Goal: Task Accomplishment & Management: Manage account settings

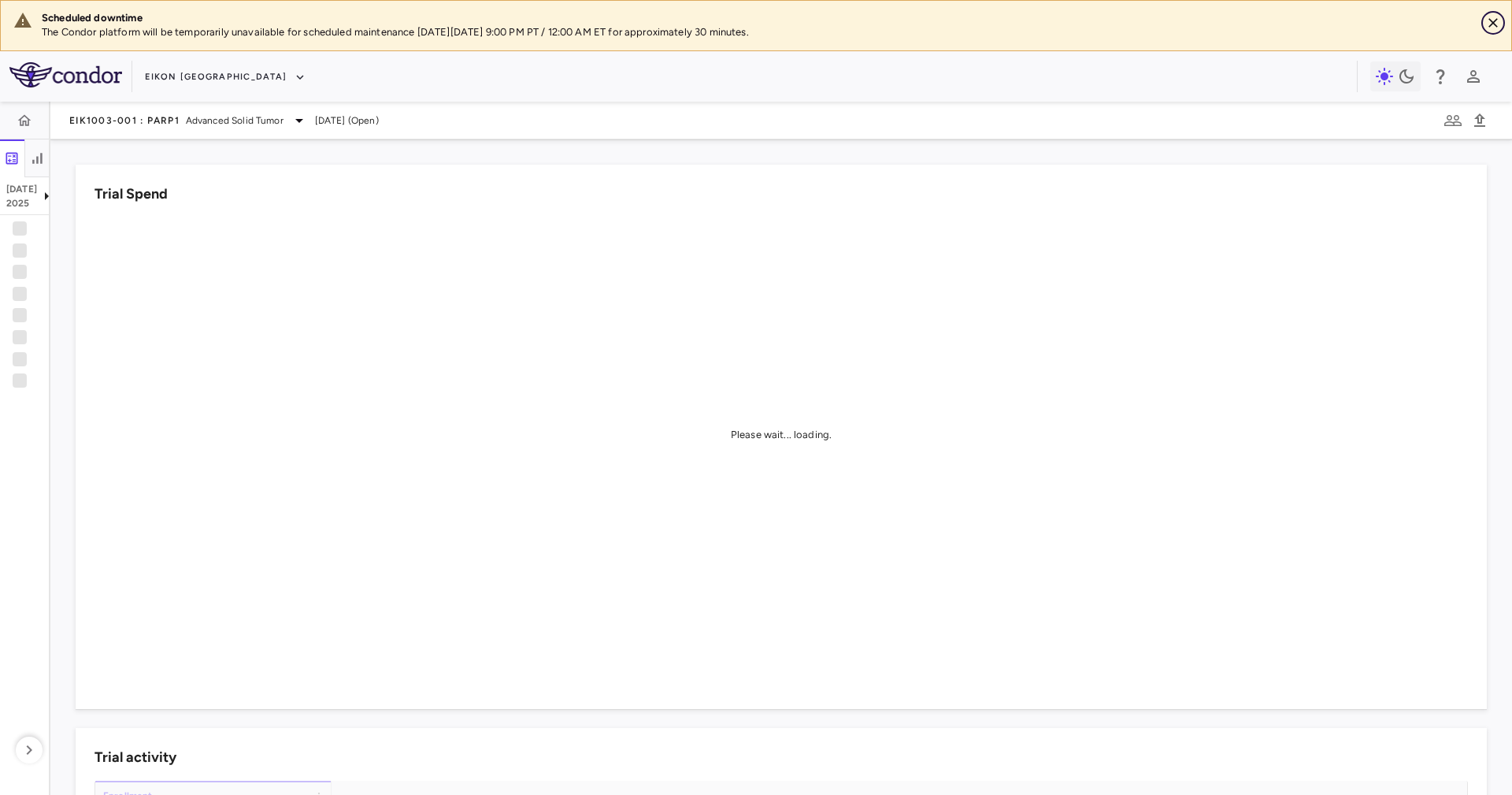
click at [1491, 26] on icon "Close" at bounding box center [1493, 23] width 16 height 16
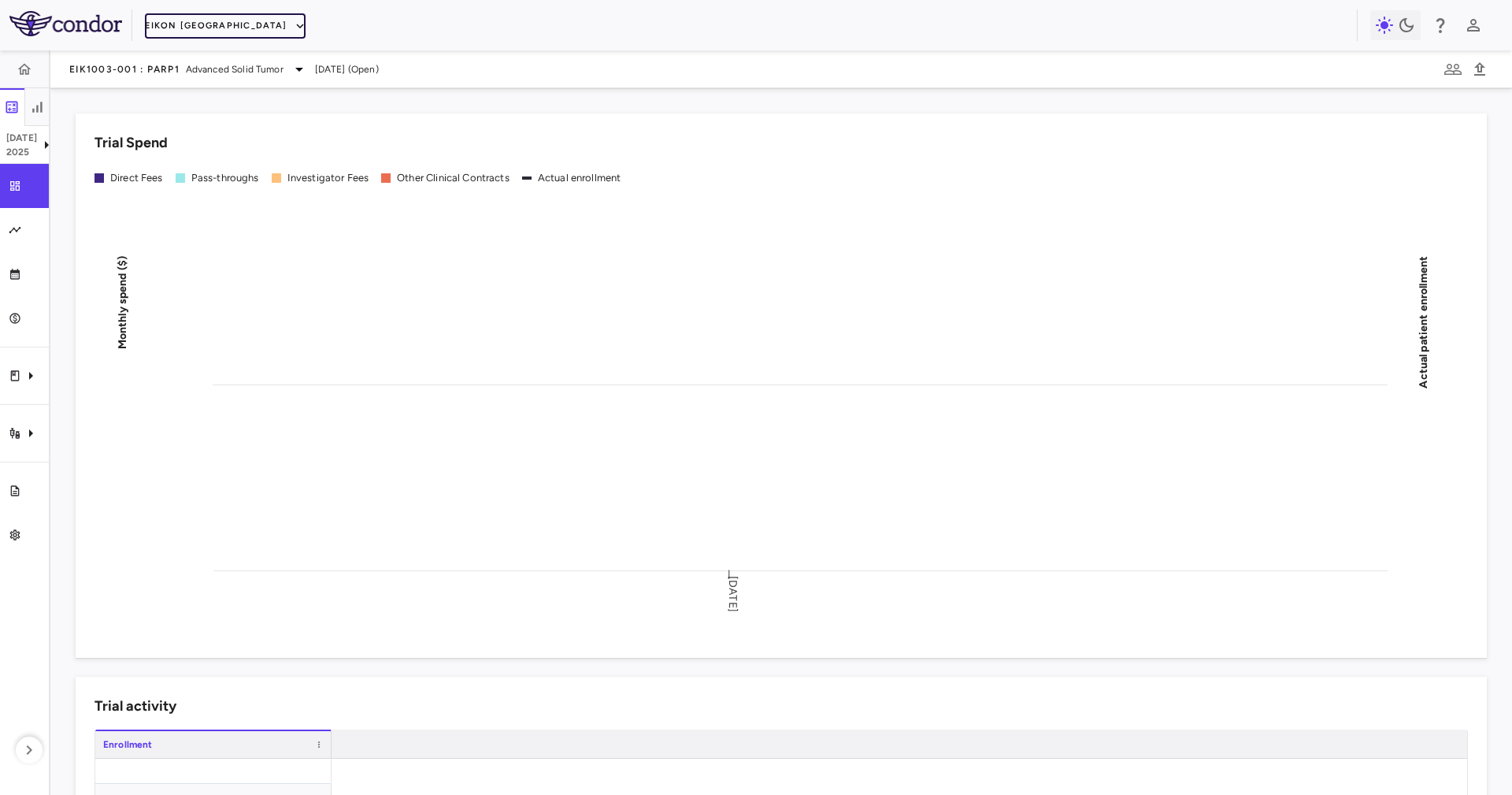
click at [180, 34] on button "Eikon [GEOGRAPHIC_DATA]" at bounding box center [226, 26] width 161 height 25
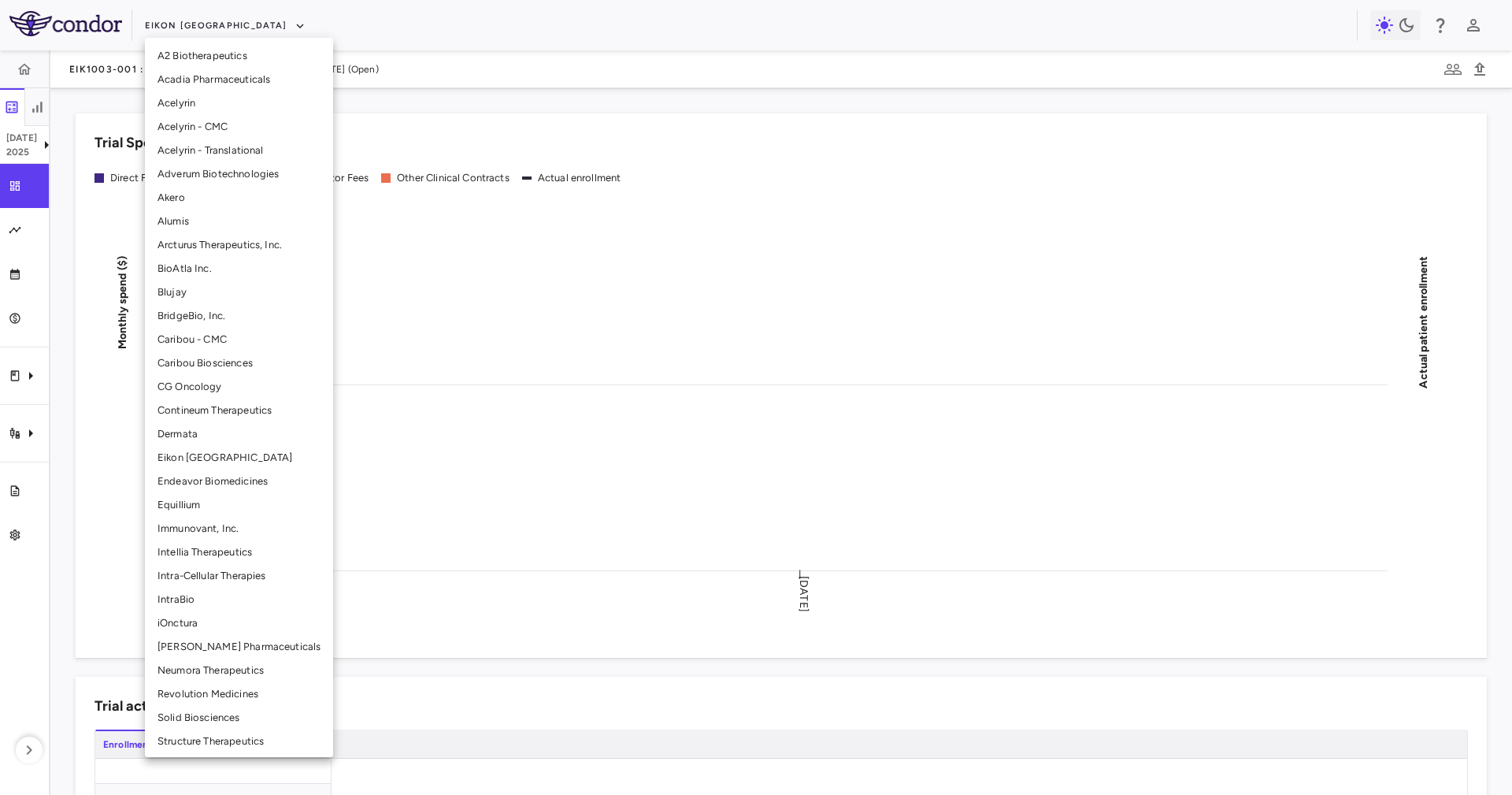
click at [249, 73] on li "Acadia Pharmaceuticals" at bounding box center [239, 80] width 189 height 24
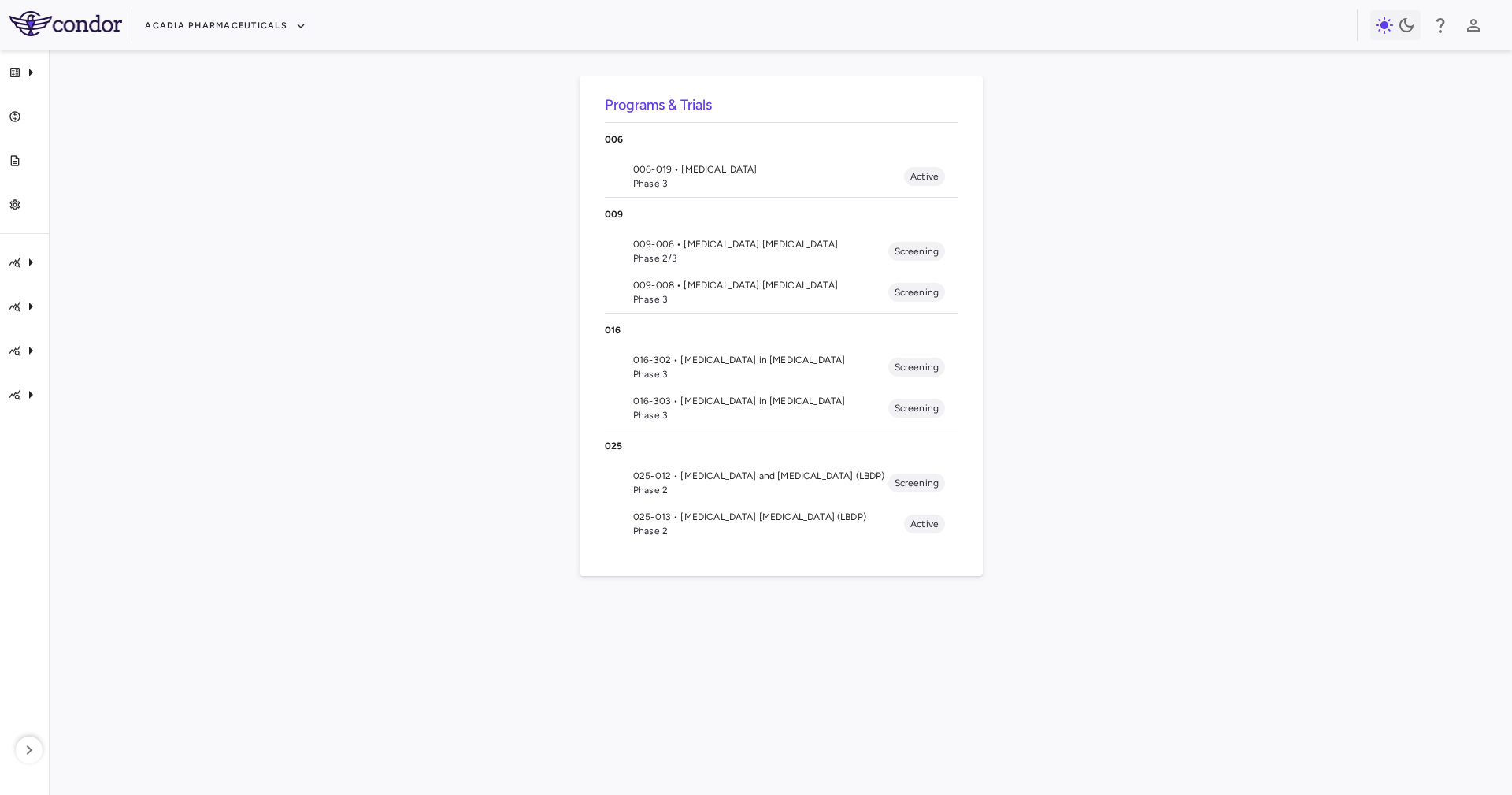
click at [739, 173] on span "006-019 • [MEDICAL_DATA]" at bounding box center [768, 170] width 271 height 14
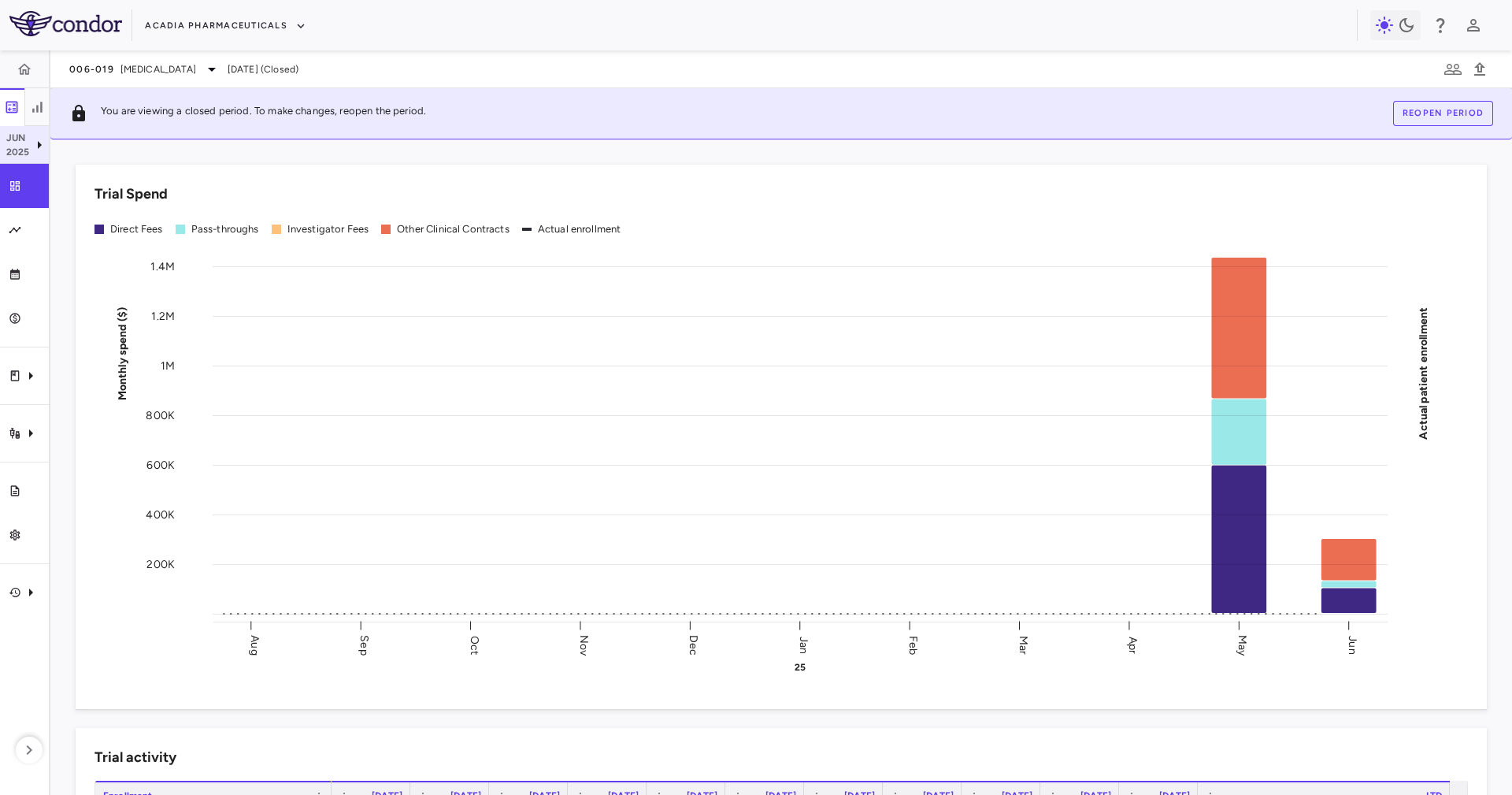
click at [33, 150] on icon at bounding box center [39, 145] width 19 height 19
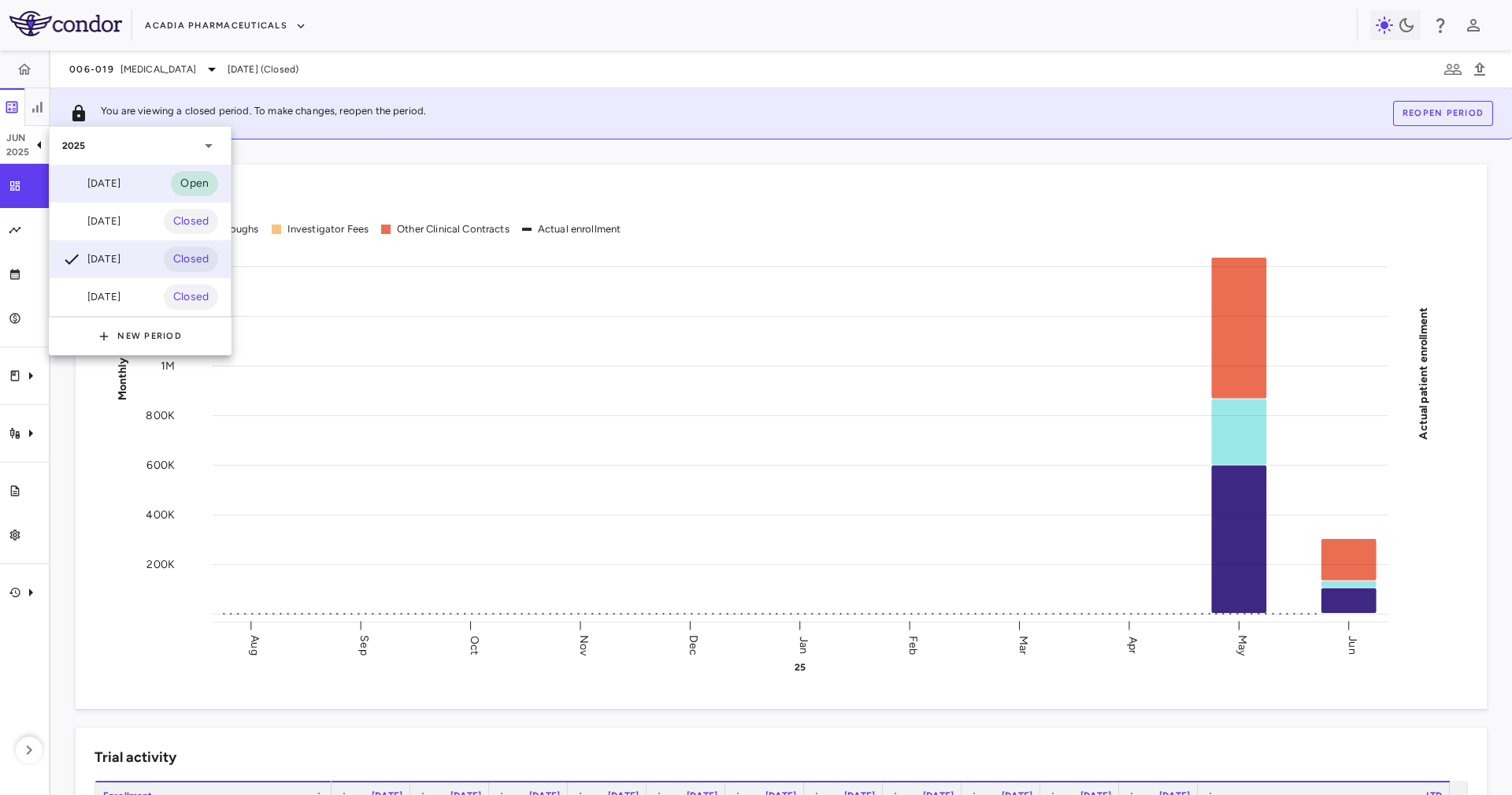
click at [137, 183] on div "[DATE] Open" at bounding box center [140, 184] width 182 height 38
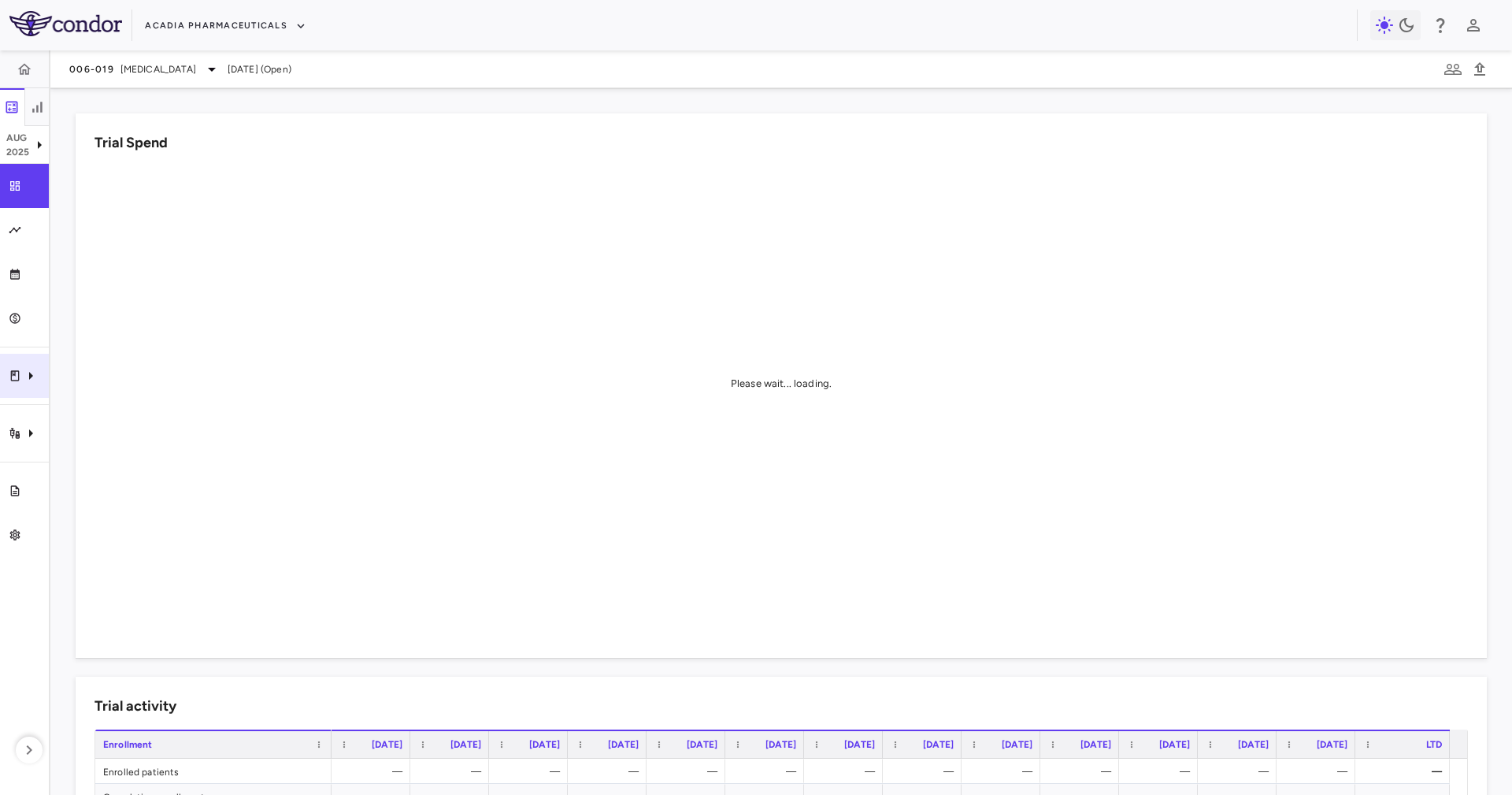
click at [18, 382] on div "Clinical expenses" at bounding box center [24, 376] width 49 height 44
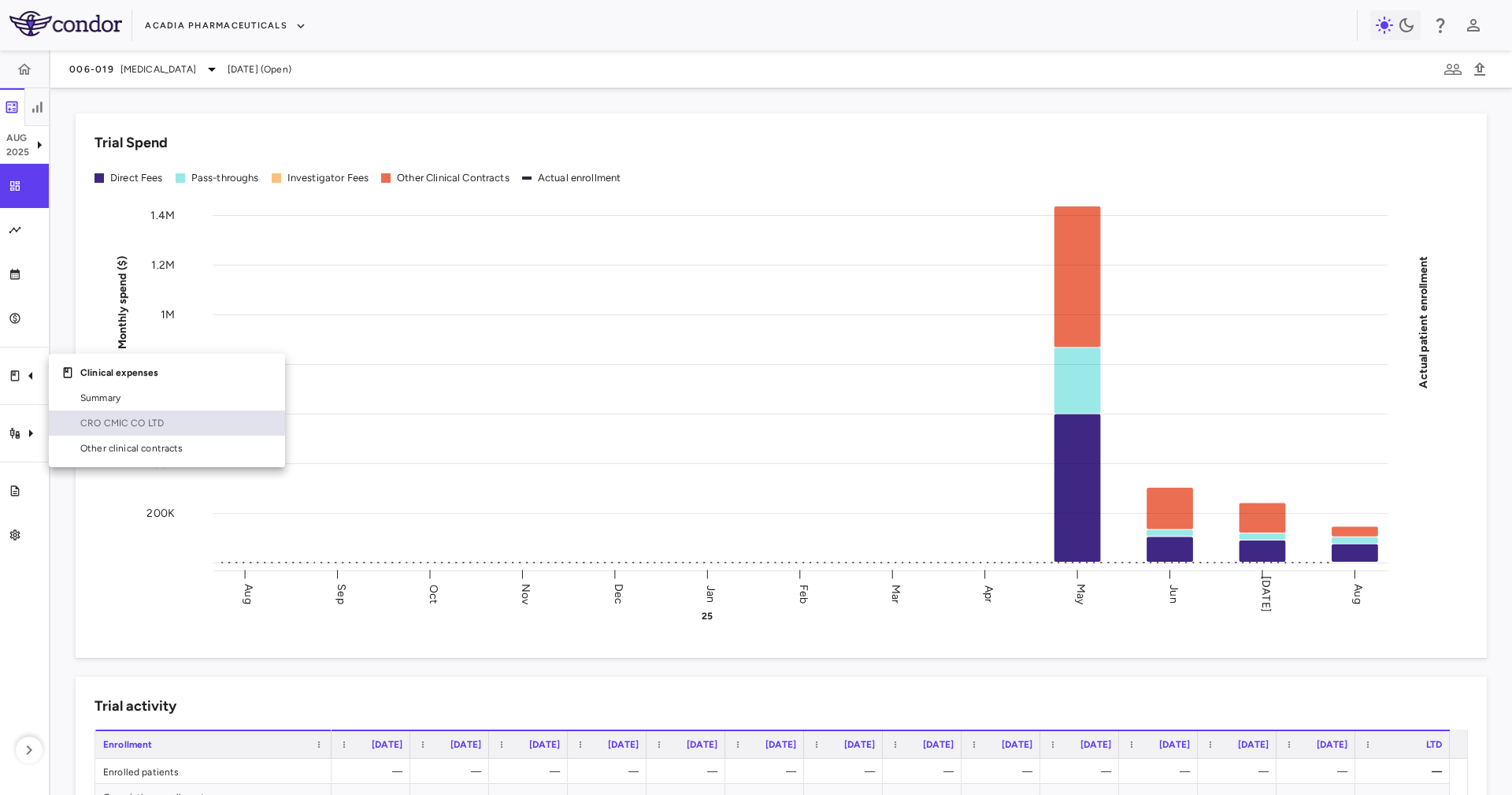
click at [152, 424] on span "CRO CMIC CO LTD" at bounding box center [177, 423] width 193 height 14
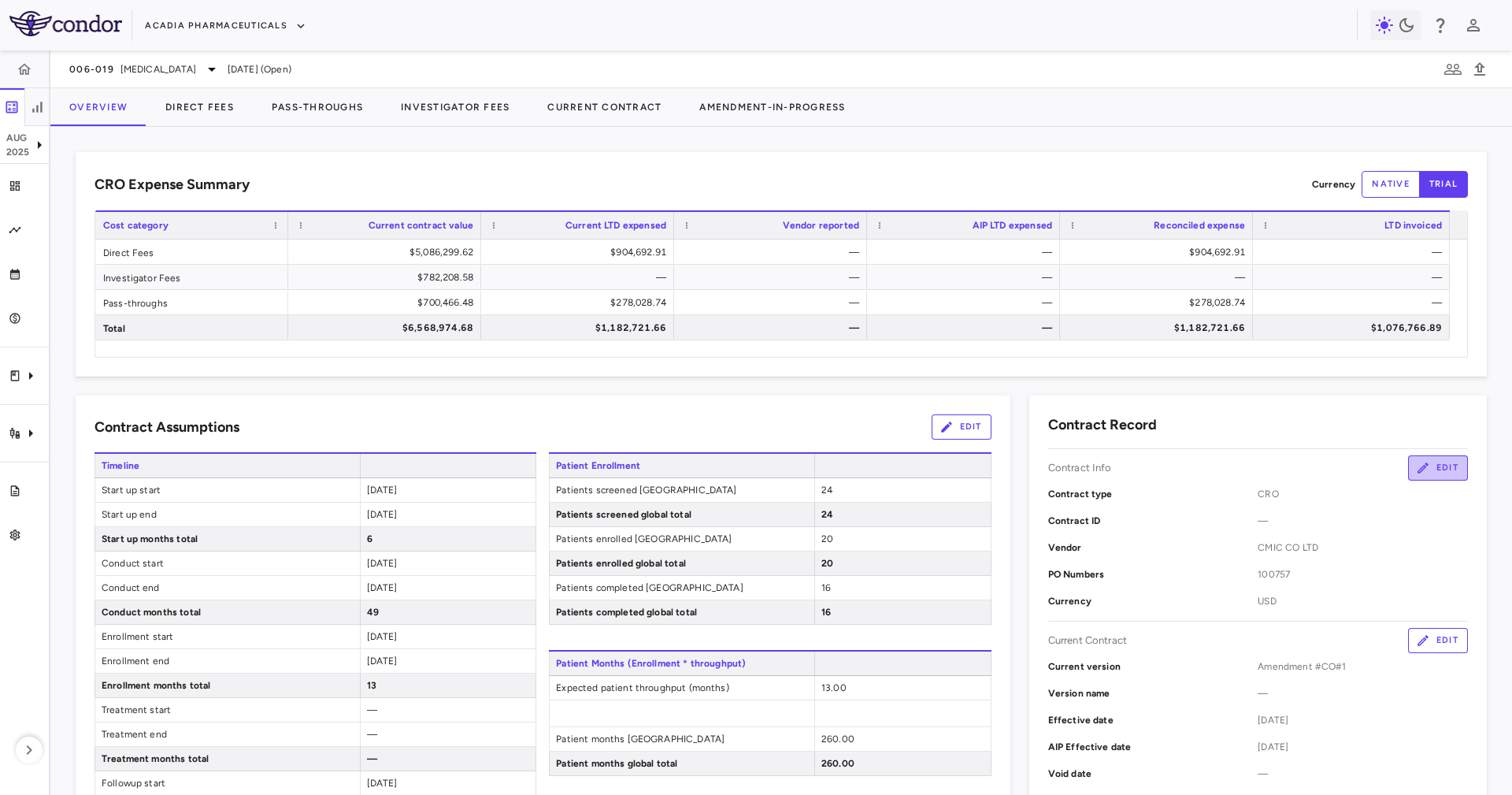
click at [1410, 477] on button "Edit" at bounding box center [1438, 468] width 60 height 25
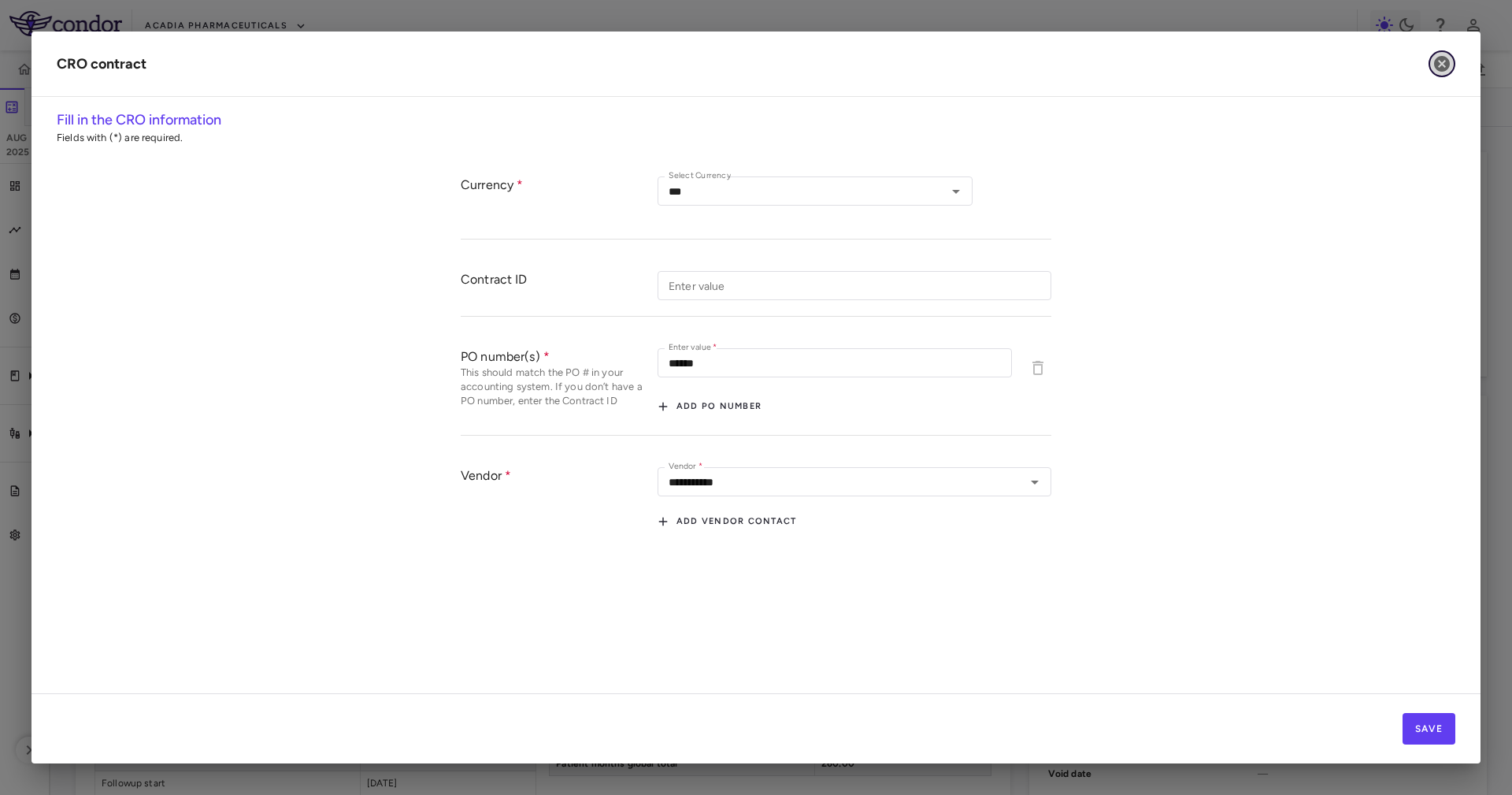
click at [1439, 66] on icon "button" at bounding box center [1442, 64] width 16 height 16
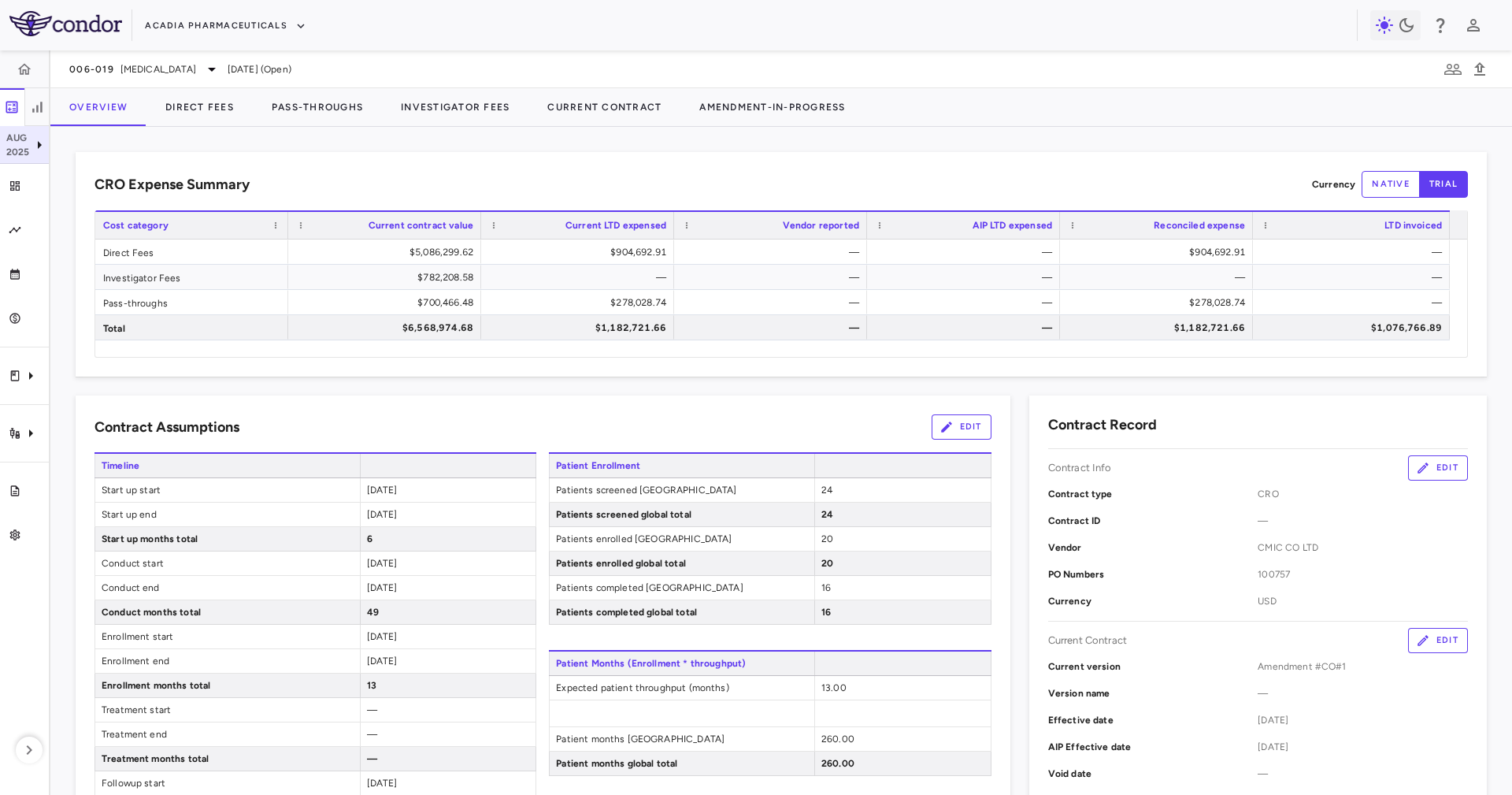
click at [23, 148] on p "2025" at bounding box center [18, 152] width 24 height 14
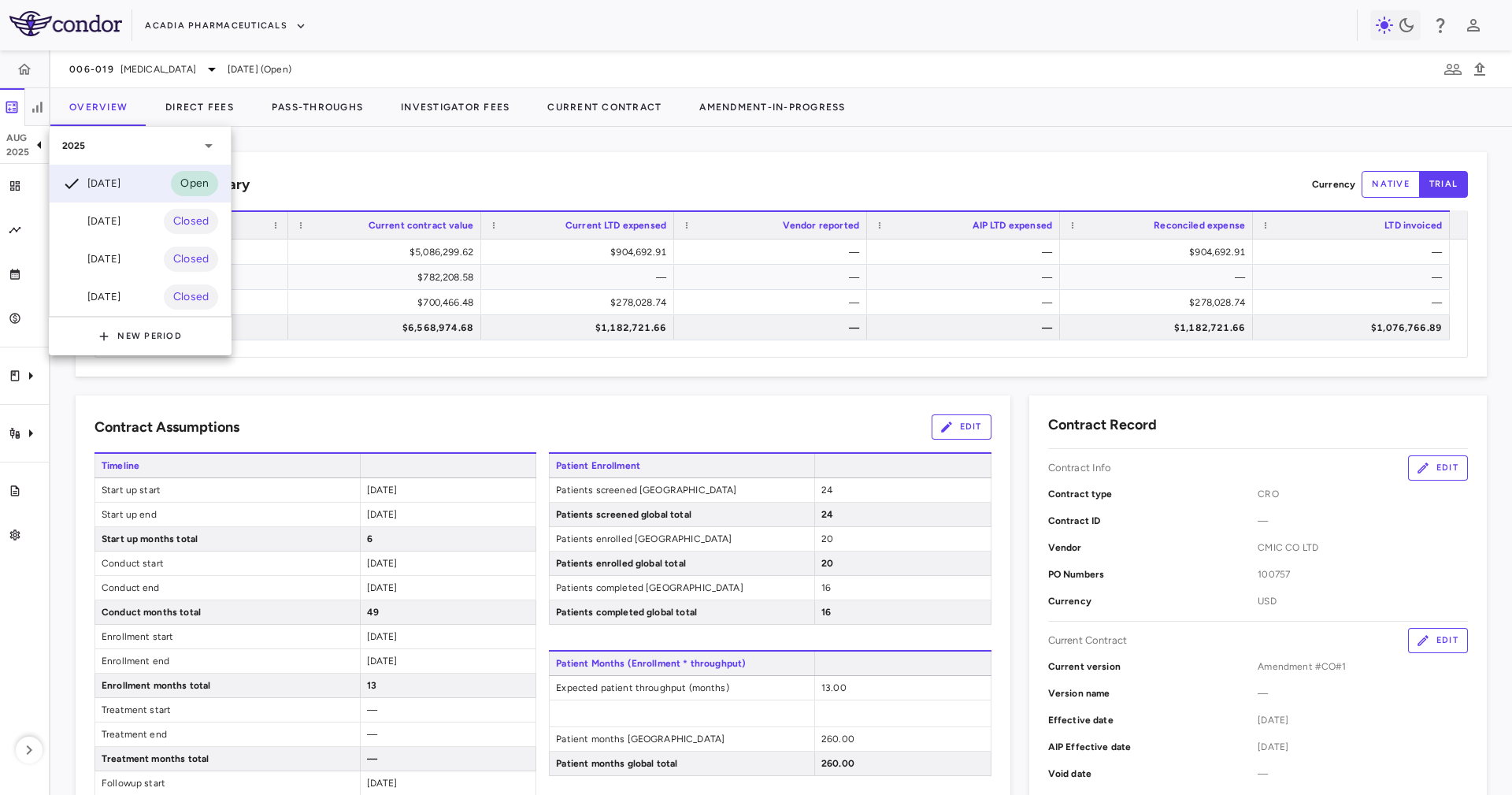
click at [387, 186] on div at bounding box center [756, 397] width 1512 height 795
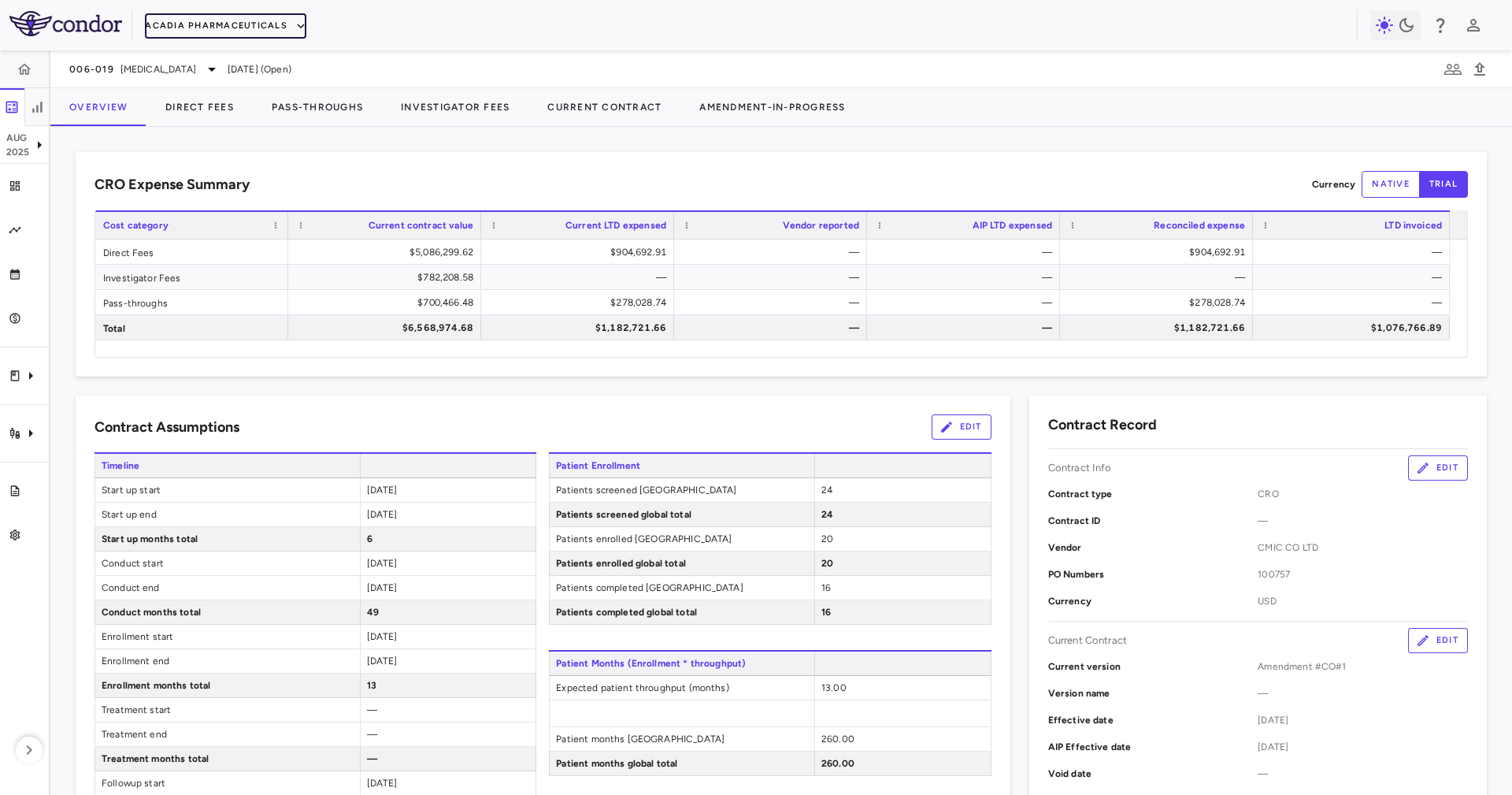
click at [262, 24] on button "Acadia Pharmaceuticals" at bounding box center [226, 26] width 162 height 25
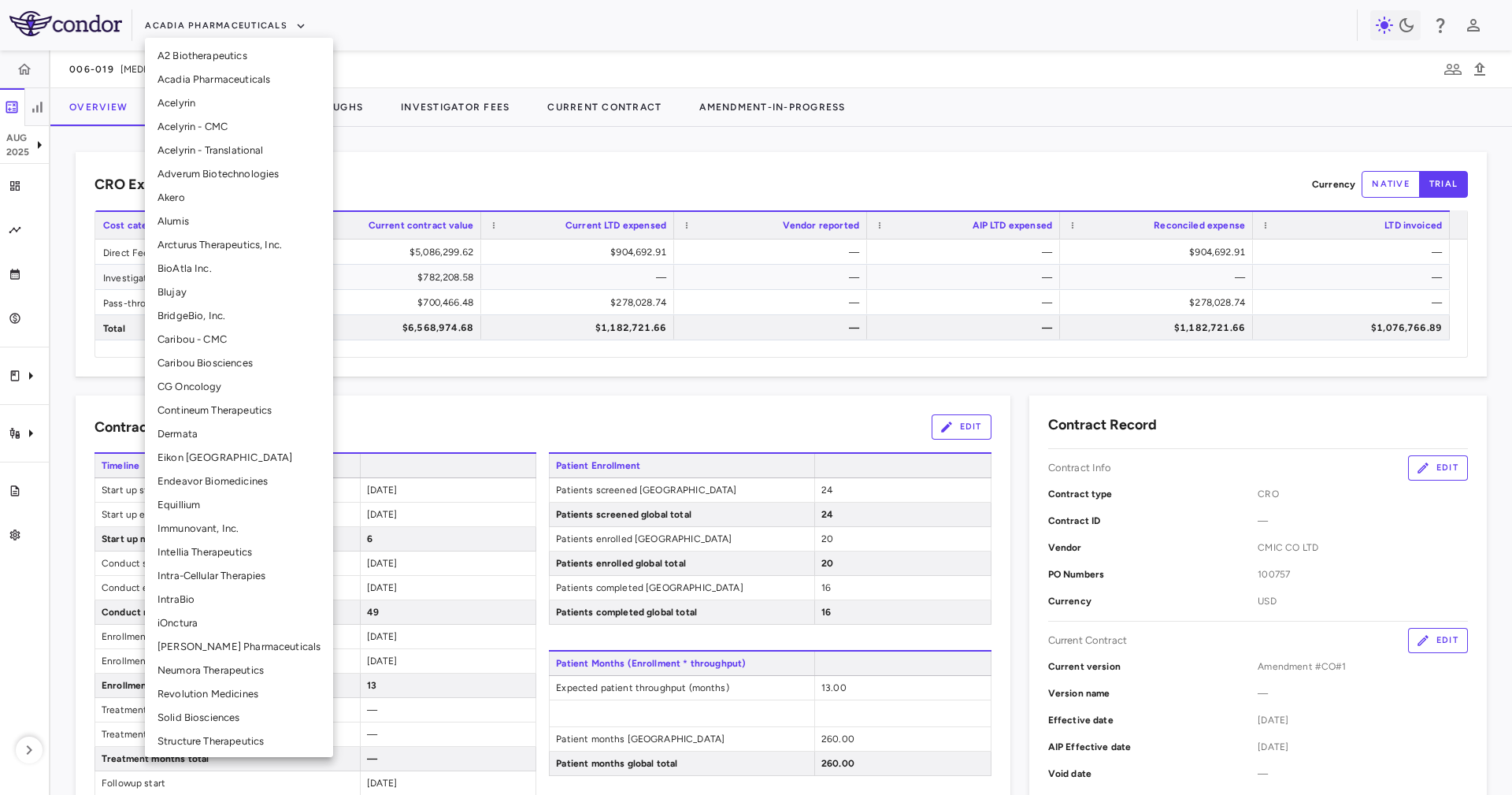
click at [414, 181] on div at bounding box center [756, 397] width 1512 height 795
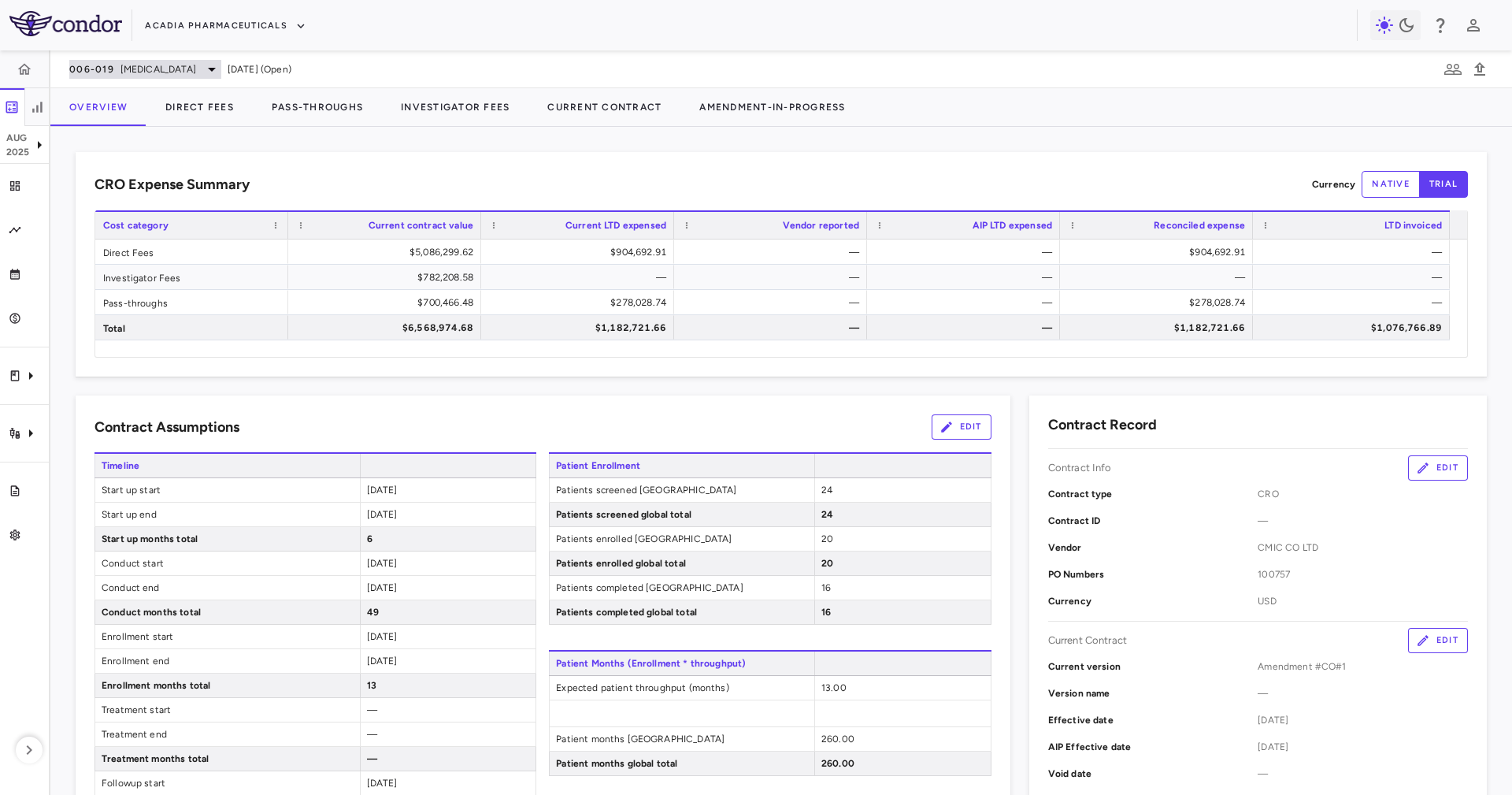
click at [131, 76] on div "006-019 [MEDICAL_DATA]" at bounding box center [145, 69] width 152 height 19
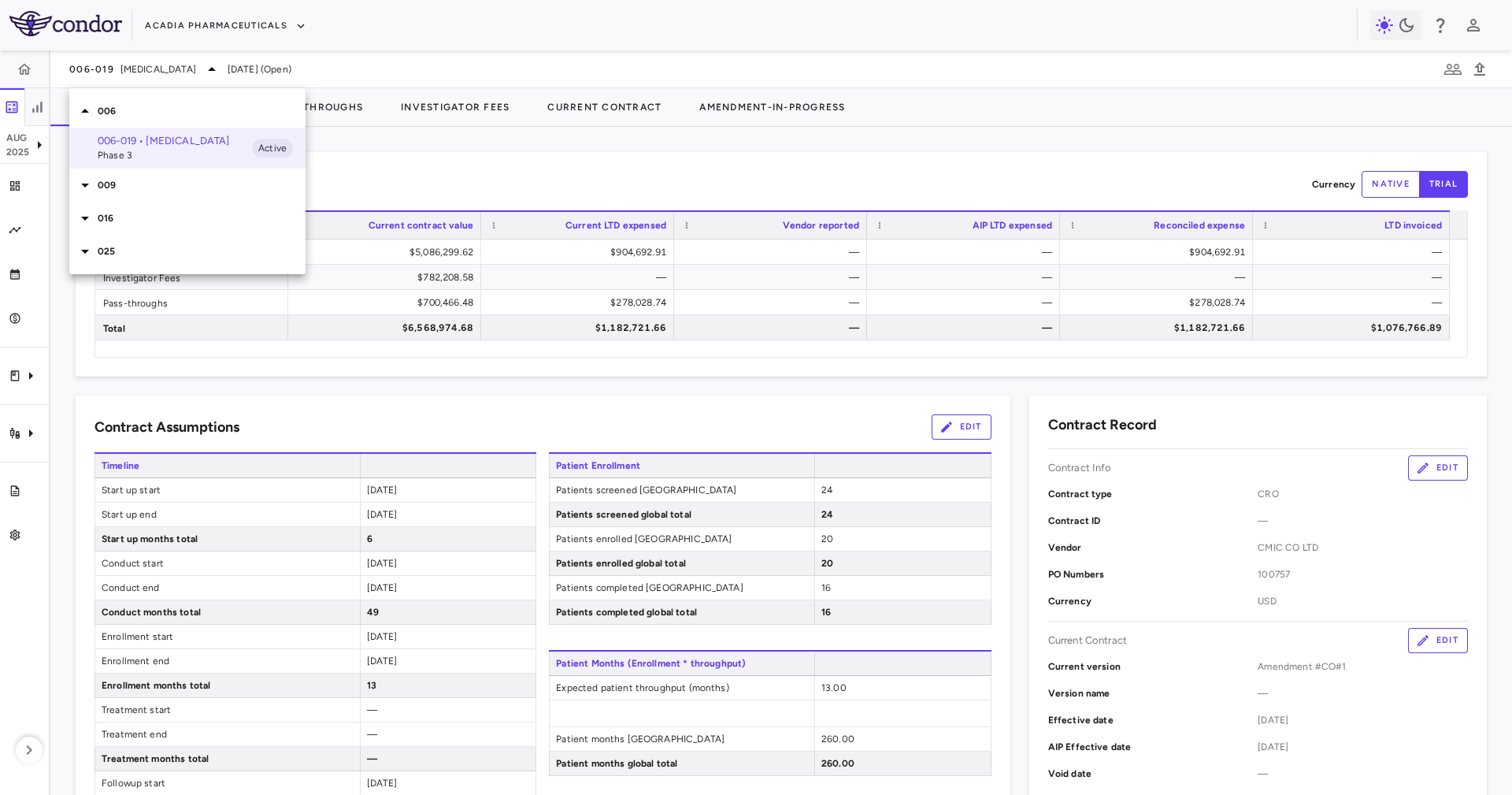
click at [424, 155] on div at bounding box center [756, 397] width 1512 height 795
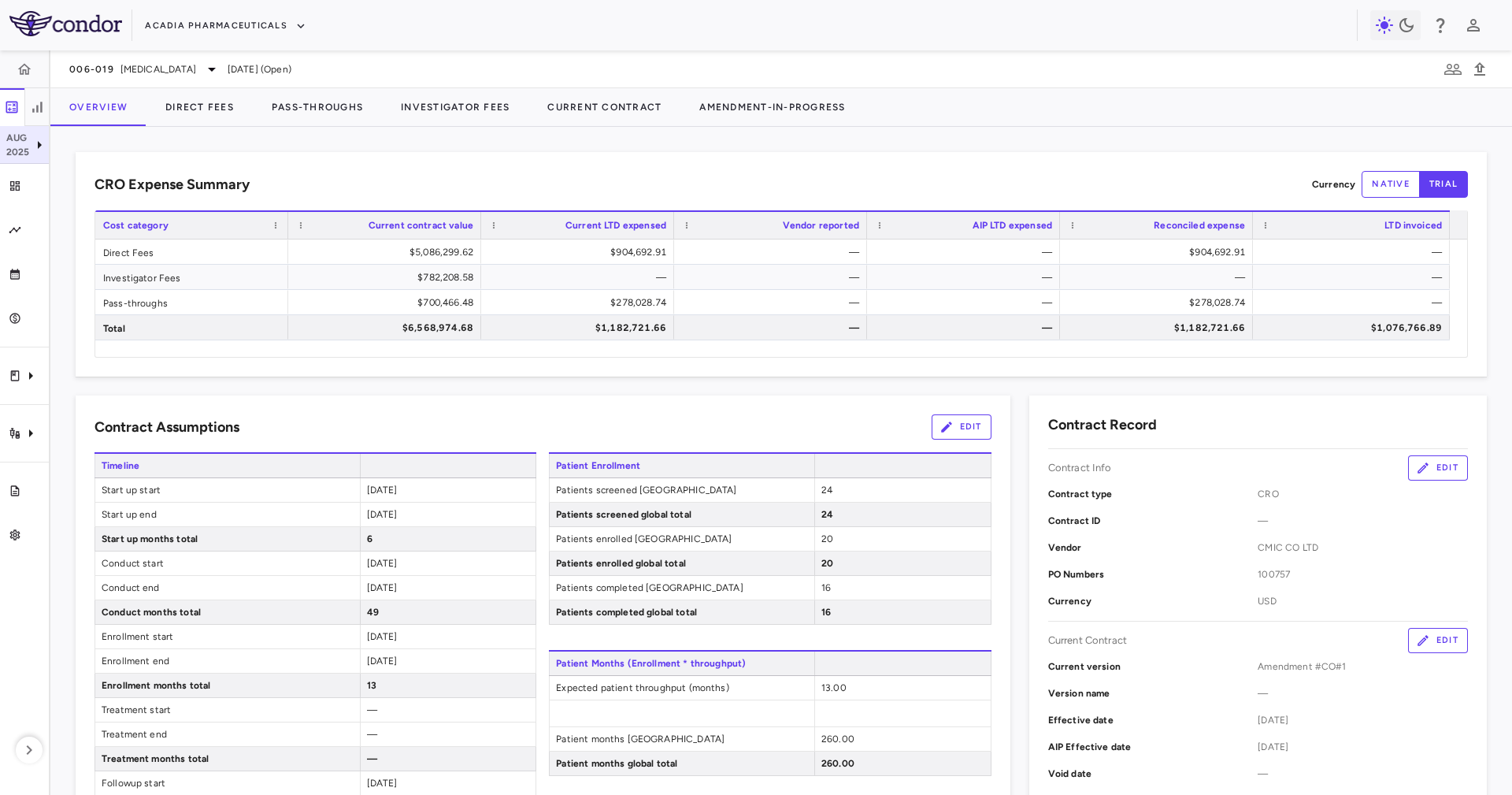
click at [26, 149] on p "2025" at bounding box center [18, 152] width 24 height 14
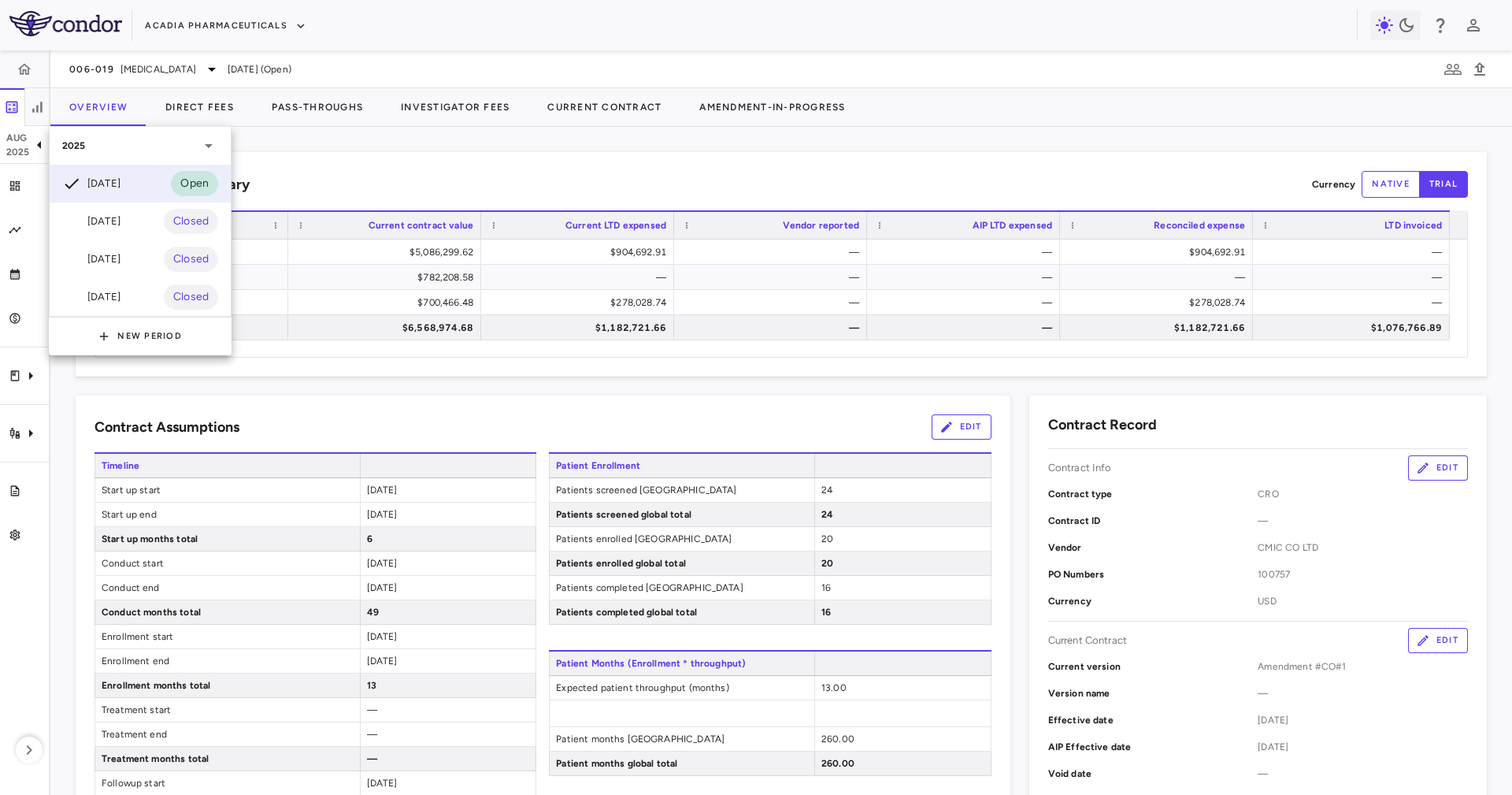
click at [0, 156] on div at bounding box center [756, 397] width 1512 height 795
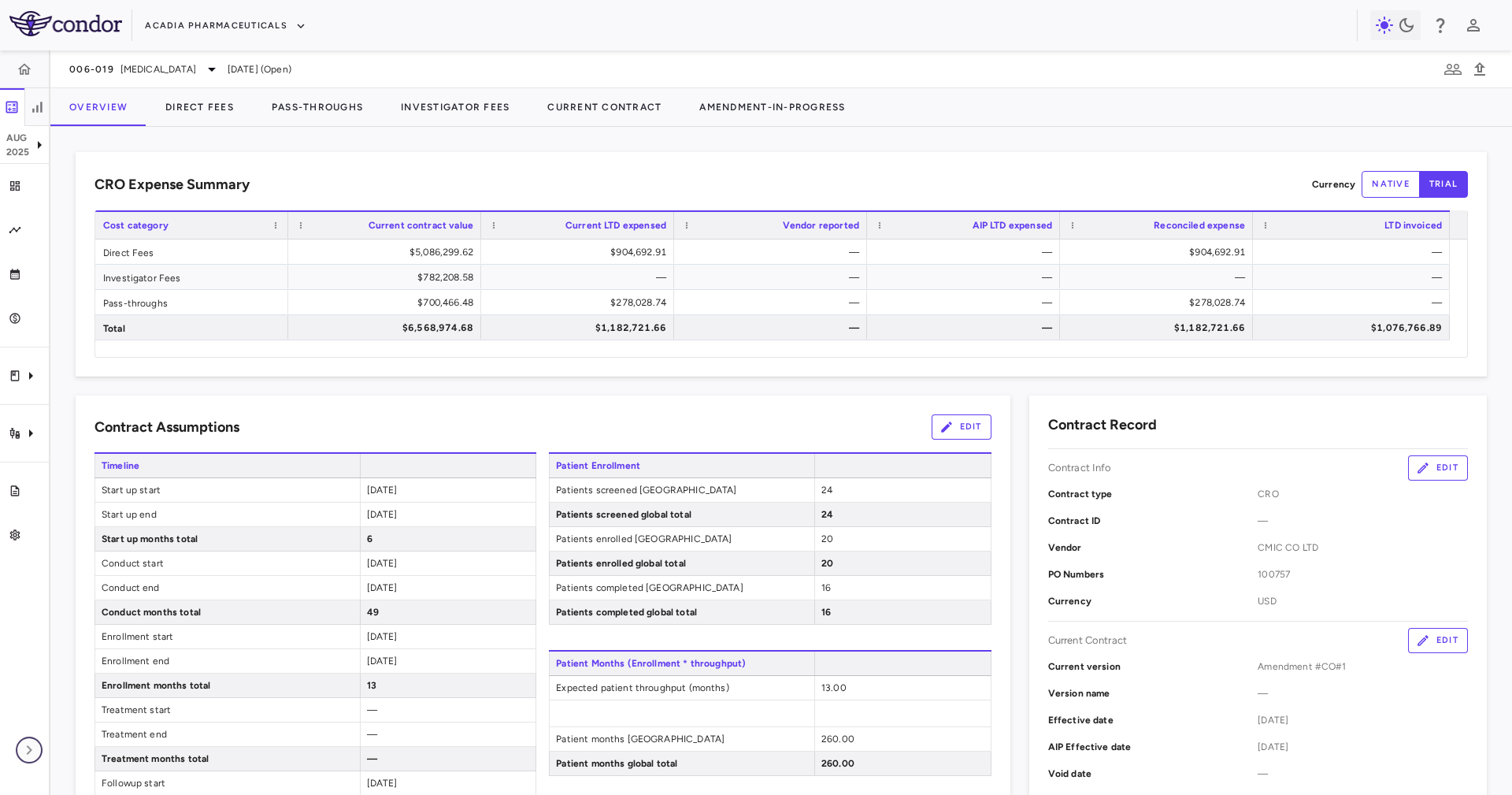
click at [31, 741] on icon "button" at bounding box center [29, 750] width 19 height 19
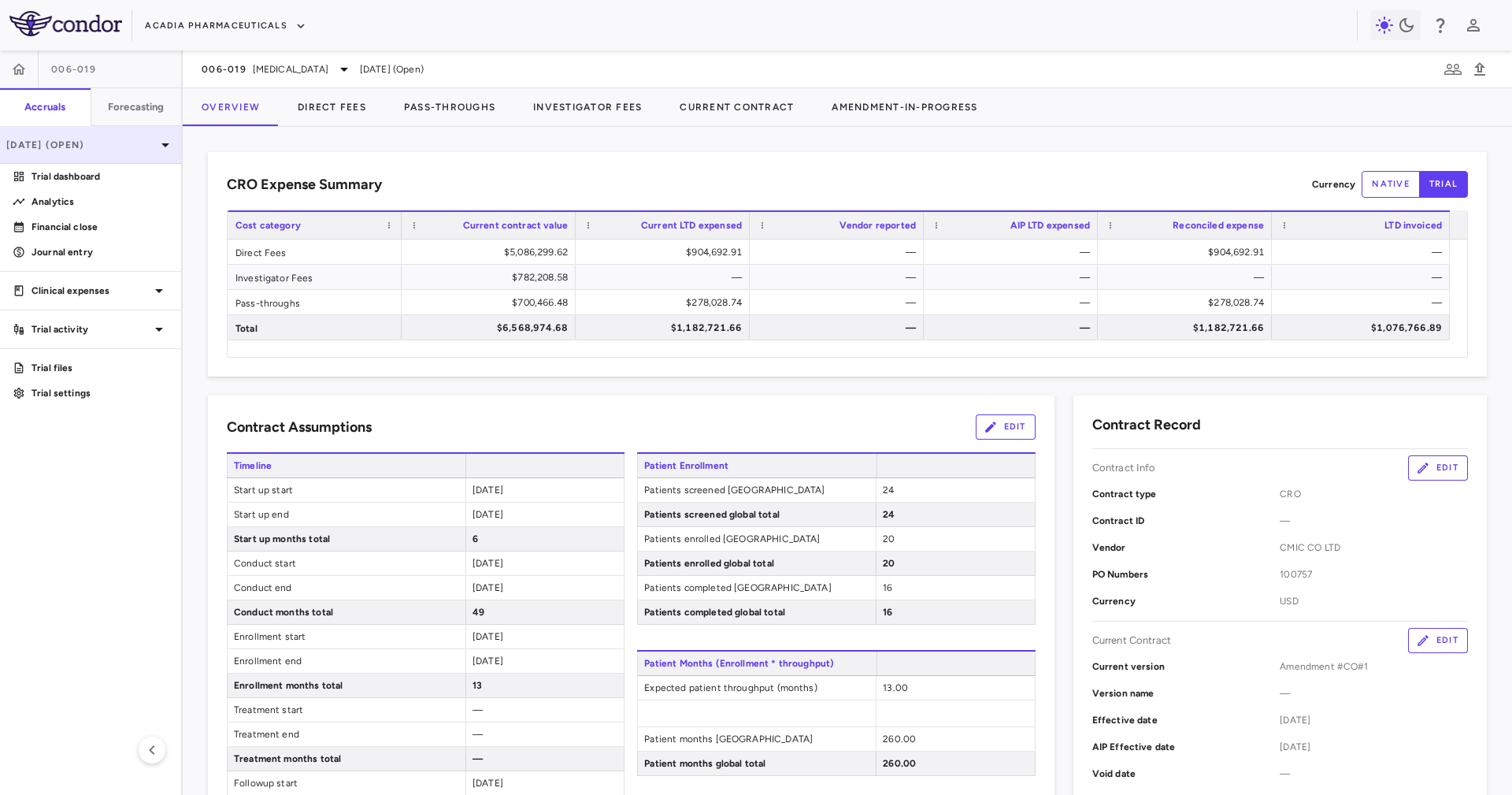
click at [120, 156] on div "[DATE] (Open)" at bounding box center [91, 145] width 182 height 38
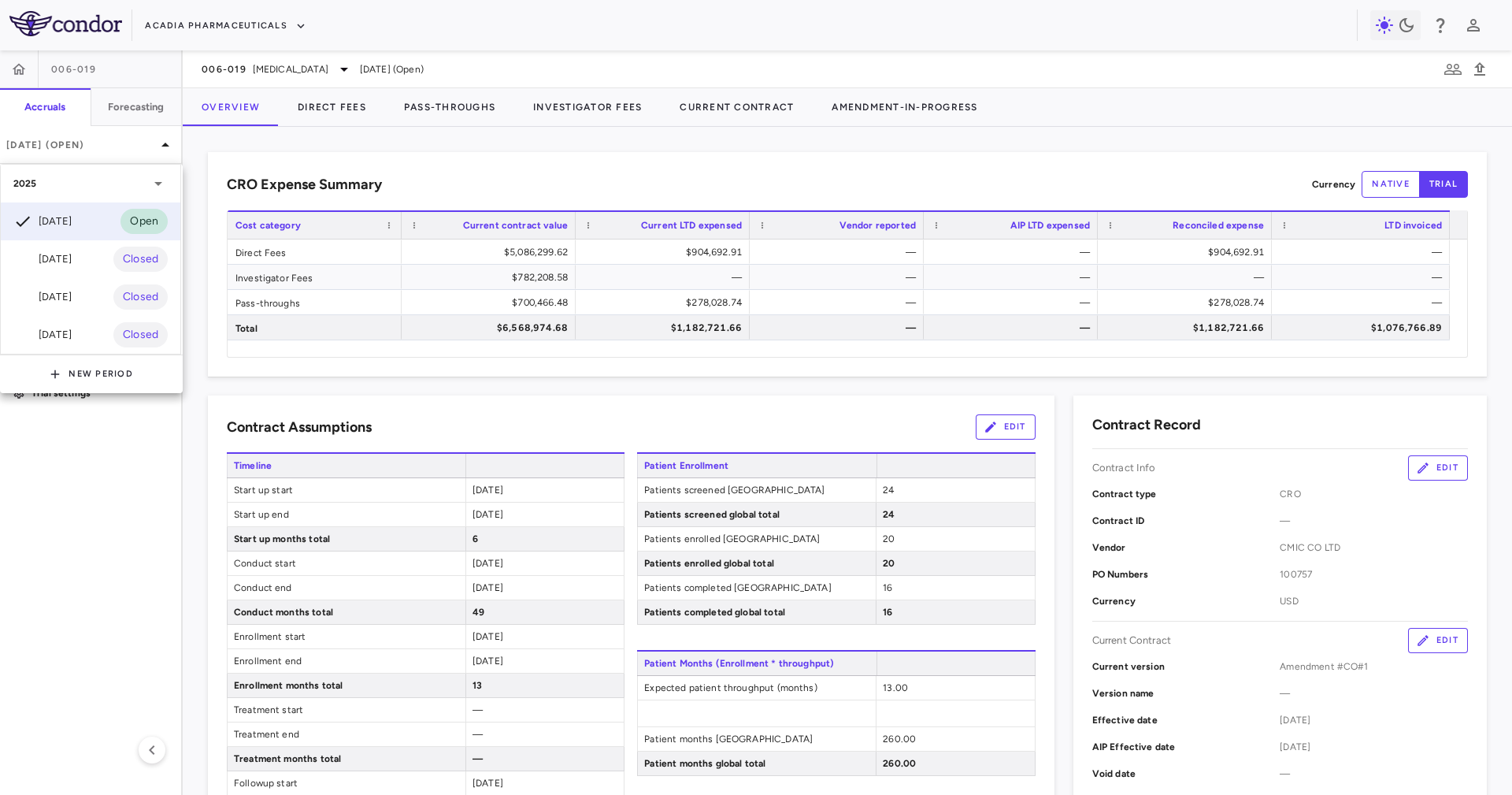
click at [427, 159] on div at bounding box center [756, 397] width 1512 height 795
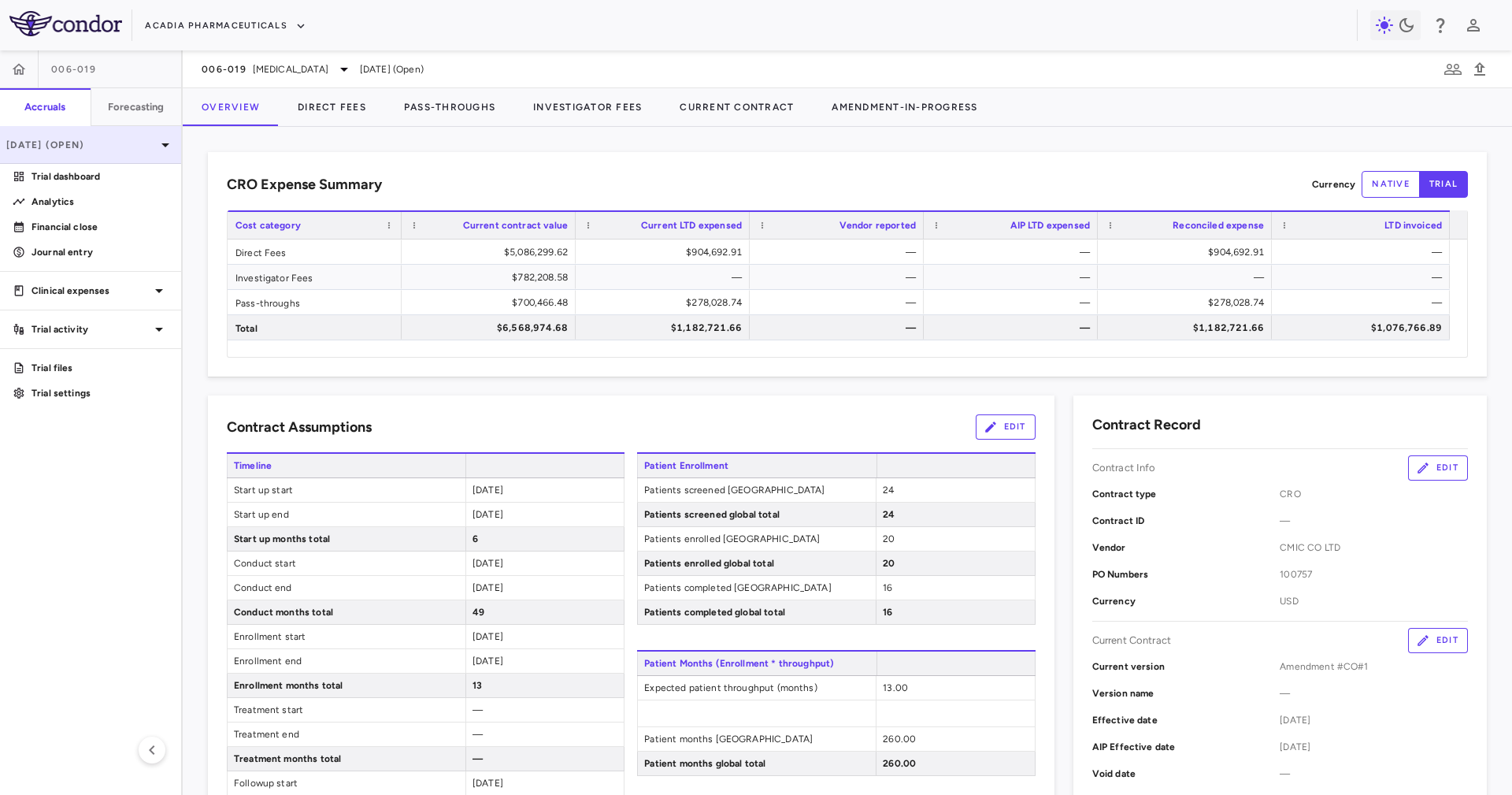
click at [110, 133] on div "[DATE] (Open)" at bounding box center [91, 145] width 182 height 38
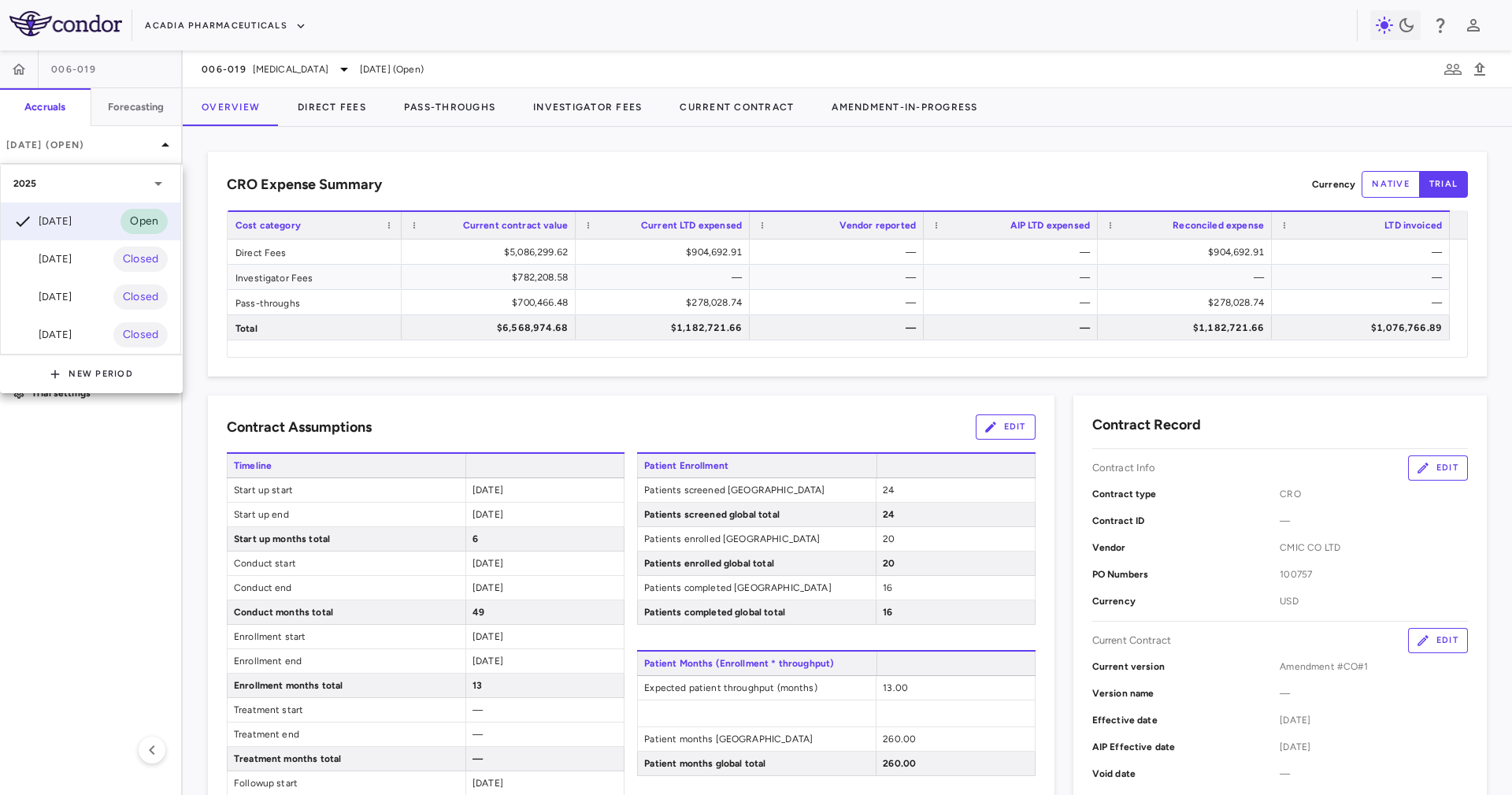
click at [485, 186] on div at bounding box center [756, 397] width 1512 height 795
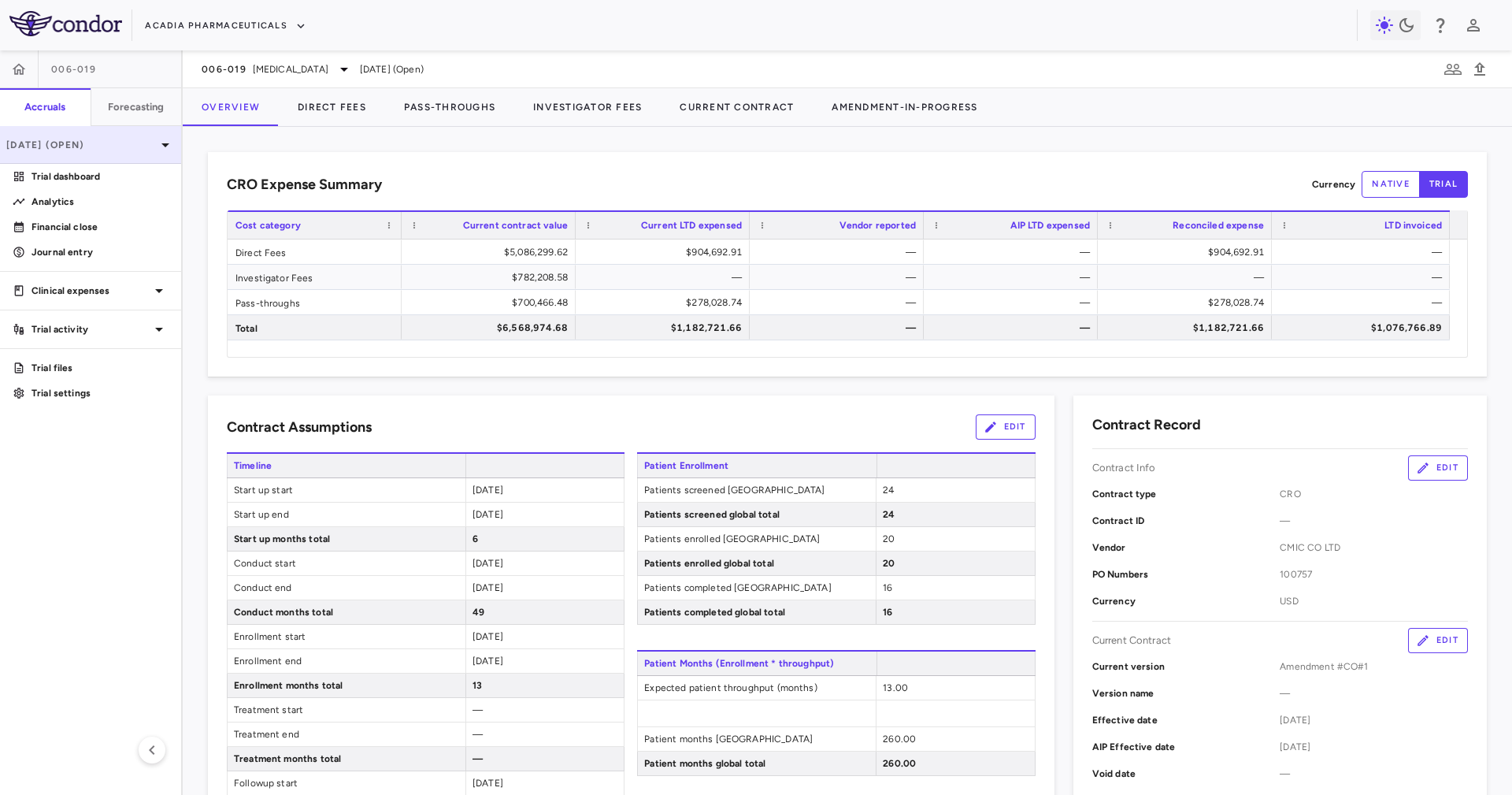
click at [159, 137] on icon at bounding box center [166, 145] width 19 height 19
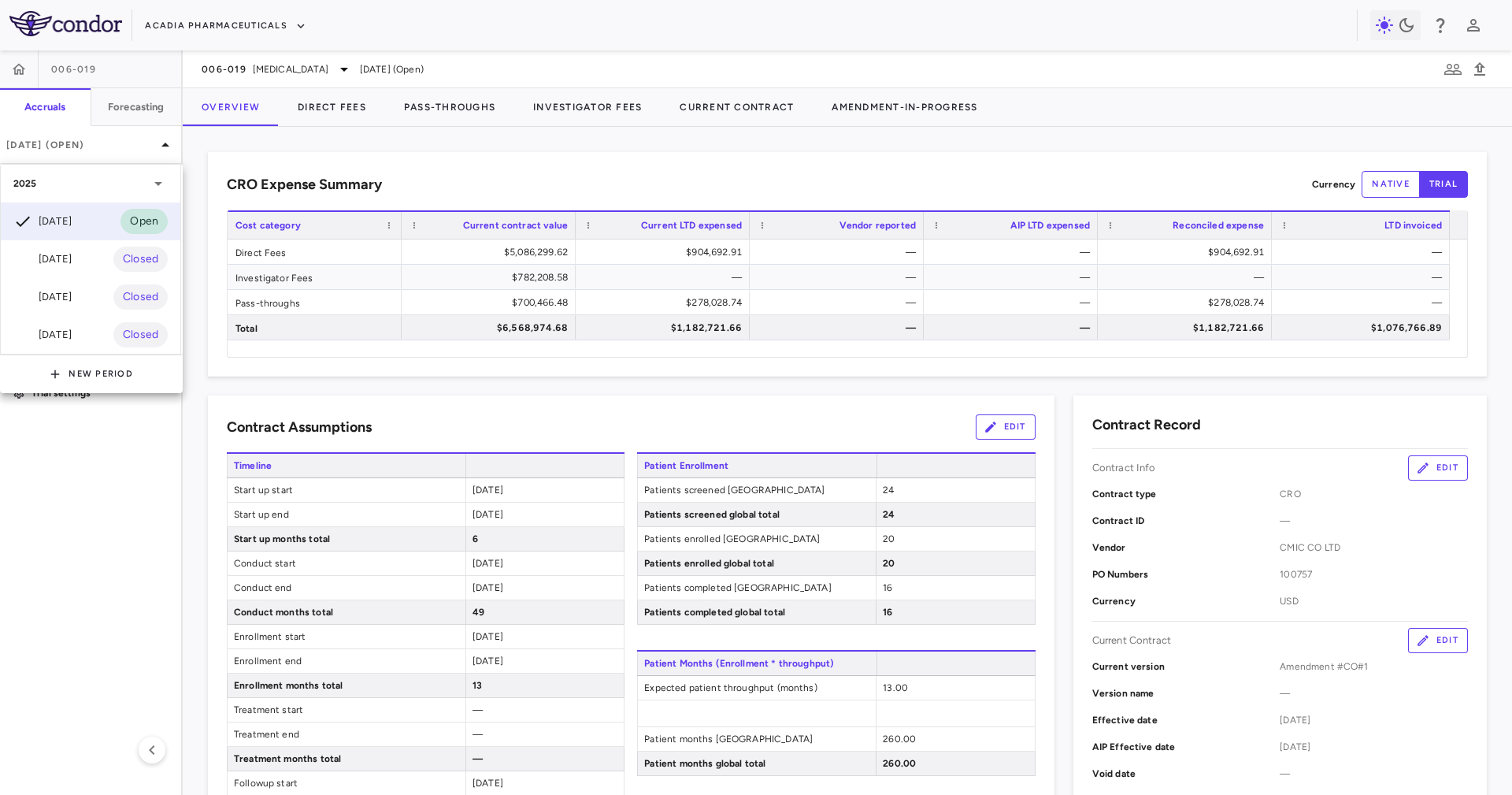
click at [379, 184] on div at bounding box center [756, 397] width 1512 height 795
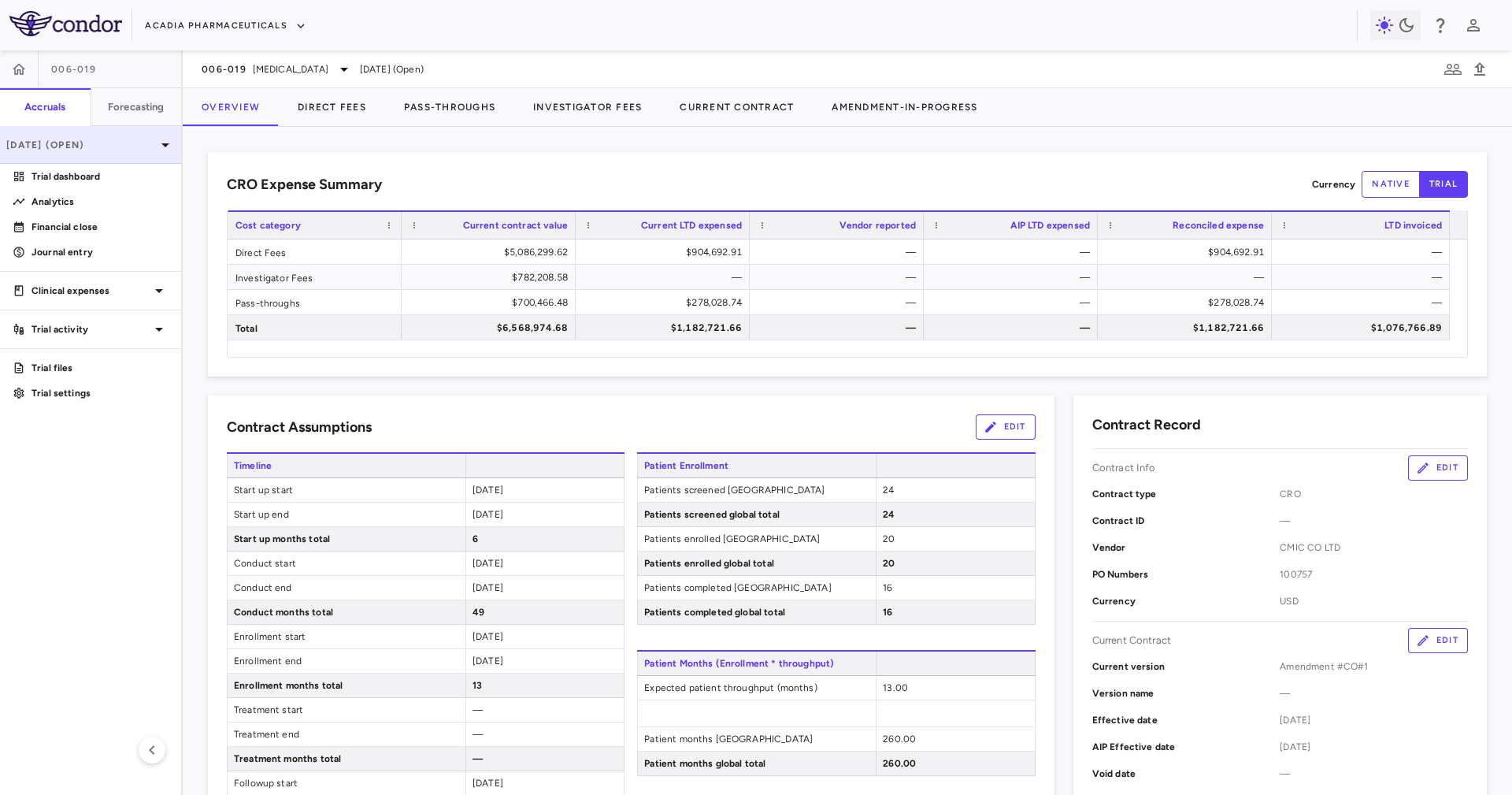
click at [125, 144] on p "[DATE] (Open)" at bounding box center [81, 145] width 150 height 14
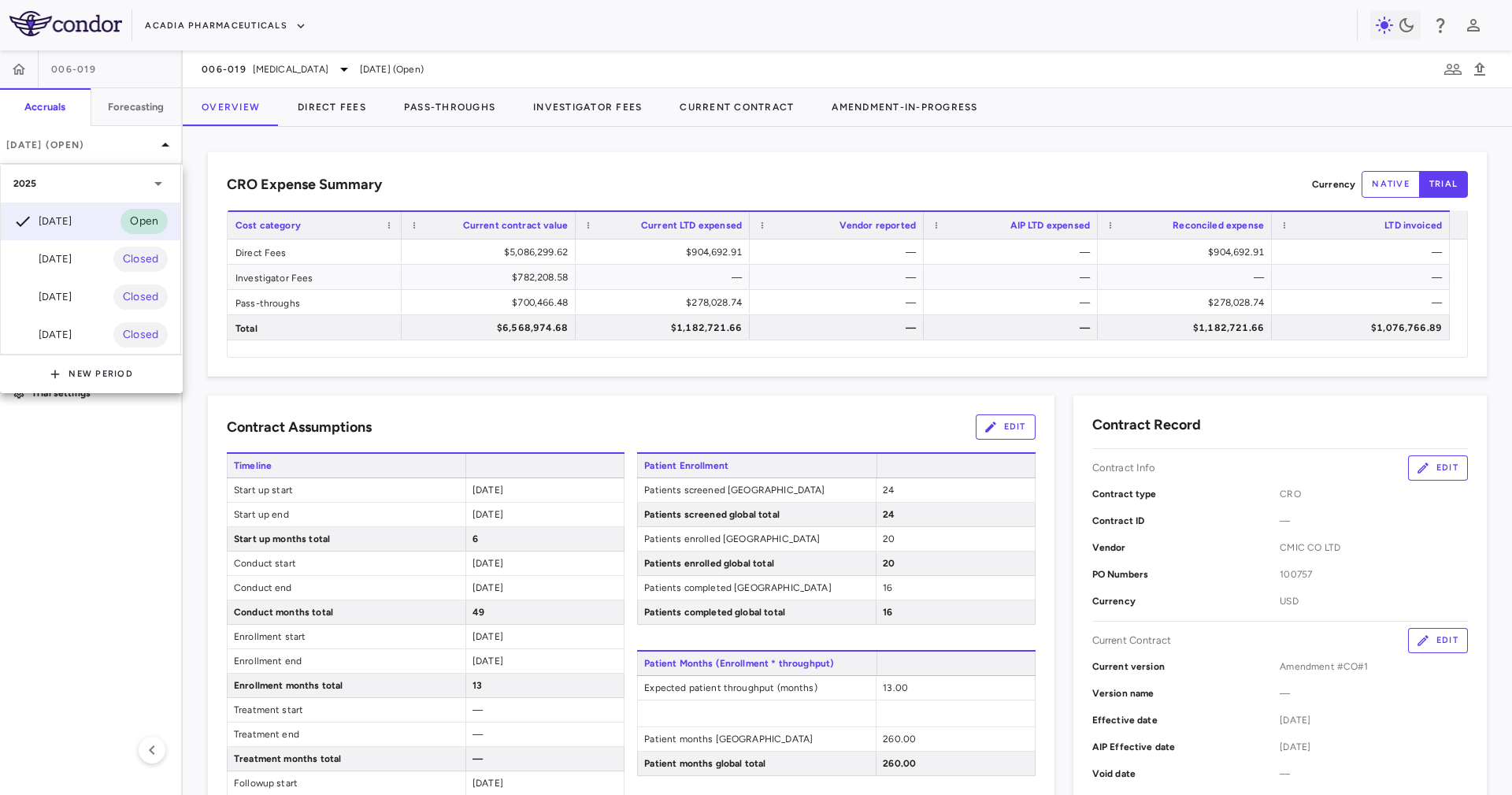
click at [314, 173] on div at bounding box center [756, 397] width 1512 height 795
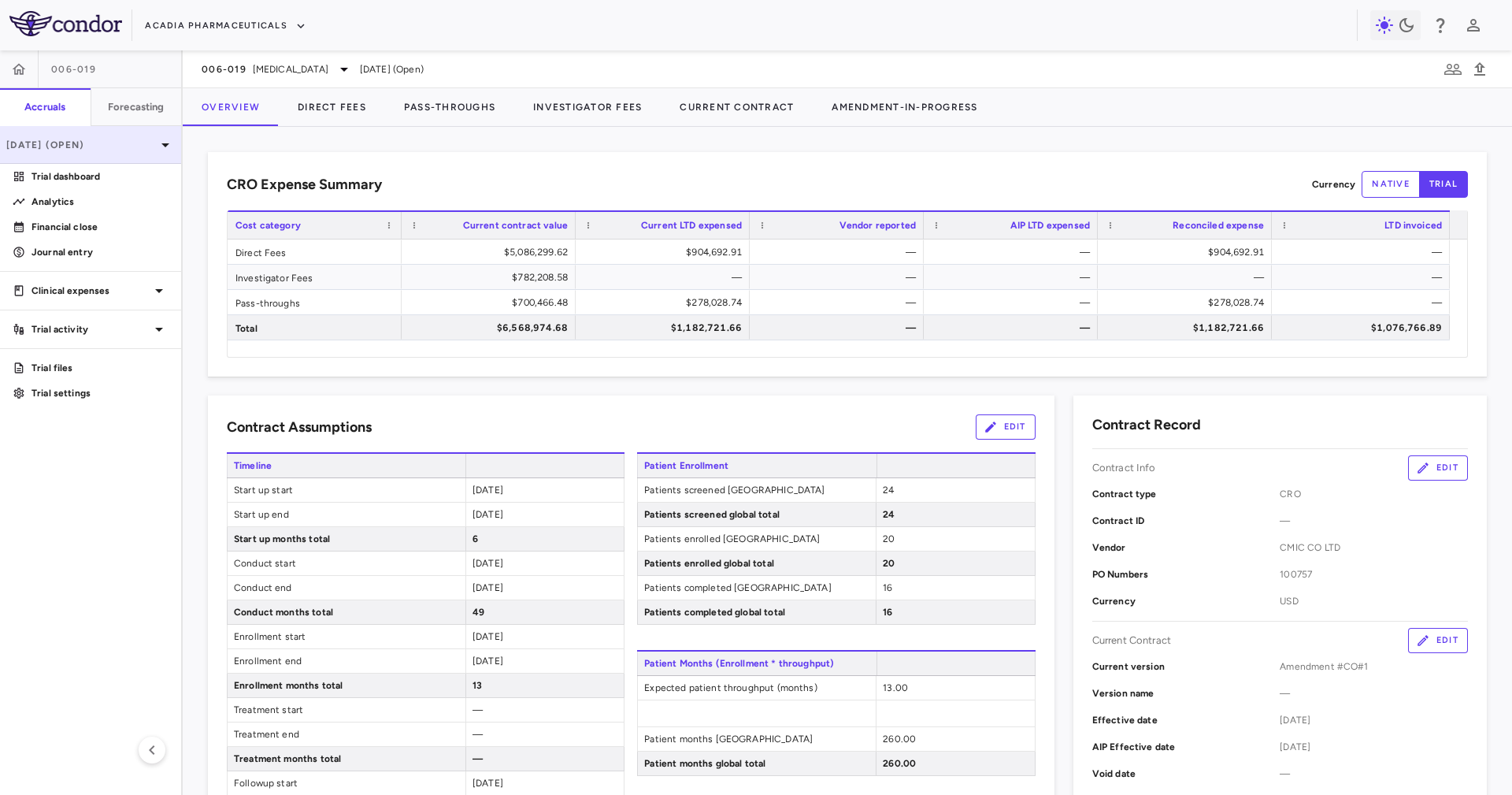
click at [110, 152] on div "[DATE] (Open)" at bounding box center [91, 145] width 182 height 38
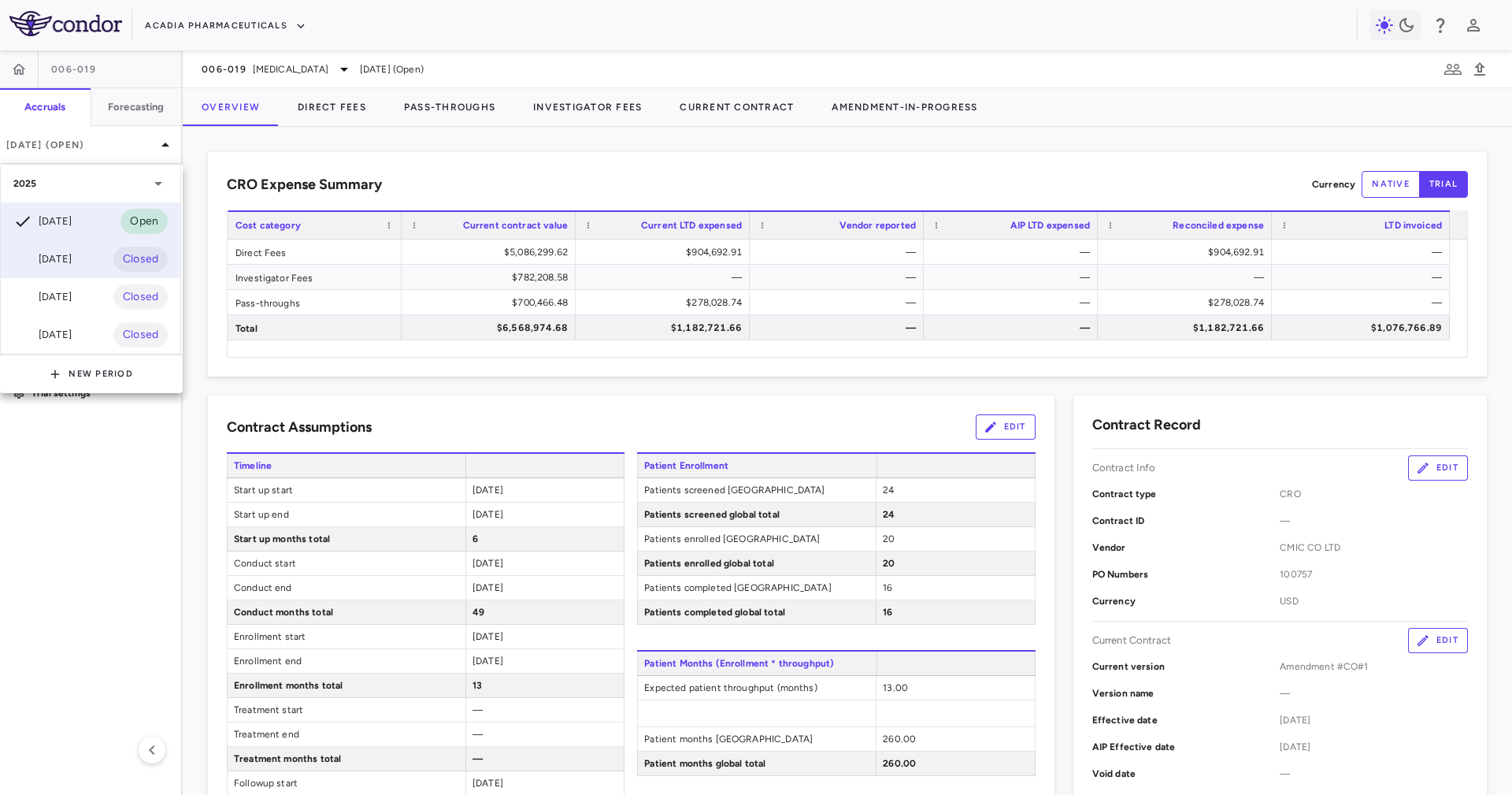
click at [72, 258] on div "[DATE]" at bounding box center [43, 259] width 58 height 19
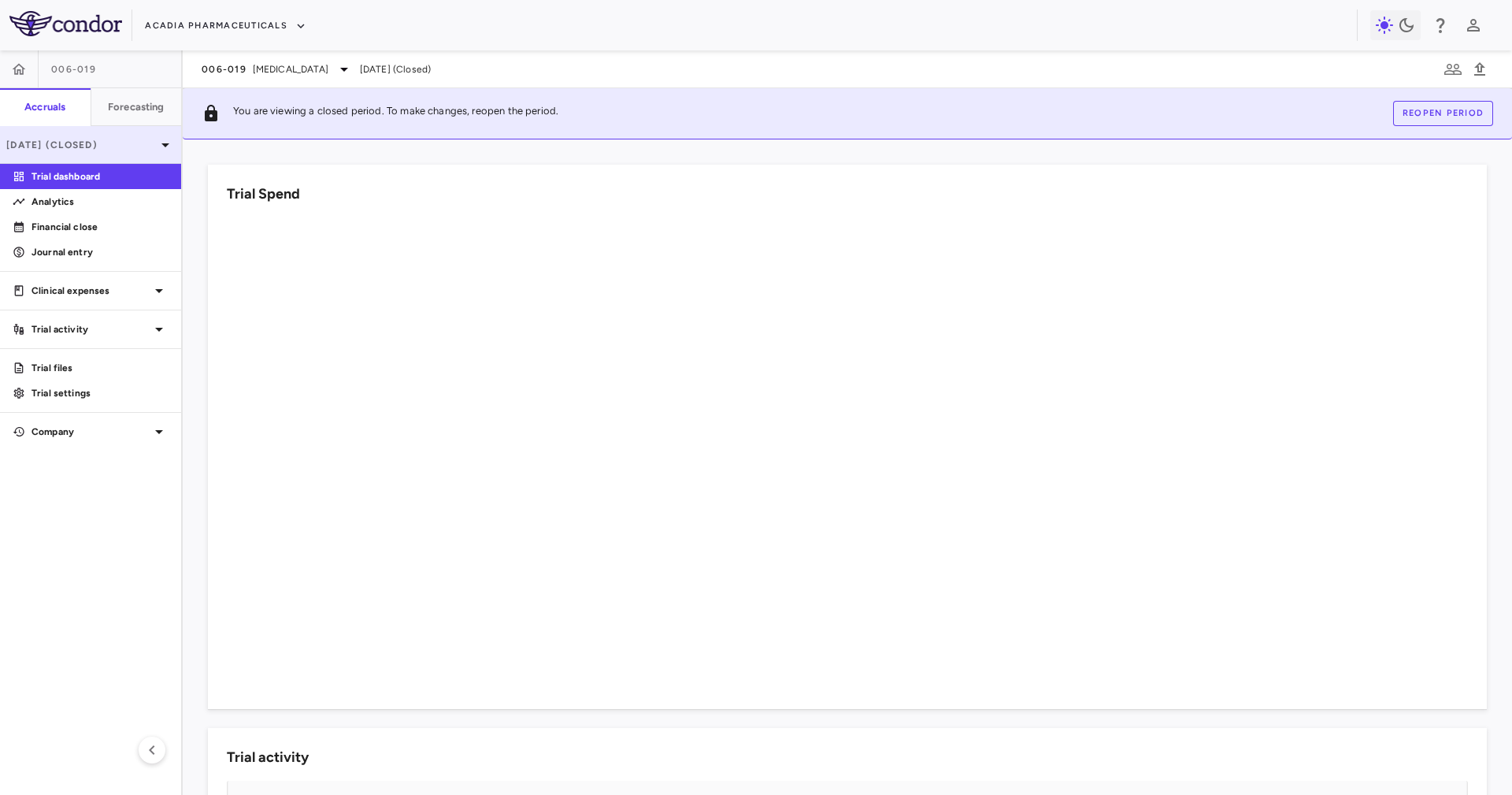
click at [103, 162] on div "[DATE] (Closed)" at bounding box center [91, 145] width 182 height 38
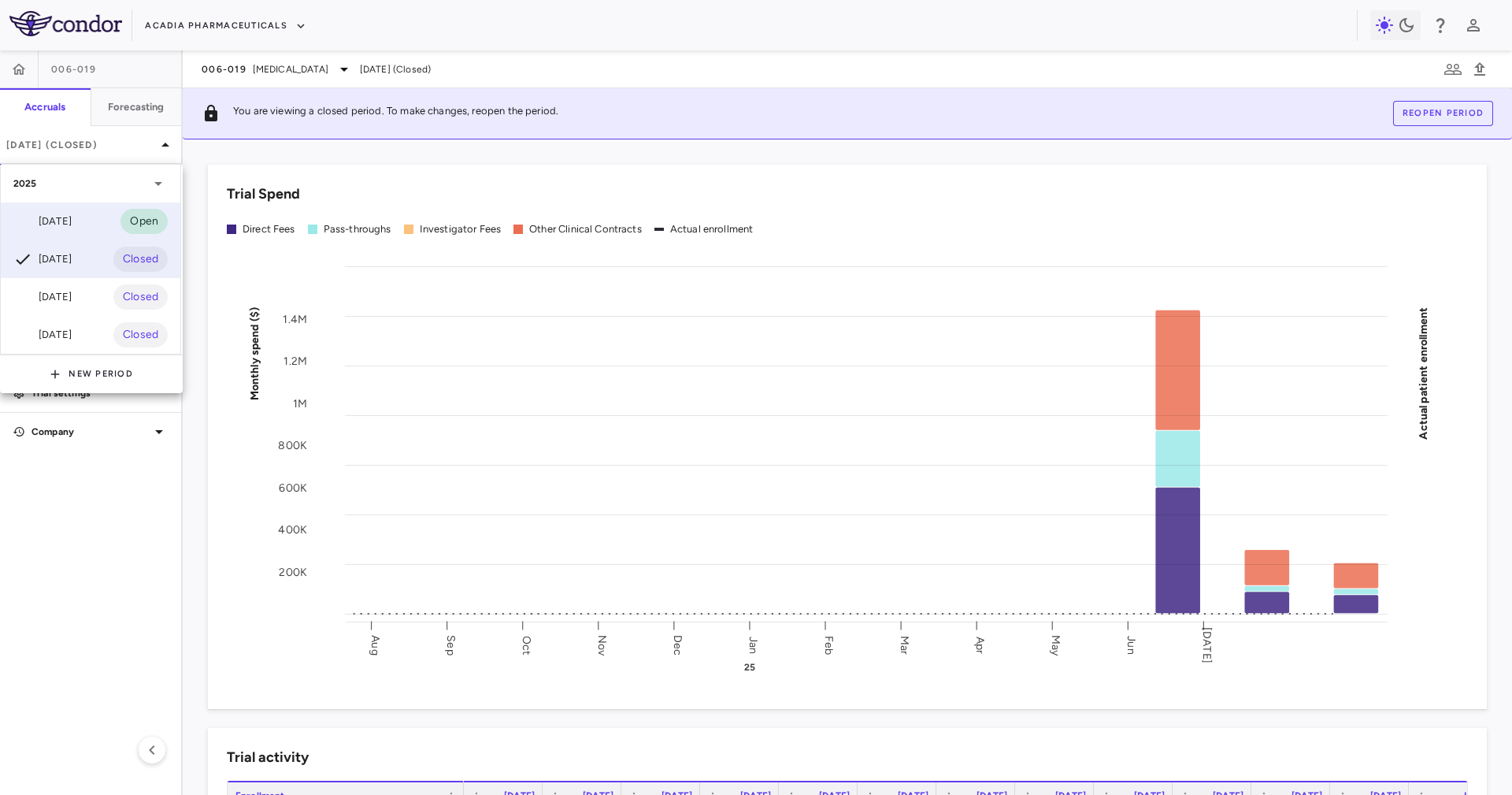
click at [72, 225] on div "[DATE]" at bounding box center [43, 221] width 58 height 19
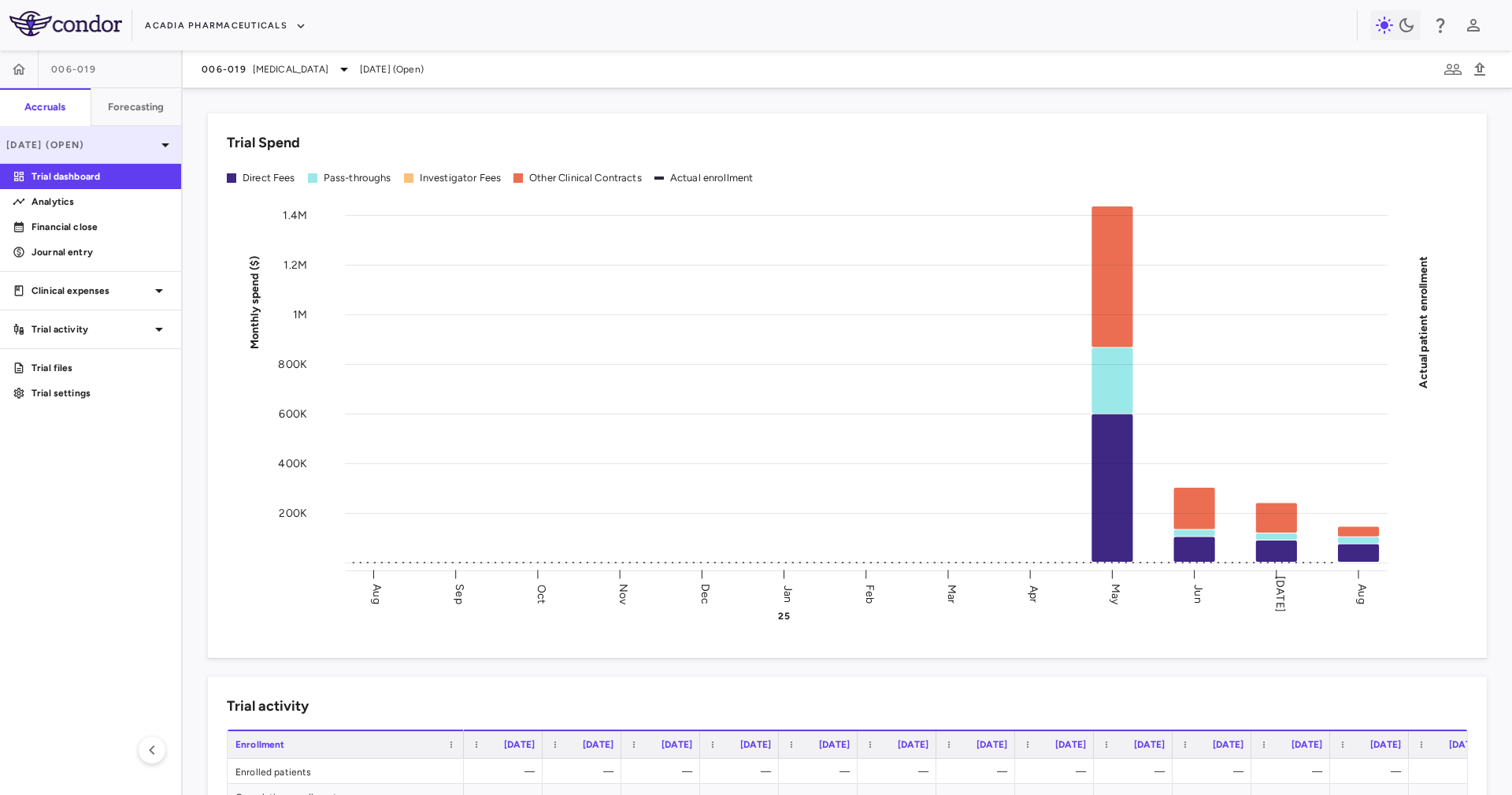
click at [126, 153] on div "[DATE] (Open)" at bounding box center [91, 145] width 182 height 38
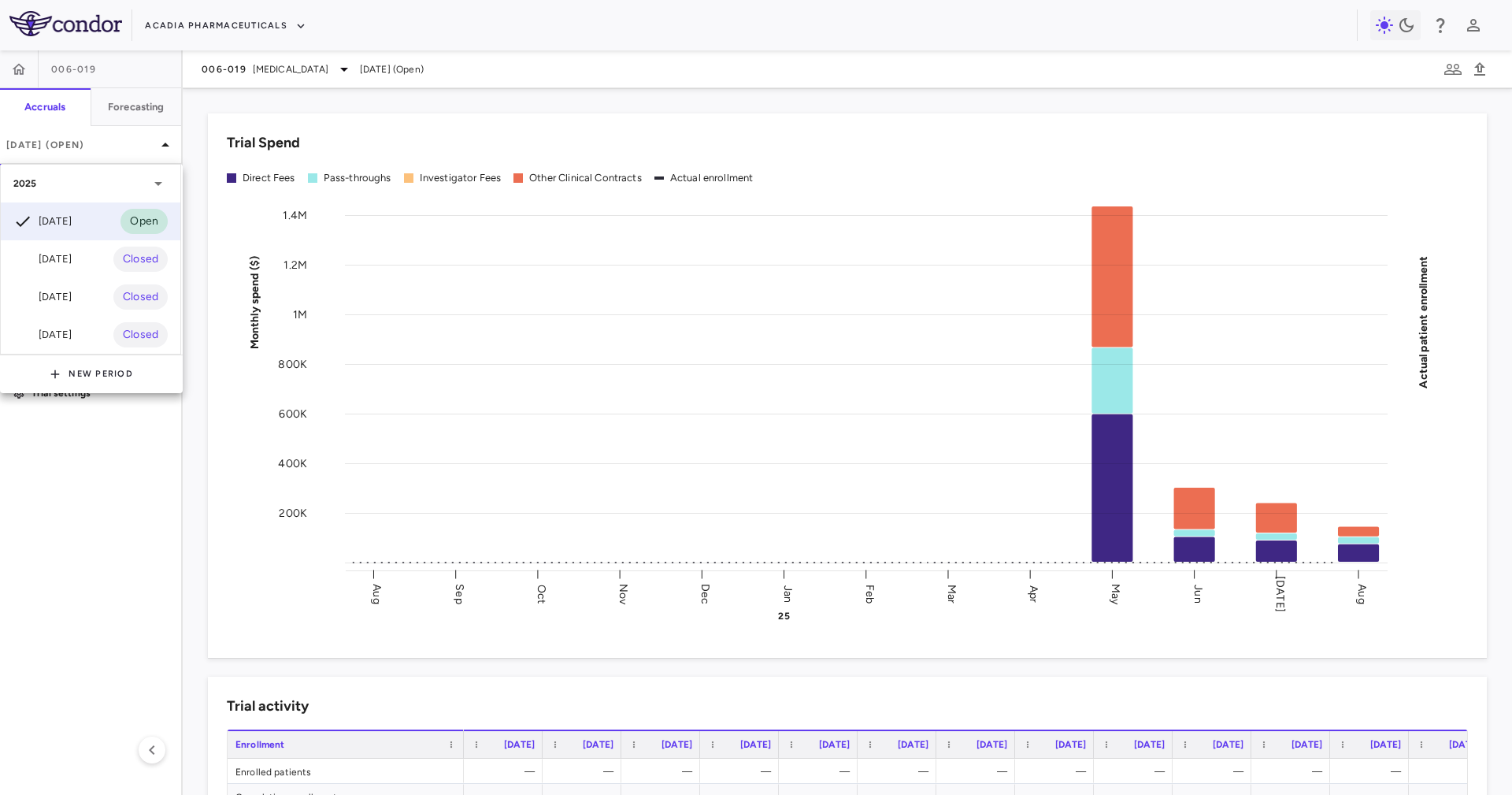
click at [397, 122] on div at bounding box center [756, 397] width 1512 height 795
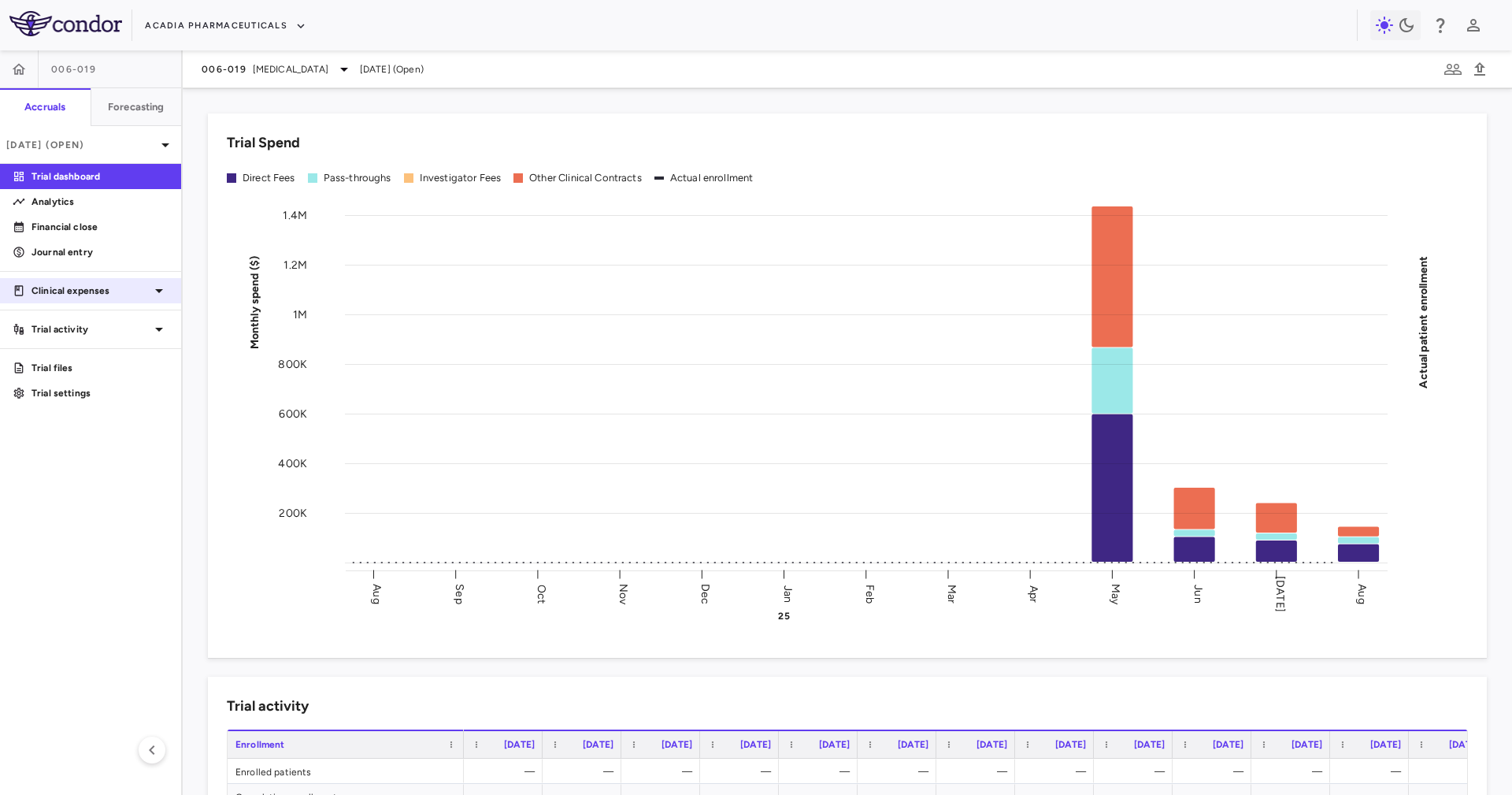
click at [130, 290] on p "Clinical expenses" at bounding box center [91, 291] width 118 height 14
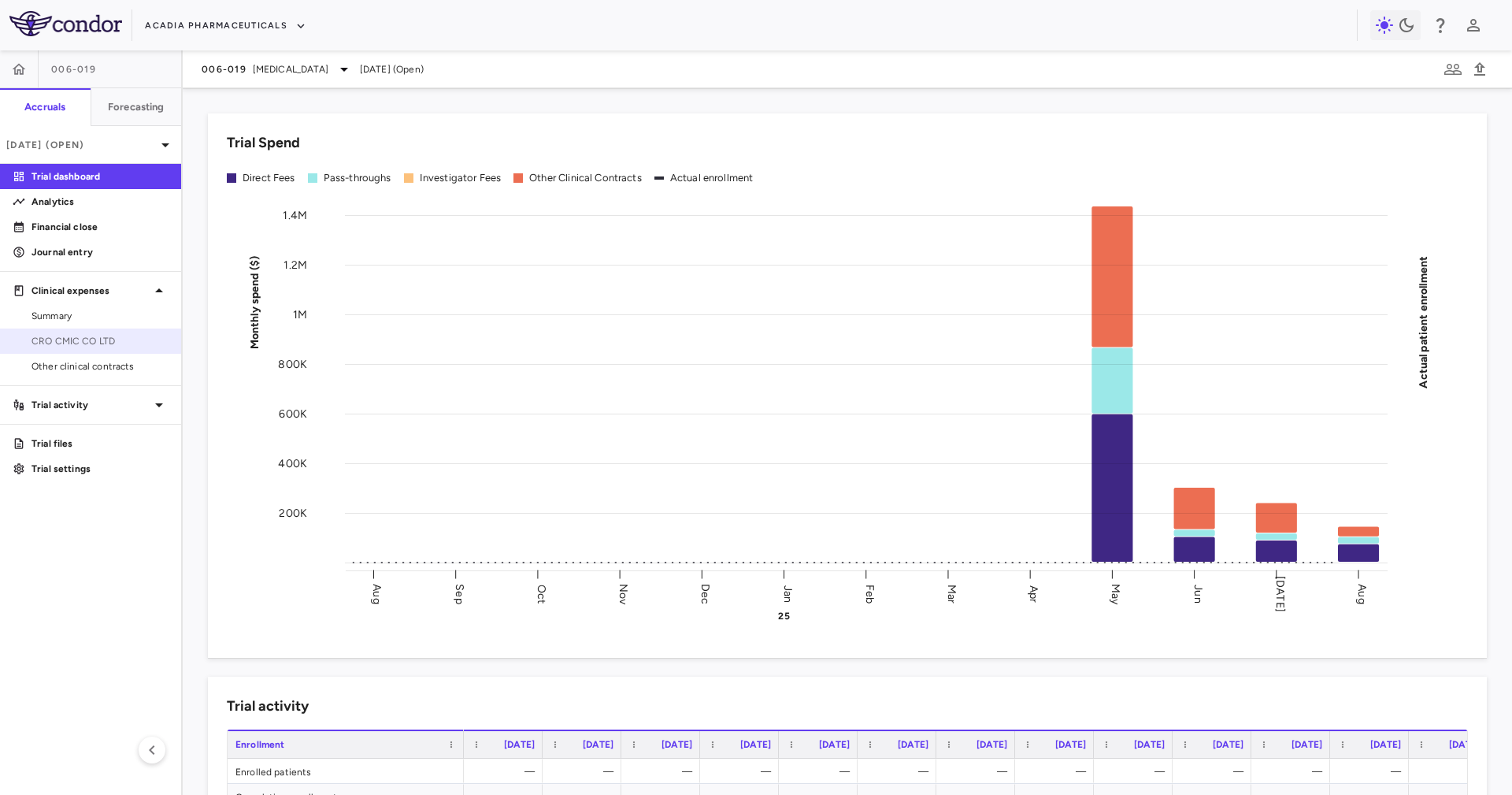
click at [118, 330] on link "CRO CMIC CO LTD" at bounding box center [91, 341] width 182 height 24
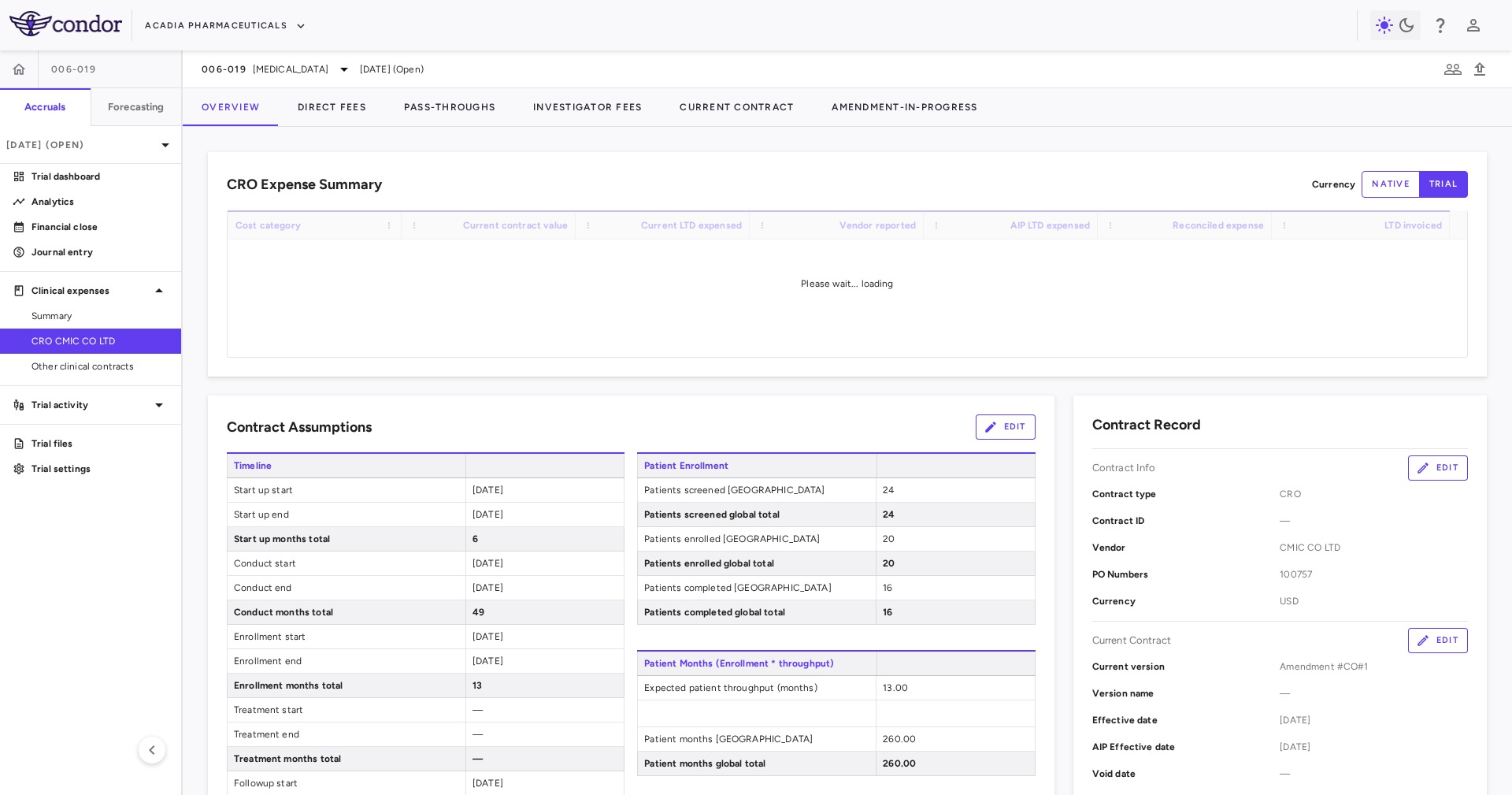
click at [380, 126] on div "Overview Direct Fees Pass-Throughs Investigator Fees Current Contract Amendment…" at bounding box center [590, 107] width 814 height 39
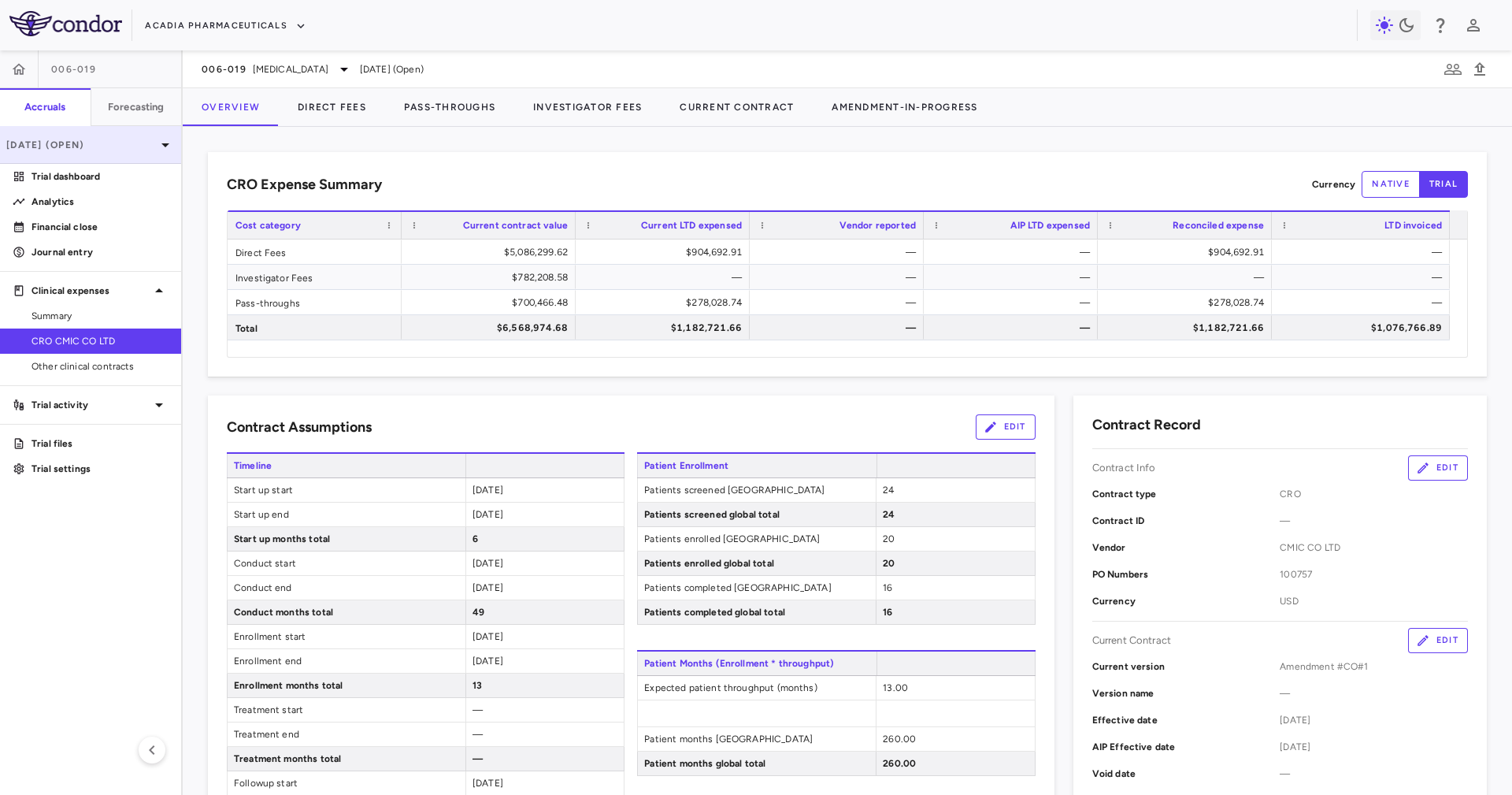
click at [101, 152] on p "[DATE] (Open)" at bounding box center [81, 145] width 150 height 14
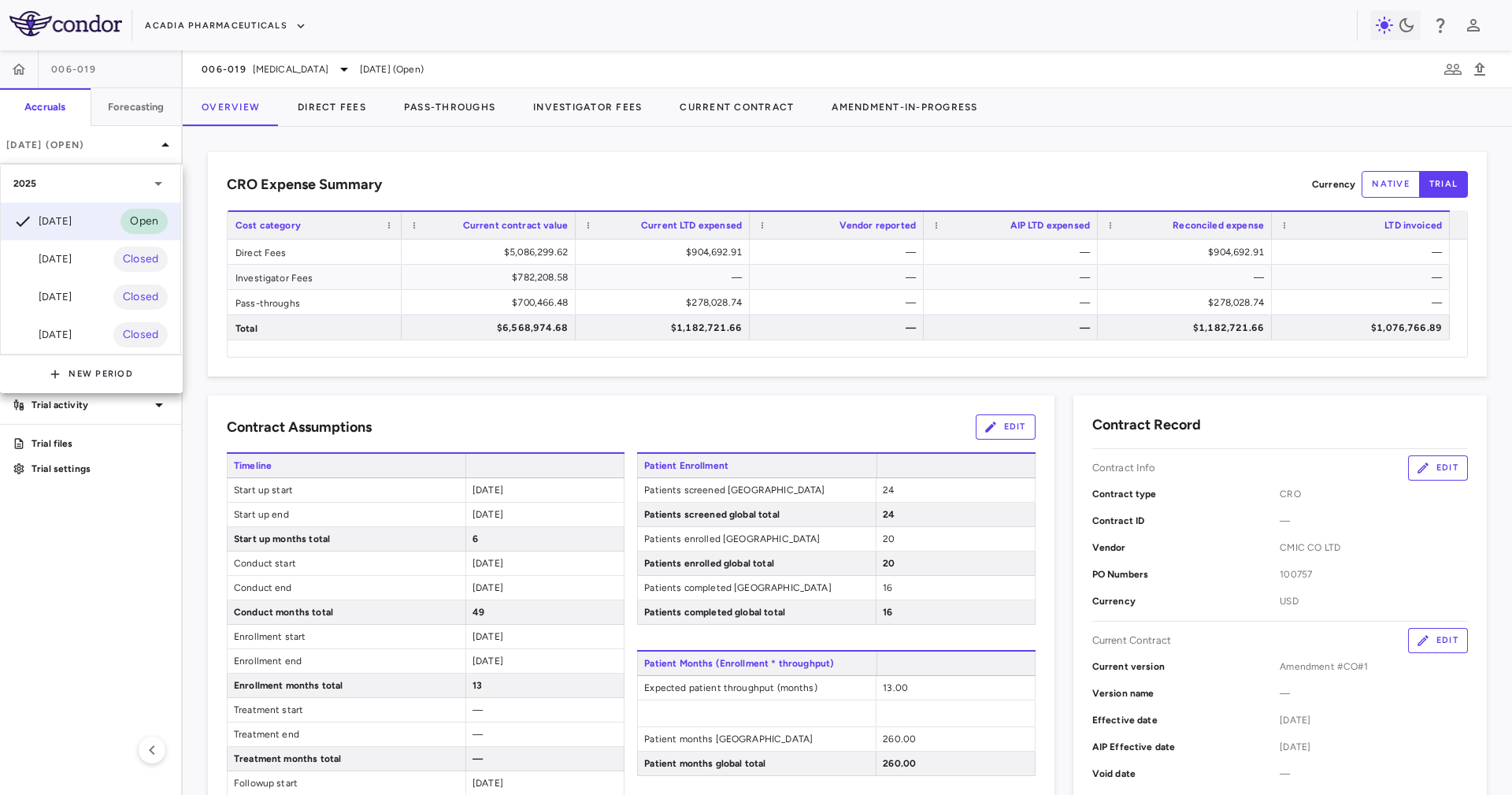
click at [578, 171] on div at bounding box center [756, 397] width 1512 height 795
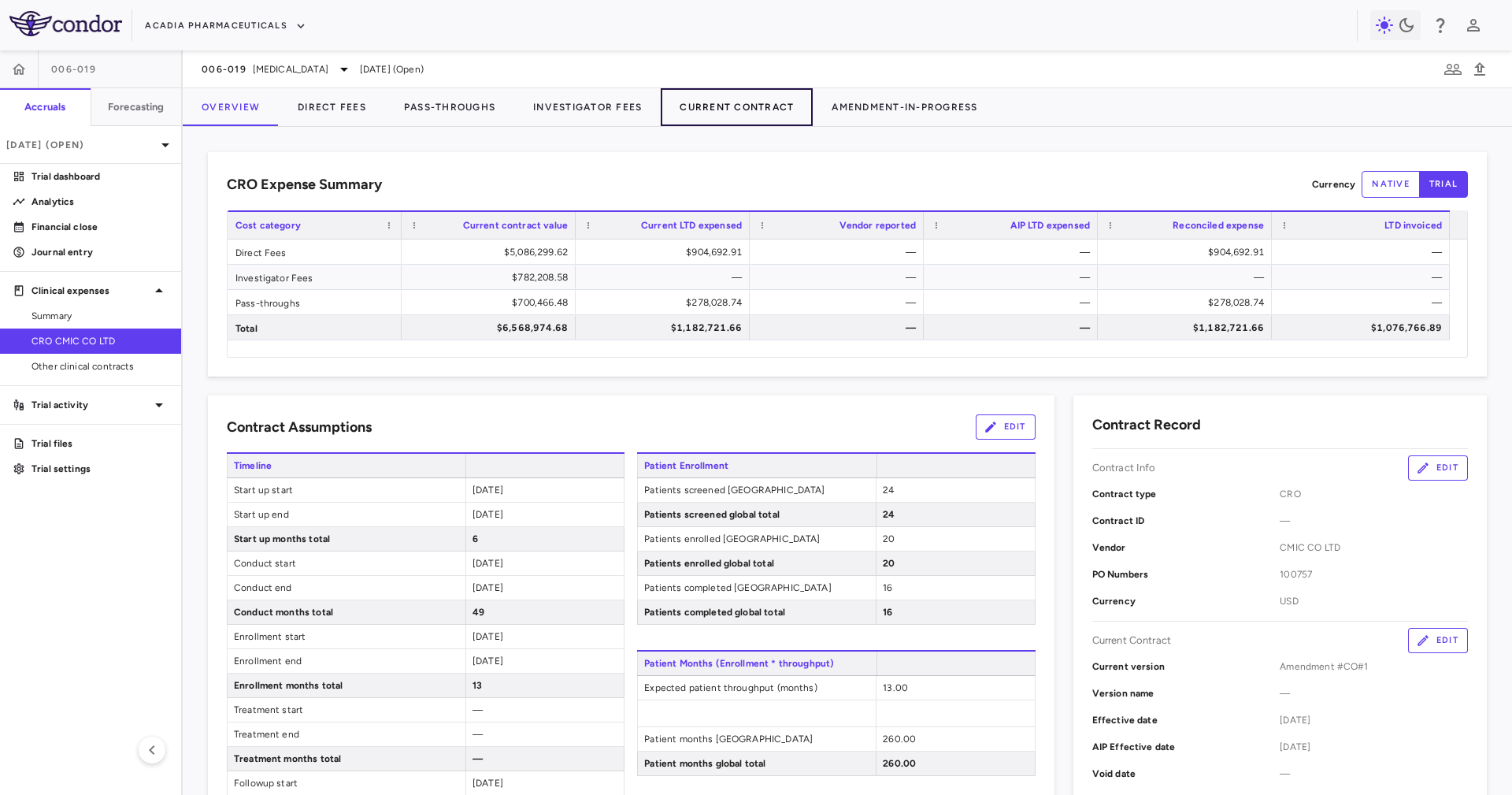
click at [759, 115] on button "Current Contract" at bounding box center [736, 107] width 152 height 38
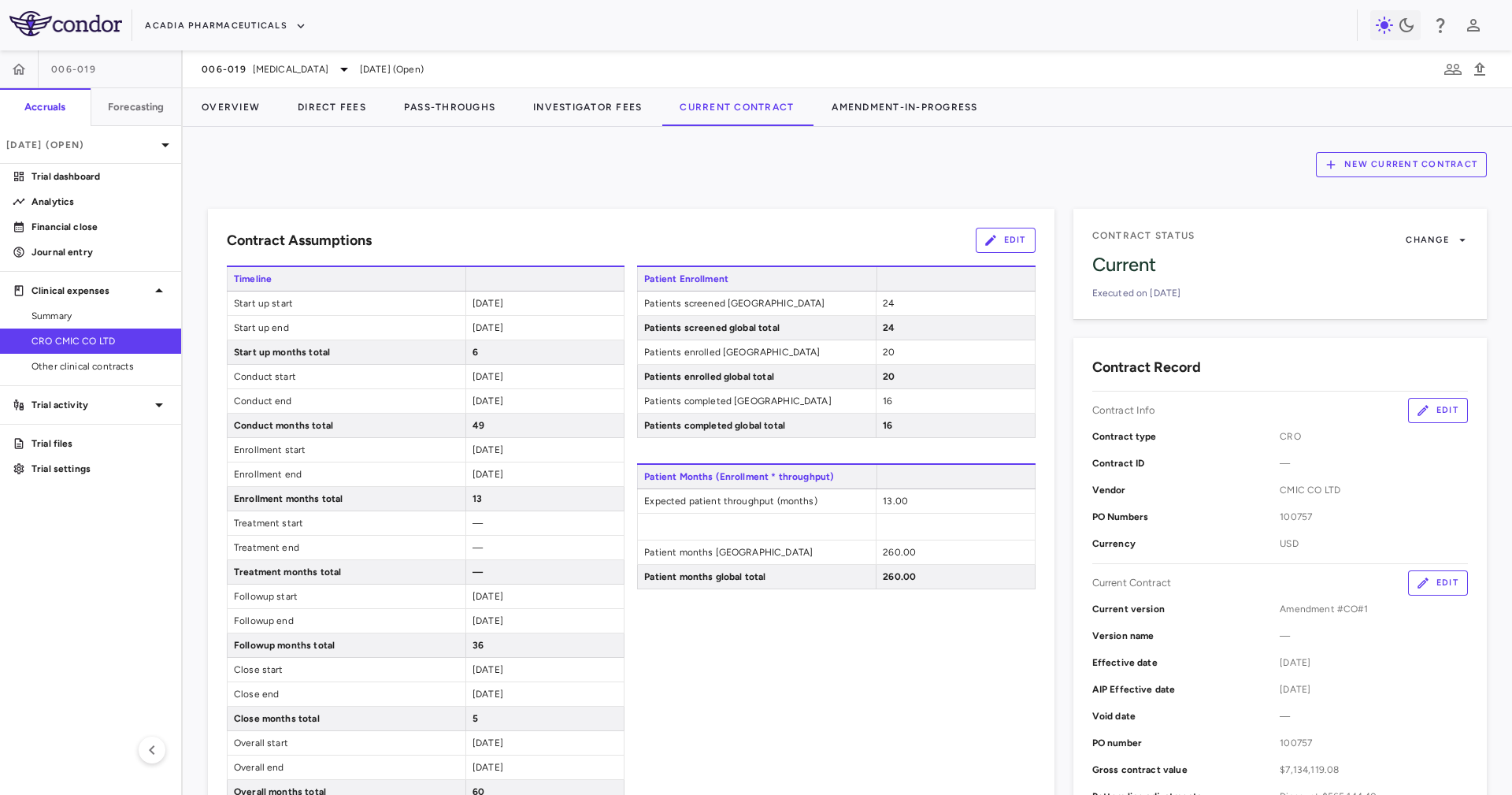
click at [739, 182] on div "New Current Contract Contract Assumptions Edit Timeline Start up start [DATE] S…" at bounding box center [848, 461] width 1330 height 668
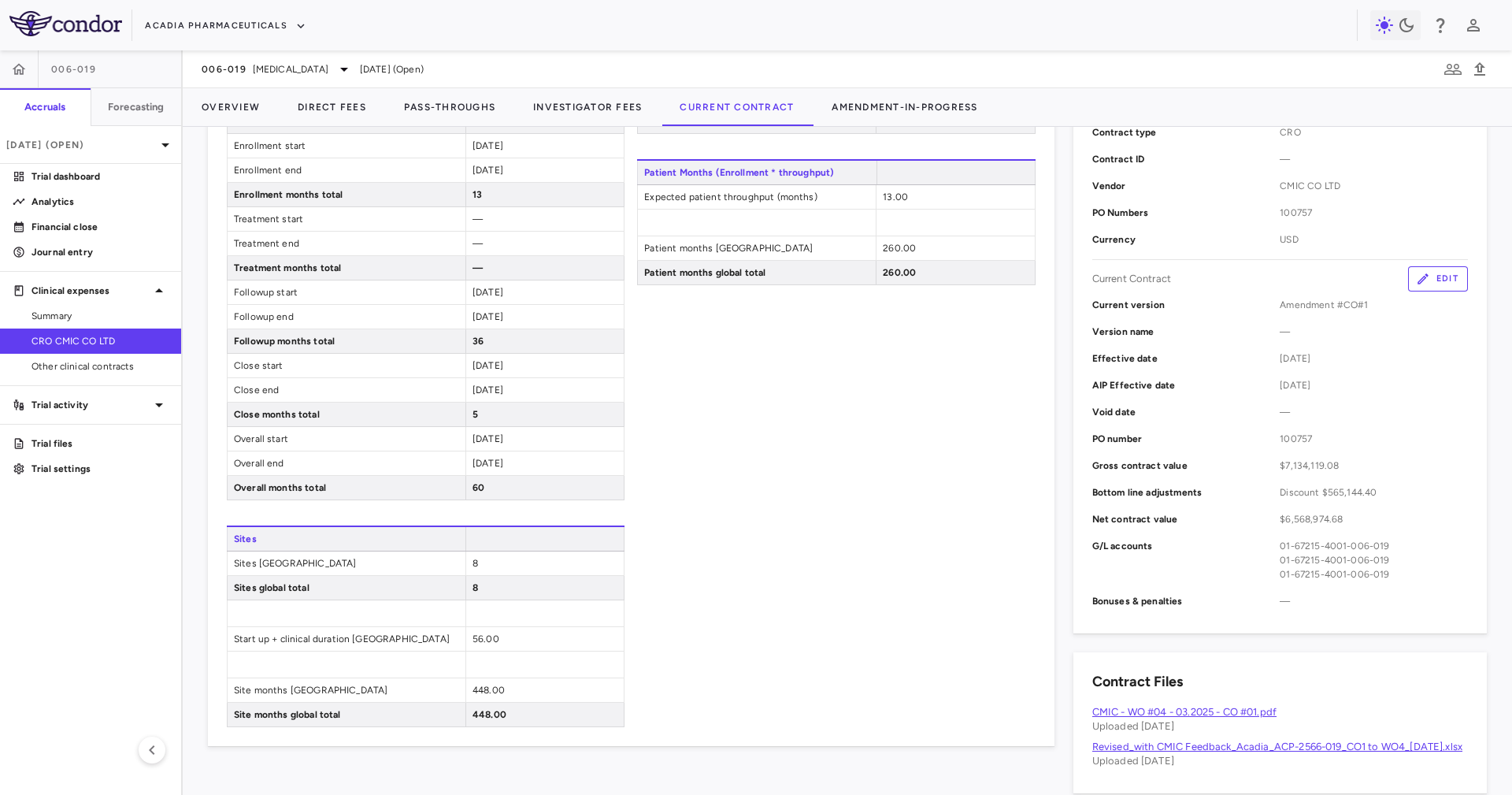
scroll to position [354, 0]
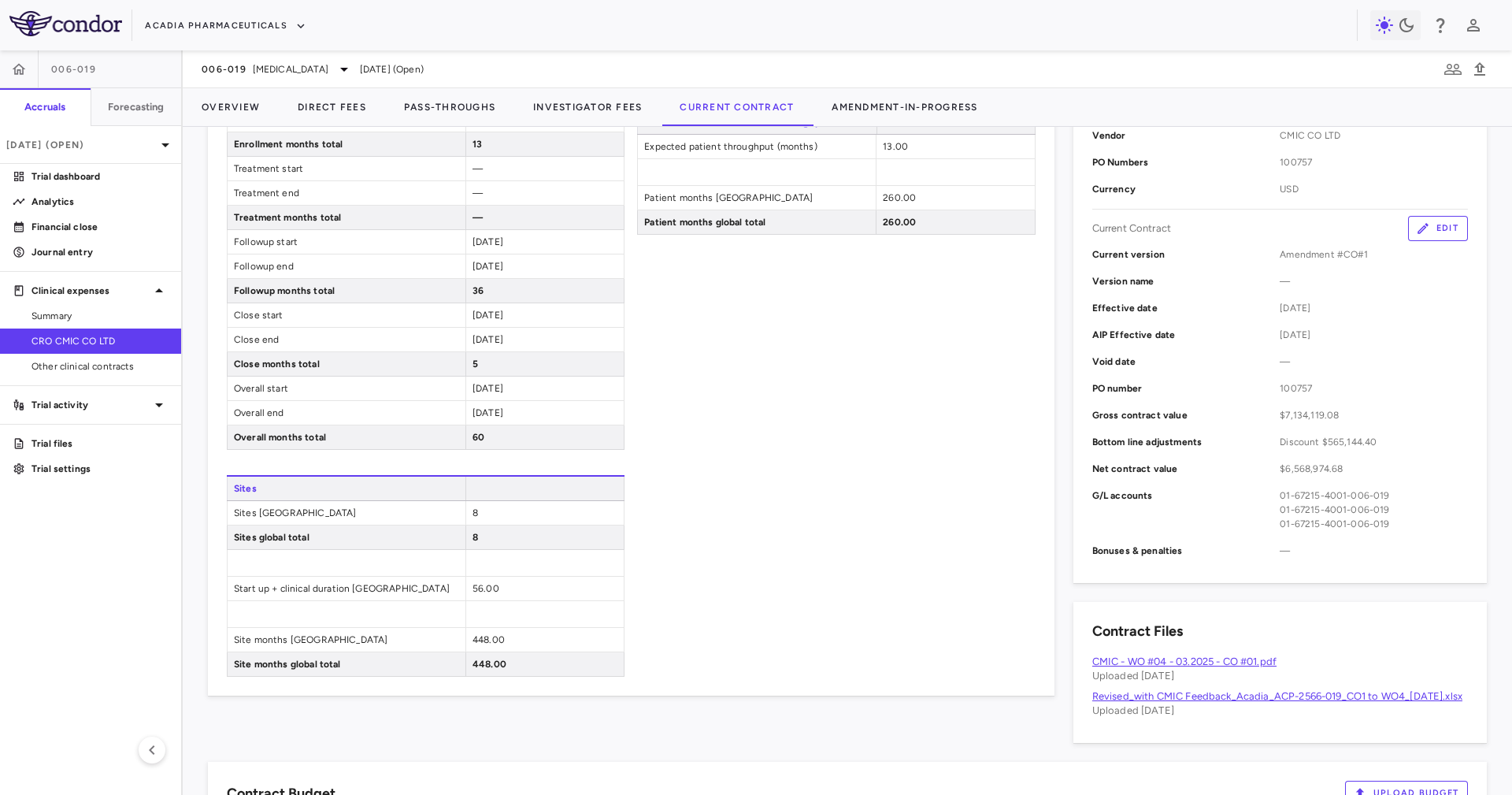
click at [1297, 470] on span "$6,568,974.68" at bounding box center [1374, 469] width 189 height 14
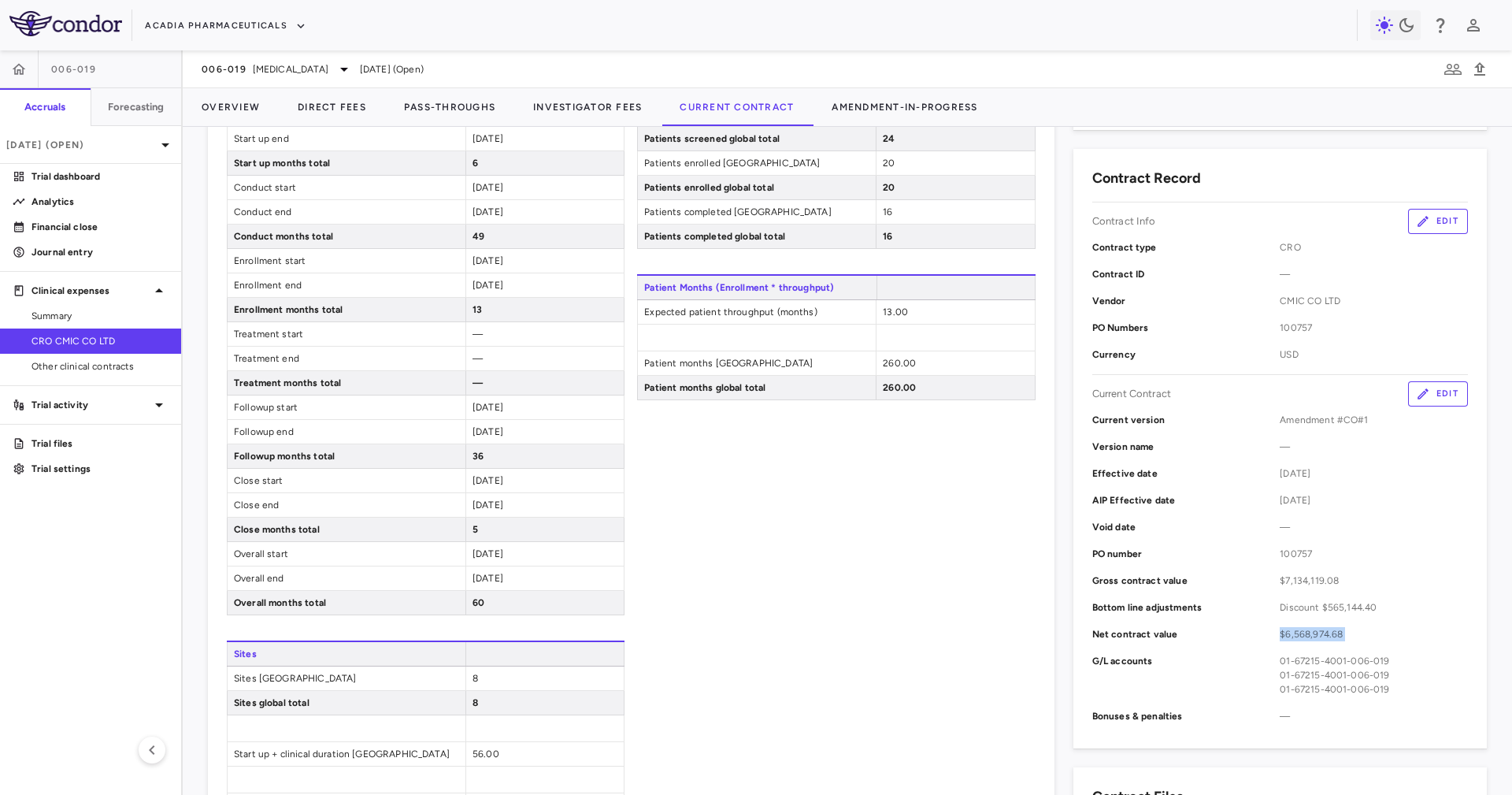
scroll to position [236, 0]
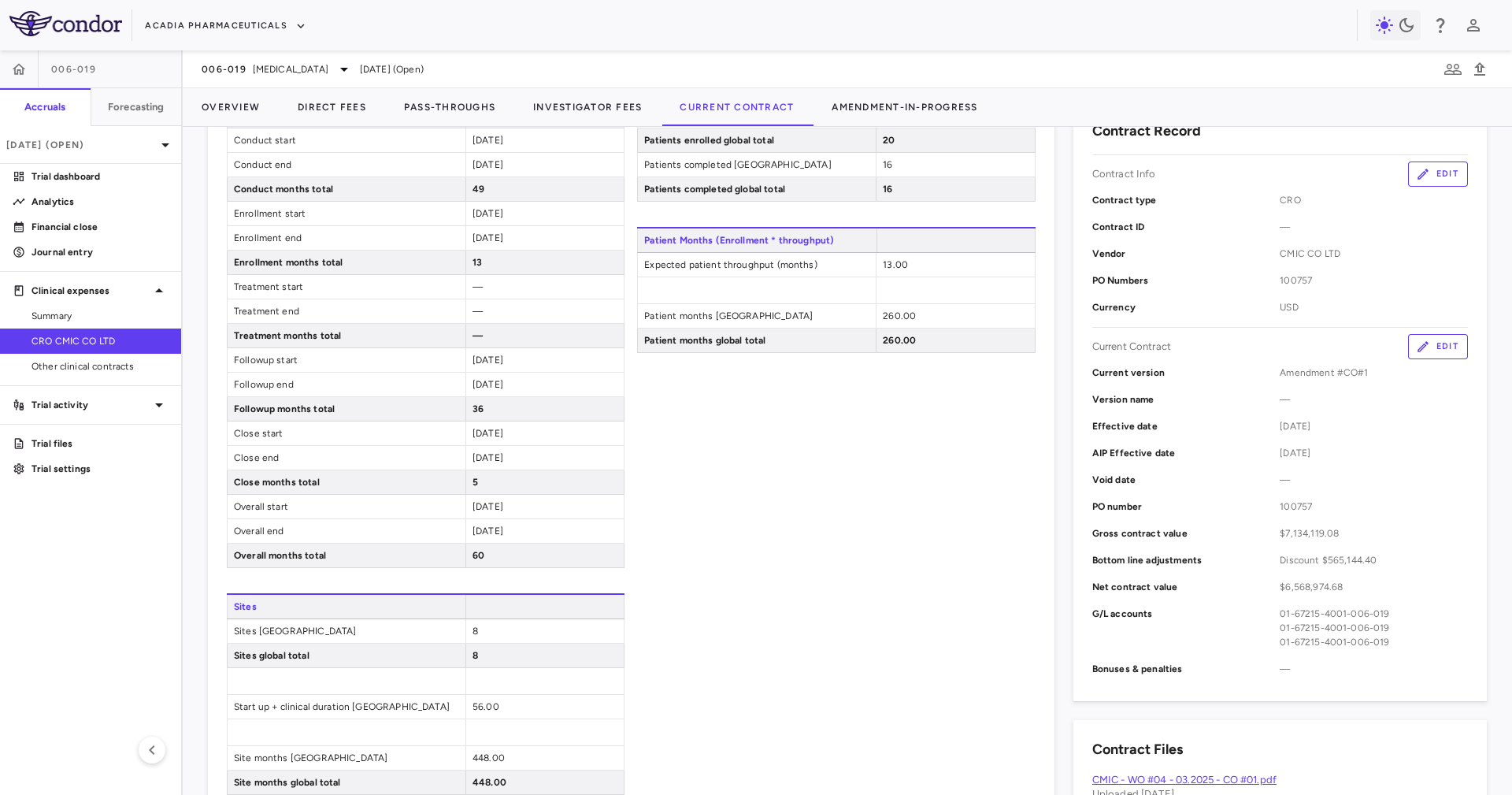
click at [1307, 547] on div "Bottom line adjustments Discount $565,144.40" at bounding box center [1280, 561] width 376 height 27
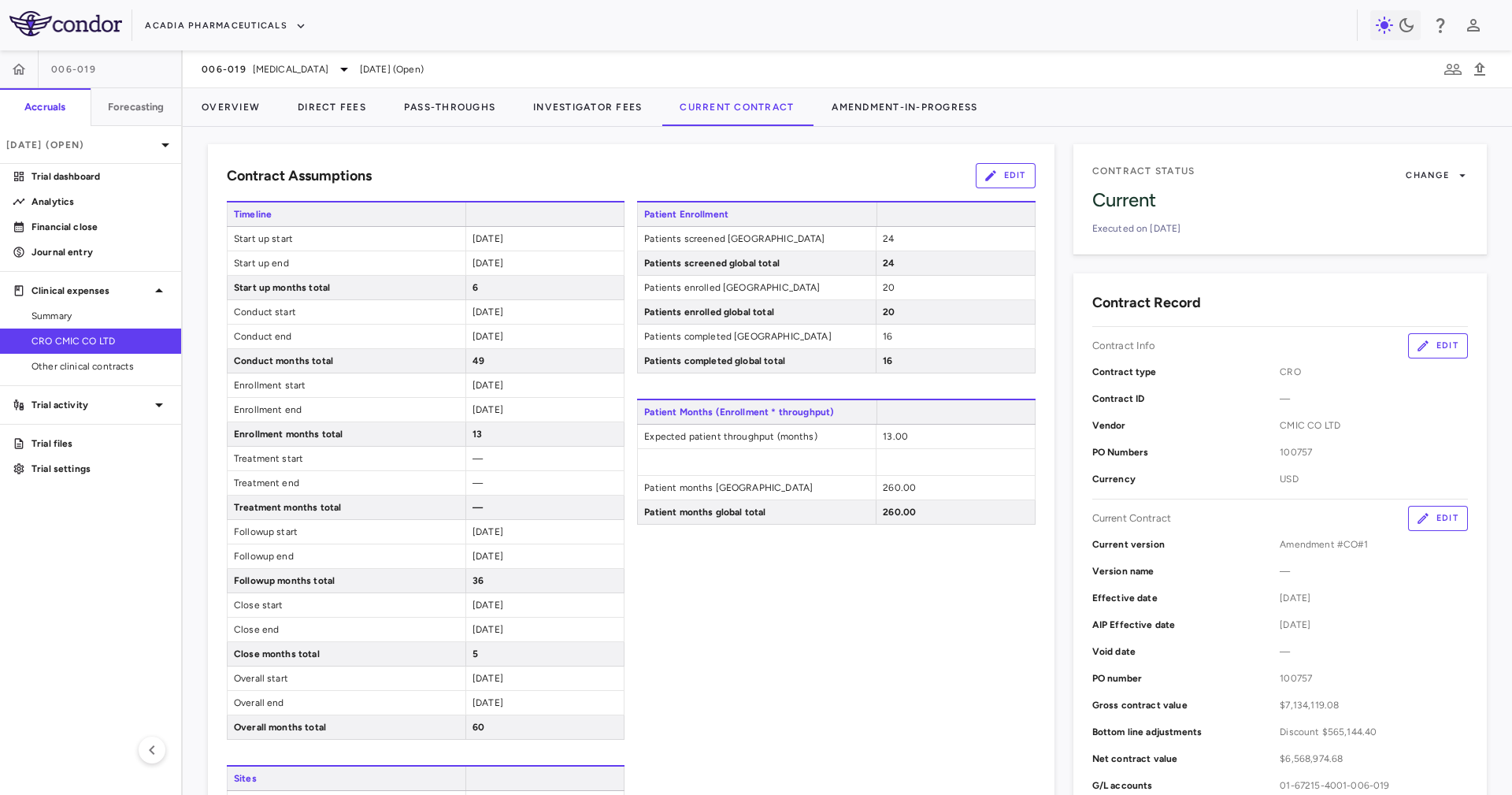
scroll to position [0, 0]
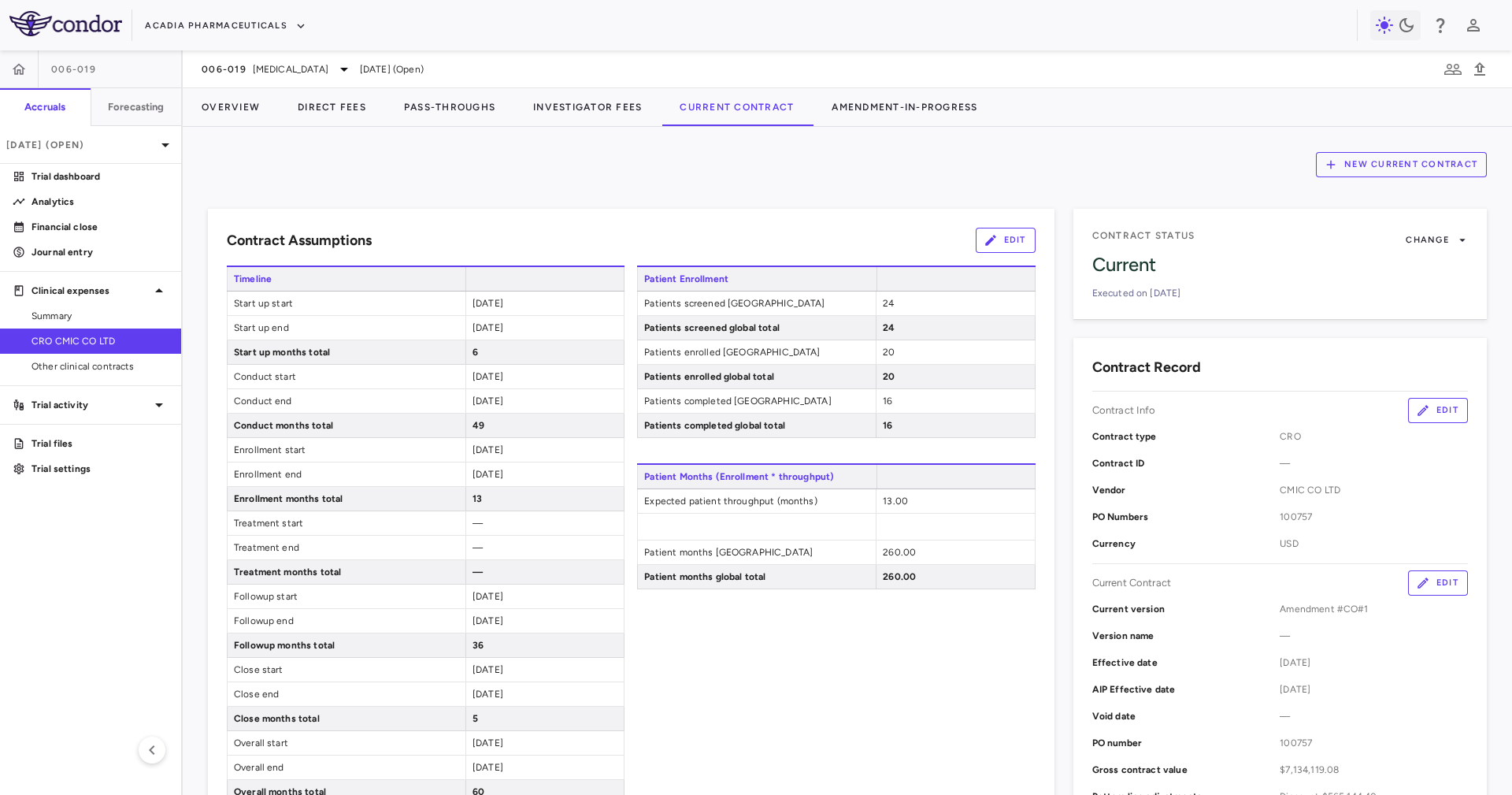
click at [1098, 382] on div "Contract Record Contract Info Edit Contract type CRO Contract ID — Vendor CMIC …" at bounding box center [1280, 637] width 414 height 599
click at [1100, 371] on h6 "Contract Record" at bounding box center [1147, 367] width 109 height 21
drag, startPoint x: 1100, startPoint y: 371, endPoint x: 1183, endPoint y: 375, distance: 83.1
click at [1183, 375] on h6 "Contract Record" at bounding box center [1147, 367] width 109 height 21
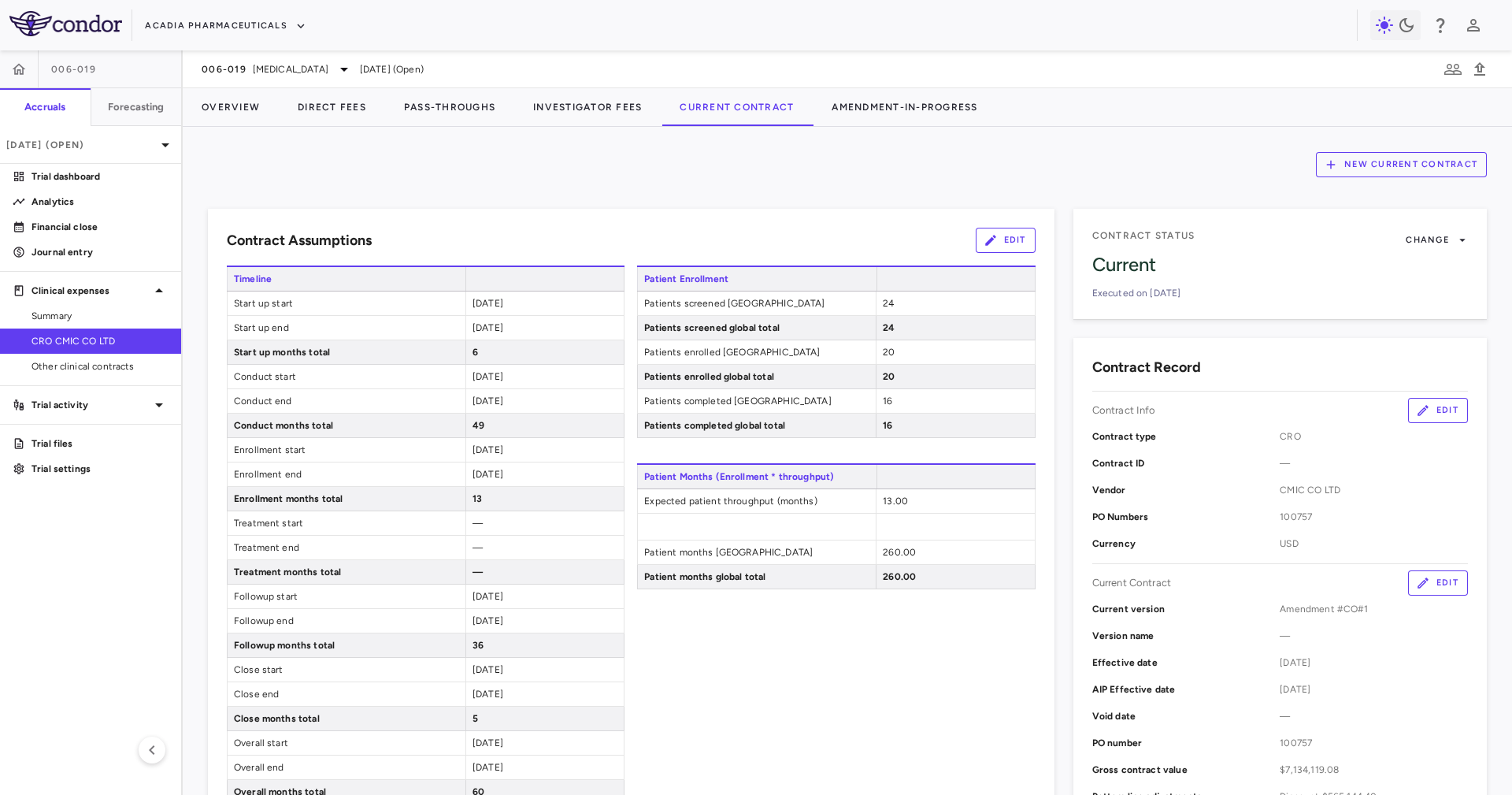
click at [1187, 373] on h6 "Contract Record" at bounding box center [1147, 367] width 109 height 21
drag, startPoint x: 1187, startPoint y: 373, endPoint x: 1176, endPoint y: 373, distance: 11.0
click at [1176, 373] on h6 "Contract Record" at bounding box center [1147, 367] width 109 height 21
click at [1214, 342] on div "Contract Record Contract Info Edit Contract type CRO Contract ID — Vendor CMIC …" at bounding box center [1280, 637] width 414 height 599
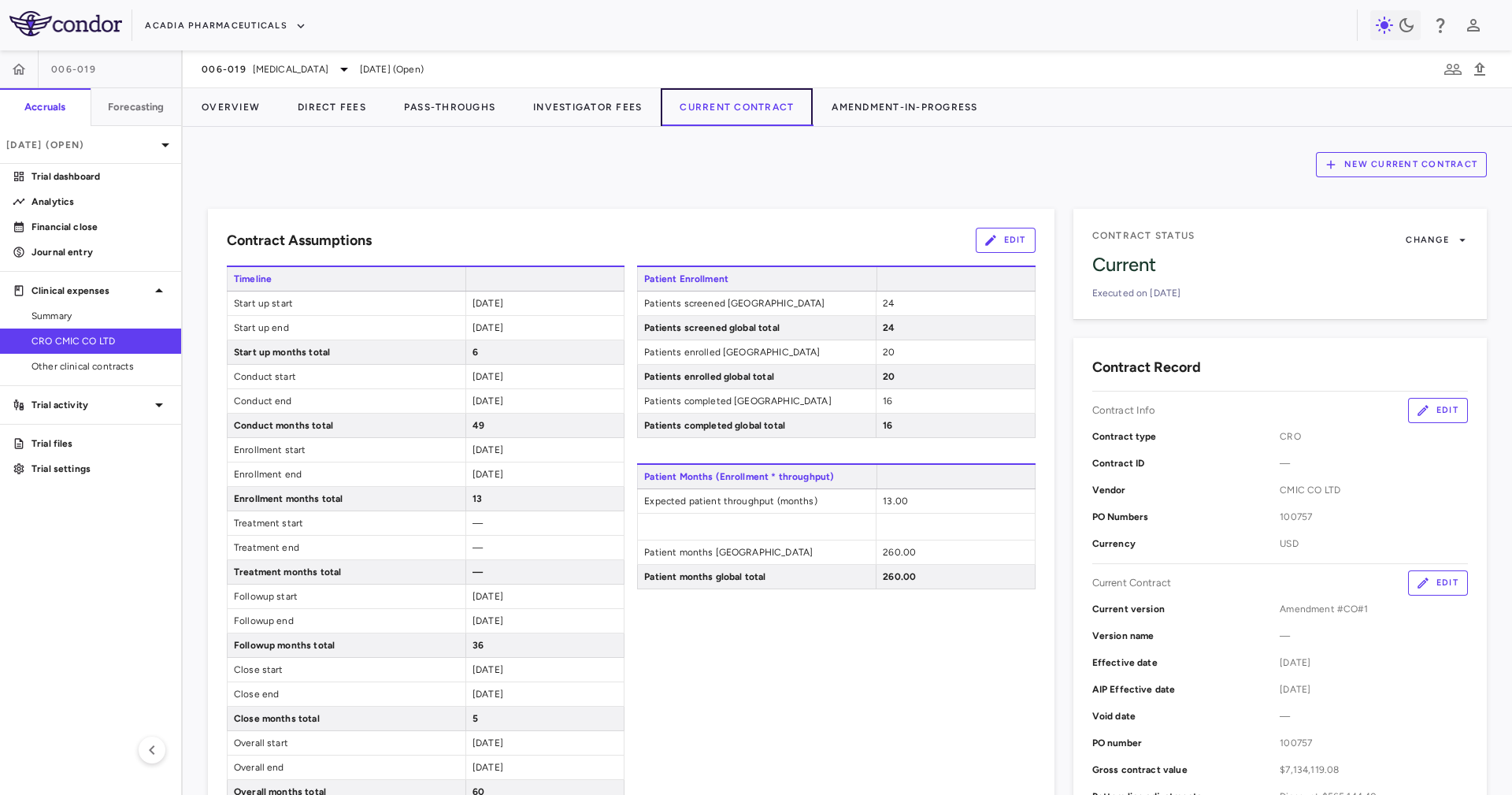
click at [735, 104] on button "Current Contract" at bounding box center [736, 107] width 152 height 38
click at [938, 167] on div "New Current Contract" at bounding box center [847, 165] width 1279 height 25
click at [1425, 412] on button "Edit" at bounding box center [1438, 411] width 60 height 25
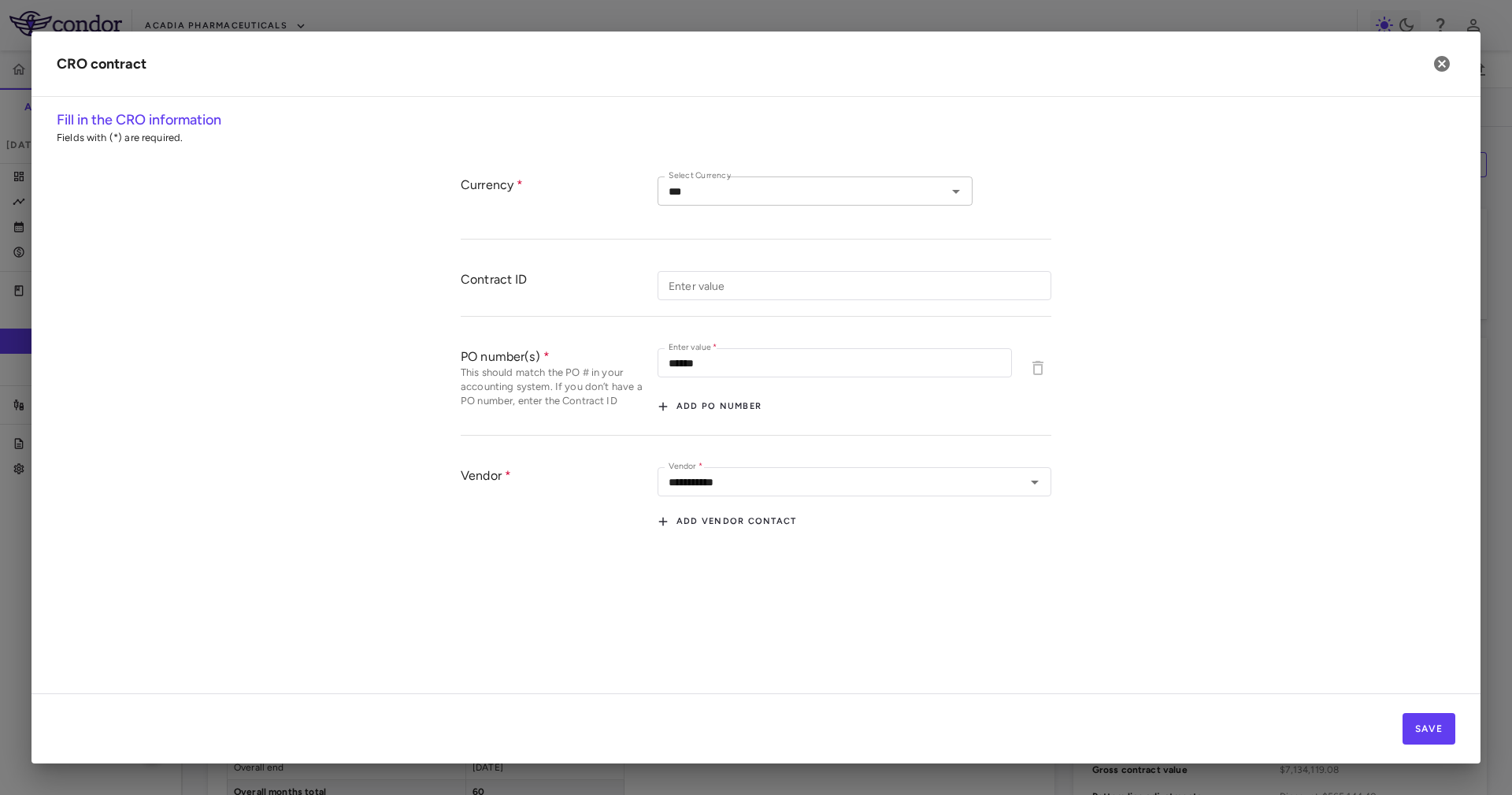
click at [728, 193] on input "***" at bounding box center [802, 191] width 279 height 20
click at [747, 214] on li "JPY" at bounding box center [814, 223] width 315 height 24
type input "***"
click at [750, 219] on div "Select Currency *** Select Currency" at bounding box center [854, 200] width 394 height 47
click at [725, 354] on input "******" at bounding box center [834, 362] width 354 height 29
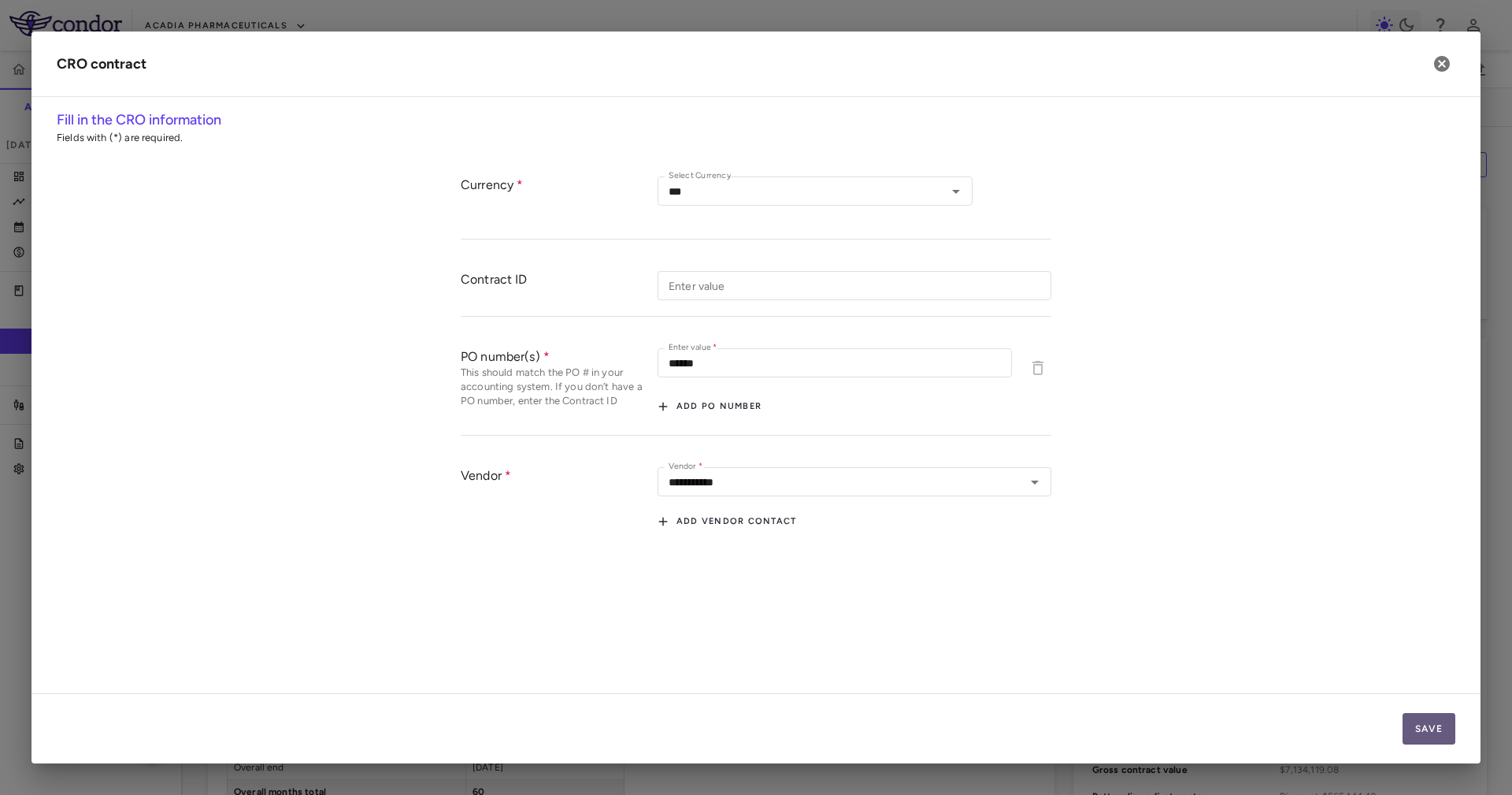
click at [1441, 726] on button "Save" at bounding box center [1428, 729] width 53 height 32
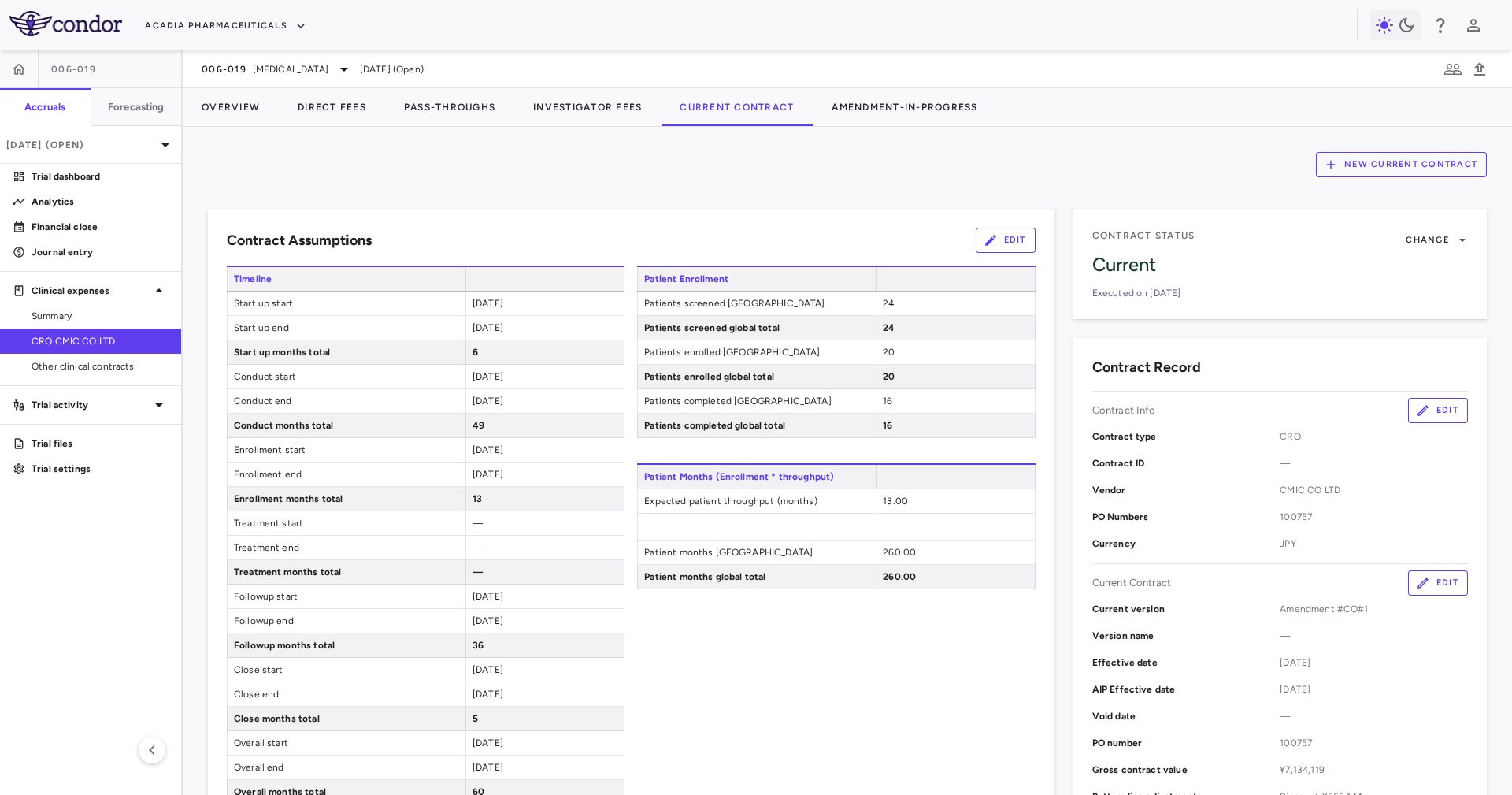
click at [1297, 471] on div "Contract ID —" at bounding box center [1280, 463] width 376 height 27
click at [1277, 553] on div "Currency JPY" at bounding box center [1280, 544] width 376 height 27
click at [1271, 526] on div "PO Numbers 100757" at bounding box center [1280, 517] width 376 height 27
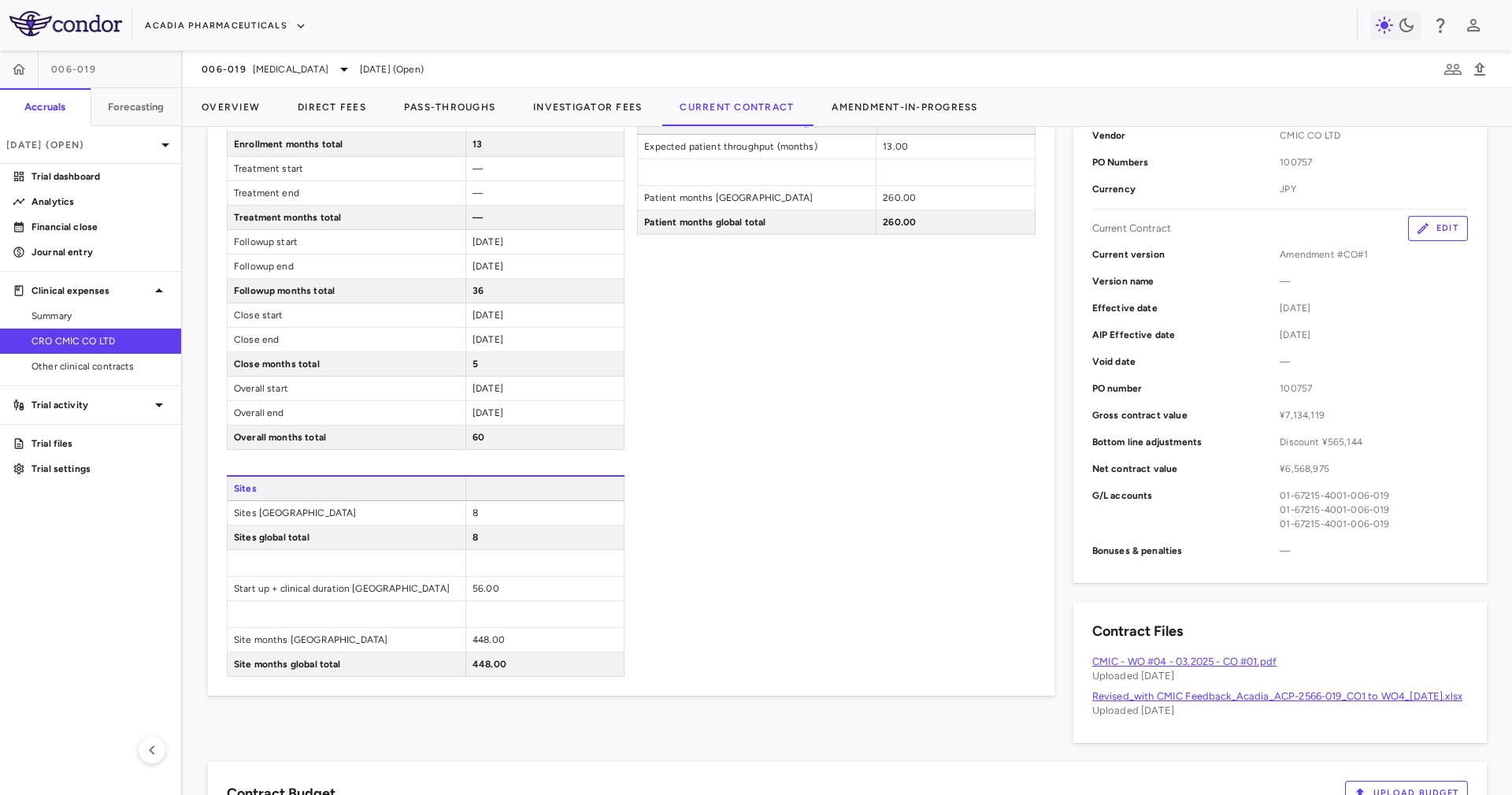
drag, startPoint x: 1375, startPoint y: 362, endPoint x: 1372, endPoint y: 337, distance: 25.2
click at [1375, 361] on span "—" at bounding box center [1374, 362] width 189 height 14
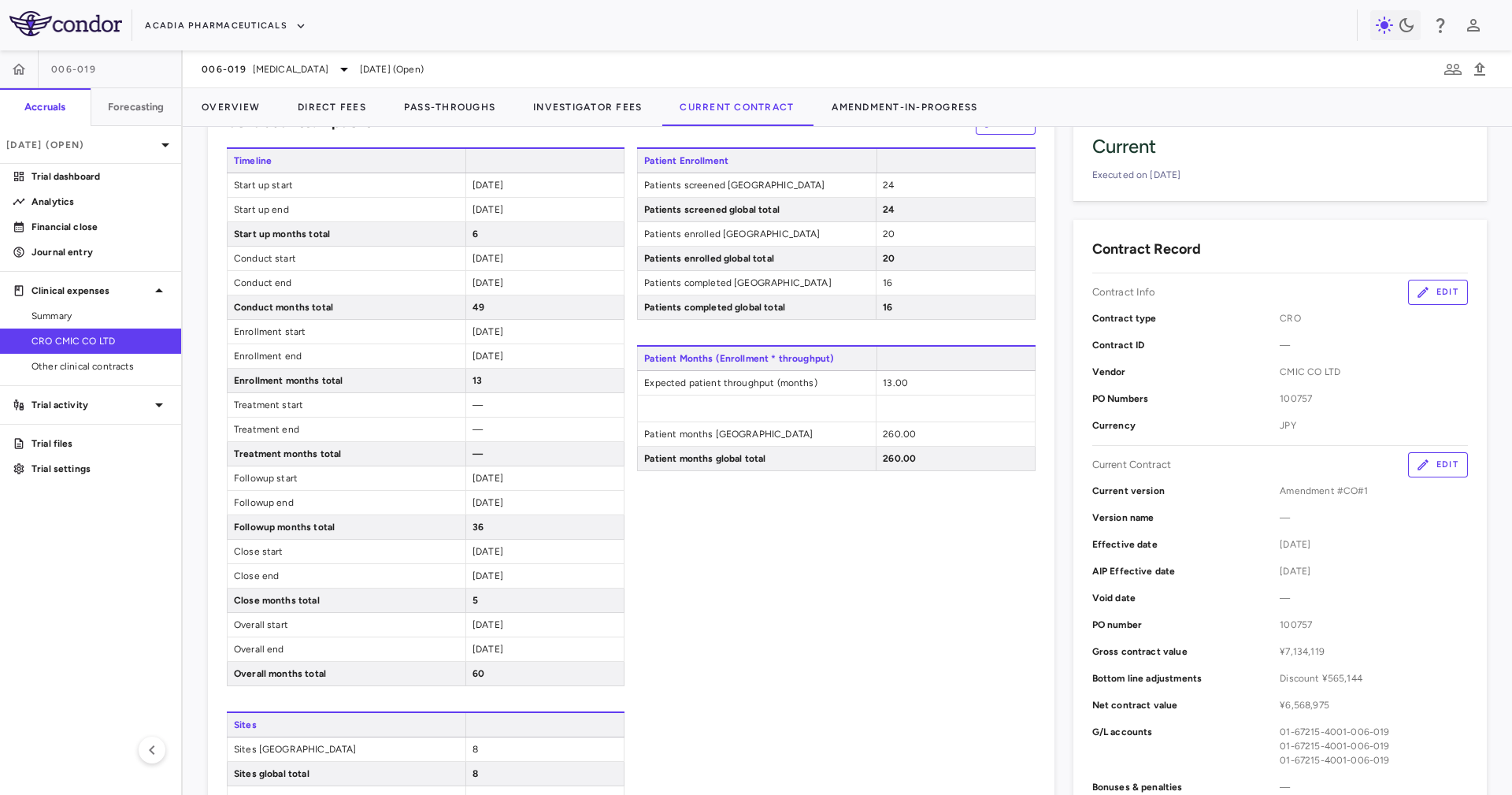
scroll to position [354, 0]
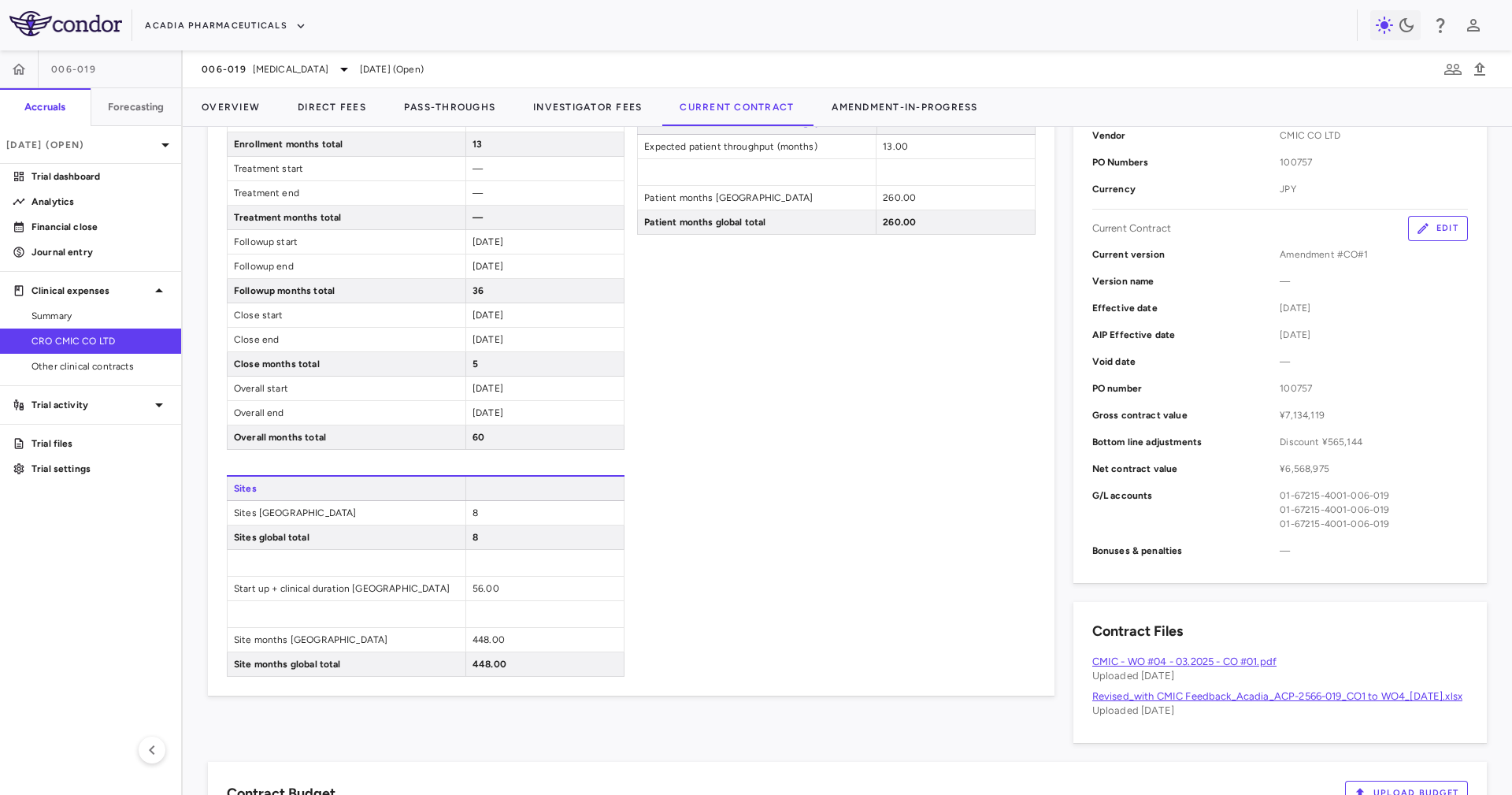
click at [1408, 223] on button "Edit" at bounding box center [1438, 228] width 60 height 25
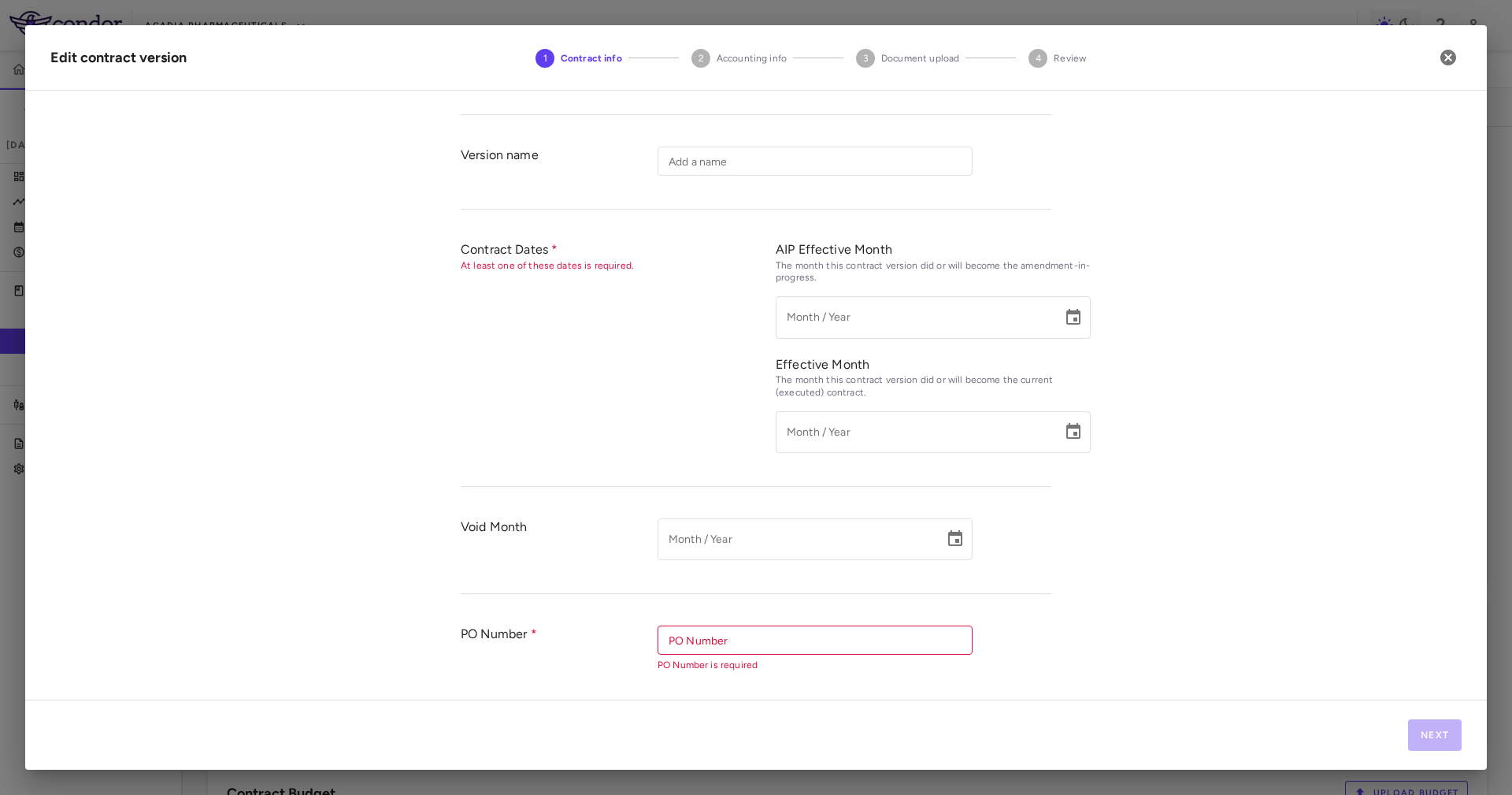
type input "*********"
type input "**********"
type input "********"
type input "******"
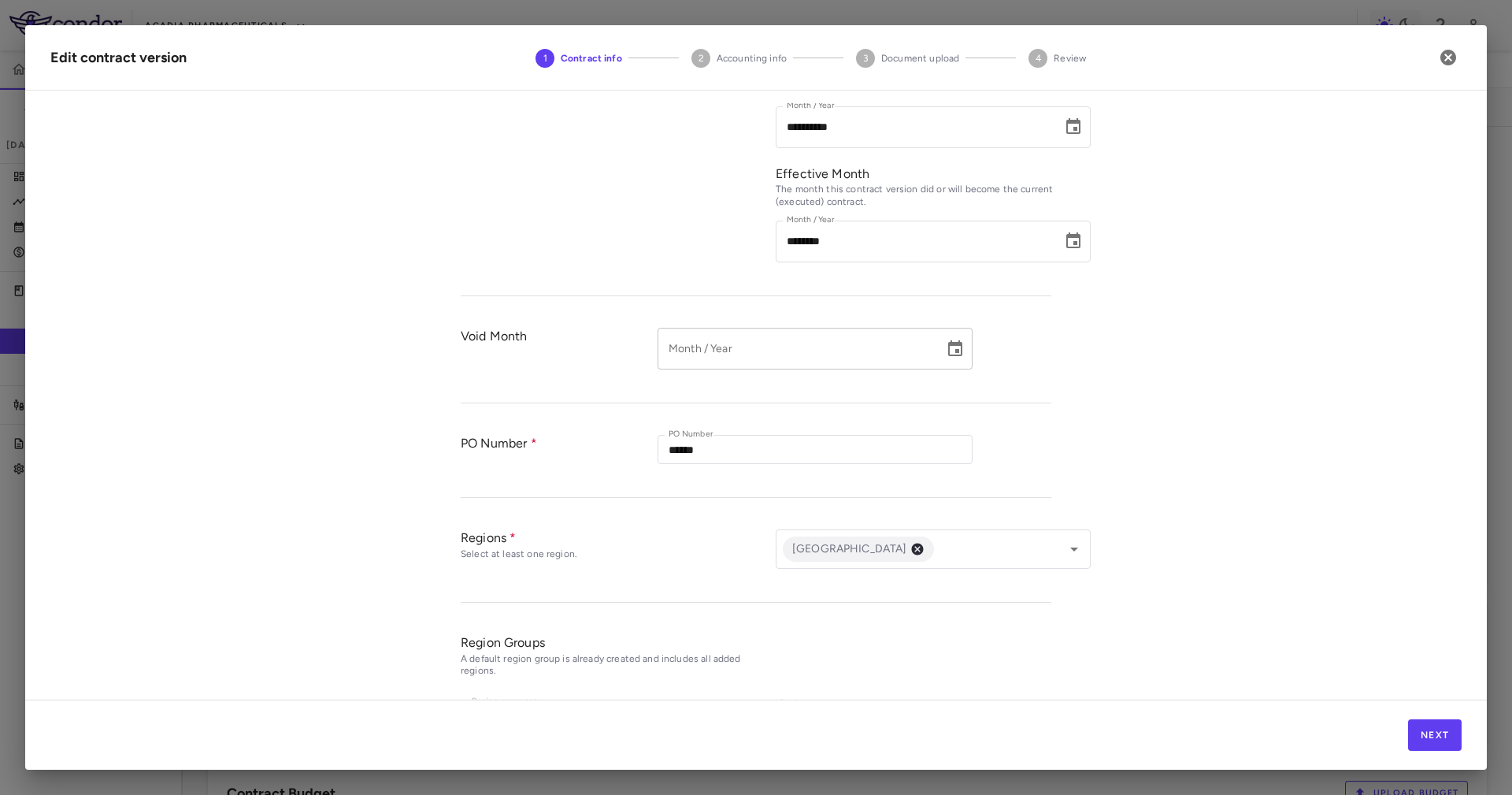
scroll to position [6, 0]
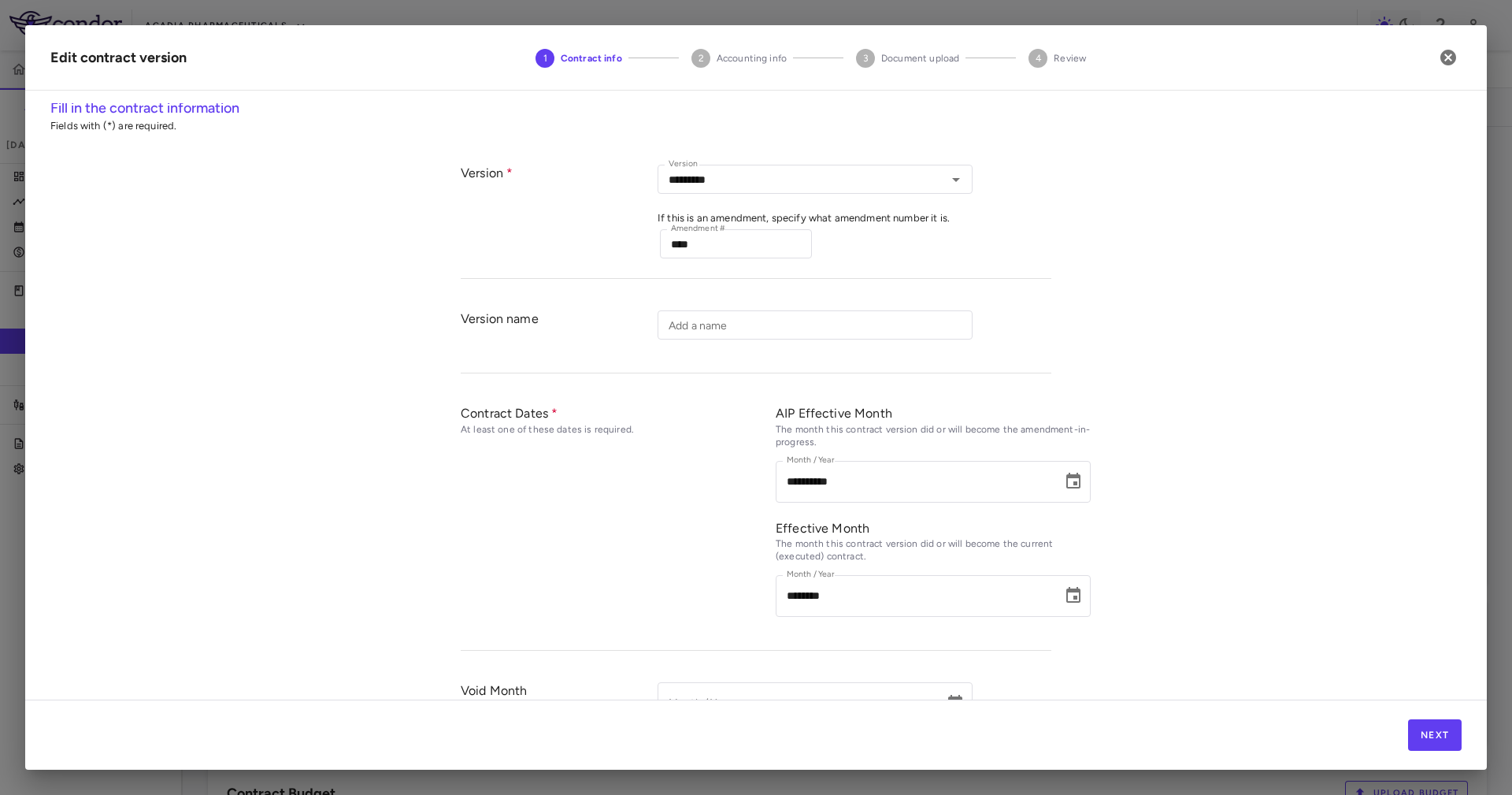
click at [95, 64] on div "Edit contract version" at bounding box center [118, 58] width 137 height 21
drag, startPoint x: 95, startPoint y: 64, endPoint x: 194, endPoint y: 64, distance: 99.0
click at [194, 64] on h2 "Edit contract version 1 Contract info 2 Accounting info 3 Document upload 4 Rev…" at bounding box center [756, 58] width 1461 height 66
click at [333, 173] on div "**********" at bounding box center [756, 401] width 1461 height 596
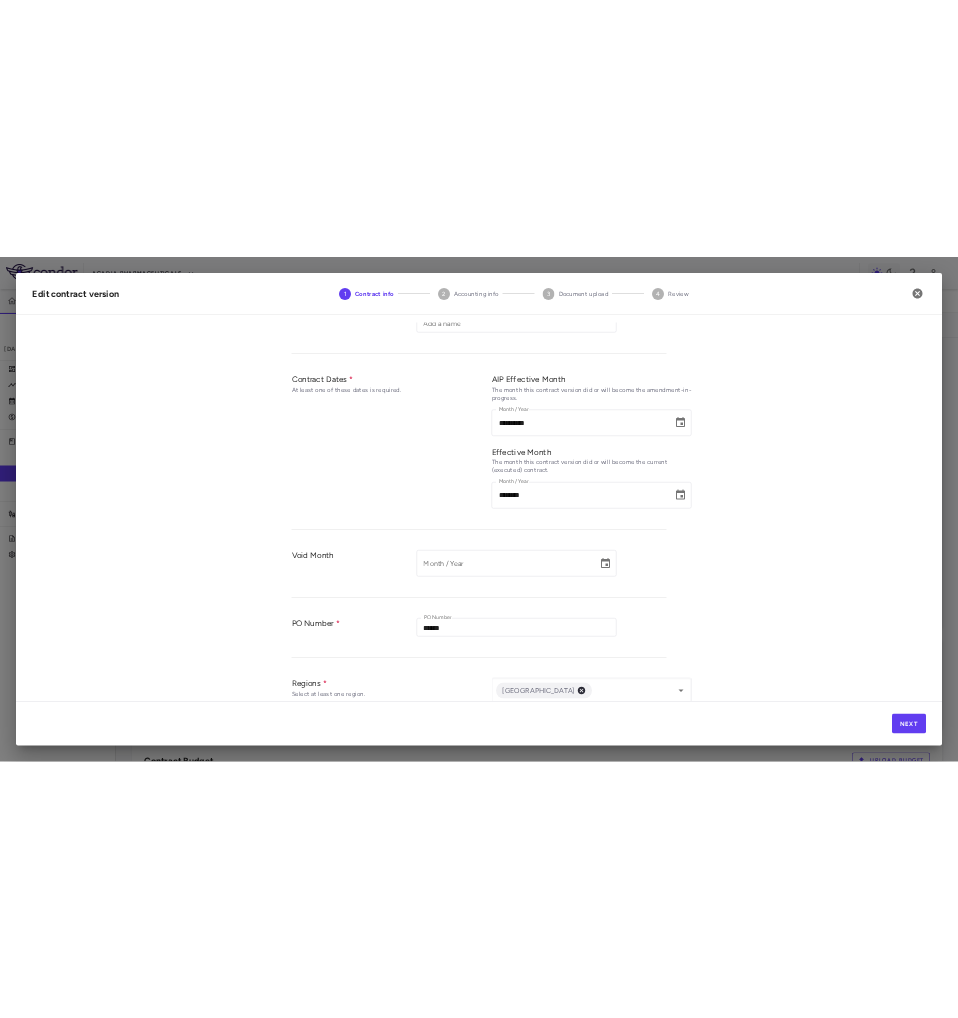
scroll to position [606, 0]
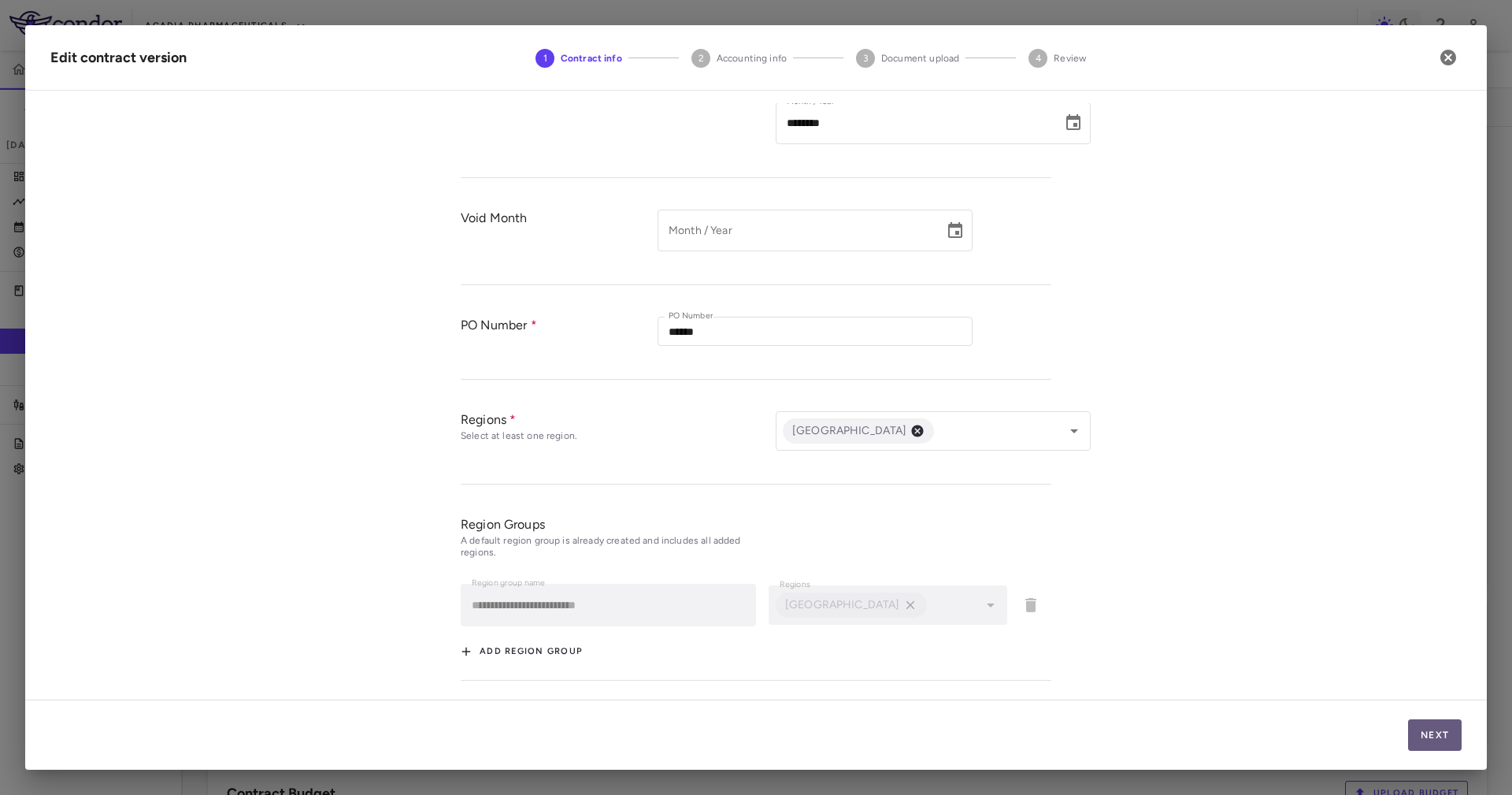
click at [1441, 730] on button "Next" at bounding box center [1435, 735] width 54 height 32
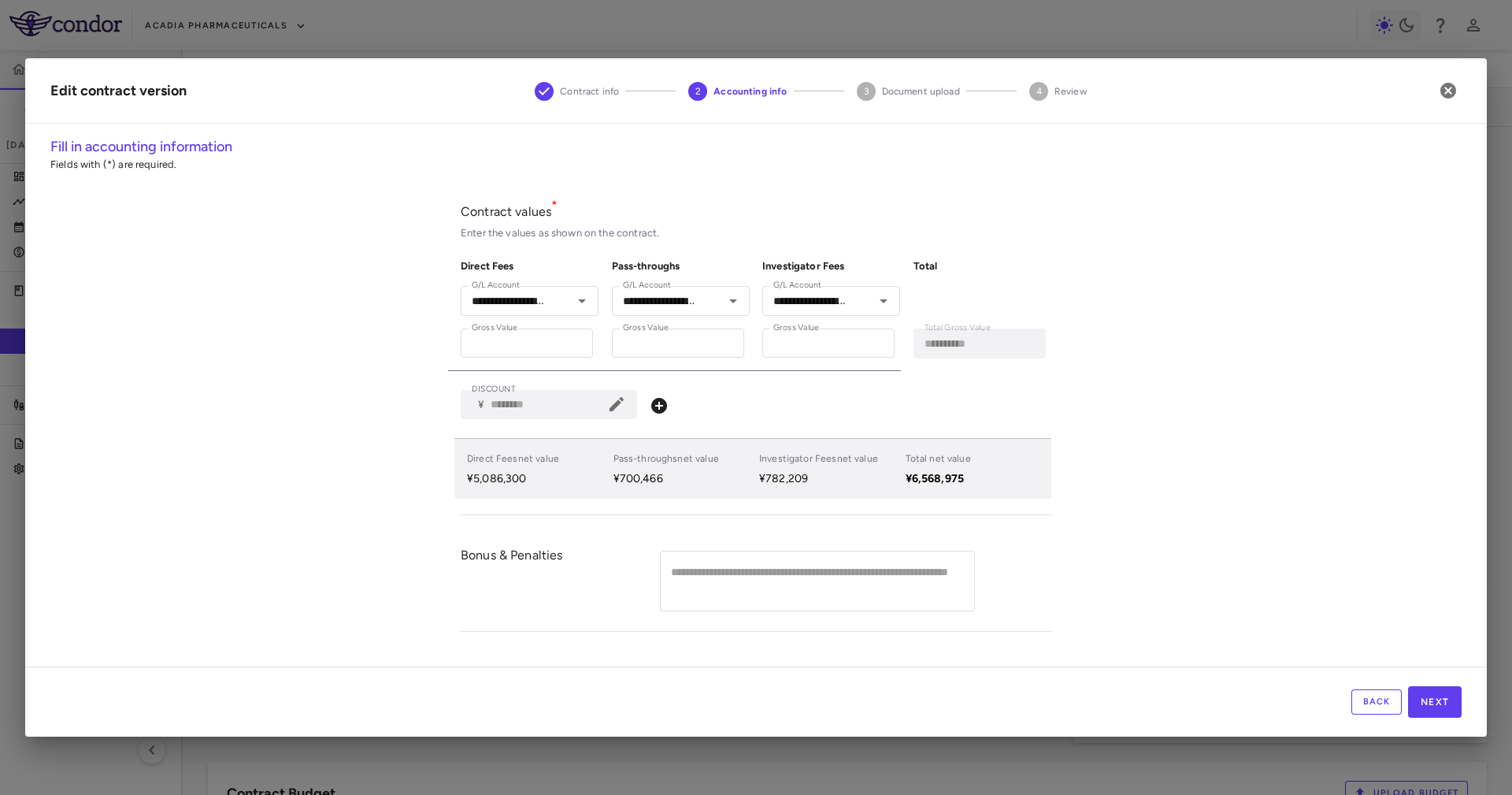
click at [501, 324] on label "Gross Value" at bounding box center [495, 328] width 46 height 13
click at [501, 328] on input "**********" at bounding box center [527, 343] width 133 height 29
click at [511, 342] on input "**********" at bounding box center [527, 343] width 133 height 29
click at [511, 342] on input "**********" at bounding box center [527, 343] width 133 height 29
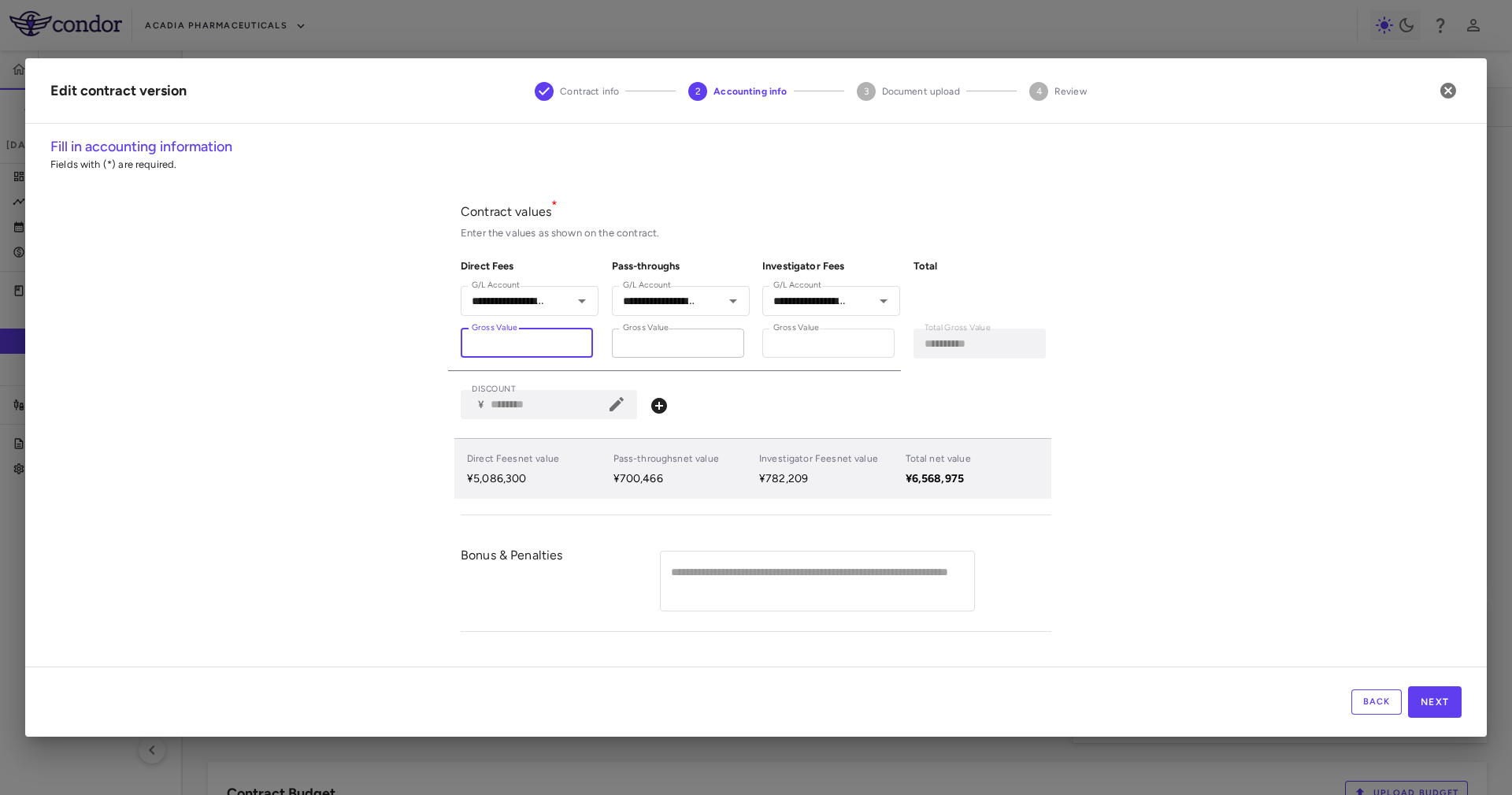
click at [702, 352] on input "*********" at bounding box center [678, 343] width 133 height 29
click at [794, 343] on input "*********" at bounding box center [829, 343] width 133 height 29
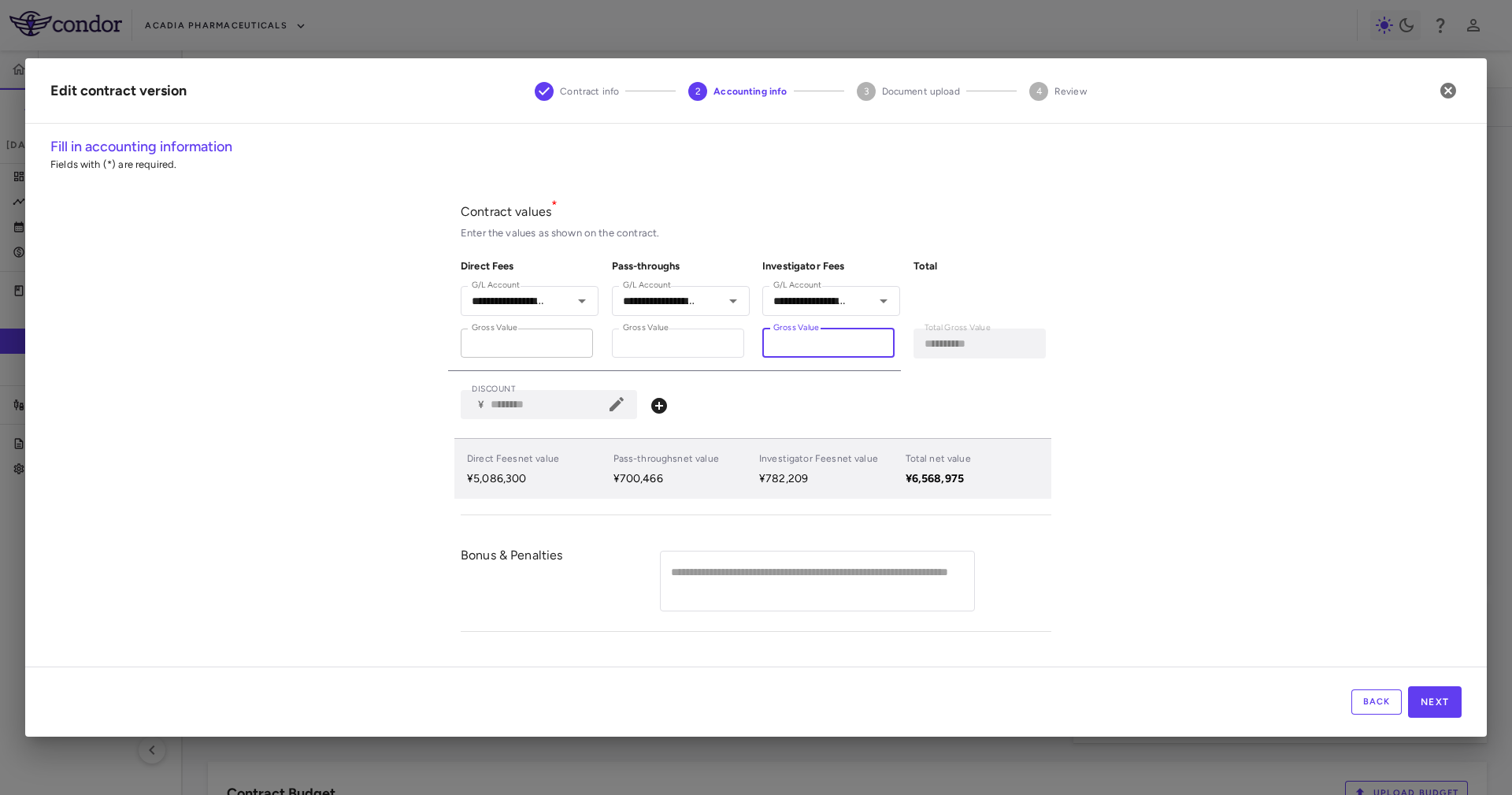
click at [527, 347] on input "**********" at bounding box center [527, 343] width 133 height 29
click at [735, 371] on div "**********" at bounding box center [756, 351] width 591 height 328
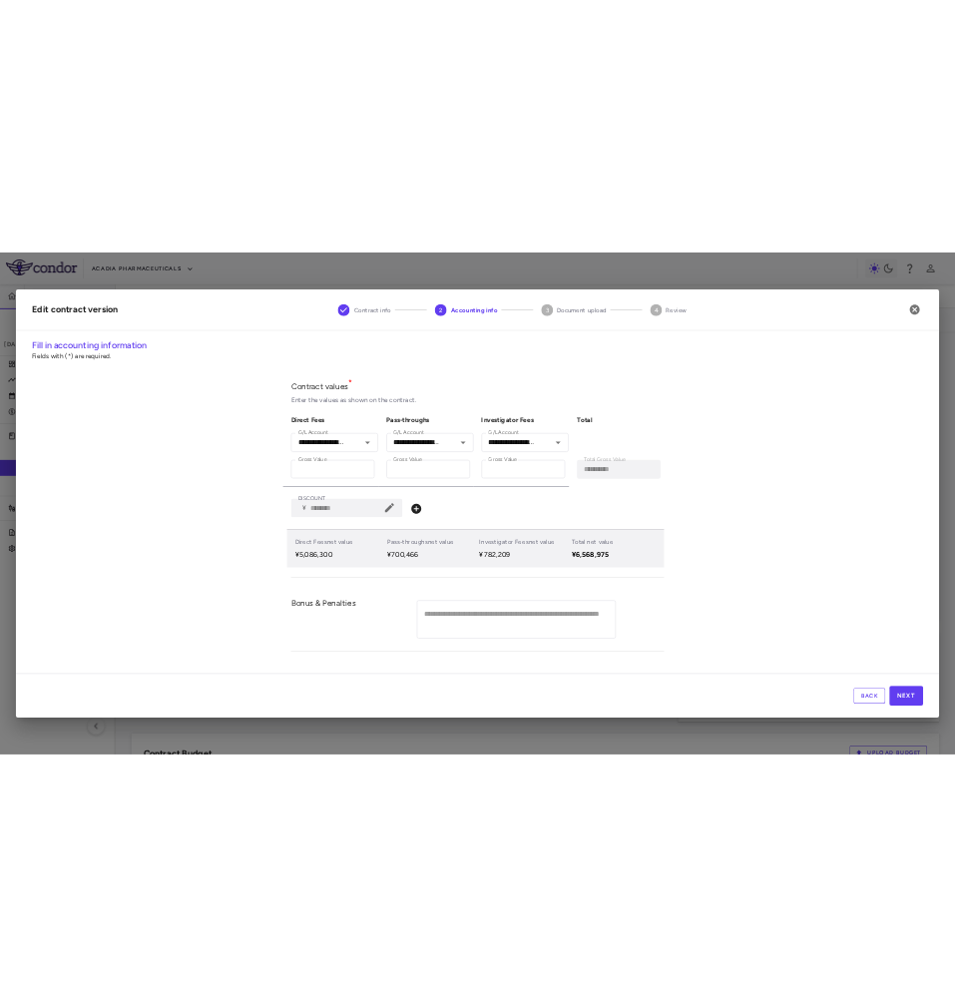
scroll to position [587, 0]
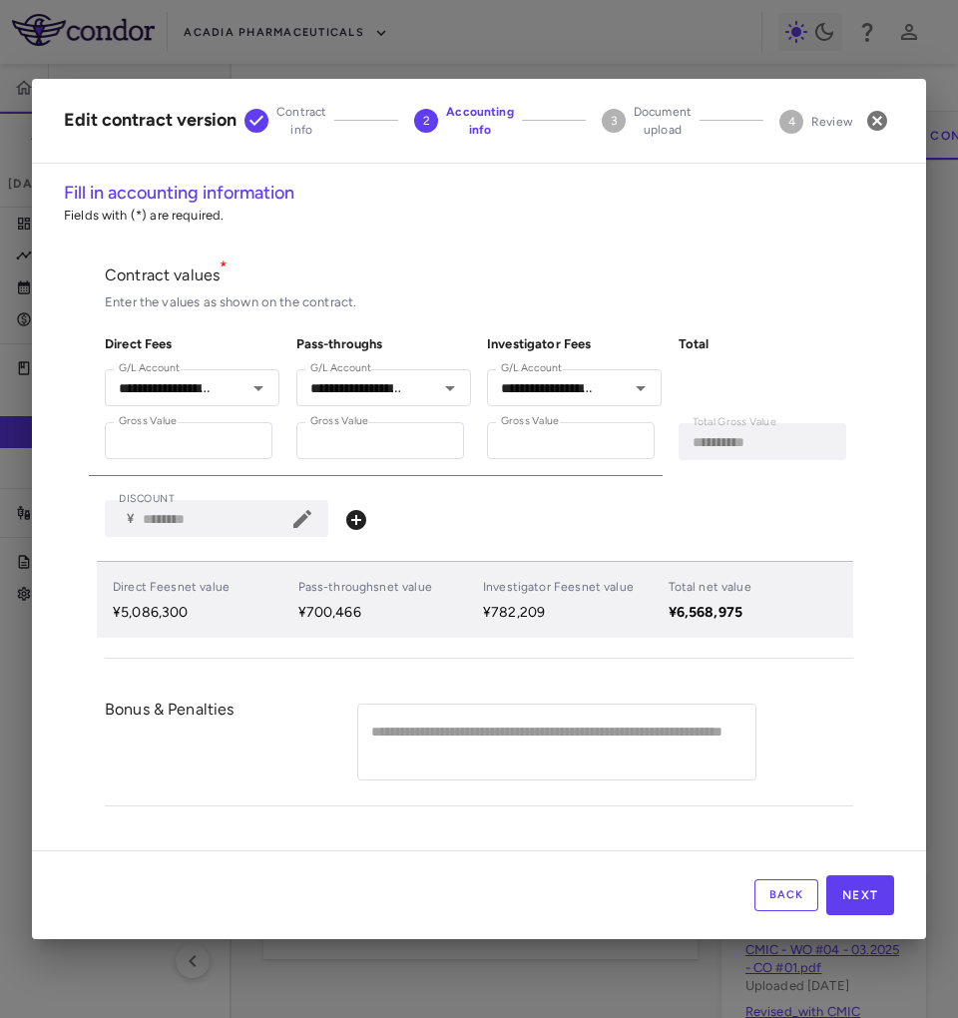
click at [441, 512] on div "DISCOUNT ​ ¥ ******** DISCOUNT" at bounding box center [479, 518] width 749 height 37
click at [168, 497] on label "DISCOUNT" at bounding box center [147, 499] width 56 height 17
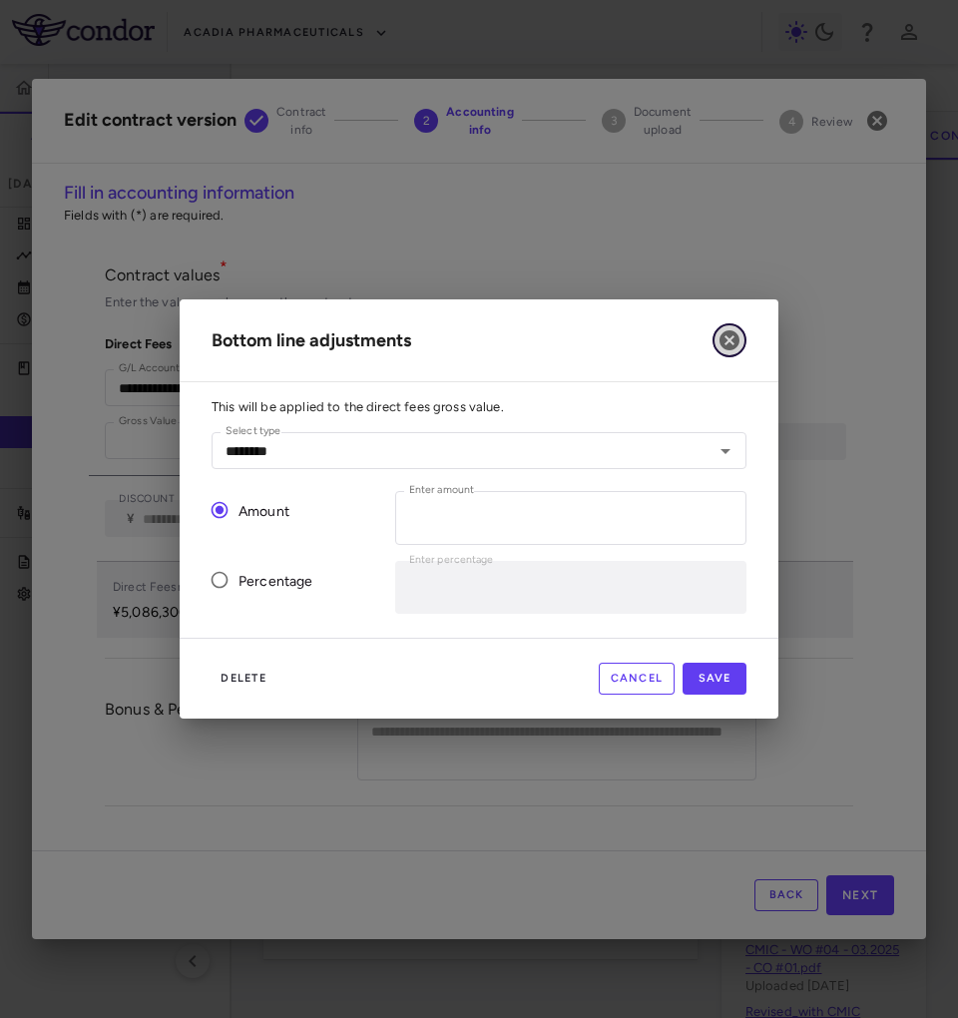
click at [732, 342] on icon "button" at bounding box center [730, 340] width 24 height 24
type input "*"
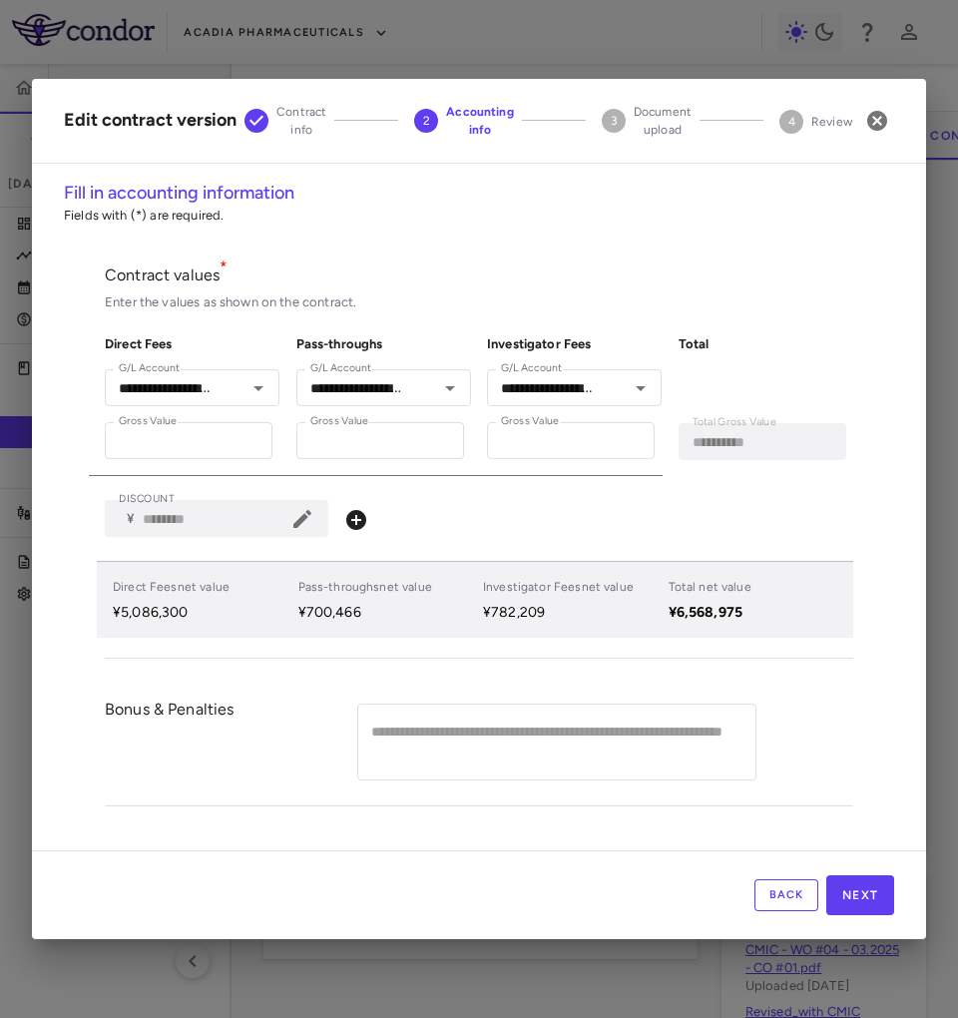
click at [425, 522] on div "DISCOUNT ​ ¥ ******** DISCOUNT" at bounding box center [479, 518] width 749 height 37
drag, startPoint x: 591, startPoint y: 447, endPoint x: 431, endPoint y: 422, distance: 161.6
click at [431, 422] on div "**********" at bounding box center [471, 397] width 764 height 157
paste input "number"
type input "*********"
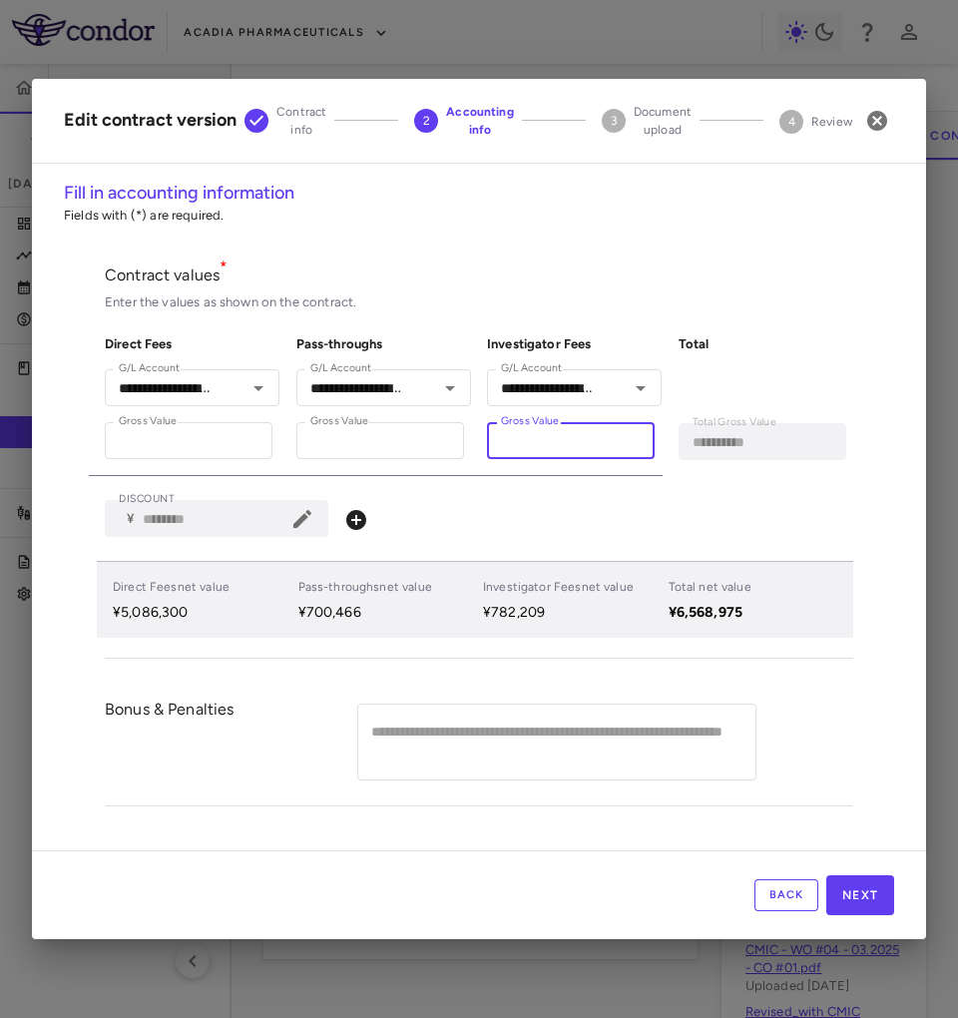
type input "**********"
type input "*********"
click at [593, 513] on div "DISCOUNT ​ ¥ ******** DISCOUNT" at bounding box center [479, 518] width 749 height 37
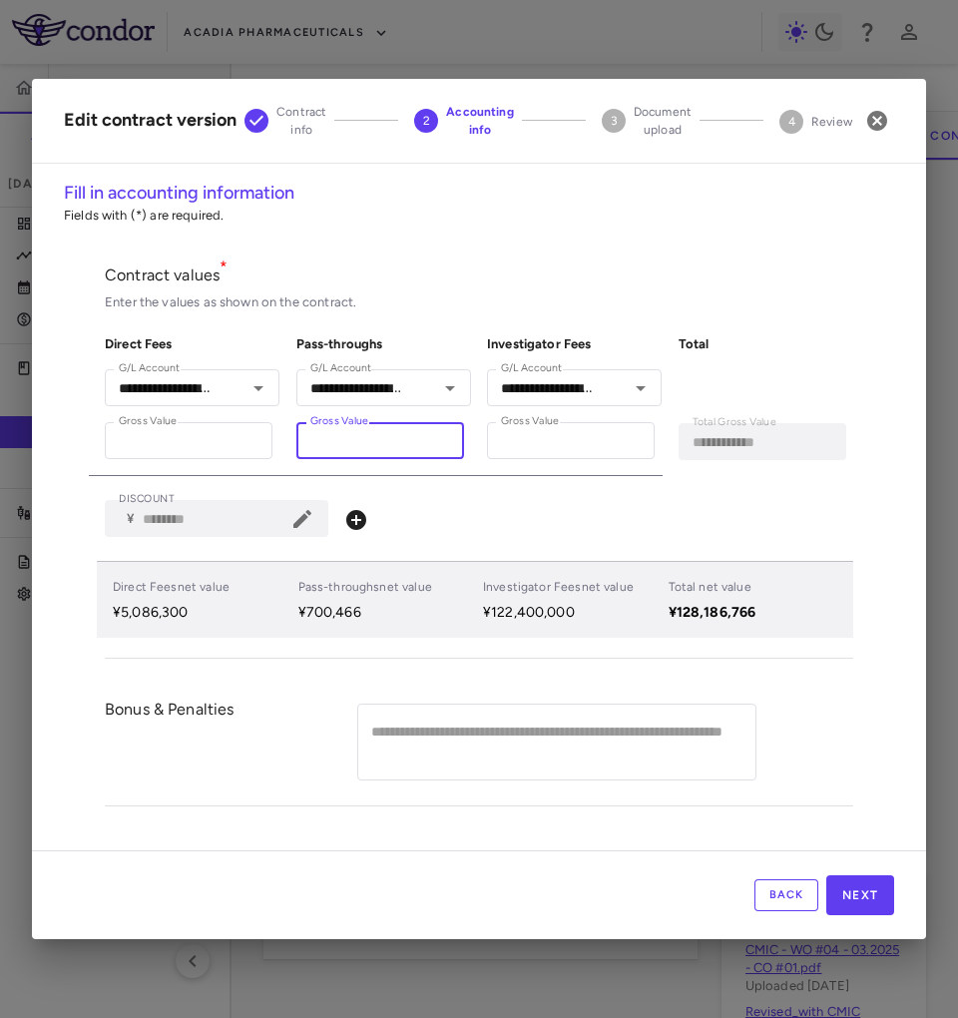
drag, startPoint x: 411, startPoint y: 438, endPoint x: 287, endPoint y: 434, distance: 123.8
click at [287, 434] on div "**********" at bounding box center [376, 397] width 192 height 157
paste input "number"
type input "*********"
type input "**********"
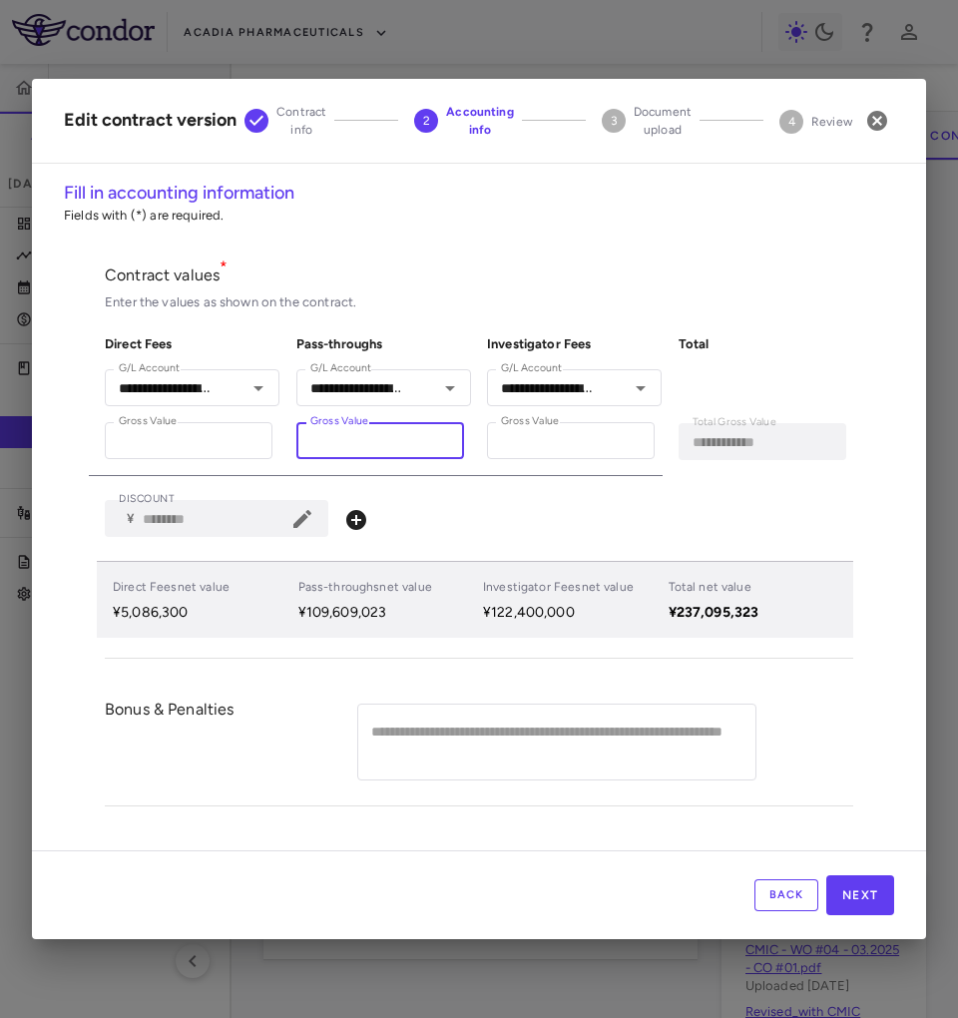
type input "*********"
click at [464, 478] on div "**********" at bounding box center [479, 452] width 749 height 415
drag, startPoint x: 228, startPoint y: 440, endPoint x: 80, endPoint y: 446, distance: 147.8
click at [81, 446] on div "**********" at bounding box center [479, 516] width 894 height 672
paste input "number"
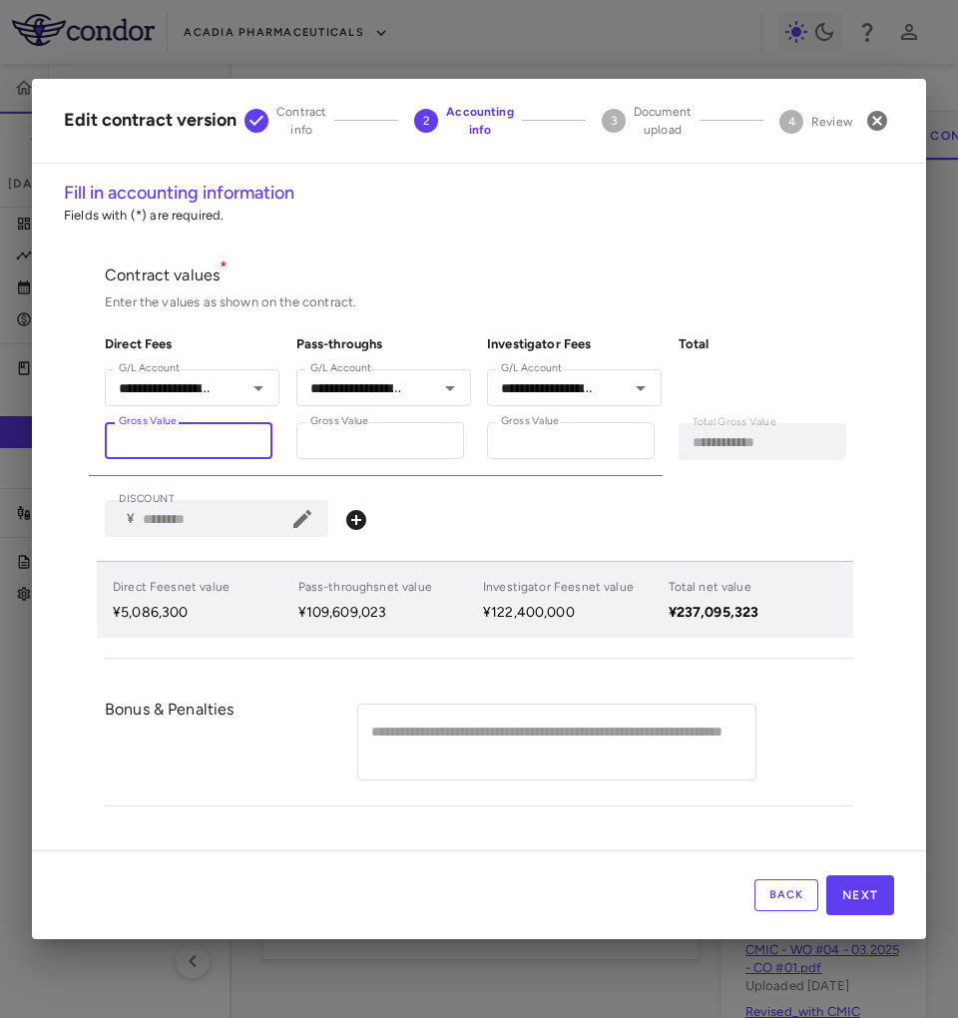
type input "*********"
type input "**********"
type input "*********"
click at [505, 563] on div "Direct Fees net value ¥795,339,238 Pass-throughs net value ¥109,609,023 Investi…" at bounding box center [475, 599] width 756 height 77
click at [311, 515] on icon at bounding box center [302, 519] width 18 height 18
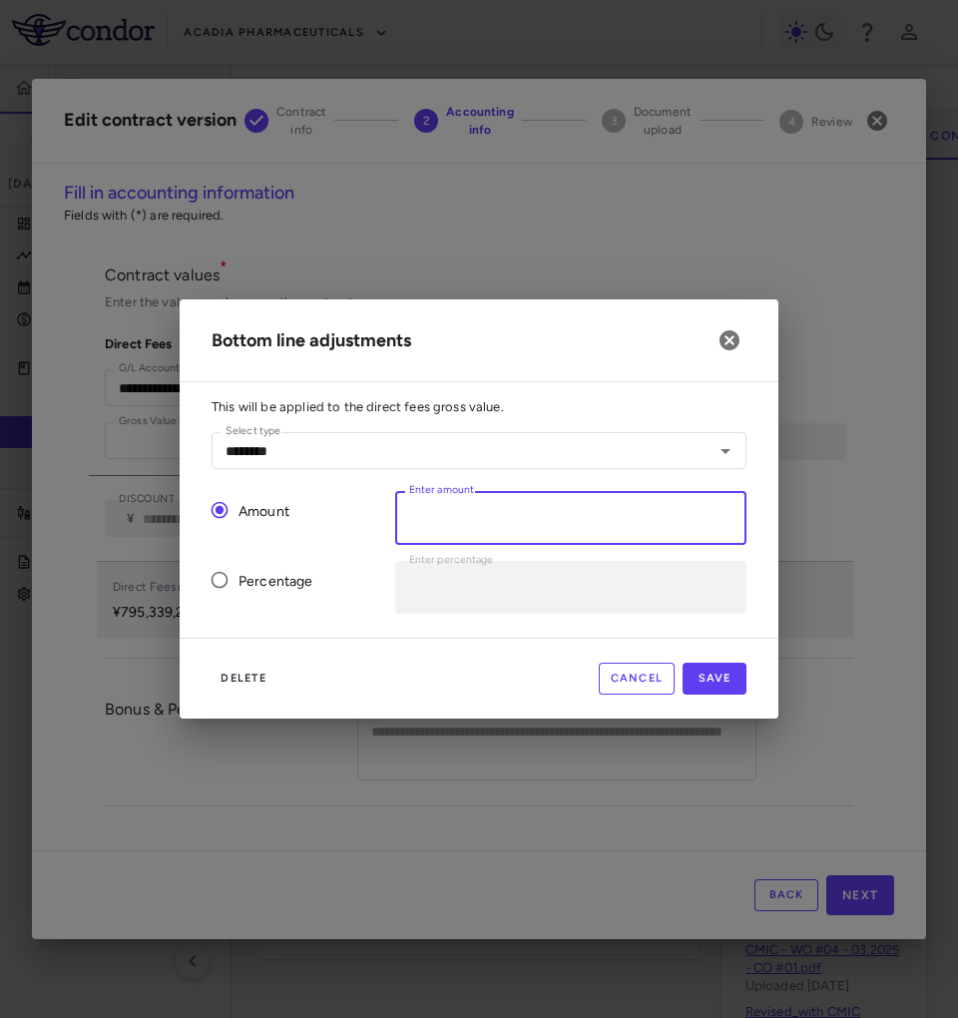
drag, startPoint x: 501, startPoint y: 510, endPoint x: 359, endPoint y: 523, distance: 142.3
click at [359, 521] on div "Amount Enter amount ******** Enter amount Percentage Enter percentage * Enter p…" at bounding box center [471, 544] width 551 height 138
paste input "number"
type input "********"
click at [728, 680] on button "Save" at bounding box center [715, 679] width 64 height 32
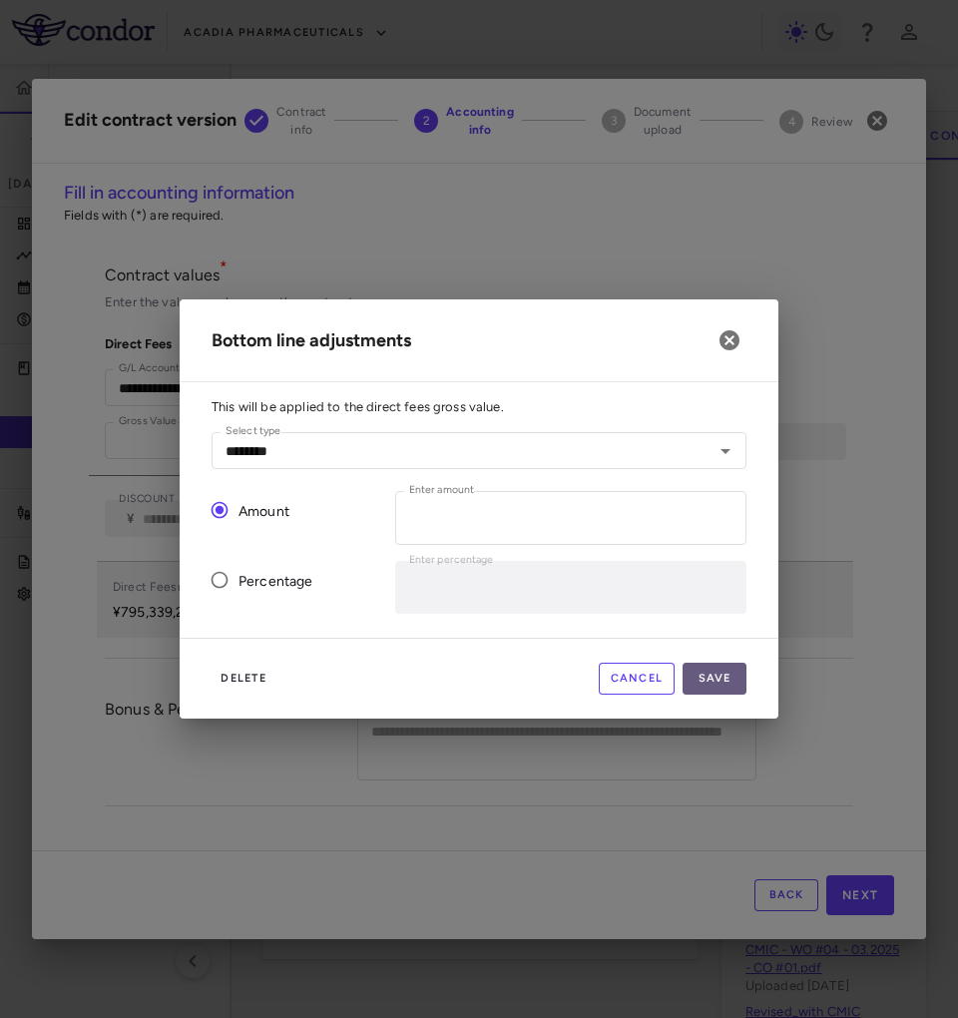
type input "********"
type input "*"
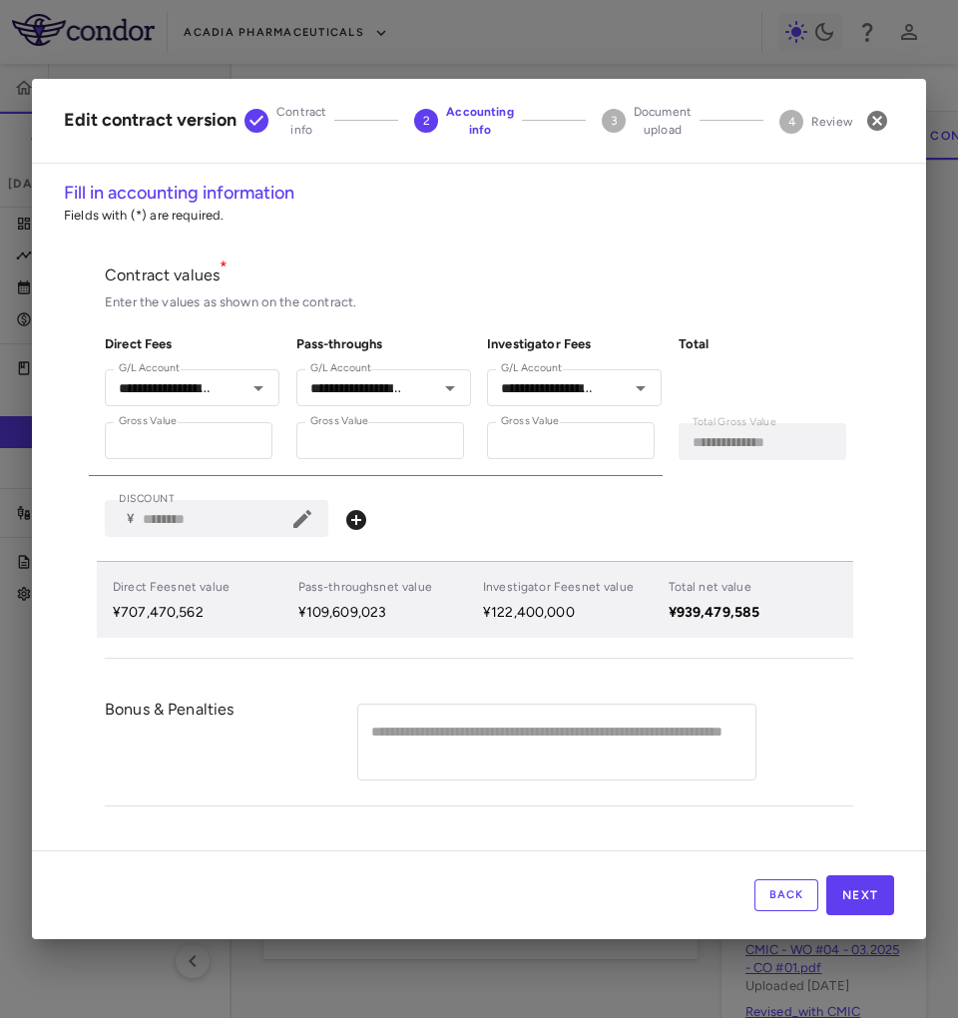
click at [764, 604] on p "¥939,479,585" at bounding box center [727, 613] width 116 height 18
click at [771, 596] on p "Total net value" at bounding box center [727, 587] width 116 height 18
click at [222, 435] on input "*********" at bounding box center [189, 440] width 168 height 37
drag, startPoint x: 220, startPoint y: 455, endPoint x: 95, endPoint y: 461, distance: 124.9
click at [95, 461] on div "**********" at bounding box center [185, 397] width 192 height 157
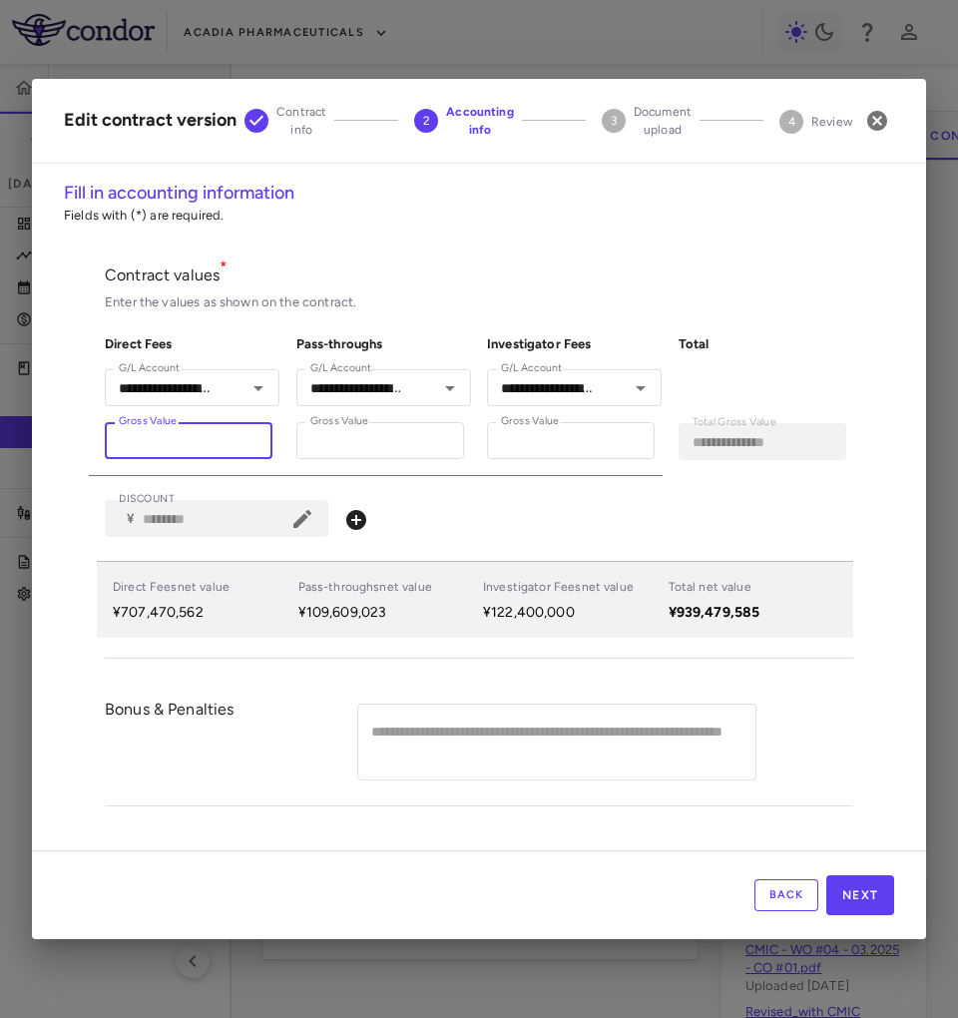
paste input "number"
type input "*********"
type input "**********"
type input "*********"
click at [756, 595] on p "Total net value" at bounding box center [727, 587] width 116 height 18
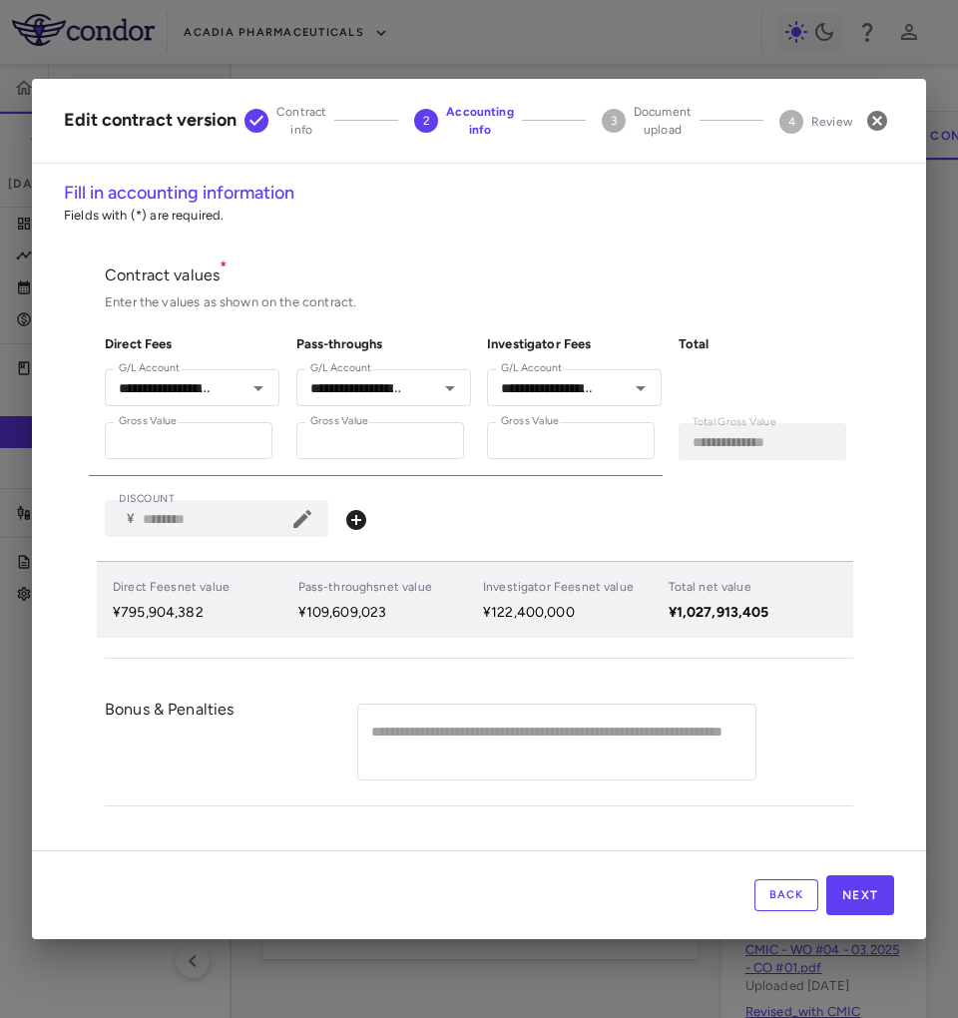
click at [724, 628] on div "Total net value ¥1,027,913,405" at bounding box center [723, 600] width 124 height 60
click at [722, 611] on p "¥1,027,913,405" at bounding box center [727, 613] width 116 height 18
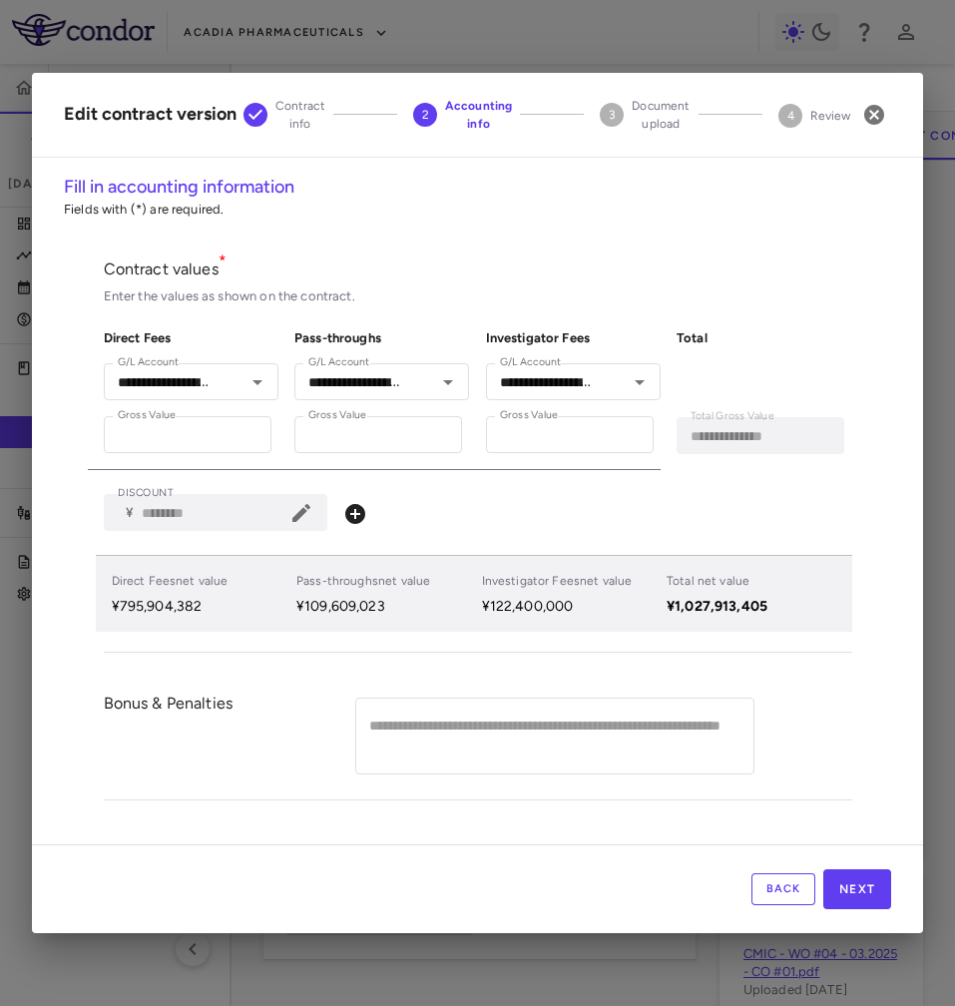
click at [789, 563] on div "Direct Fees net value ¥795,904,382 Pass-throughs net value ¥109,609,023 Investi…" at bounding box center [474, 593] width 756 height 77
click at [854, 893] on button "Next" at bounding box center [857, 889] width 68 height 40
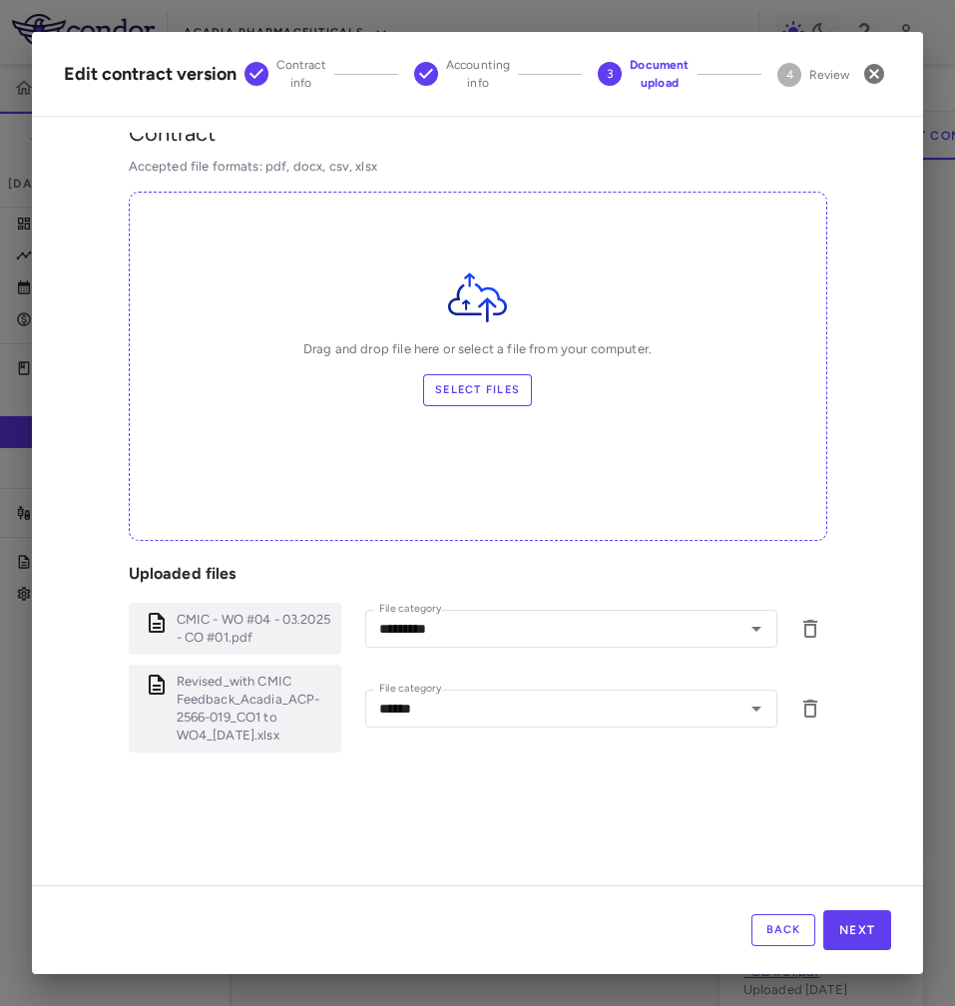
scroll to position [27, 0]
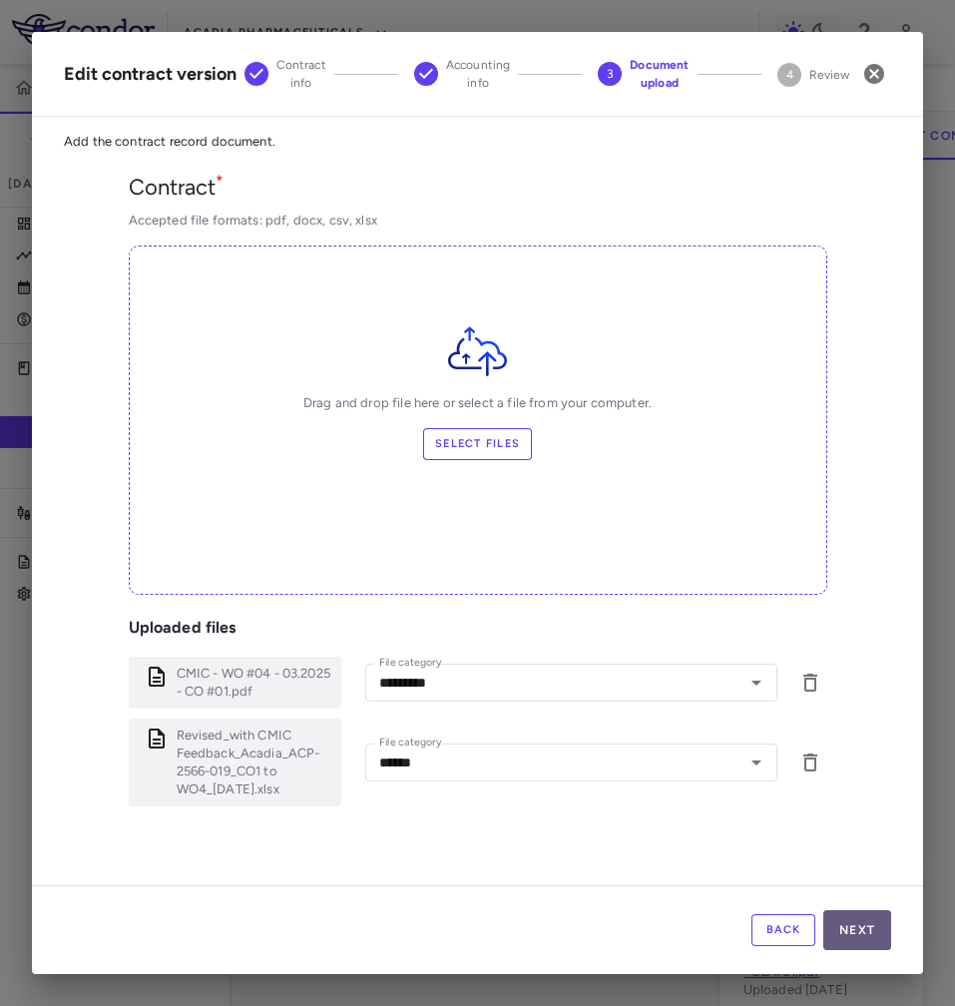
click at [859, 925] on button "Next" at bounding box center [857, 930] width 68 height 40
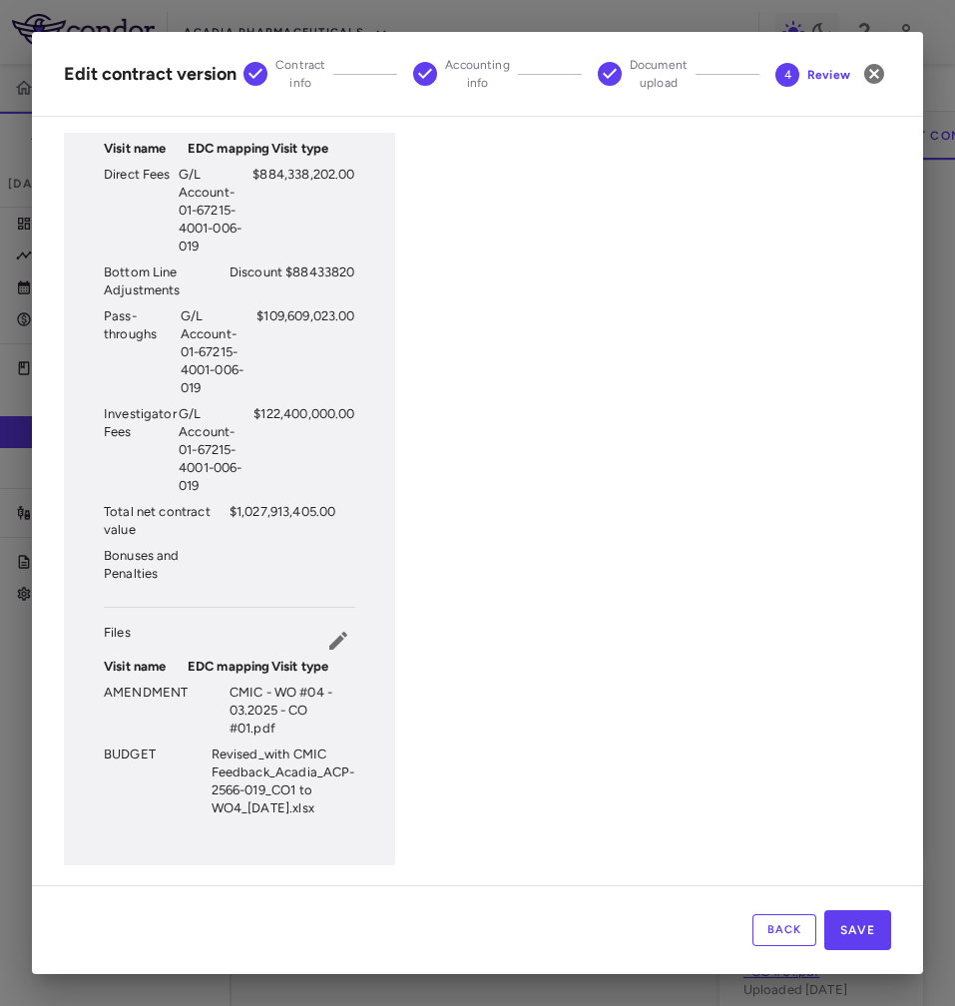
scroll to position [480, 0]
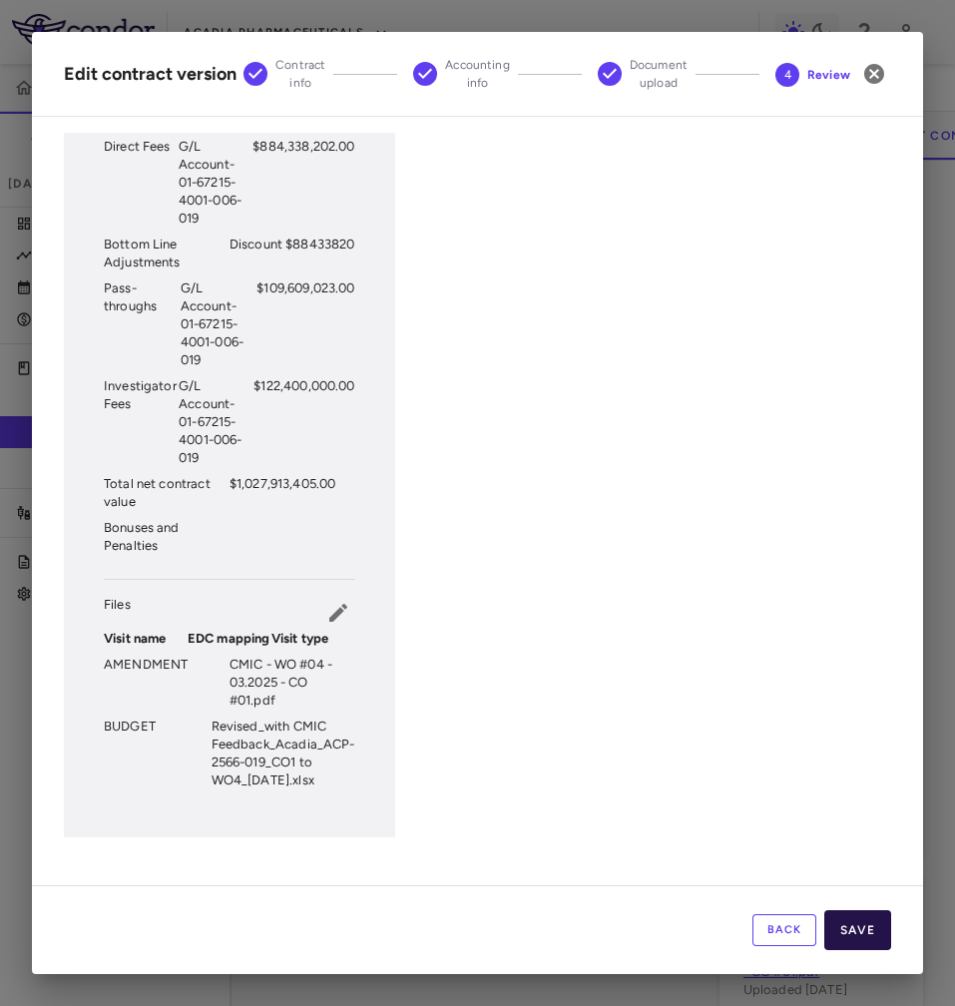
click at [863, 923] on button "Save" at bounding box center [857, 930] width 67 height 40
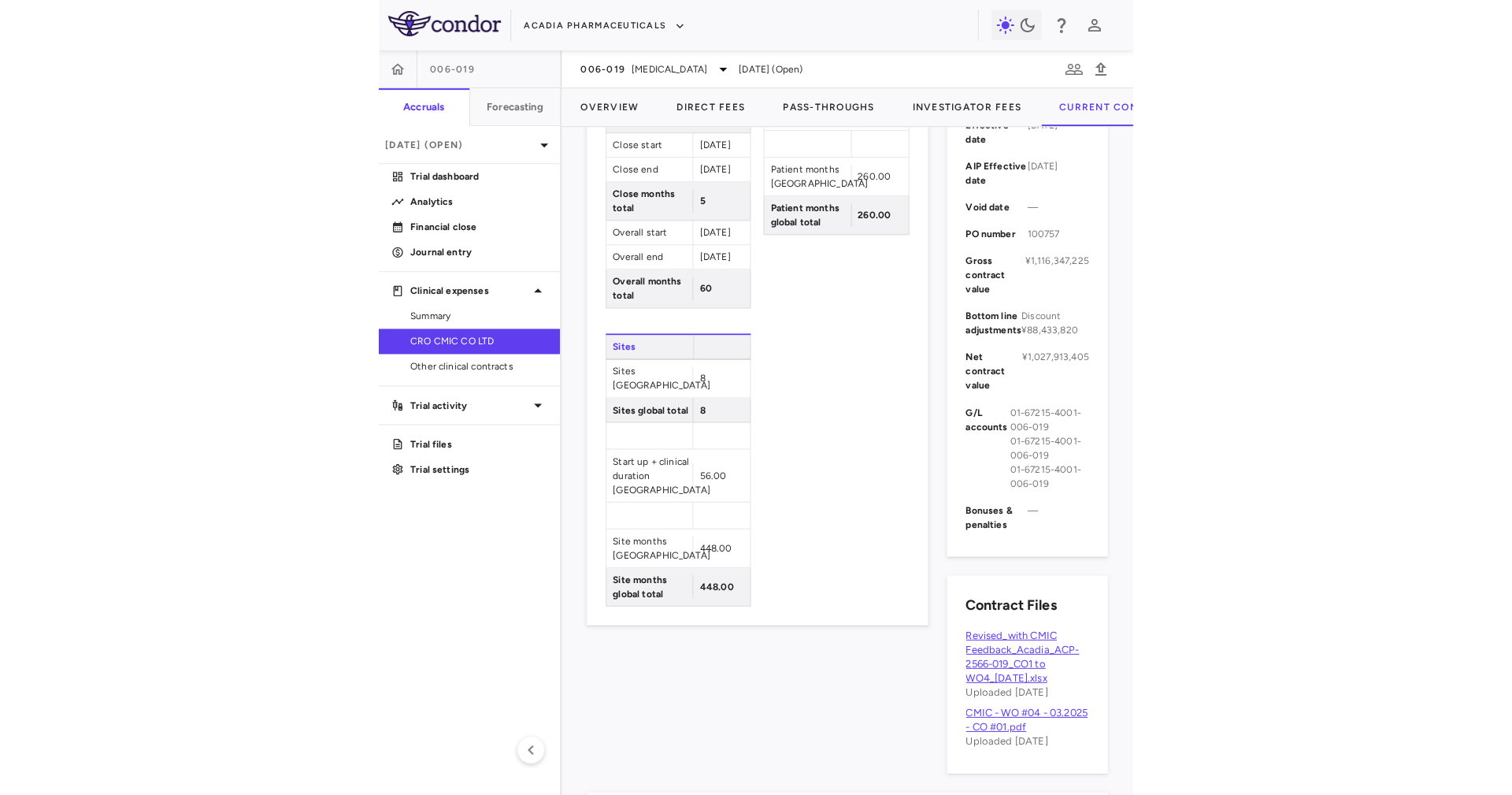
scroll to position [818, 0]
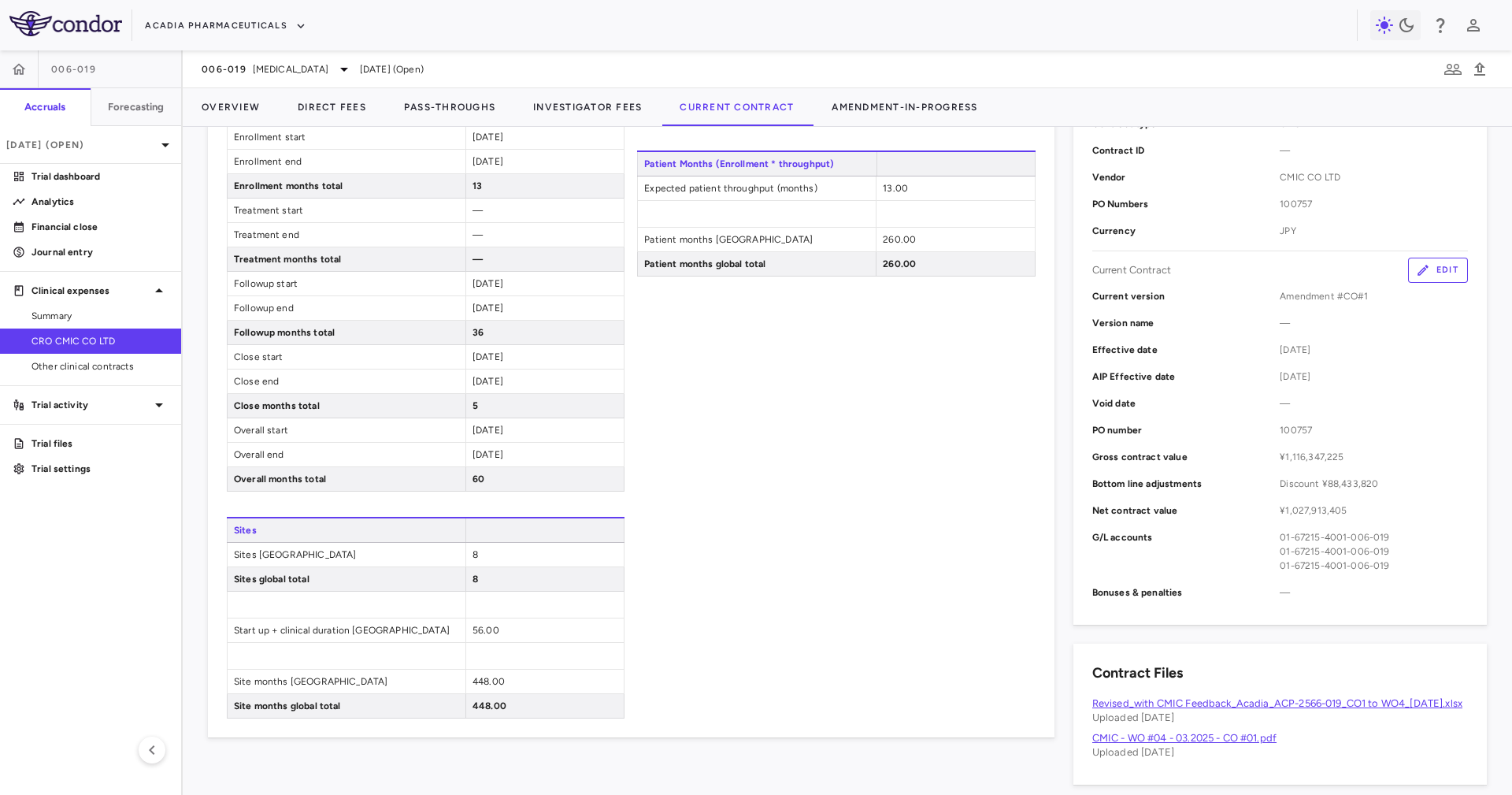
scroll to position [354, 0]
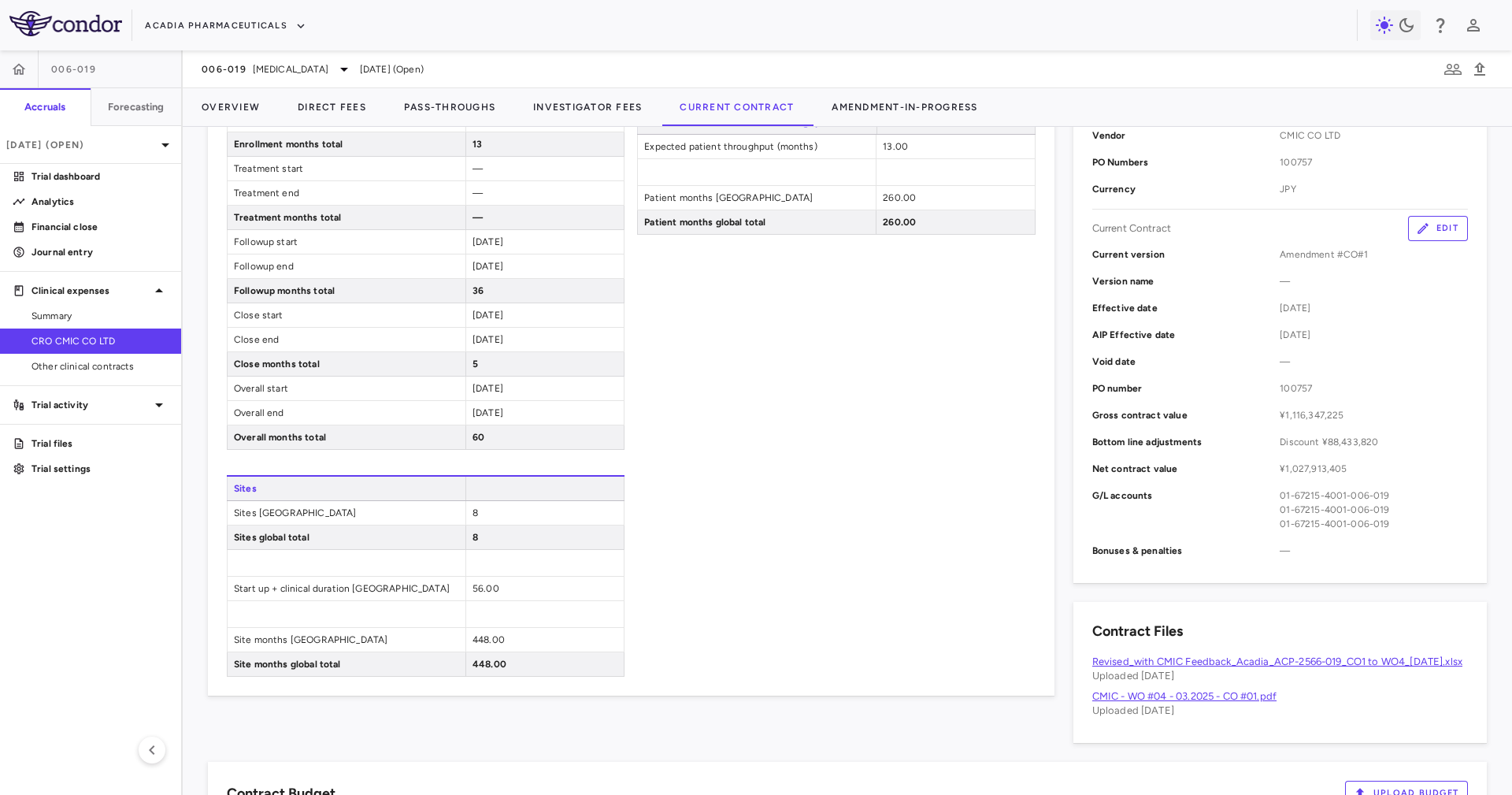
click at [1289, 467] on span "¥1,027,913,405" at bounding box center [1374, 469] width 189 height 14
click at [1288, 467] on span "¥1,027,913,405" at bounding box center [1374, 469] width 189 height 14
click at [1338, 442] on div "Discount ¥88,433,820" at bounding box center [1374, 442] width 189 height 14
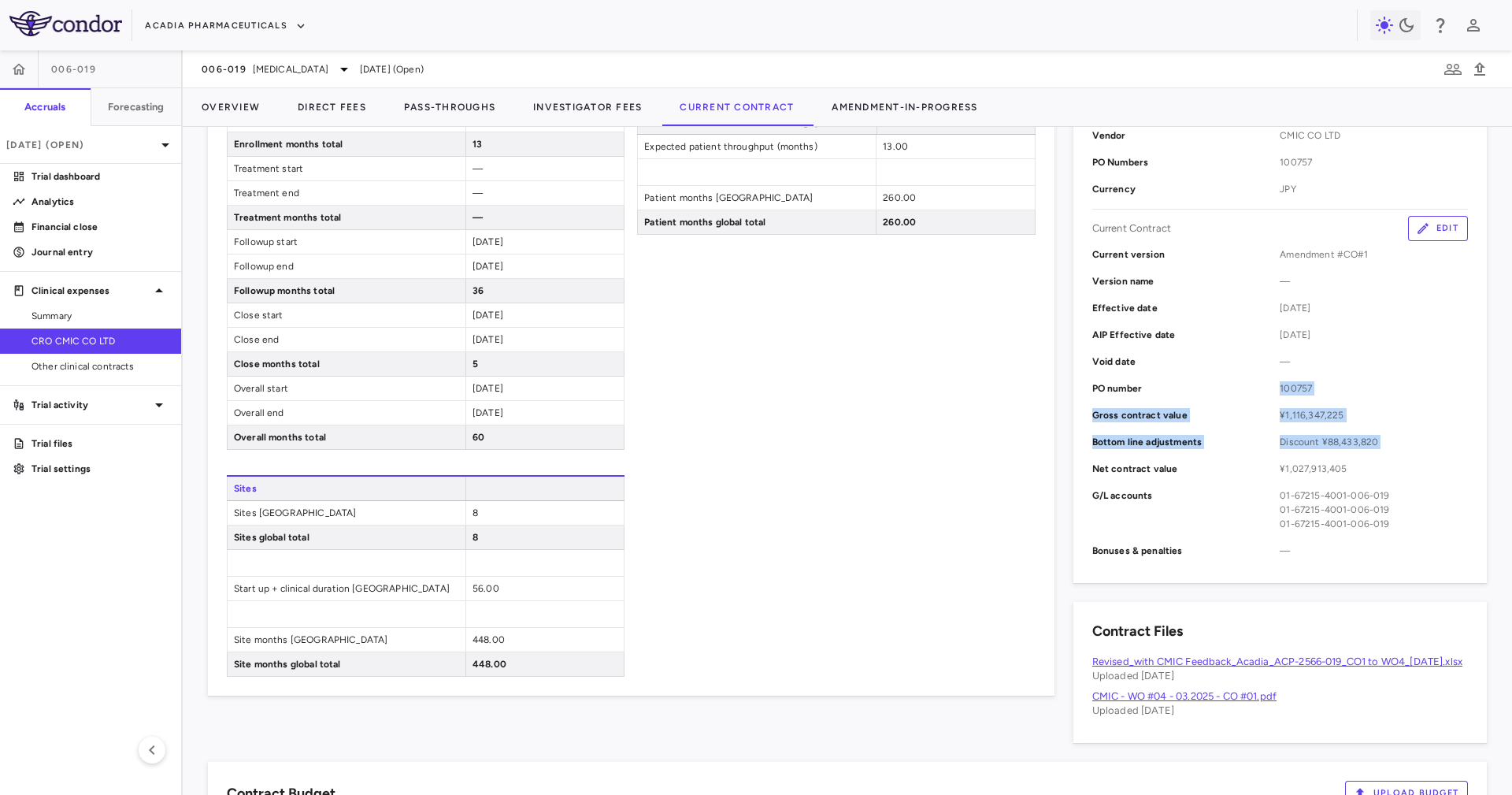
drag, startPoint x: 1338, startPoint y: 442, endPoint x: 1332, endPoint y: 383, distance: 59.3
click at [1332, 383] on div "Current version Amendment #CO#1 Version name — Effective date [DATE] AIP Effect…" at bounding box center [1280, 402] width 376 height 323
click at [1332, 383] on span "100757" at bounding box center [1374, 388] width 189 height 14
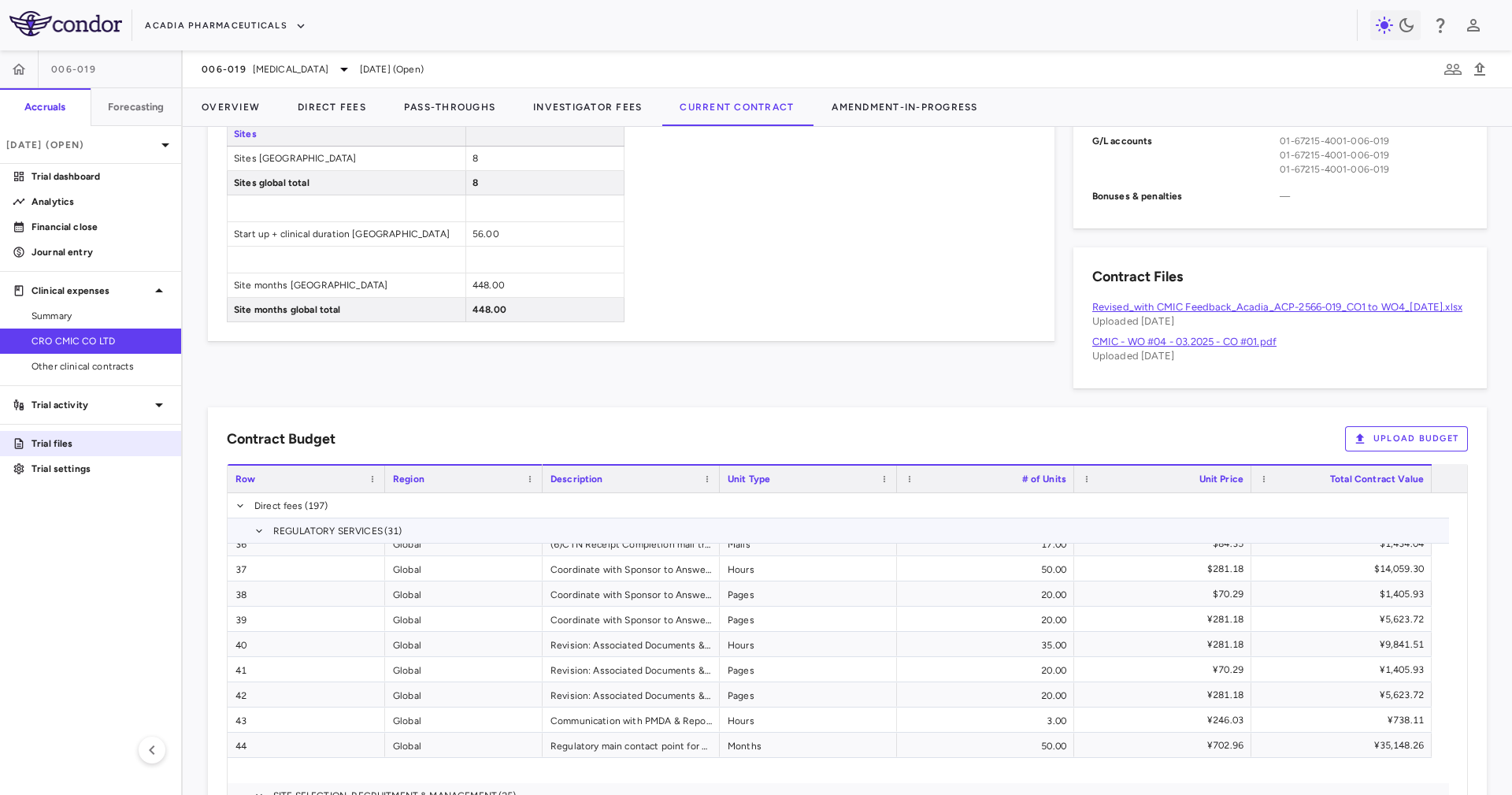
scroll to position [591, 0]
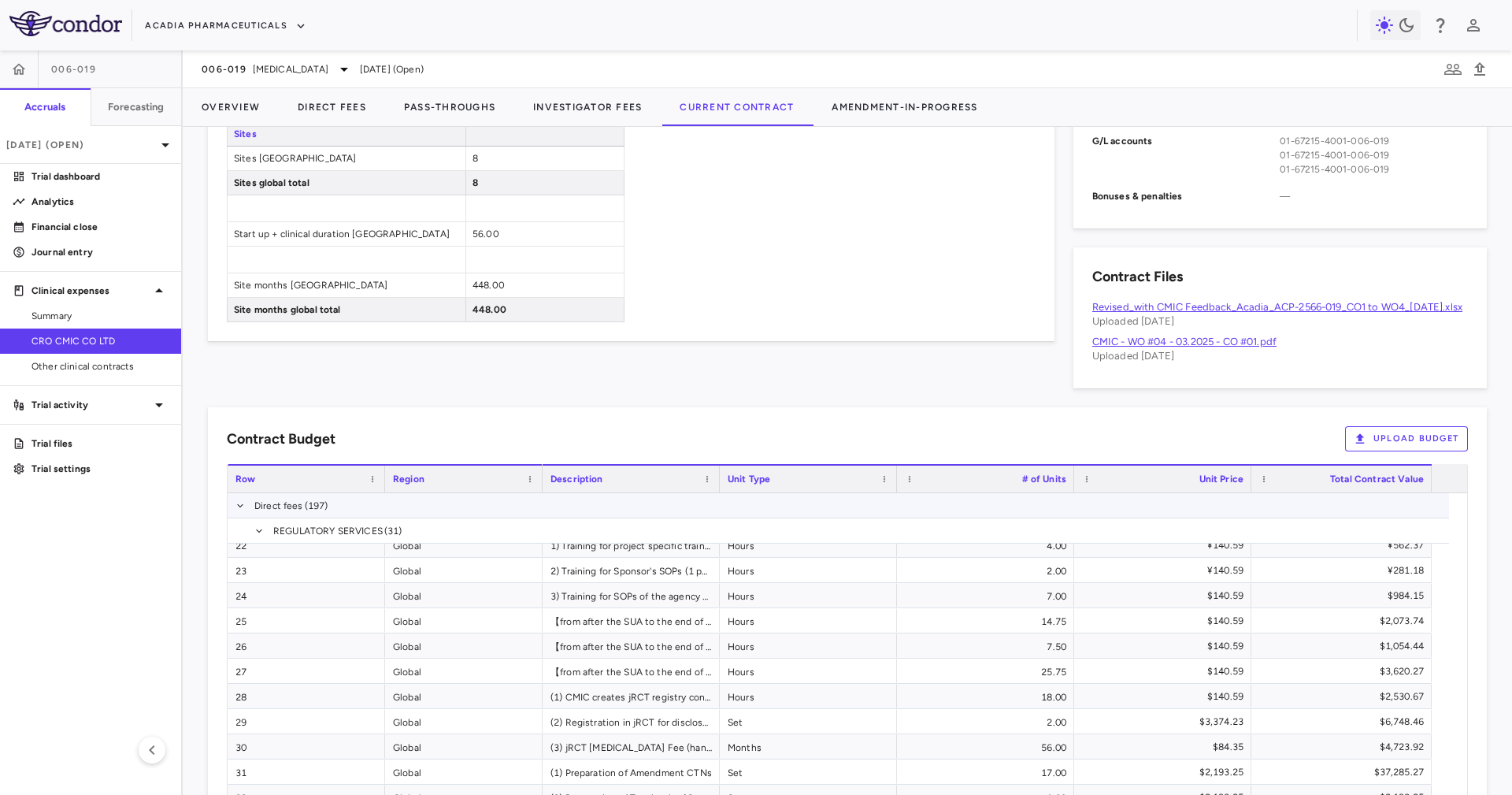
click at [243, 513] on span at bounding box center [240, 506] width 9 height 25
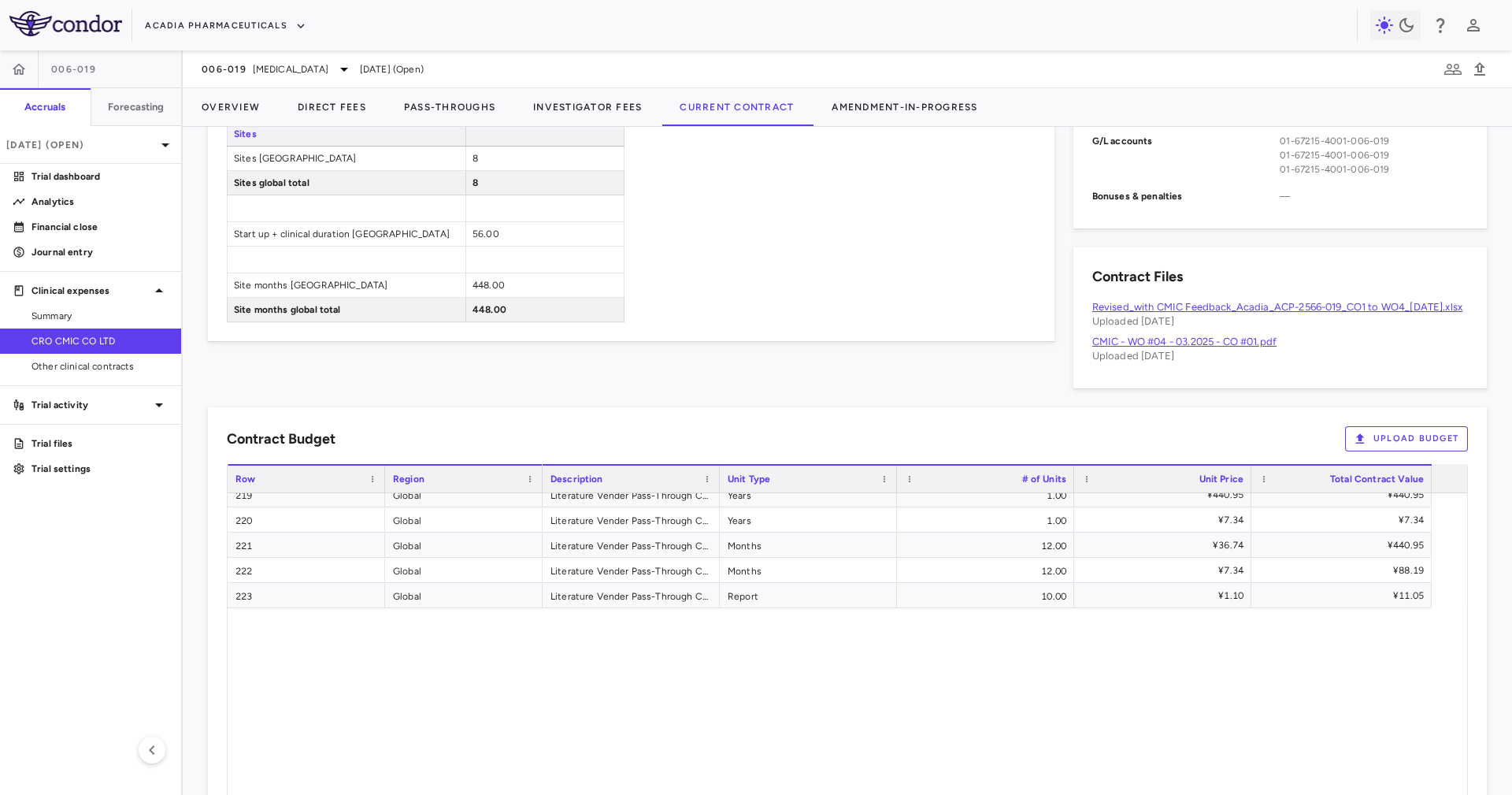
scroll to position [0, 0]
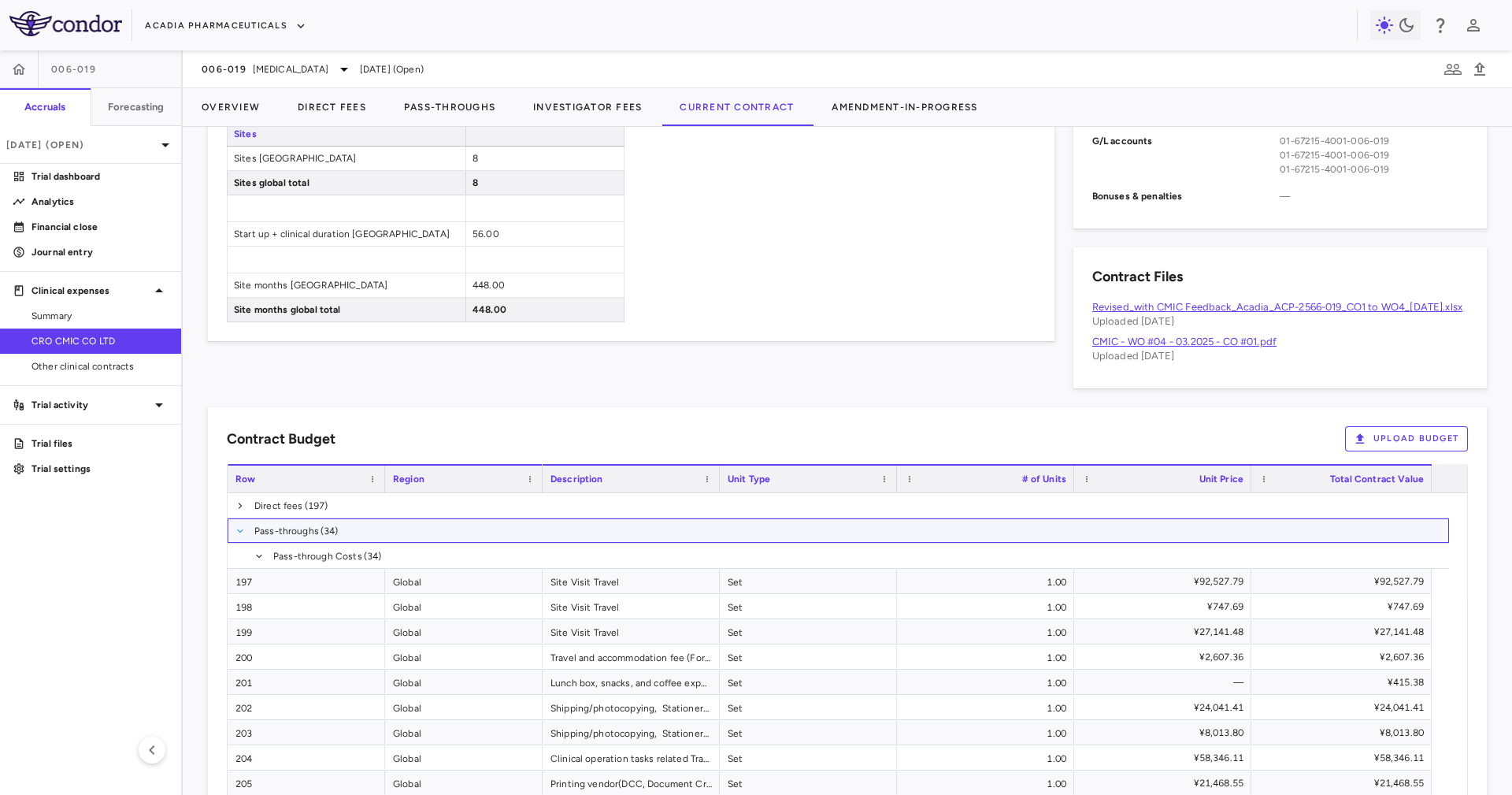
click at [241, 536] on span at bounding box center [240, 531] width 9 height 9
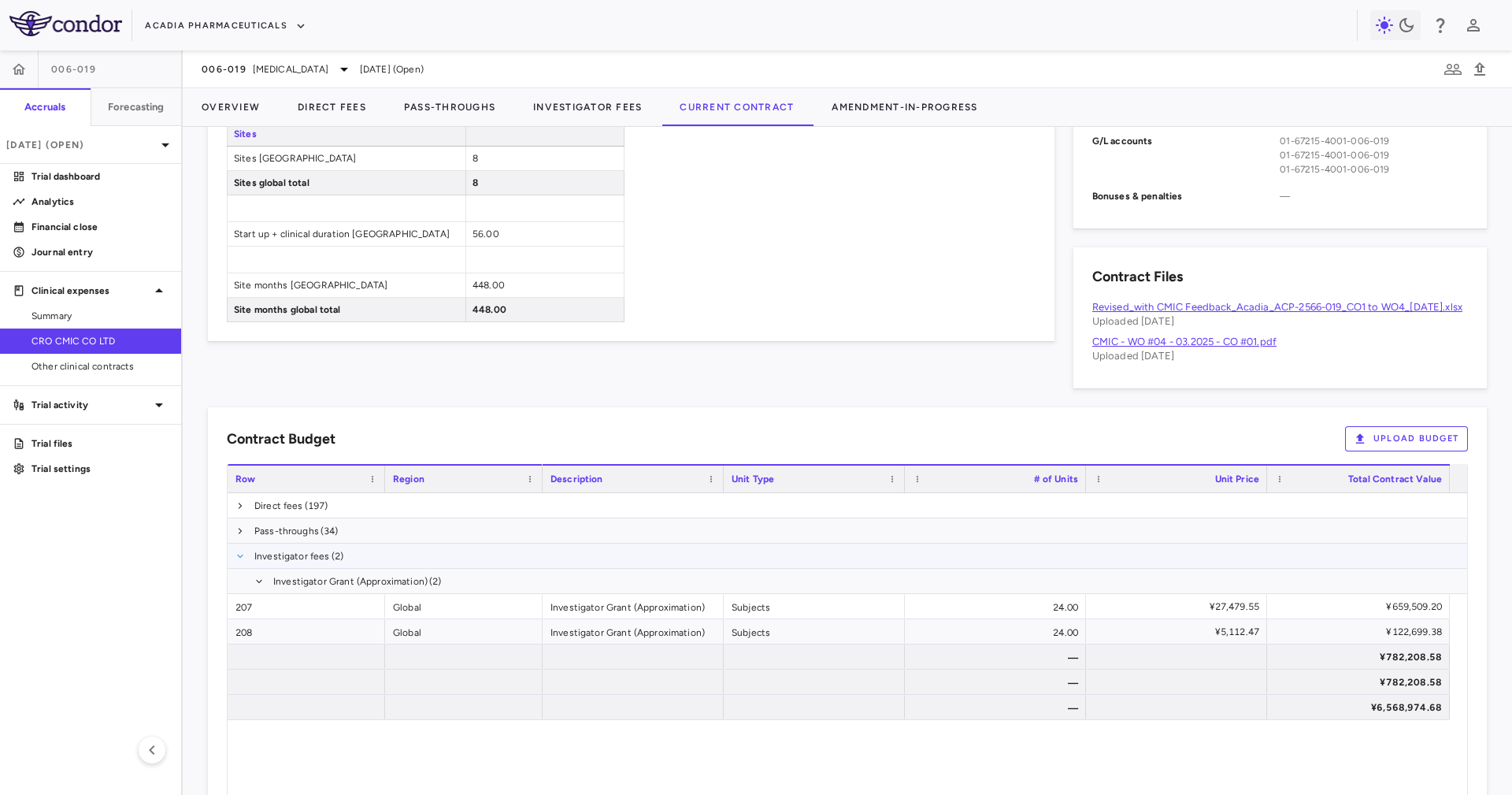
click at [241, 561] on span at bounding box center [240, 557] width 9 height 9
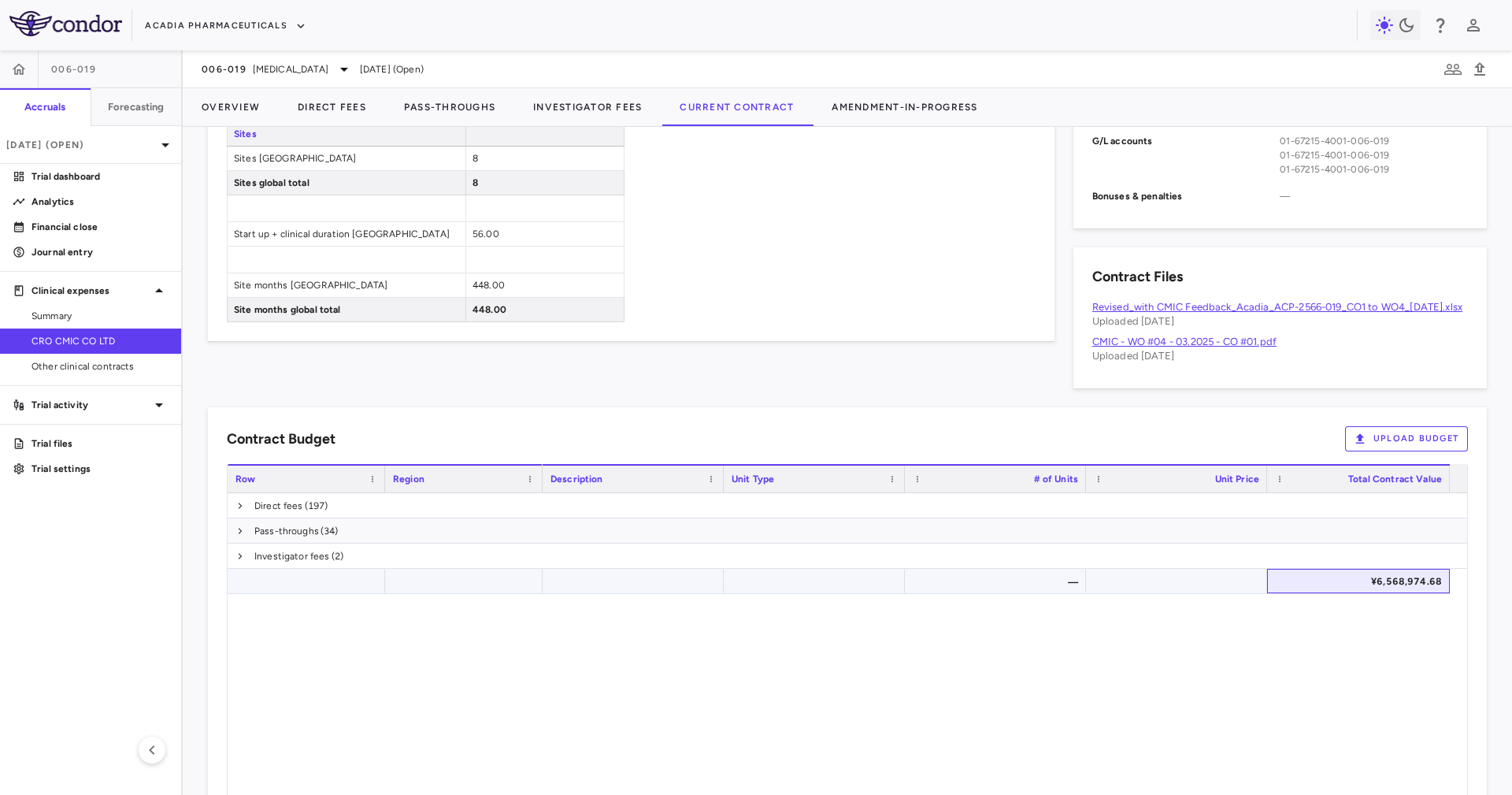
click at [1415, 594] on div "¥6,568,974.68" at bounding box center [1362, 582] width 161 height 25
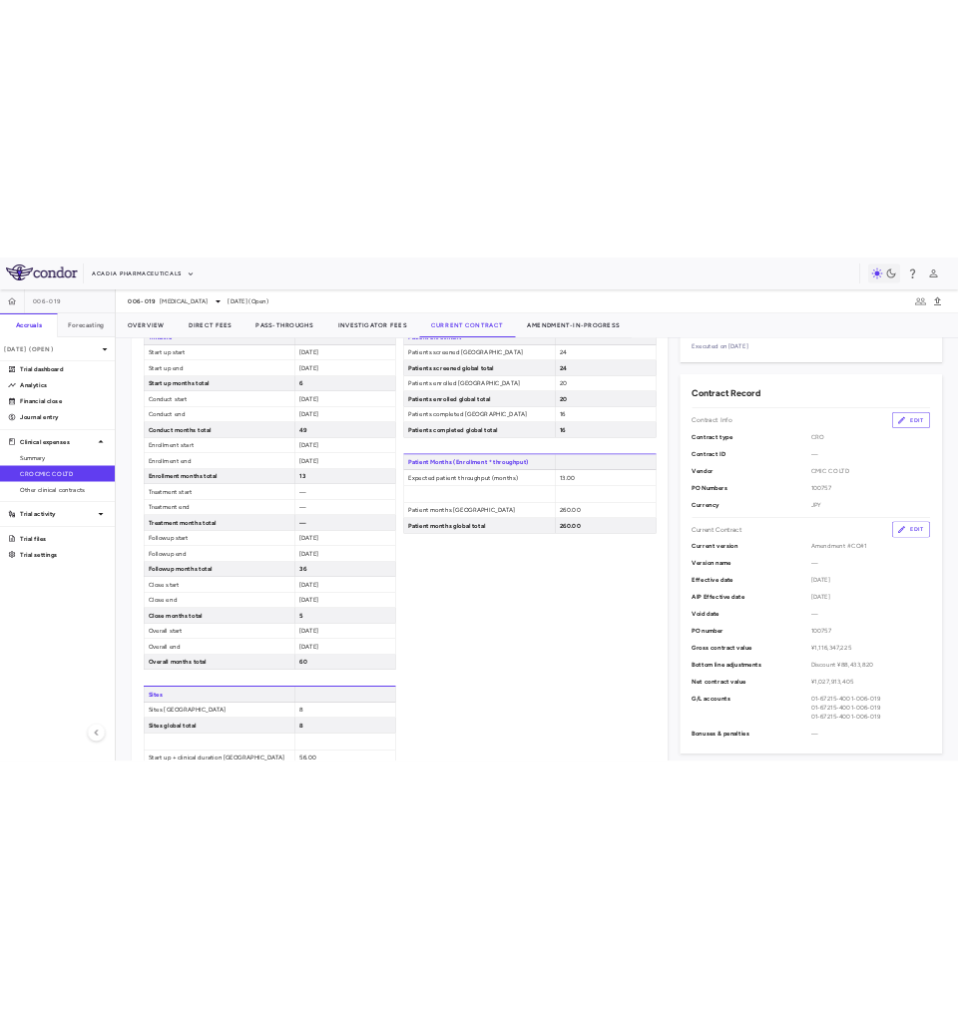
scroll to position [150, 0]
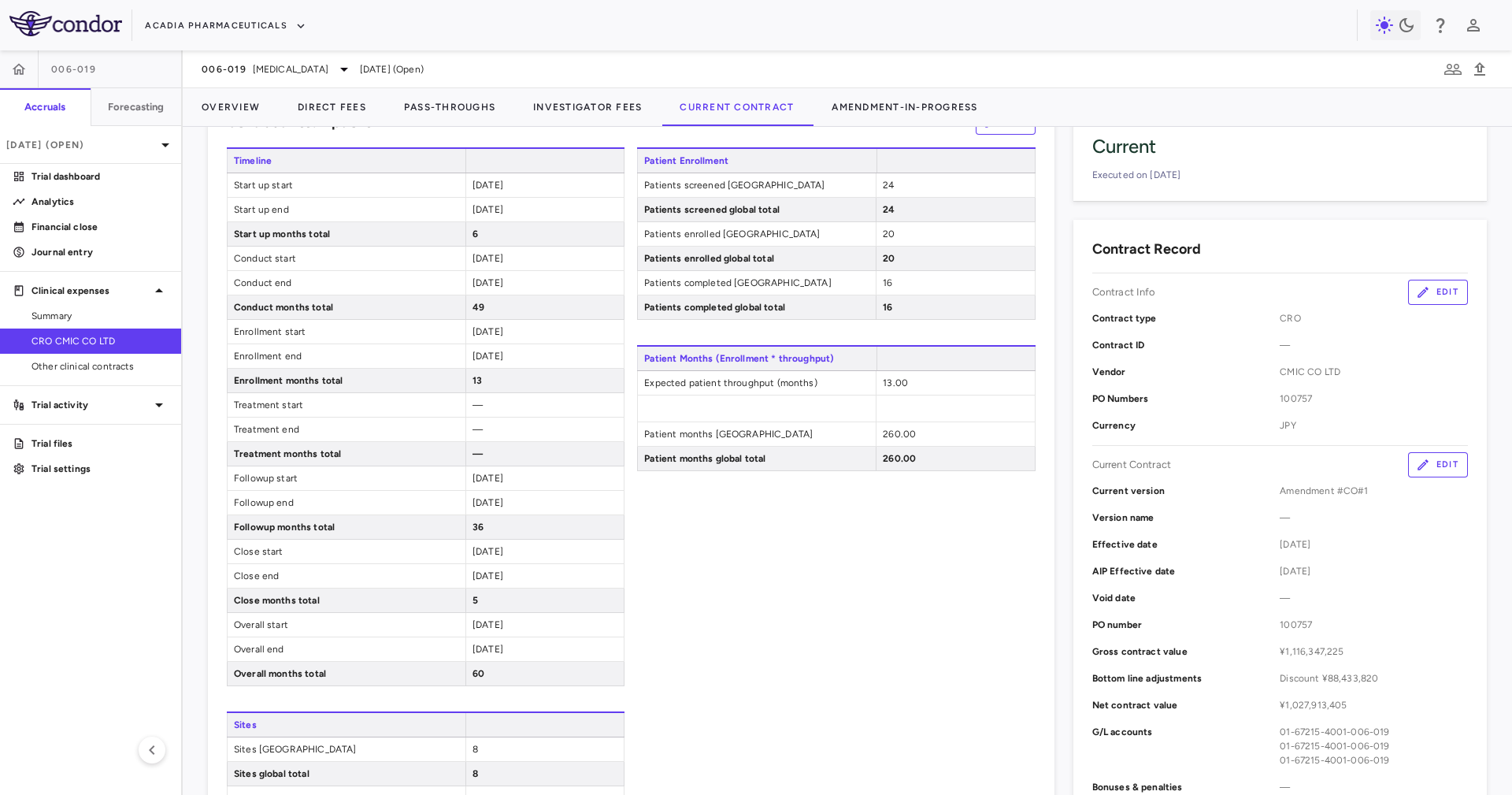
click at [772, 570] on div "Patient Enrollment Patients screened Japan 24 Patients screened global total 24…" at bounding box center [836, 531] width 398 height 766
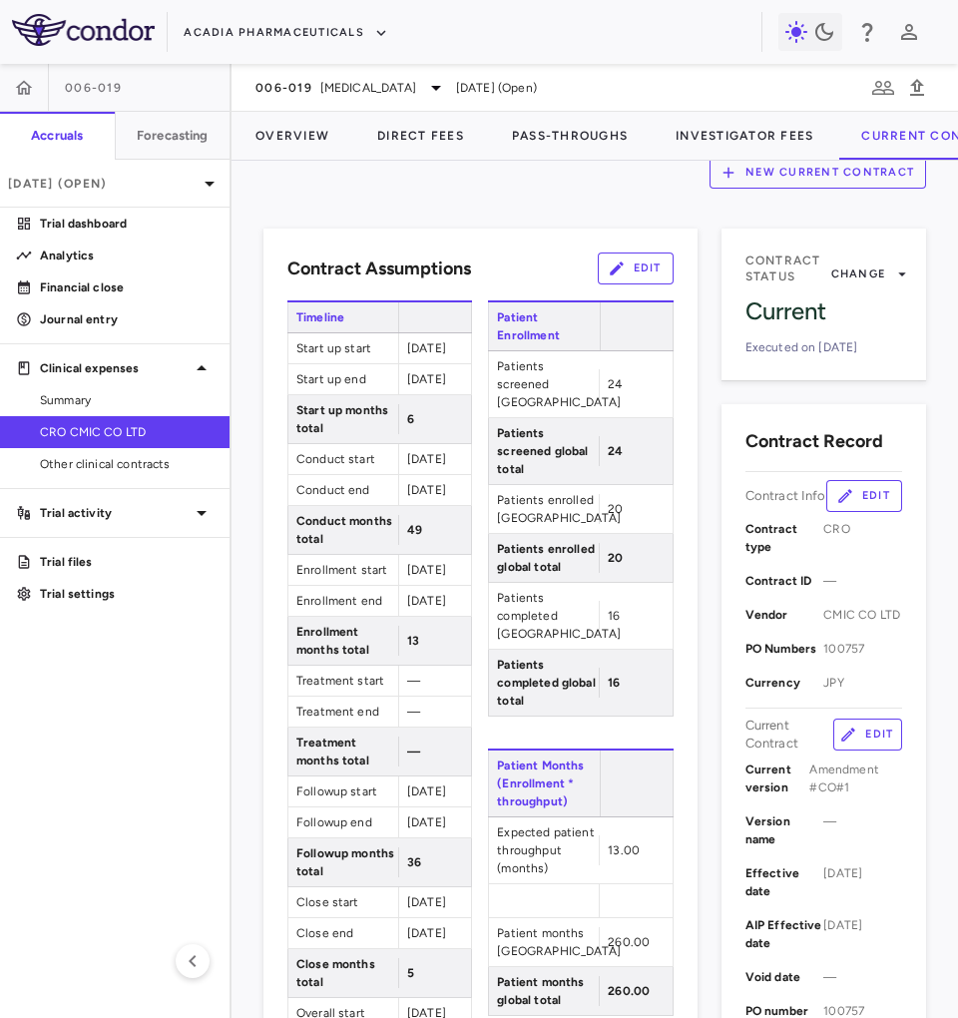
scroll to position [0, 0]
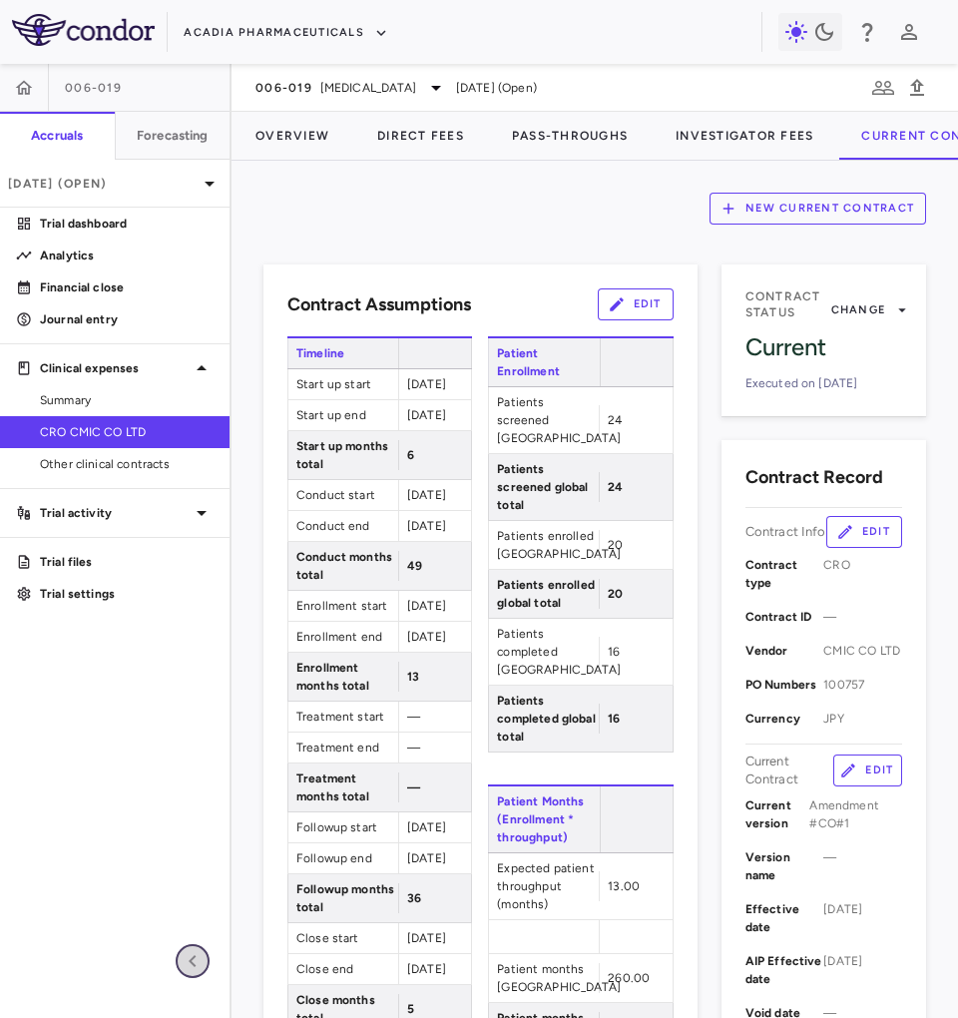
click at [201, 955] on icon "button" at bounding box center [193, 961] width 24 height 24
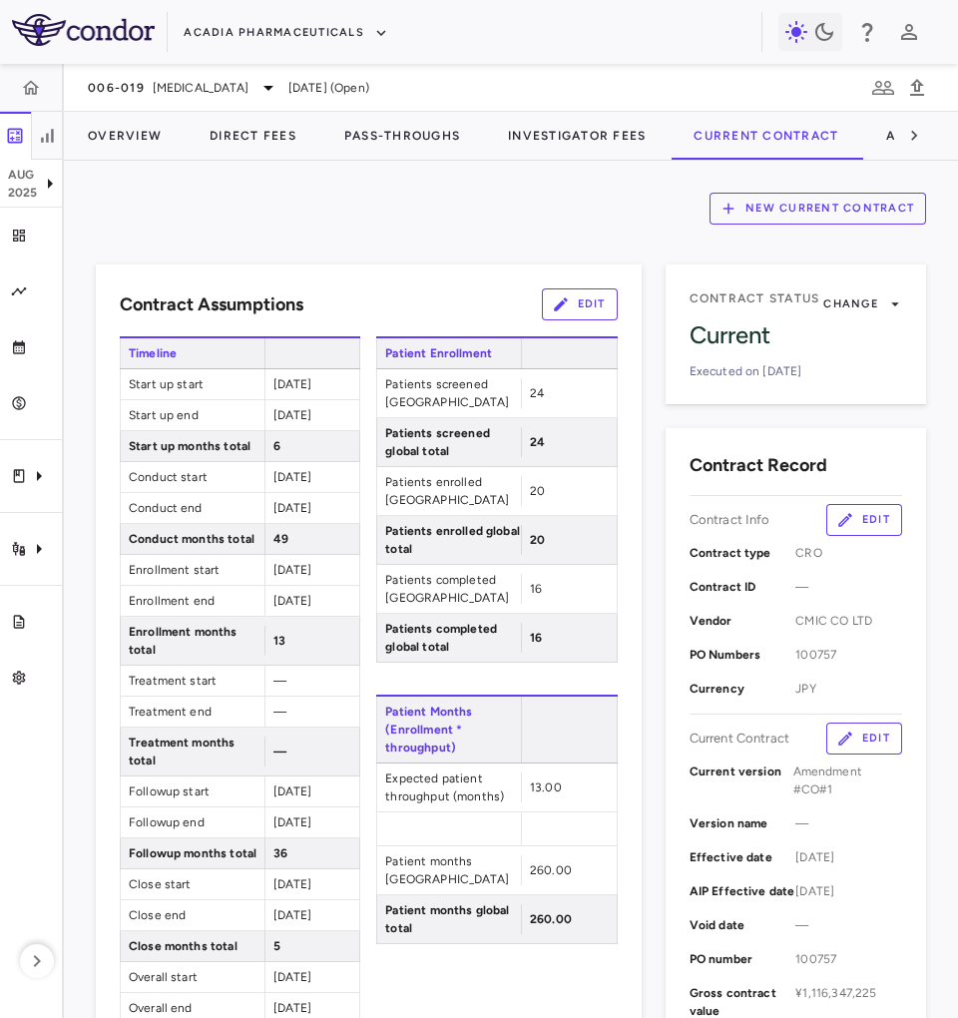
click at [440, 305] on div "Contract Assumptions Edit" at bounding box center [369, 304] width 498 height 32
click at [569, 300] on button "Edit" at bounding box center [580, 304] width 76 height 32
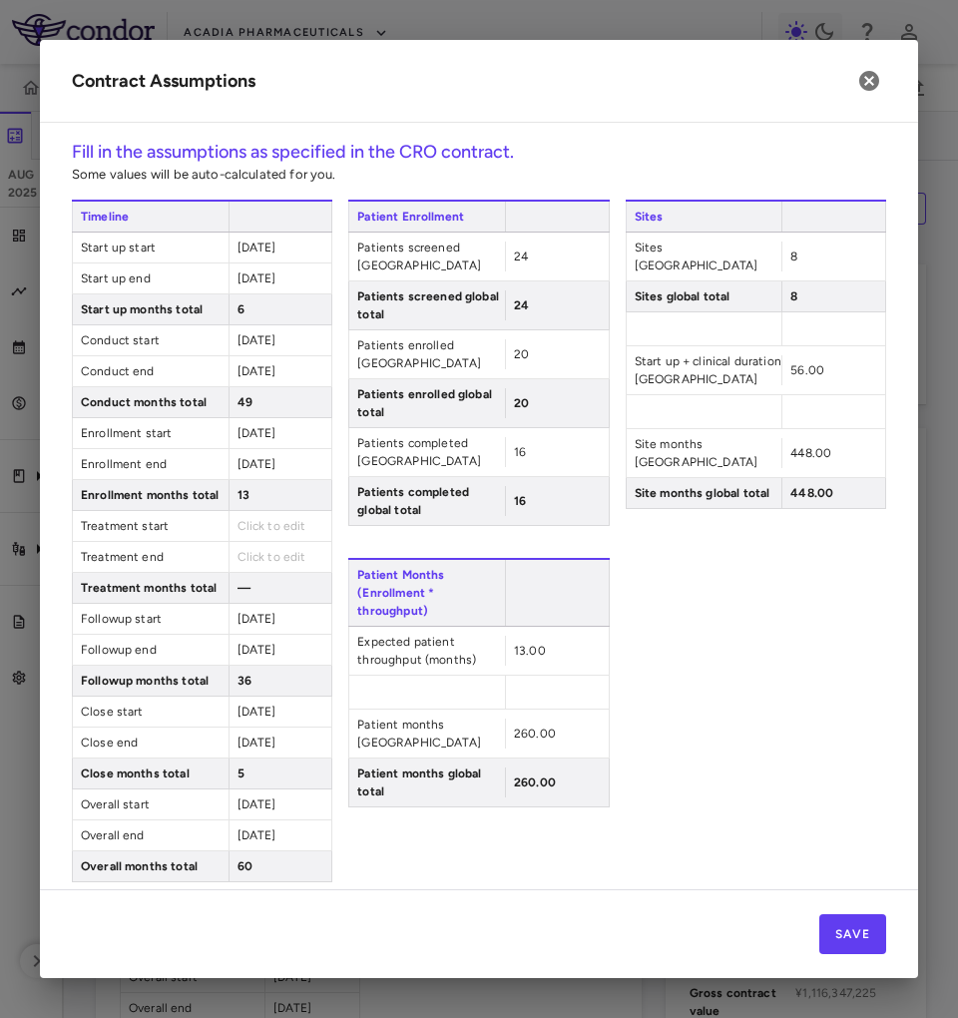
click at [274, 470] on span "[DATE]" at bounding box center [257, 464] width 39 height 14
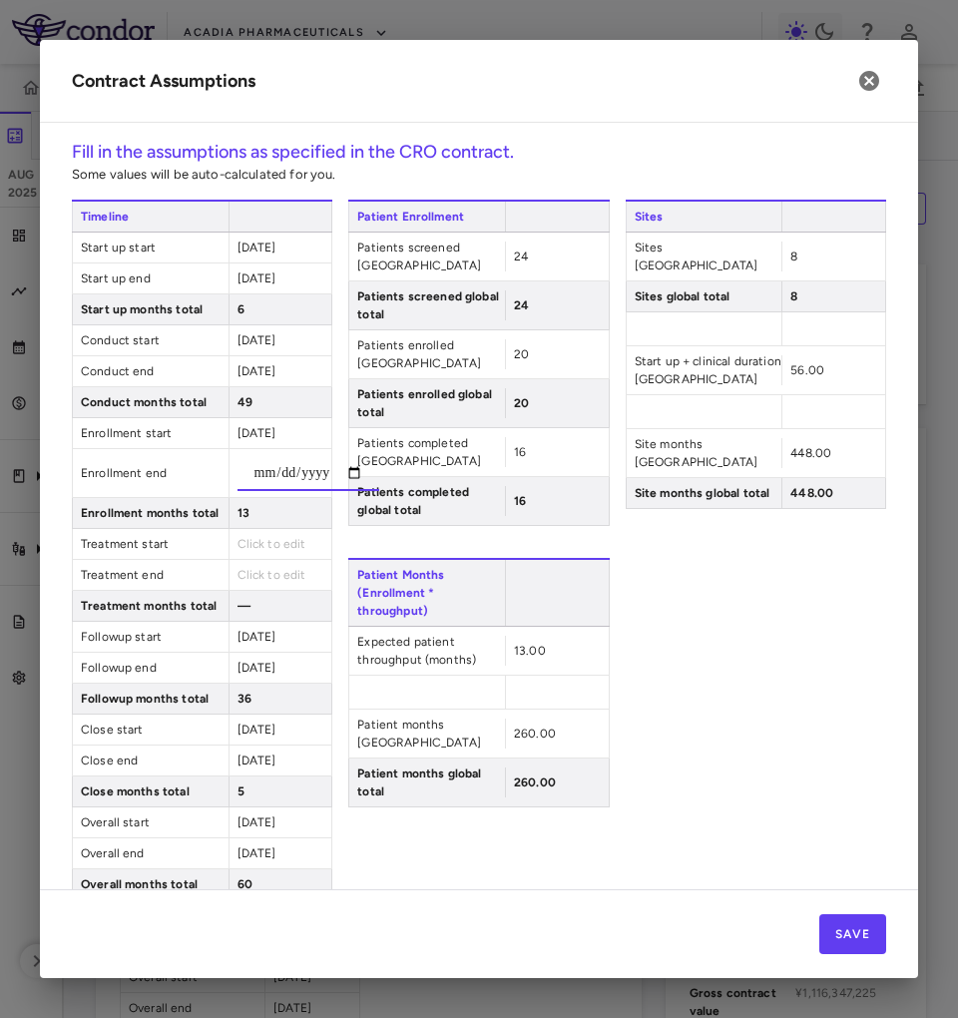
type input "**********"
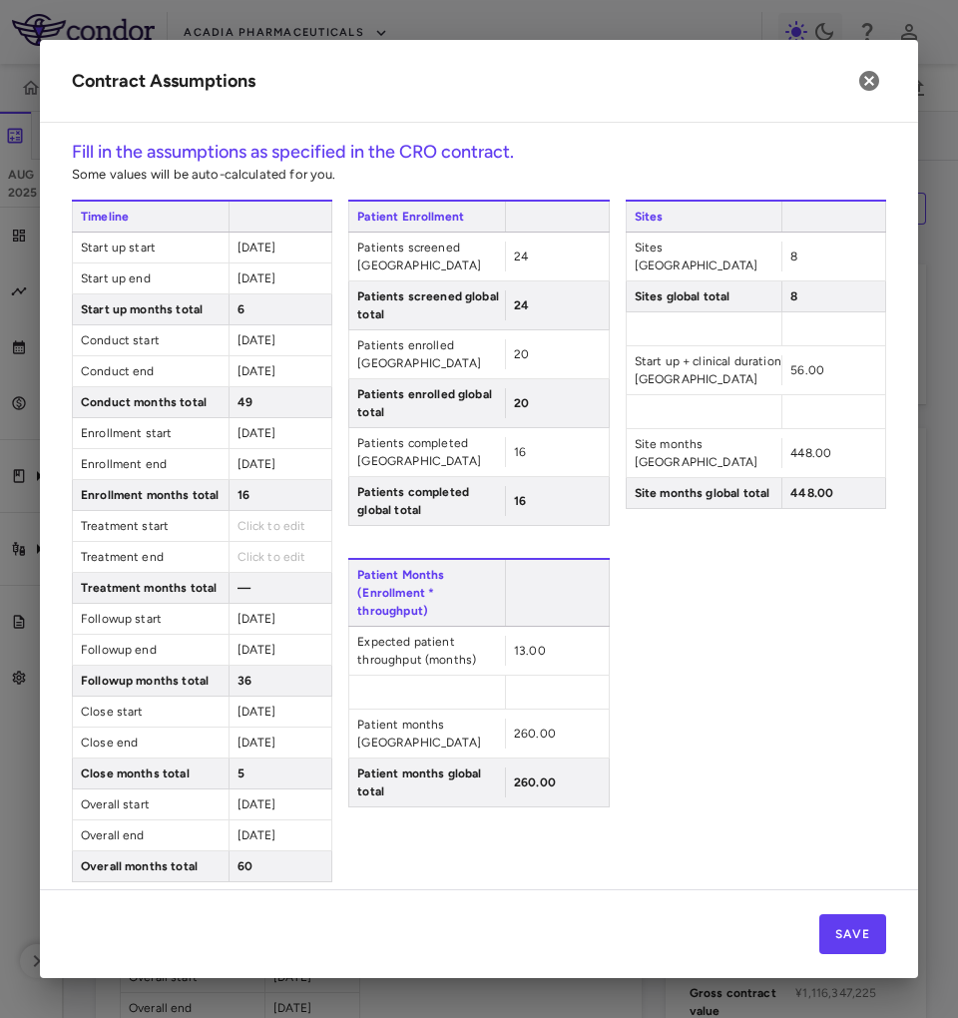
click at [250, 527] on span "Click to edit" at bounding box center [272, 526] width 69 height 14
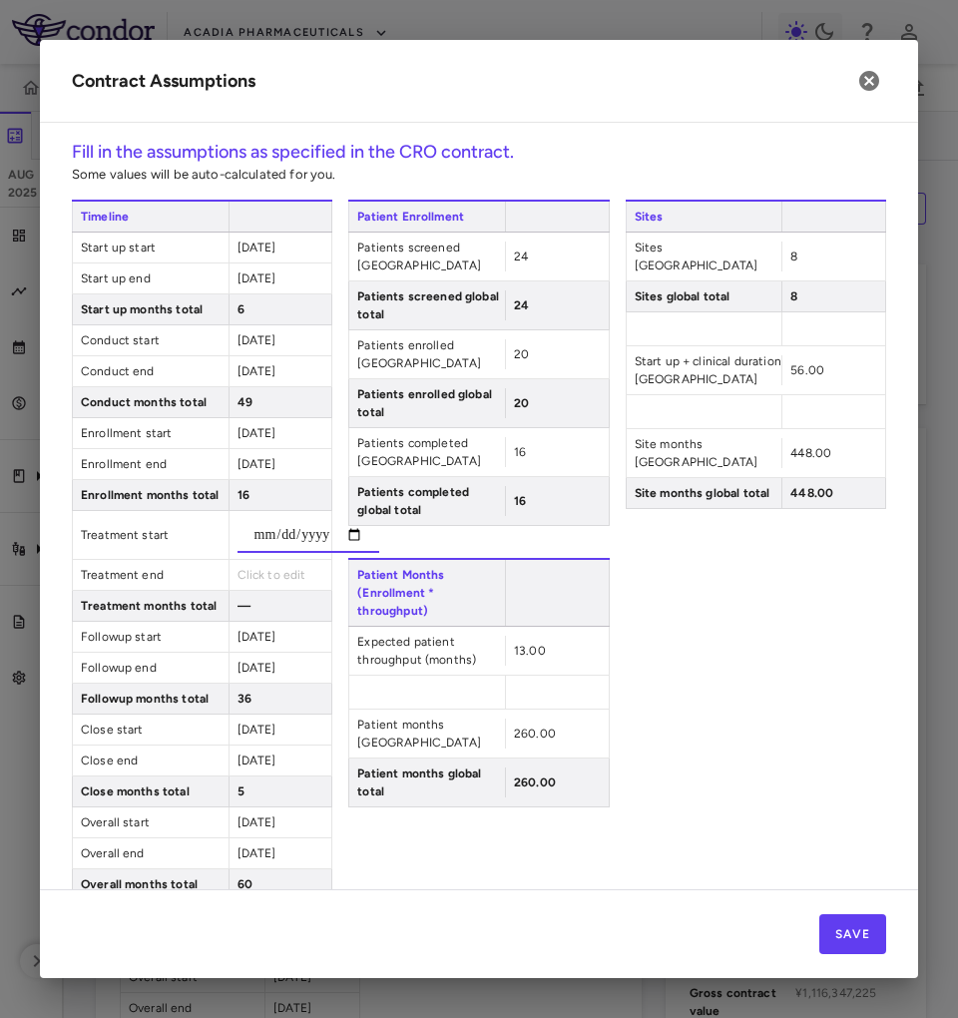
type input "**********"
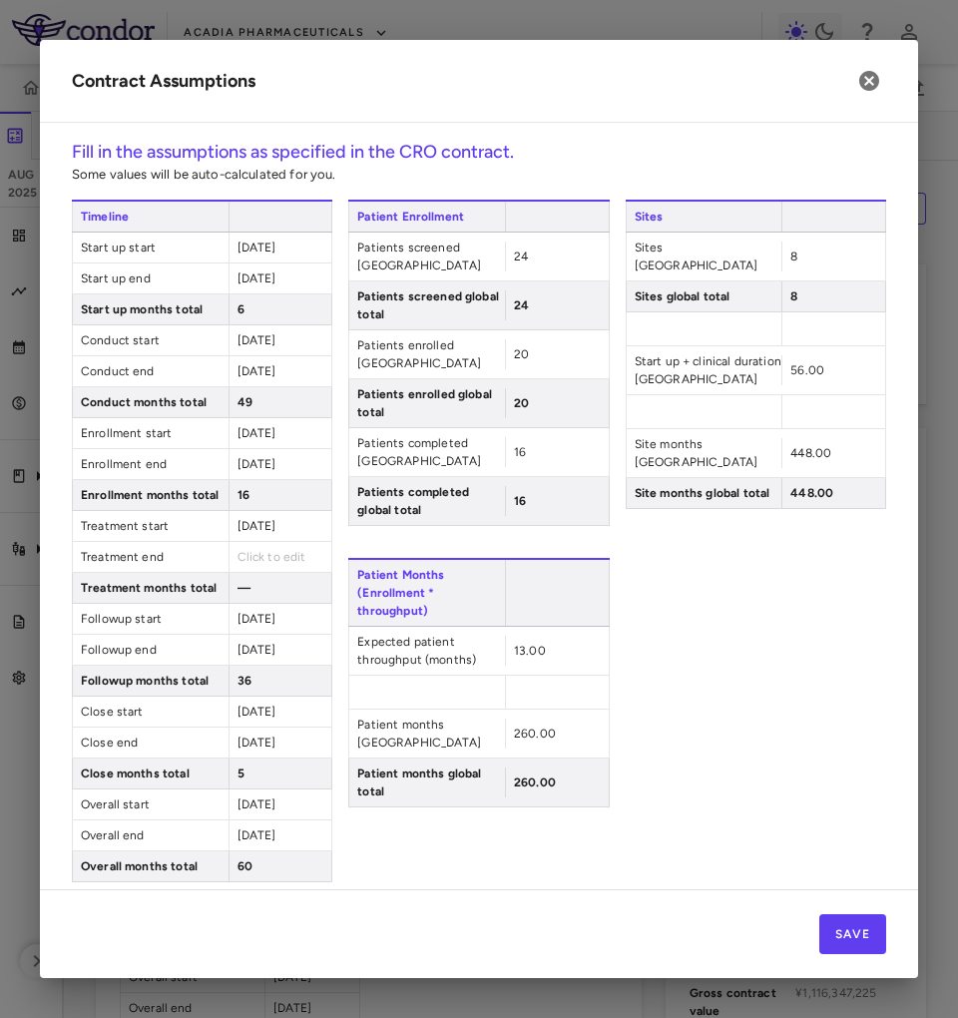
click at [260, 564] on span "Click to edit" at bounding box center [272, 557] width 69 height 14
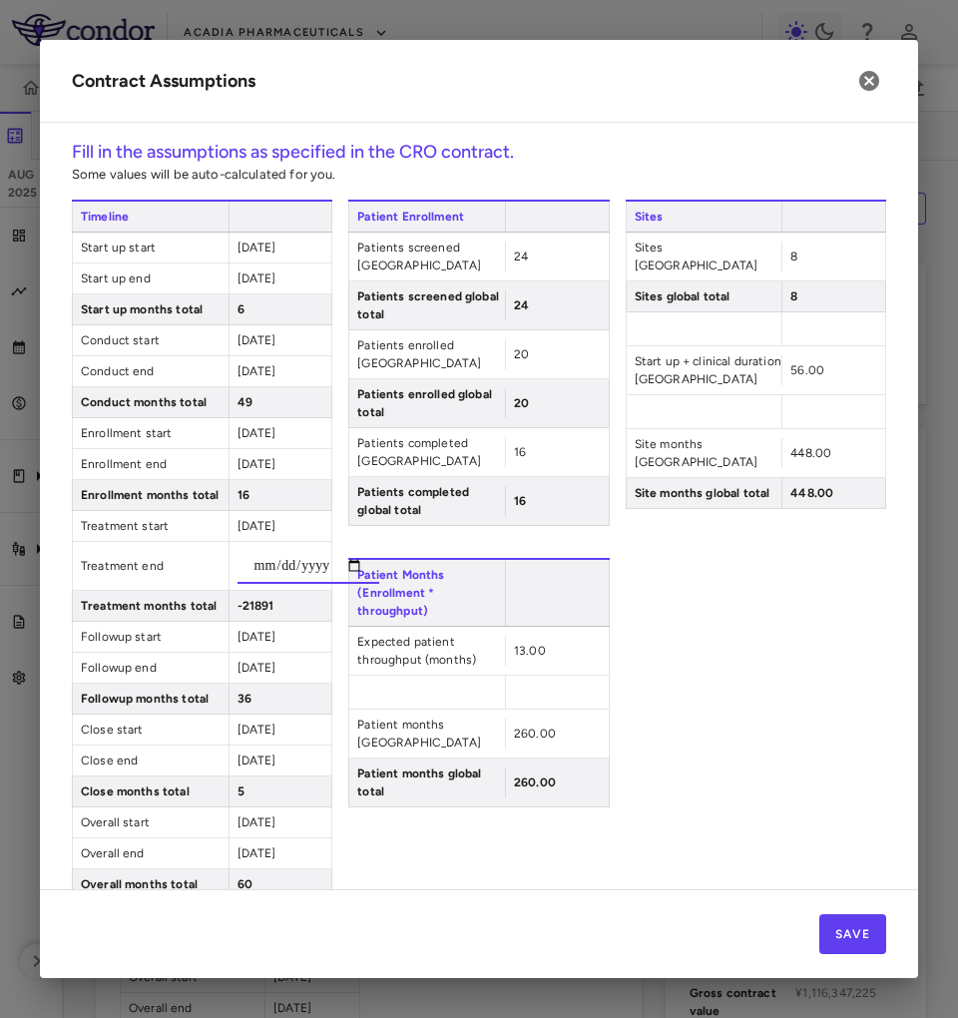
type input "**********"
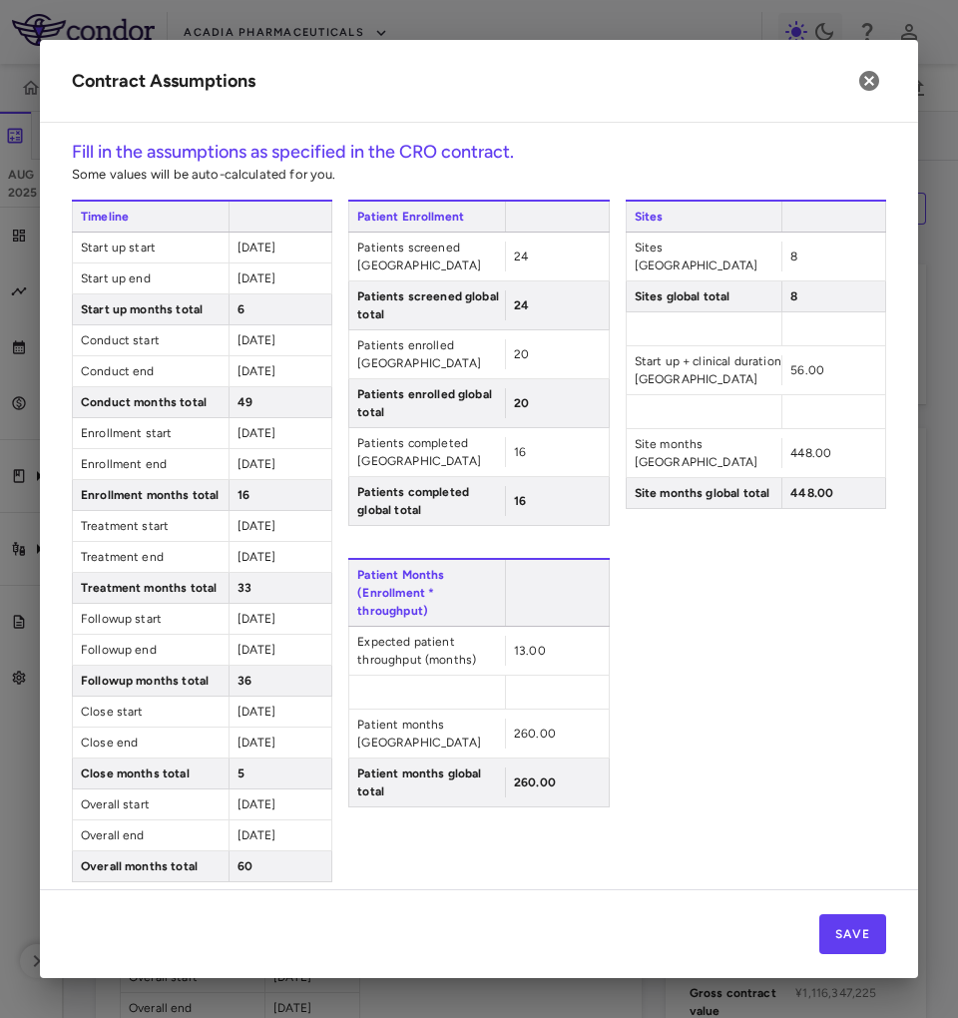
click at [254, 626] on span "[DATE]" at bounding box center [257, 619] width 39 height 14
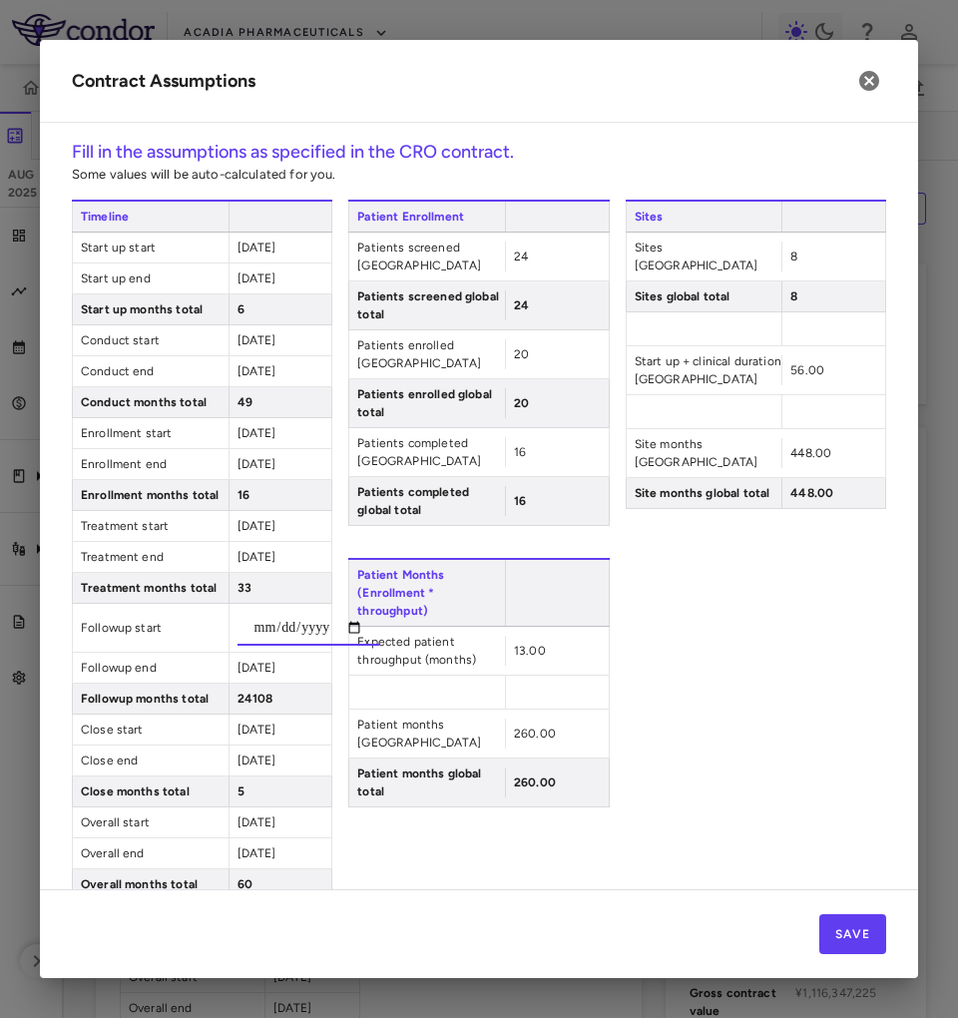
type input "**********"
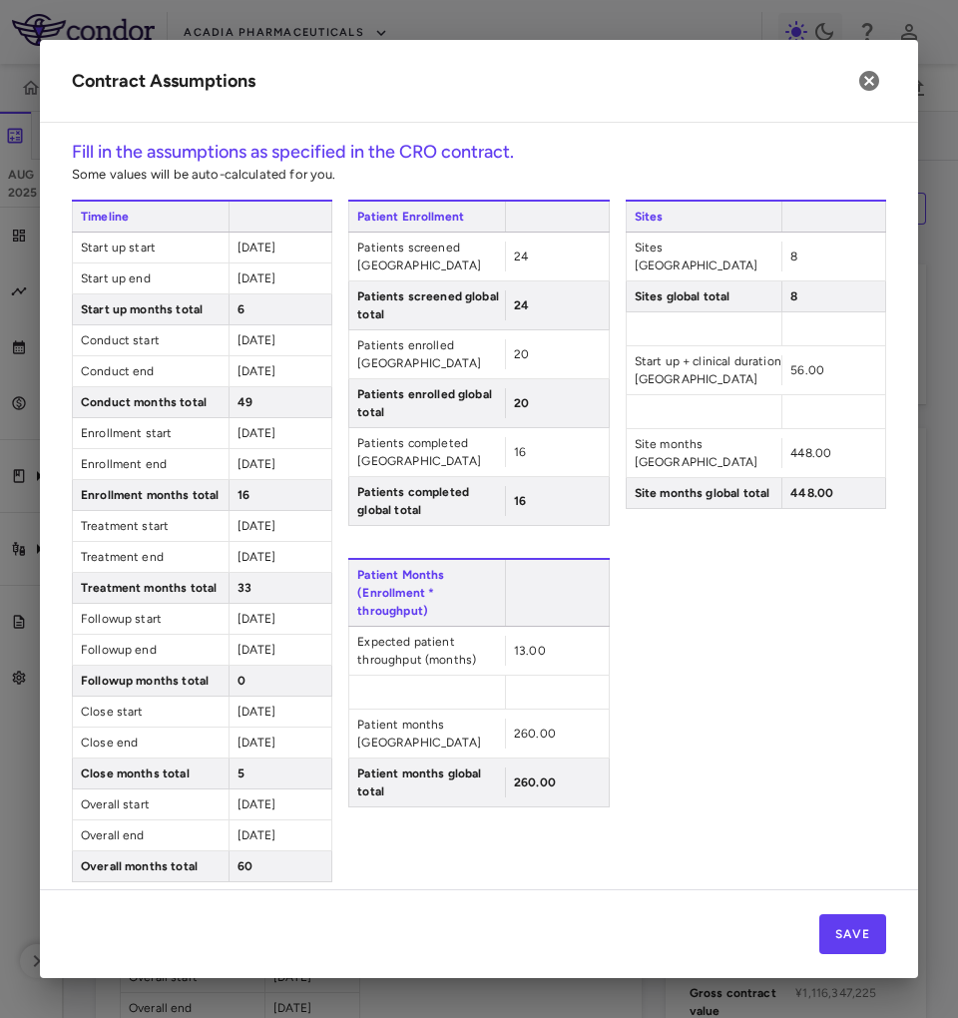
click at [265, 657] on span "[DATE]" at bounding box center [257, 650] width 39 height 14
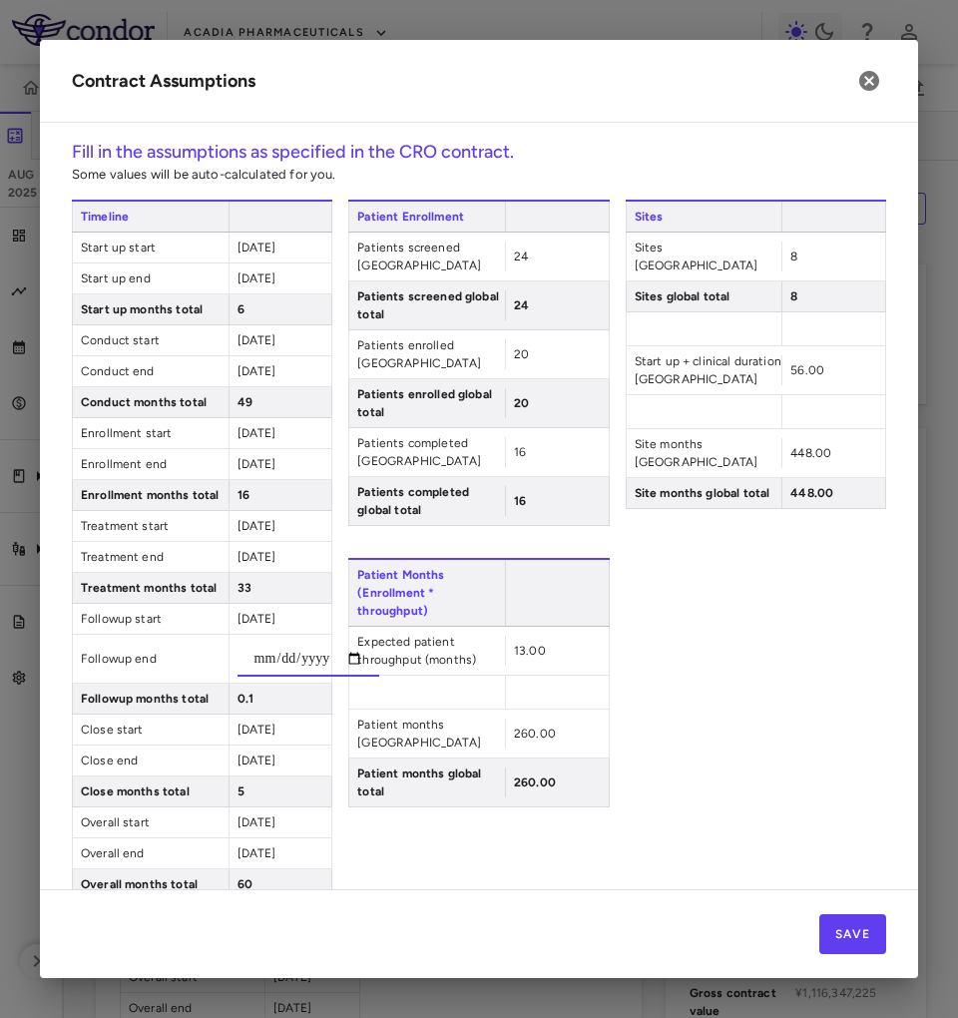
type input "**********"
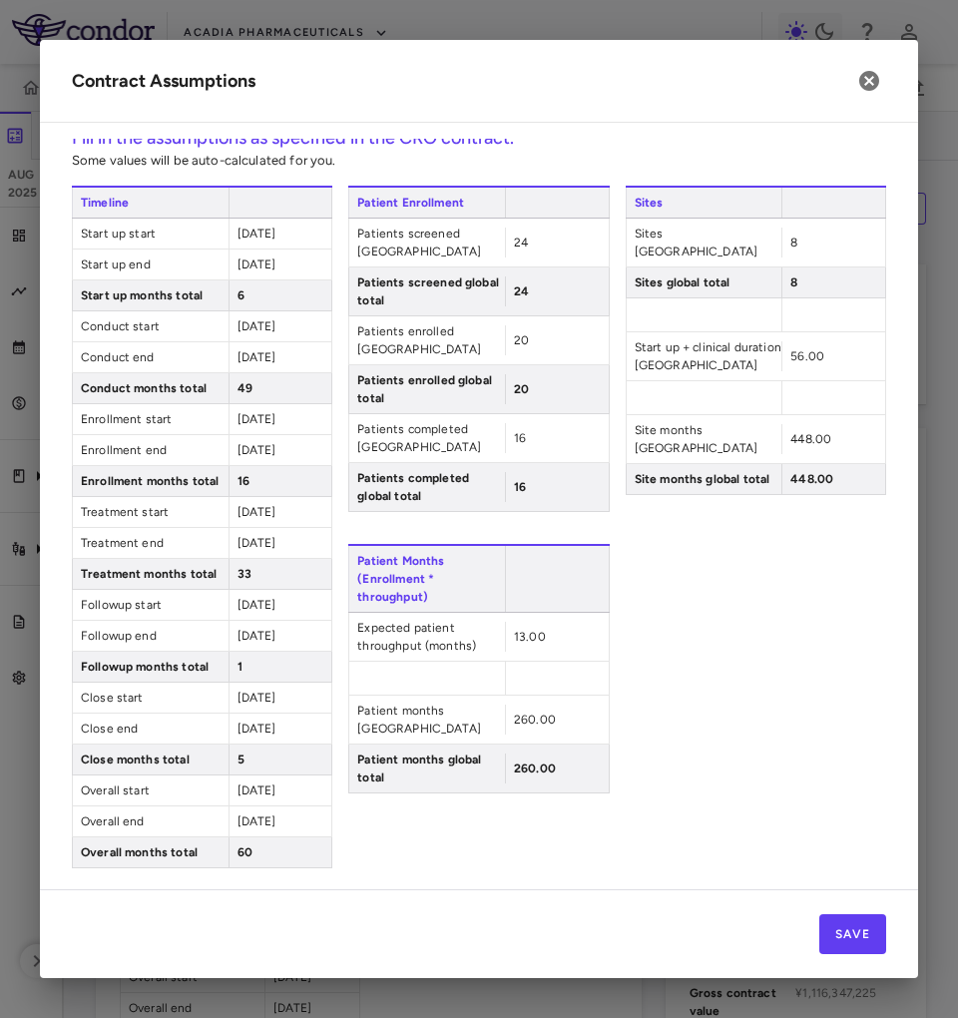
scroll to position [26, 0]
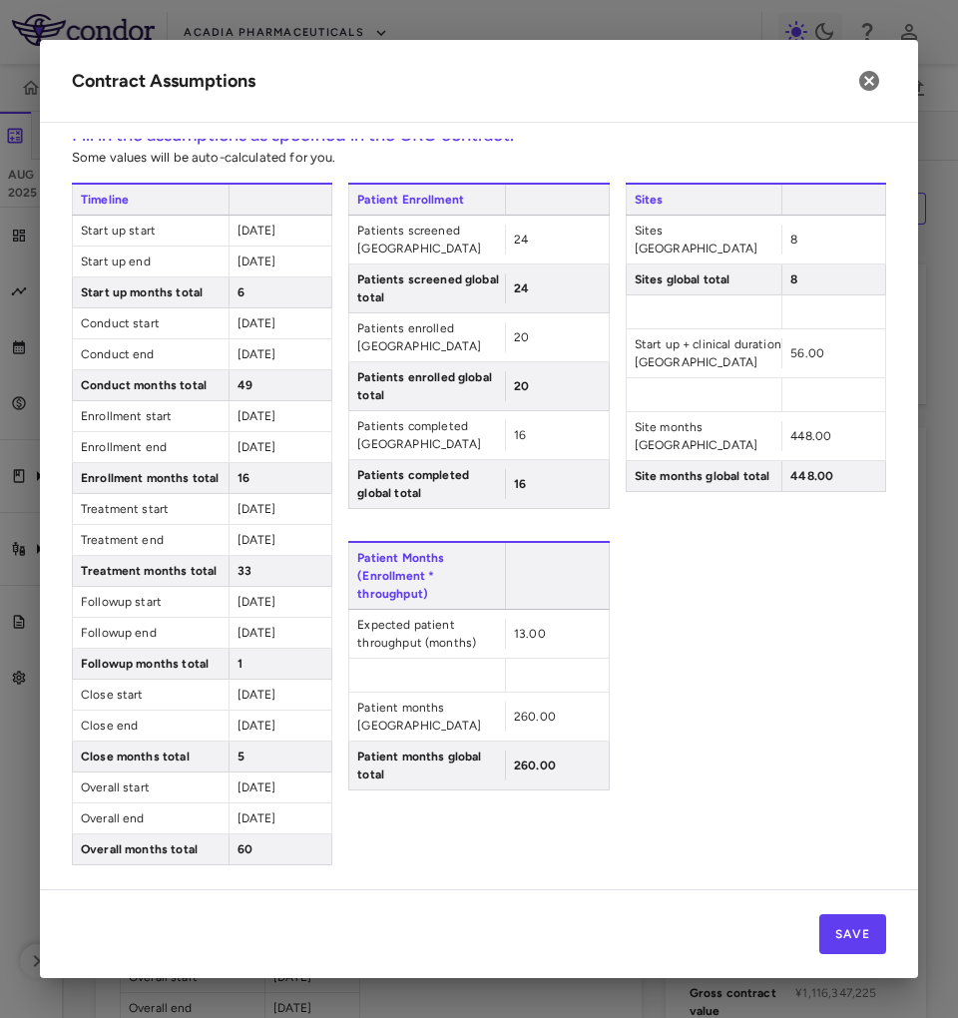
click at [276, 689] on span "[DATE]" at bounding box center [257, 695] width 39 height 14
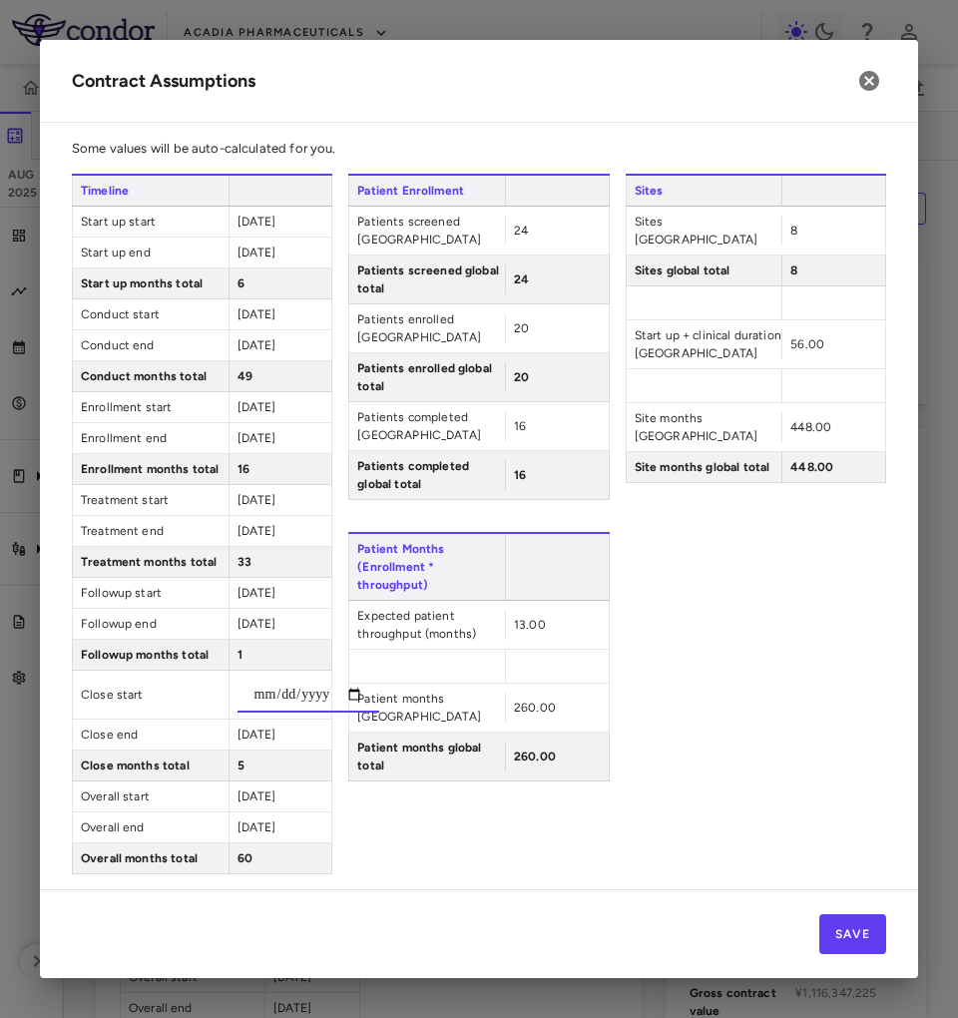
type input "**********"
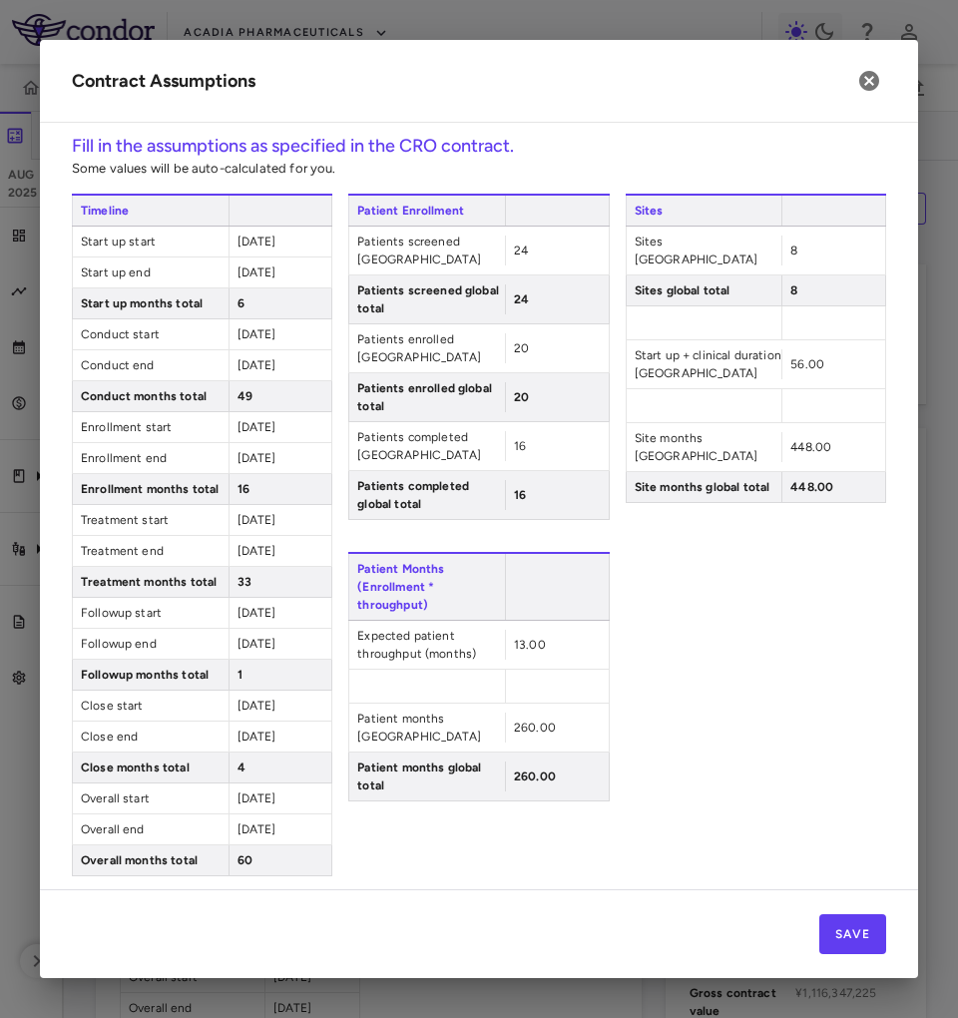
scroll to position [0, 0]
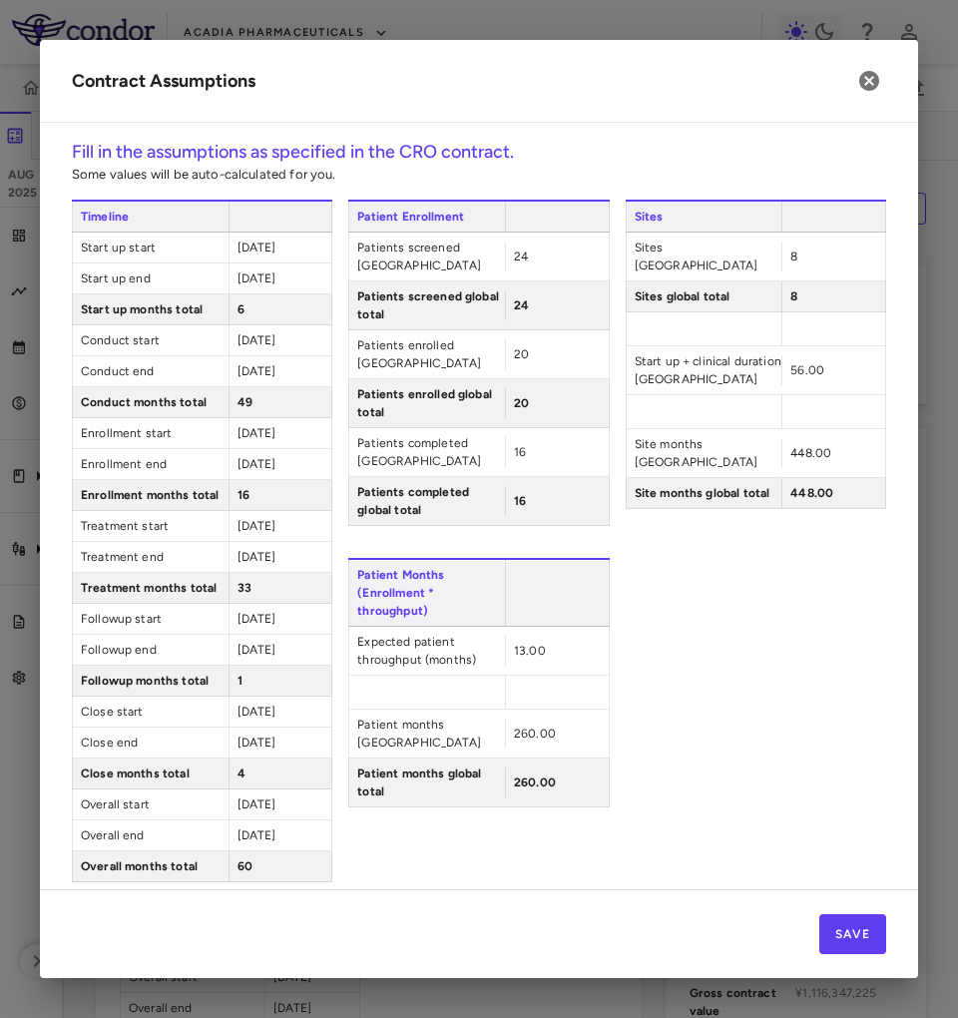
click at [383, 560] on span "Patient Months (Enrollment * throughput)" at bounding box center [426, 593] width 157 height 66
drag, startPoint x: 383, startPoint y: 535, endPoint x: 400, endPoint y: 551, distance: 23.3
click at [400, 560] on span "Patient Months (Enrollment * throughput)" at bounding box center [426, 593] width 157 height 66
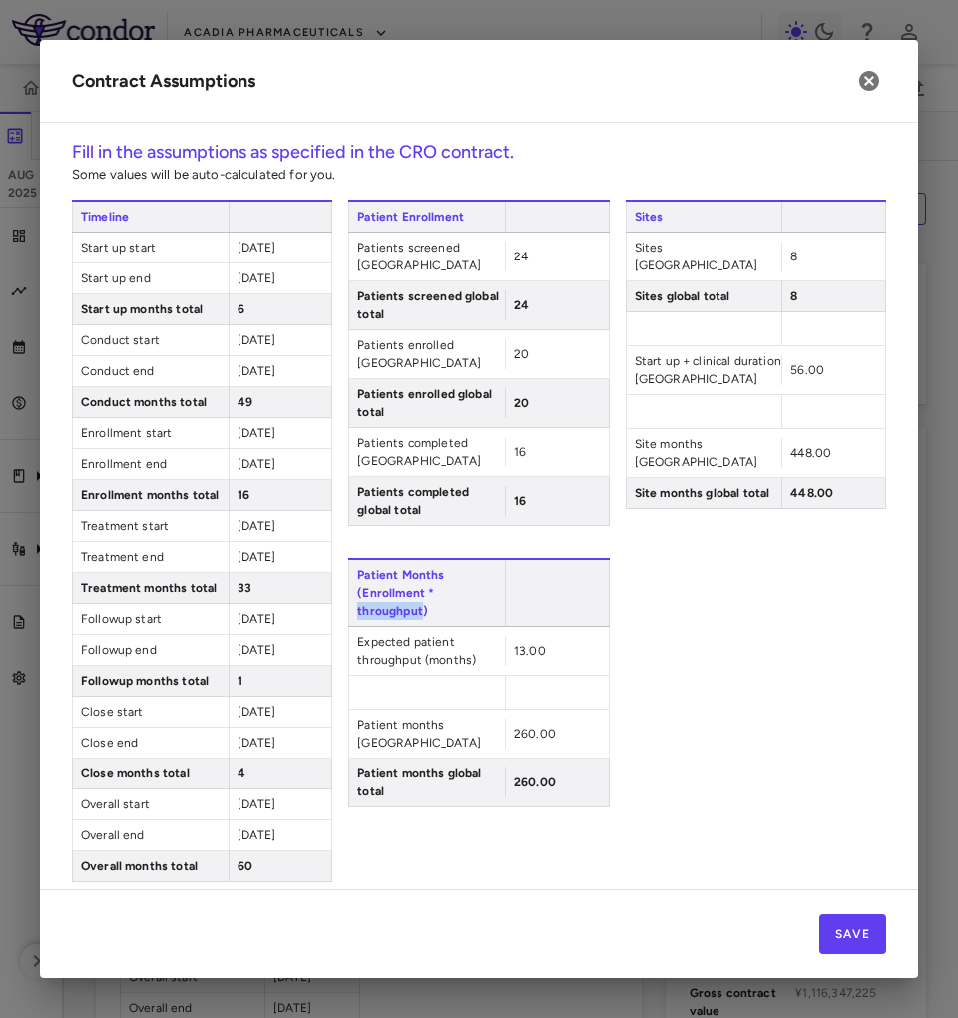
click at [400, 560] on span "Patient Months (Enrollment * throughput)" at bounding box center [426, 593] width 157 height 66
drag, startPoint x: 400, startPoint y: 551, endPoint x: 401, endPoint y: 514, distance: 36.9
click at [401, 560] on span "Patient Months (Enrollment * throughput)" at bounding box center [426, 593] width 157 height 66
click at [402, 560] on span "Patient Months (Enrollment * throughput)" at bounding box center [426, 593] width 157 height 66
click at [514, 644] on span "13.00" at bounding box center [530, 651] width 32 height 14
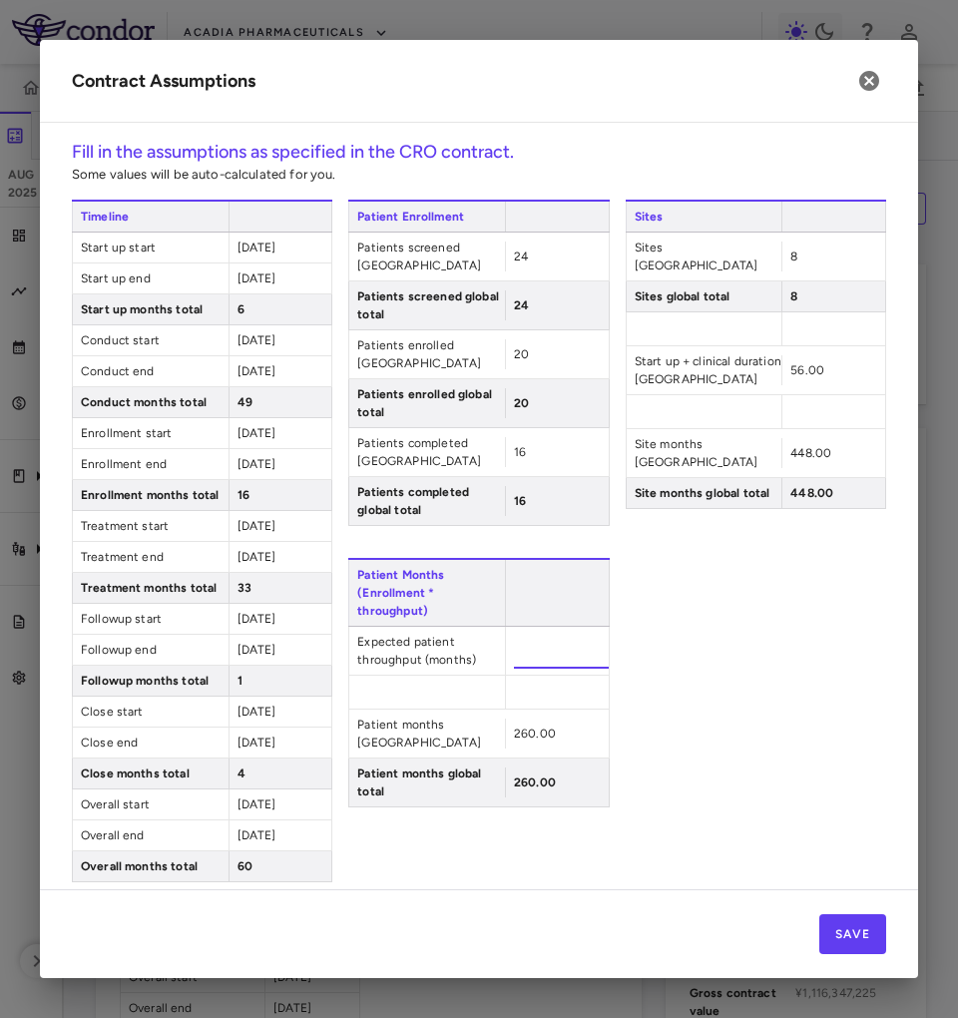
click at [514, 633] on input "*****" at bounding box center [561, 651] width 95 height 36
type input "**"
click at [395, 560] on span "Patient Months (Enrollment * throughput)" at bounding box center [426, 593] width 157 height 66
drag, startPoint x: 395, startPoint y: 548, endPoint x: 390, endPoint y: 511, distance: 37.3
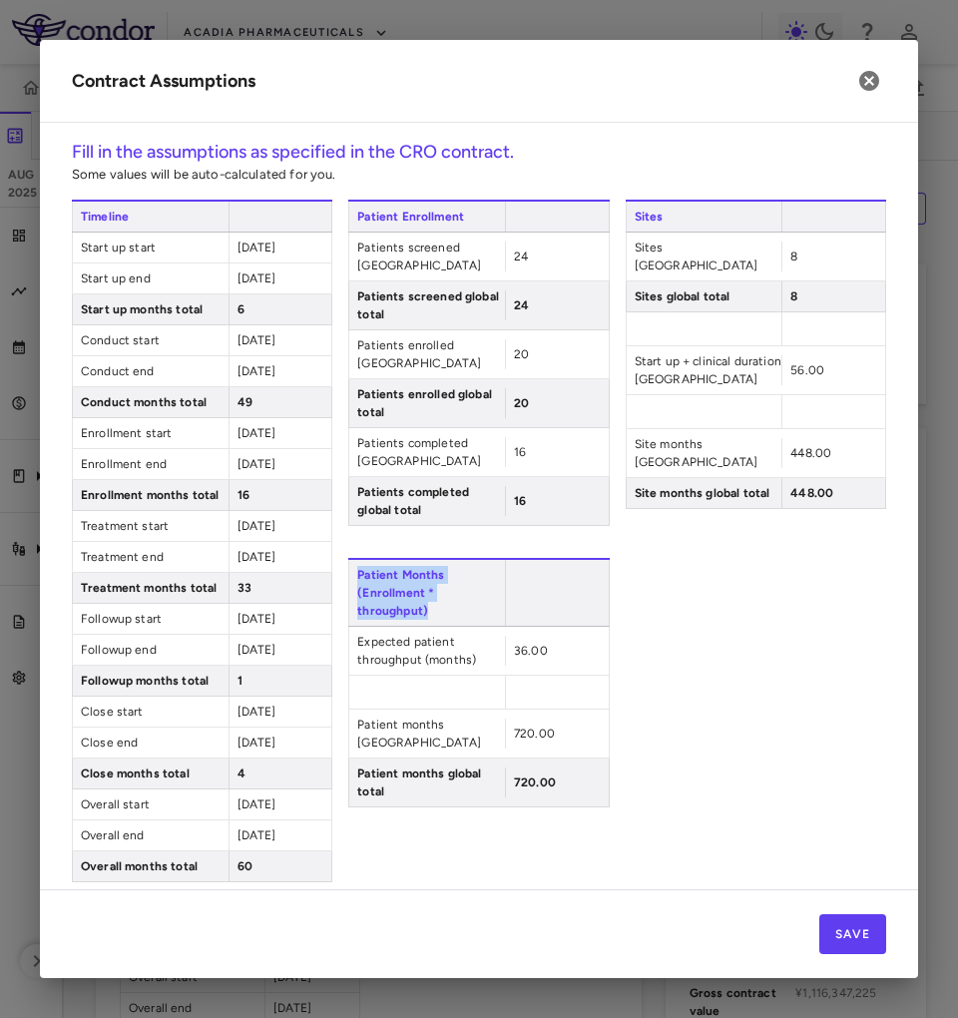
click at [395, 560] on span "Patient Months (Enrollment * throughput)" at bounding box center [426, 593] width 157 height 66
click at [636, 350] on span "Start up + clinical duration [GEOGRAPHIC_DATA]" at bounding box center [705, 370] width 156 height 48
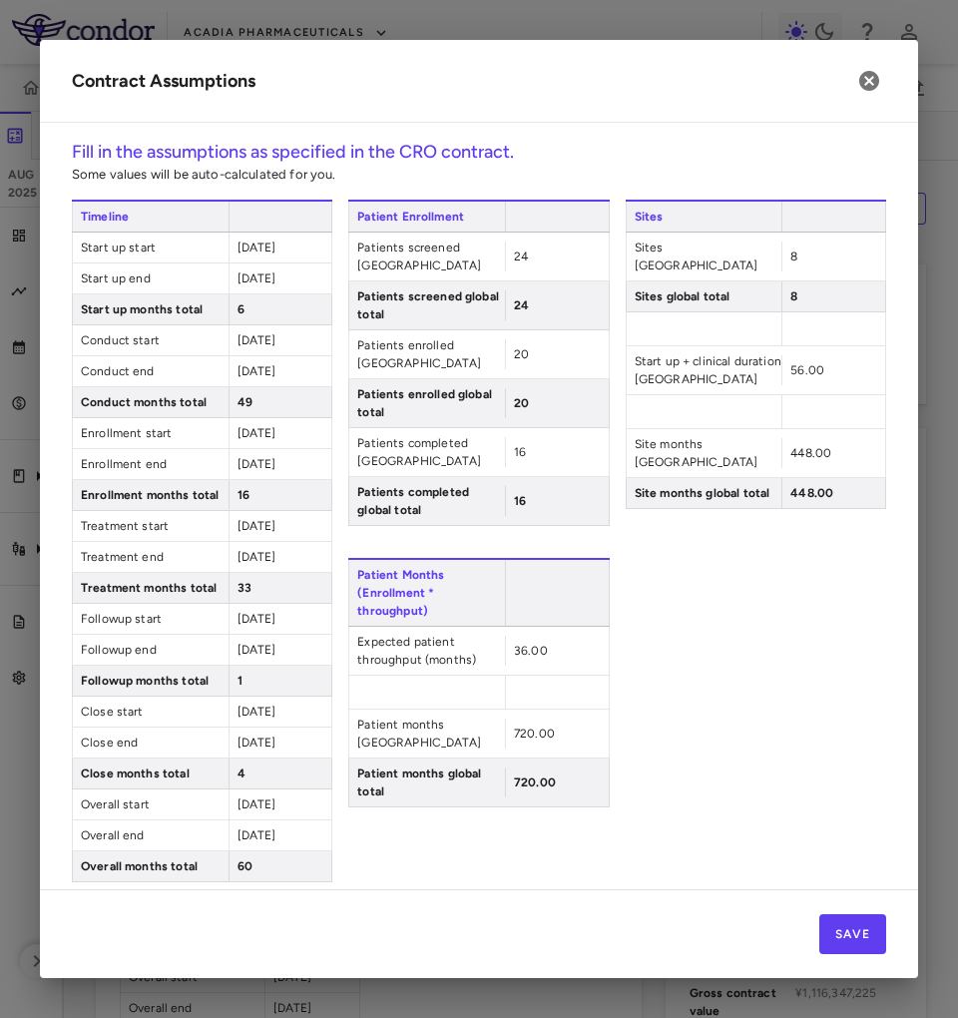
click at [641, 478] on span "Site months global total" at bounding box center [705, 493] width 156 height 30
click at [377, 502] on div "Patient Enrollment Patients screened [GEOGRAPHIC_DATA] 24 Patients screened glo…" at bounding box center [478, 541] width 260 height 683
click at [394, 560] on span "Patient Months (Enrollment * throughput)" at bounding box center [426, 593] width 157 height 66
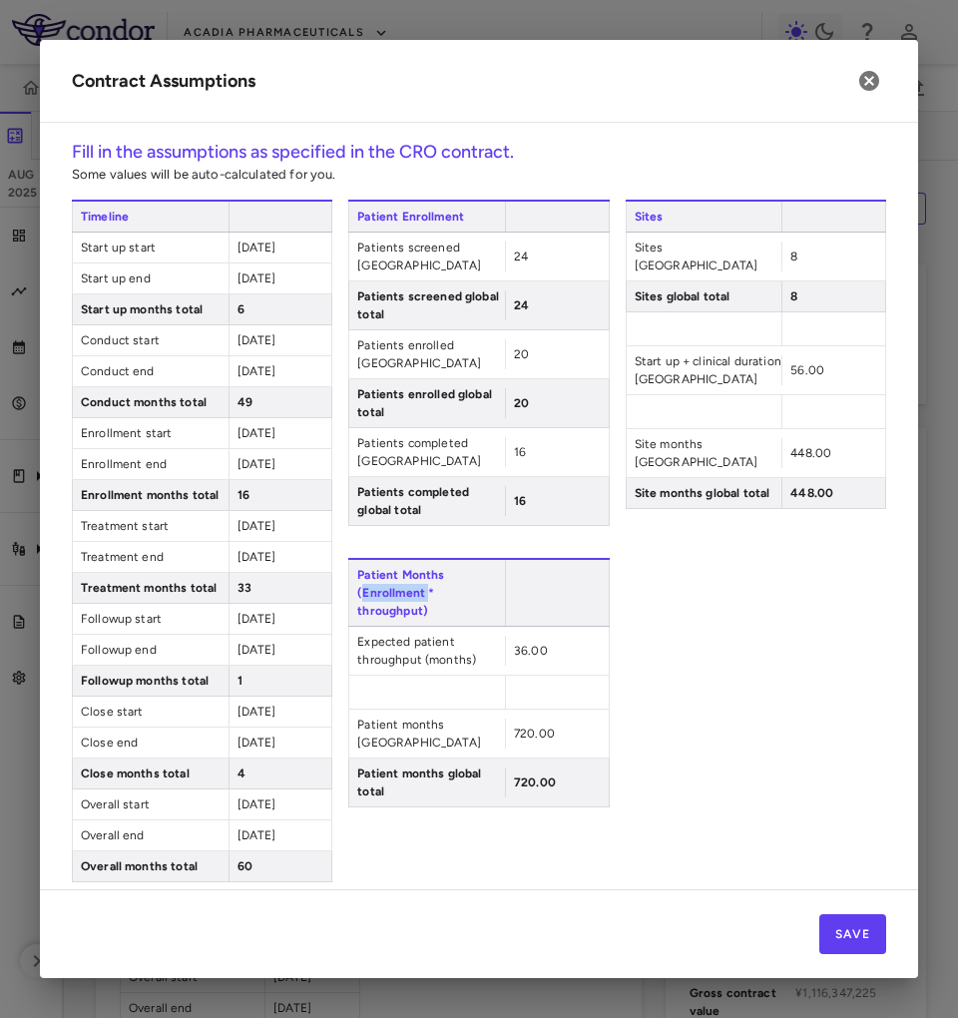
click at [394, 560] on span "Patient Months (Enrollment * throughput)" at bounding box center [426, 593] width 157 height 66
drag, startPoint x: 394, startPoint y: 539, endPoint x: 401, endPoint y: 509, distance: 30.7
click at [401, 560] on span "Patient Months (Enrollment * throughput)" at bounding box center [426, 593] width 157 height 66
click at [404, 560] on span "Patient Months (Enrollment * throughput)" at bounding box center [426, 593] width 157 height 66
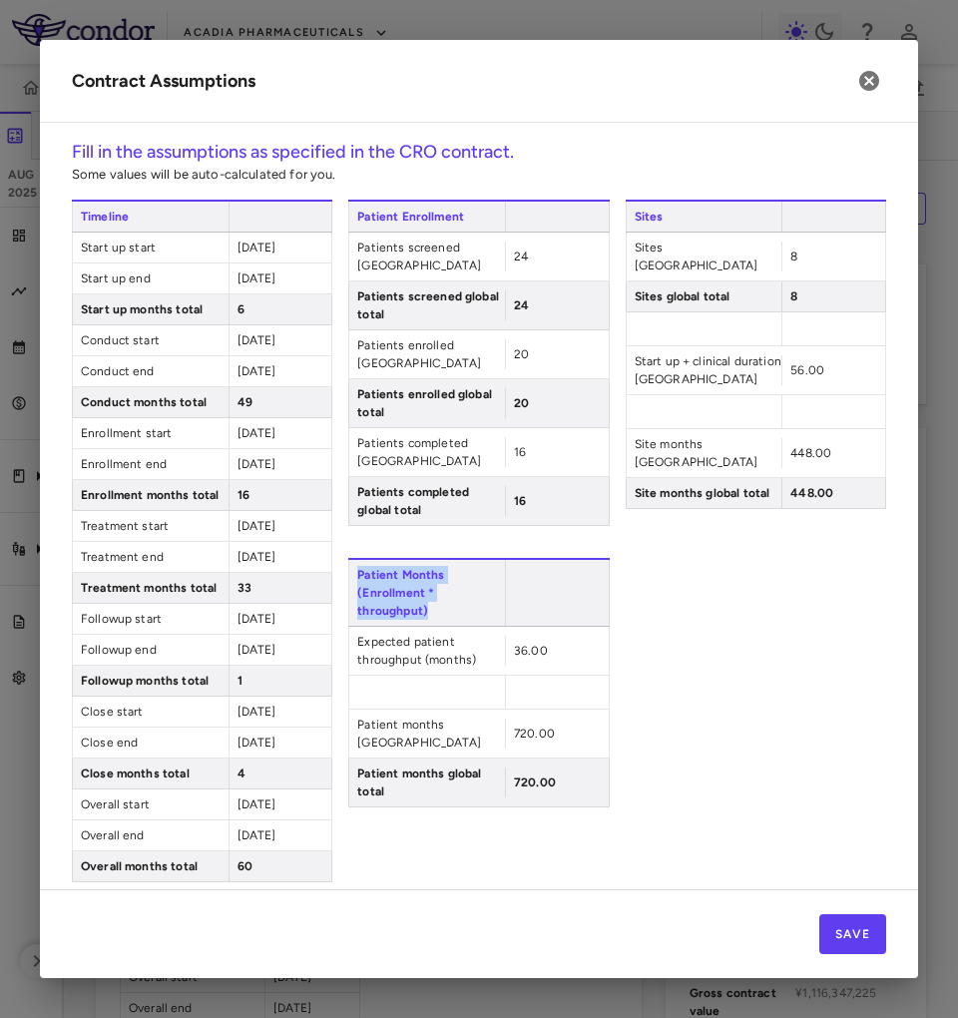
drag, startPoint x: 404, startPoint y: 512, endPoint x: 408, endPoint y: 535, distance: 23.3
click at [408, 560] on span "Patient Months (Enrollment * throughput)" at bounding box center [426, 593] width 157 height 66
click at [409, 560] on span "Patient Months (Enrollment * throughput)" at bounding box center [426, 593] width 157 height 66
click at [410, 560] on span "Patient Months (Enrollment * throughput)" at bounding box center [426, 593] width 157 height 66
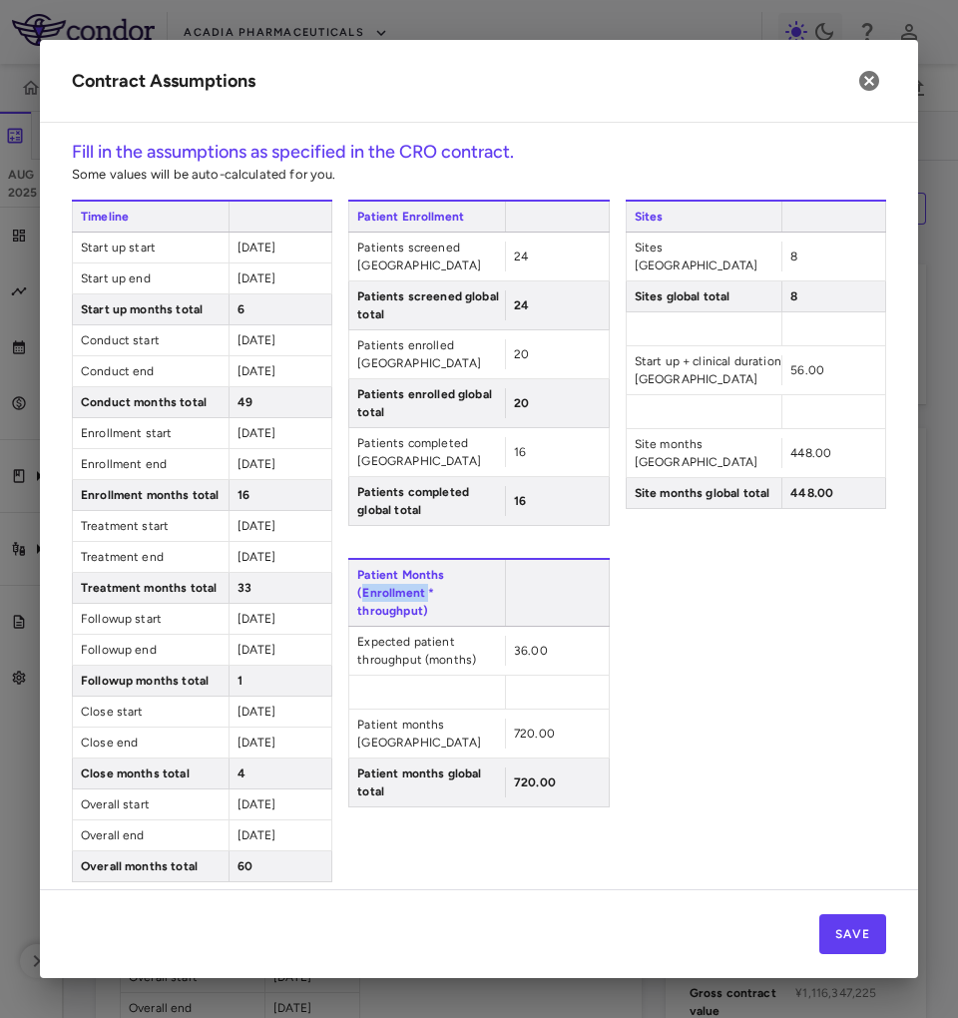
click at [395, 560] on span "Patient Months (Enrollment * throughput)" at bounding box center [426, 593] width 157 height 66
click at [408, 560] on span "Patient Months (Enrollment * throughput)" at bounding box center [426, 593] width 157 height 66
drag, startPoint x: 408, startPoint y: 524, endPoint x: 416, endPoint y: 549, distance: 26.2
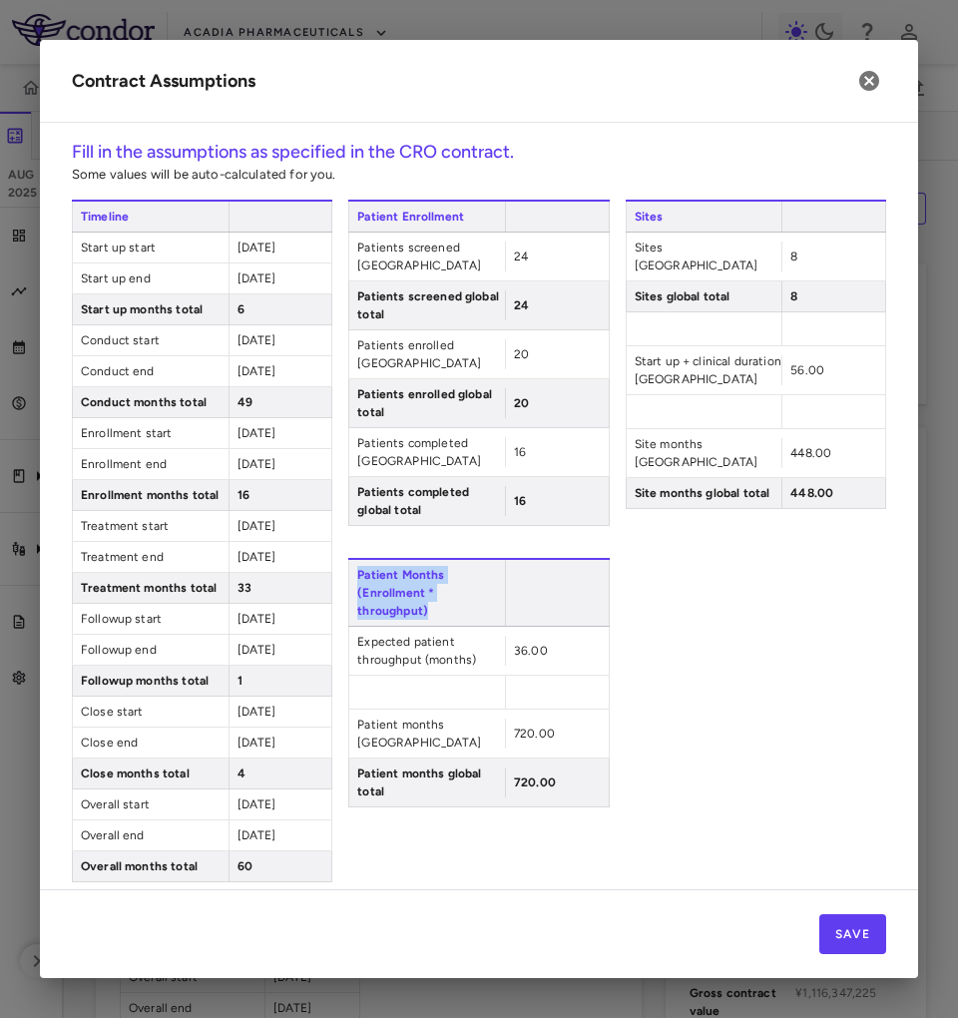
click at [416, 560] on span "Patient Months (Enrollment * throughput)" at bounding box center [426, 593] width 157 height 66
click at [802, 486] on span "448.00" at bounding box center [811, 493] width 43 height 14
click at [799, 486] on span "448.00" at bounding box center [811, 493] width 43 height 14
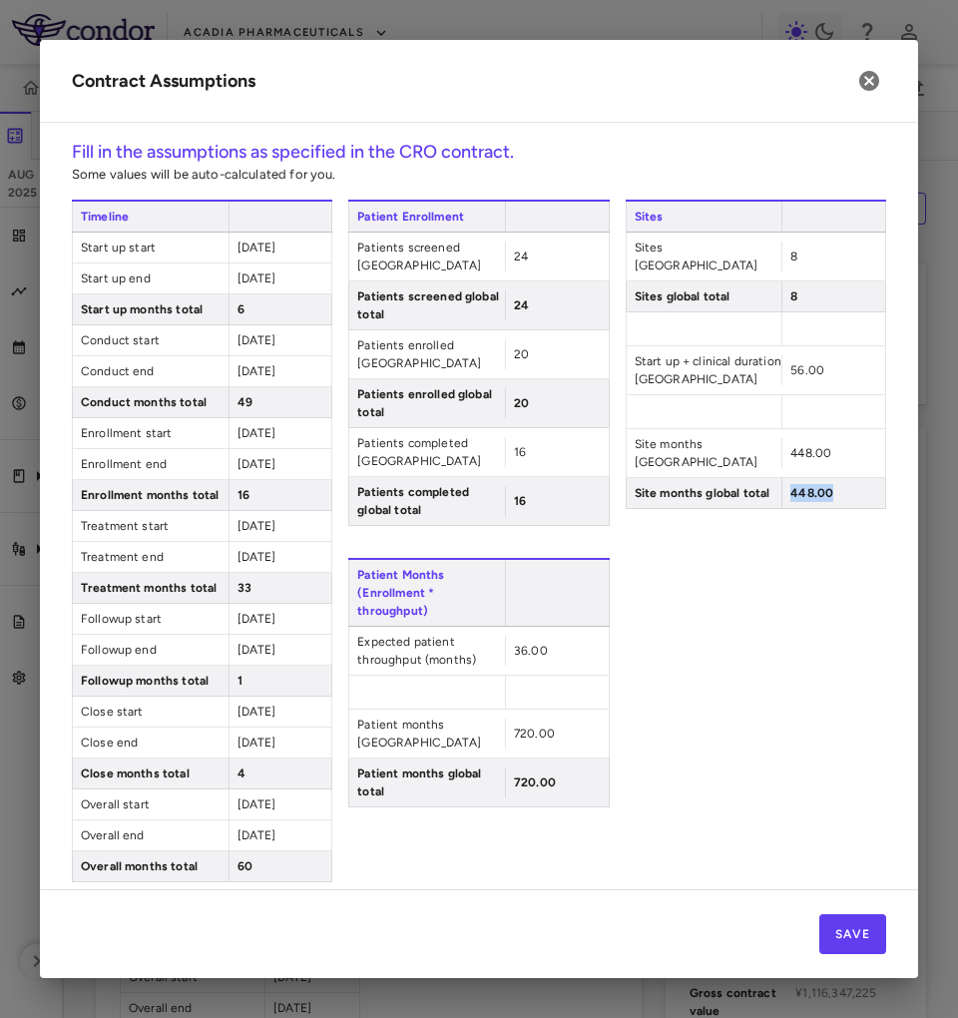
click at [799, 486] on span "448.00" at bounding box center [811, 493] width 43 height 14
click at [790, 486] on span "448.00" at bounding box center [811, 493] width 43 height 14
drag, startPoint x: 781, startPoint y: 455, endPoint x: 257, endPoint y: 453, distance: 524.0
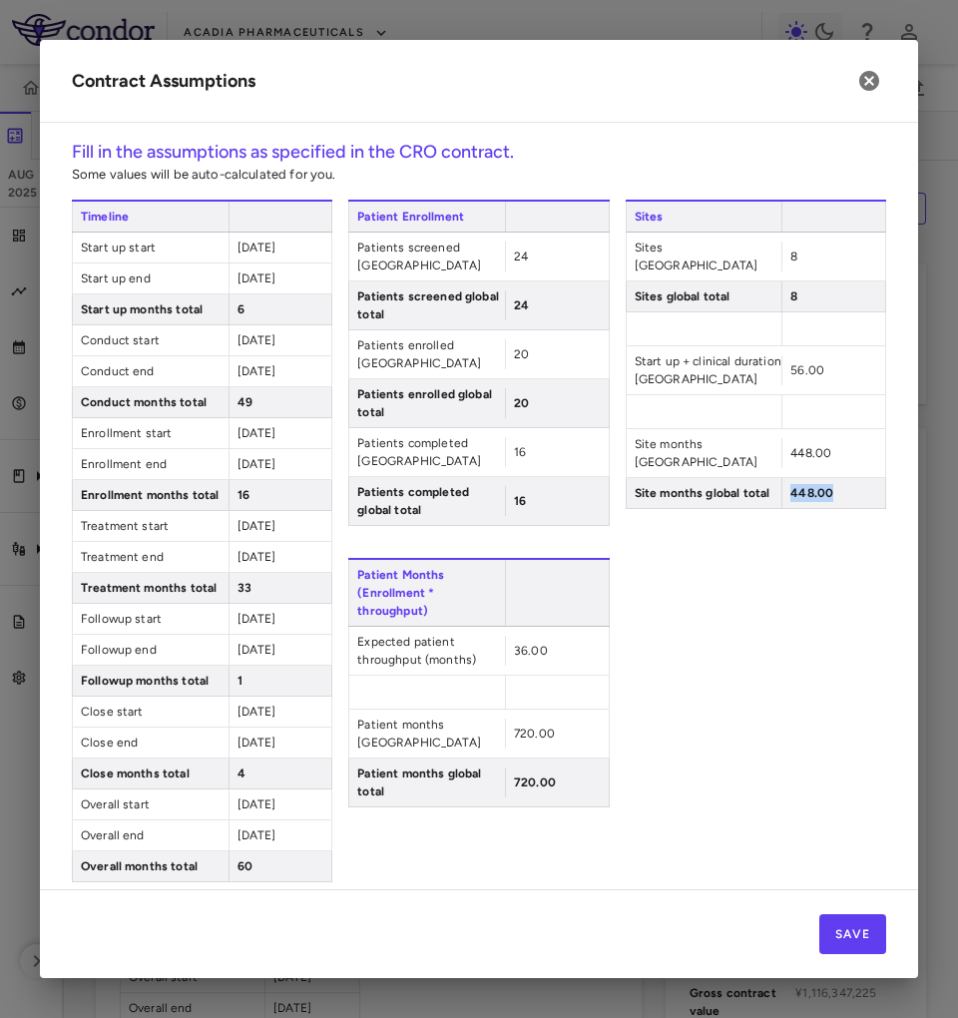
click at [790, 486] on span "448.00" at bounding box center [811, 493] width 43 height 14
click at [641, 478] on span "Site months global total" at bounding box center [705, 493] width 156 height 30
click at [655, 478] on span "Site months global total" at bounding box center [705, 493] width 156 height 30
click at [672, 501] on div "Sites Sites [GEOGRAPHIC_DATA] 8 Sites global total 8 Start up + clinical durati…" at bounding box center [756, 541] width 260 height 683
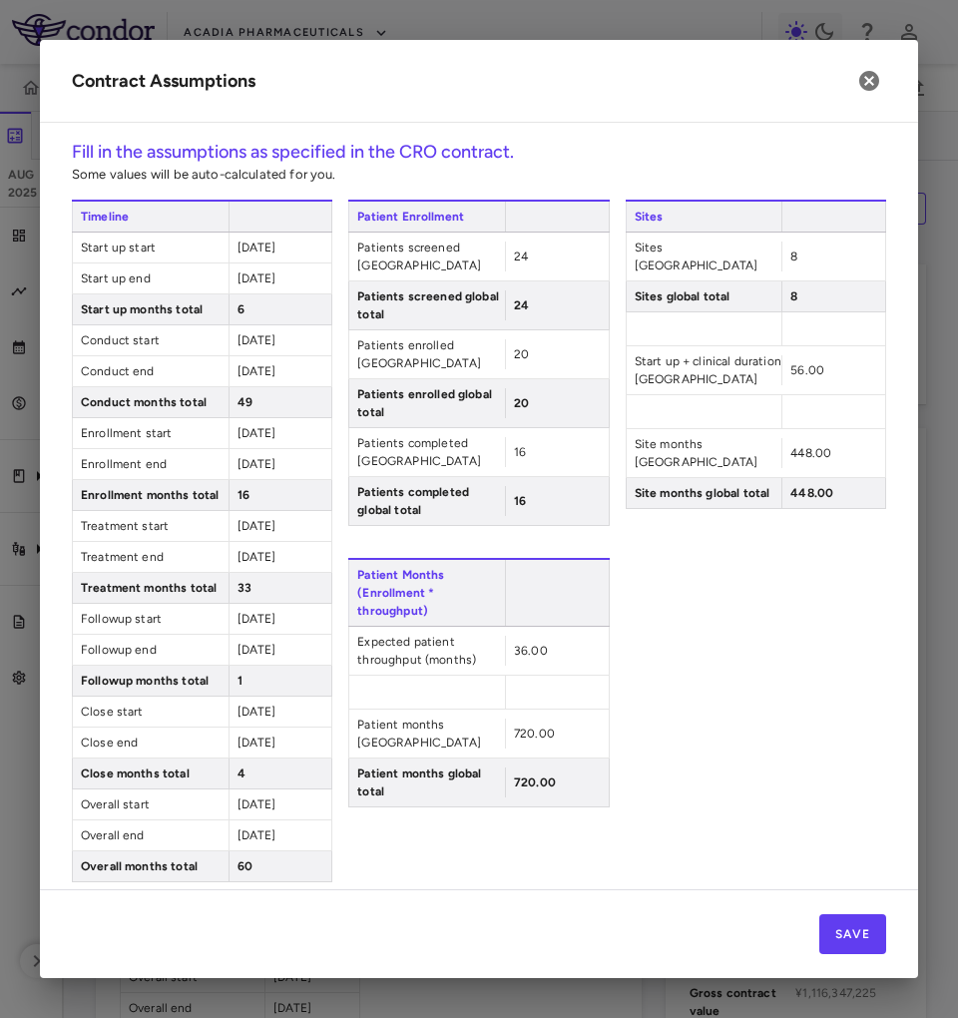
click at [632, 244] on span "Sites [GEOGRAPHIC_DATA]" at bounding box center [705, 257] width 156 height 48
drag, startPoint x: 632, startPoint y: 244, endPoint x: 676, endPoint y: 251, distance: 44.6
click at [676, 251] on span "Sites [GEOGRAPHIC_DATA]" at bounding box center [705, 257] width 156 height 48
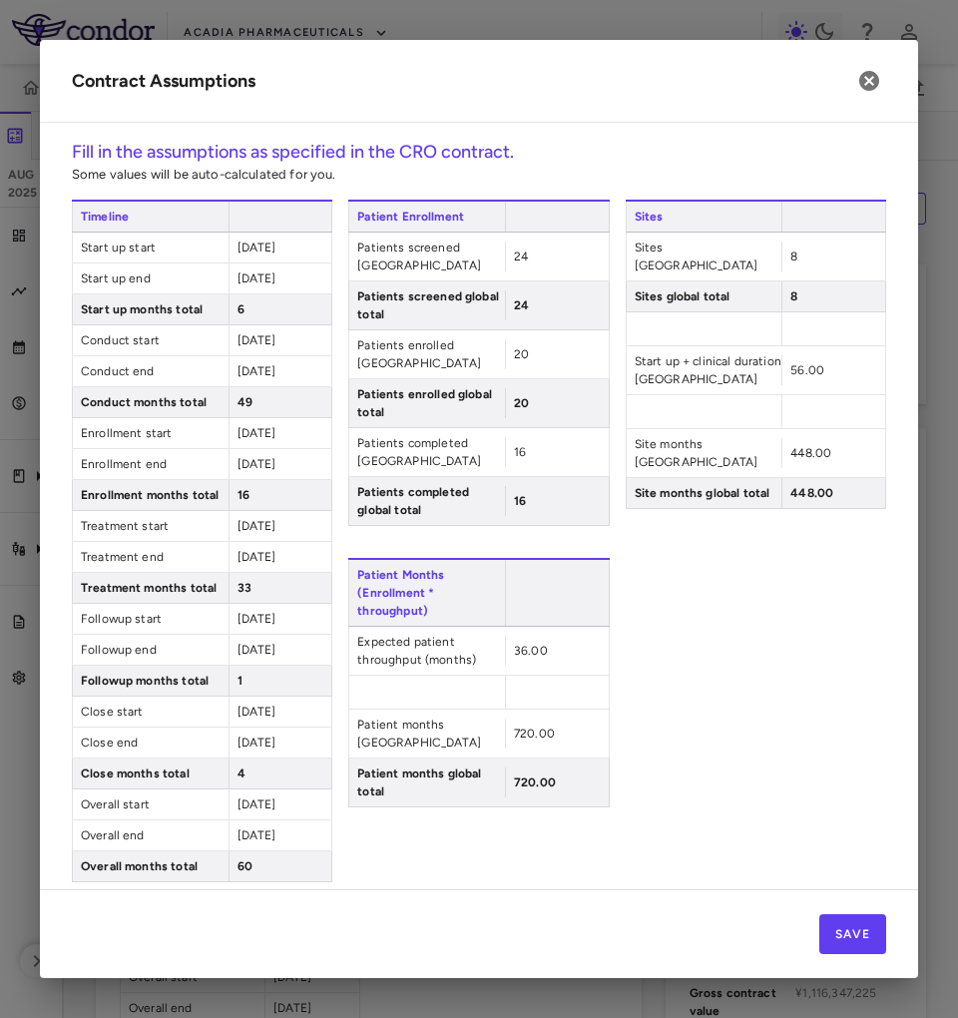
click at [766, 482] on div "Sites Sites [GEOGRAPHIC_DATA] 8 Sites global total 8 Start up + clinical durati…" at bounding box center [756, 541] width 260 height 683
click at [388, 560] on span "Patient Months (Enrollment * throughput)" at bounding box center [426, 593] width 157 height 66
drag, startPoint x: 388, startPoint y: 518, endPoint x: 398, endPoint y: 550, distance: 33.5
click at [398, 560] on span "Patient Months (Enrollment * throughput)" at bounding box center [426, 593] width 157 height 66
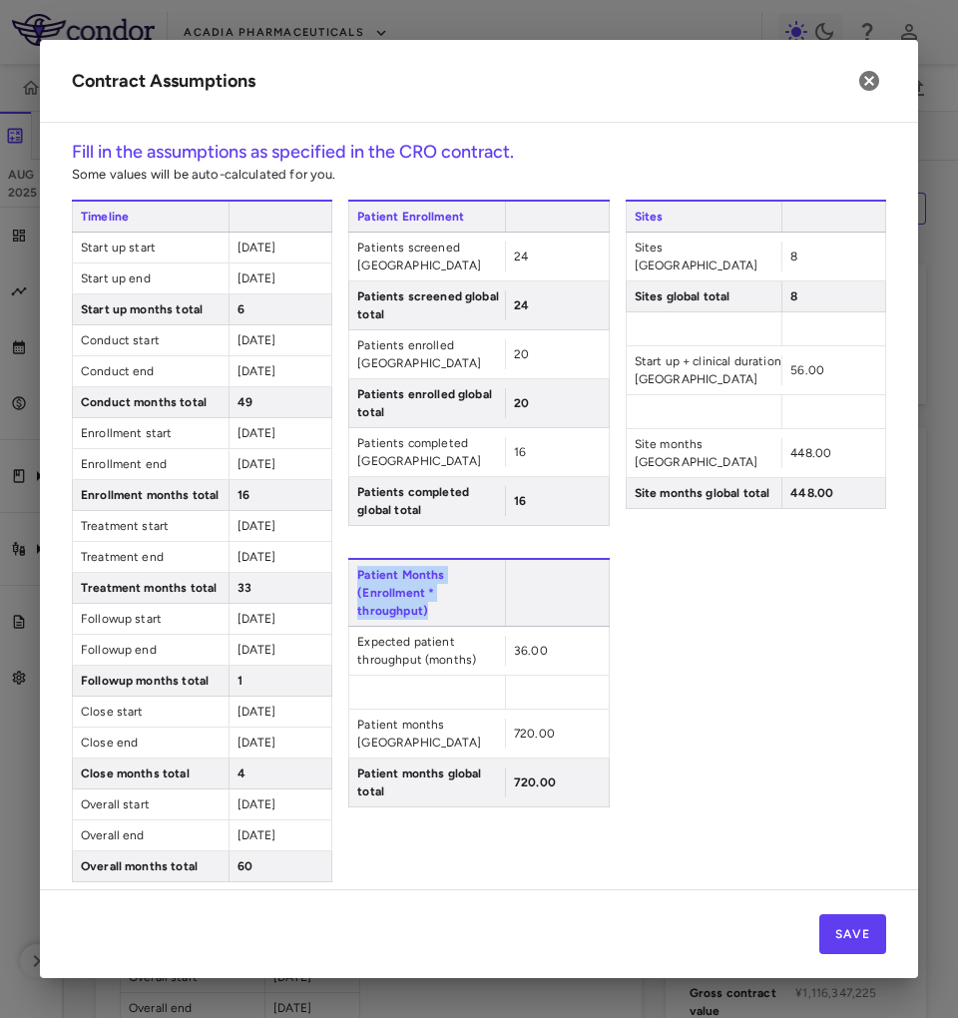
click at [398, 560] on span "Patient Months (Enrollment * throughput)" at bounding box center [426, 593] width 157 height 66
click at [249, 590] on div "33" at bounding box center [281, 588] width 104 height 30
click at [239, 590] on span "33" at bounding box center [245, 588] width 14 height 14
click at [238, 684] on span "1" at bounding box center [240, 681] width 5 height 14
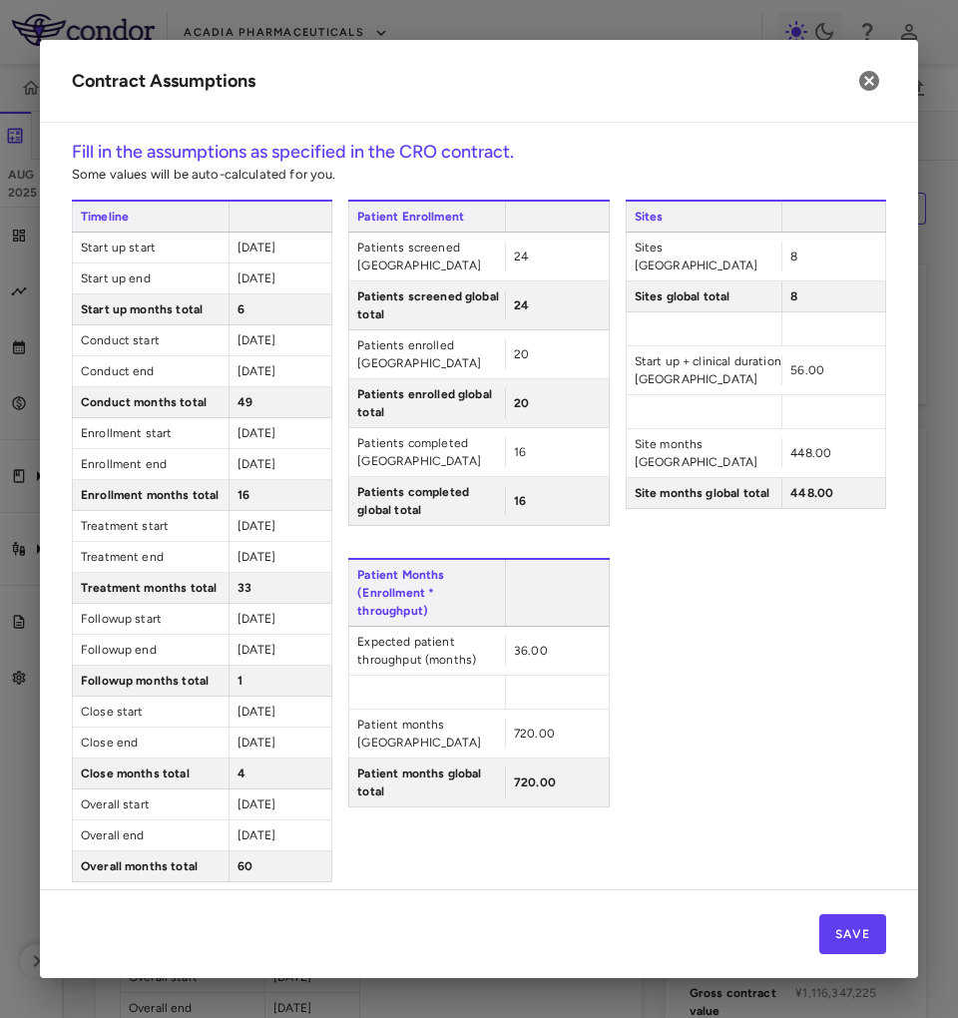
click at [238, 684] on span "1" at bounding box center [240, 681] width 5 height 14
click at [238, 587] on span "33" at bounding box center [245, 588] width 14 height 14
click at [244, 692] on div "1" at bounding box center [281, 681] width 104 height 30
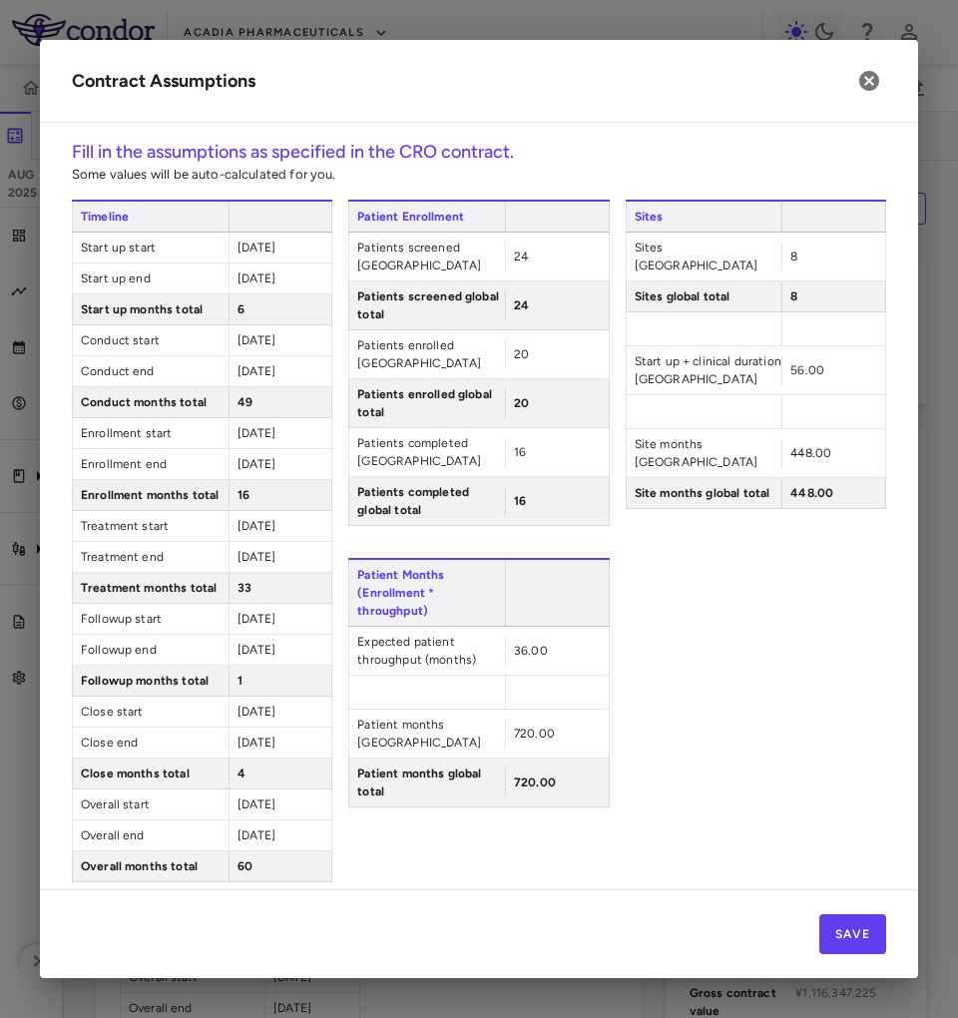
click at [370, 560] on span "Patient Months (Enrollment * throughput)" at bounding box center [426, 593] width 157 height 66
drag, startPoint x: 370, startPoint y: 512, endPoint x: 386, endPoint y: 524, distance: 20.0
click at [385, 560] on span "Patient Months (Enrollment * throughput)" at bounding box center [426, 593] width 157 height 66
click at [478, 560] on span "Patient Months (Enrollment * throughput)" at bounding box center [426, 593] width 157 height 66
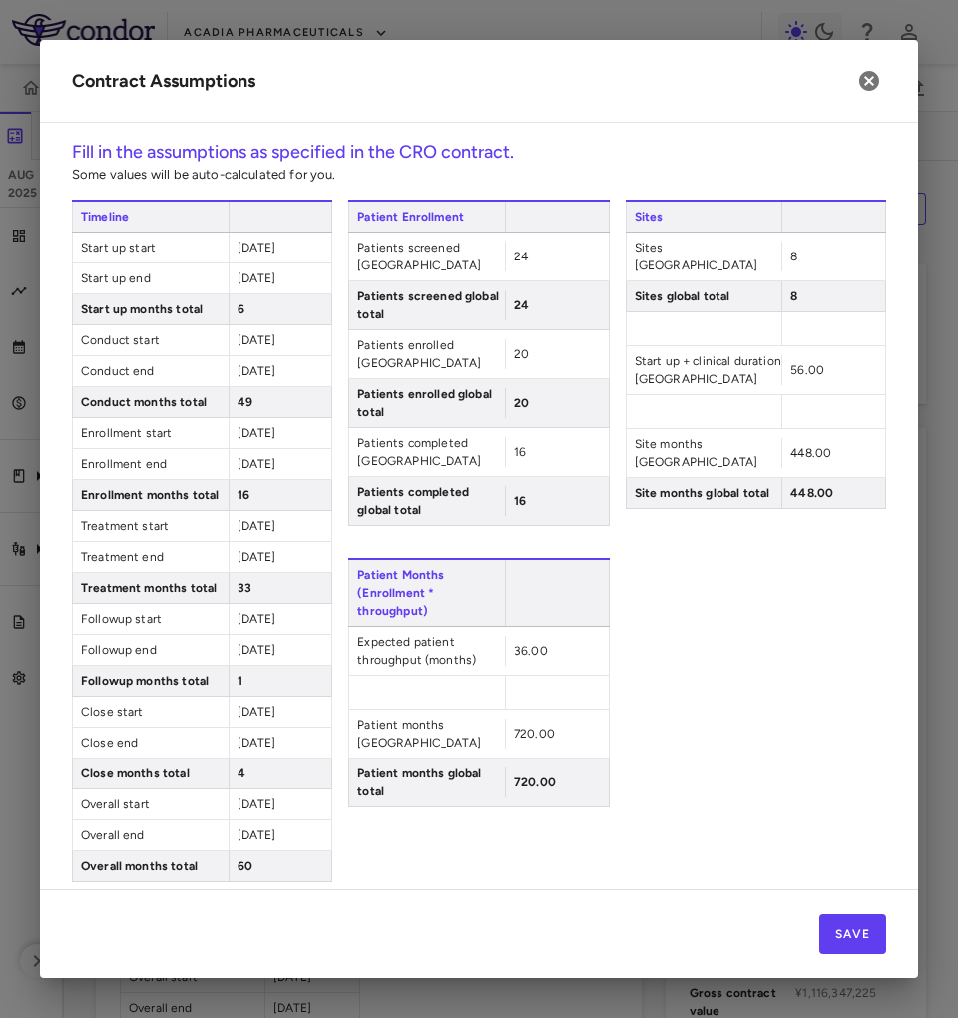
click at [640, 478] on span "Site months global total" at bounding box center [705, 493] width 156 height 30
drag, startPoint x: 640, startPoint y: 458, endPoint x: 703, endPoint y: 460, distance: 62.9
click at [703, 478] on span "Site months global total" at bounding box center [705, 493] width 156 height 30
drag, startPoint x: 703, startPoint y: 460, endPoint x: 658, endPoint y: 452, distance: 45.6
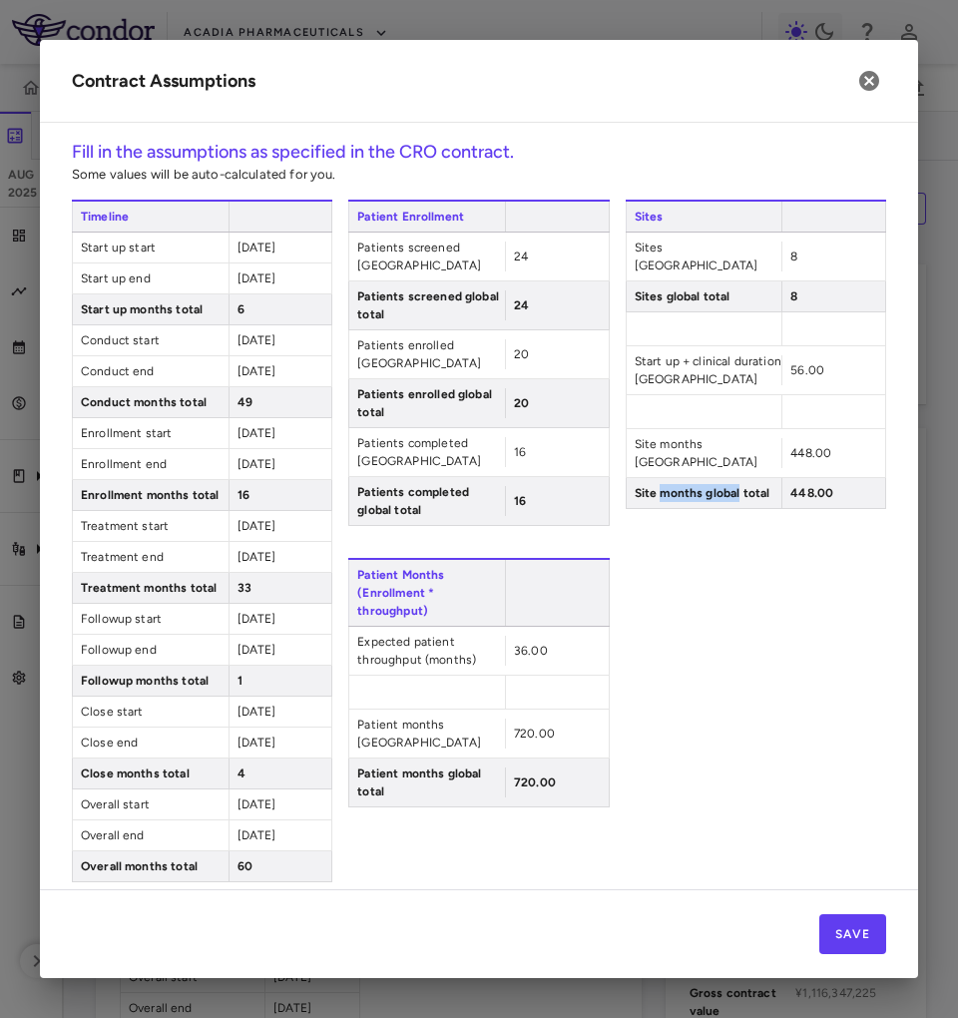
click at [658, 478] on span "Site months global total" at bounding box center [705, 493] width 156 height 30
click at [791, 486] on span "448.00" at bounding box center [811, 493] width 43 height 14
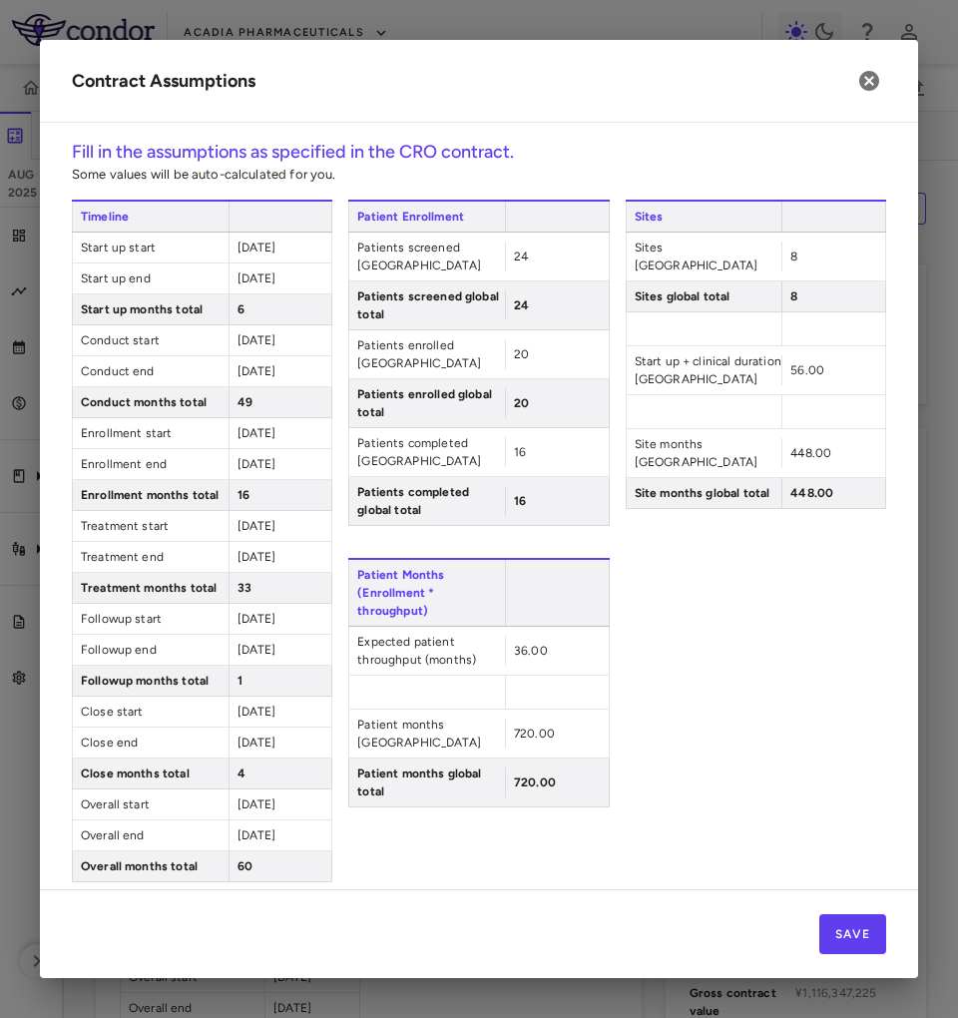
click at [658, 347] on span "Start up + clinical duration [GEOGRAPHIC_DATA]" at bounding box center [705, 370] width 156 height 48
drag, startPoint x: 657, startPoint y: 347, endPoint x: 685, endPoint y: 353, distance: 28.6
click at [685, 353] on span "Start up + clinical duration [GEOGRAPHIC_DATA]" at bounding box center [705, 370] width 156 height 48
click at [689, 346] on span "Start up + clinical duration [GEOGRAPHIC_DATA]" at bounding box center [705, 370] width 156 height 48
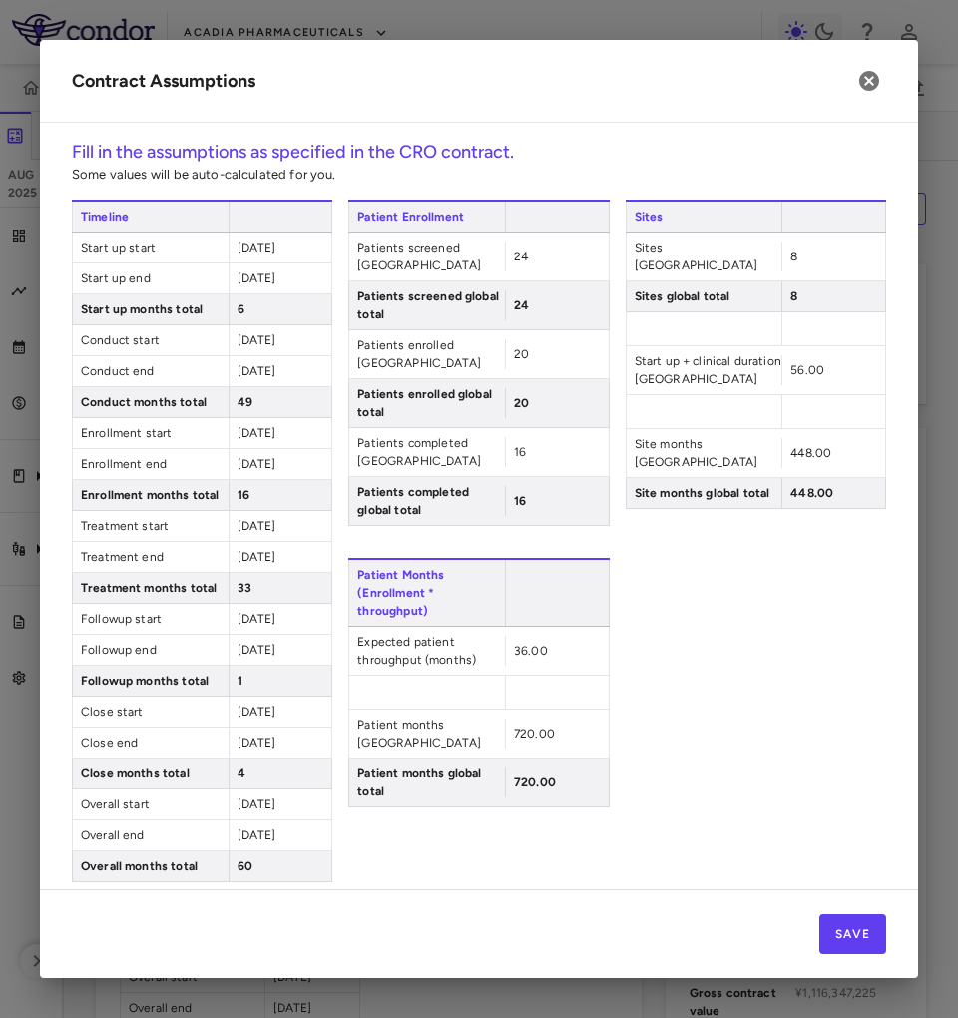
click at [238, 313] on span "6" at bounding box center [241, 309] width 7 height 14
drag, startPoint x: 236, startPoint y: 313, endPoint x: 254, endPoint y: 316, distance: 19.2
click at [254, 316] on div "6" at bounding box center [281, 309] width 104 height 30
click at [250, 397] on div "49" at bounding box center [281, 402] width 104 height 30
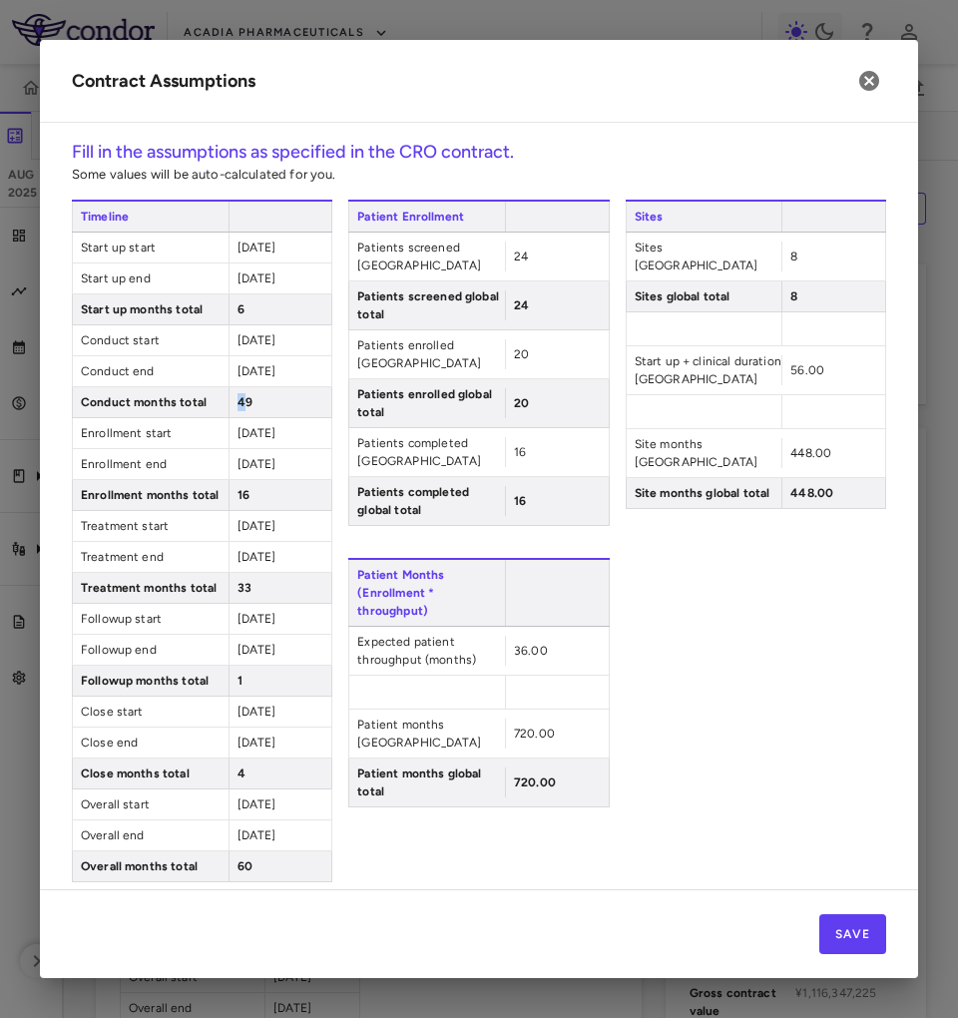
drag, startPoint x: 231, startPoint y: 401, endPoint x: 335, endPoint y: 395, distance: 105.0
click at [335, 395] on div "Timeline Start up start [DATE] Start up end [DATE] Start up months total 6 Cond…" at bounding box center [479, 541] width 814 height 683
click at [756, 729] on div "Sites Sites [GEOGRAPHIC_DATA] 8 Sites global total 8 Start up + clinical durati…" at bounding box center [756, 541] width 260 height 683
click at [238, 399] on span "49" at bounding box center [245, 402] width 15 height 14
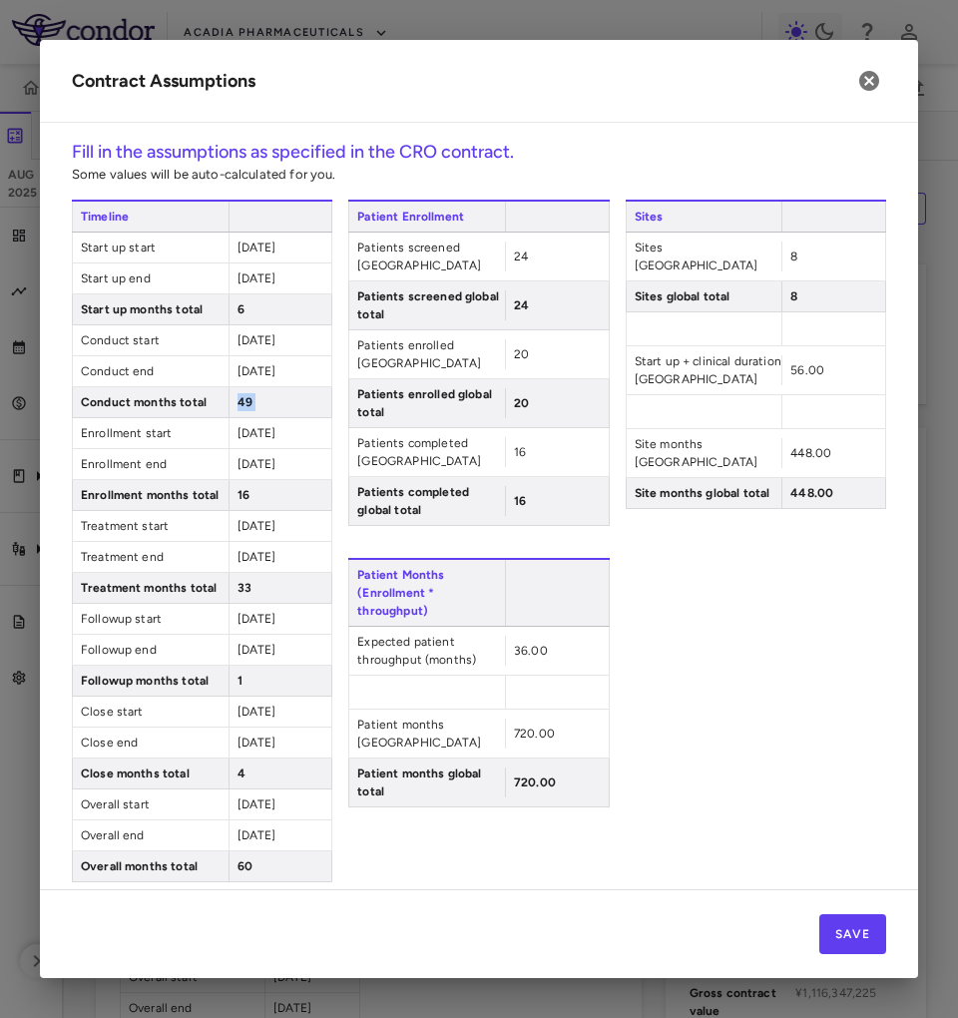
drag, startPoint x: 234, startPoint y: 399, endPoint x: 261, endPoint y: 408, distance: 29.4
click at [261, 408] on div "49" at bounding box center [281, 402] width 104 height 30
click at [253, 403] on div "49" at bounding box center [281, 402] width 104 height 30
click at [246, 404] on span "49" at bounding box center [245, 402] width 15 height 14
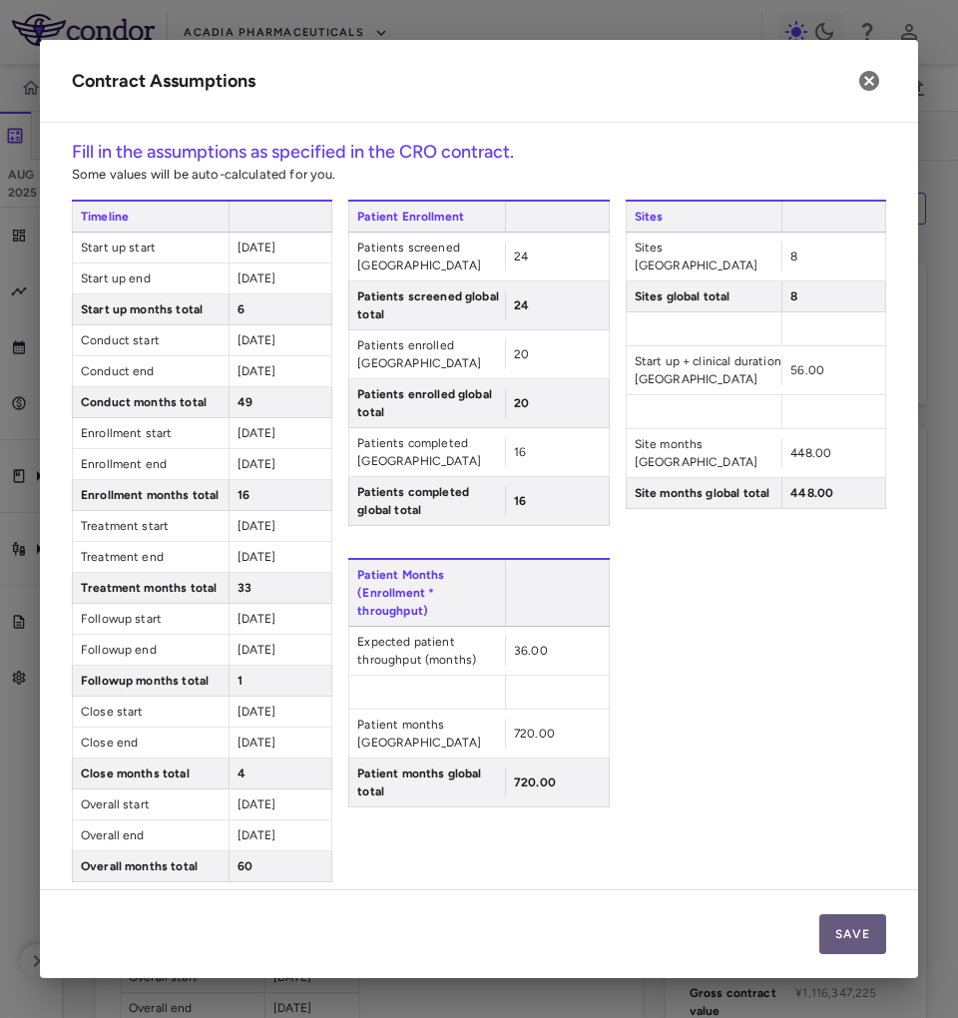
click at [862, 927] on button "Save" at bounding box center [852, 934] width 67 height 40
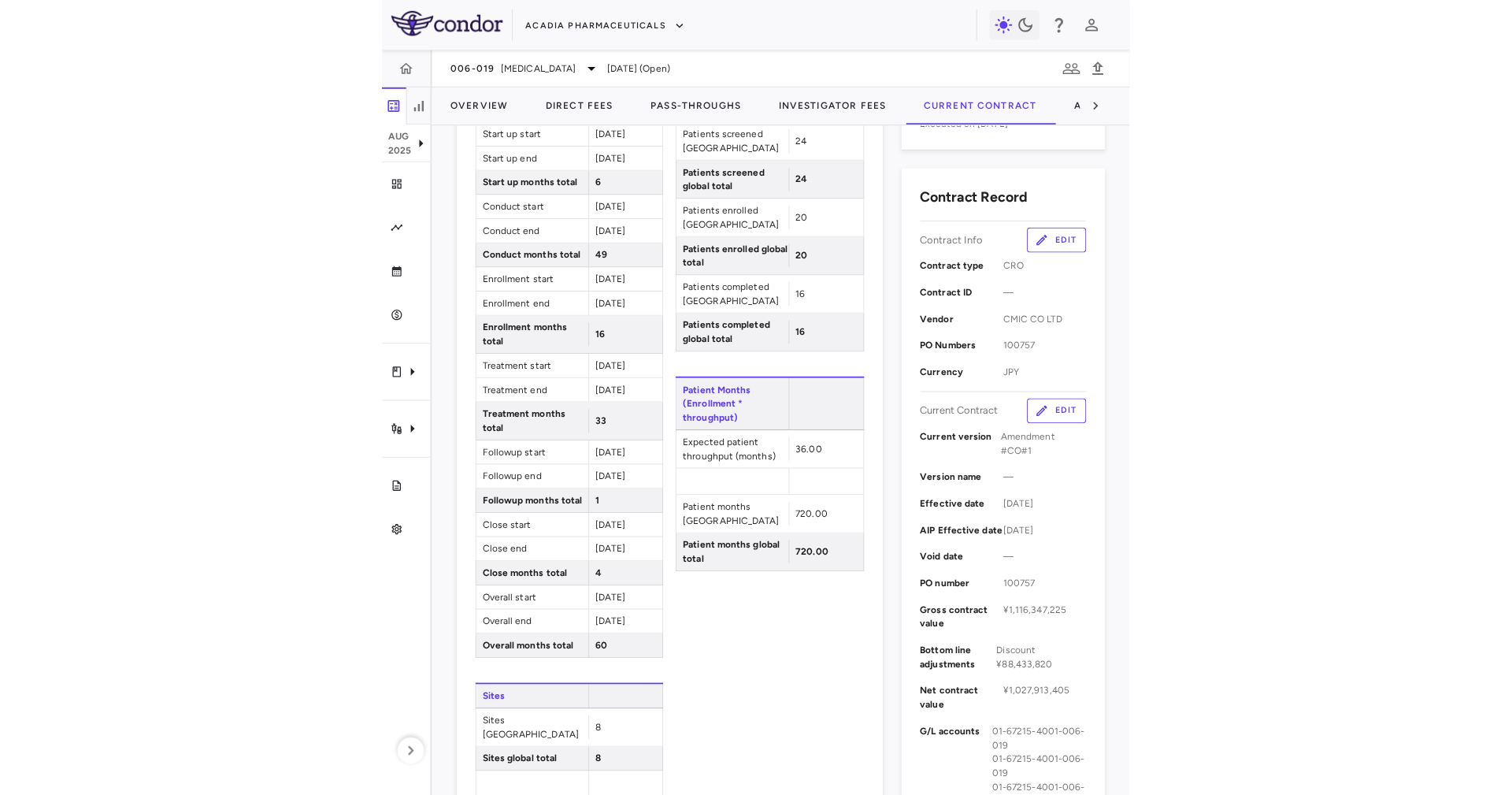
scroll to position [236, 0]
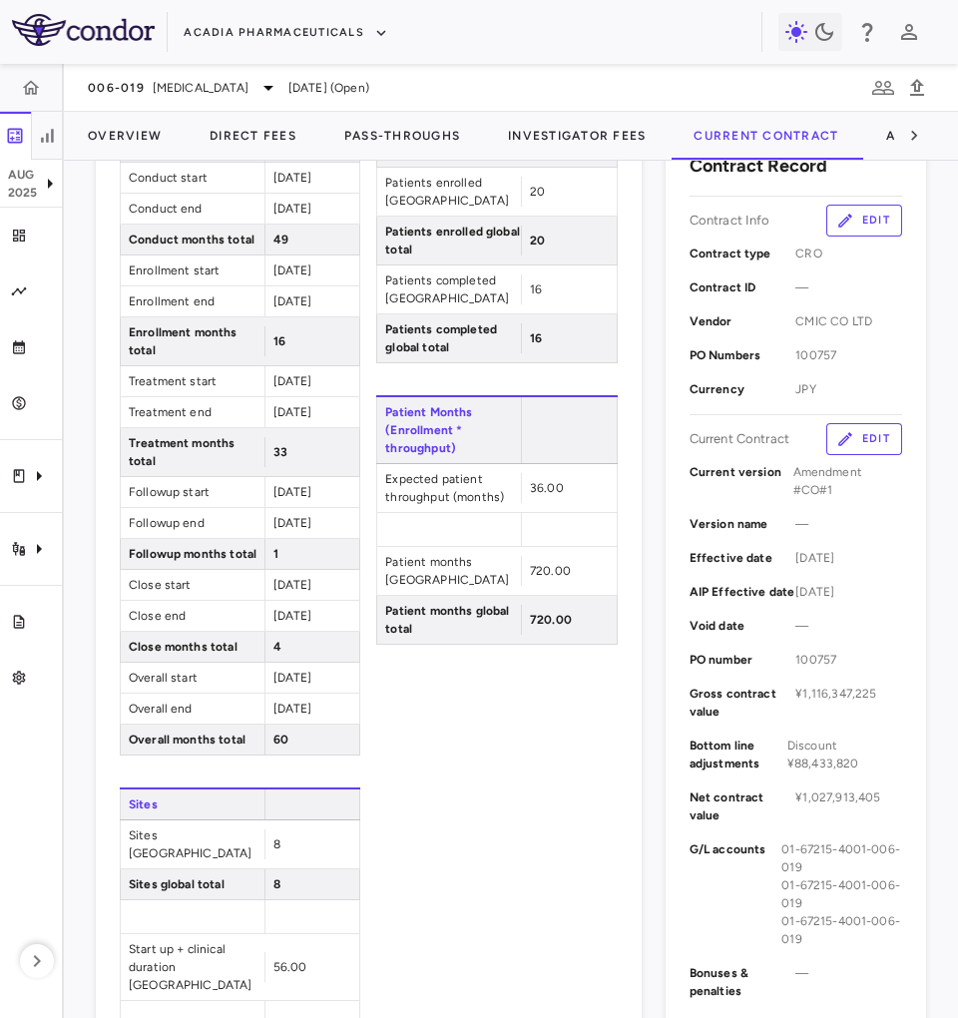
click at [264, 736] on div "60" at bounding box center [312, 740] width 96 height 30
click at [273, 745] on span "60" at bounding box center [280, 740] width 15 height 14
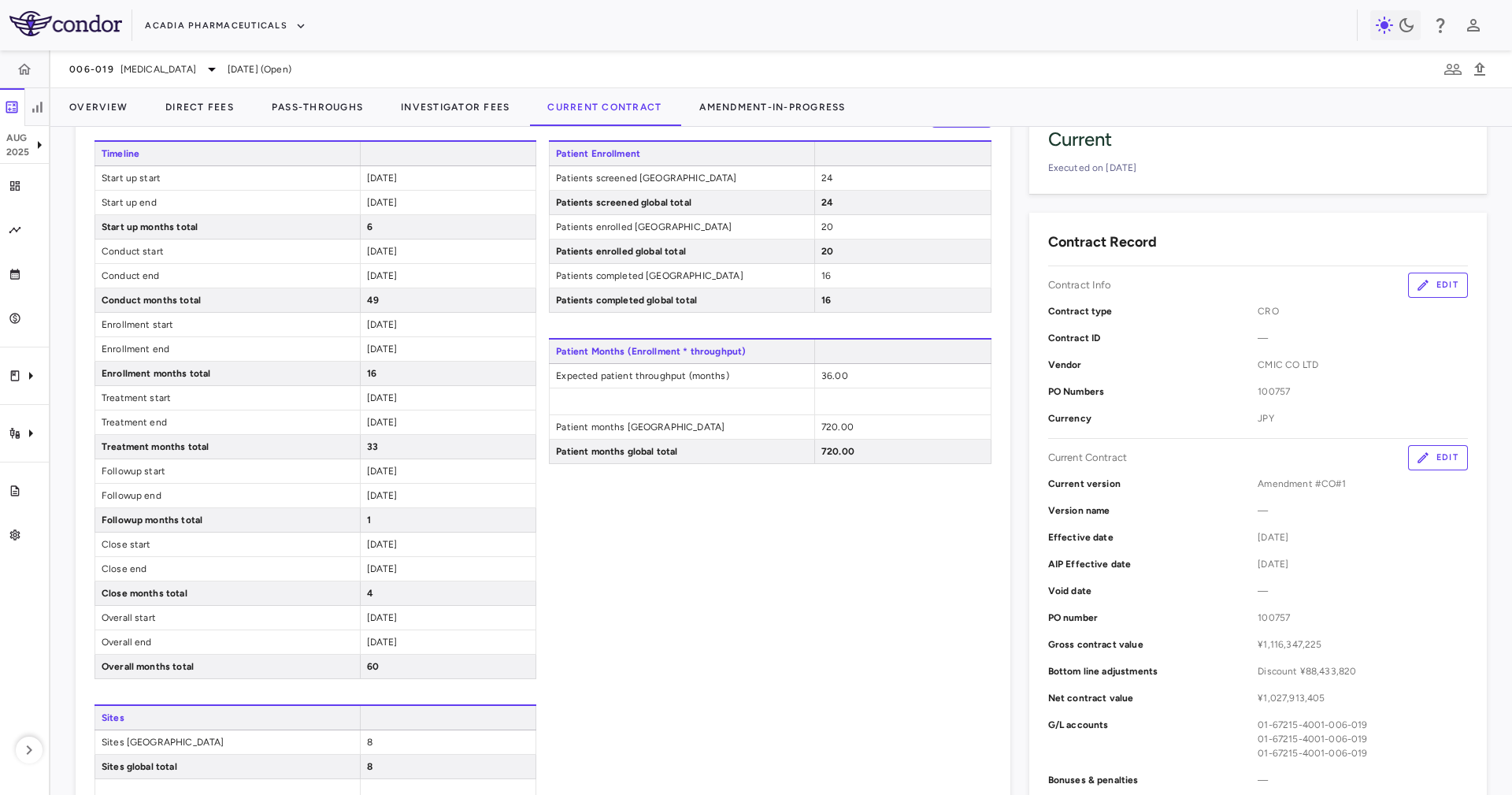
scroll to position [0, 0]
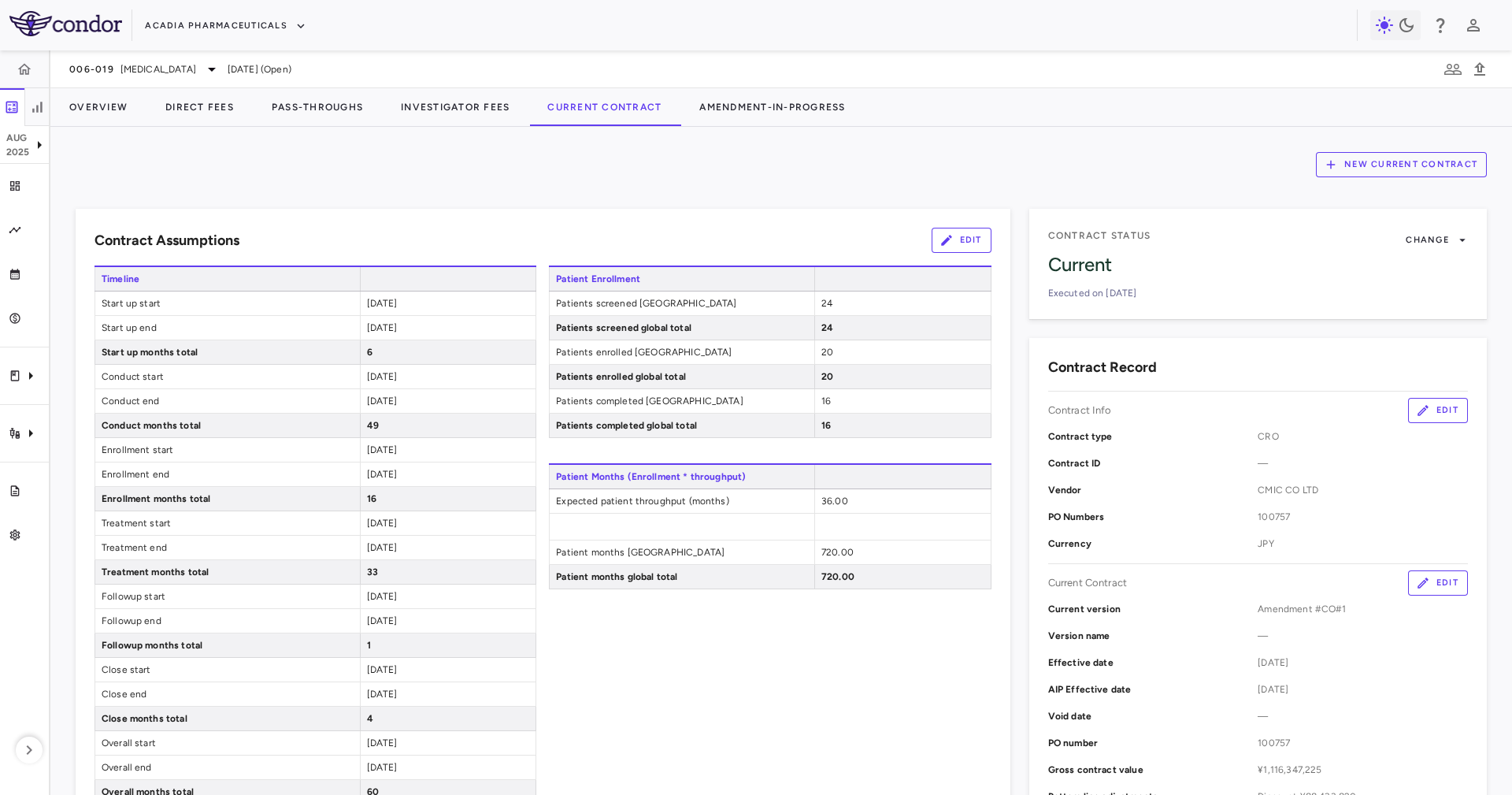
click at [1048, 361] on h6 "Contract Record" at bounding box center [1102, 367] width 109 height 21
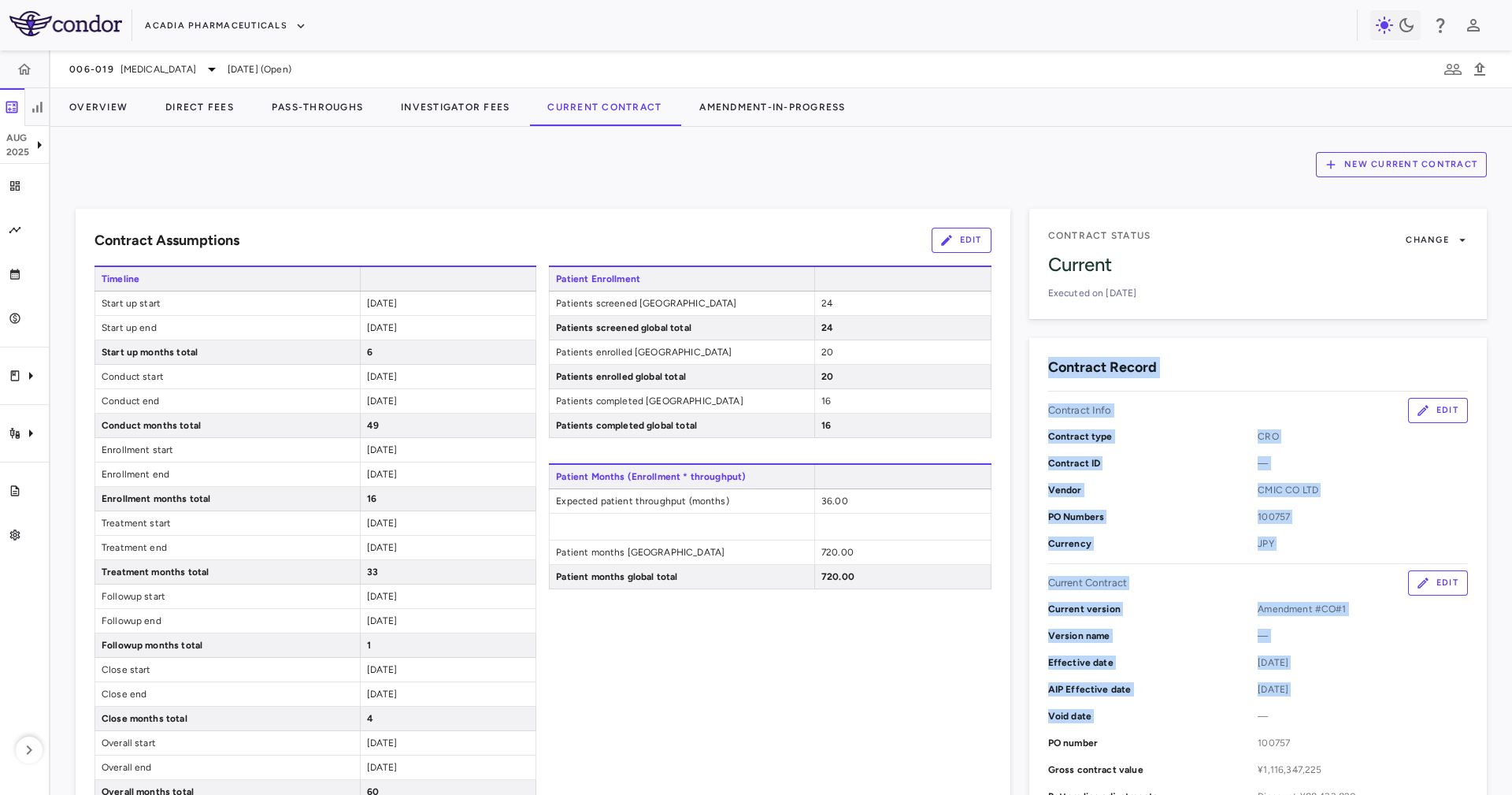
drag, startPoint x: 1048, startPoint y: 361, endPoint x: 1165, endPoint y: 653, distance: 314.6
click at [1176, 704] on div "Contract Record Contract Info Edit Contract type CRO Contract ID — Vendor CMIC …" at bounding box center [1258, 637] width 458 height 599
click at [1103, 353] on div "Contract Record Contract Info Edit Contract type CRO Contract ID — Vendor CMIC …" at bounding box center [1258, 637] width 458 height 599
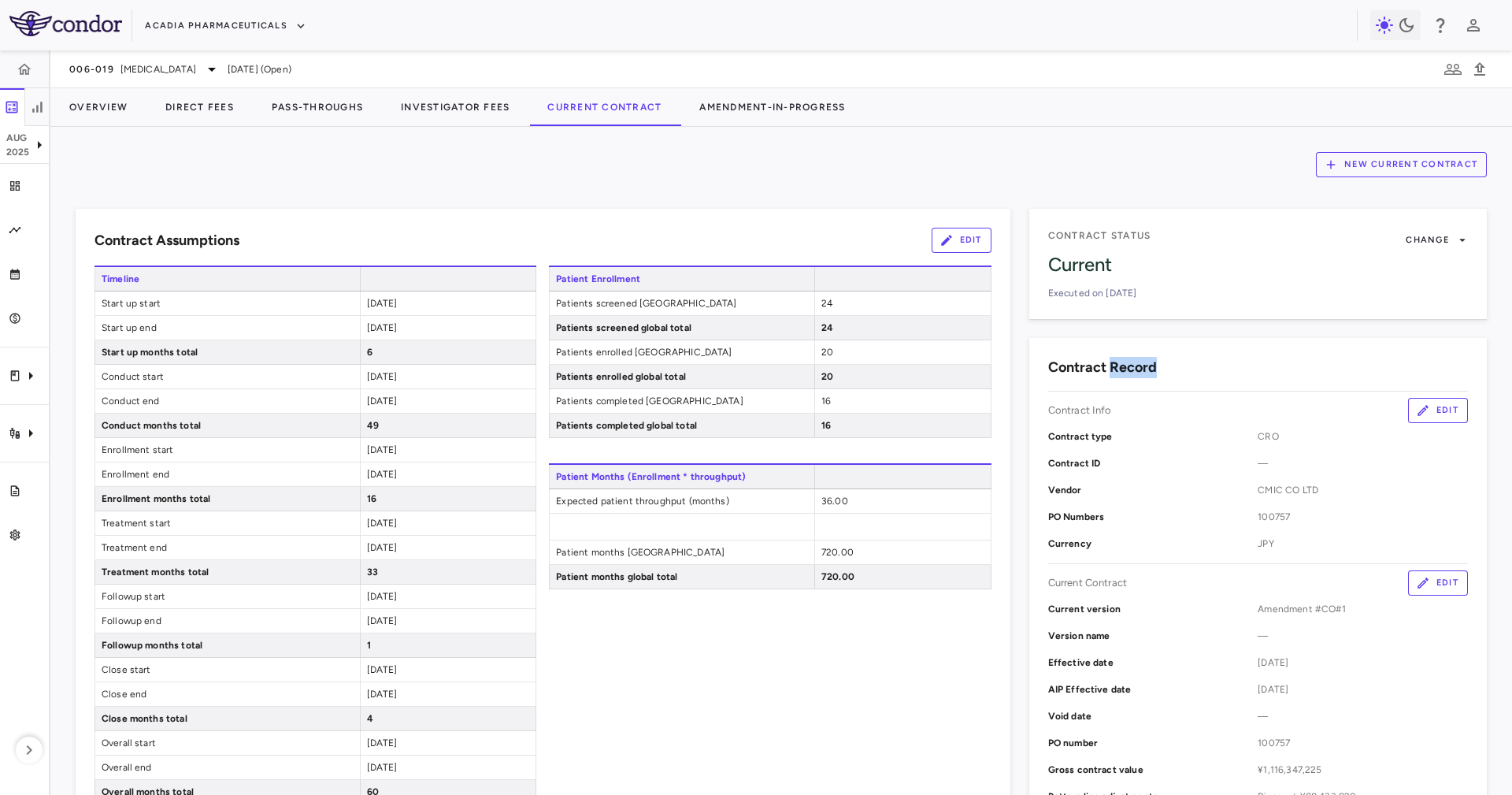
click at [1103, 353] on div "Contract Record Contract Info Edit Contract type CRO Contract ID — Vendor CMIC …" at bounding box center [1258, 637] width 458 height 599
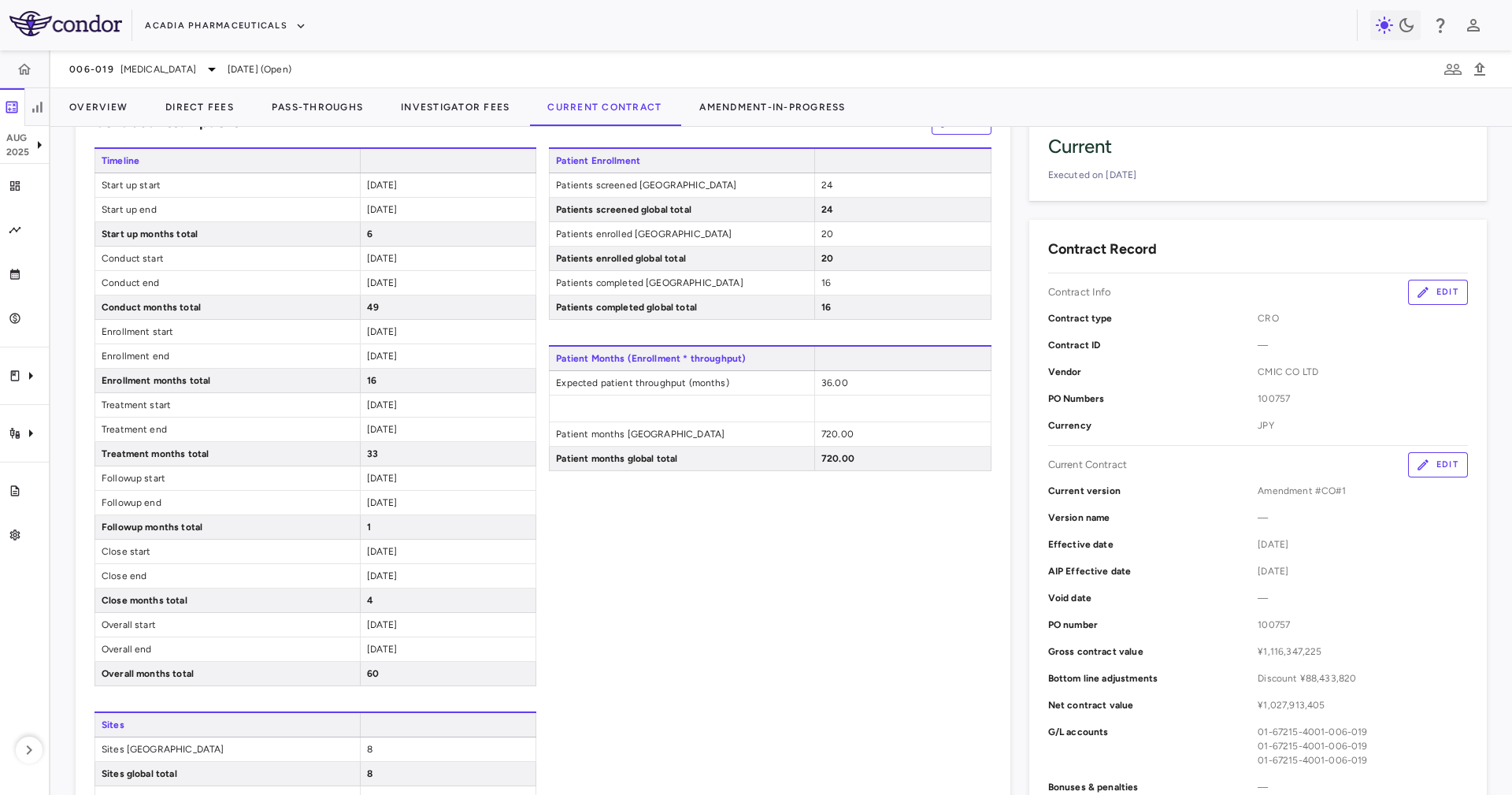
click at [849, 512] on div "Patient Enrollment Patients screened [GEOGRAPHIC_DATA] 24 Patients screened glo…" at bounding box center [770, 531] width 442 height 766
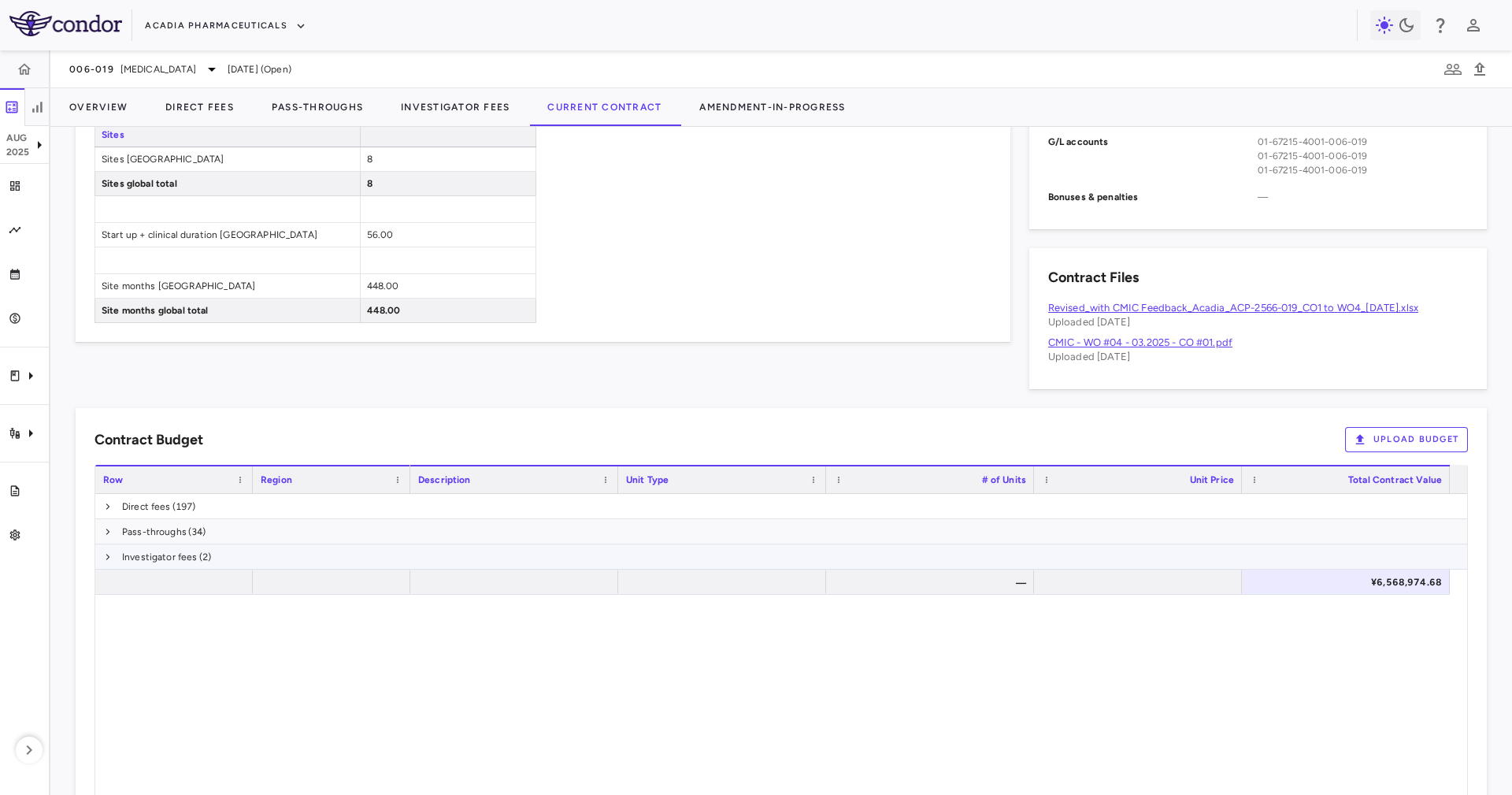
scroll to position [709, 0]
click at [1385, 440] on button "Upload Budget" at bounding box center [1407, 439] width 123 height 25
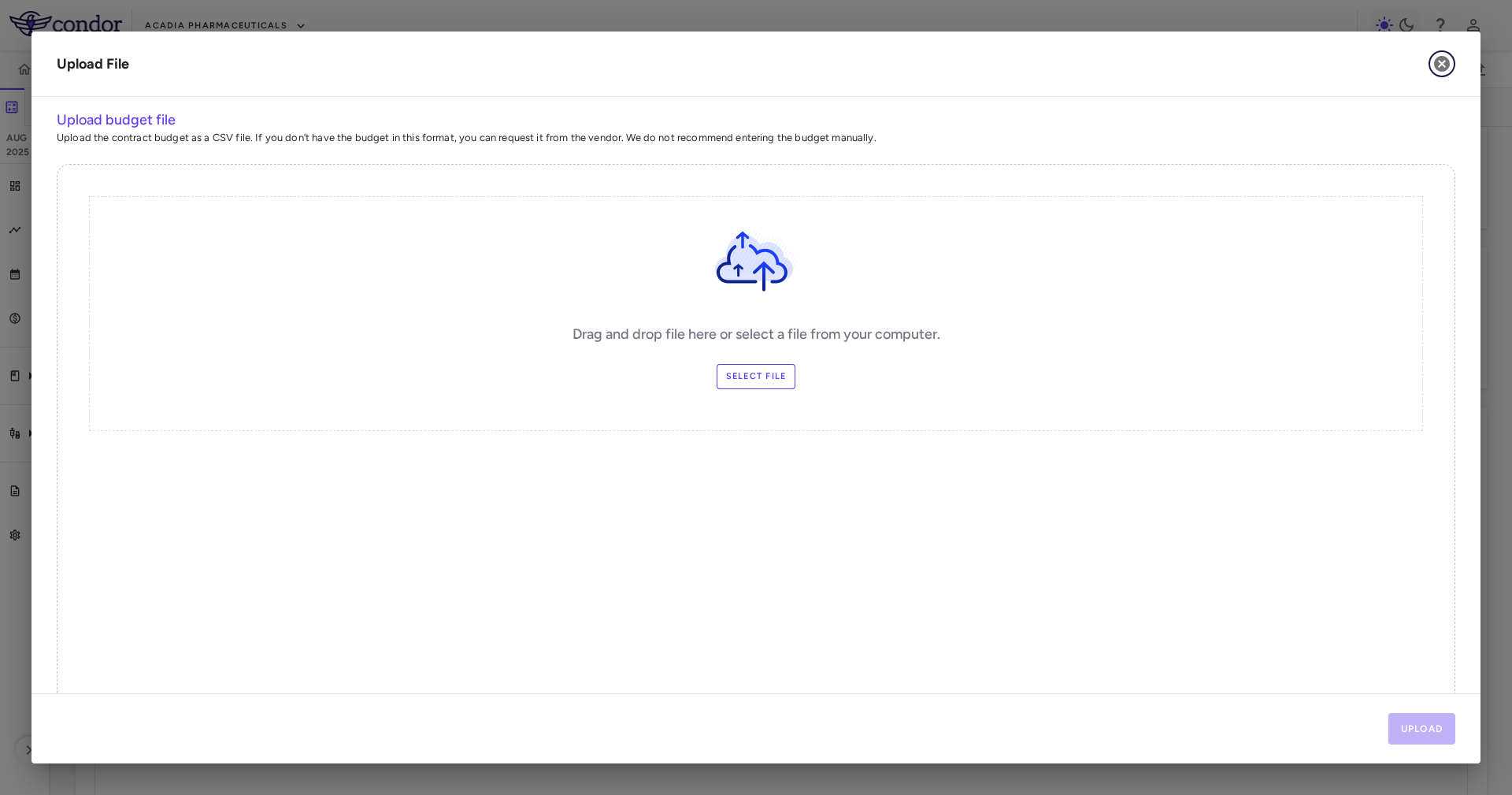
click at [1438, 59] on icon "button" at bounding box center [1442, 64] width 16 height 16
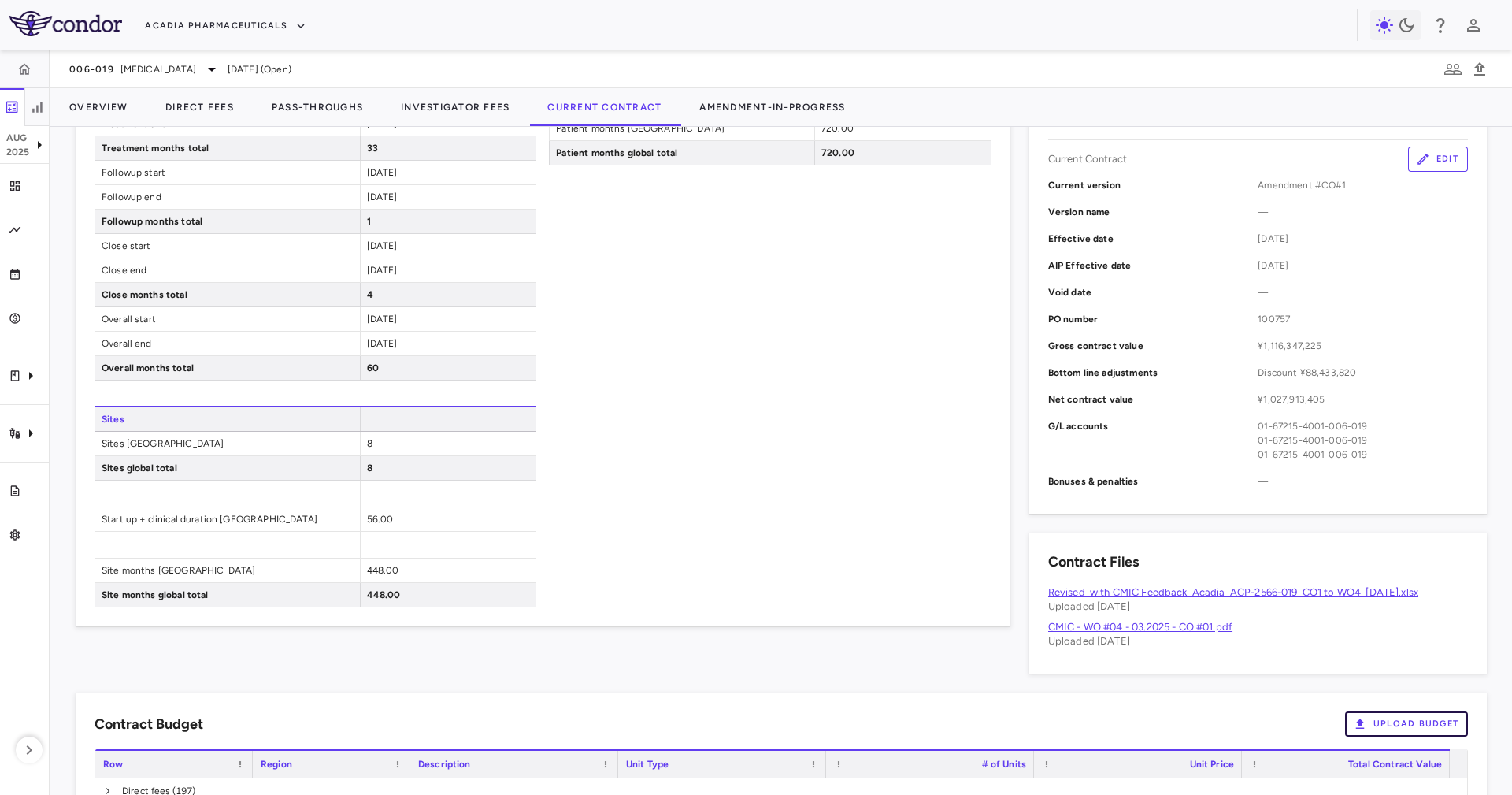
scroll to position [236, 0]
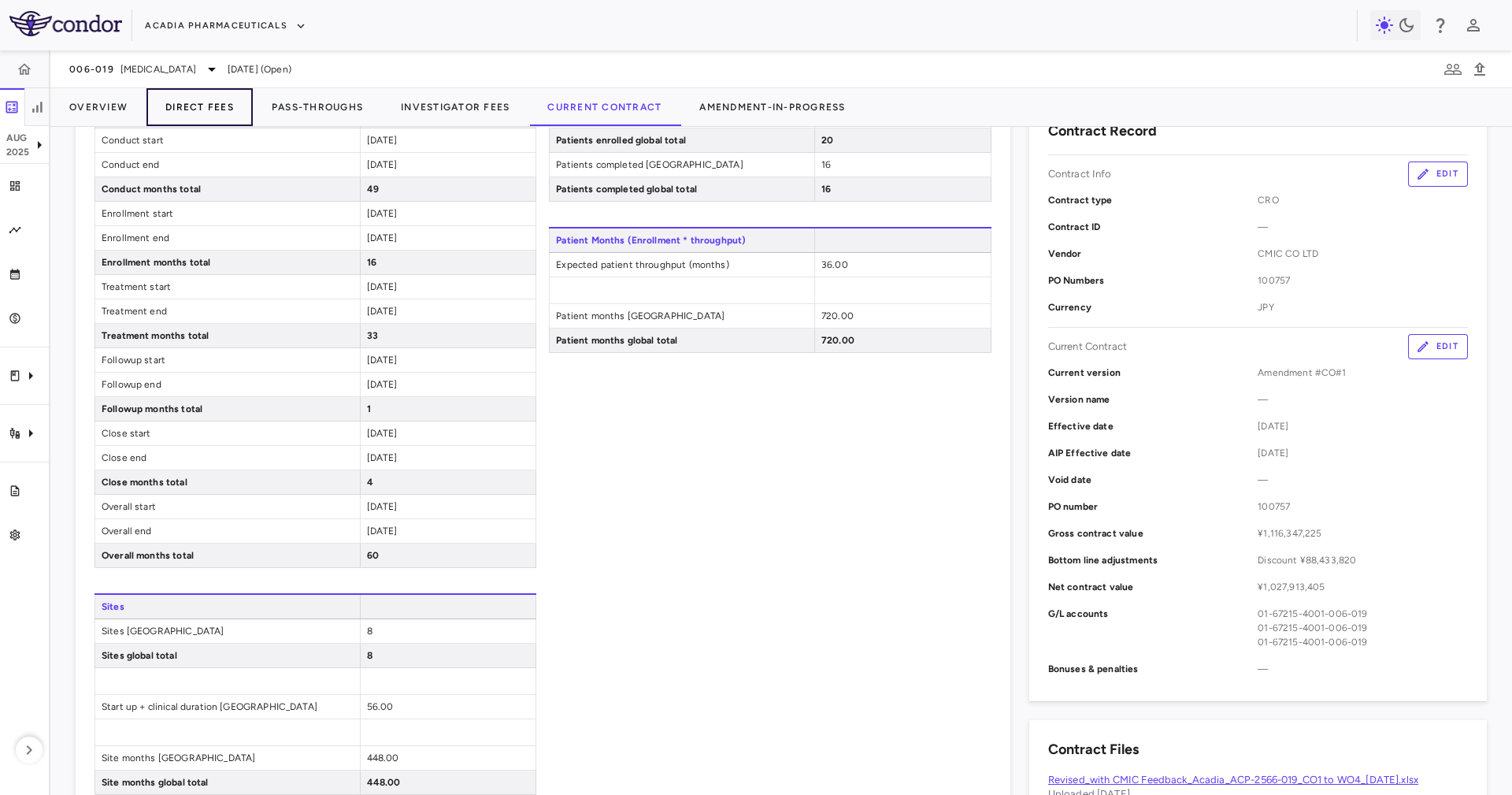
click at [172, 99] on button "Direct Fees" at bounding box center [200, 107] width 107 height 38
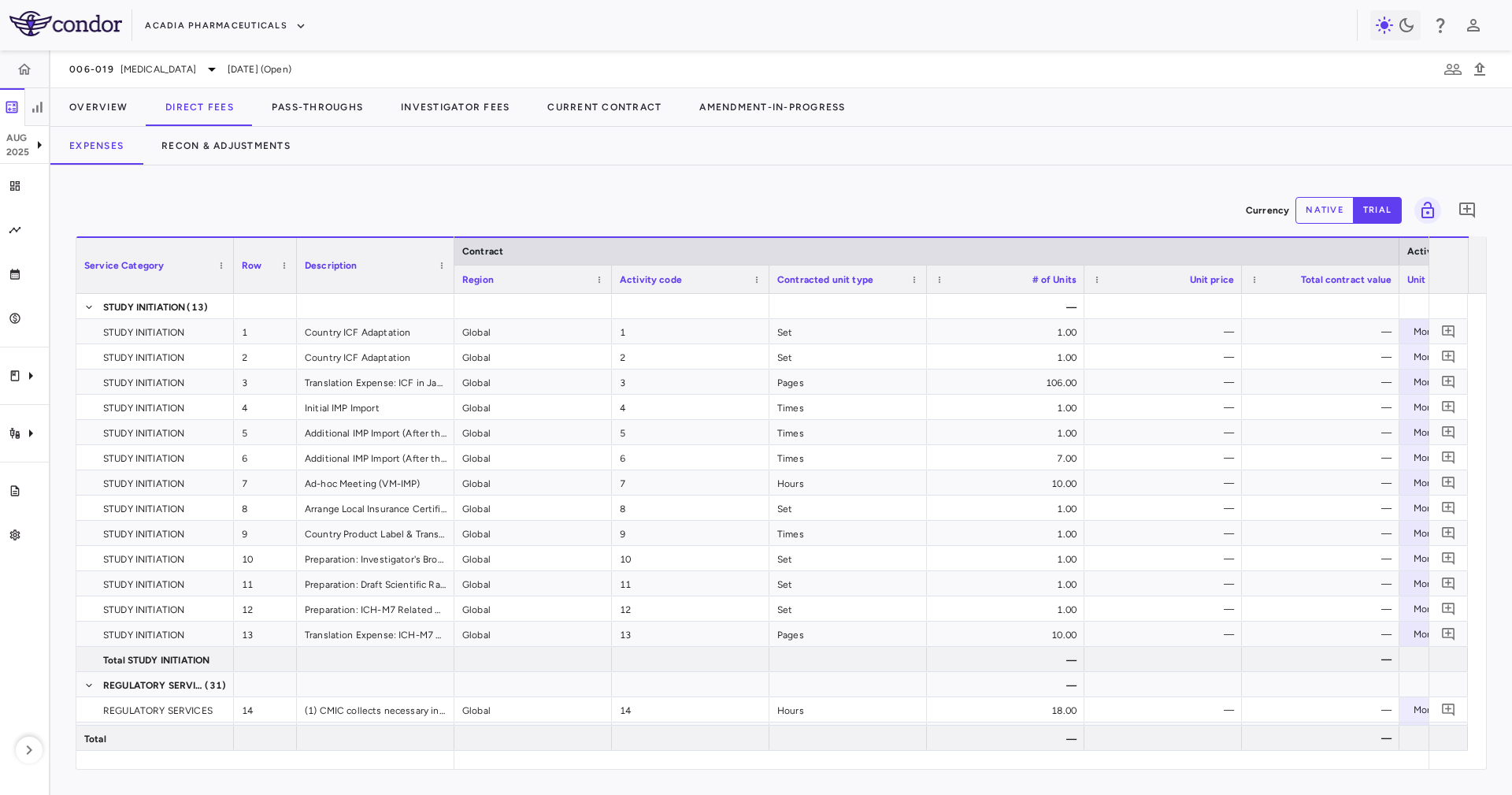
click at [458, 192] on div "Currency native trial 0" at bounding box center [781, 211] width 1411 height 39
click at [451, 283] on div at bounding box center [454, 268] width 6 height 55
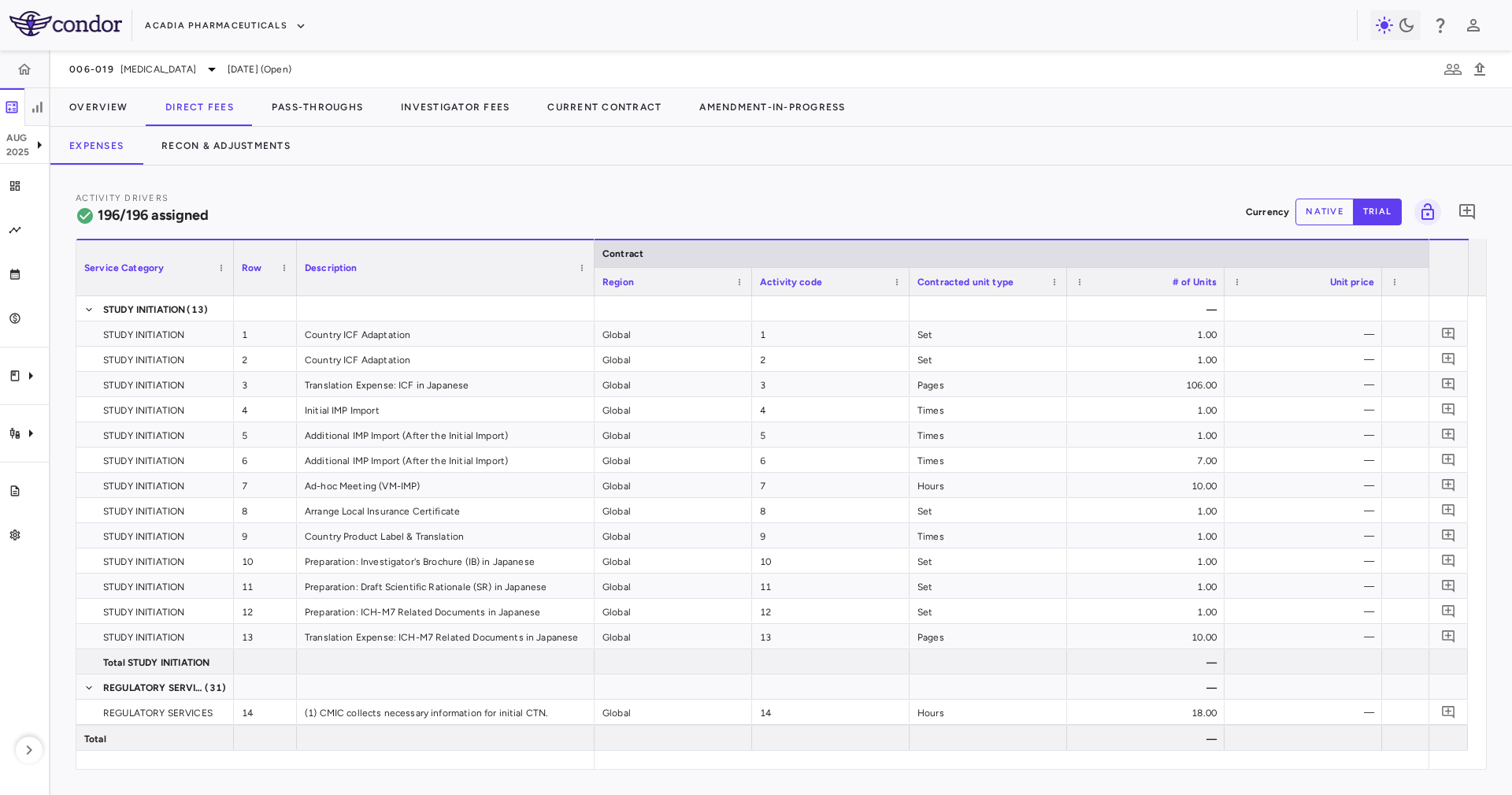
drag, startPoint x: 834, startPoint y: 278, endPoint x: 714, endPoint y: 427, distance: 191.3
click at [590, 336] on div "Service Category Row Description Contract Activity driver assignments 1" at bounding box center [781, 504] width 1409 height 531
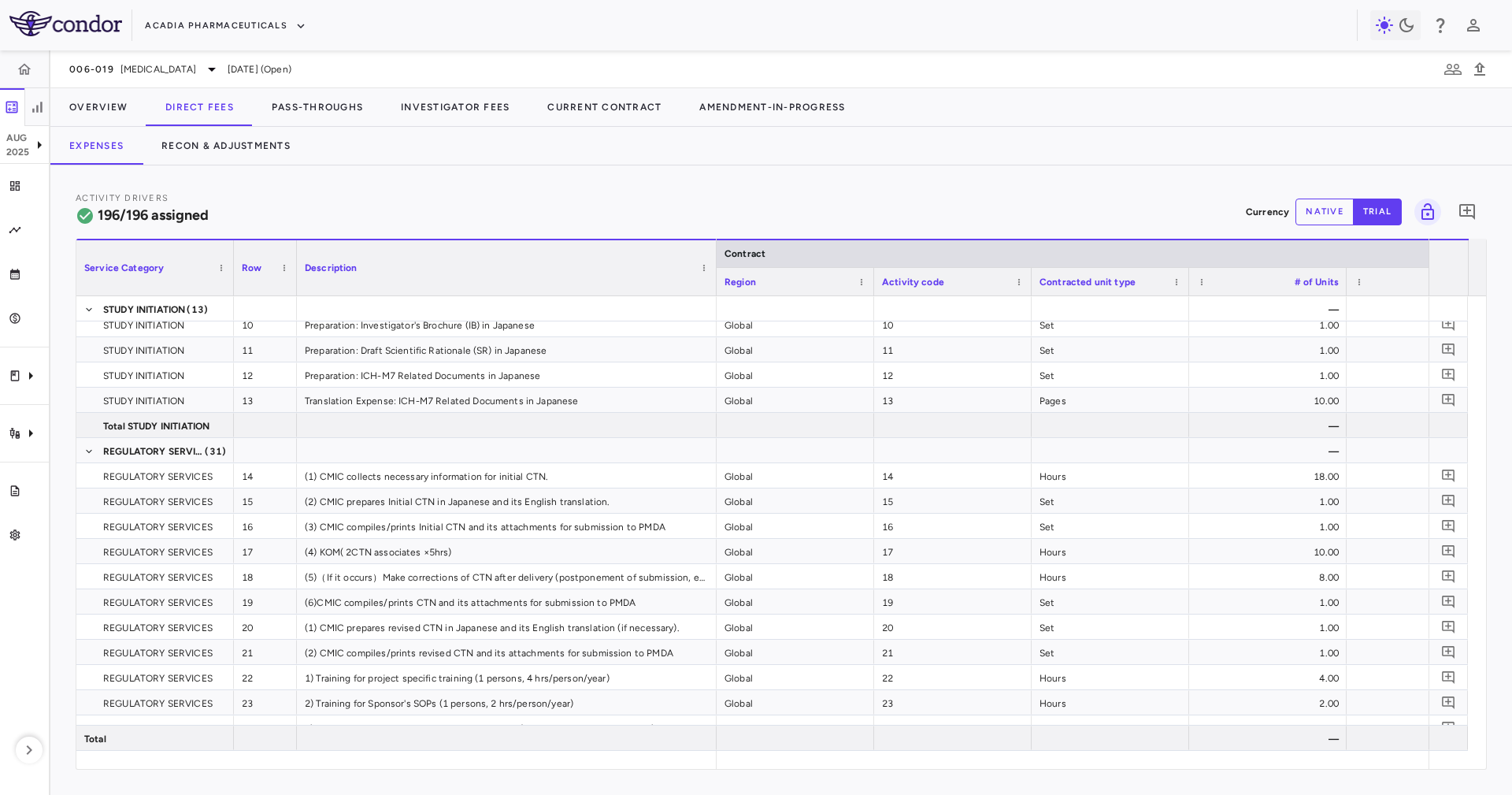
drag, startPoint x: 589, startPoint y: 288, endPoint x: 713, endPoint y: 347, distance: 137.3
click at [713, 347] on div "Service Category Row Description Contract" at bounding box center [781, 504] width 1409 height 531
click at [1345, 289] on div at bounding box center [1346, 281] width 6 height 28
click at [1189, 293] on div "# of Units" at bounding box center [1233, 281] width 89 height 28
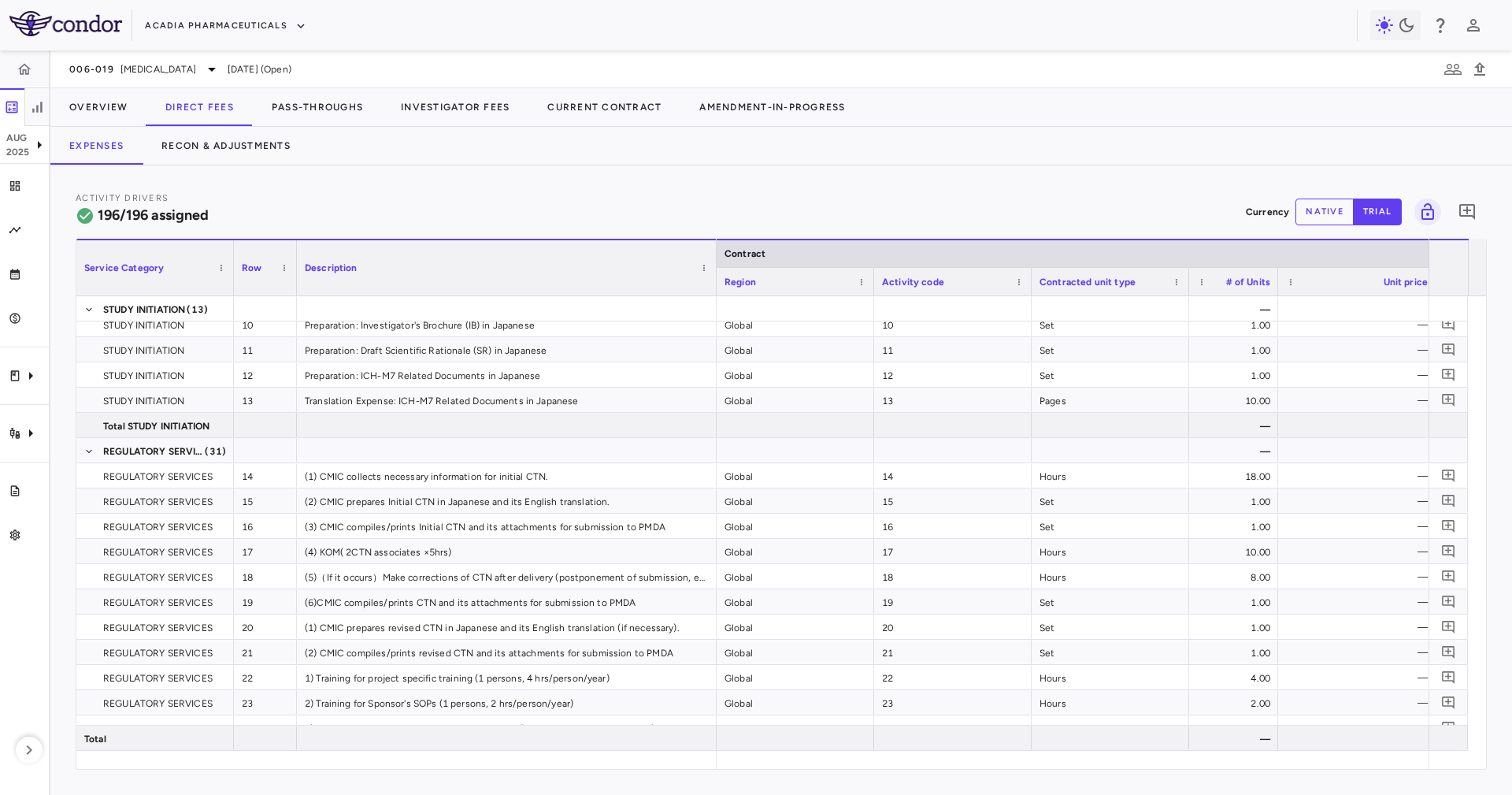
click at [1181, 289] on div "Contracted unit type" at bounding box center [1110, 281] width 158 height 28
click at [1185, 290] on div at bounding box center [1188, 281] width 6 height 28
click at [1031, 285] on div at bounding box center [1031, 281] width 6 height 28
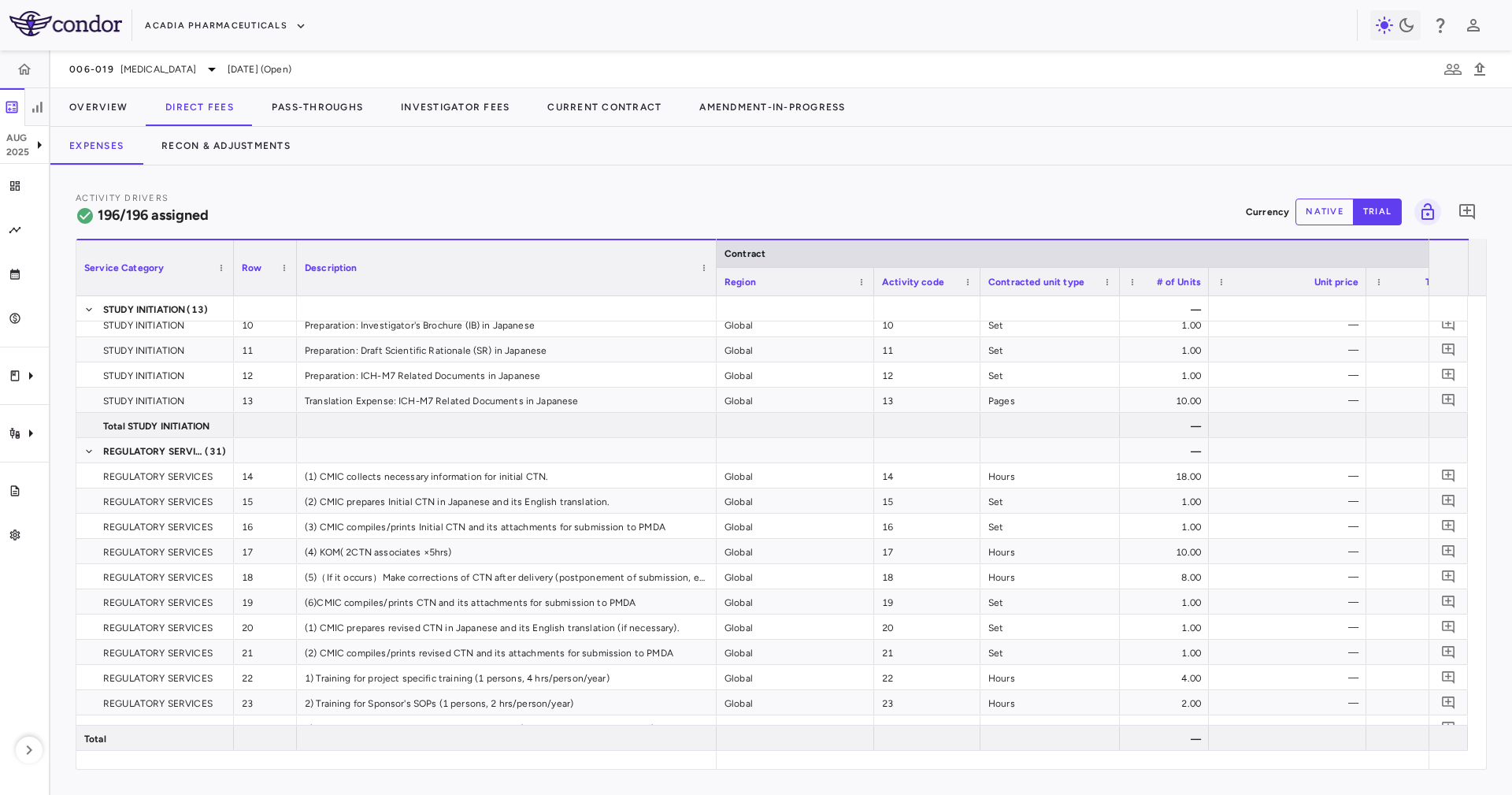
click at [873, 287] on div at bounding box center [874, 281] width 6 height 28
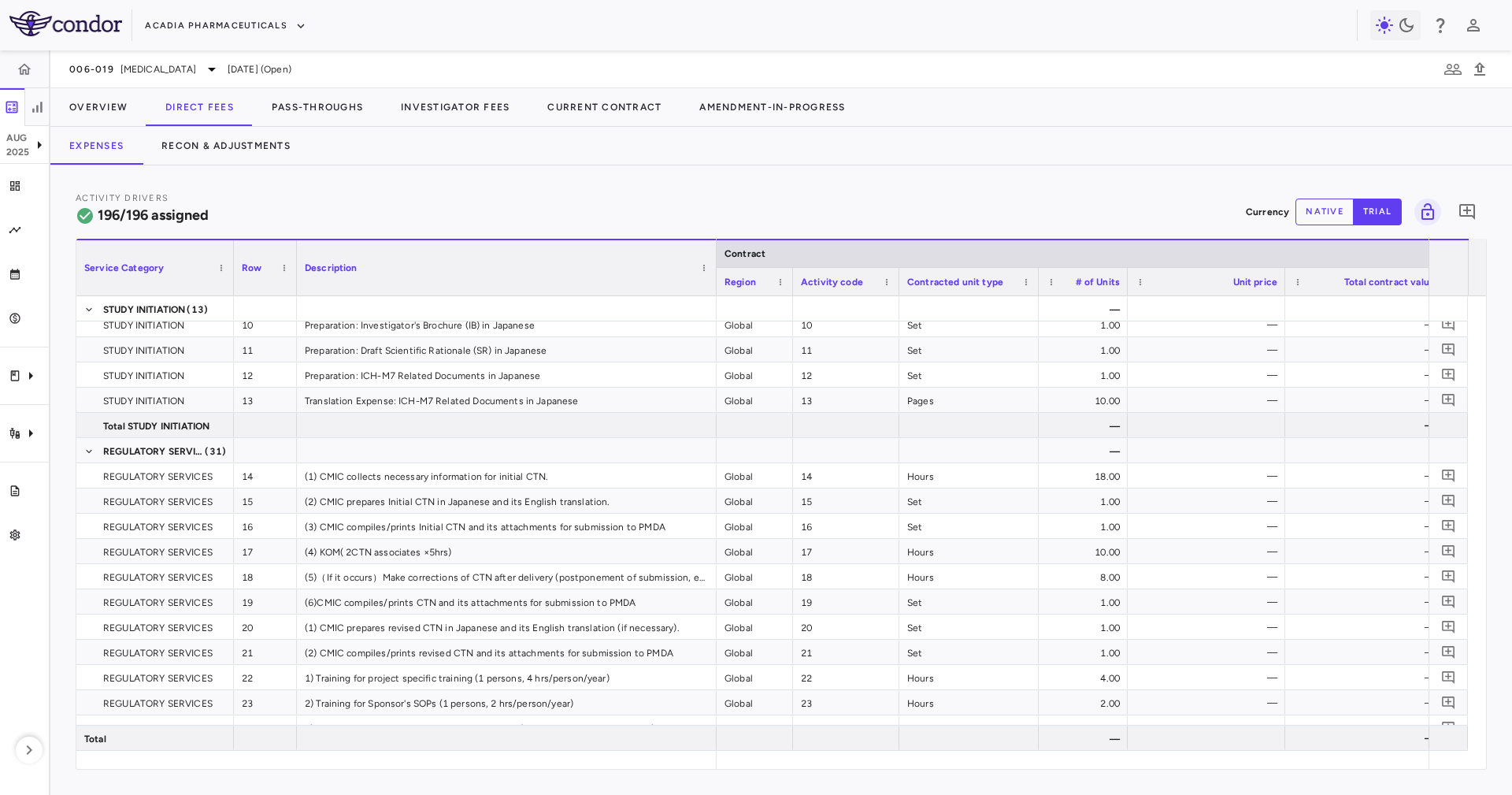
click at [1286, 291] on div at bounding box center [1285, 281] width 6 height 28
click at [1286, 291] on div at bounding box center [1286, 281] width 6 height 28
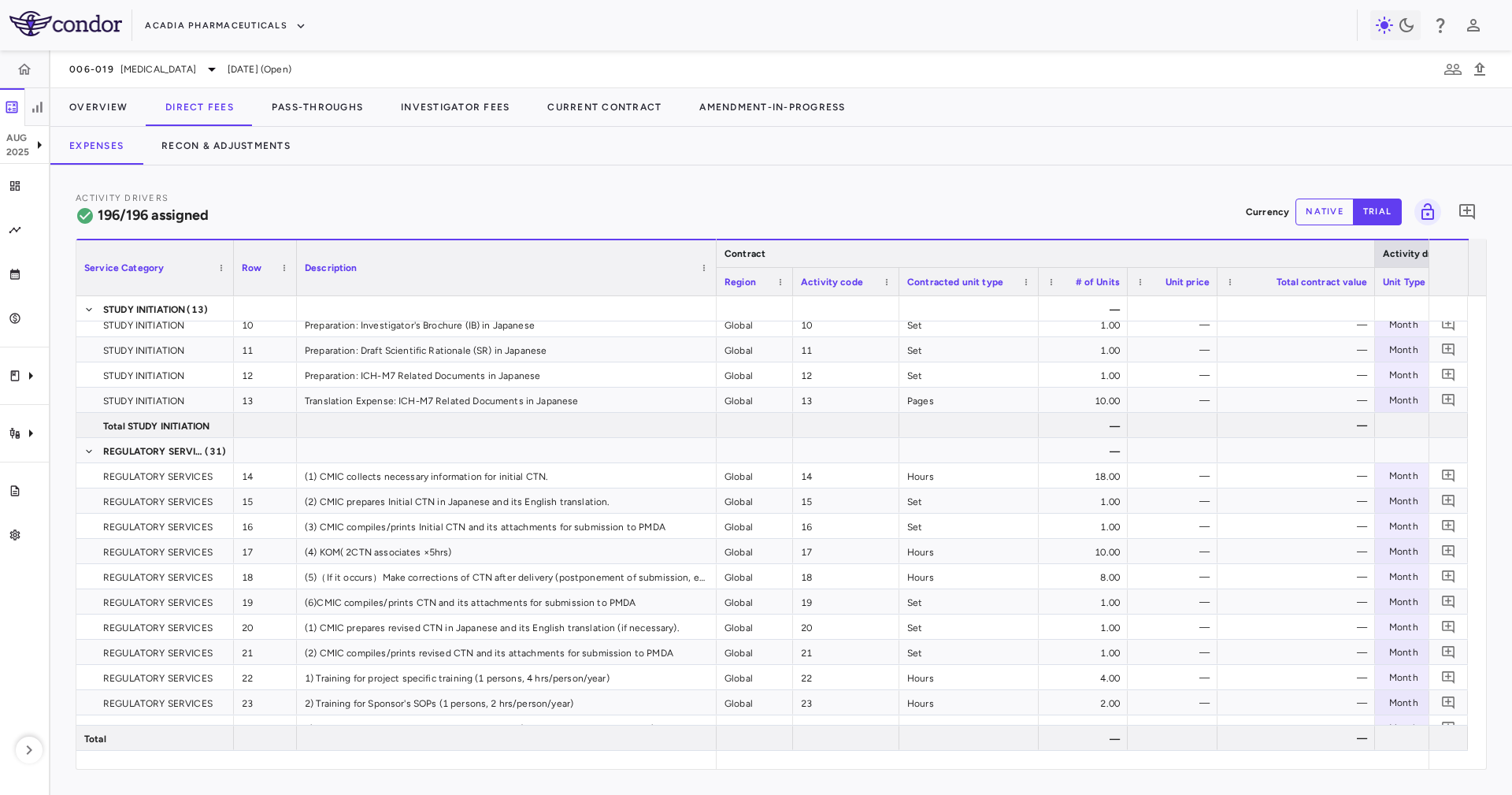
click at [1375, 251] on div at bounding box center [1375, 253] width 6 height 27
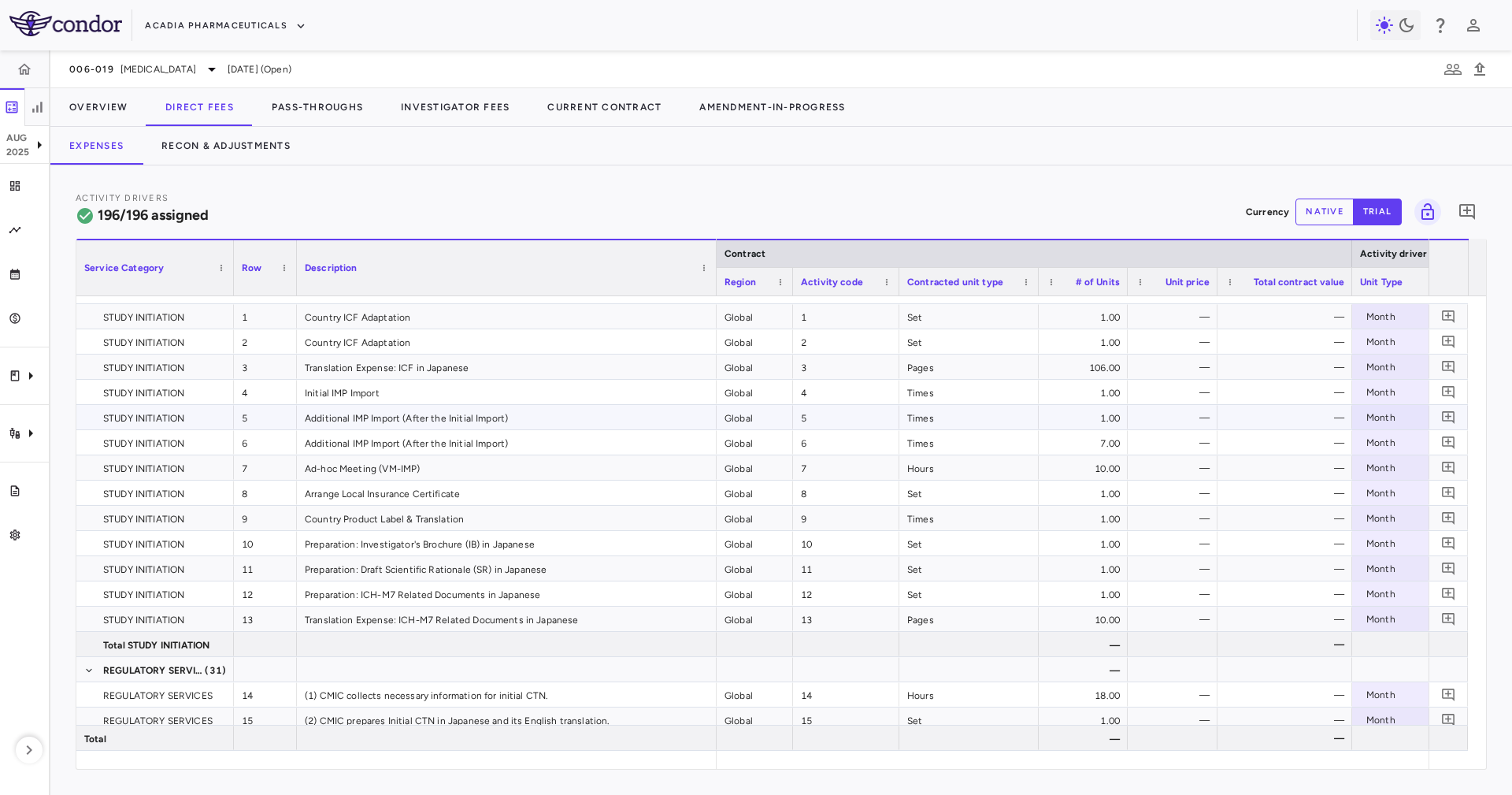
scroll to position [0, 0]
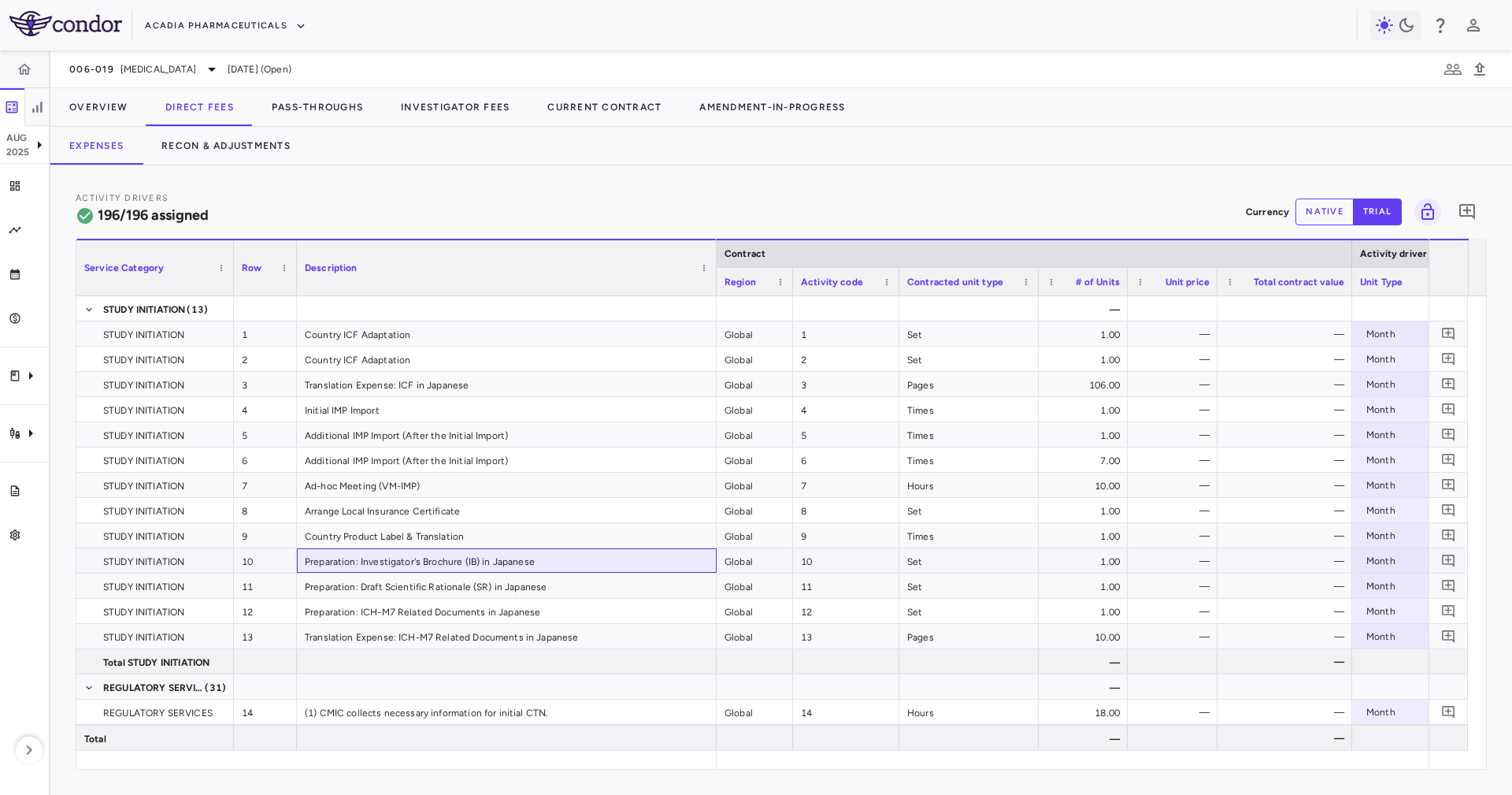
click at [563, 564] on div "Preparation: Investigator's Brochure (IB) in Japanese" at bounding box center [507, 561] width 420 height 24
click at [1033, 282] on div "Contracted unit type" at bounding box center [969, 281] width 140 height 28
click at [1035, 285] on div at bounding box center [1038, 281] width 6 height 28
click at [35, 471] on link "Trial files" at bounding box center [24, 491] width 49 height 44
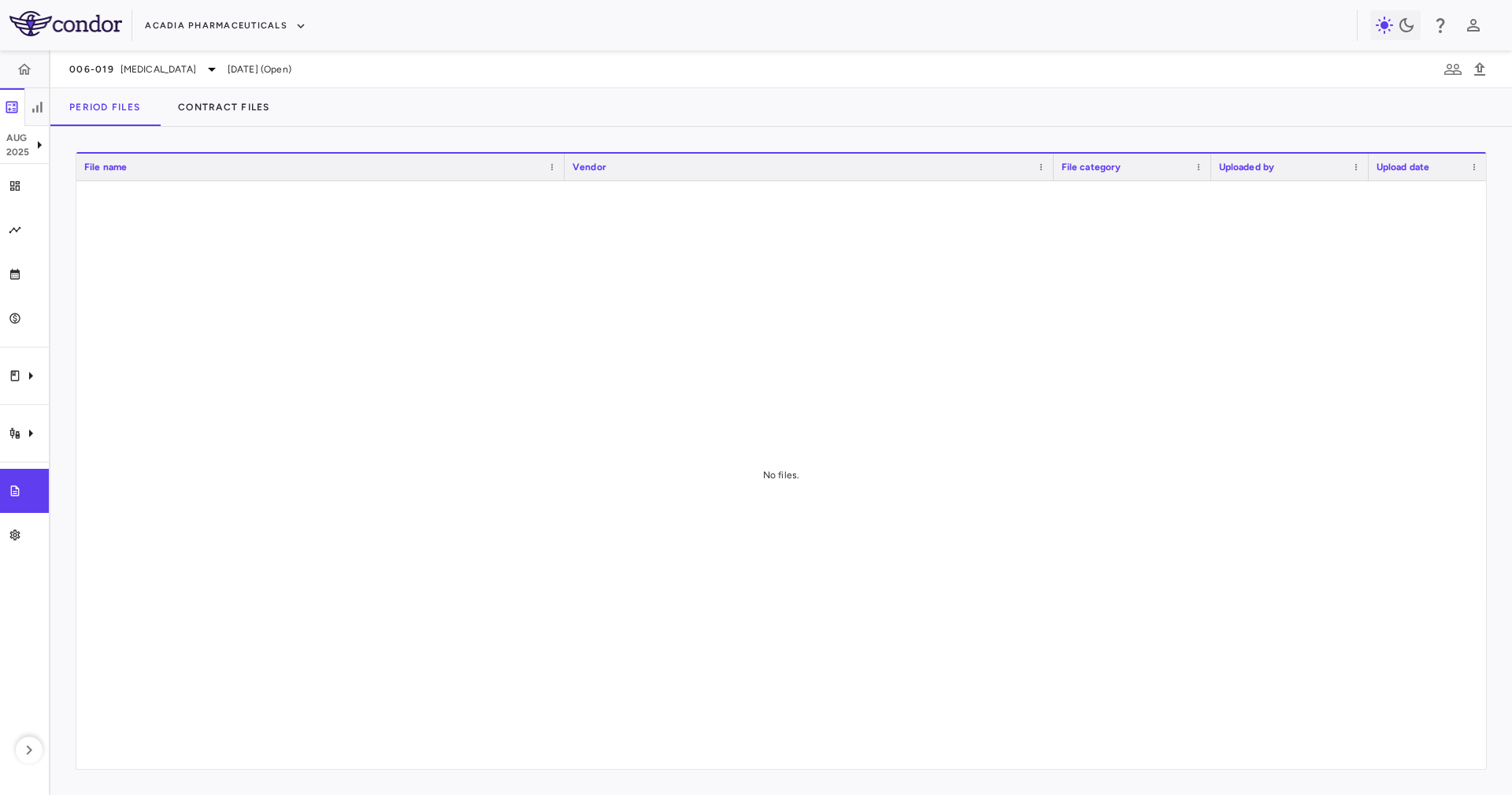
click at [392, 103] on div "Period Files Contract Files" at bounding box center [781, 107] width 1461 height 38
click at [259, 110] on button "Contract Files" at bounding box center [224, 107] width 130 height 38
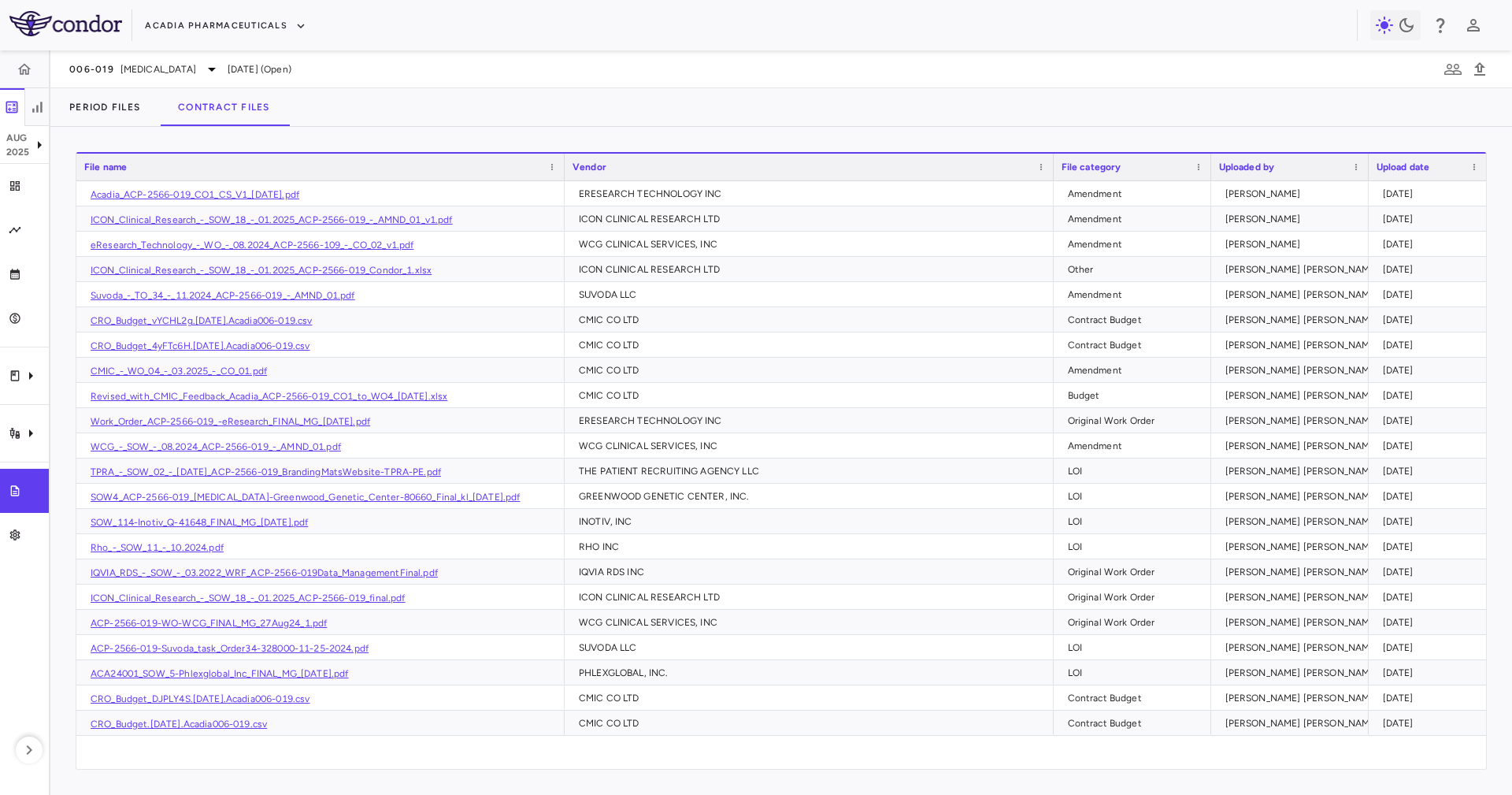
click at [439, 101] on div "Period Files Contract Files" at bounding box center [781, 107] width 1461 height 38
click at [1144, 268] on div "Other" at bounding box center [1136, 269] width 136 height 25
click at [1191, 440] on div "Amendment" at bounding box center [1136, 446] width 136 height 25
click at [1167, 405] on div "Budget" at bounding box center [1136, 396] width 136 height 25
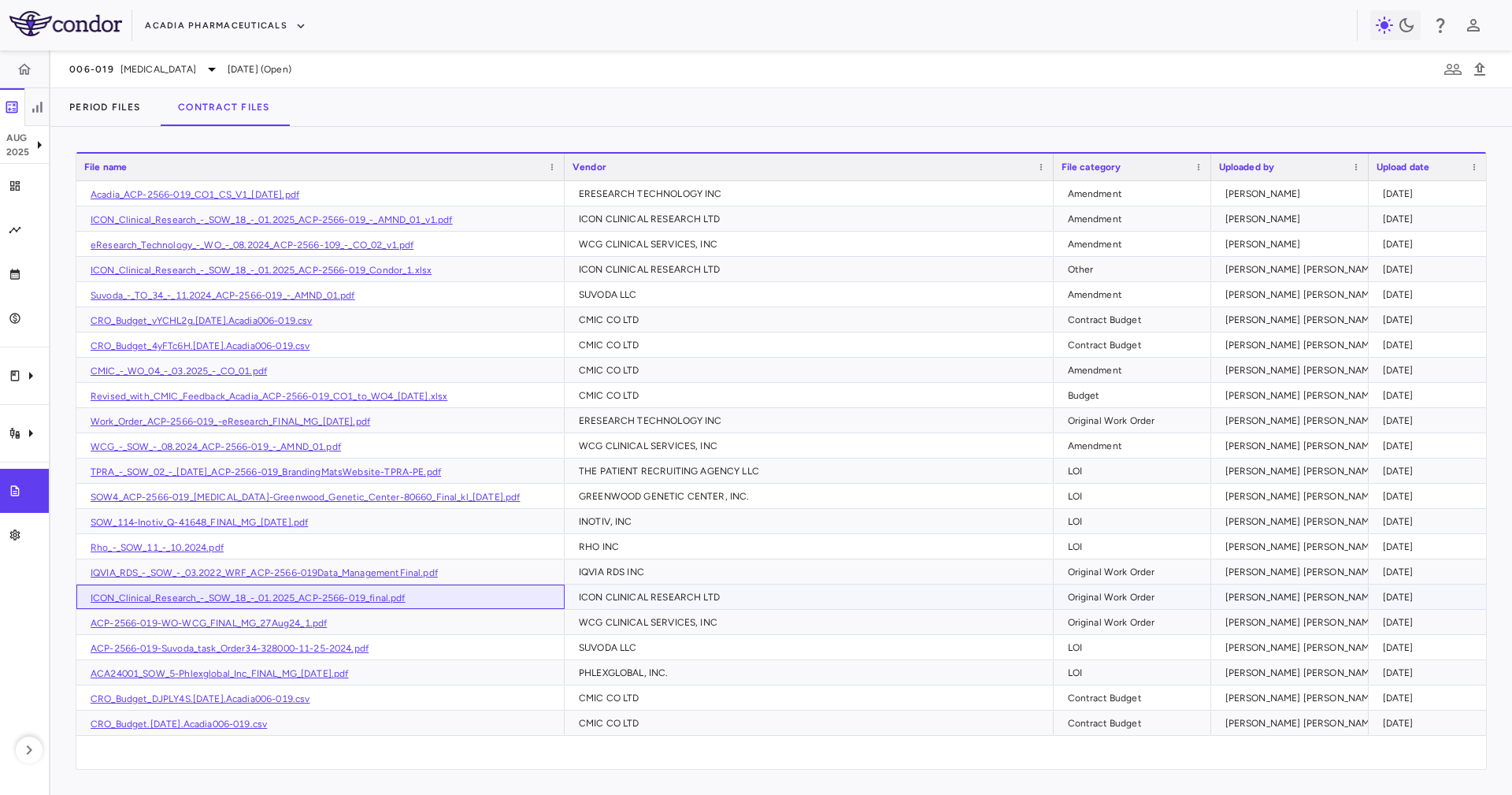
click at [502, 603] on div "ICON_Clinical_Research_-_SOW_18_-_01.2025_ACP-2566-019_final.pdf" at bounding box center [320, 597] width 488 height 24
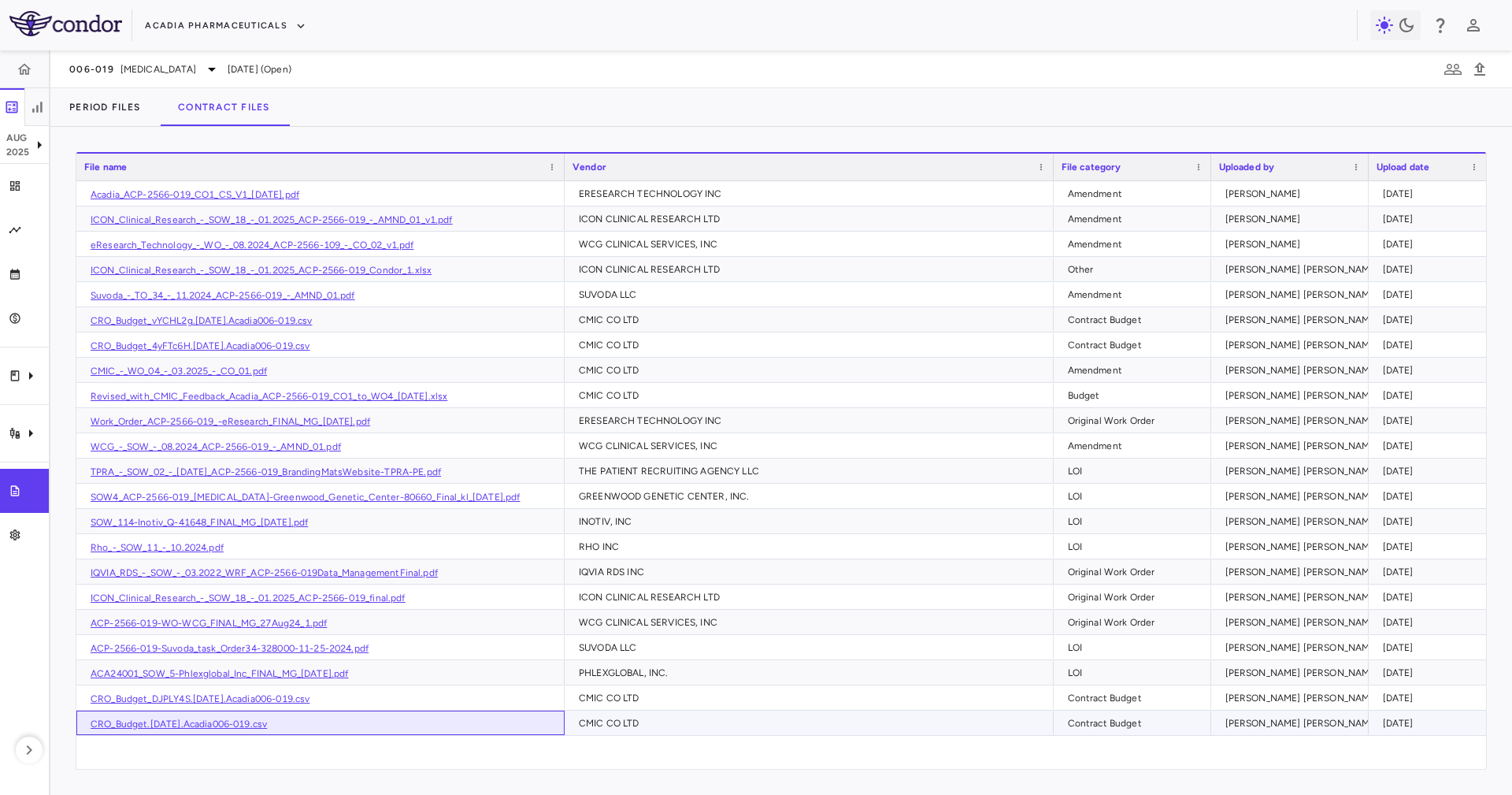
click at [462, 718] on div "CRO_Budget.[DATE].Acadia006-019.csv" at bounding box center [320, 722] width 488 height 24
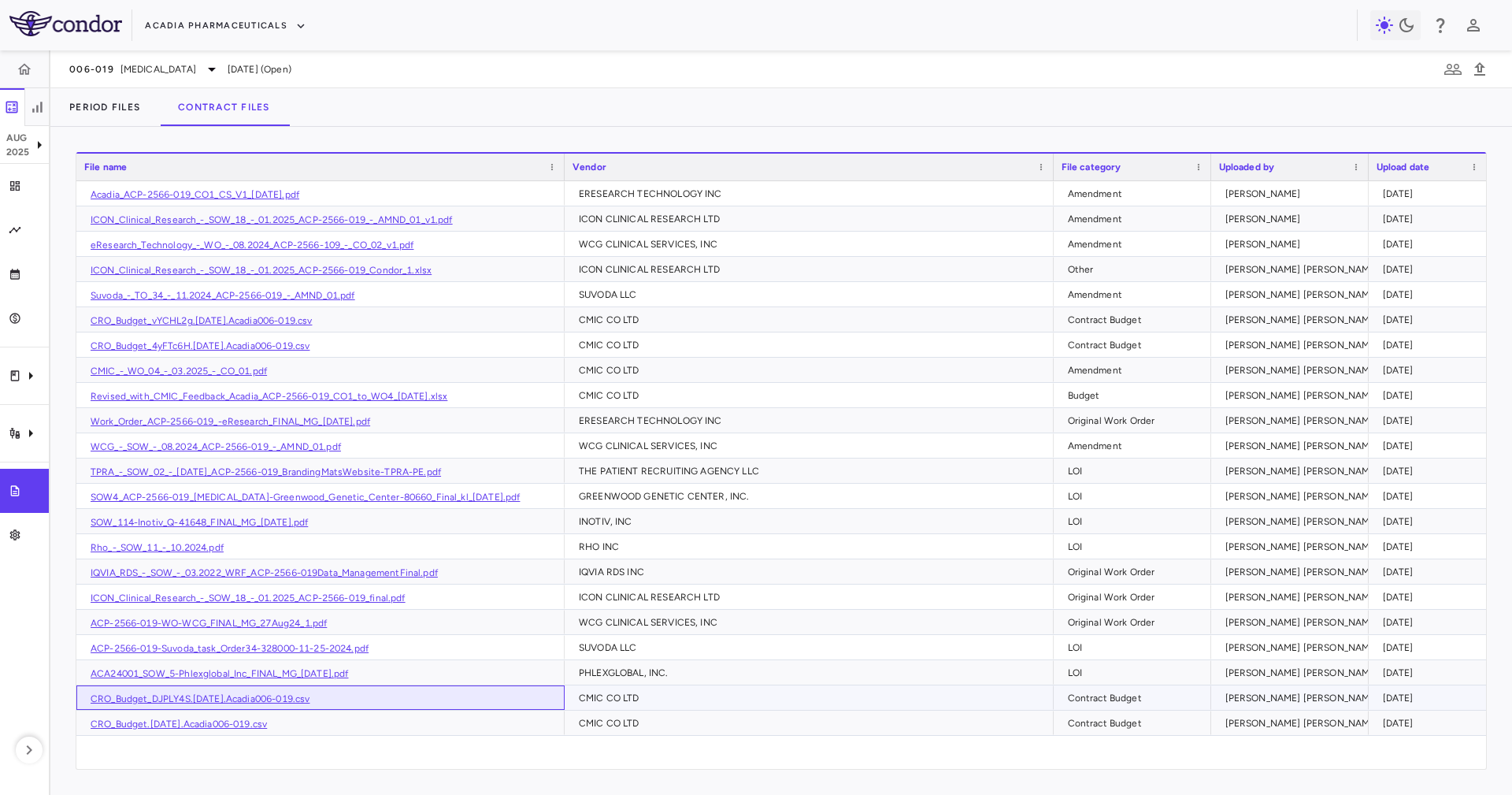
click at [285, 699] on link "CRO_Budget_DJPLY4S.[DATE].Acadia006-019.csv" at bounding box center [200, 699] width 219 height 11
click at [625, 733] on div "CMIC CO LTD" at bounding box center [813, 723] width 467 height 25
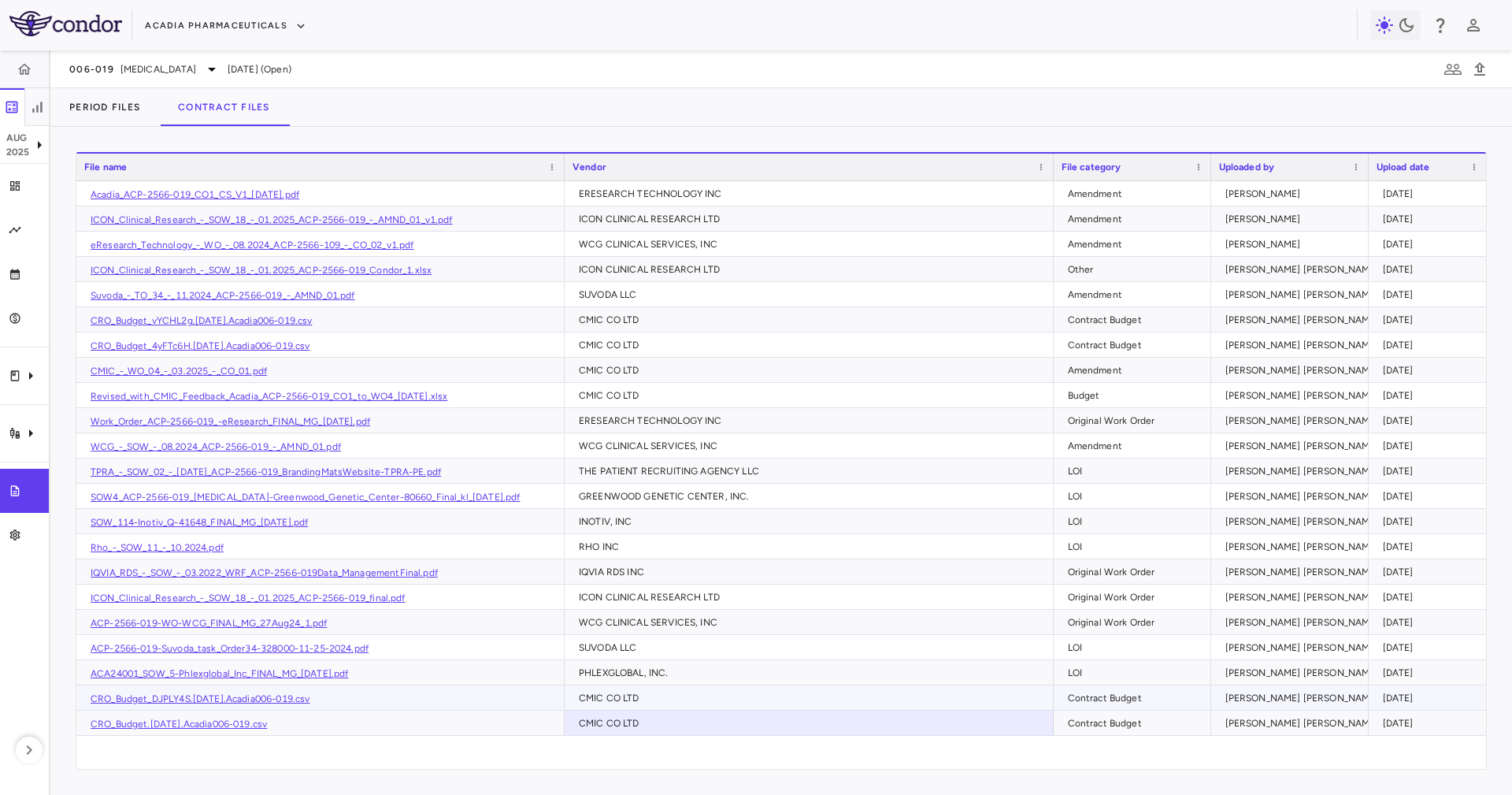
click at [633, 692] on div "CMIC CO LTD" at bounding box center [813, 698] width 467 height 25
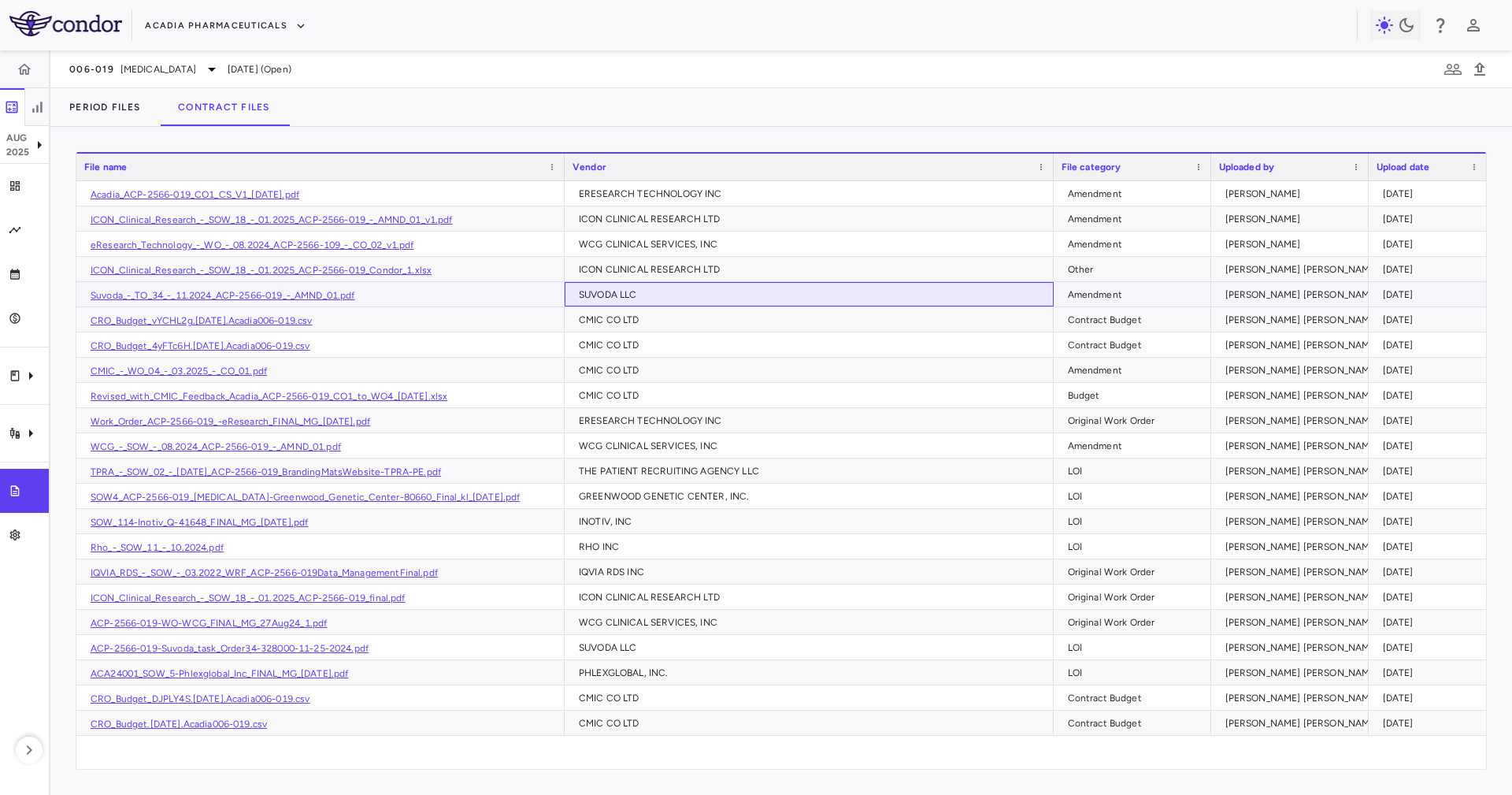
drag, startPoint x: 649, startPoint y: 306, endPoint x: 658, endPoint y: 313, distance: 11.4
click at [658, 313] on div "Acadia_ACP-2566-019_CO1_CS_V1_[DATE].pdf ERESEARCH TECHNOLOGY INC Amendment [PE…" at bounding box center [781, 459] width 1410 height 555
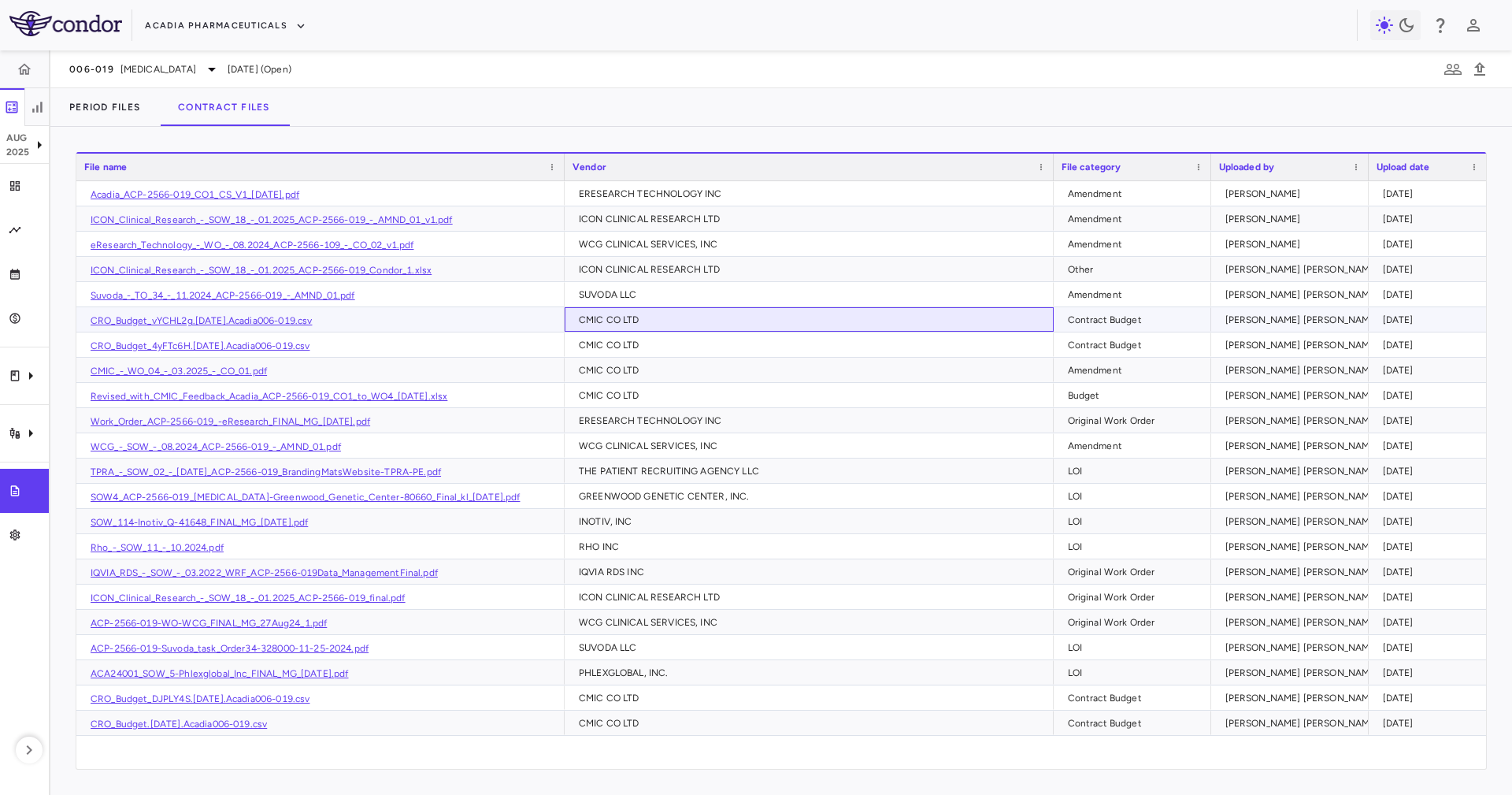
drag, startPoint x: 661, startPoint y: 319, endPoint x: 824, endPoint y: 316, distance: 163.0
click at [677, 319] on div "CMIC CO LTD" at bounding box center [813, 320] width 467 height 25
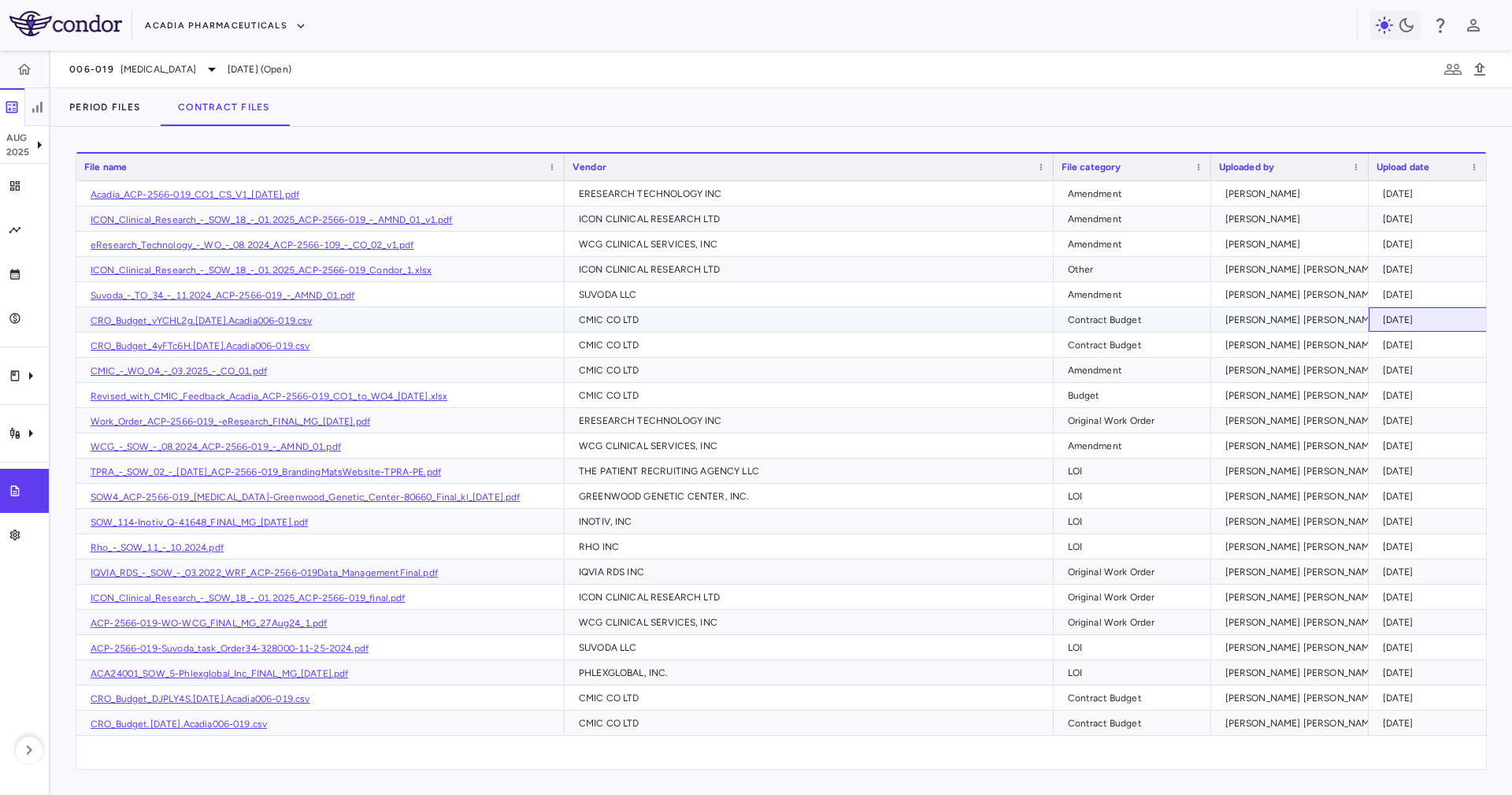
click at [1443, 313] on div "[DATE]" at bounding box center [1432, 320] width 96 height 25
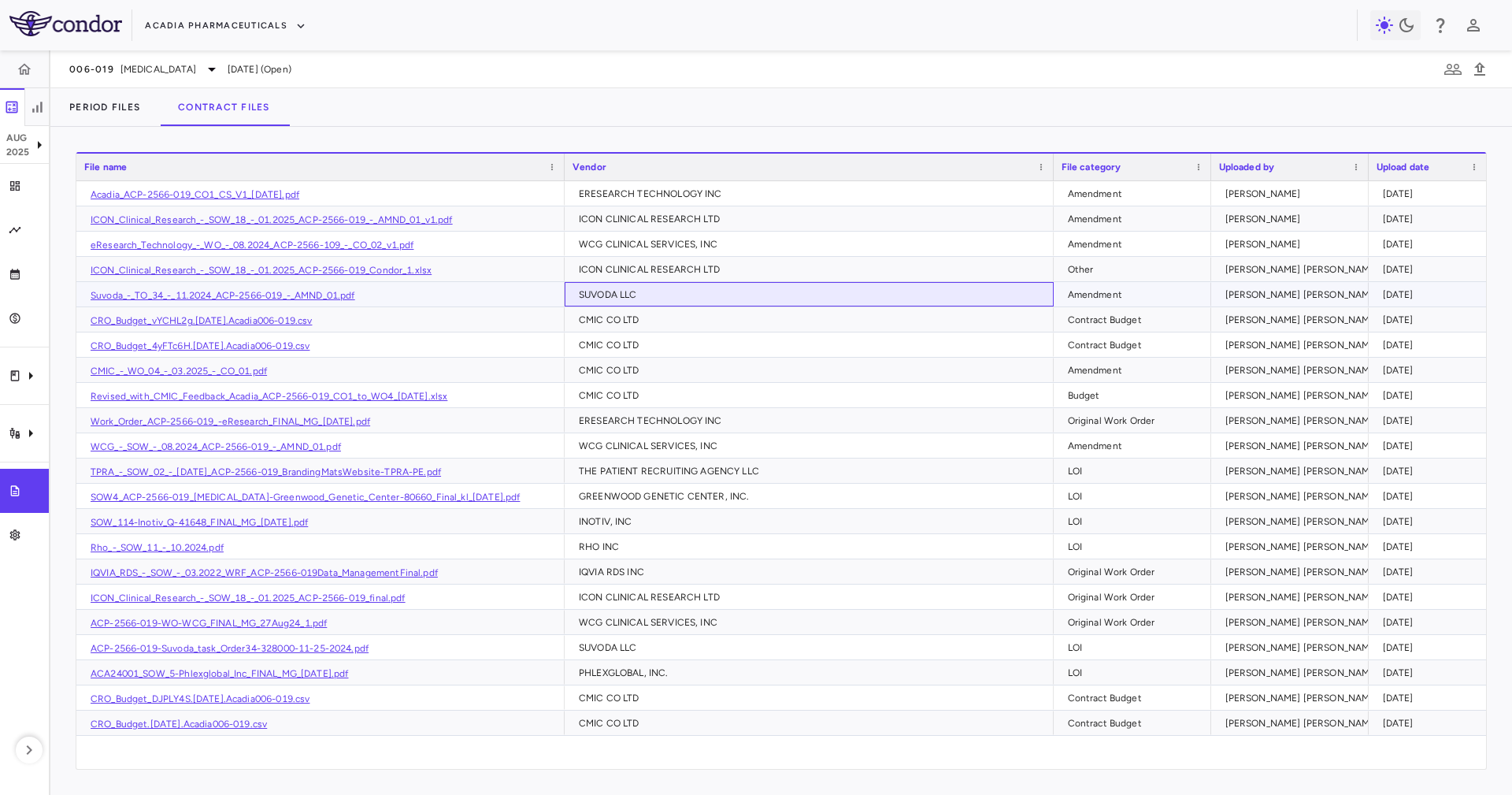
drag, startPoint x: 791, startPoint y: 302, endPoint x: 811, endPoint y: 322, distance: 28.3
click at [793, 306] on div "Acadia_ACP-2566-019_CO1_CS_V1_[DATE].pdf ERESEARCH TECHNOLOGY INC Amendment [PE…" at bounding box center [781, 459] width 1410 height 555
click at [816, 326] on div "CMIC CO LTD" at bounding box center [813, 320] width 467 height 25
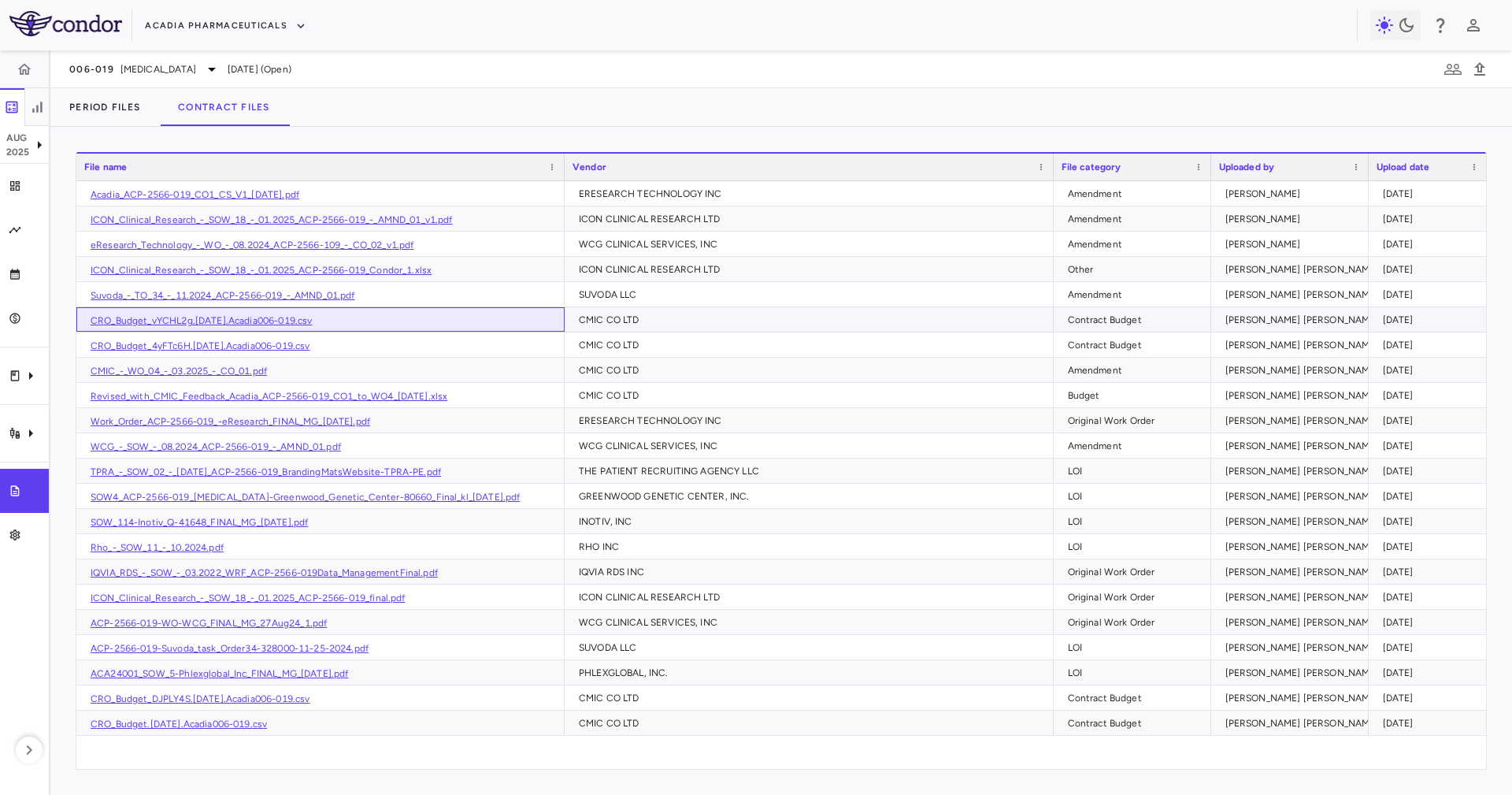
click at [298, 323] on link "CRO_Budget_vYCHL2g.[DATE].Acadia006-019.csv" at bounding box center [201, 321] width 221 height 11
click at [31, 360] on div "Clinical expenses" at bounding box center [24, 376] width 49 height 44
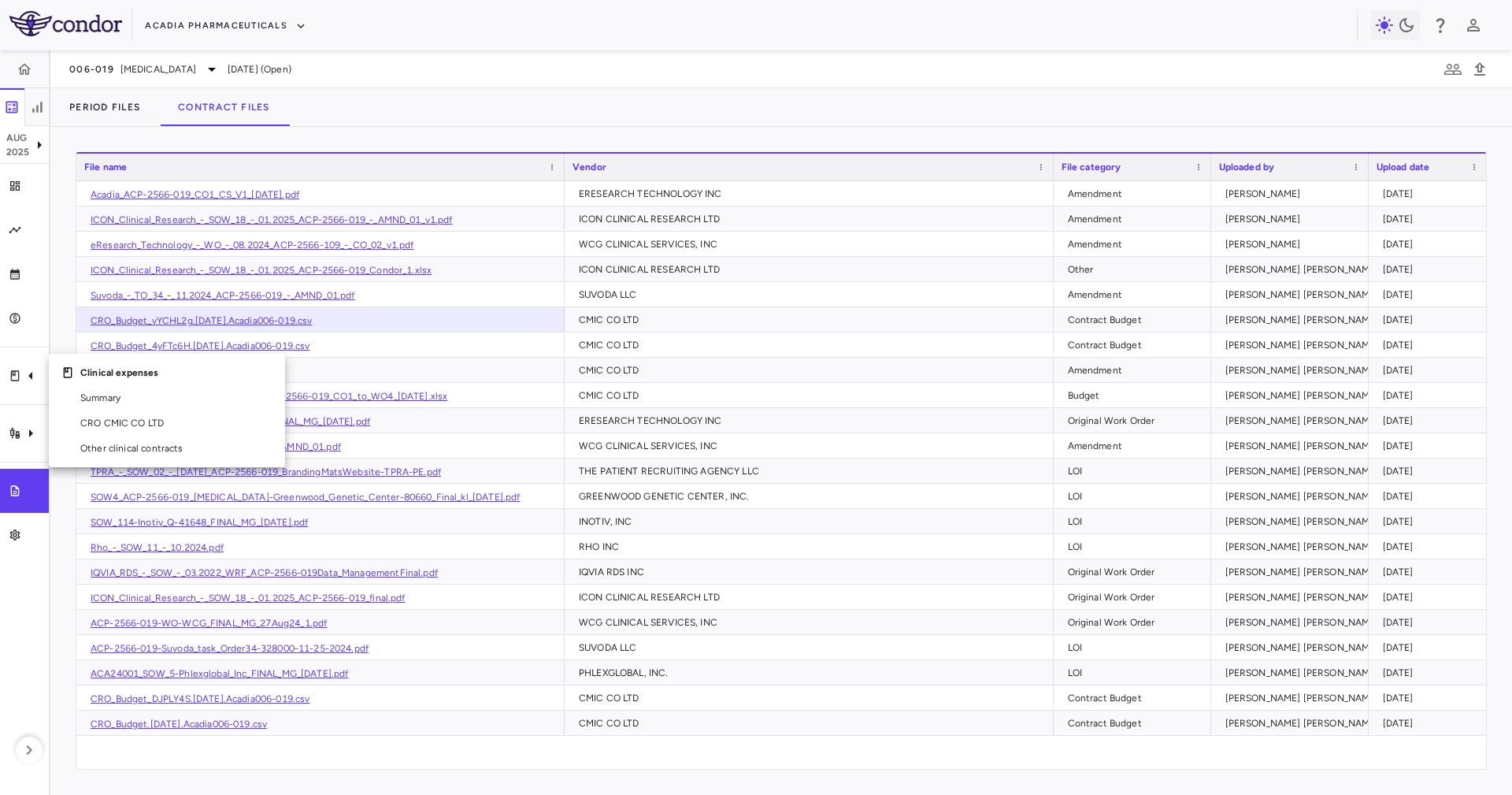
click at [97, 413] on link "CRO CMIC CO LTD" at bounding box center [167, 423] width 236 height 25
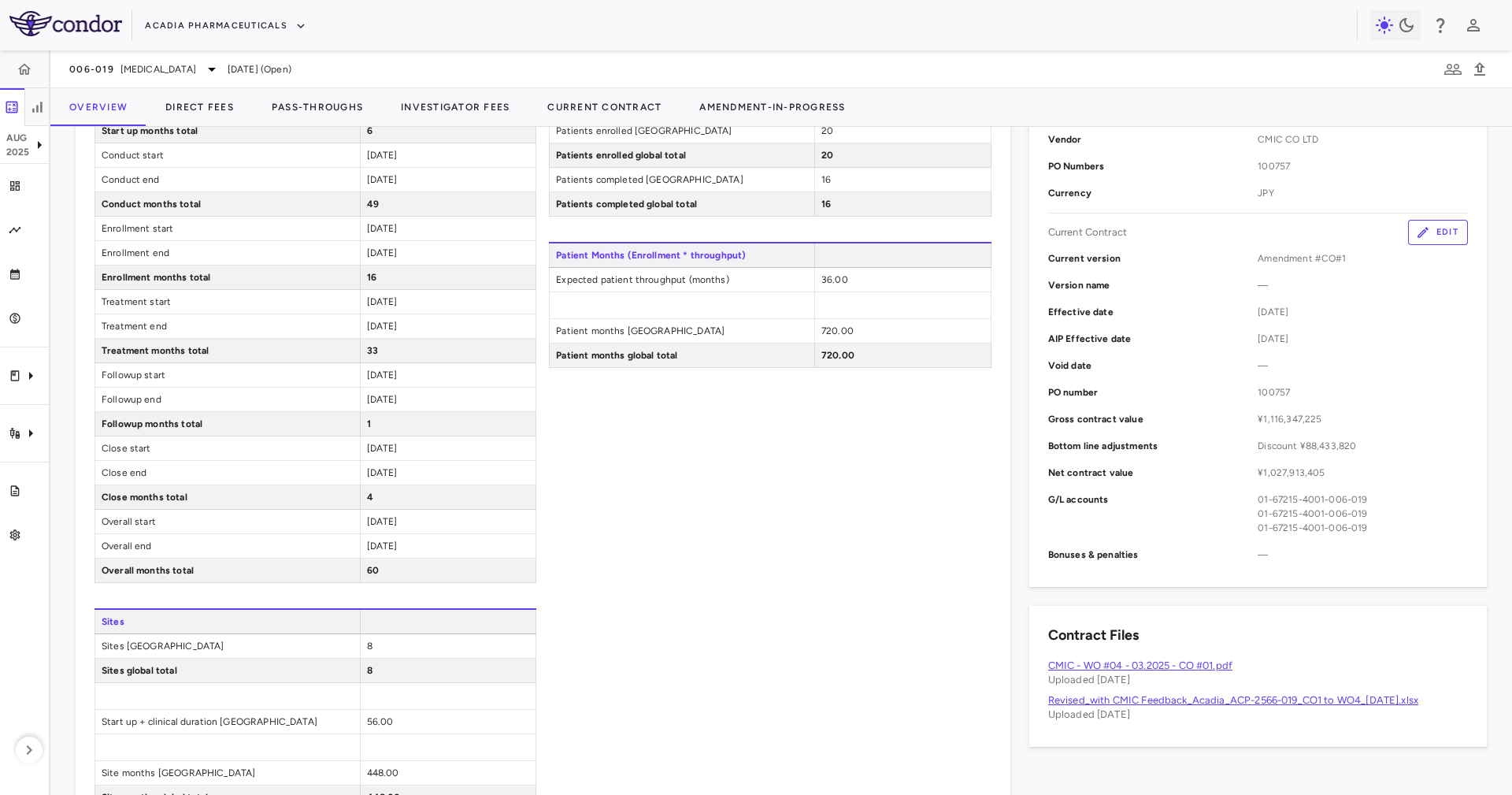
scroll to position [717, 0]
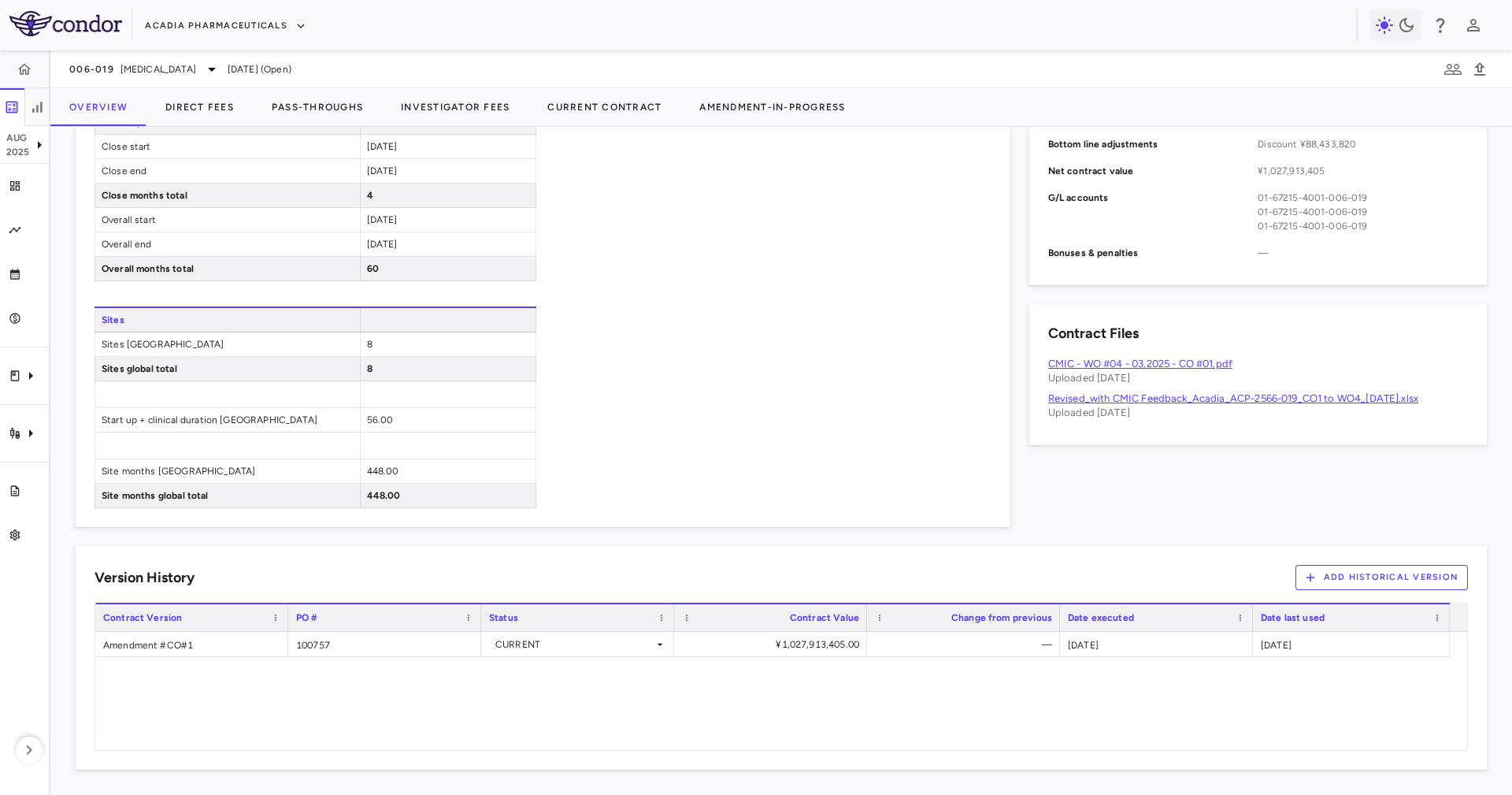
click at [693, 478] on div "Patient Enrollment Patients screened [GEOGRAPHIC_DATA] 24 Patients screened glo…" at bounding box center [770, 126] width 442 height 766
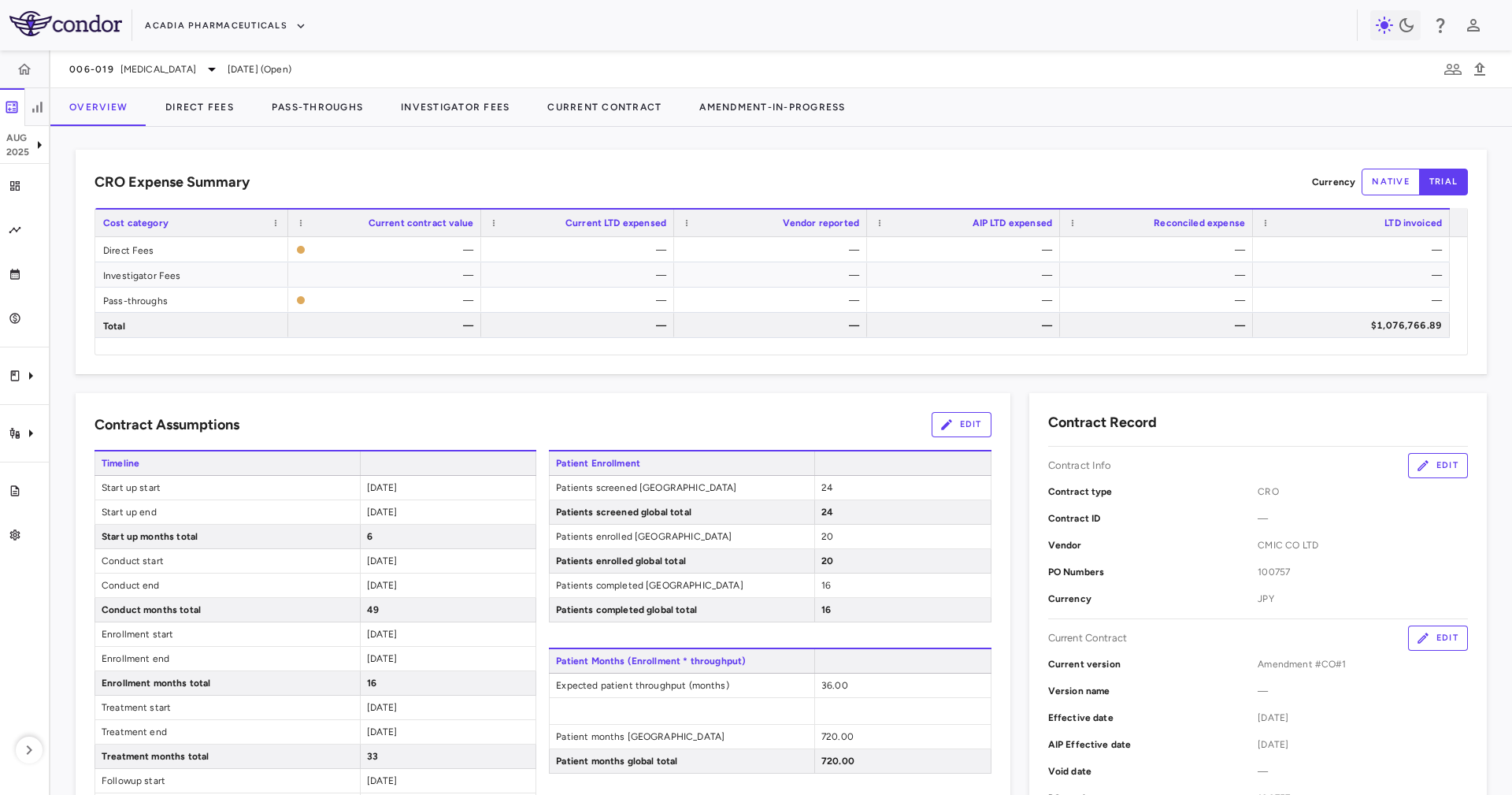
scroll to position [0, 0]
click at [28, 128] on div "[DATE]" at bounding box center [24, 145] width 49 height 38
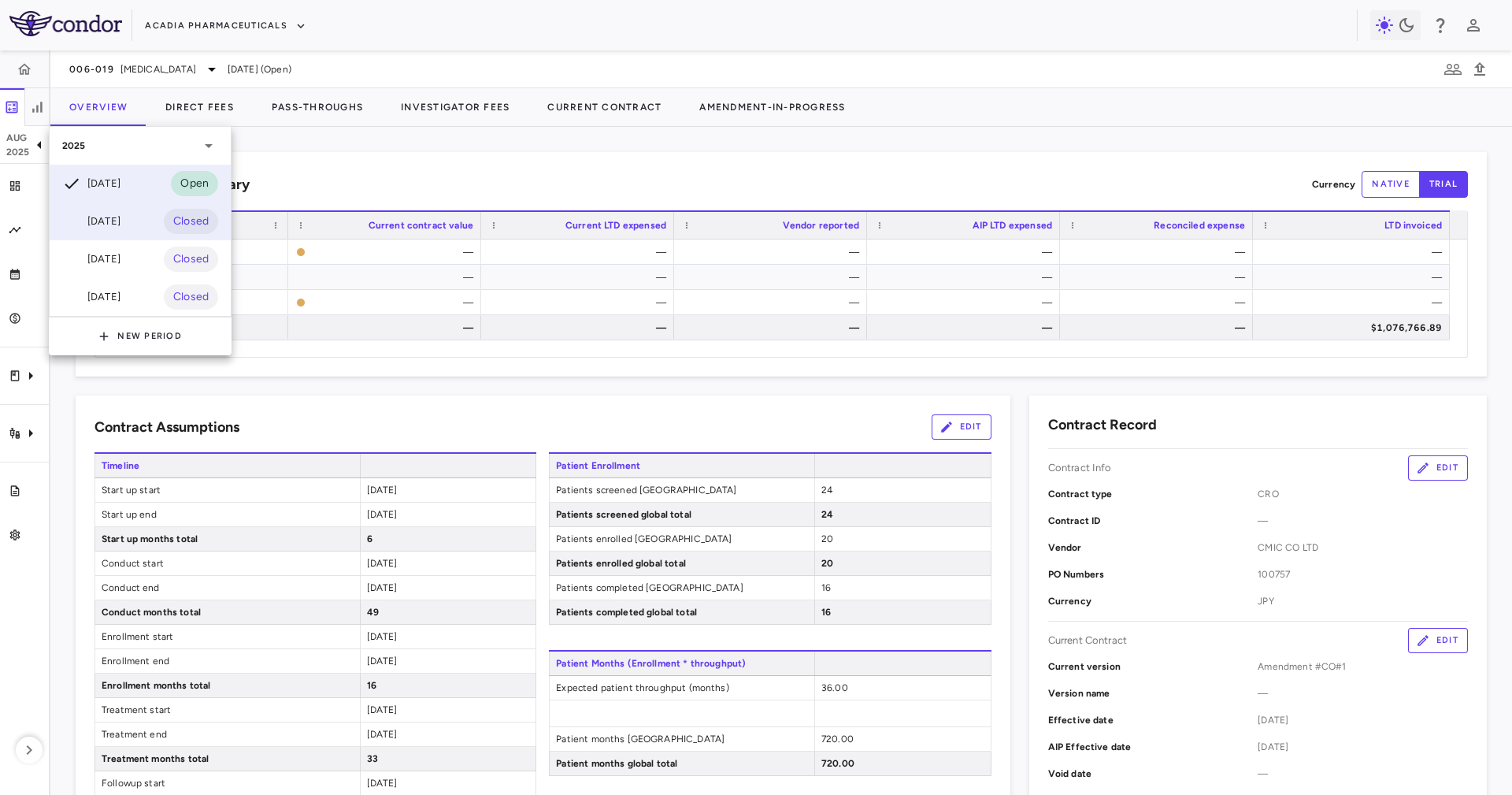
click at [121, 220] on div "[DATE]" at bounding box center [92, 221] width 58 height 19
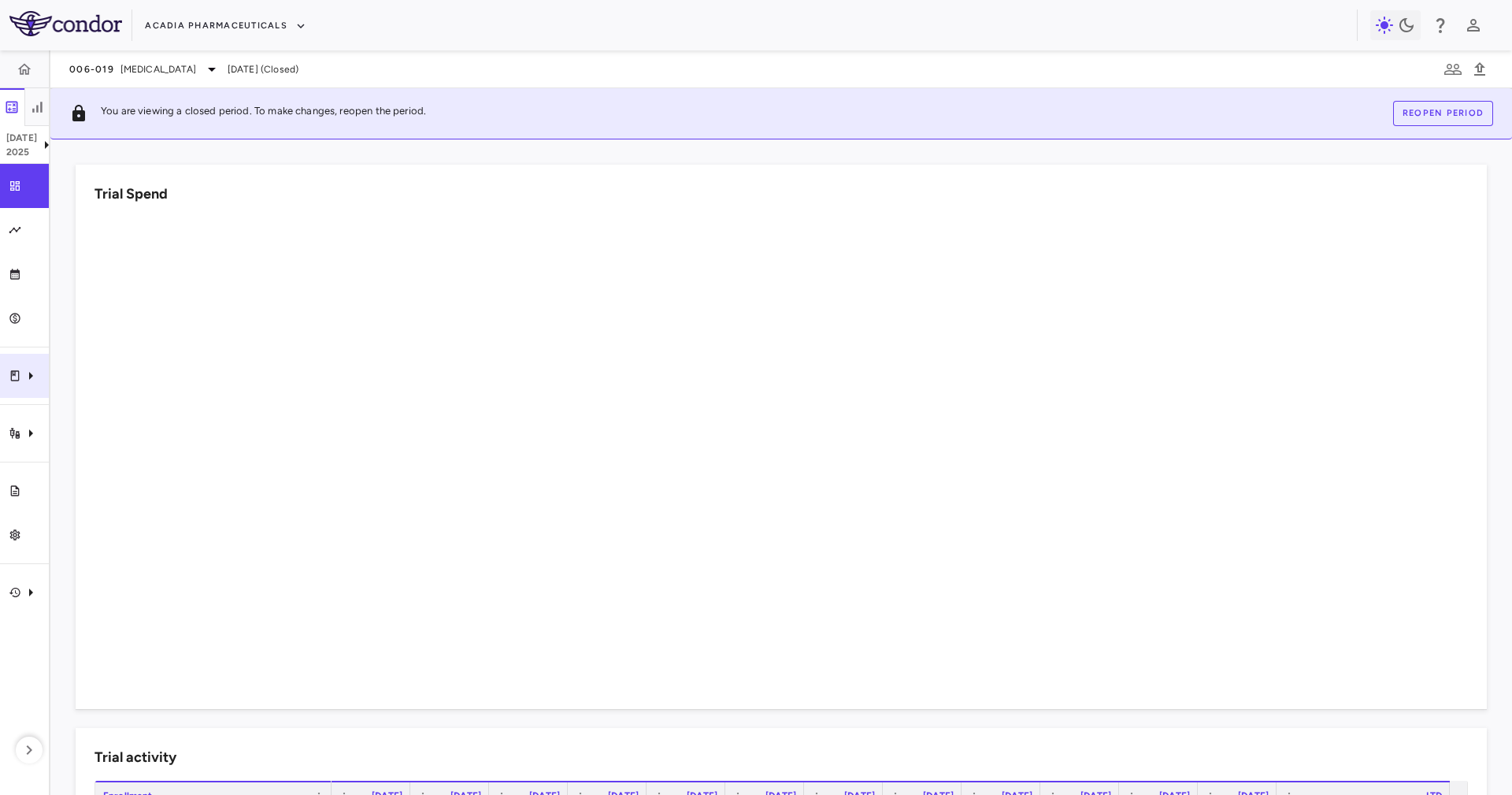
click at [0, 373] on div "Clinical expenses" at bounding box center [24, 376] width 49 height 44
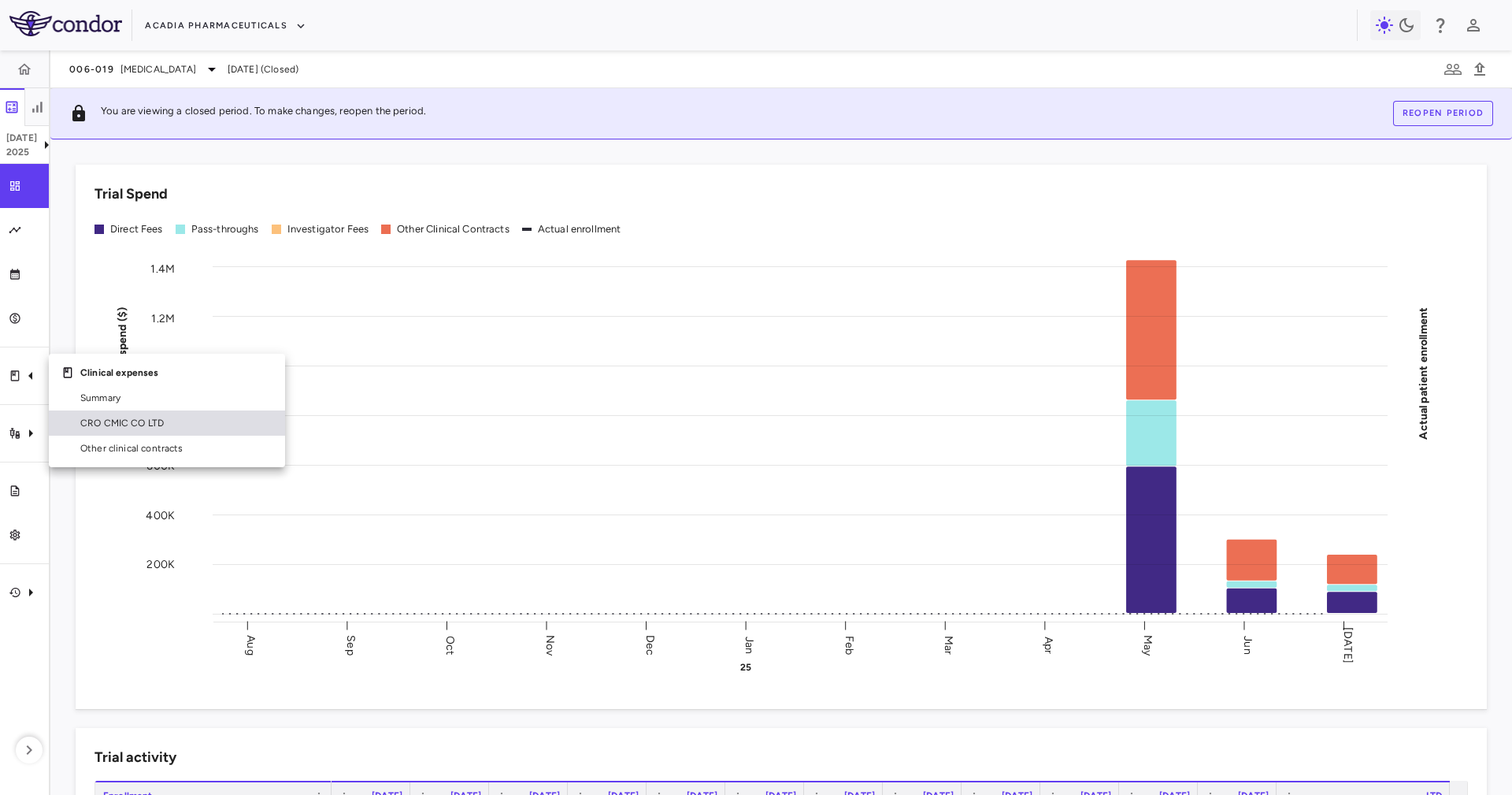
click at [96, 421] on span "CRO CMIC CO LTD" at bounding box center [177, 423] width 193 height 14
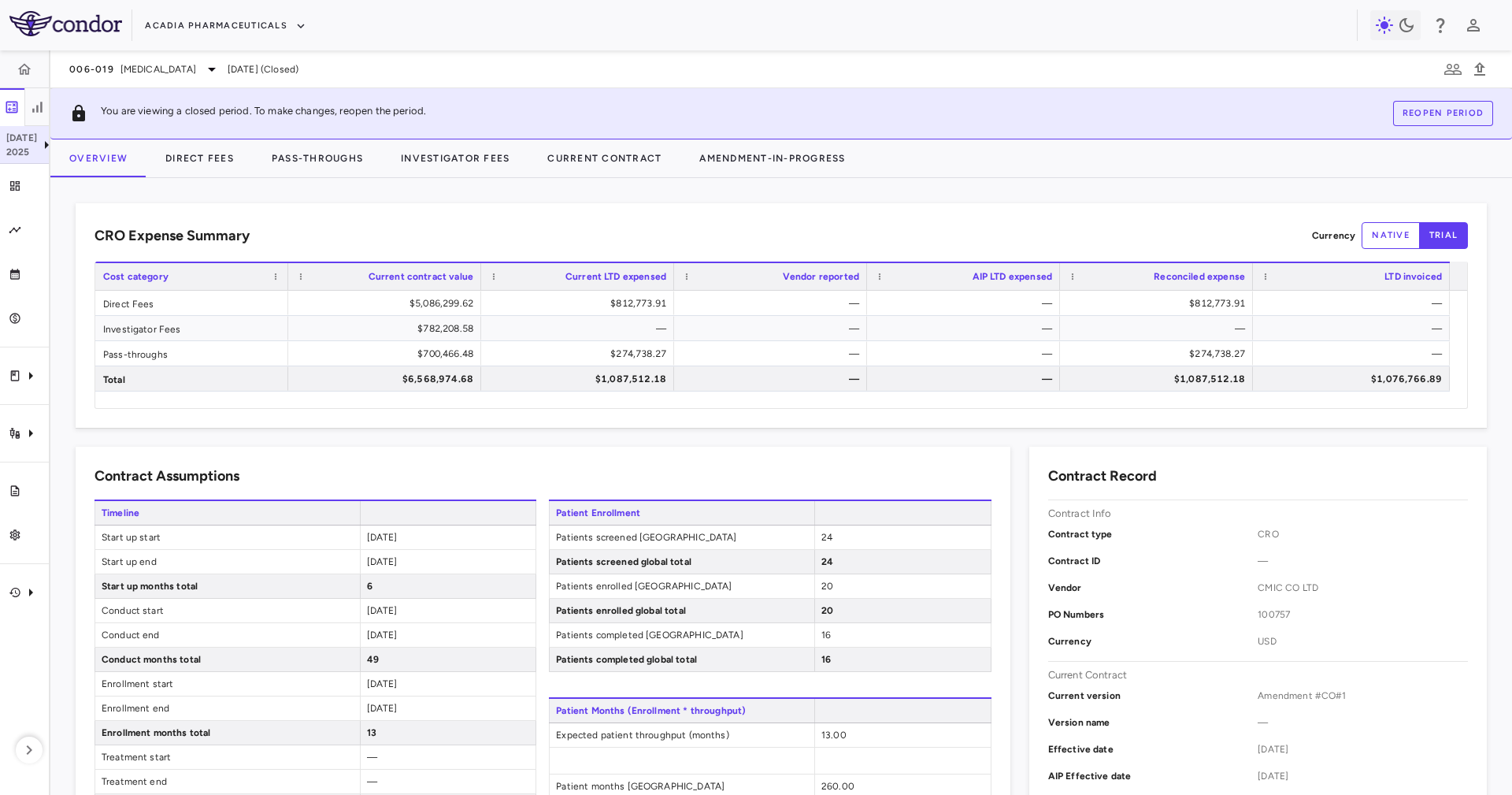
click at [37, 149] on icon at bounding box center [47, 145] width 19 height 19
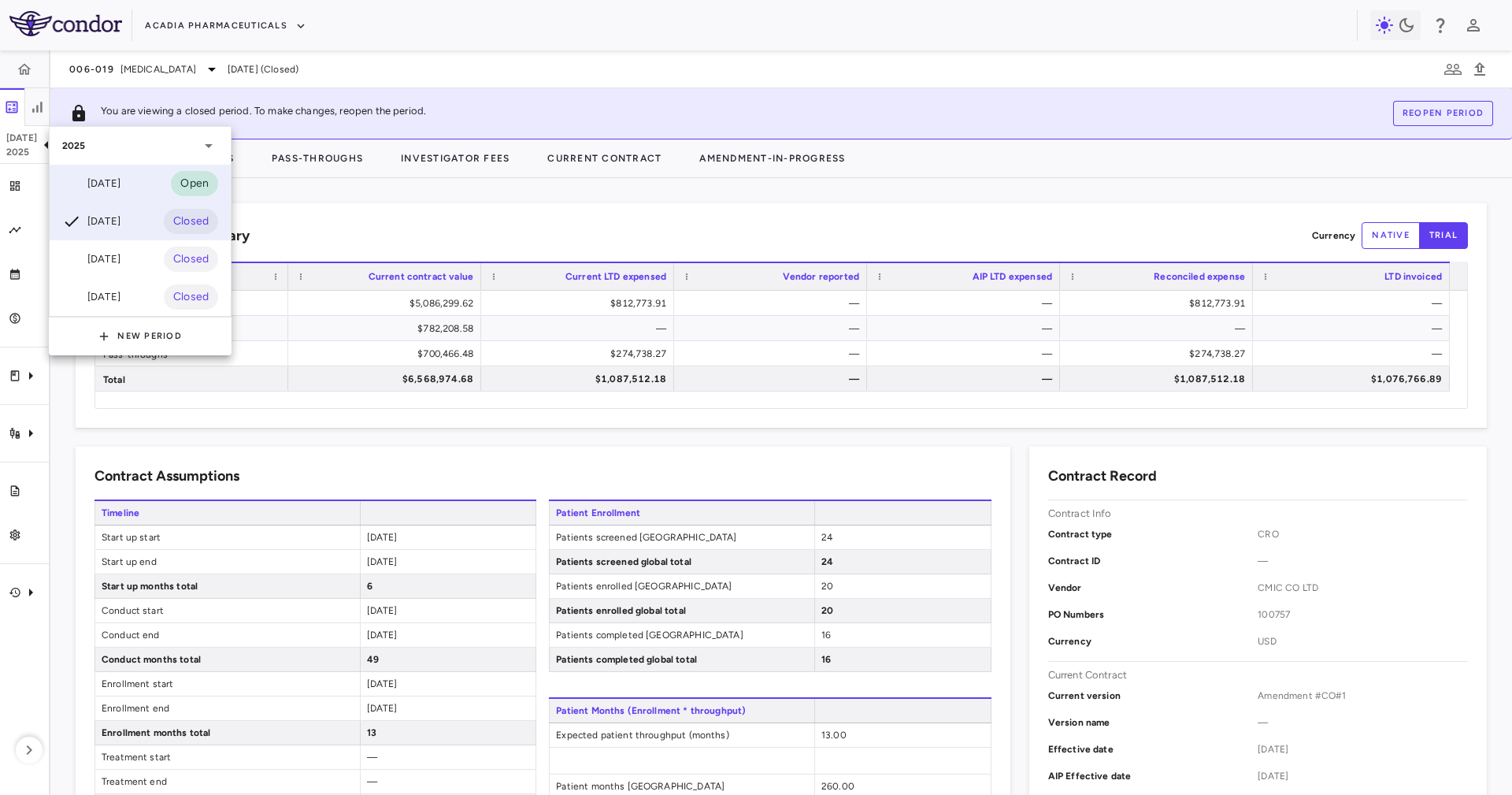
click at [90, 182] on div "[DATE]" at bounding box center [92, 184] width 58 height 19
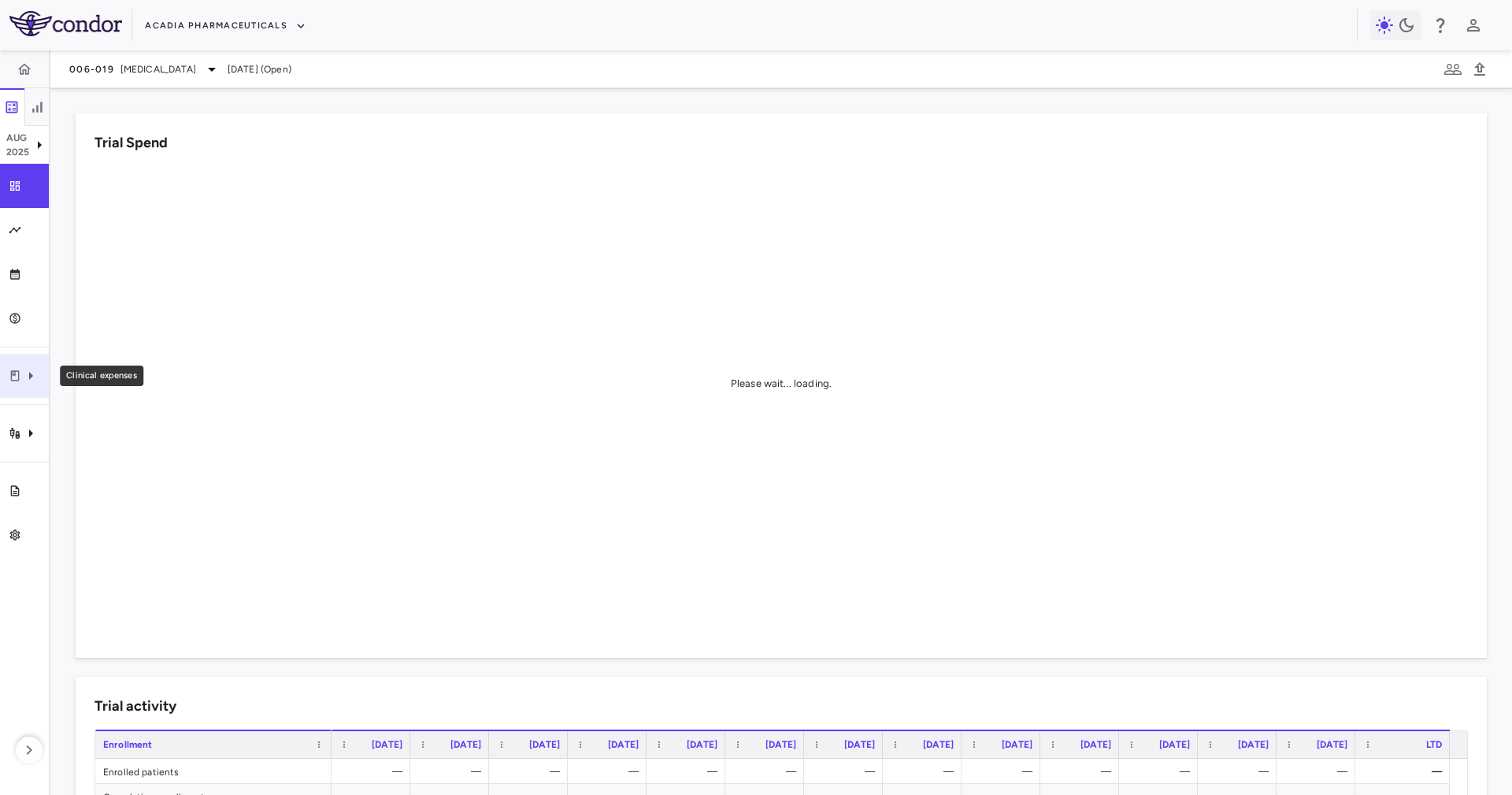
click at [36, 379] on icon "Clinical expenses" at bounding box center [31, 376] width 19 height 19
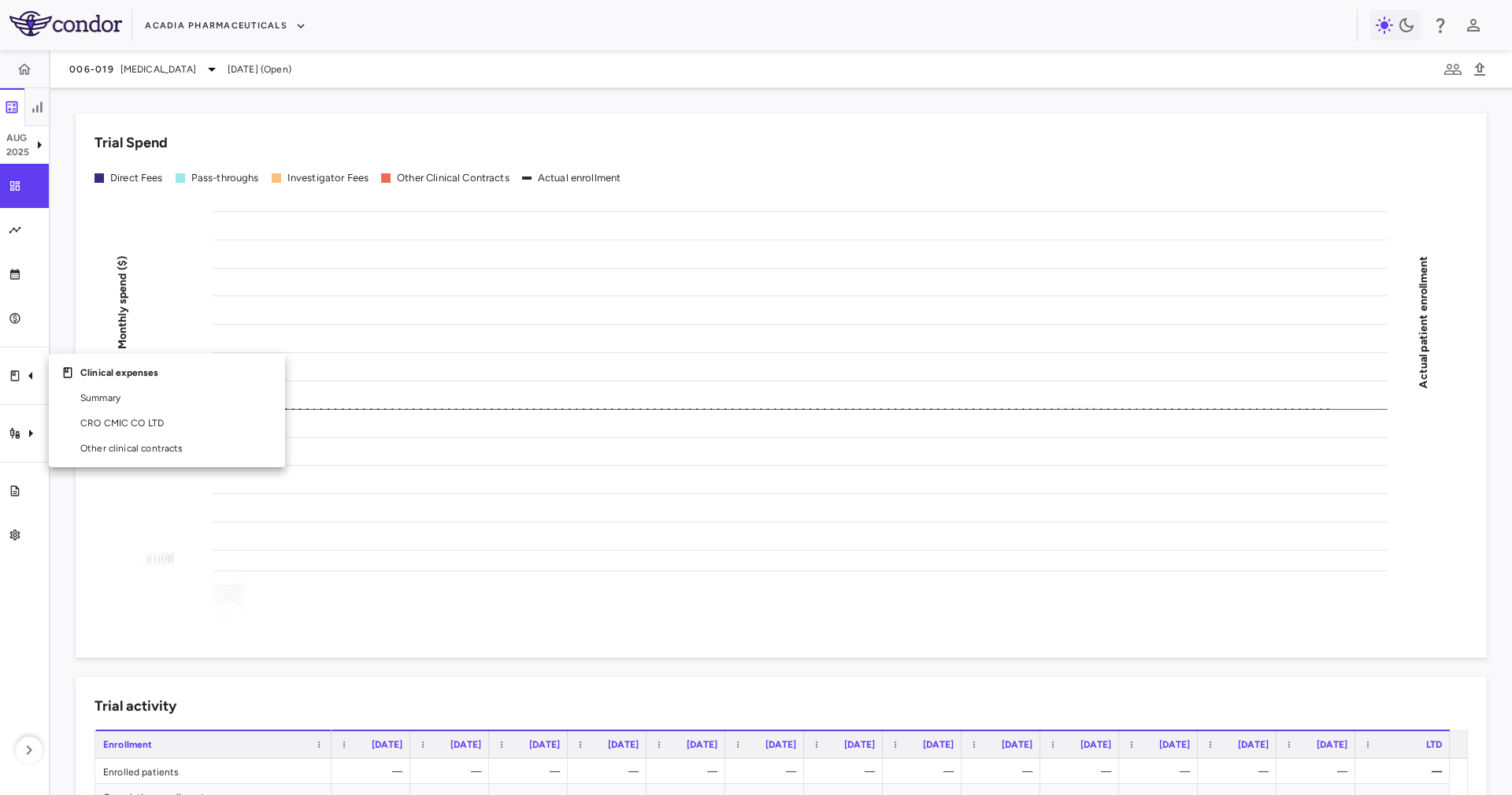
click at [185, 411] on link "CRO CMIC CO LTD" at bounding box center [167, 423] width 236 height 25
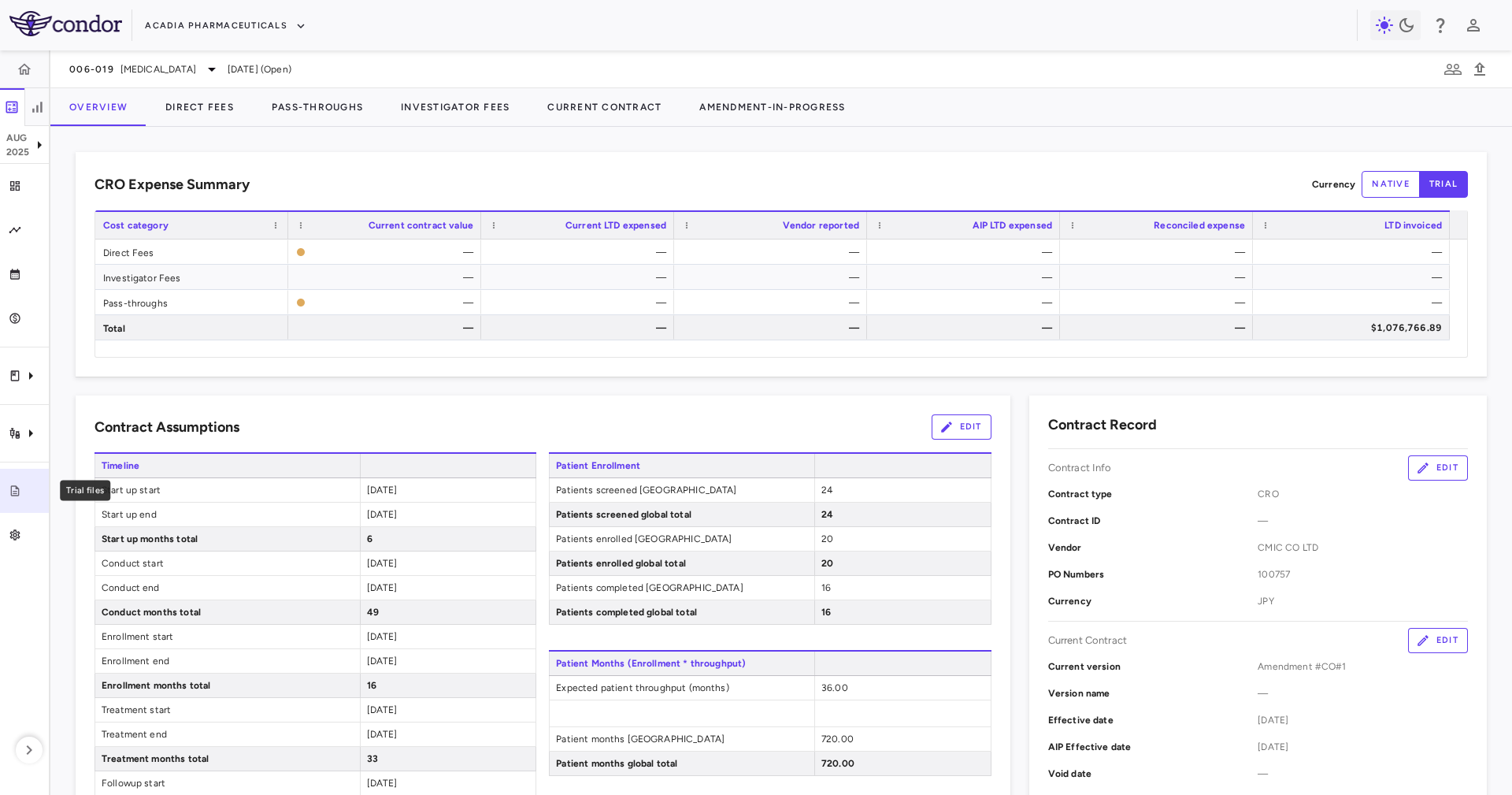
click at [24, 502] on link "Trial files" at bounding box center [24, 491] width 49 height 44
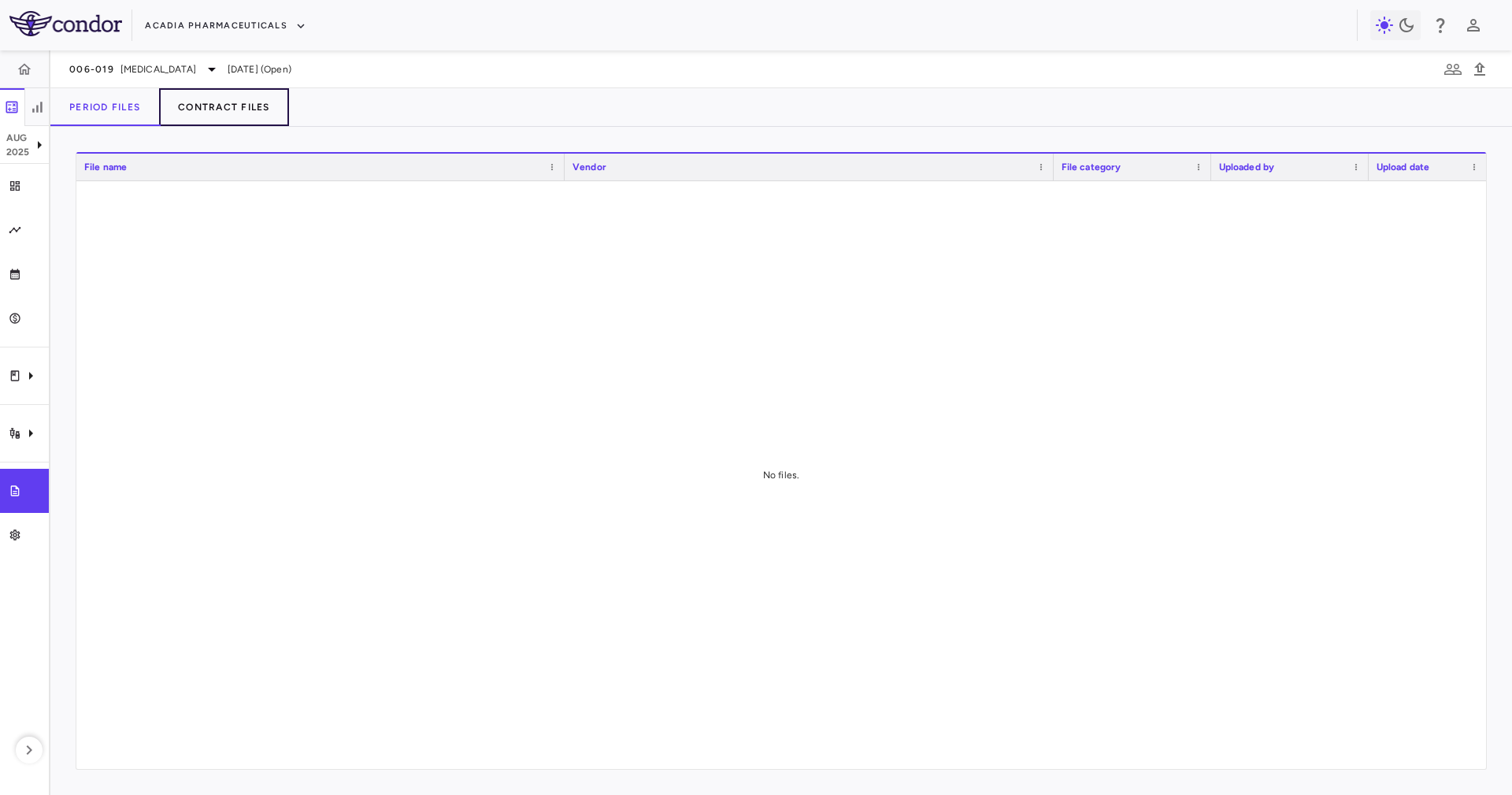
click at [255, 110] on button "Contract Files" at bounding box center [224, 107] width 130 height 38
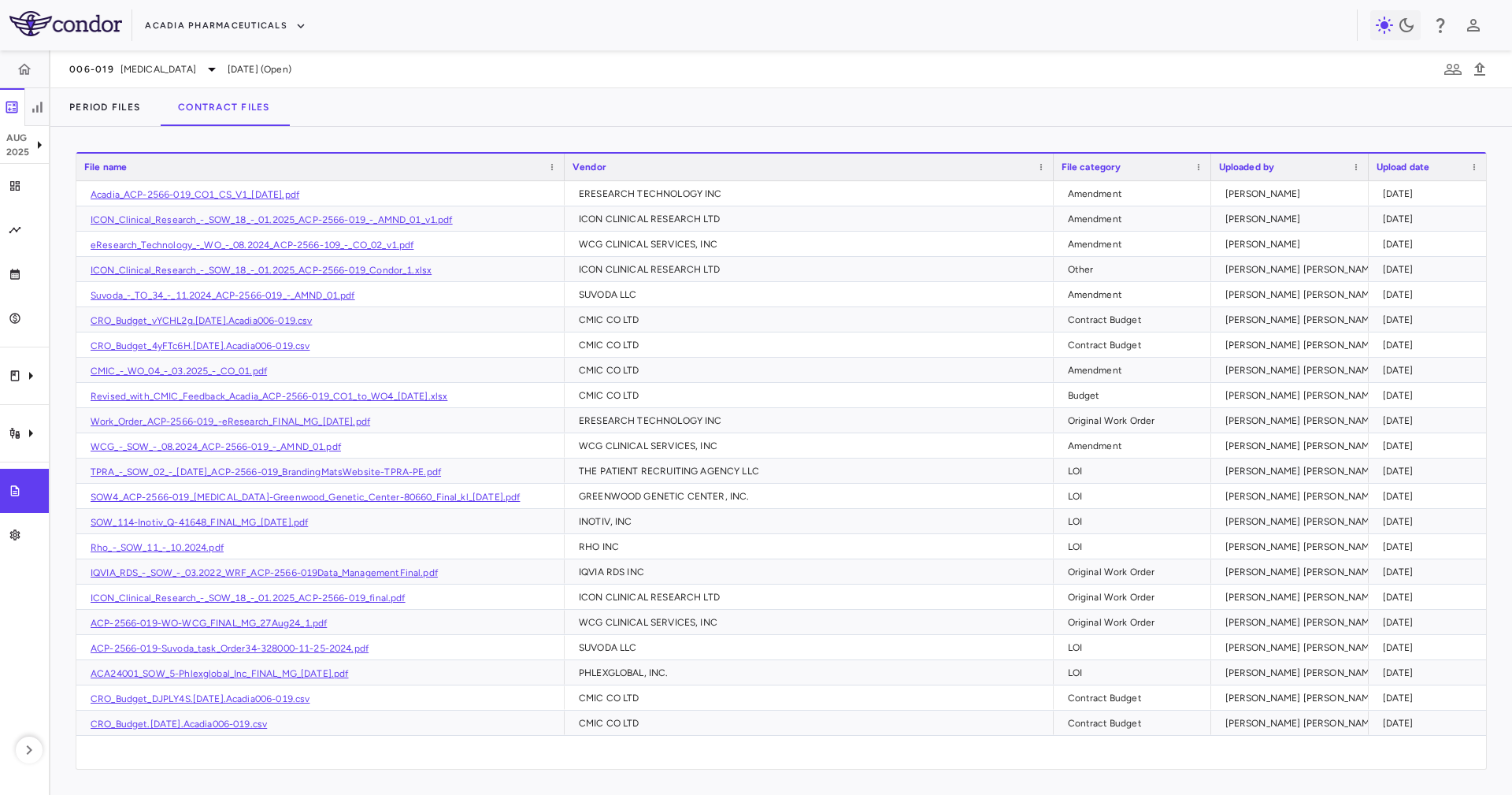
click at [410, 97] on div "Period Files Contract Files" at bounding box center [781, 107] width 1461 height 38
click at [712, 307] on div "CMIC CO LTD" at bounding box center [810, 319] width 489 height 24
drag, startPoint x: 1325, startPoint y: 315, endPoint x: 1309, endPoint y: 307, distance: 17.9
click at [1321, 313] on div "[PERSON_NAME] [PERSON_NAME] Colodrero" at bounding box center [1326, 320] width 200 height 25
drag, startPoint x: 1263, startPoint y: 278, endPoint x: 520, endPoint y: 314, distance: 743.9
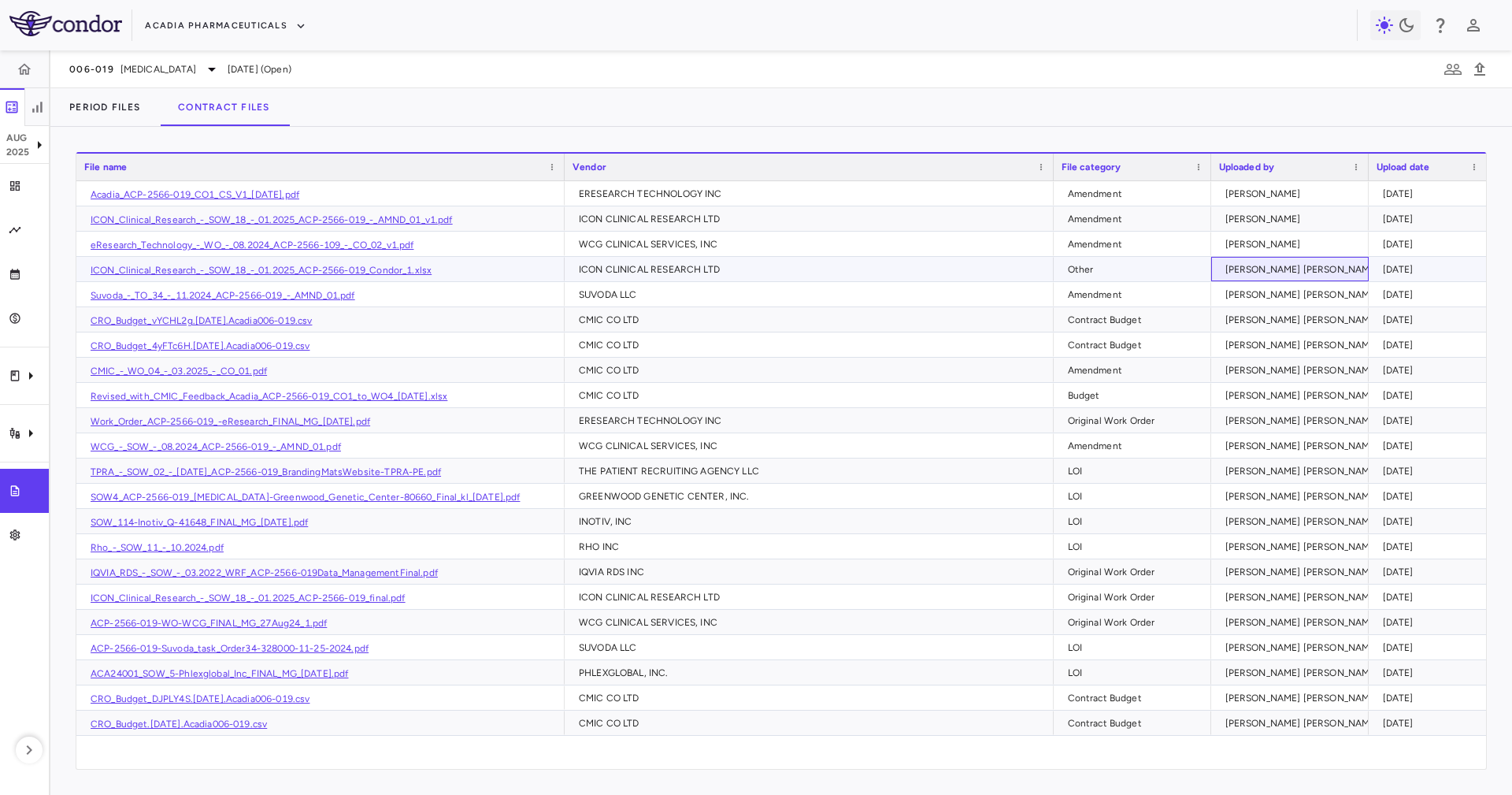
click at [1204, 278] on div "ICON_Clinical_Research_-_SOW_18_-_01.2025_ACP-2566-019_Condor_1.xlsx ICON CLINI…" at bounding box center [781, 269] width 1410 height 25
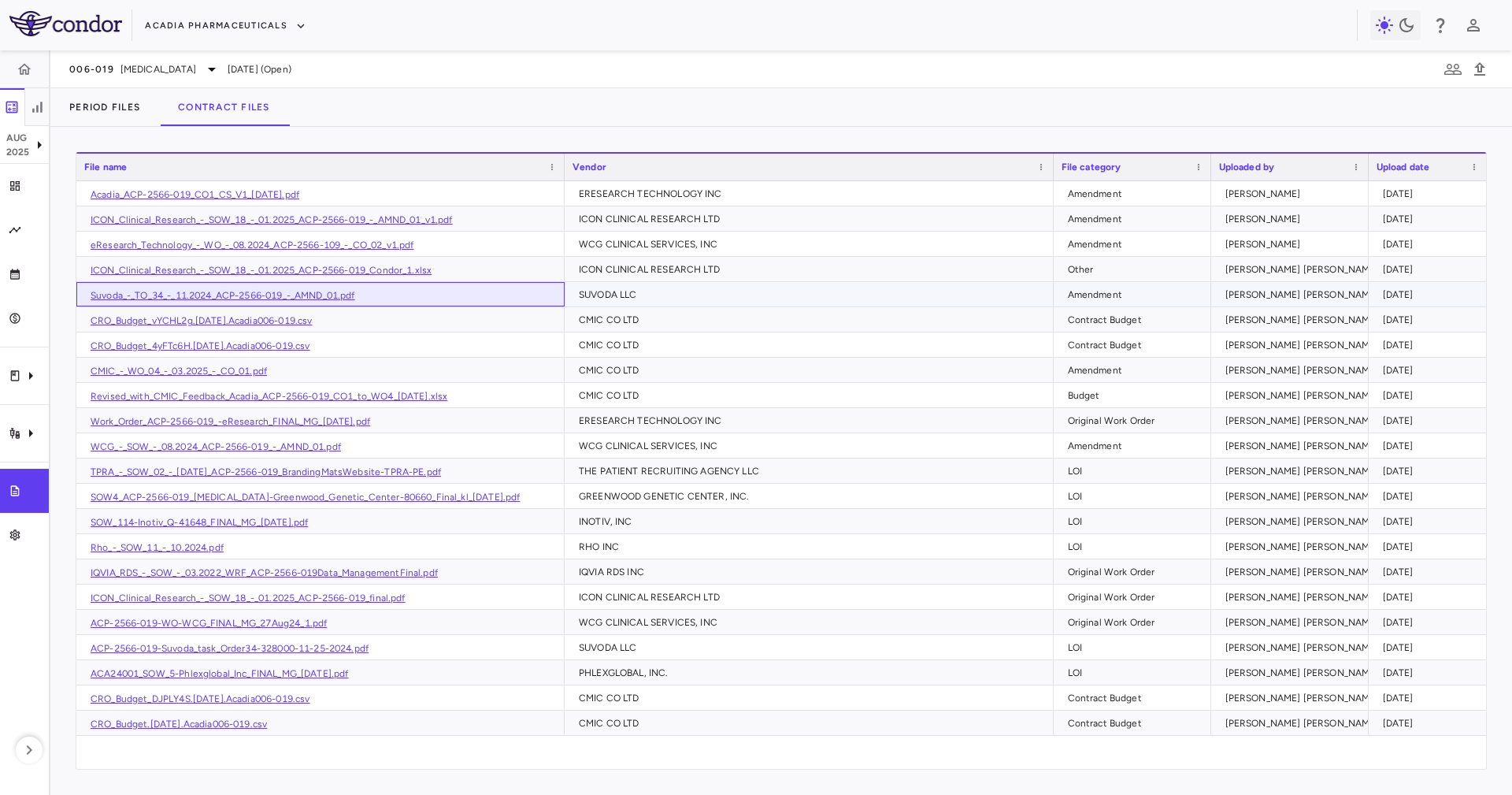
click at [378, 293] on div "Suvoda_-_TO_34_-_11.2024_ACP-2566-019_-_AMND_01.pdf" at bounding box center [320, 294] width 488 height 24
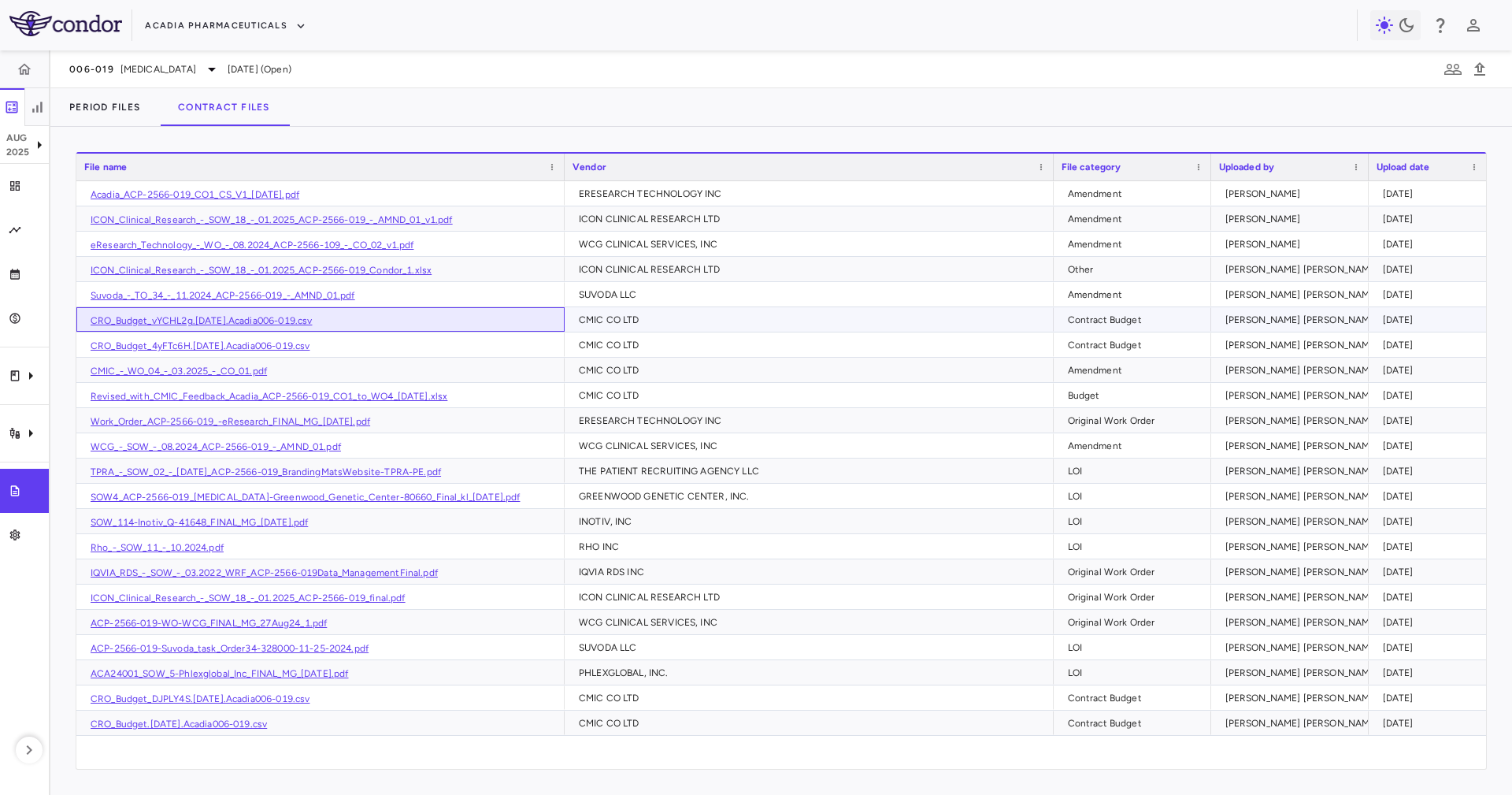
click at [387, 317] on div "CRO_Budget_vYCHL2g.[DATE].Acadia006-019.csv" at bounding box center [320, 319] width 488 height 24
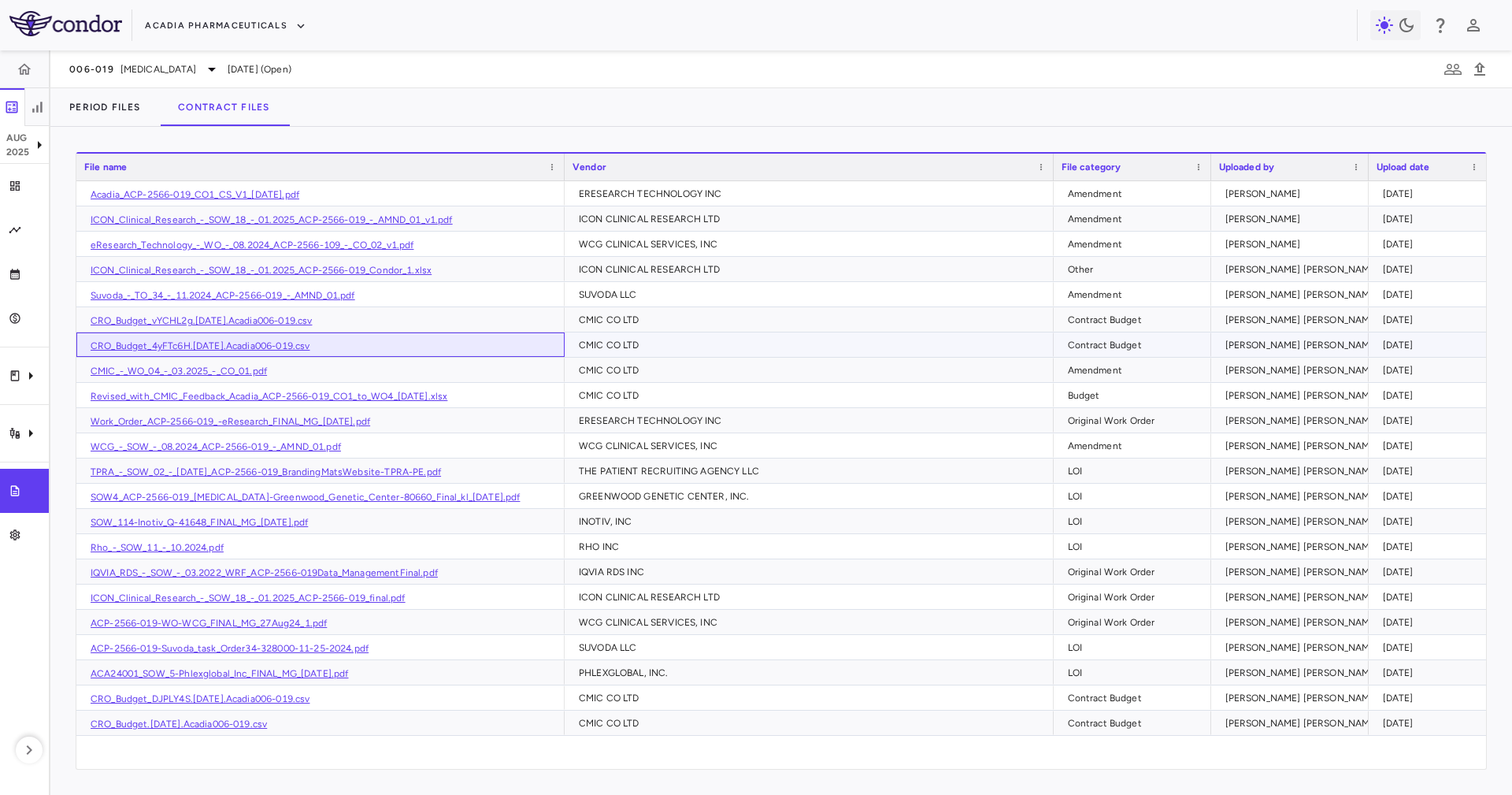
click at [209, 342] on link "CRO_Budget_4yFTc6H.[DATE].Acadia006-019.csv" at bounding box center [200, 346] width 219 height 11
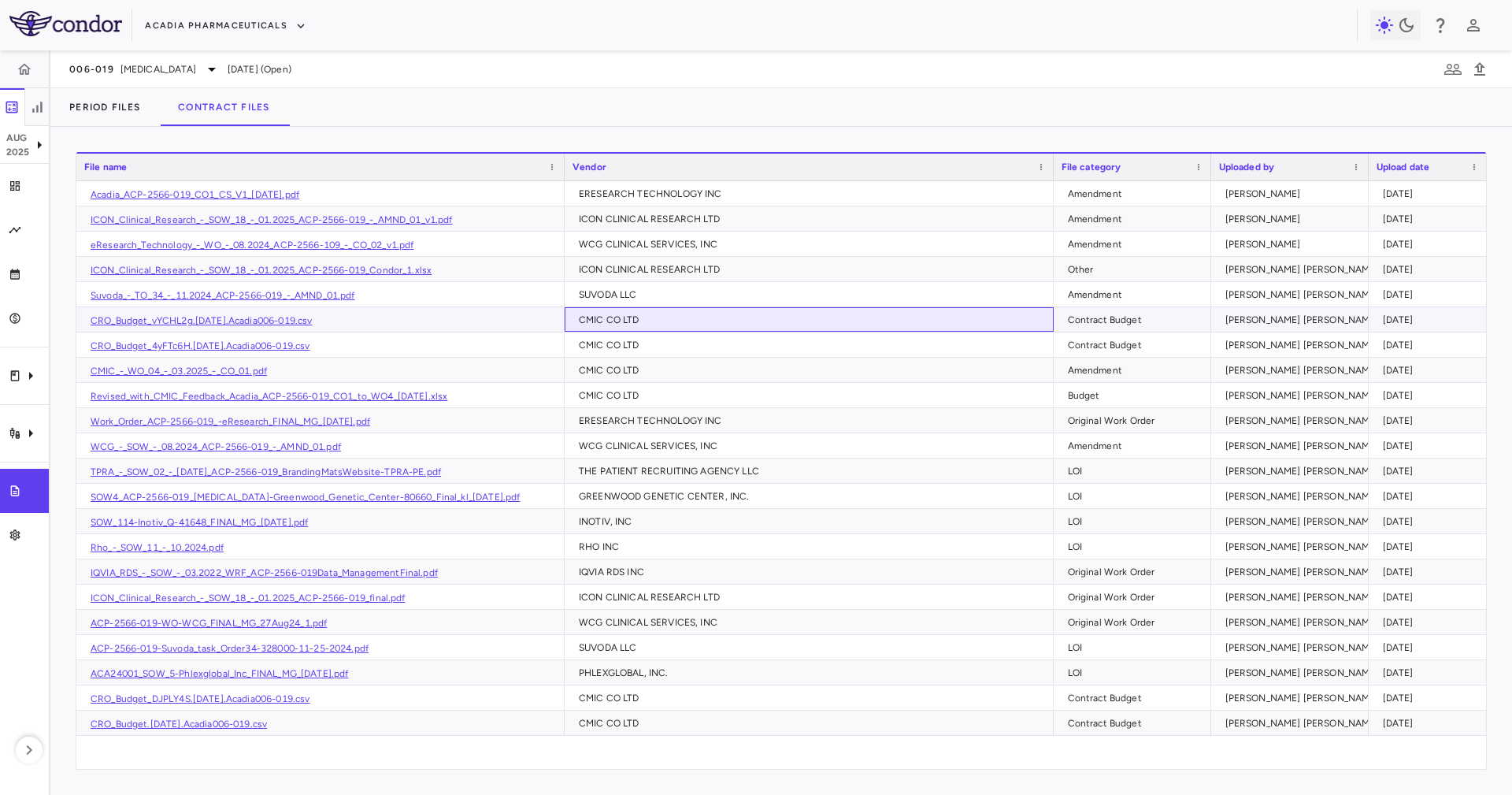
click at [704, 326] on div "CMIC CO LTD" at bounding box center [813, 320] width 467 height 25
click at [18, 377] on icon "Clinical expenses" at bounding box center [15, 375] width 9 height 10
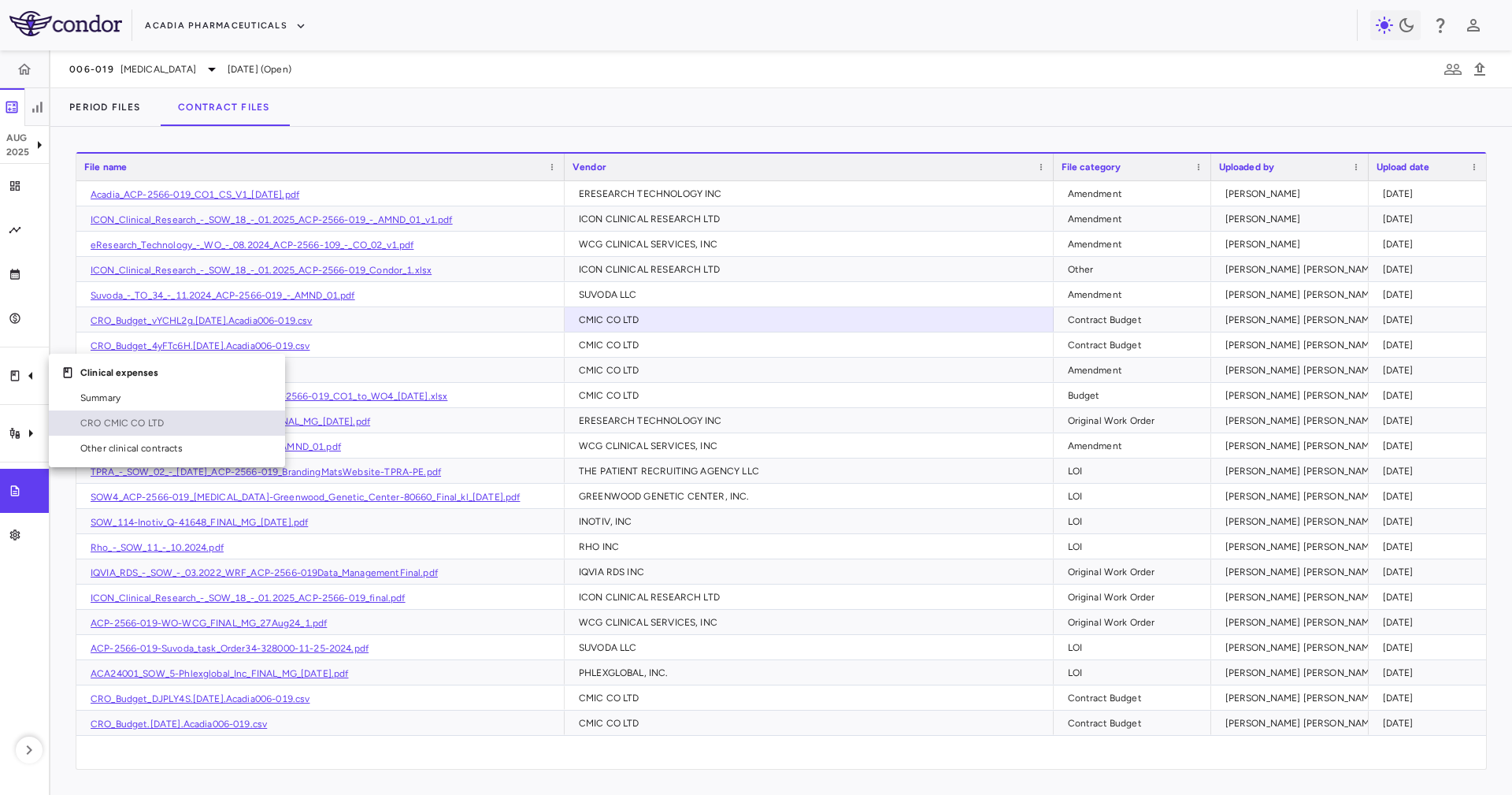
click at [153, 414] on link "CRO CMIC CO LTD" at bounding box center [167, 423] width 236 height 25
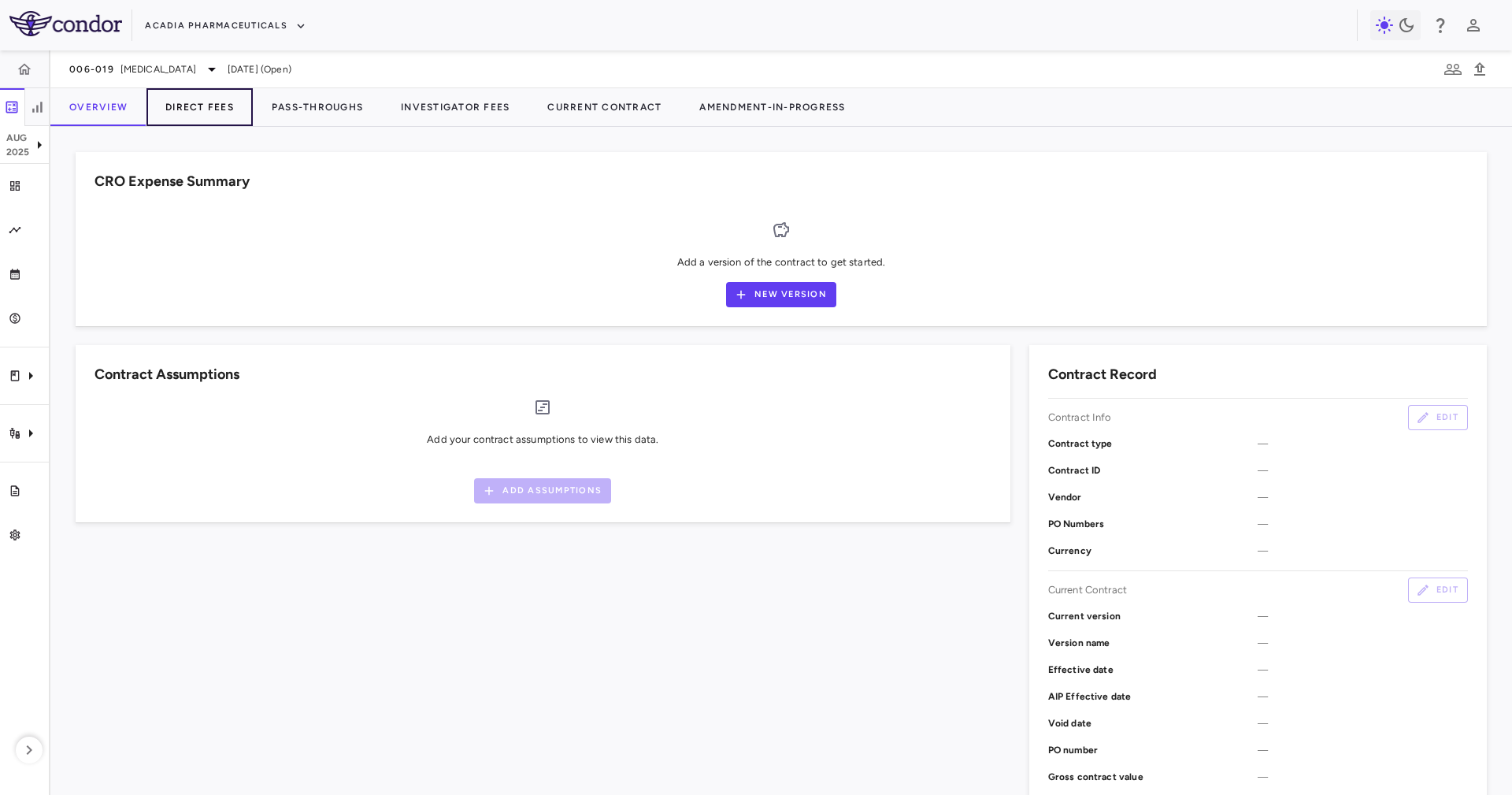
click at [198, 116] on button "Direct Fees" at bounding box center [200, 107] width 107 height 38
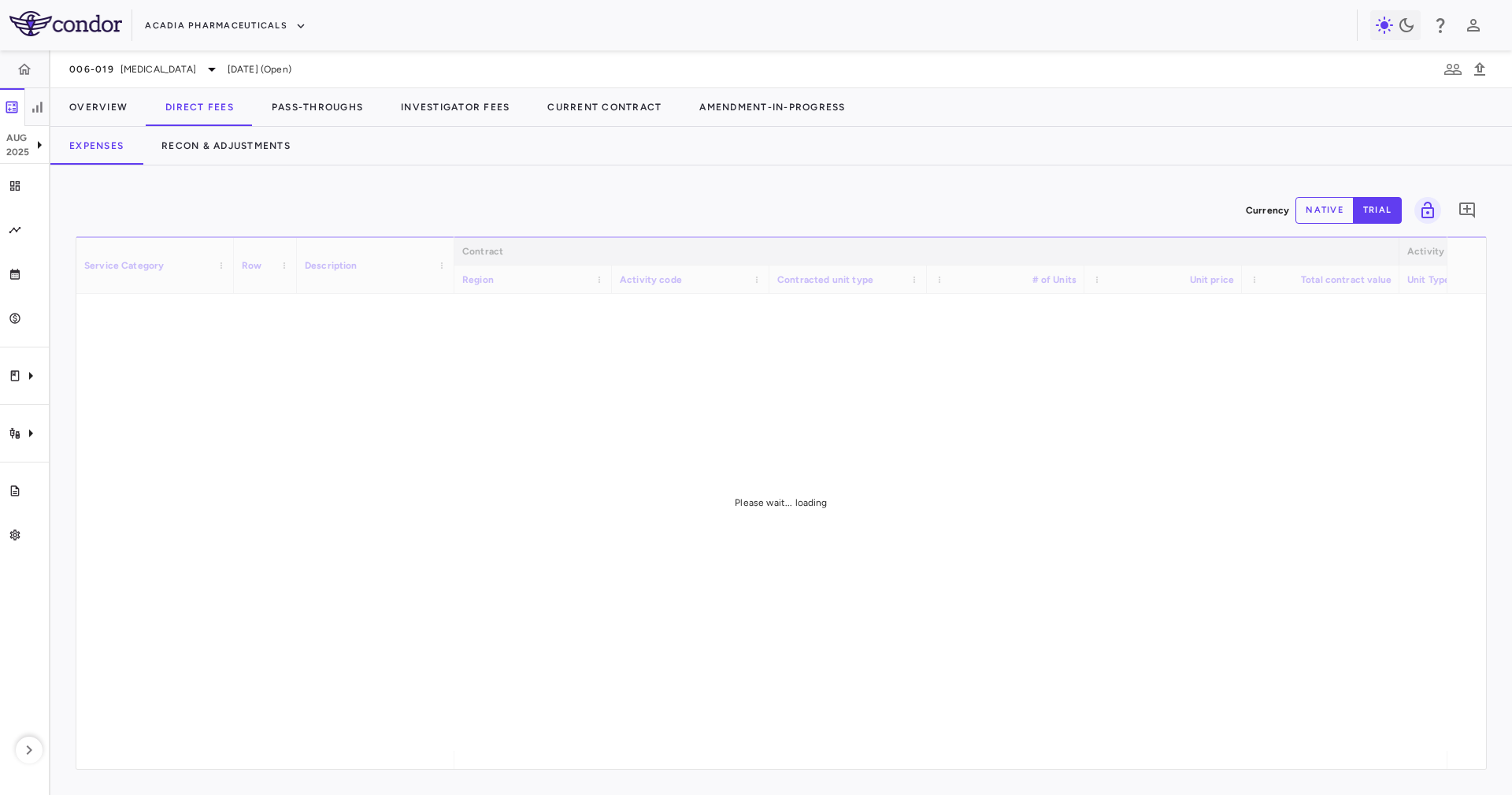
click at [401, 147] on div "Expenses Recon & Adjustments" at bounding box center [781, 146] width 1461 height 38
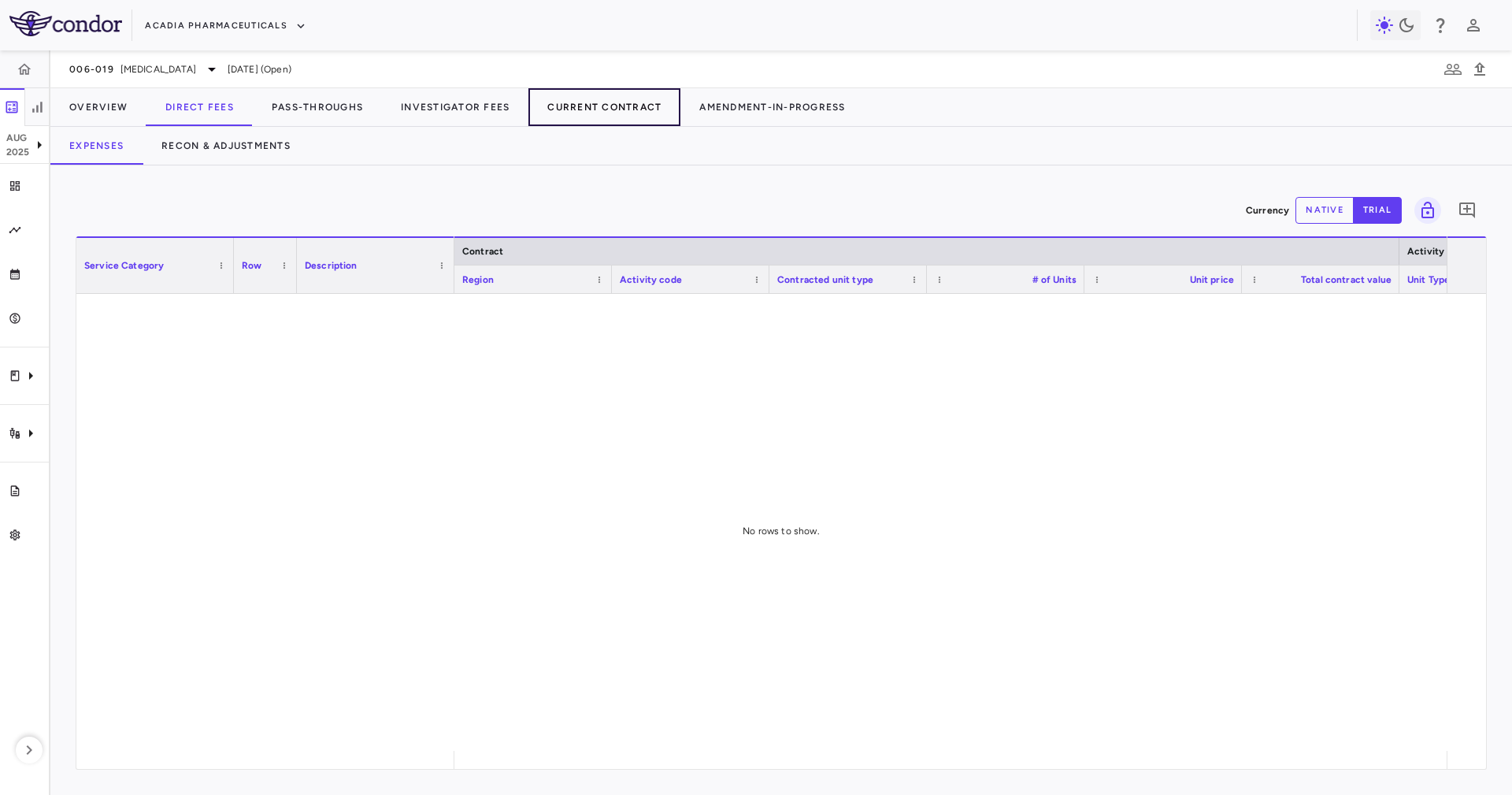
click at [597, 118] on button "Current Contract" at bounding box center [604, 107] width 152 height 38
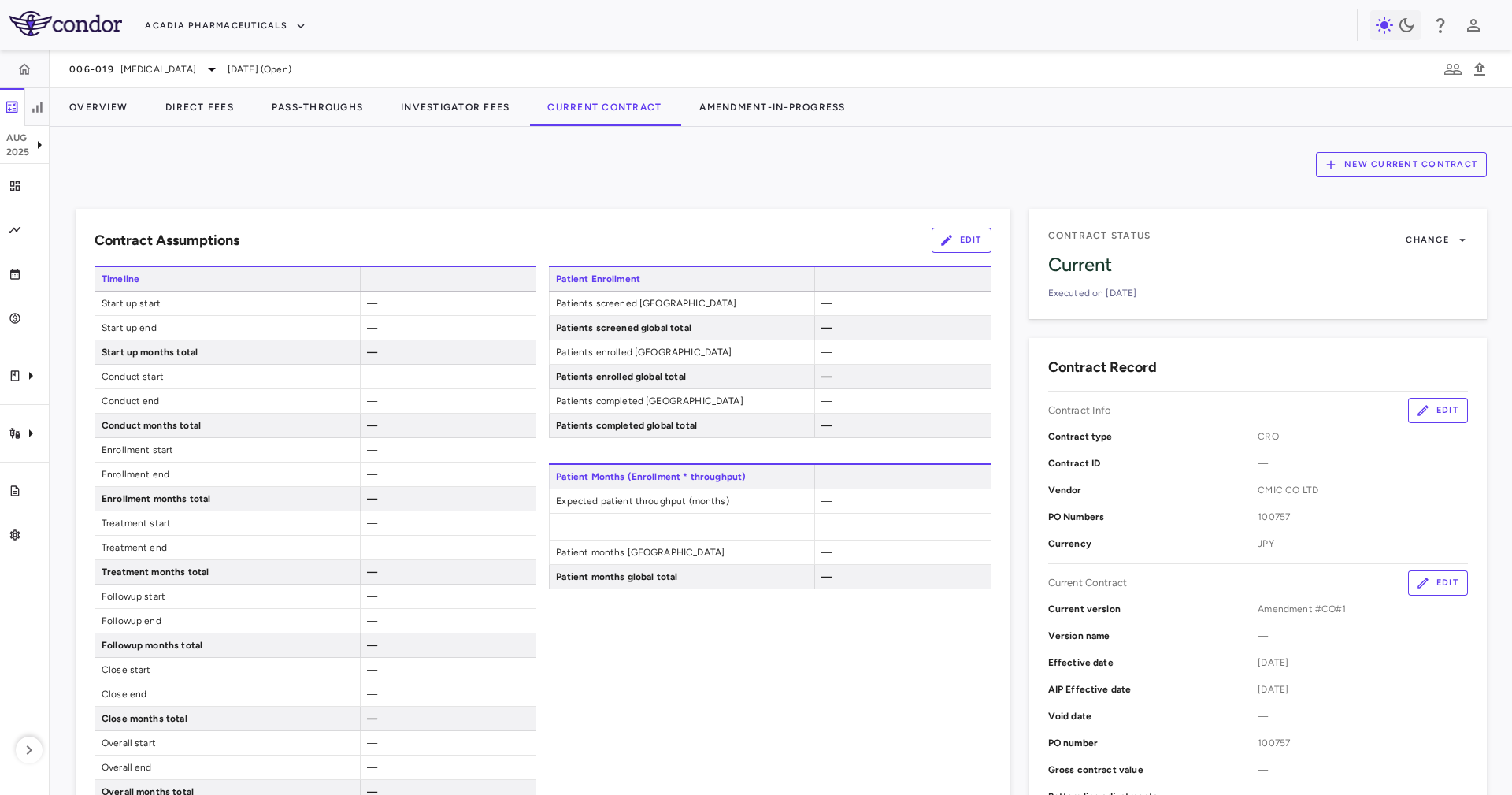
drag, startPoint x: 780, startPoint y: 195, endPoint x: 817, endPoint y: 203, distance: 37.9
click at [780, 196] on div "Contract Assumptions Edit Timeline Start up start — Start up end — Start up mon…" at bounding box center [533, 621] width 954 height 861
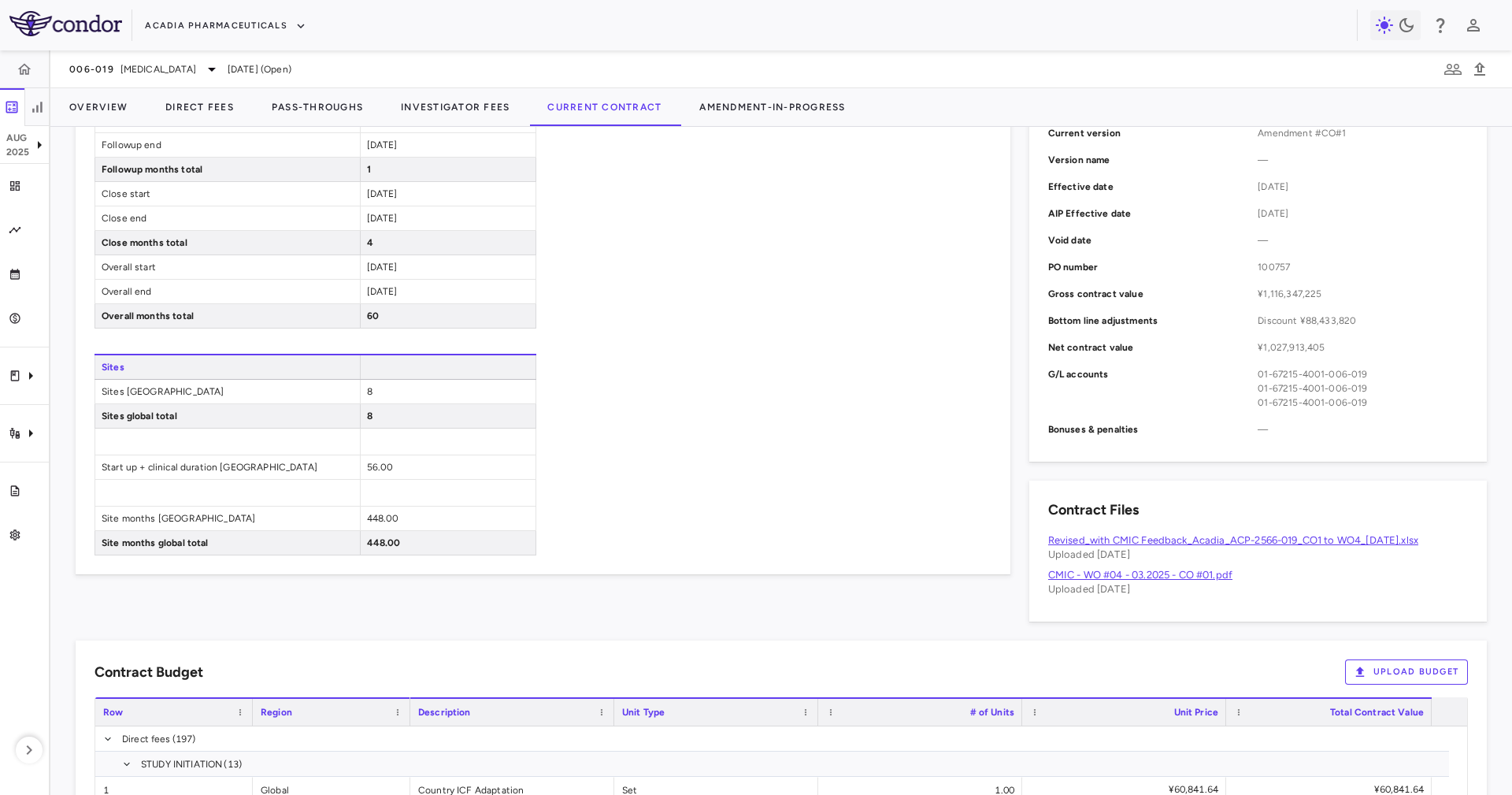
scroll to position [827, 0]
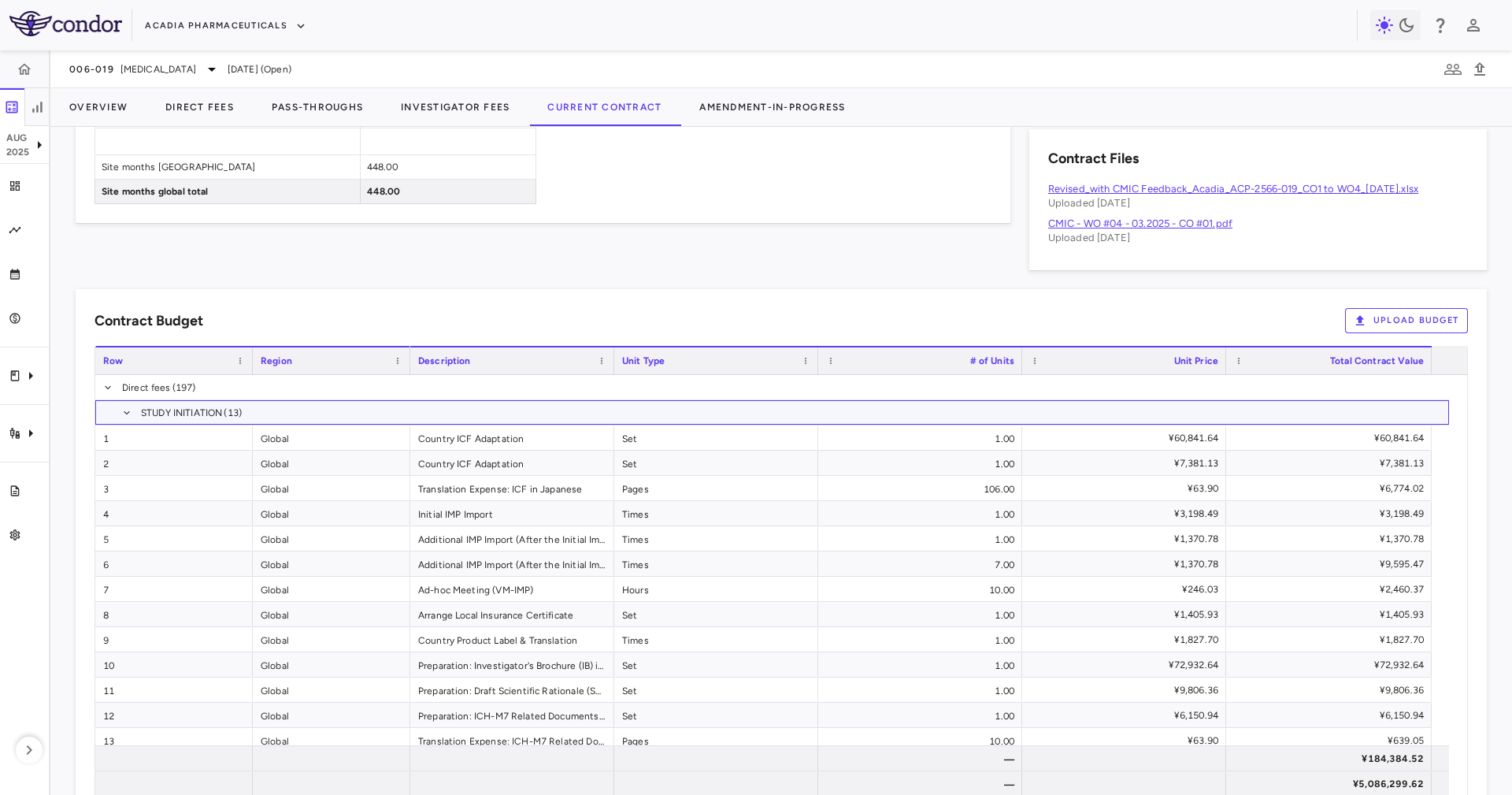
click at [131, 407] on span "STUDY INITIATION (13)" at bounding box center [773, 412] width 1354 height 24
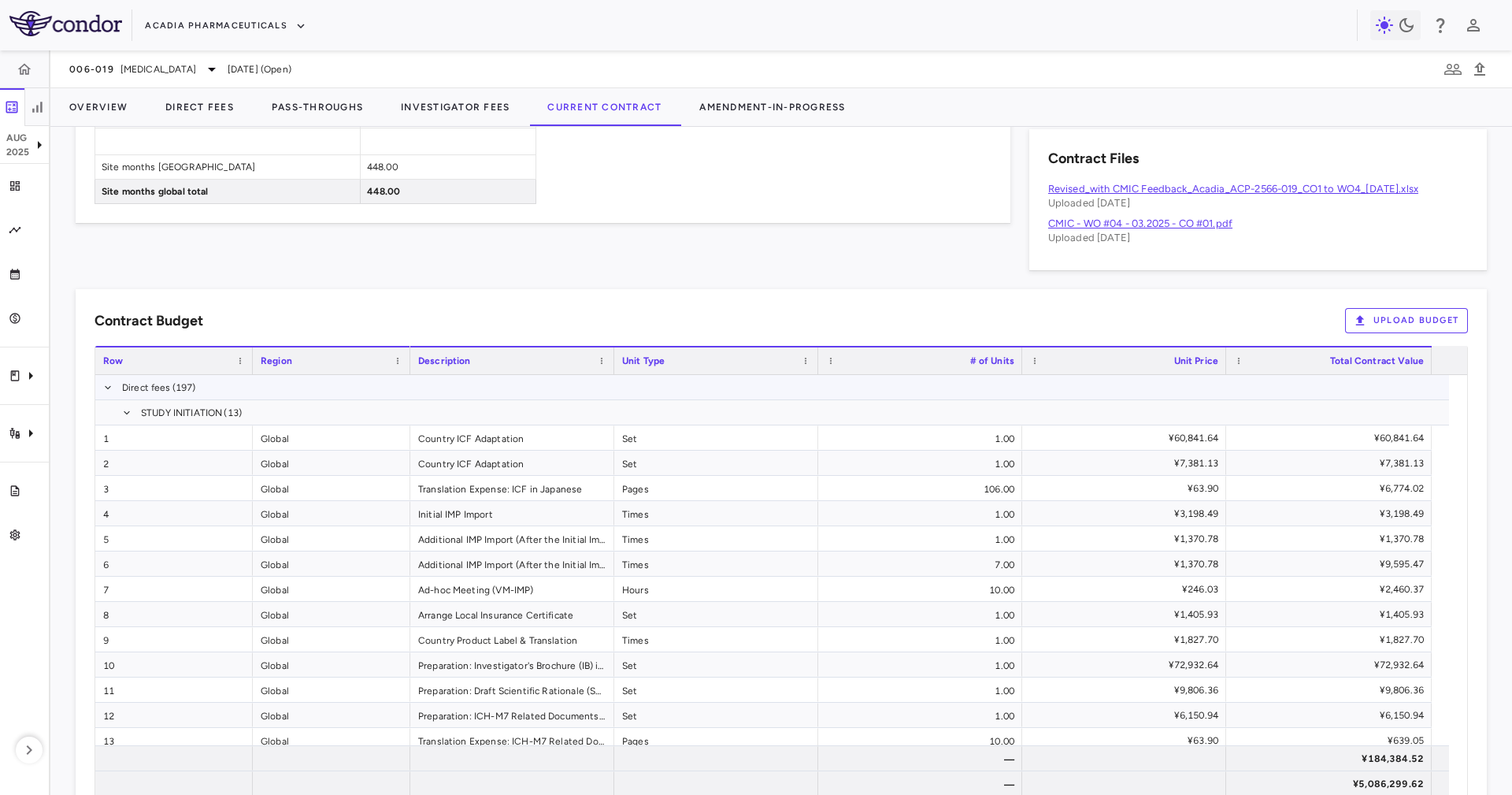
click at [111, 396] on span at bounding box center [108, 388] width 9 height 25
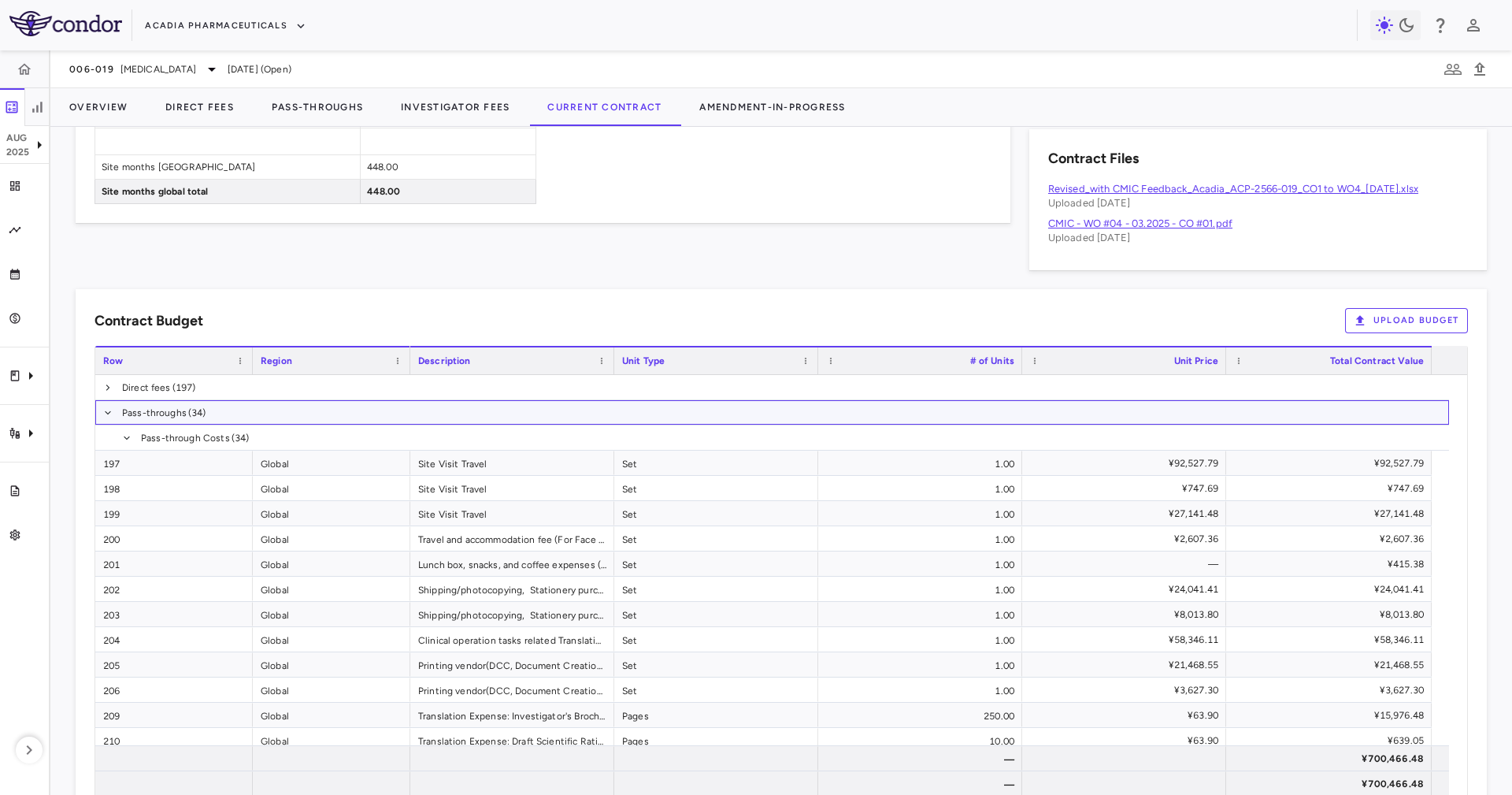
click at [112, 407] on span "Pass-throughs (34)" at bounding box center [773, 412] width 1354 height 24
click at [108, 406] on span at bounding box center [108, 413] width 9 height 25
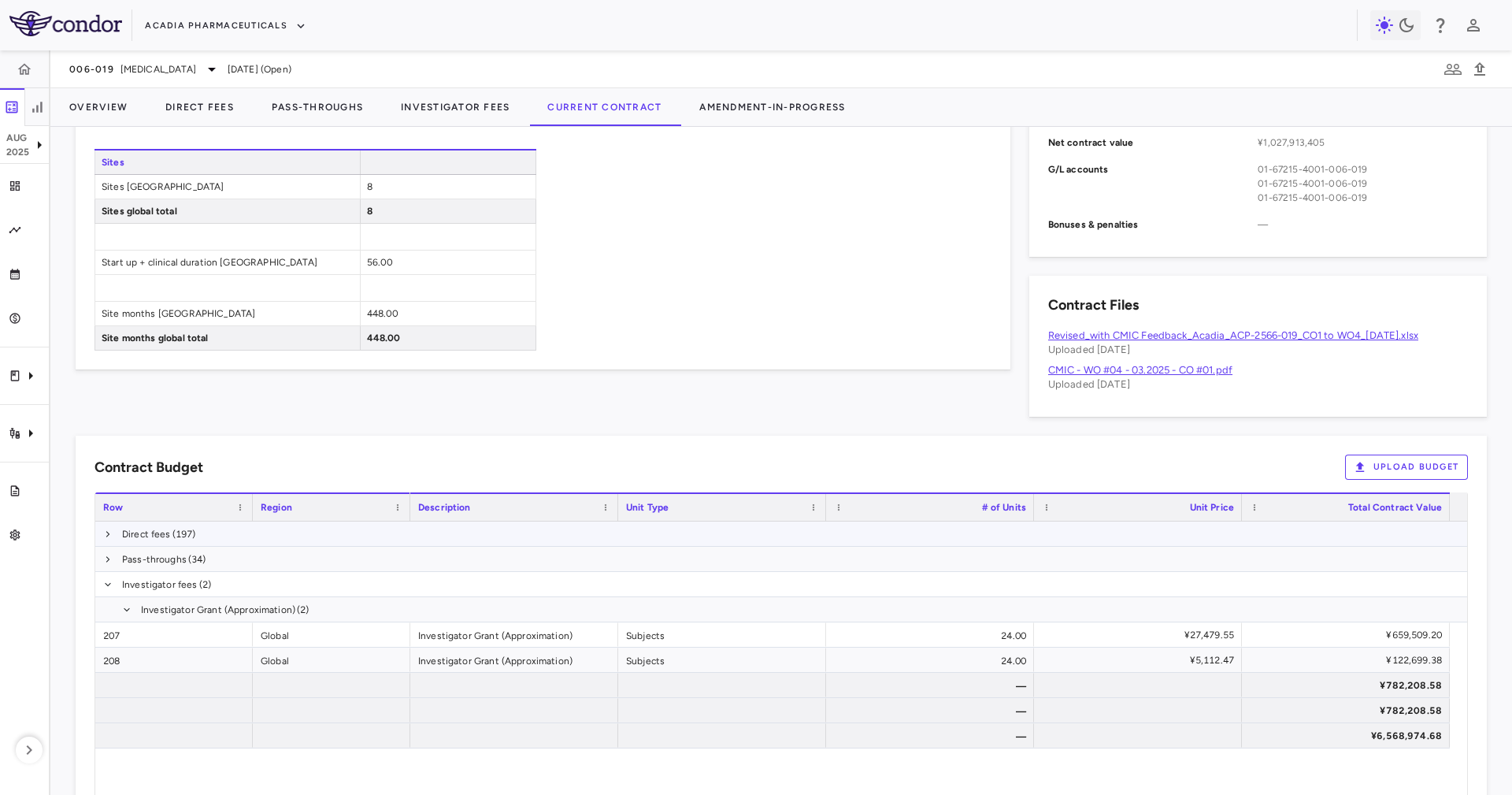
scroll to position [709, 0]
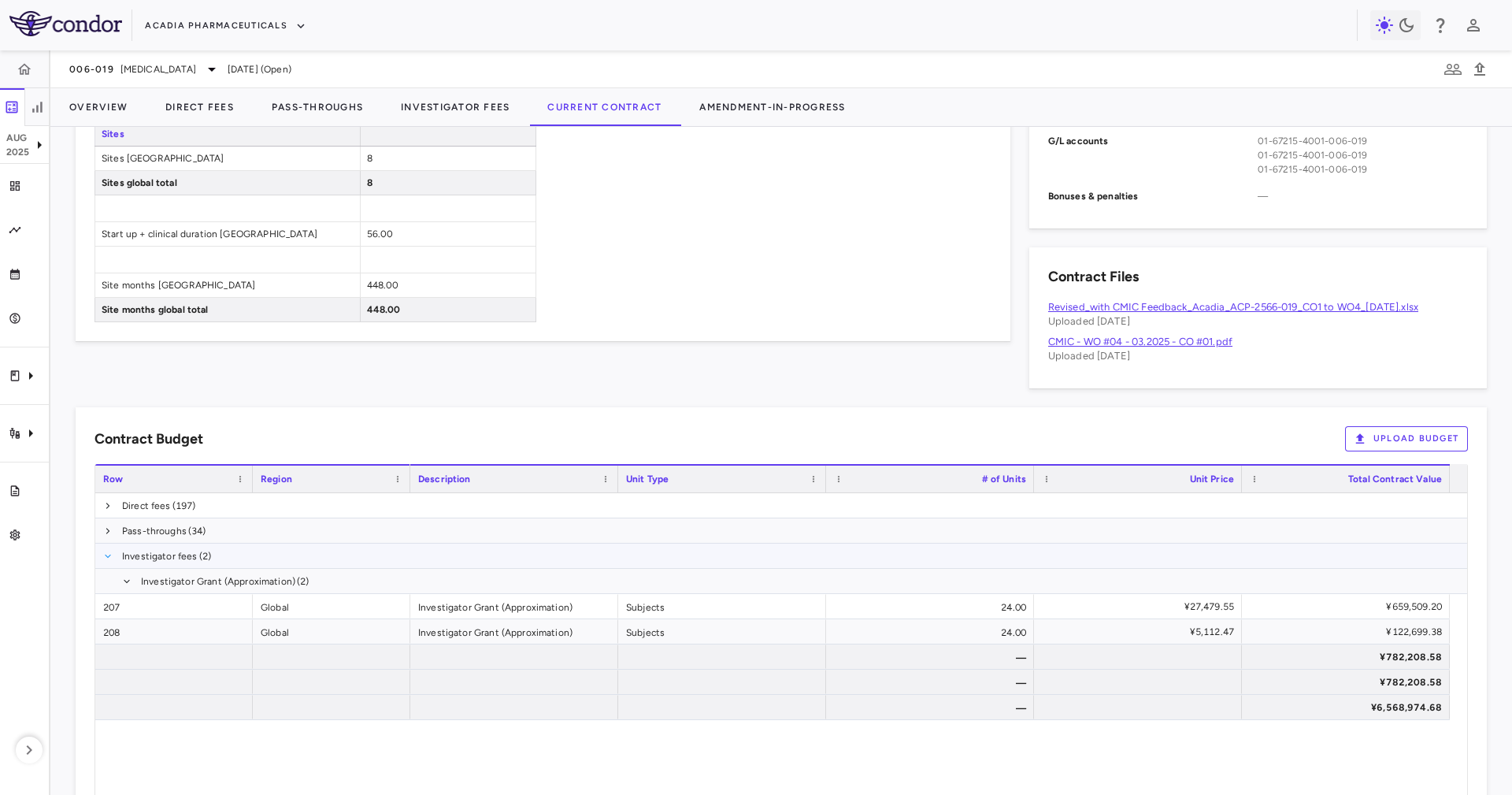
click at [110, 552] on span at bounding box center [108, 557] width 9 height 9
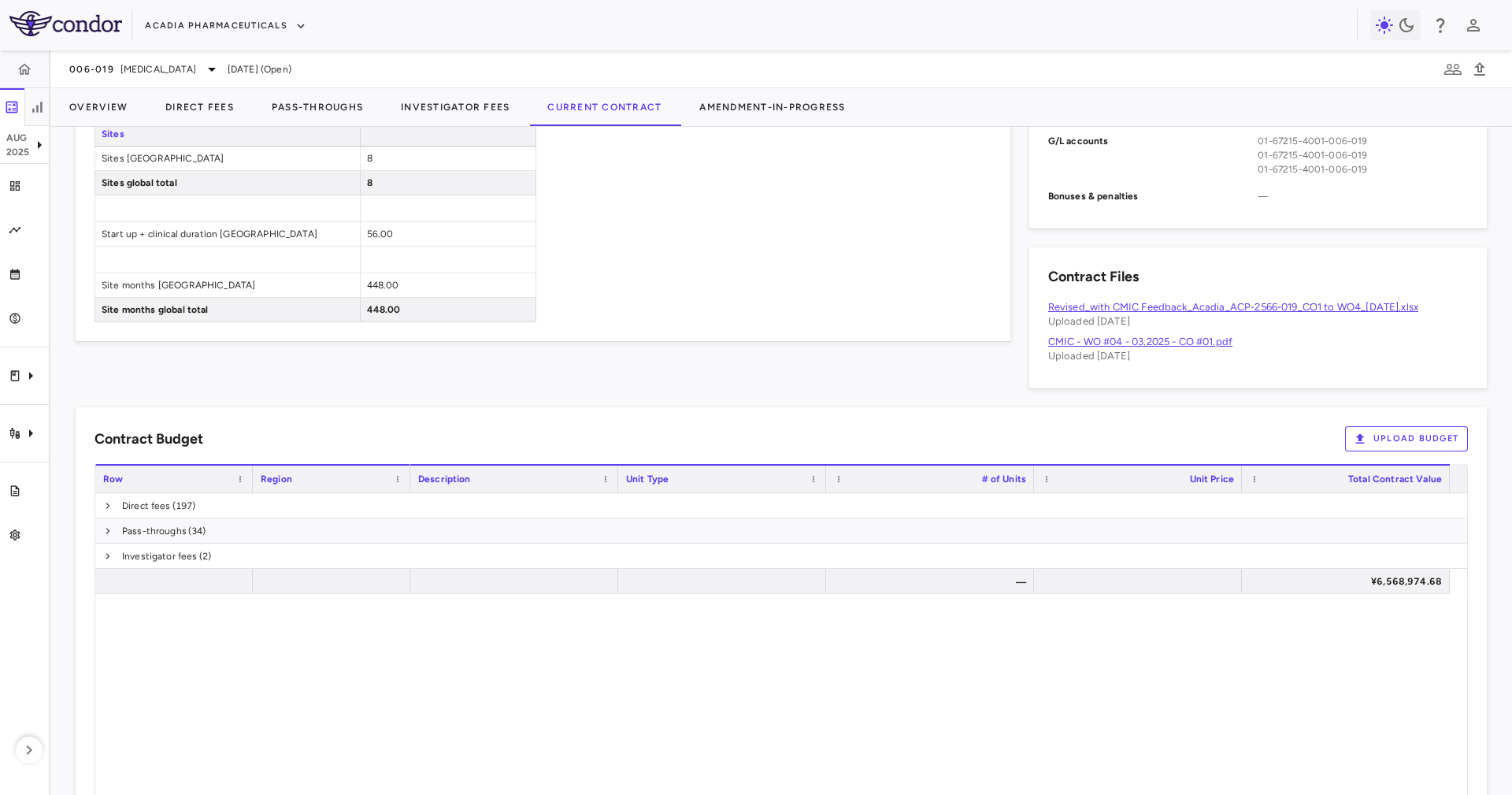
click at [1316, 298] on div "Contract Files Revised_with CMIC Feedback_Acadia_ACP-2566-019_CO1 to WO4_[DATE]…" at bounding box center [1258, 317] width 458 height 141
click at [1326, 305] on link "Revised_with CMIC Feedback_Acadia_ACP-2566-019_CO1 to WO4_[DATE].xlsx" at bounding box center [1233, 306] width 370 height 12
click at [107, 501] on span at bounding box center [108, 506] width 9 height 9
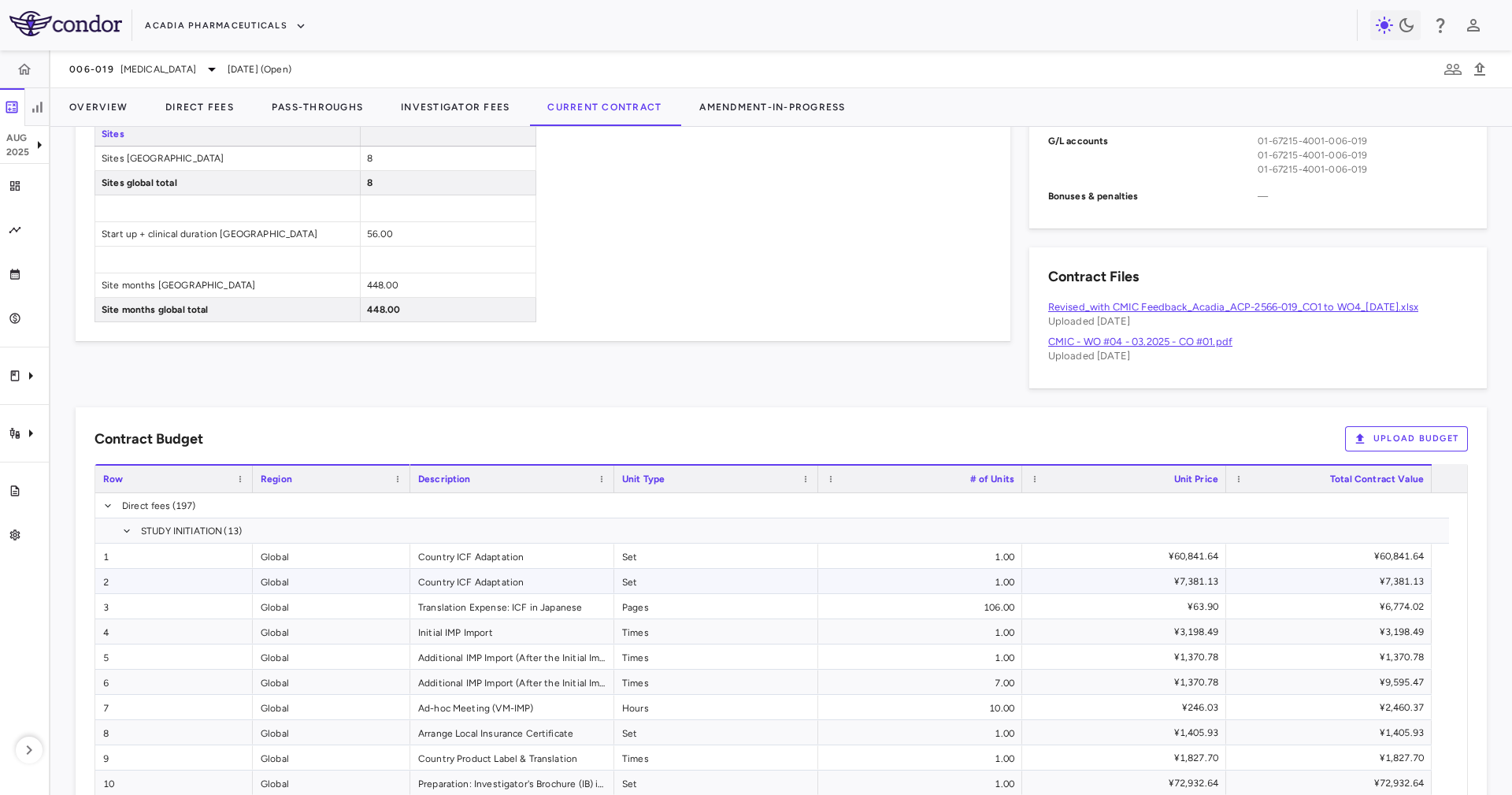
click at [584, 585] on div "Country ICF Adaptation" at bounding box center [512, 581] width 204 height 24
click at [587, 557] on div "Country ICF Adaptation" at bounding box center [512, 556] width 204 height 24
click at [574, 615] on div "Translation Expense: ICF in Japanese" at bounding box center [512, 606] width 204 height 24
click at [574, 661] on div "Additional IMP Import (After the Initial Import)" at bounding box center [512, 656] width 204 height 24
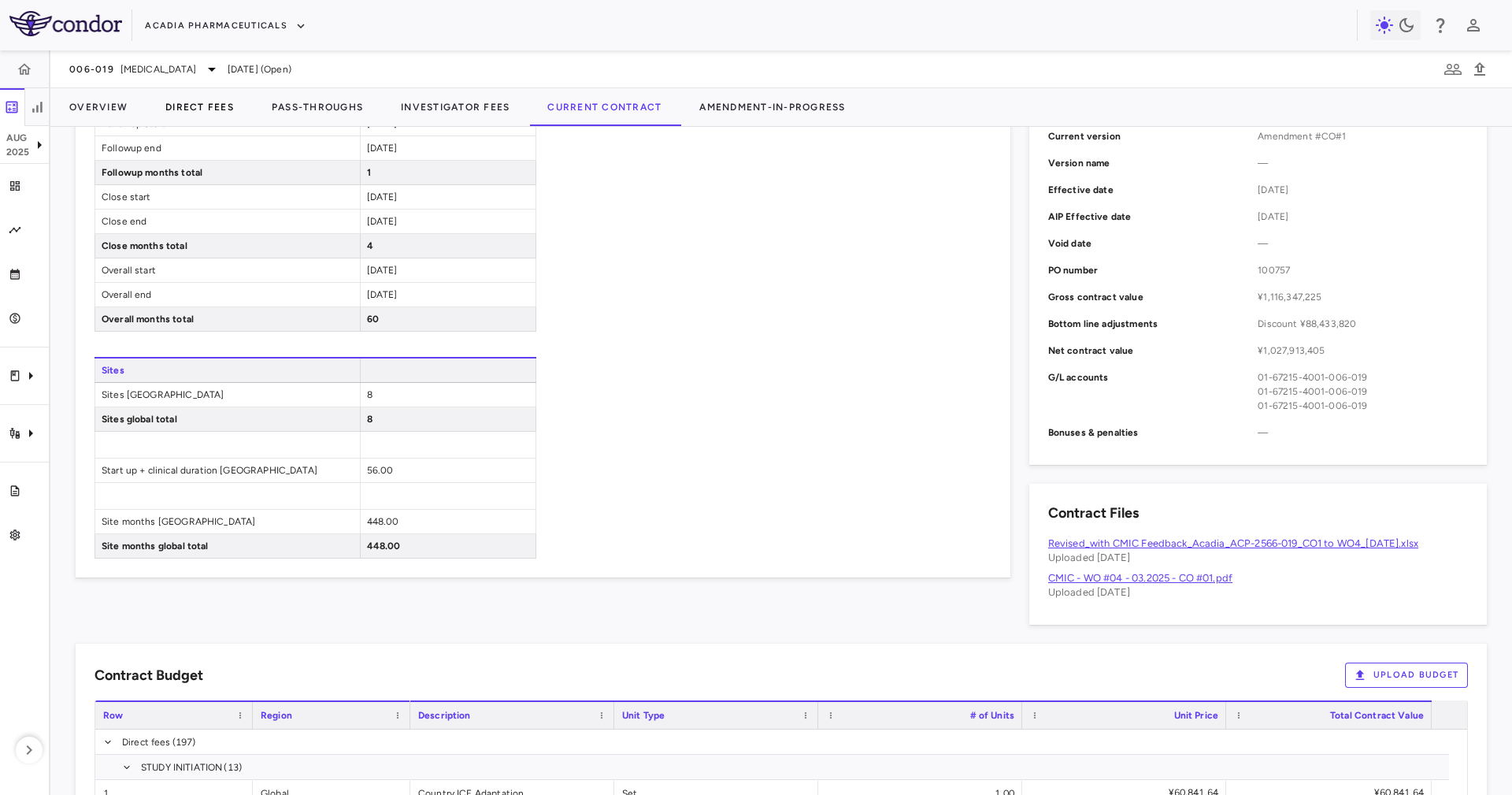
drag, startPoint x: 236, startPoint y: 129, endPoint x: 182, endPoint y: 99, distance: 61.8
click at [234, 126] on div "006-019 [MEDICAL_DATA] [DATE] (Open) Overview Direct Fees Pass-Throughs Investi…" at bounding box center [781, 422] width 1461 height 744
click at [182, 99] on button "Direct Fees" at bounding box center [200, 107] width 107 height 38
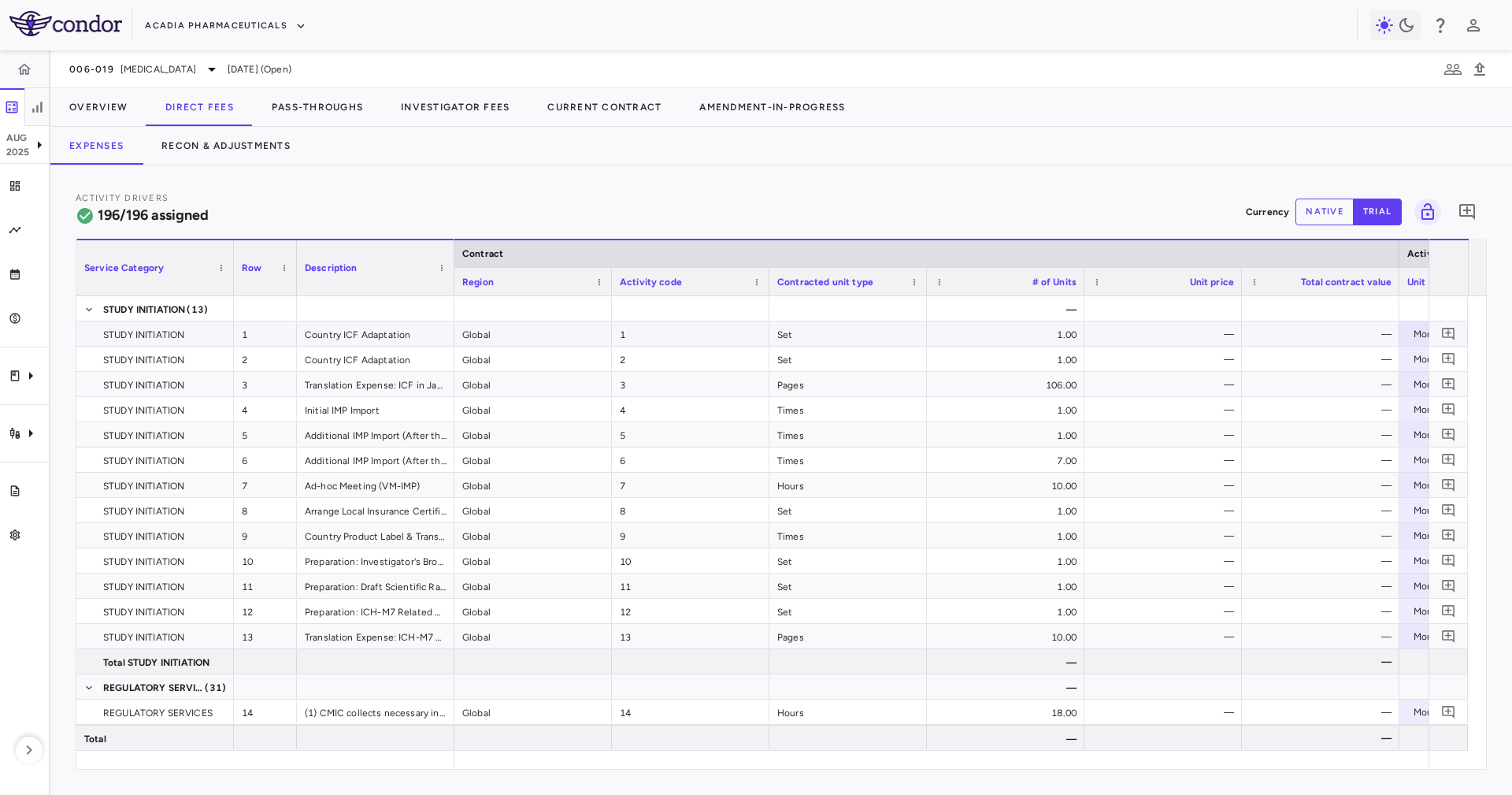
click at [425, 331] on div "Country ICF Adaptation" at bounding box center [376, 333] width 158 height 24
click at [421, 347] on div "Country ICF Adaptation" at bounding box center [376, 358] width 158 height 24
click at [414, 373] on div "Translation Expense: ICF in Japanese" at bounding box center [376, 384] width 158 height 24
click at [411, 407] on div "Initial IMP Import" at bounding box center [376, 409] width 158 height 24
click at [415, 473] on div "Ad-hoc Meeting (VM-IMP)" at bounding box center [376, 485] width 158 height 24
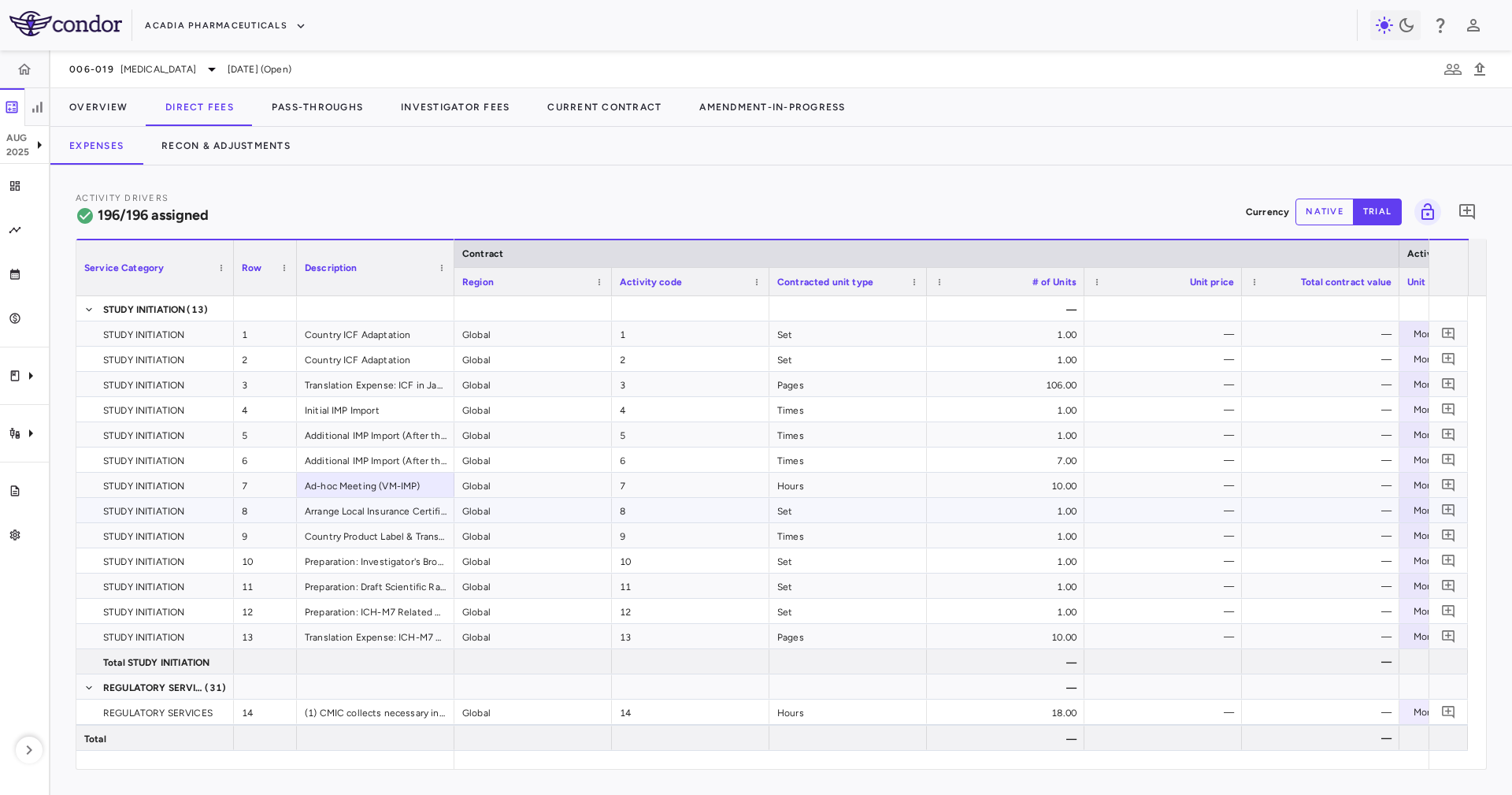
click at [415, 521] on div "Arrange Local Insurance Certificate" at bounding box center [376, 510] width 158 height 24
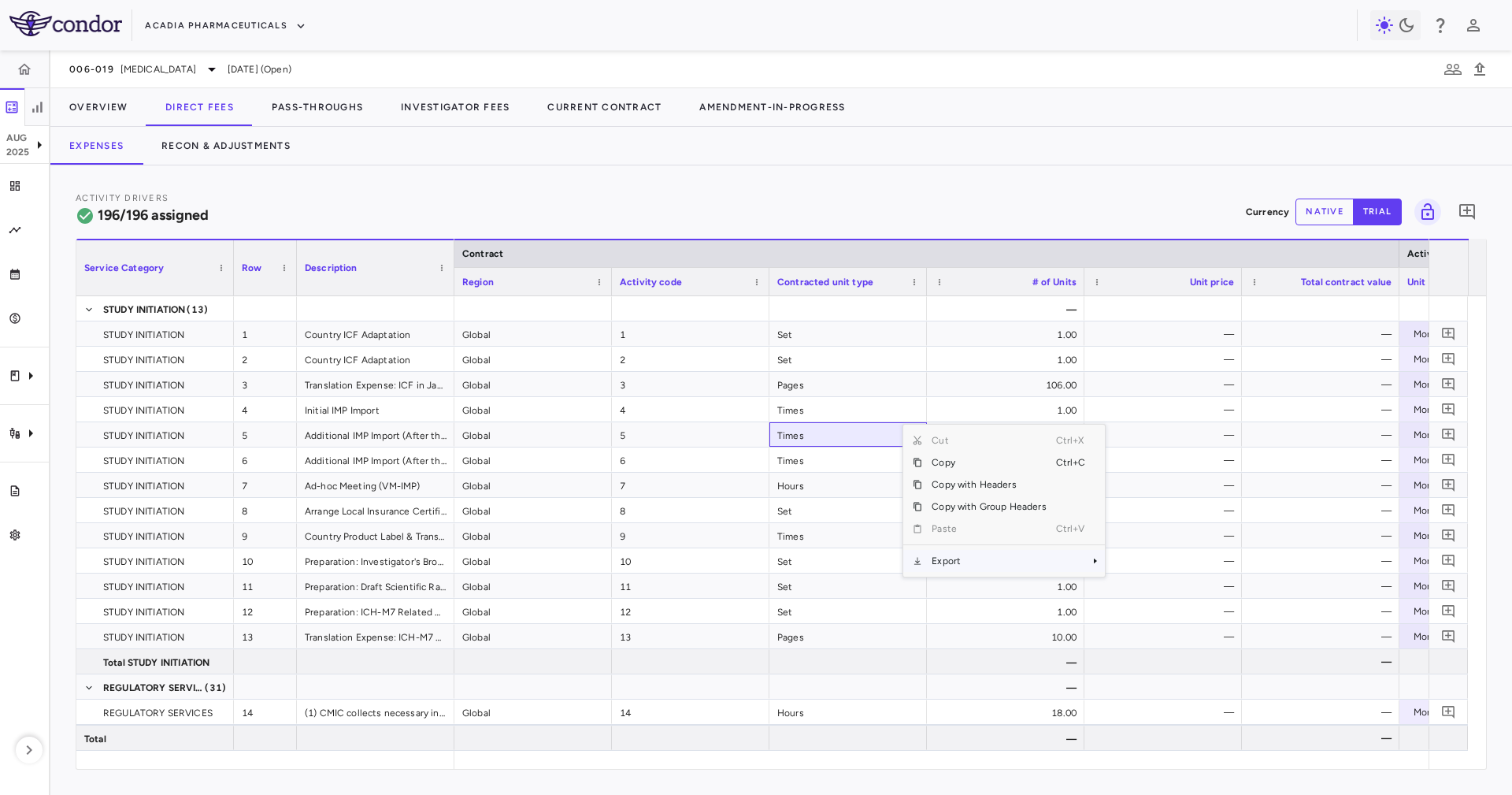
click at [926, 557] on span "Export" at bounding box center [989, 561] width 133 height 22
click at [1172, 584] on span "Excel Export" at bounding box center [1157, 589] width 74 height 22
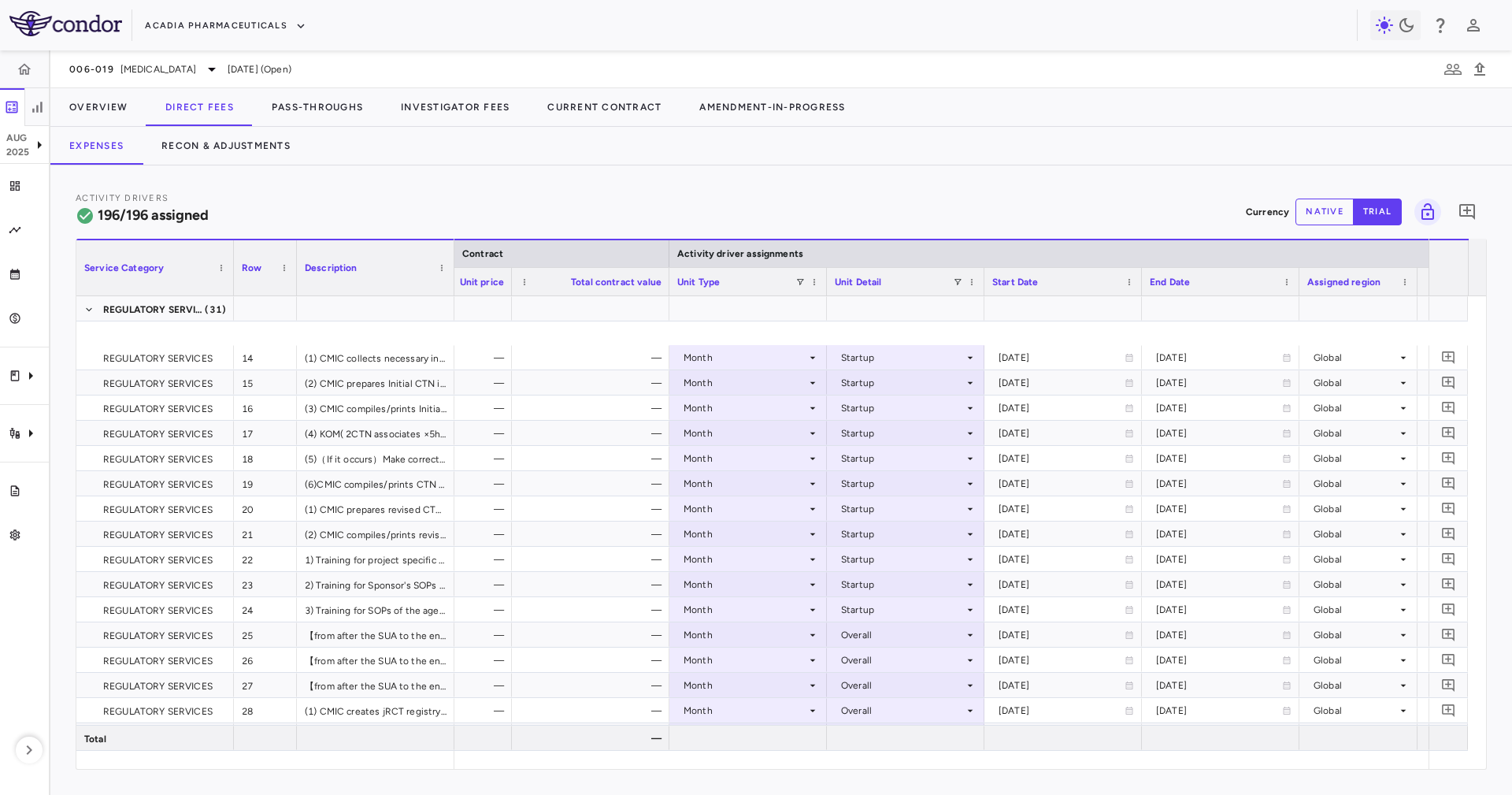
scroll to position [591, 0]
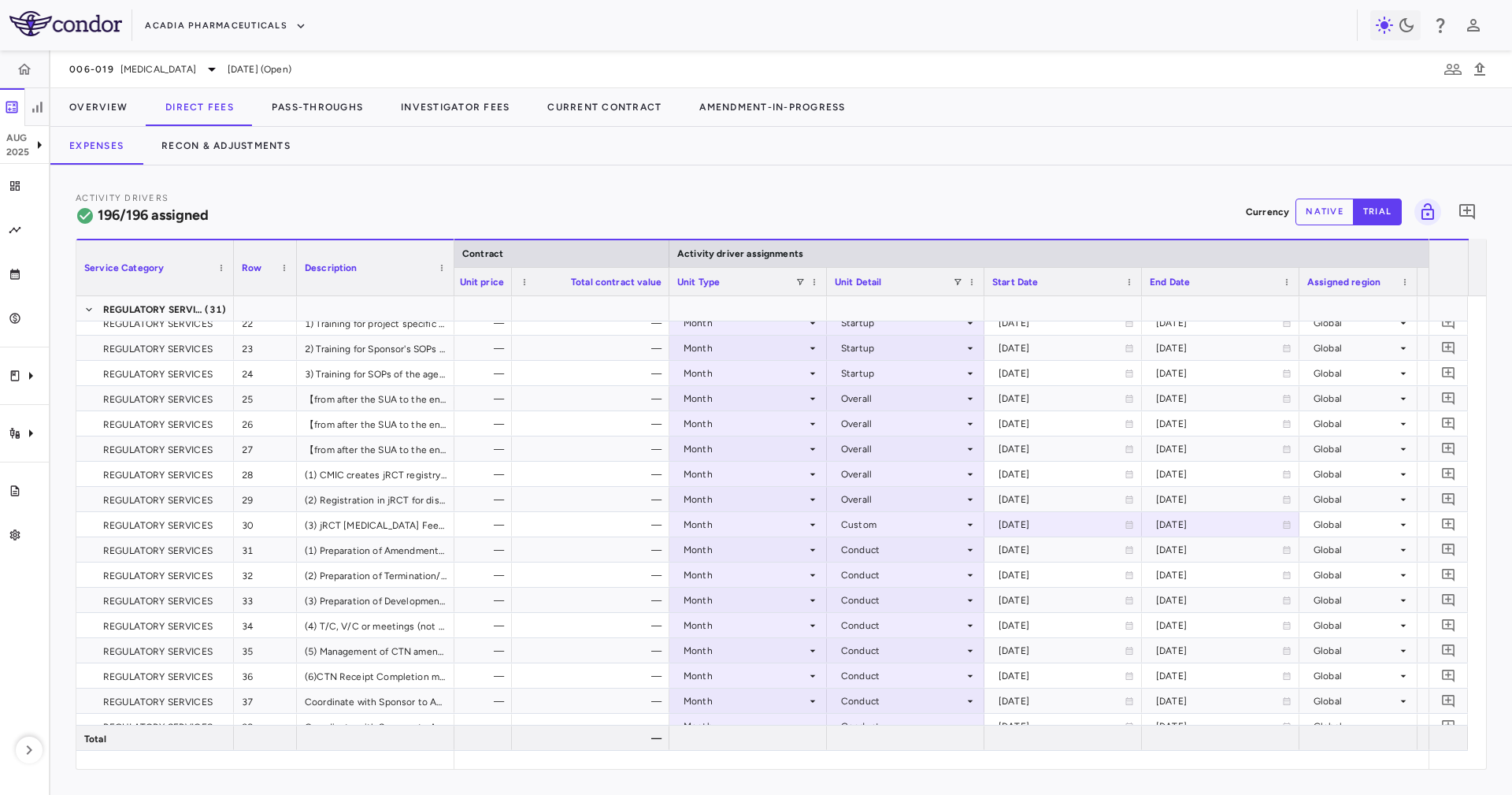
click at [823, 283] on div at bounding box center [826, 281] width 6 height 28
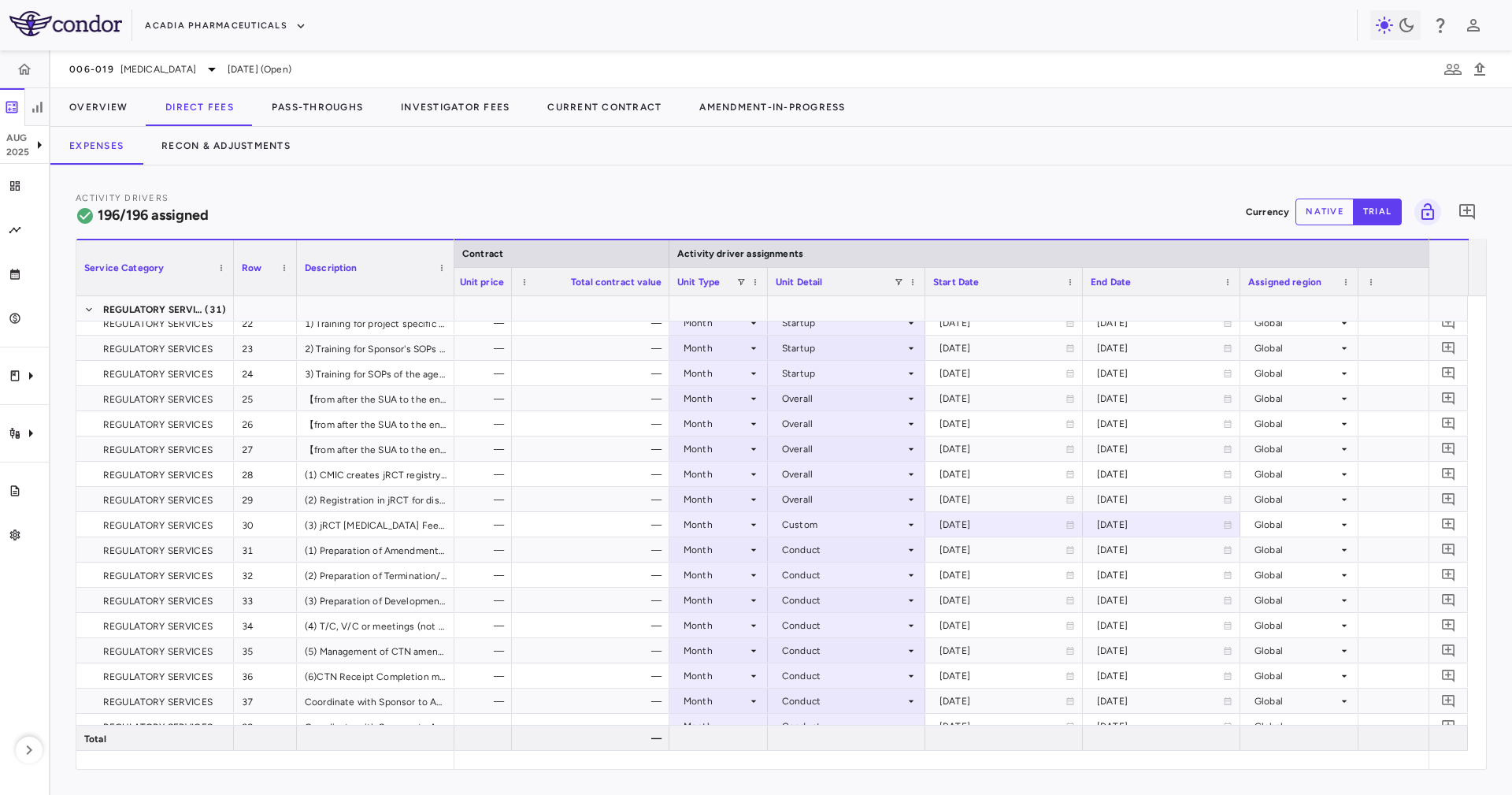
click at [924, 286] on div at bounding box center [925, 281] width 6 height 28
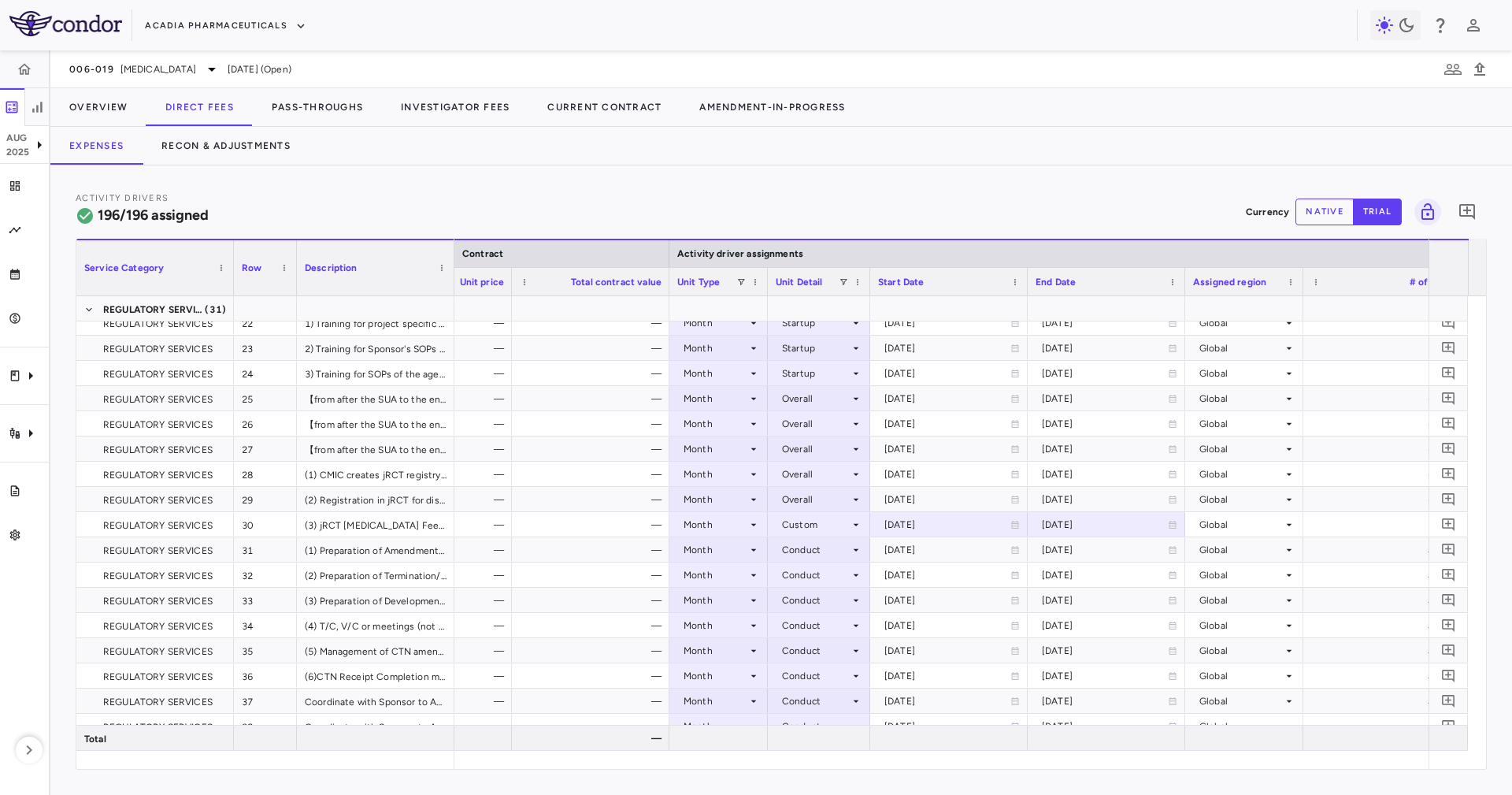
click at [1024, 283] on div at bounding box center [1027, 281] width 6 height 28
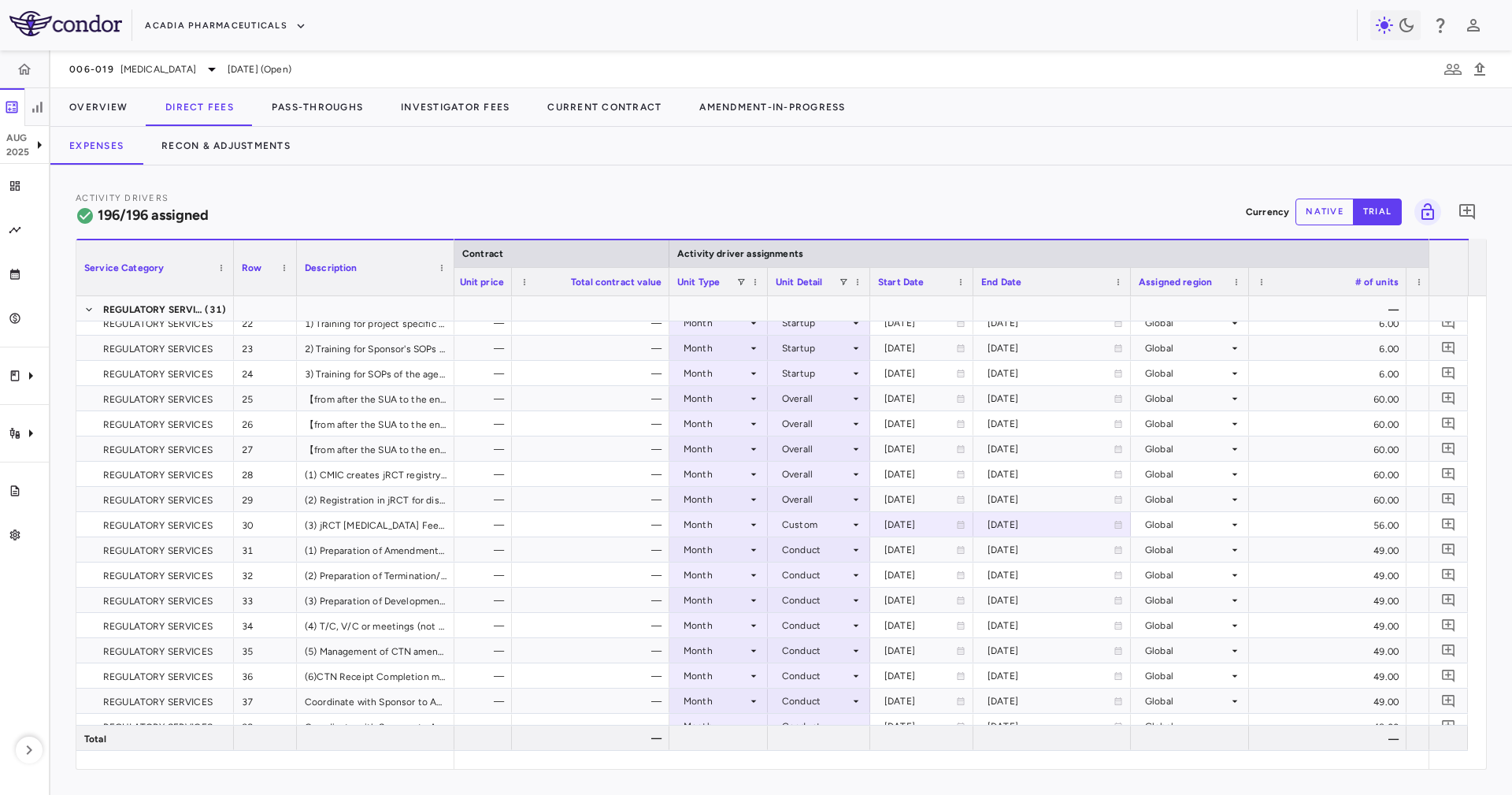
click at [1129, 285] on div at bounding box center [1130, 281] width 6 height 28
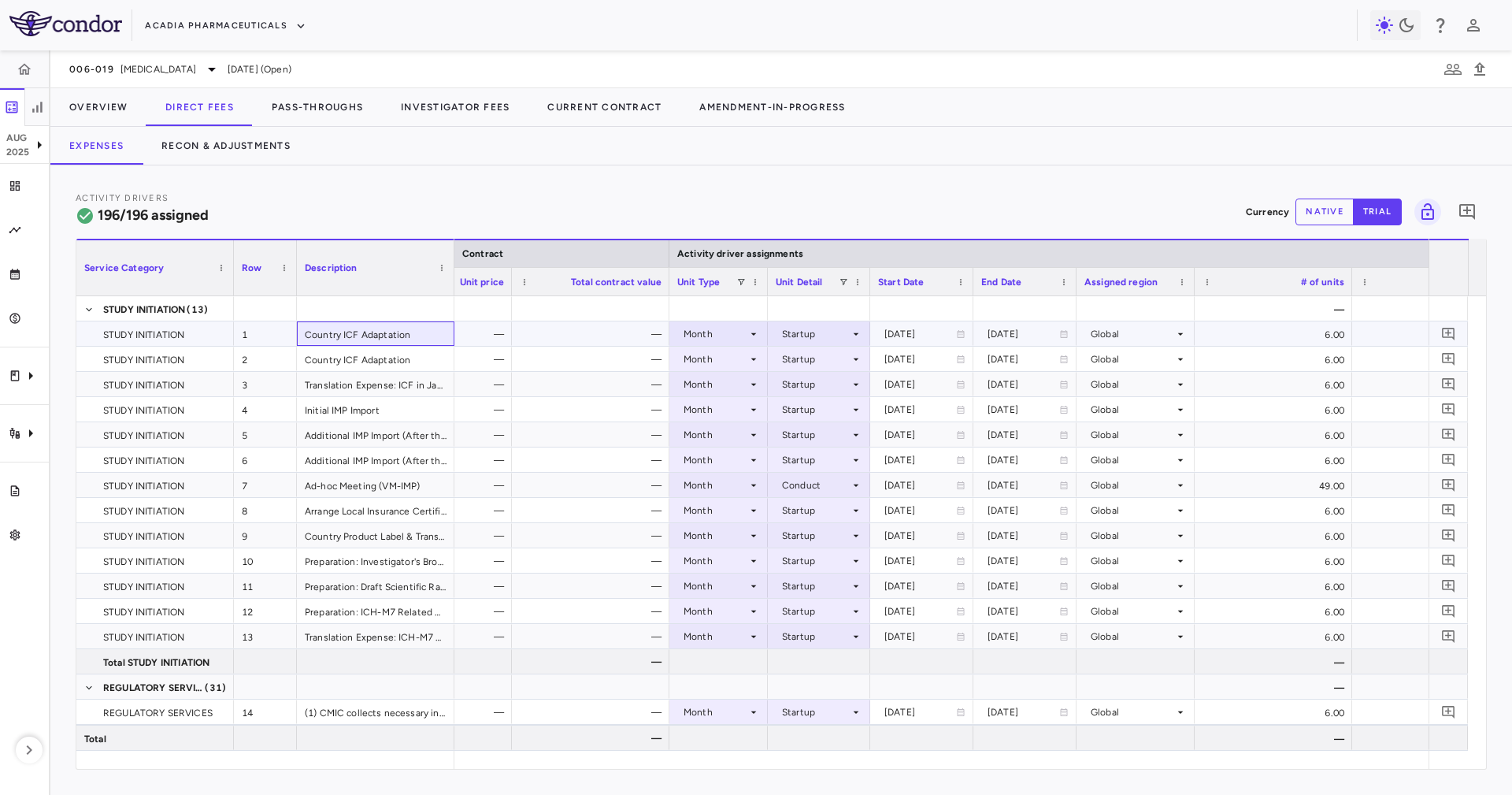
click at [410, 341] on div "Country ICF Adaptation" at bounding box center [376, 333] width 158 height 24
click at [405, 366] on div "Country ICF Adaptation" at bounding box center [376, 358] width 158 height 24
click at [371, 434] on div "Additional IMP Import (After the Initial Import)" at bounding box center [376, 434] width 158 height 24
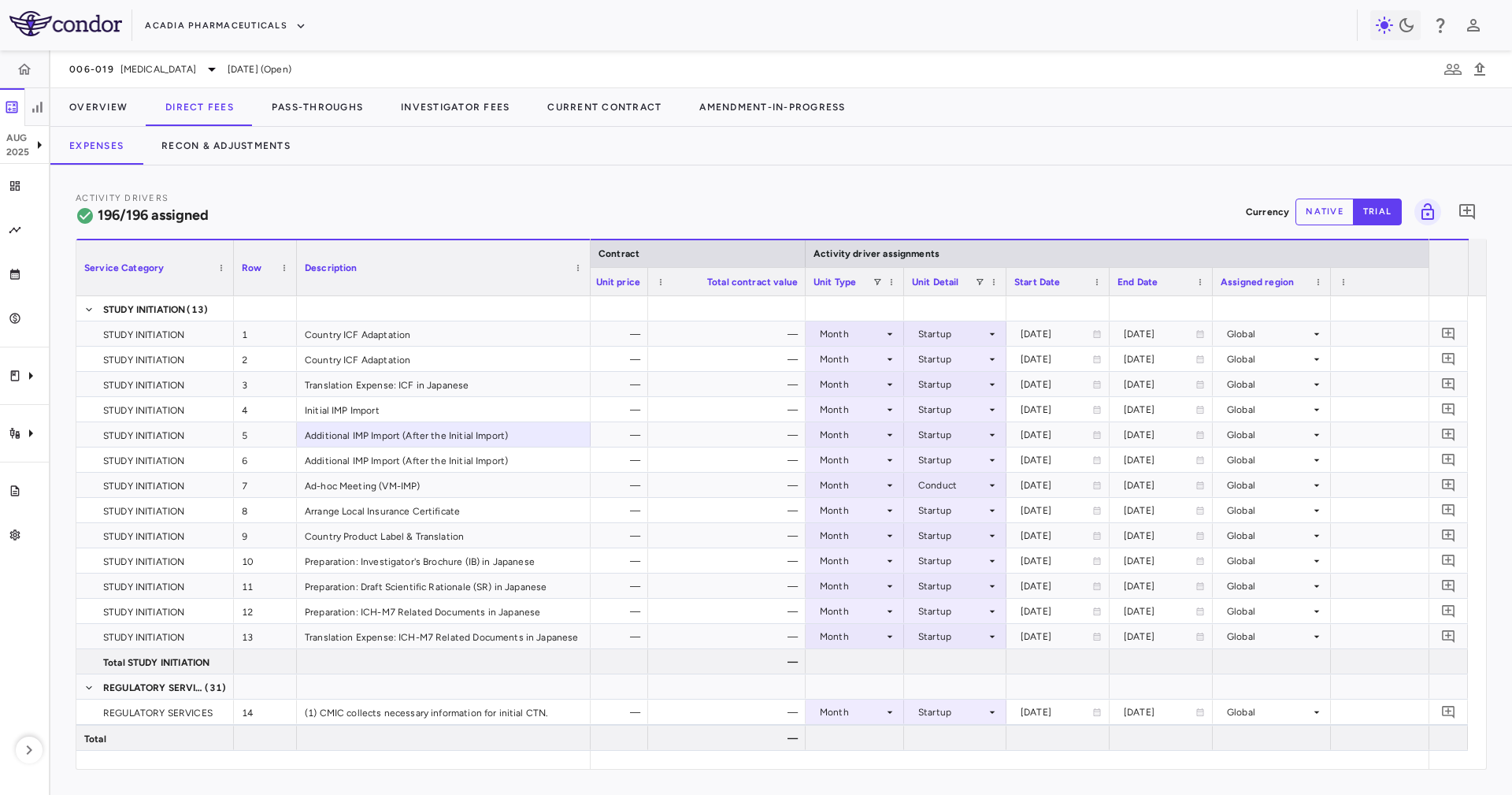
drag, startPoint x: 452, startPoint y: 255, endPoint x: 589, endPoint y: 324, distance: 153.4
click at [589, 324] on div "Service Category Row Description Contract Activity driver assignments 5" at bounding box center [781, 504] width 1409 height 531
click at [572, 336] on div "Country ICF Adaptation" at bounding box center [443, 333] width 294 height 24
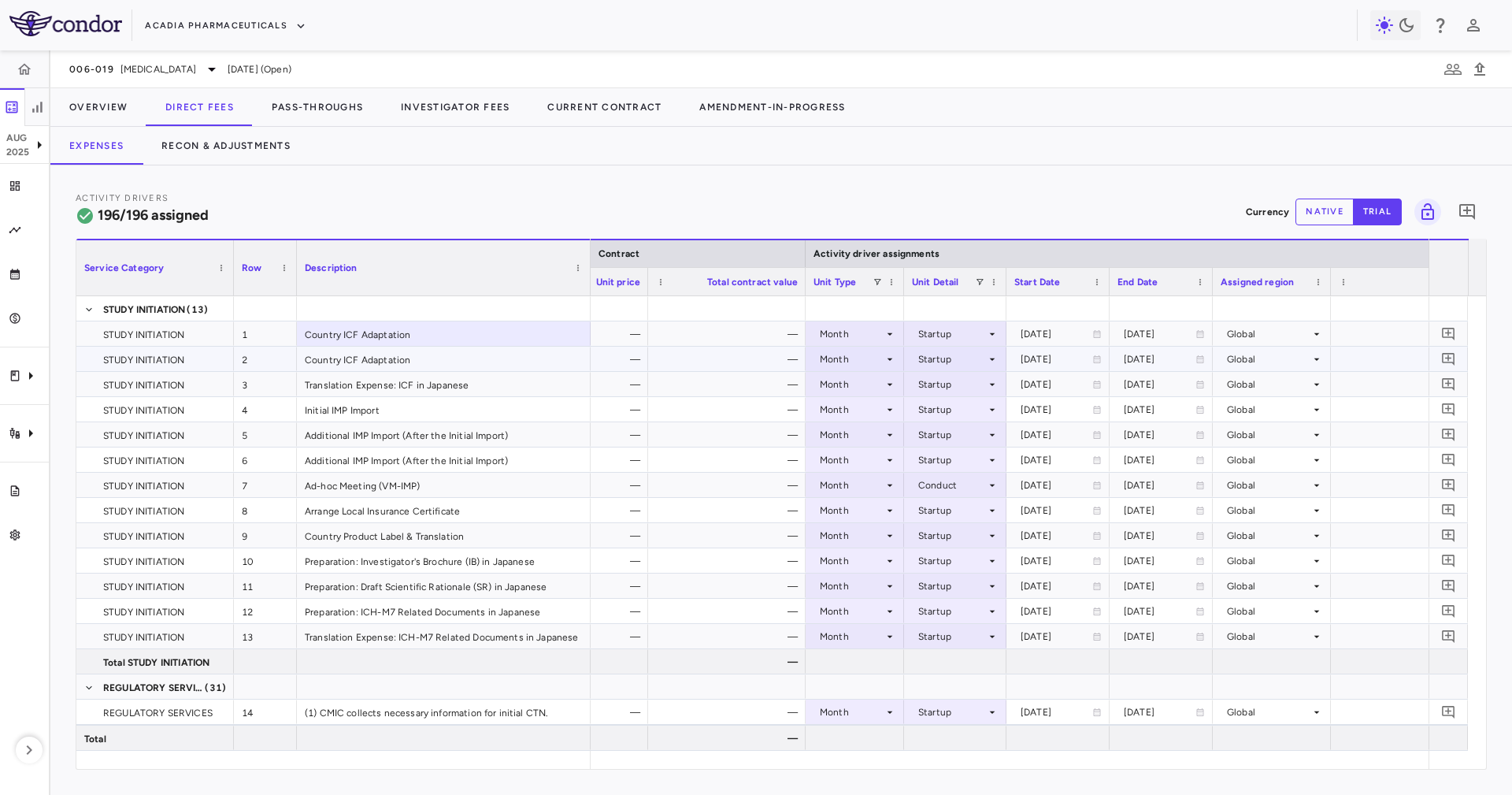
click at [572, 350] on div "Country ICF Adaptation" at bounding box center [443, 358] width 294 height 24
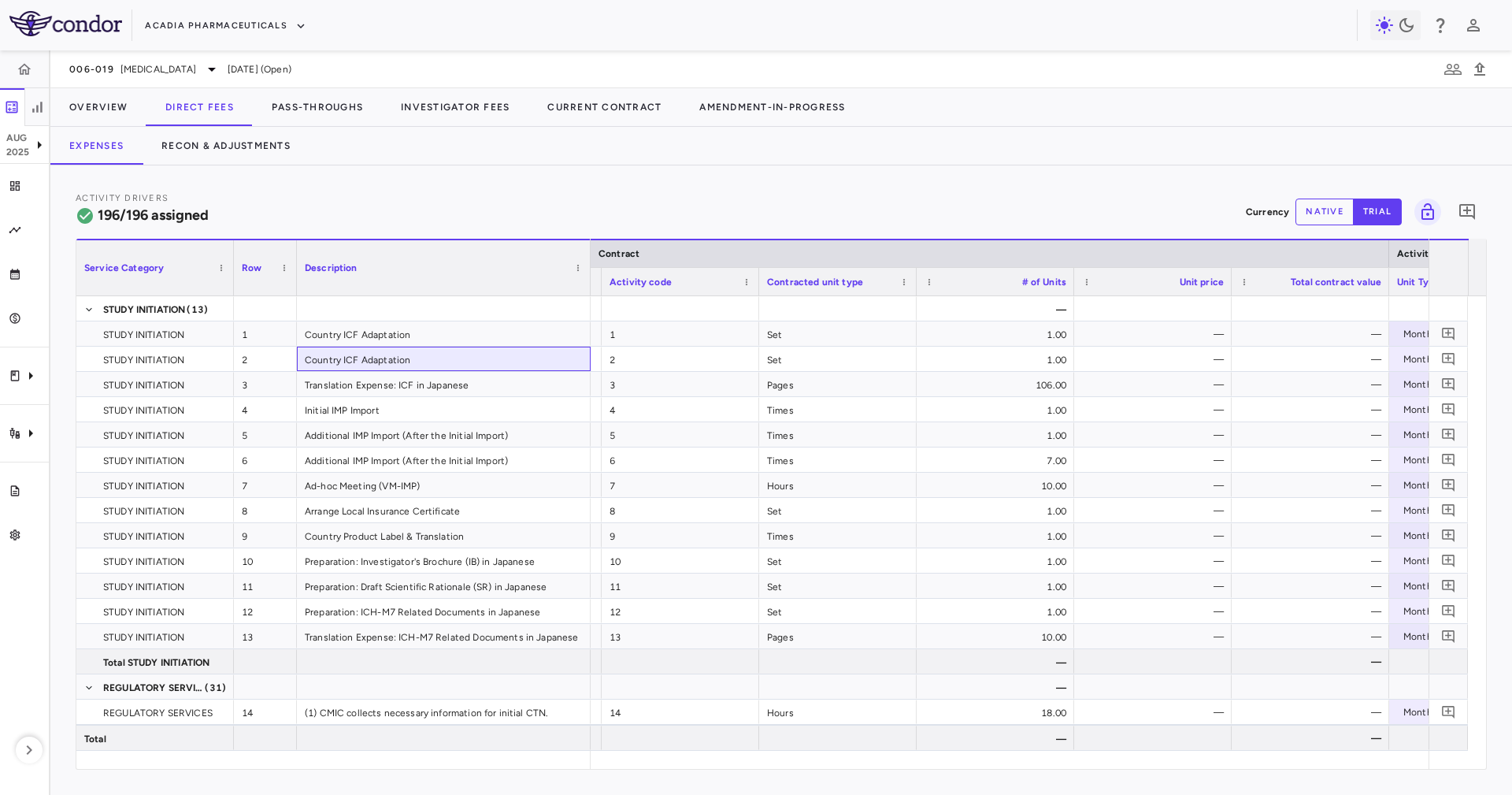
scroll to position [0, 197]
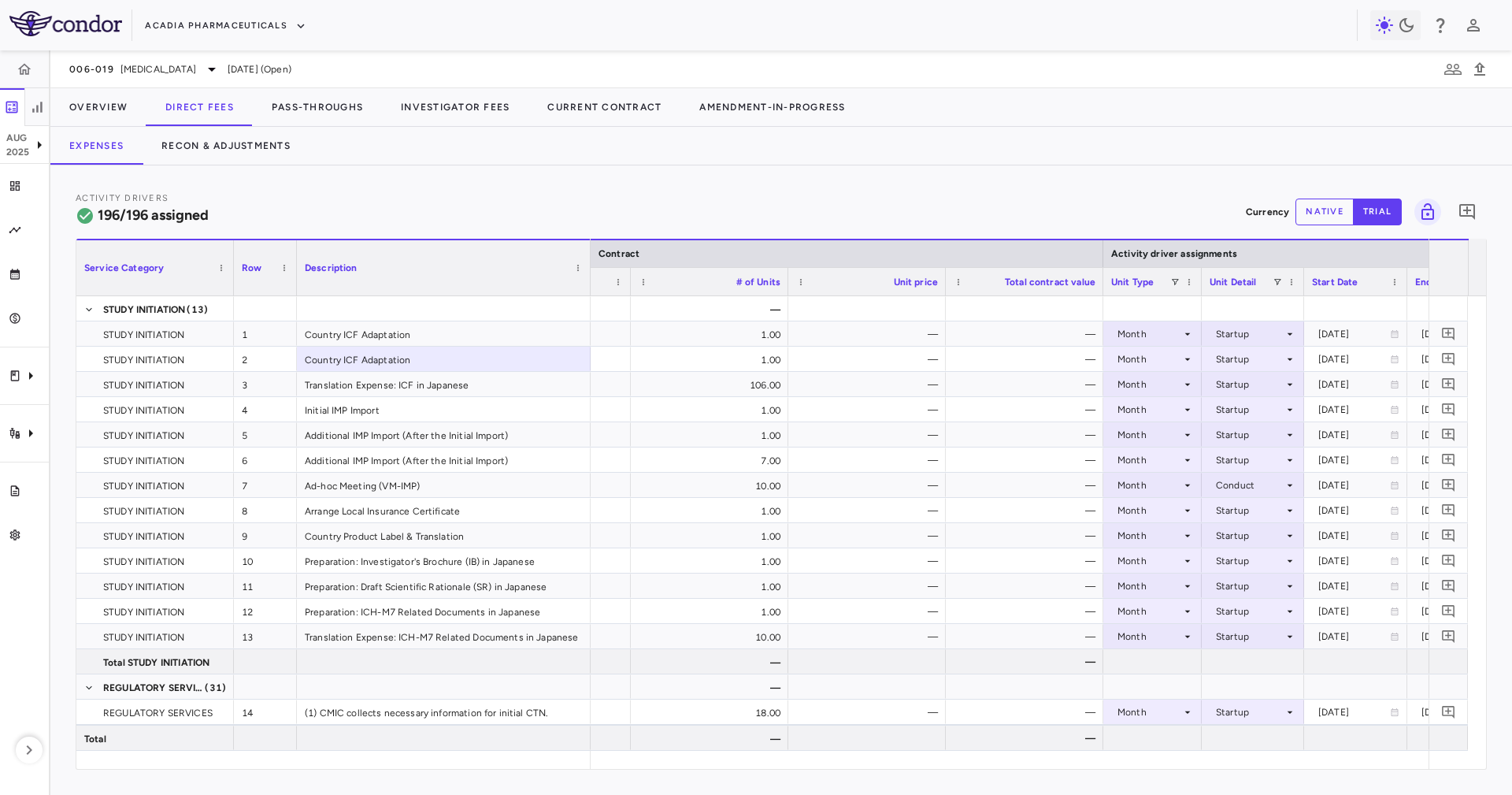
click at [1311, 213] on button "native" at bounding box center [1325, 212] width 58 height 27
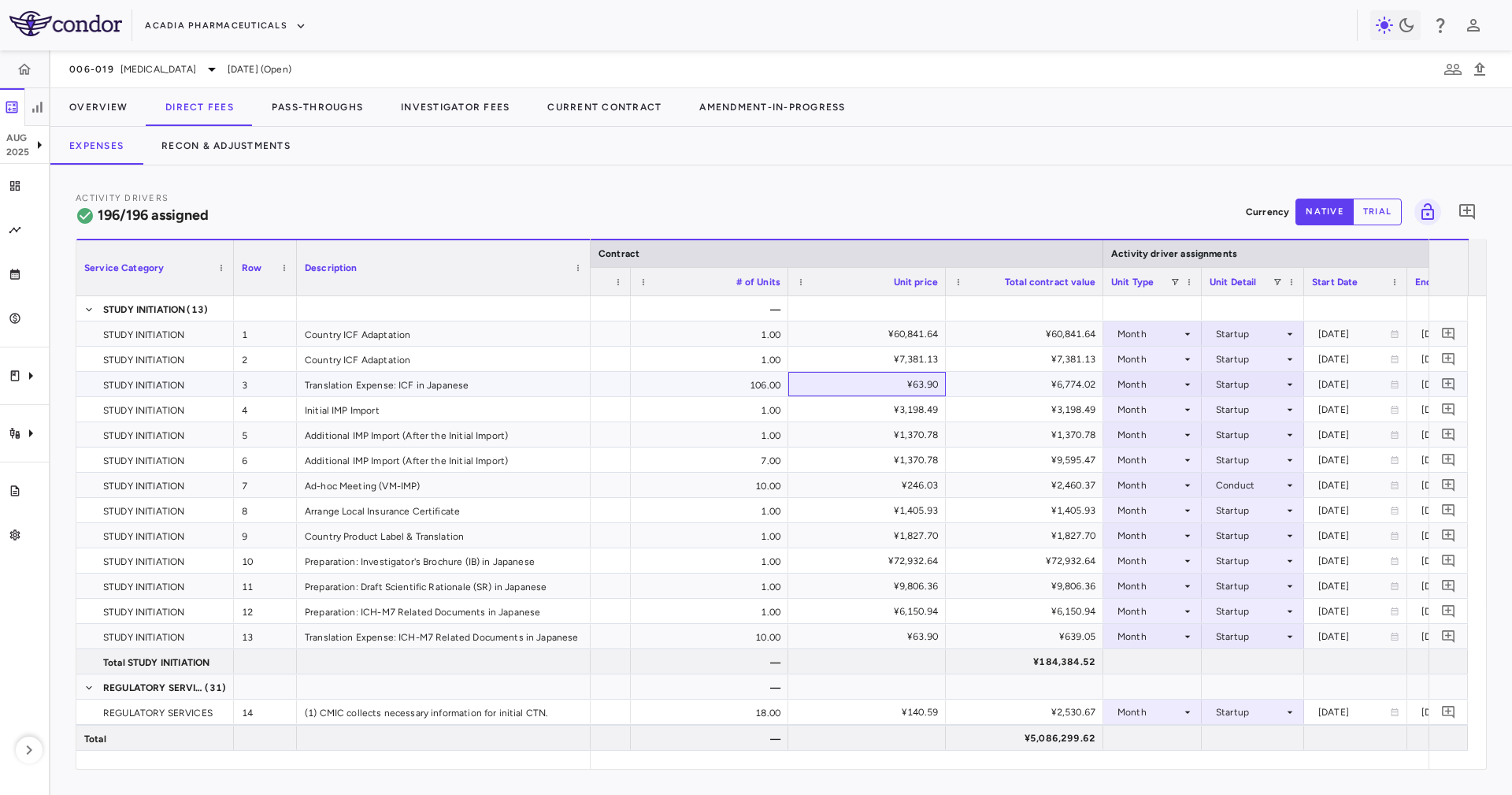
drag, startPoint x: 794, startPoint y: 388, endPoint x: 815, endPoint y: 363, distance: 32.6
click at [794, 388] on div "¥63.90" at bounding box center [867, 384] width 158 height 24
click at [855, 339] on div "¥60,841.64" at bounding box center [870, 334] width 136 height 25
click at [908, 359] on div "¥7,381.13" at bounding box center [870, 359] width 136 height 25
click at [924, 345] on div "¥60,841.64" at bounding box center [867, 333] width 158 height 24
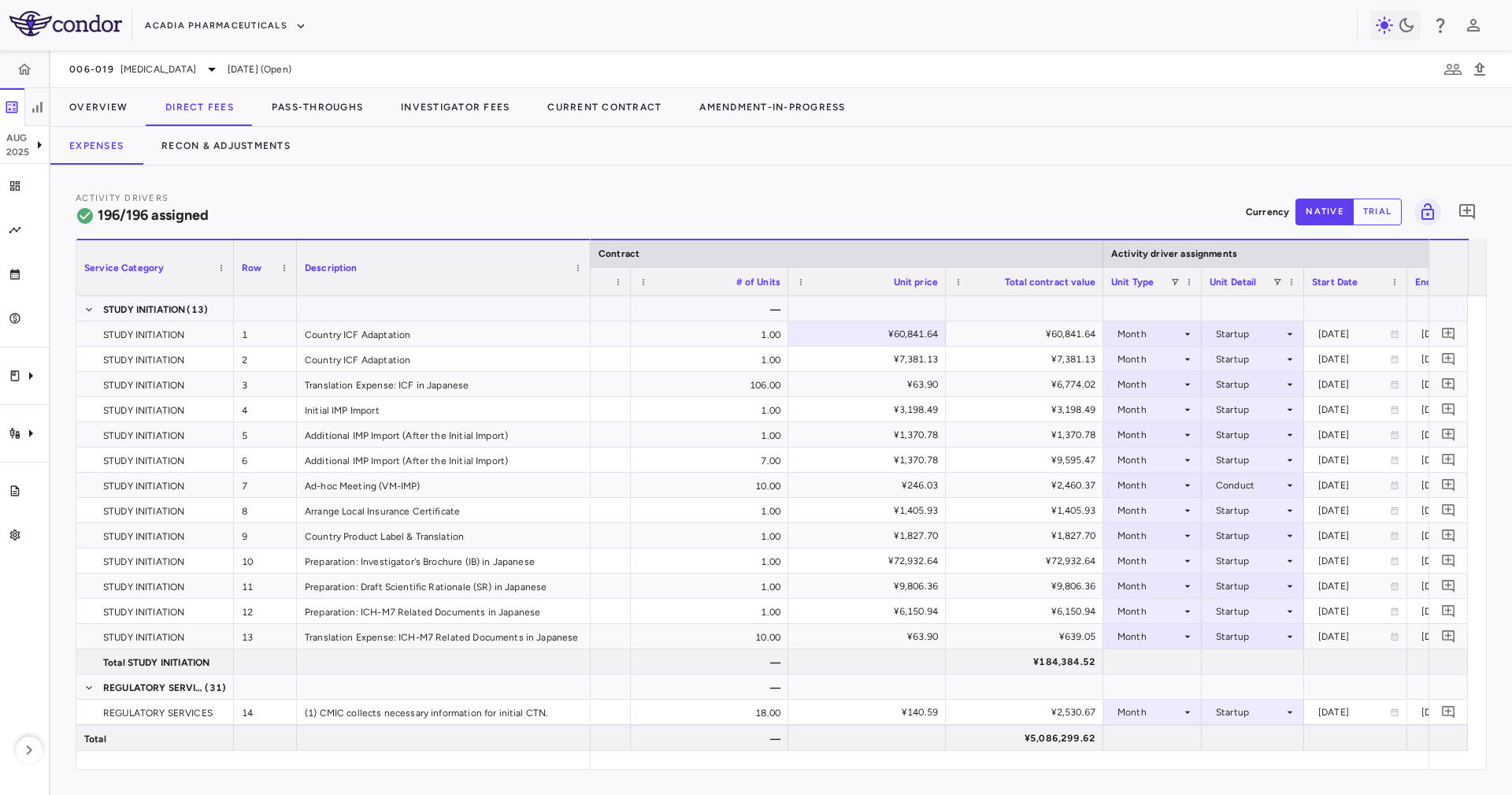
click at [476, 305] on div at bounding box center [443, 308] width 294 height 24
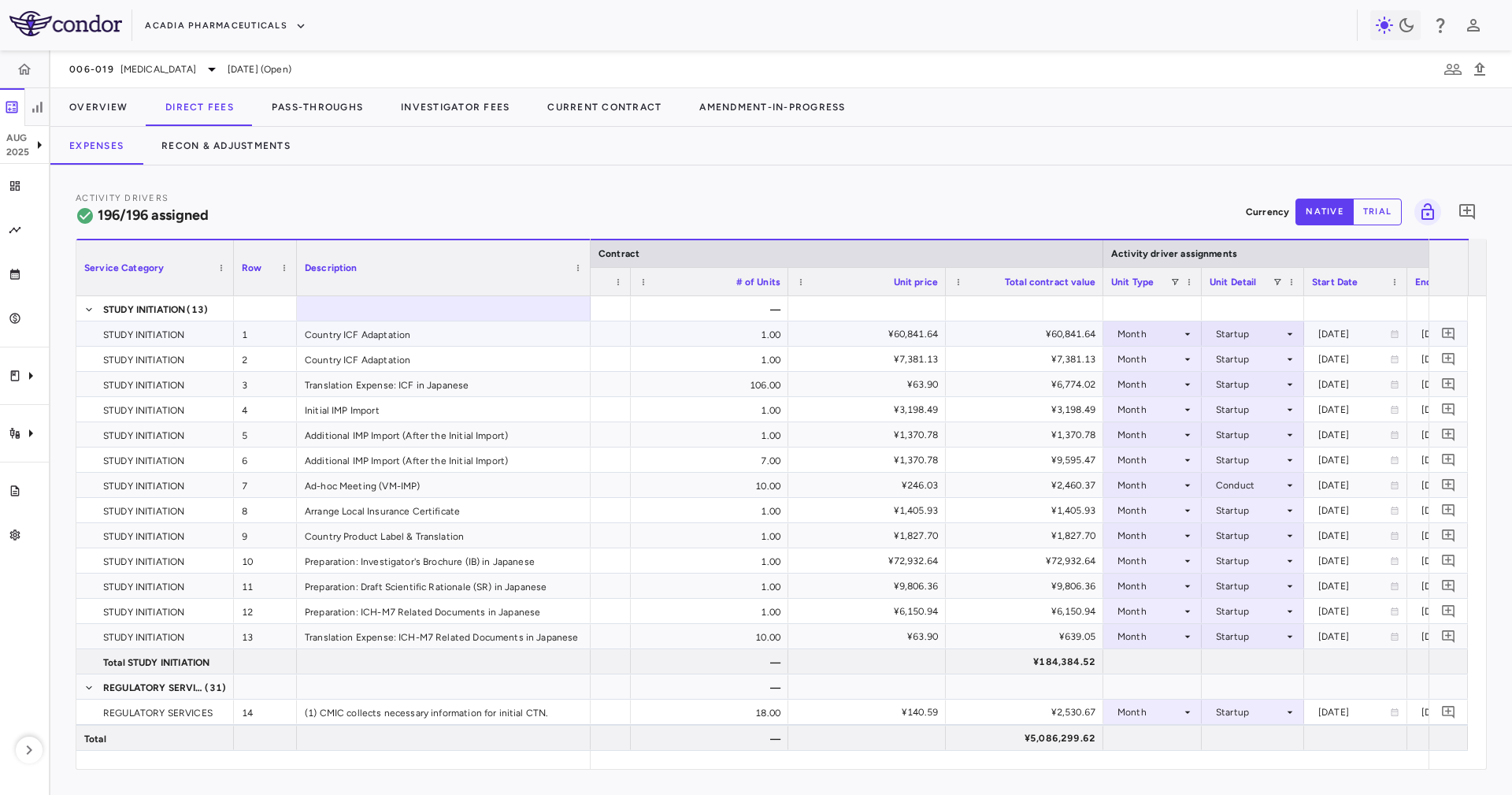
click at [494, 329] on div "Country ICF Adaptation" at bounding box center [443, 333] width 294 height 24
click at [510, 347] on div "Country ICF Adaptation" at bounding box center [443, 358] width 294 height 24
click at [870, 341] on div "¥60,841.64" at bounding box center [870, 334] width 136 height 25
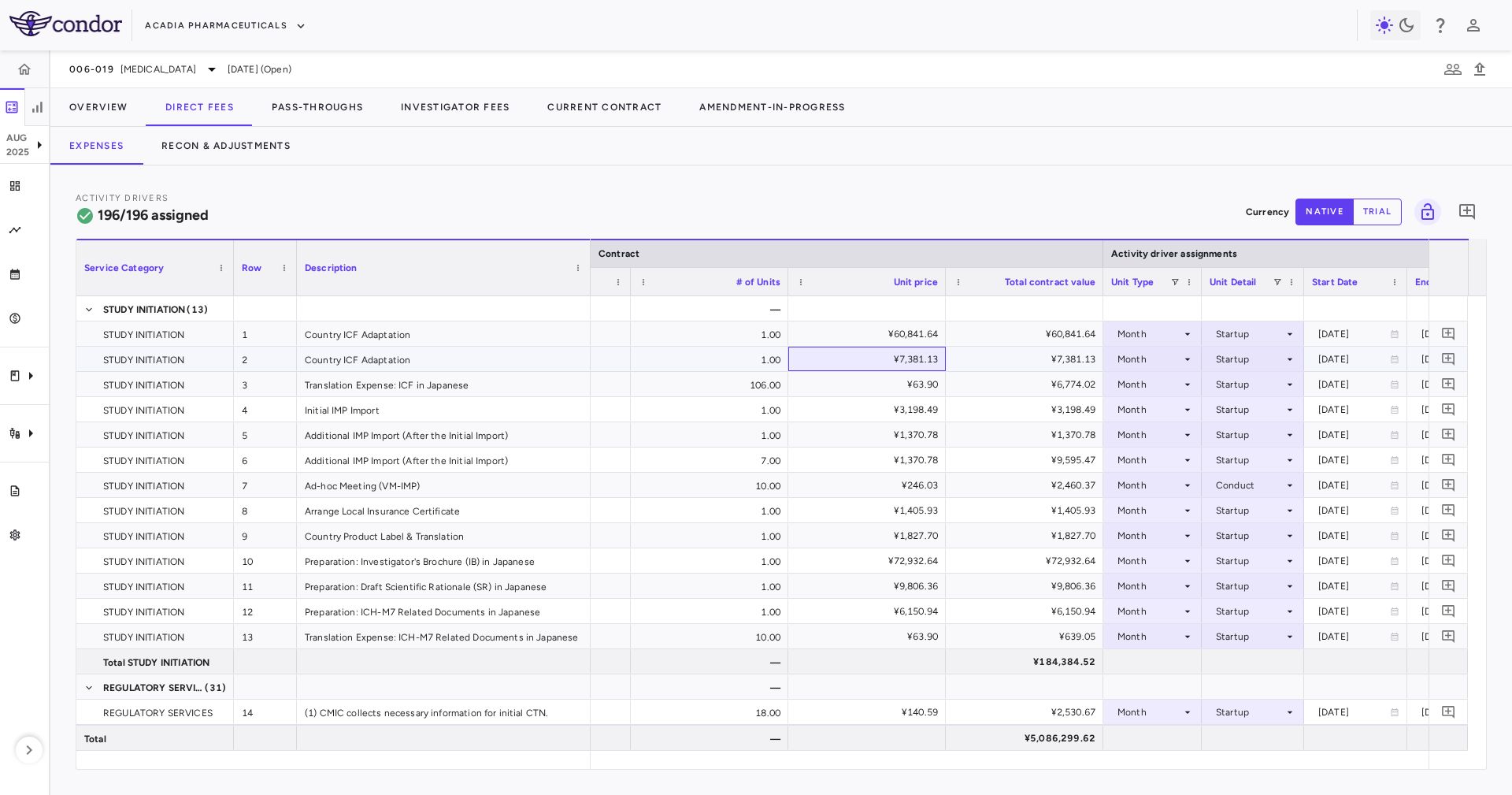
click at [896, 369] on div "¥7,381.13" at bounding box center [870, 359] width 136 height 25
click at [1031, 468] on div "¥9,595.47" at bounding box center [1028, 460] width 136 height 25
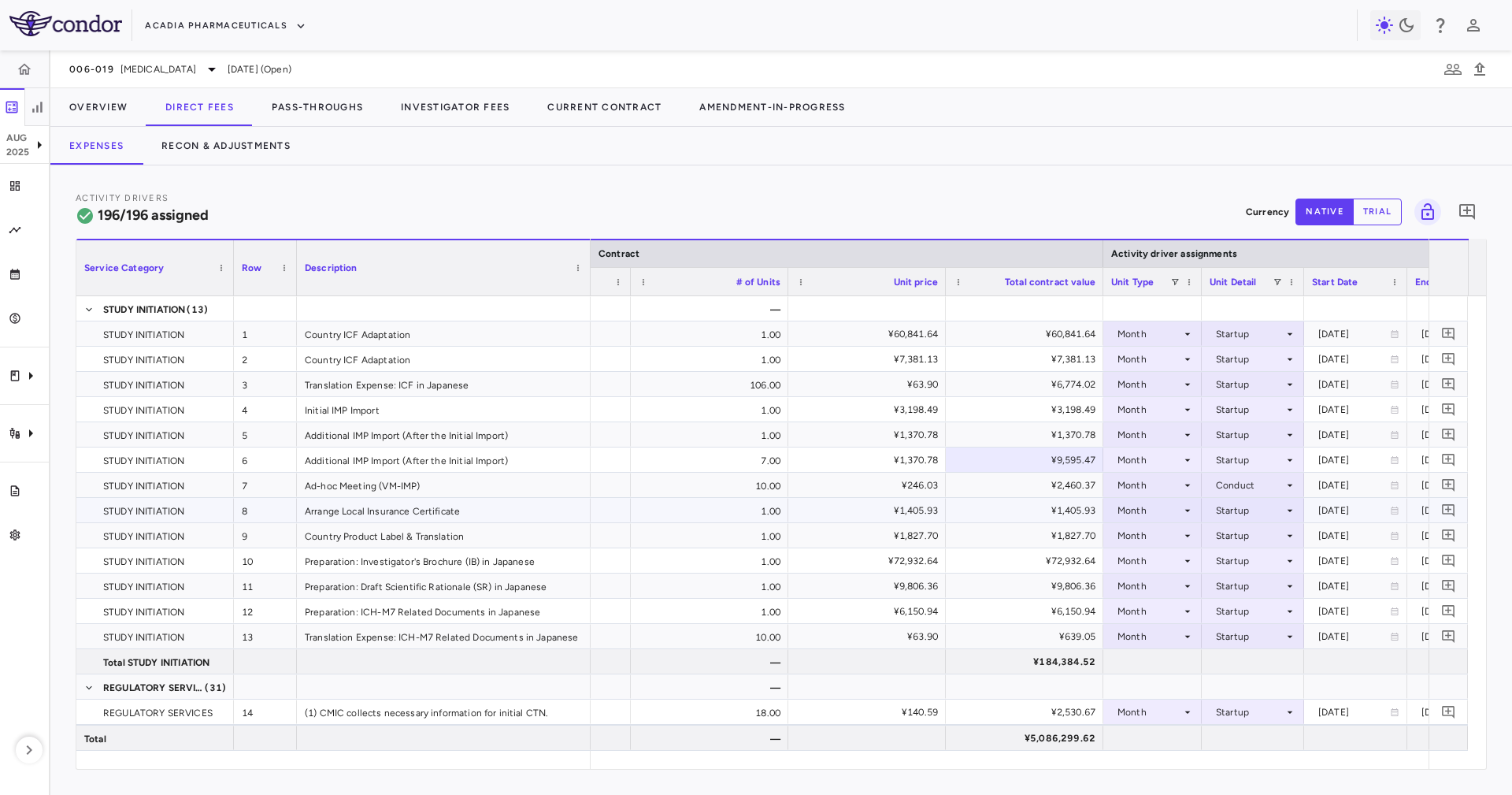
click at [1023, 504] on div "¥1,405.93" at bounding box center [1028, 511] width 136 height 25
click at [299, 106] on button "Pass-Throughs" at bounding box center [317, 107] width 129 height 38
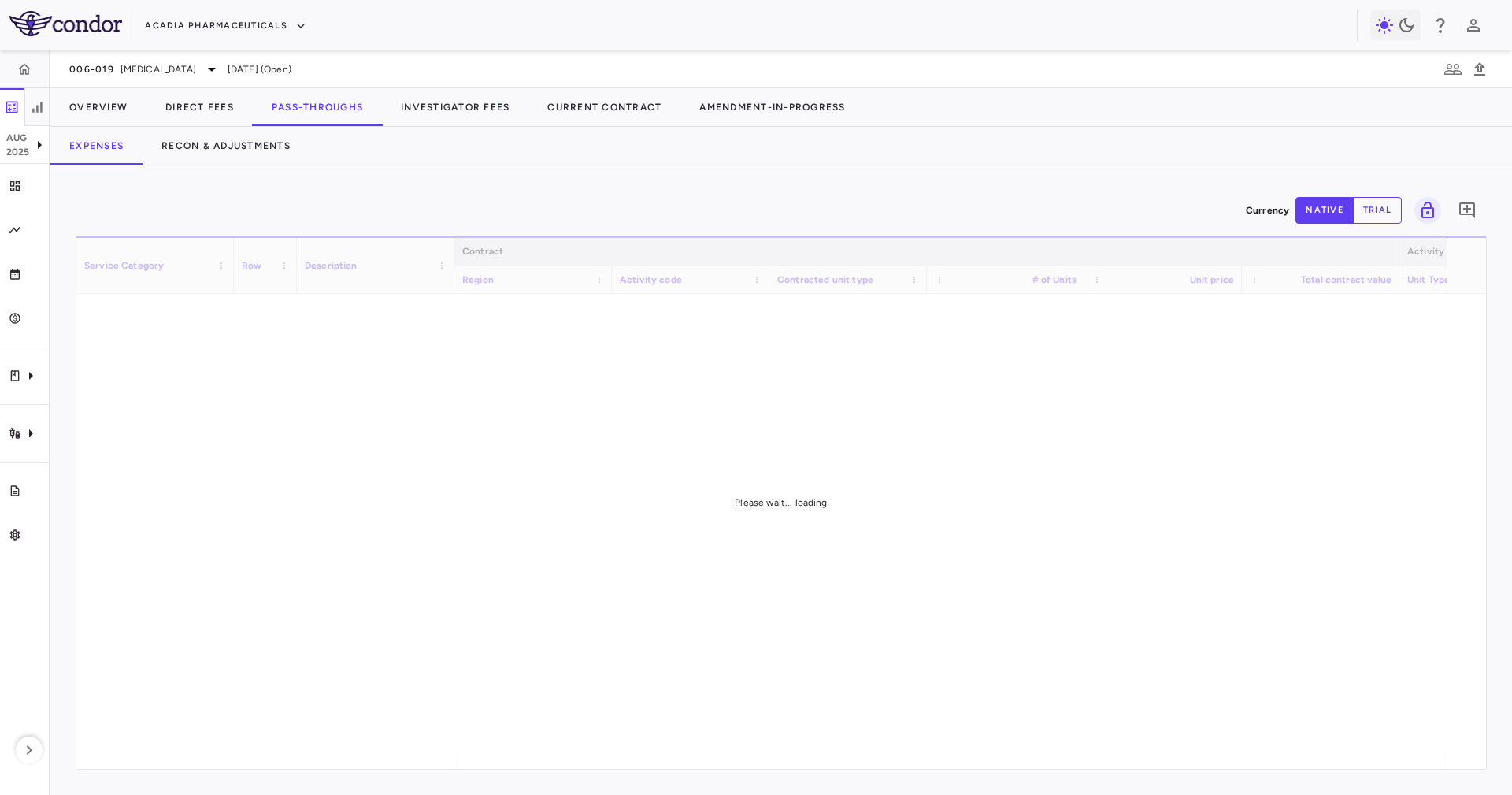
click at [354, 181] on div "Currency native trial 0 Service Category Drag here to set column labels Service…" at bounding box center [781, 480] width 1461 height 629
click at [378, 152] on div "Expenses Recon & Adjustments" at bounding box center [781, 146] width 1461 height 38
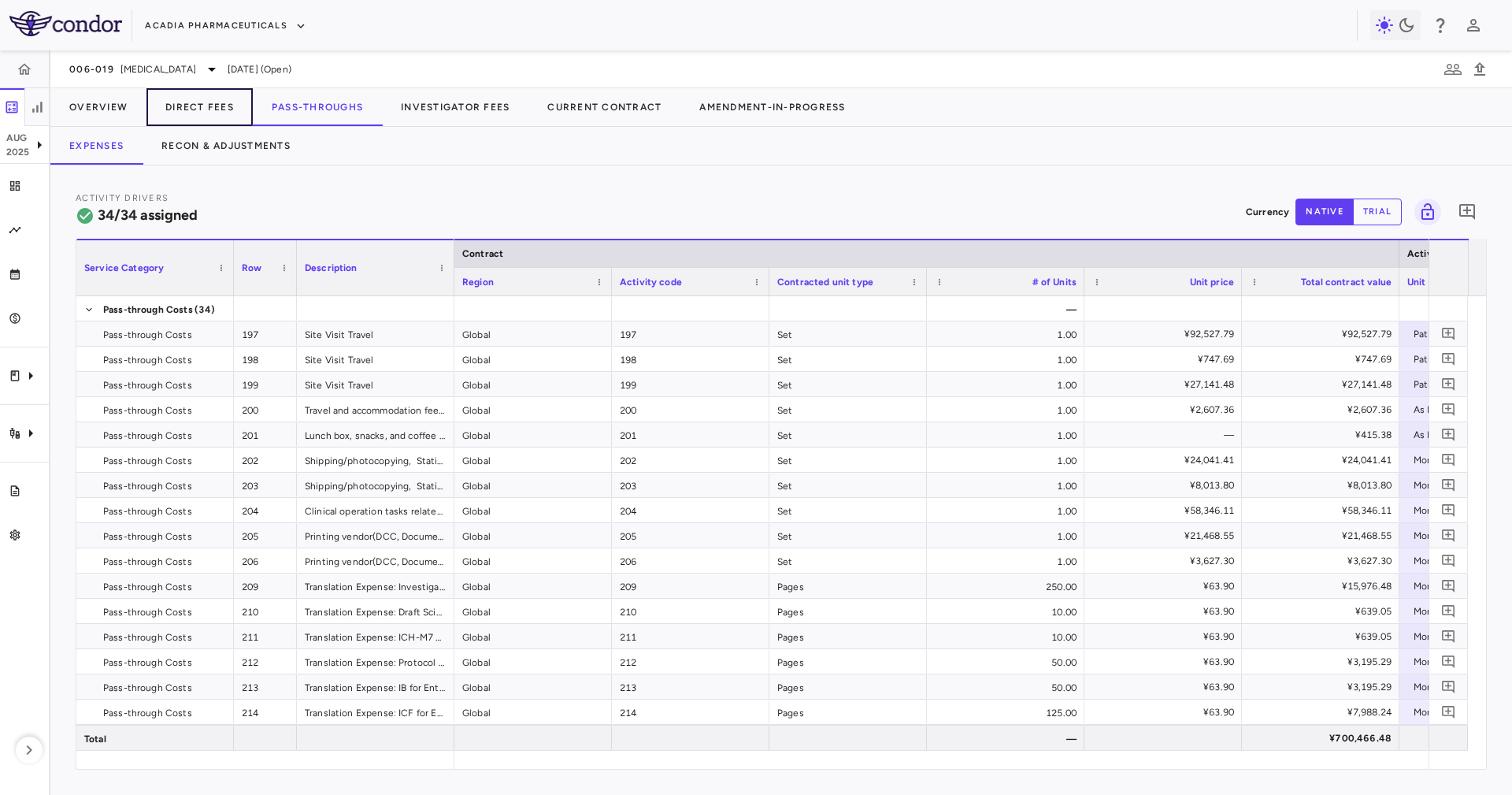
click at [208, 98] on button "Direct Fees" at bounding box center [200, 107] width 107 height 38
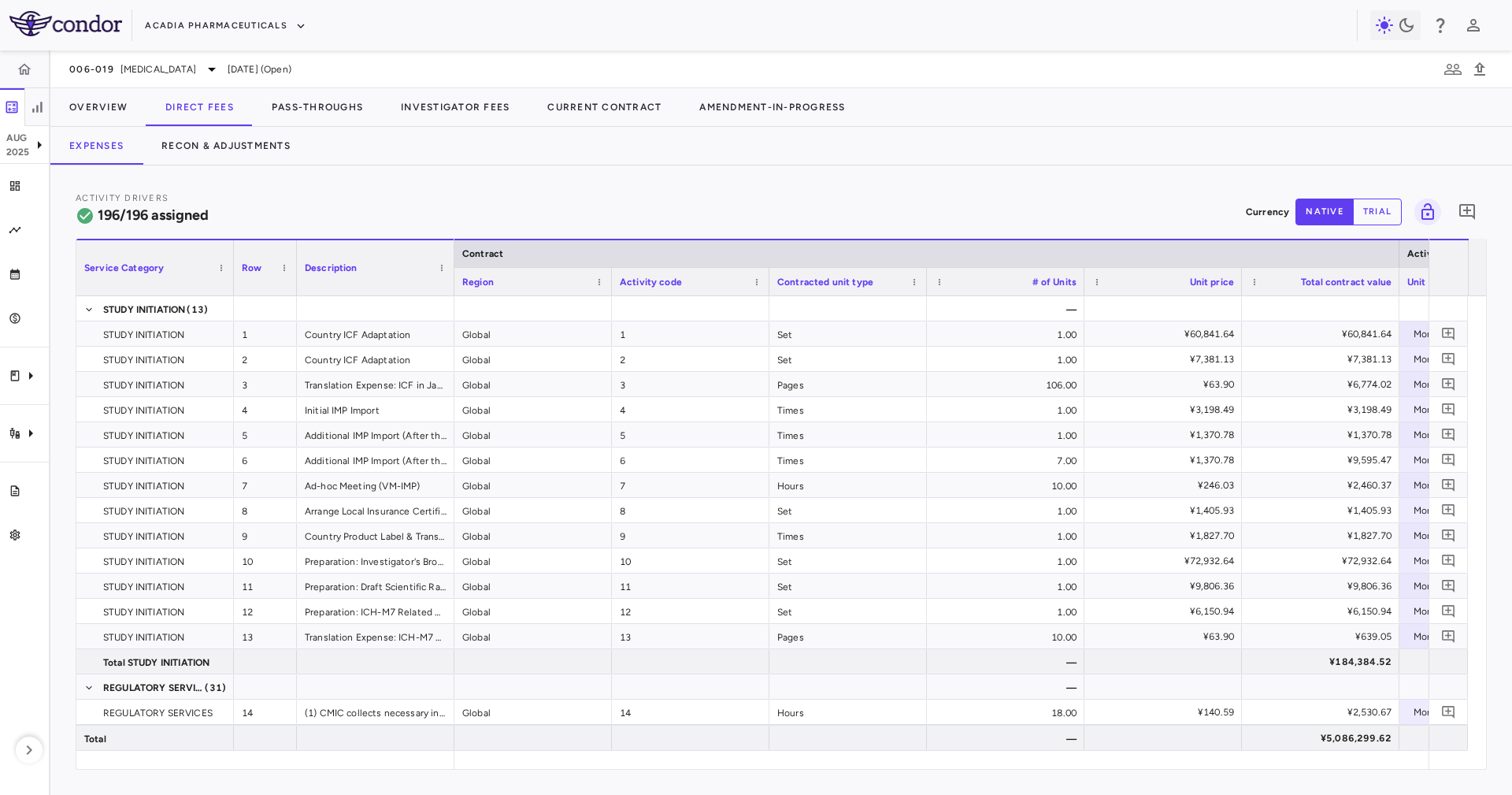
click at [485, 191] on div "Activity Drivers 196/196 assigned Currency native trial 0" at bounding box center [781, 212] width 1411 height 42
click at [322, 189] on div "Activity Drivers 196/196 assigned Currency native trial 0 Service Category Drag…" at bounding box center [781, 480] width 1461 height 629
click at [319, 99] on button "Pass-Throughs" at bounding box center [317, 107] width 129 height 38
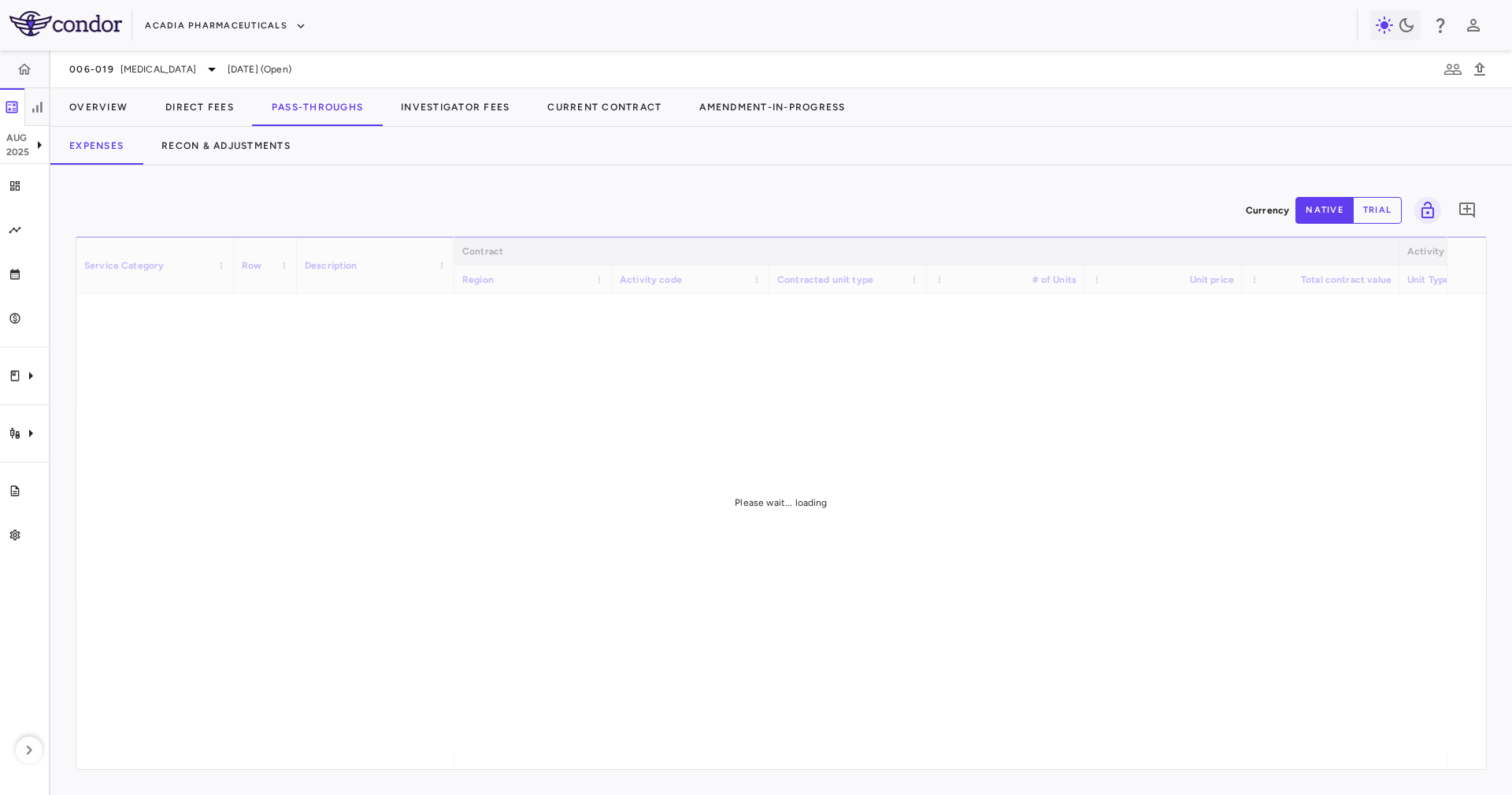
click at [536, 171] on div "Currency native trial 0 Service Category Drag here to set column labels Service…" at bounding box center [781, 480] width 1461 height 629
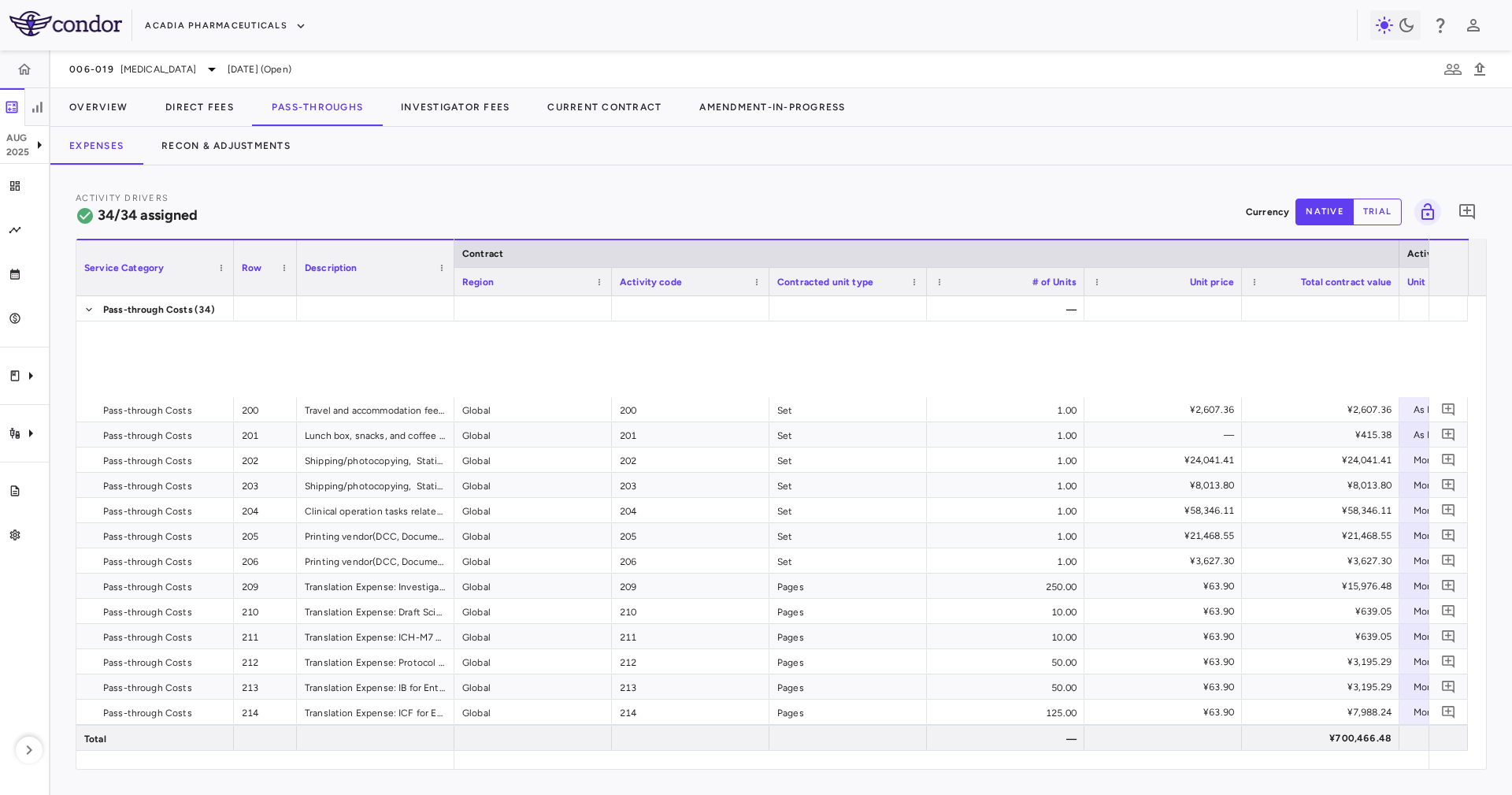
scroll to position [354, 0]
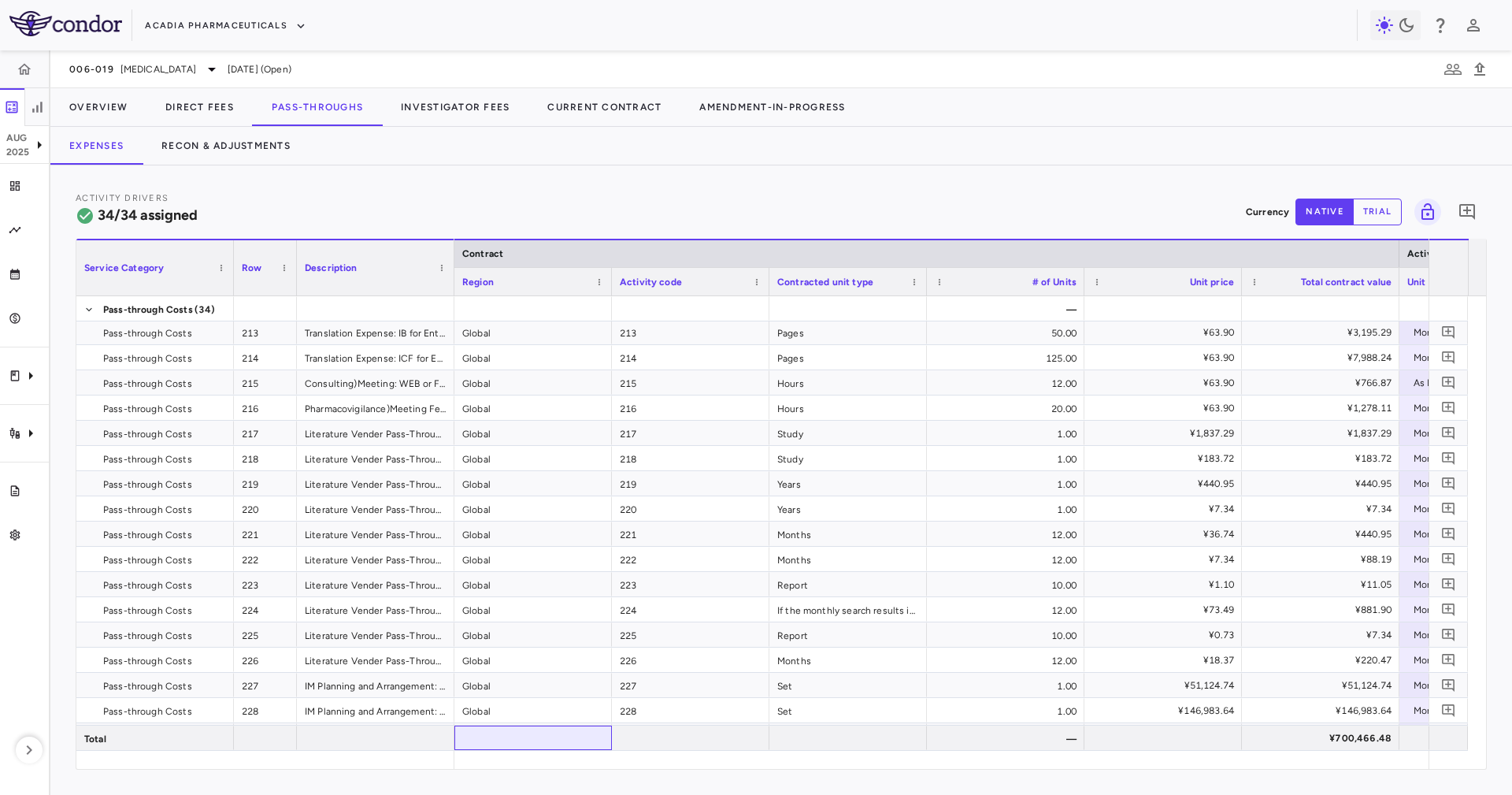
drag, startPoint x: 547, startPoint y: 749, endPoint x: 607, endPoint y: 767, distance: 62.6
click at [607, 767] on div "Service Category Row Description Contract Activity driver assignments" at bounding box center [781, 504] width 1409 height 531
drag, startPoint x: 603, startPoint y: 771, endPoint x: 689, endPoint y: 747, distance: 89.3
click at [757, 778] on div "Activity Drivers 34/34 assigned Currency native trial 0 Service Category Drag h…" at bounding box center [781, 480] width 1461 height 629
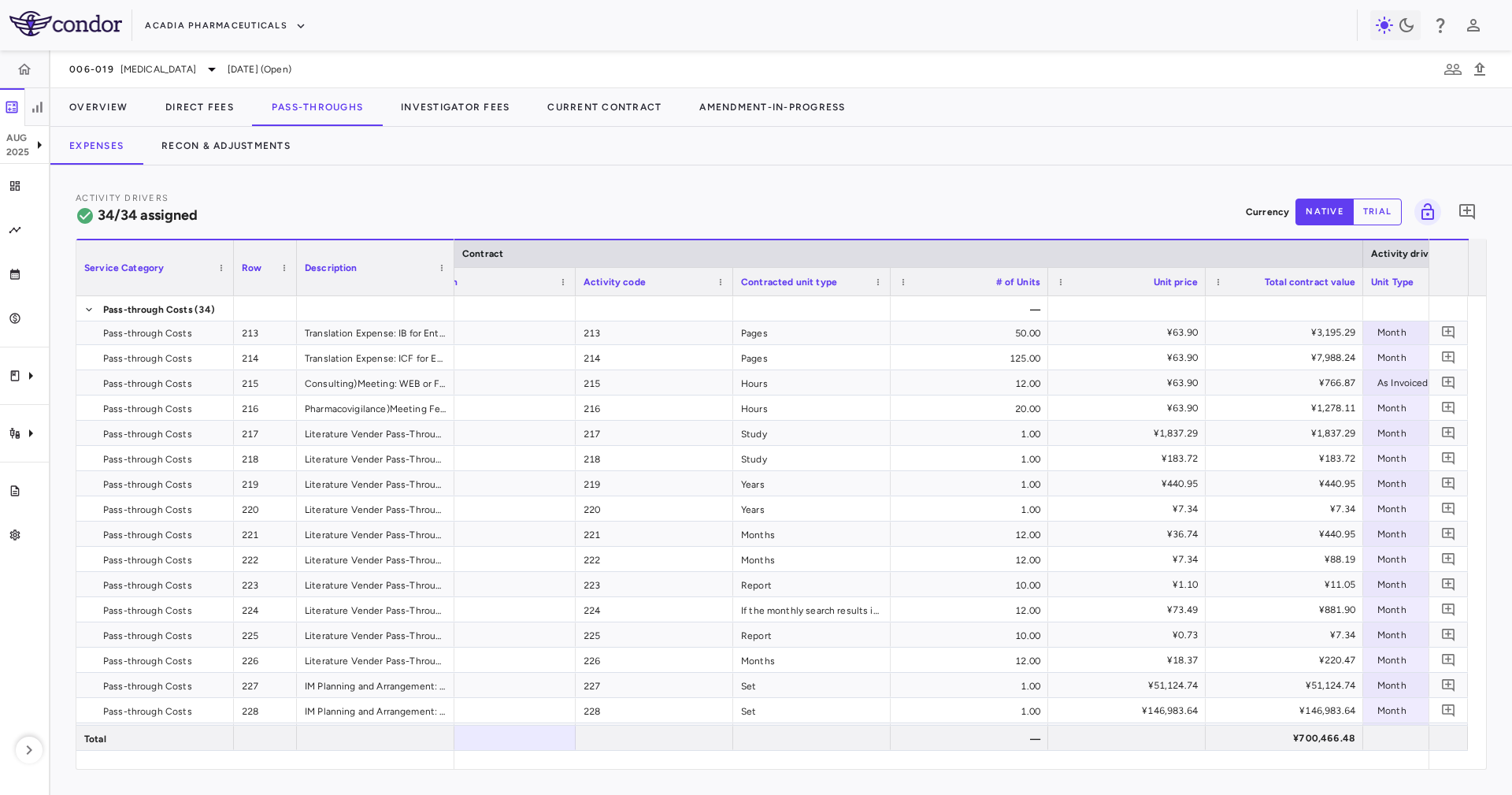
scroll to position [0, 262]
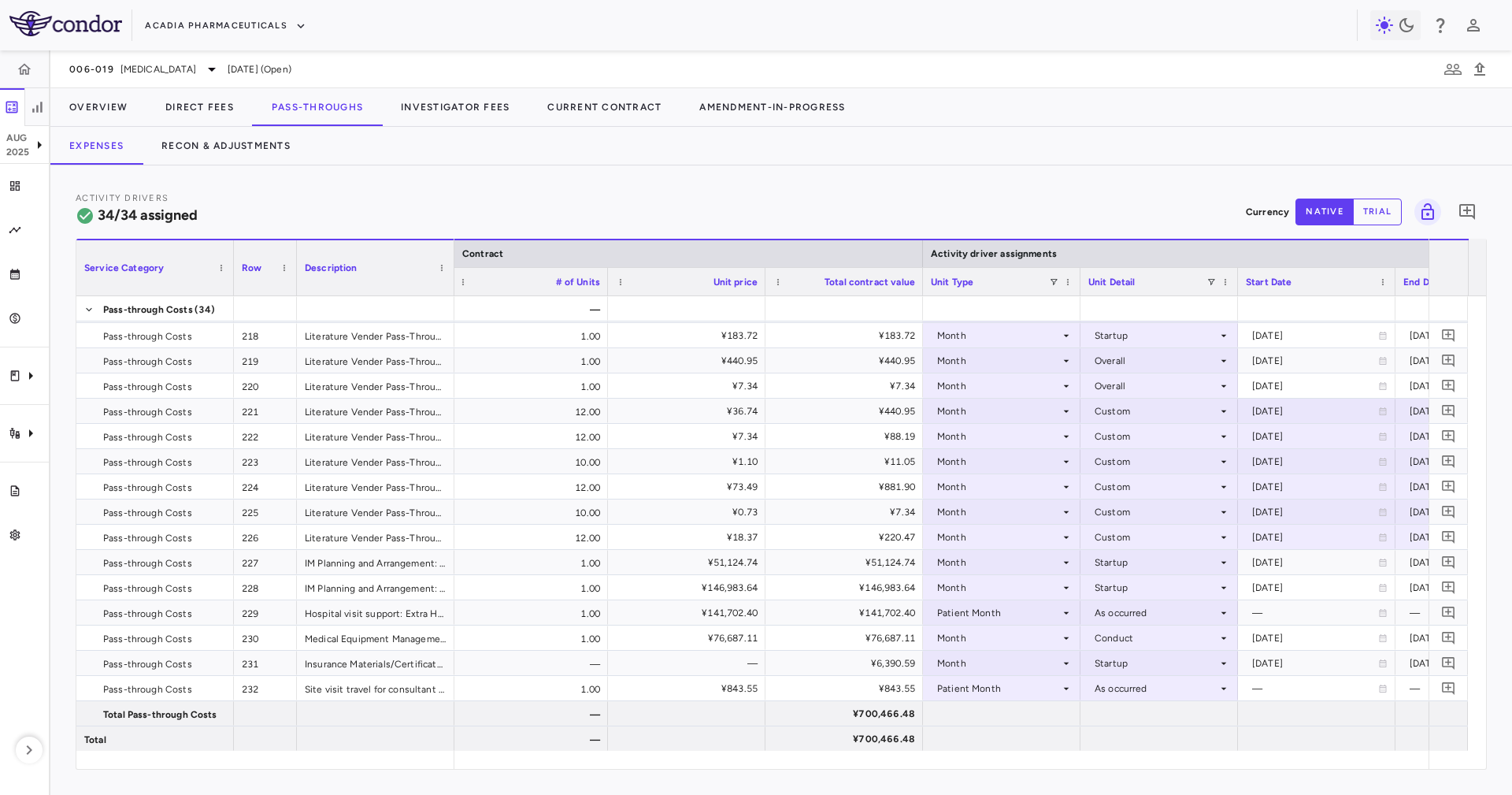
click at [1371, 197] on div "Activity Drivers 34/34 assigned Currency native trial 0" at bounding box center [781, 212] width 1411 height 42
click at [1371, 206] on button "trial" at bounding box center [1378, 212] width 49 height 27
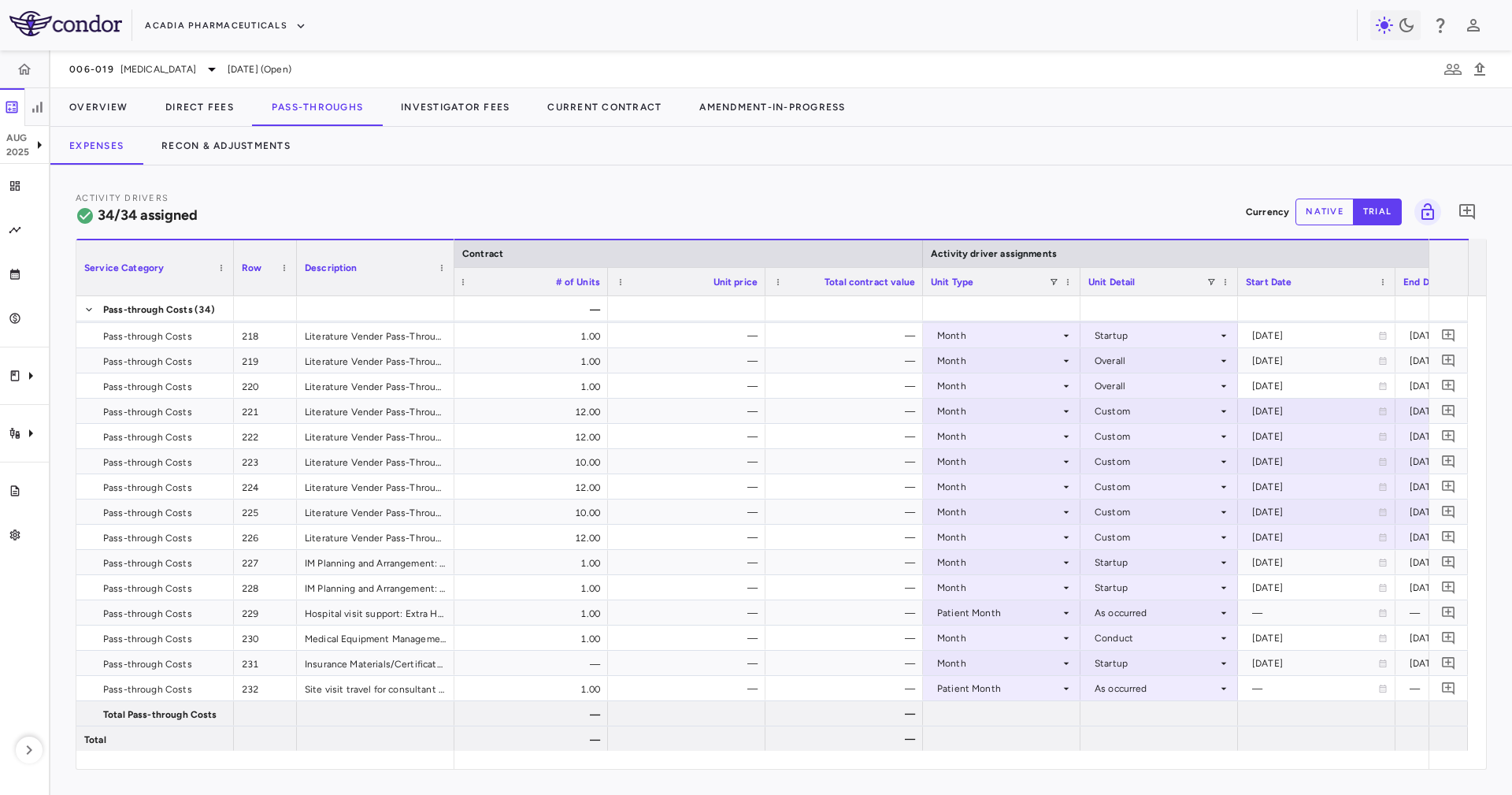
click at [1321, 214] on button "native" at bounding box center [1325, 212] width 58 height 27
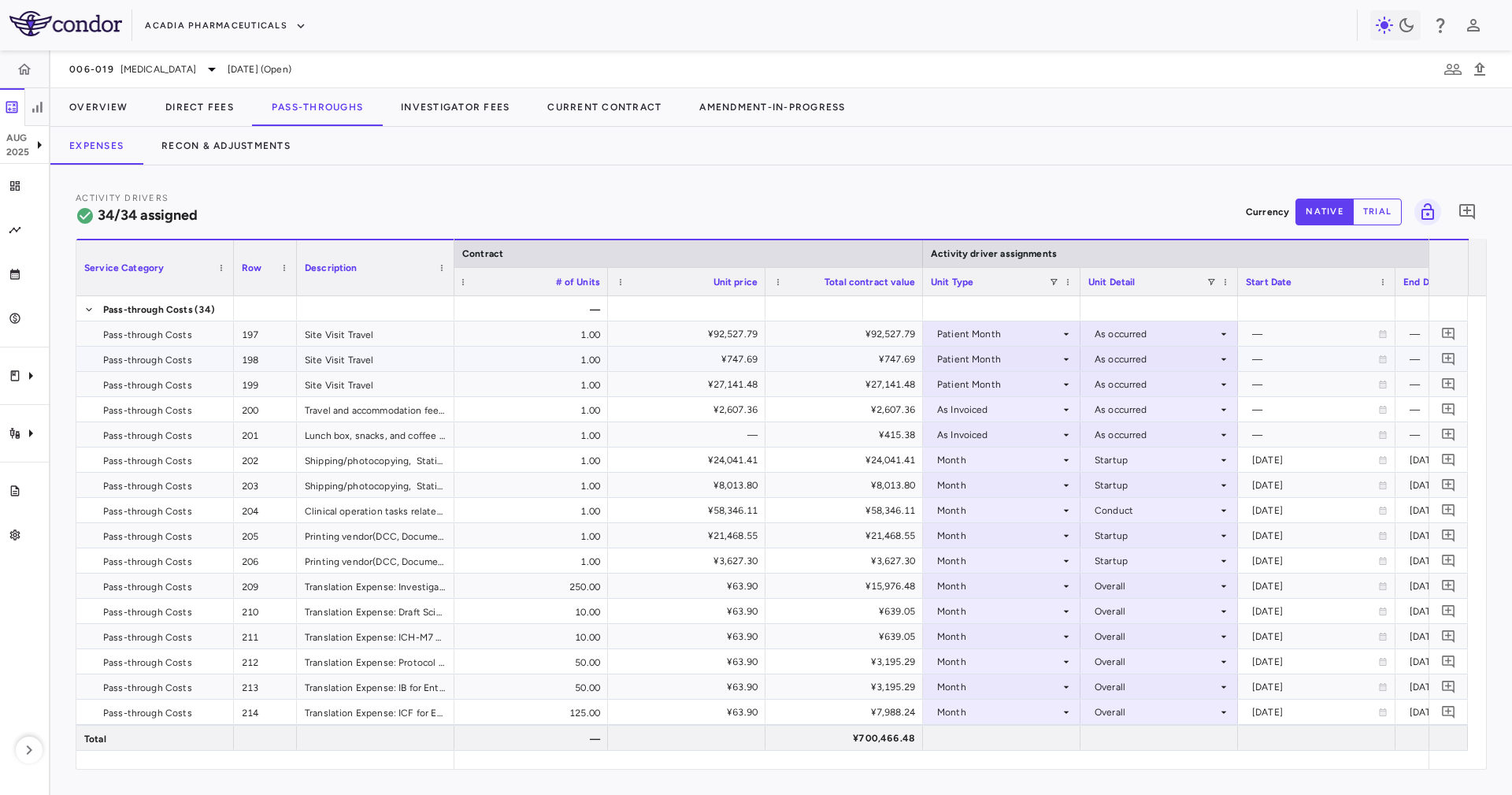
drag, startPoint x: 891, startPoint y: 350, endPoint x: 891, endPoint y: 376, distance: 26.0
click at [891, 349] on div "¥747.69" at bounding box center [848, 359] width 136 height 25
drag, startPoint x: 875, startPoint y: 489, endPoint x: 867, endPoint y: 558, distance: 69.5
click at [874, 492] on div "¥8,013.80" at bounding box center [848, 486] width 136 height 25
click at [867, 576] on div "¥15,976.48" at bounding box center [848, 587] width 136 height 25
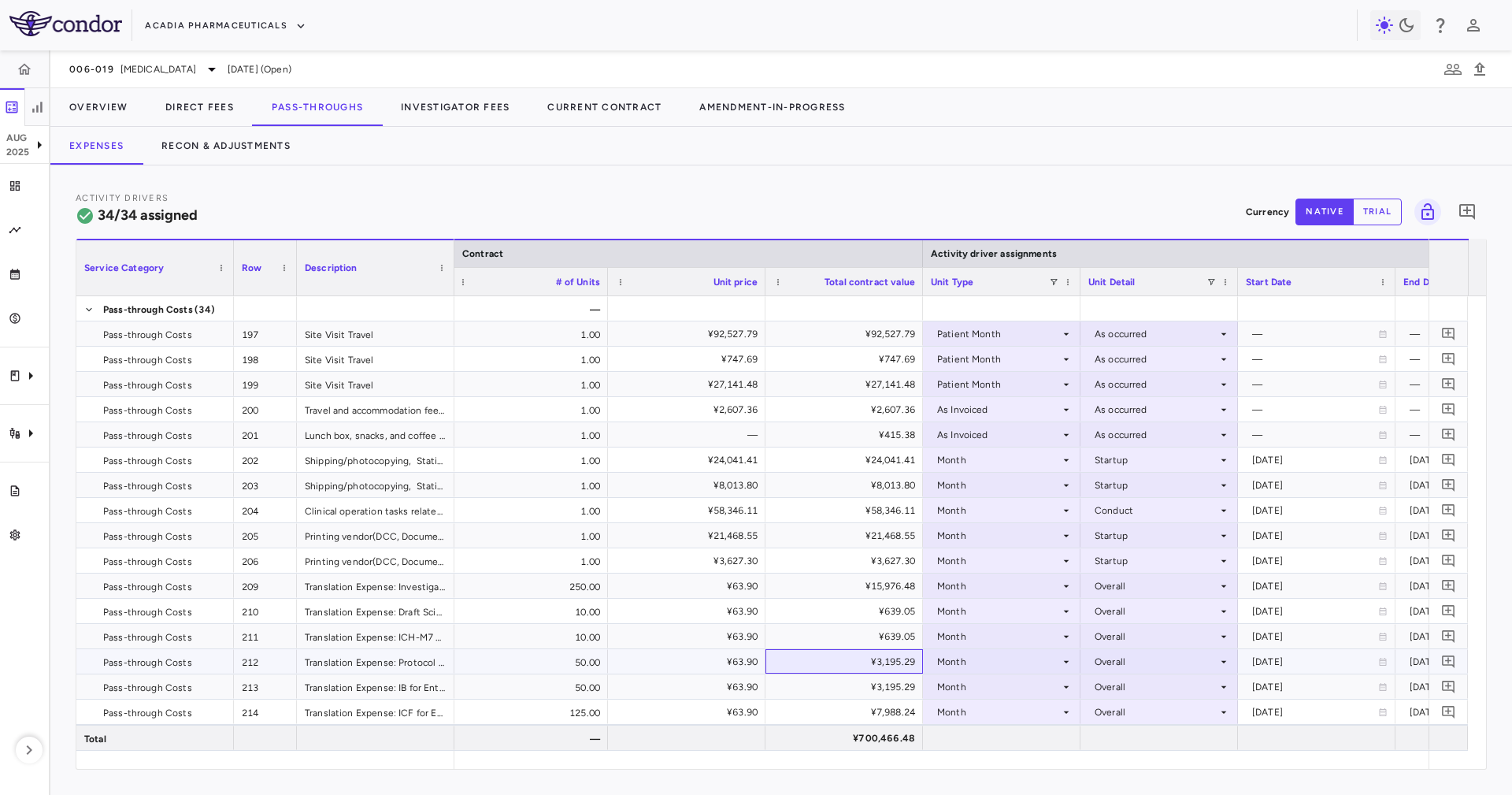
drag, startPoint x: 853, startPoint y: 671, endPoint x: 856, endPoint y: 662, distance: 9.5
click at [853, 671] on div "¥3,195.29" at bounding box center [848, 662] width 136 height 25
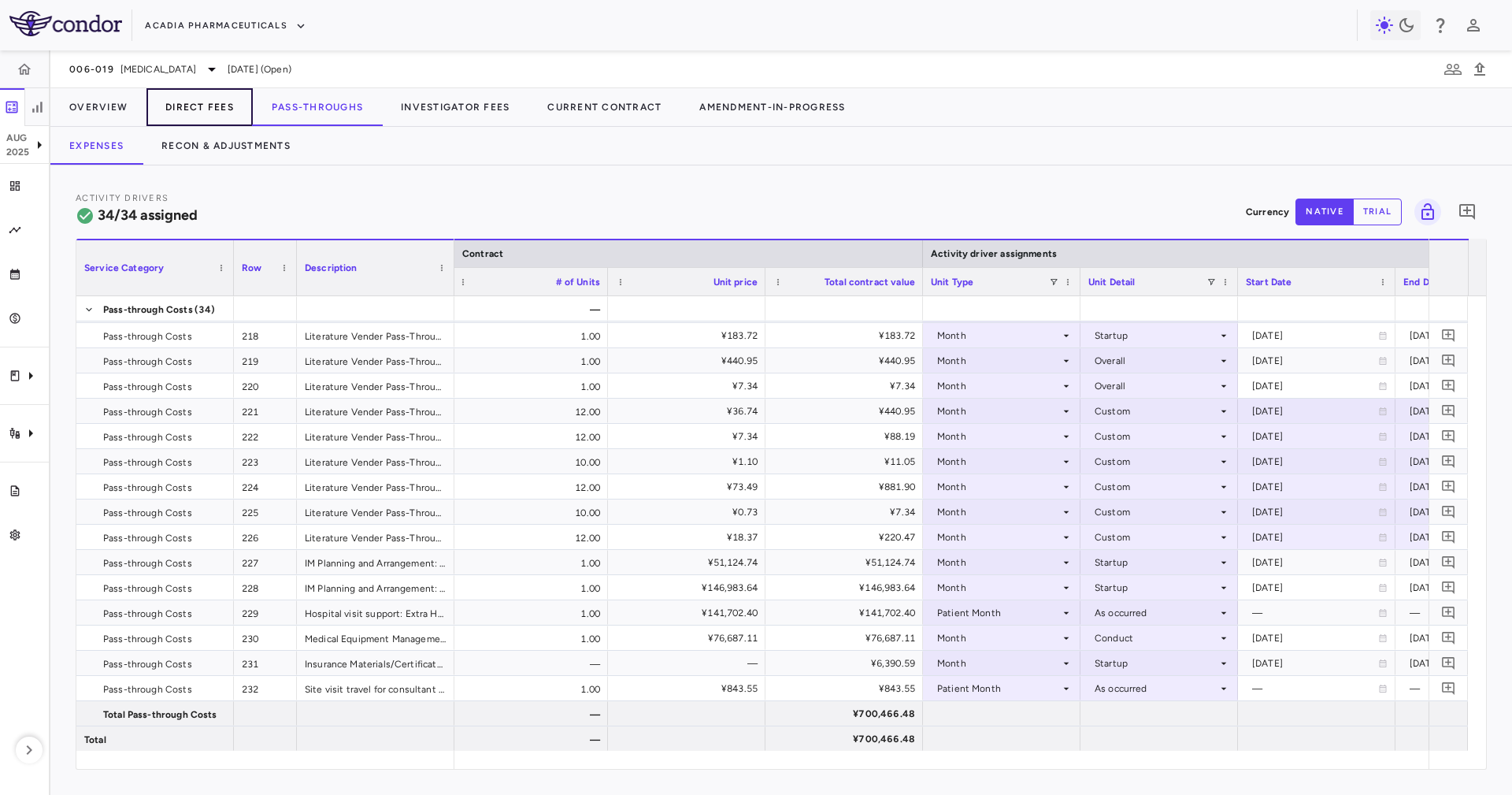
click at [202, 100] on button "Direct Fees" at bounding box center [200, 107] width 107 height 38
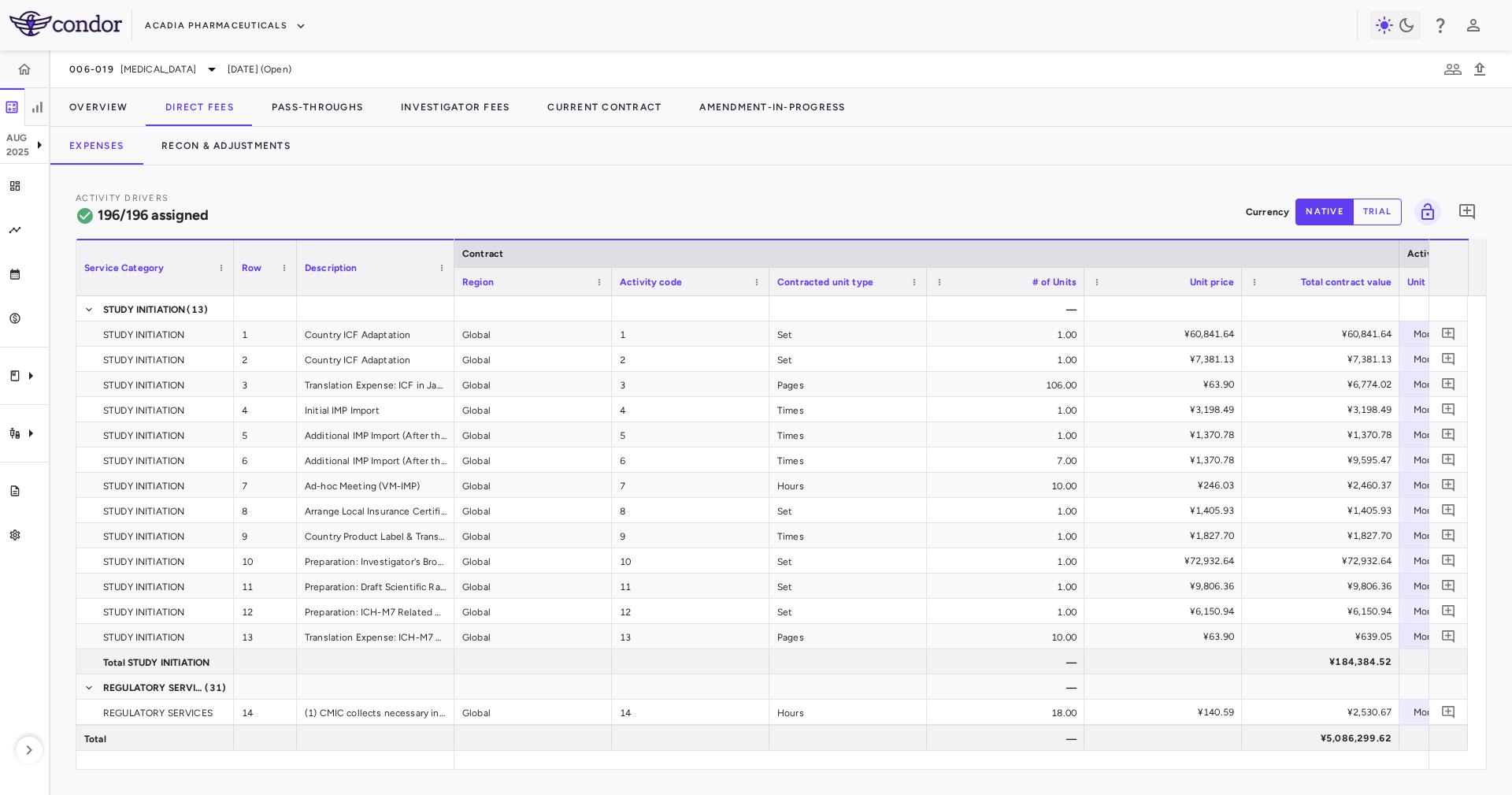
click at [831, 178] on div "Activity Drivers 196/196 assigned Currency native trial 0 Service Category Drag…" at bounding box center [781, 480] width 1461 height 629
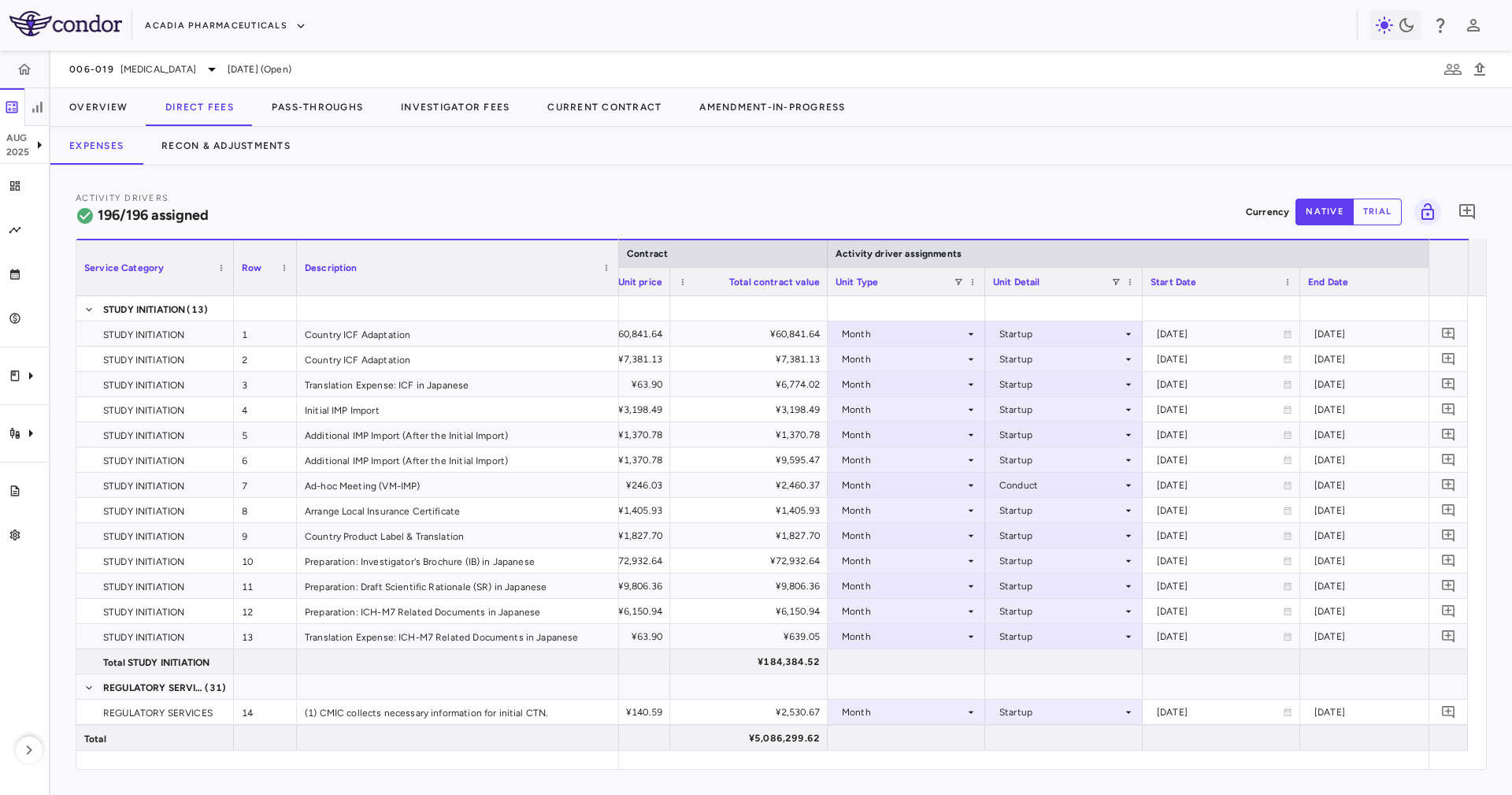
drag, startPoint x: 451, startPoint y: 253, endPoint x: 607, endPoint y: 362, distance: 190.3
click at [607, 362] on div "Service Category Row Description Contract Activity driver assignments 1" at bounding box center [781, 504] width 1409 height 531
click at [525, 598] on div "Preparation: ICH-M7 Related Documents in Japanese" at bounding box center [453, 610] width 313 height 24
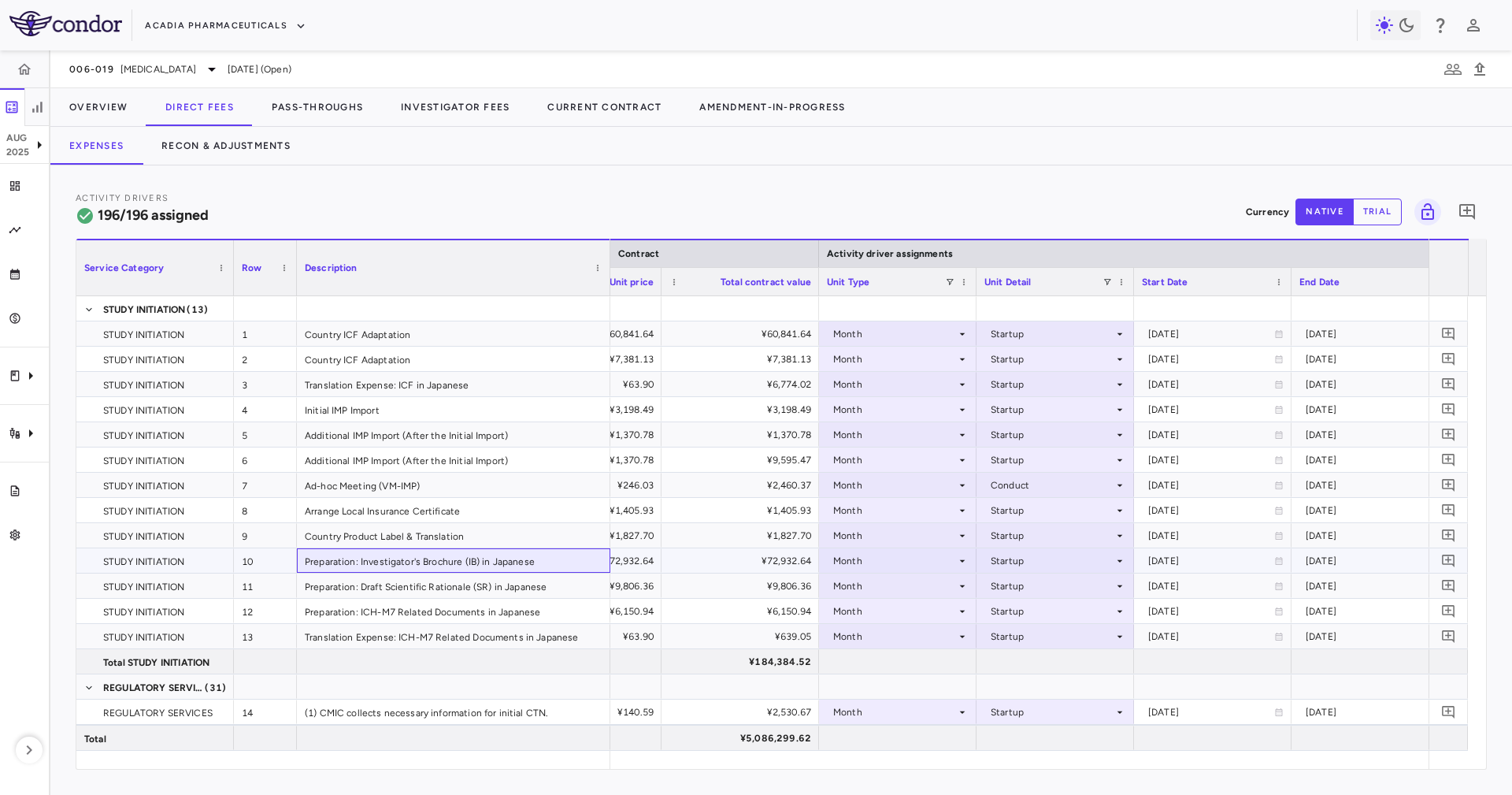
drag, startPoint x: 529, startPoint y: 565, endPoint x: 537, endPoint y: 580, distance: 17.0
click at [532, 568] on div "Preparation: Investigator's Brochure (IB) in Japanese" at bounding box center [453, 561] width 313 height 24
click at [462, 379] on div "Translation Expense: ICF in Japanese" at bounding box center [453, 384] width 313 height 24
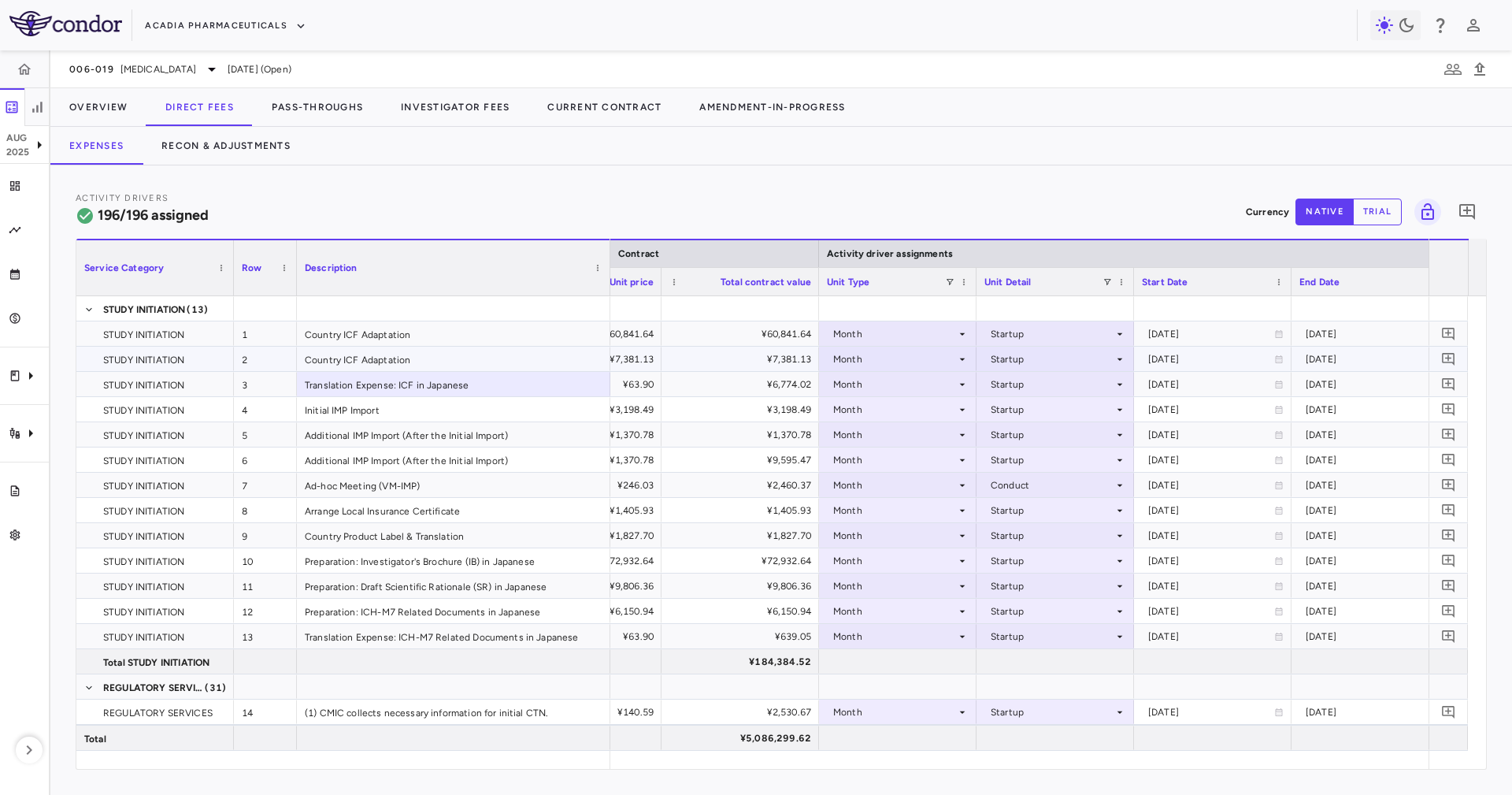
click at [462, 363] on div "Country ICF Adaptation" at bounding box center [453, 358] width 313 height 24
click at [467, 335] on div "Country ICF Adaptation" at bounding box center [453, 333] width 313 height 24
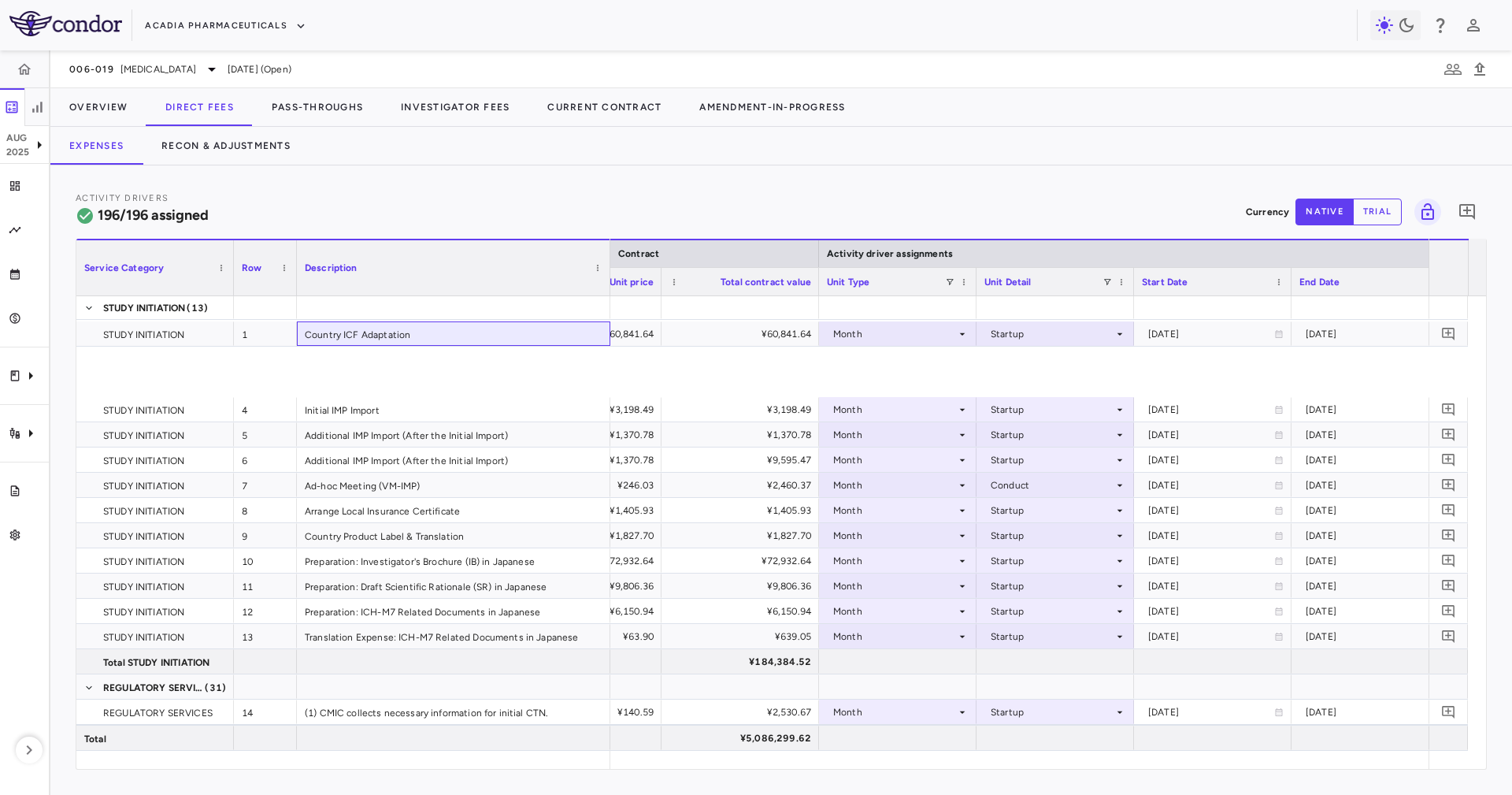
scroll to position [354, 0]
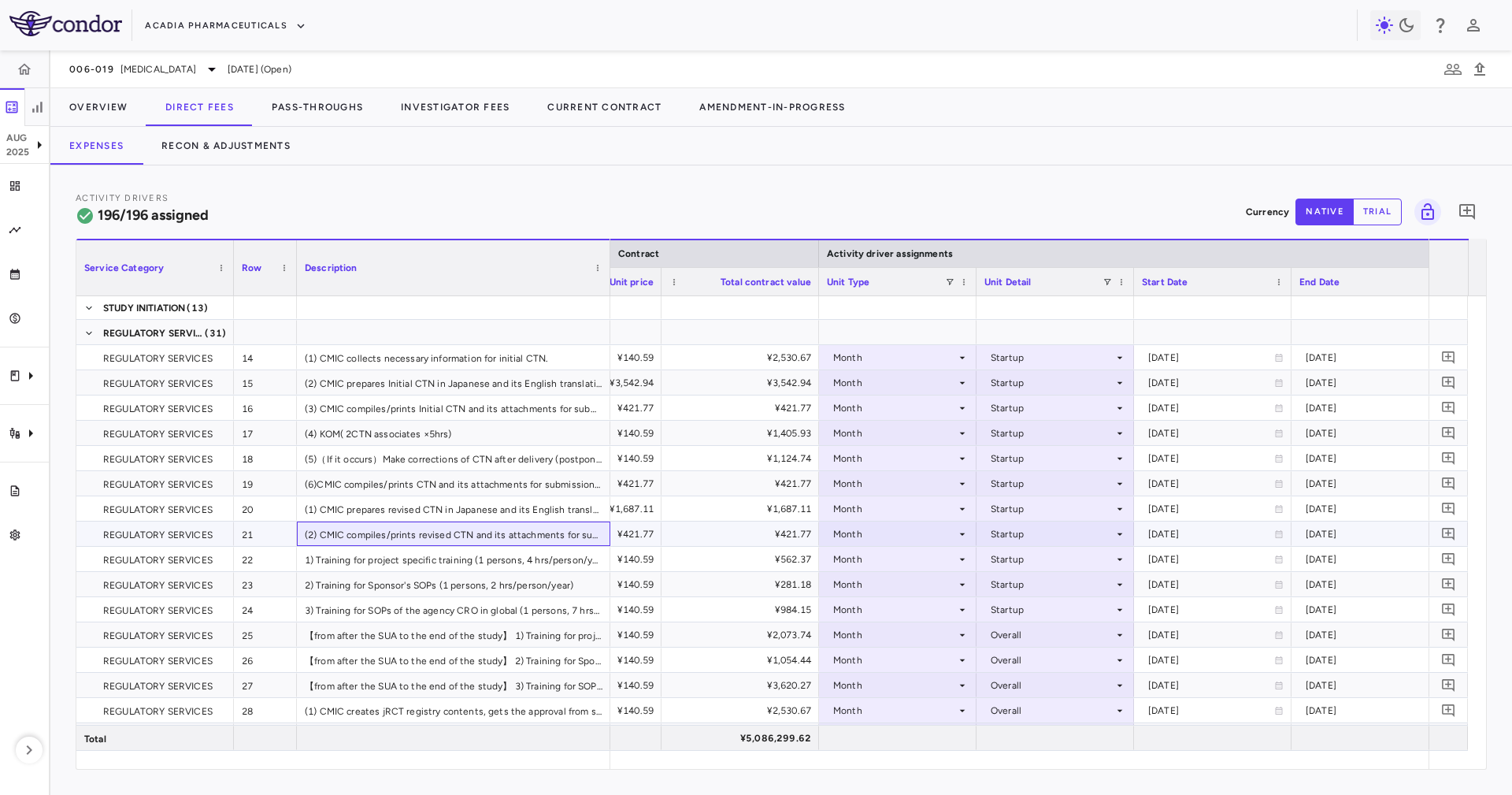
click at [506, 538] on div "(2) CMIC compiles/prints revised CTN and its attachments for submission to PMDA" at bounding box center [453, 534] width 313 height 24
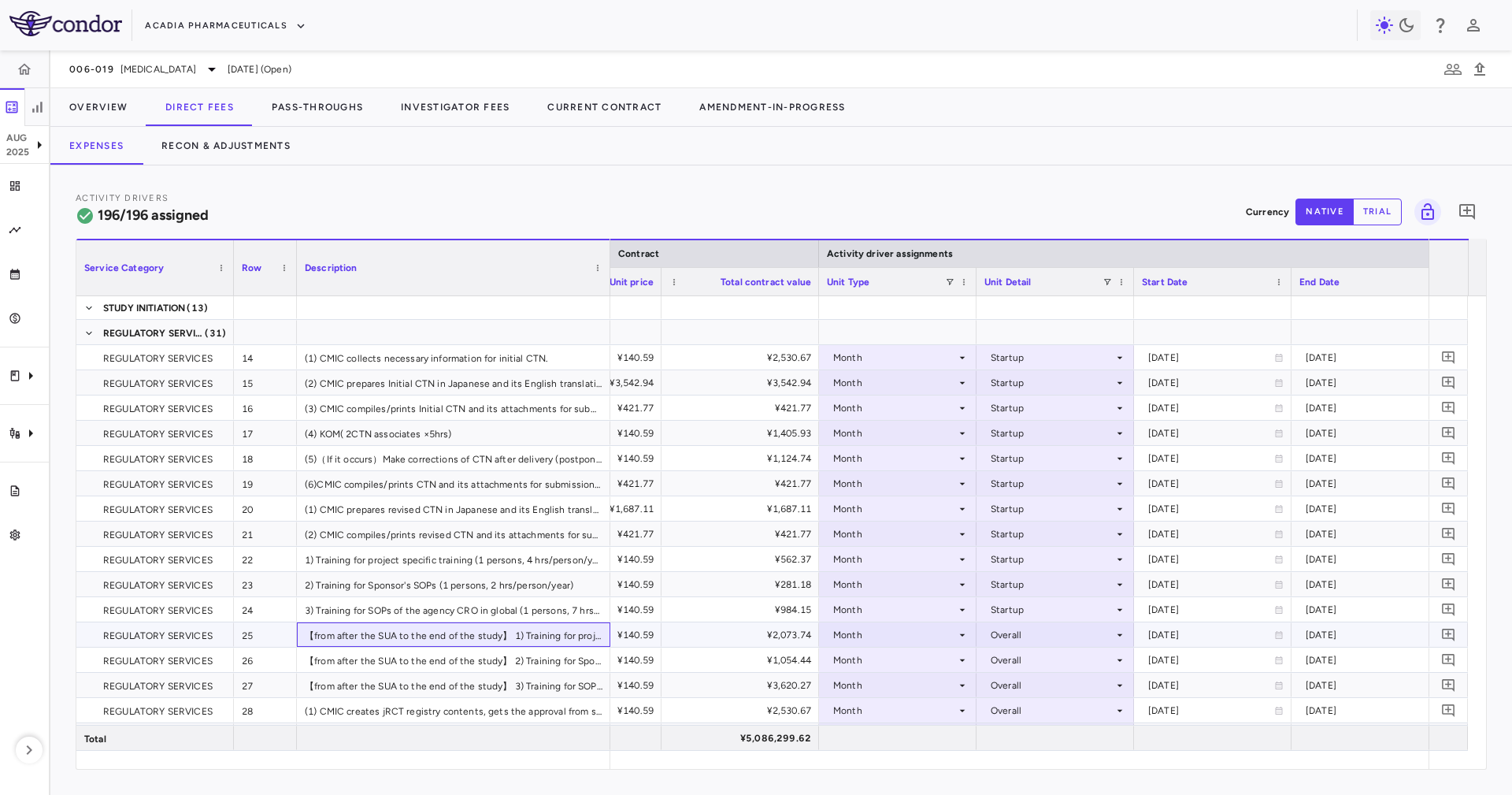
click at [516, 637] on div "【from after the SUA to the end of the study】 1) Training for project specific t…" at bounding box center [453, 634] width 313 height 24
click at [522, 666] on div "【from after the SUA to the end of the study】 2) Training for Sponsor's SOPs (1 …" at bounding box center [453, 659] width 313 height 24
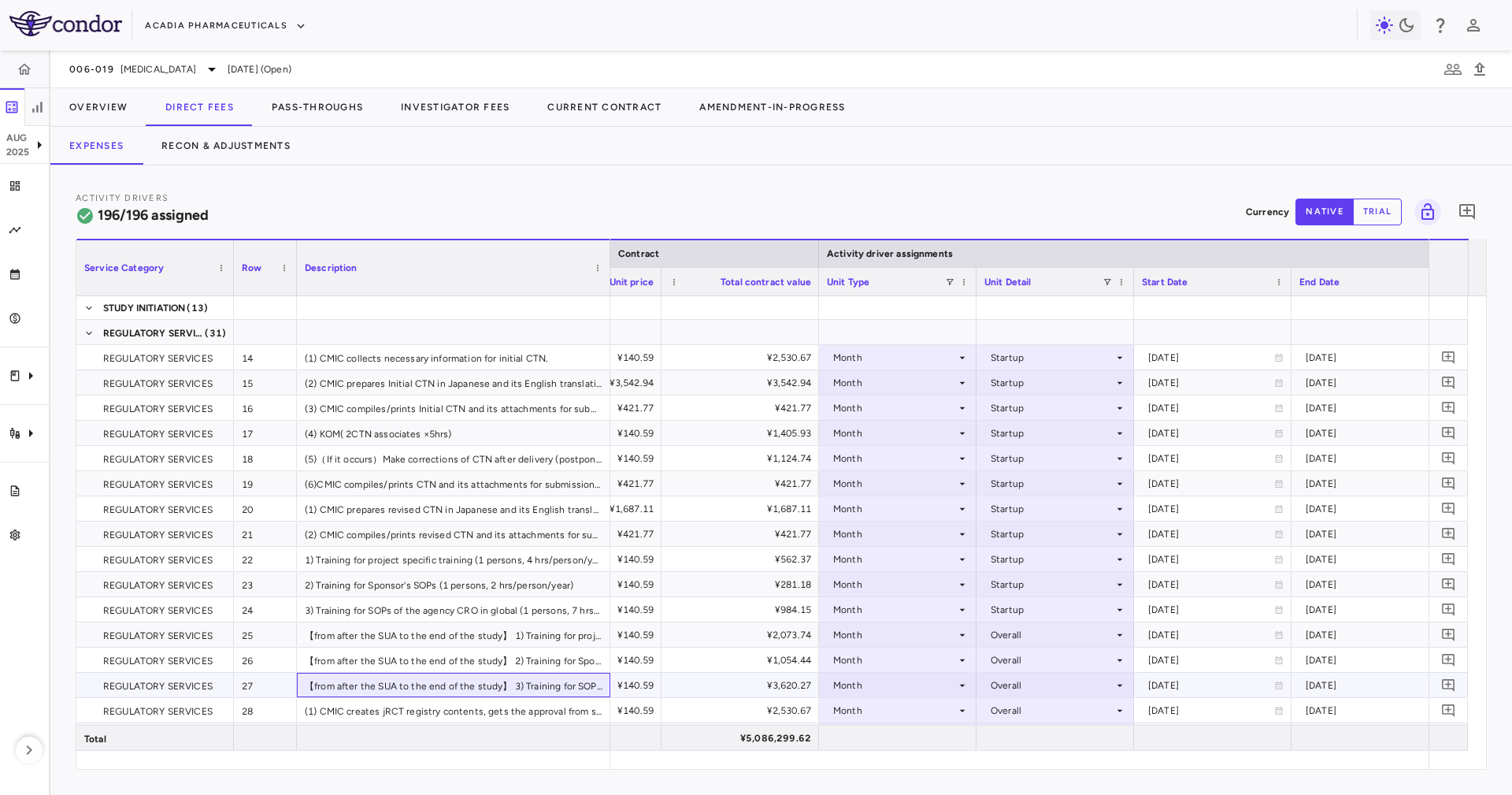
drag, startPoint x: 537, startPoint y: 688, endPoint x: 600, endPoint y: 678, distance: 63.8
click at [537, 690] on div "【from after the SUA to the end of the study】 3) Training for SOPs of the agency…" at bounding box center [453, 684] width 313 height 24
click at [111, 111] on button "Overview" at bounding box center [99, 107] width 96 height 38
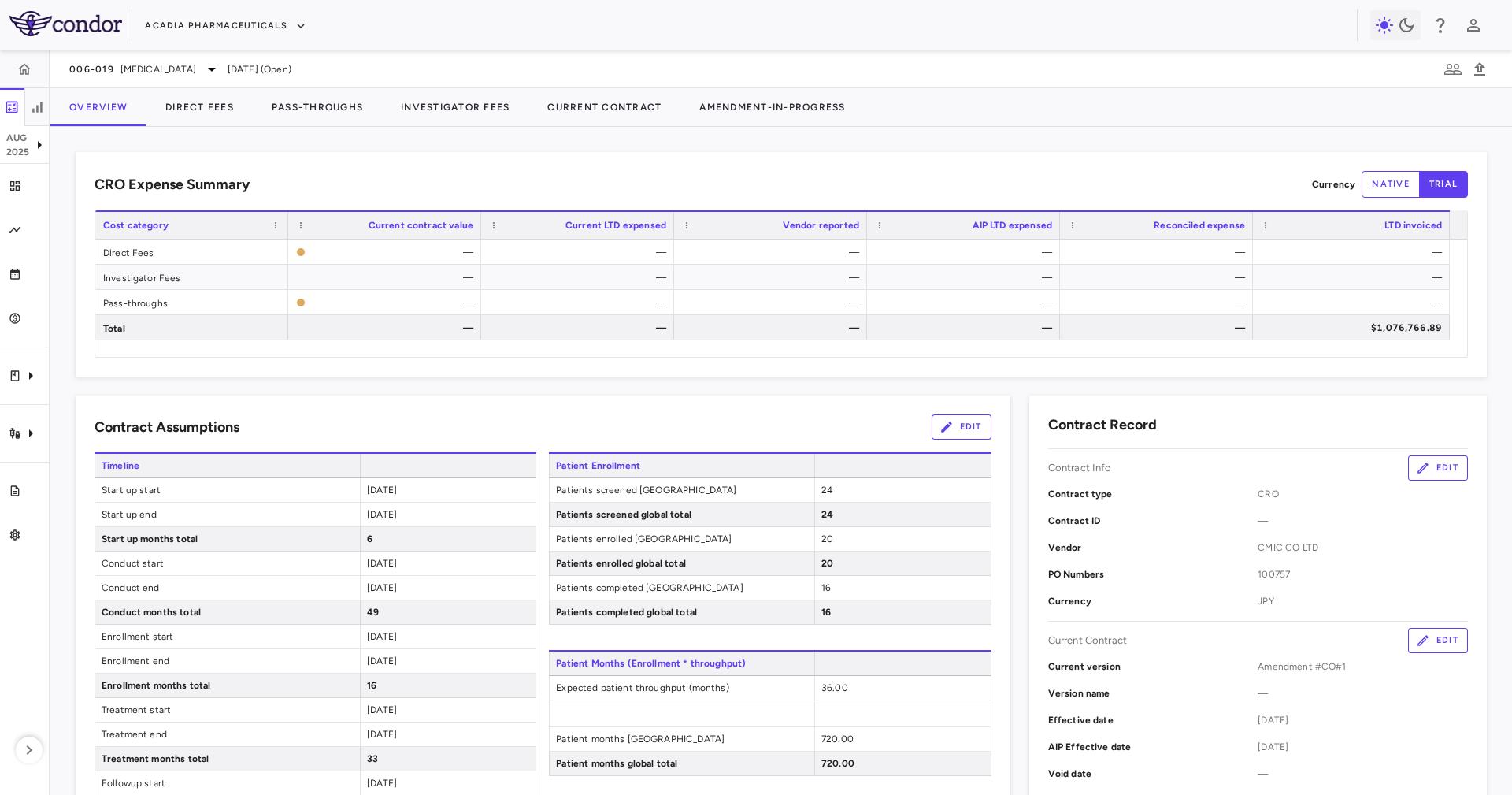
click at [384, 144] on div "CRO Expense Summary Currency native trial Drag here to set row groups Drag here…" at bounding box center [781, 461] width 1461 height 668
click at [1382, 183] on button "native" at bounding box center [1391, 185] width 58 height 27
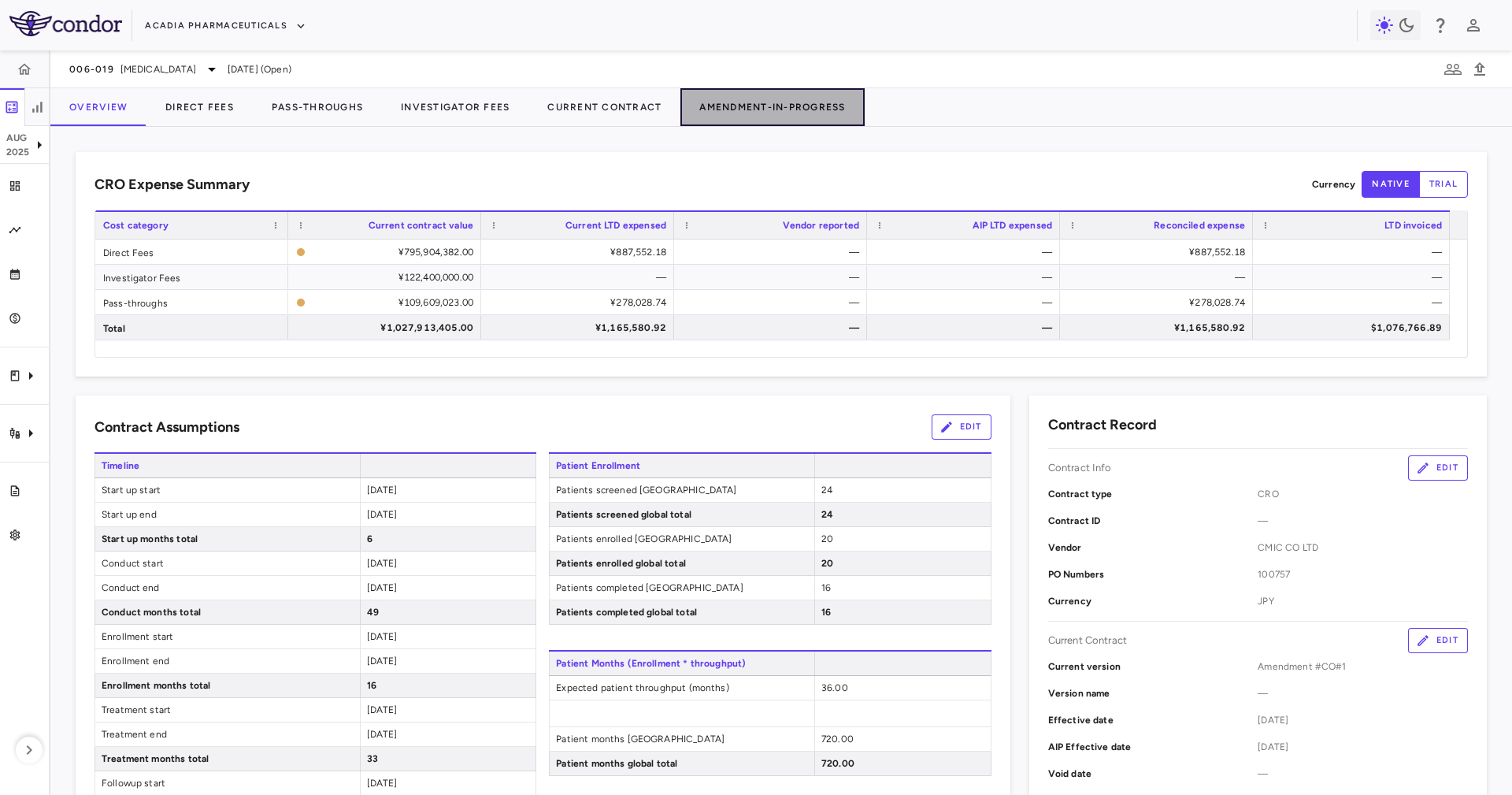
click at [755, 107] on button "Amendment-In-Progress" at bounding box center [772, 107] width 184 height 38
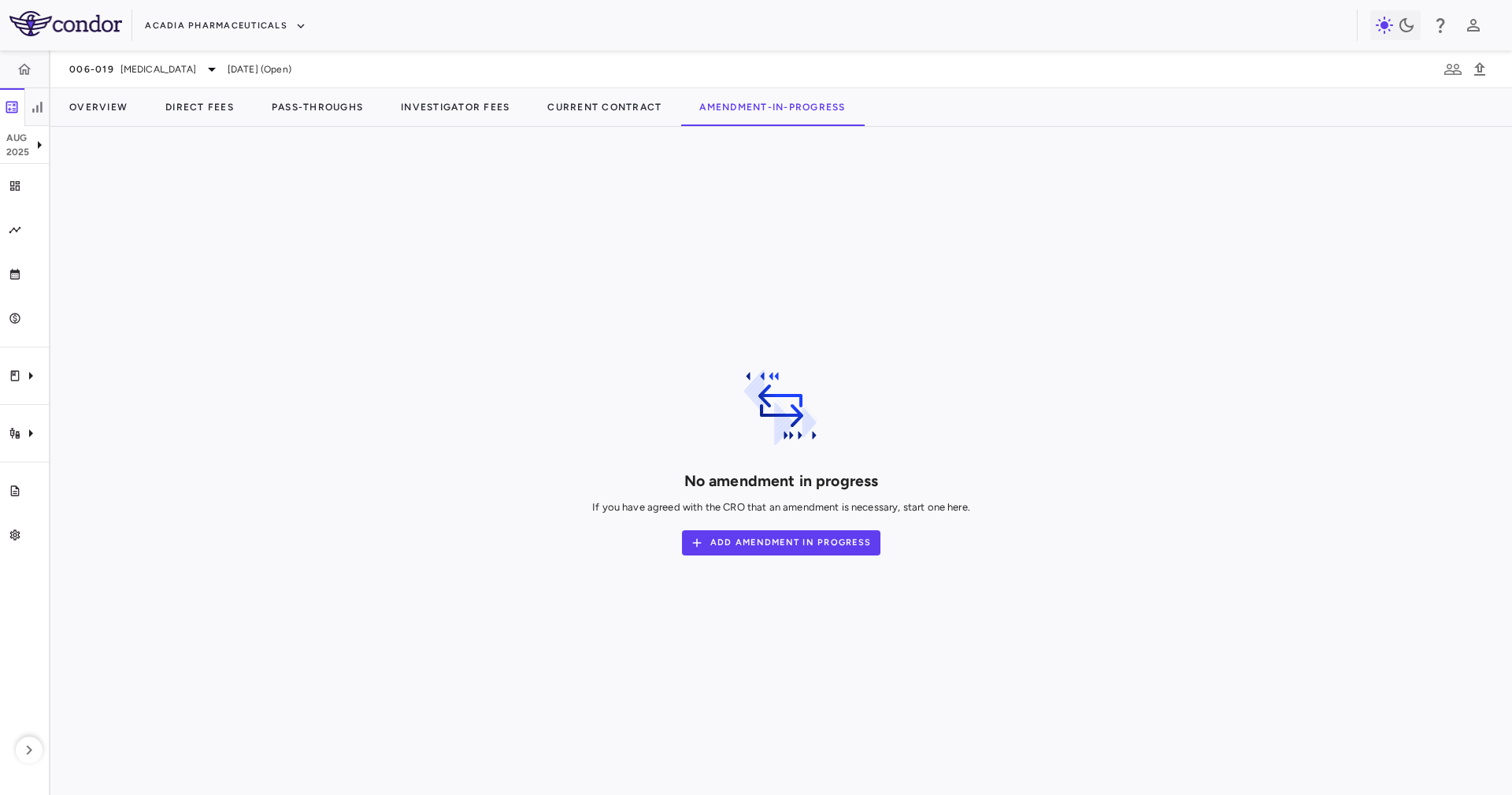
click at [934, 144] on div "No amendment in progress If you have agreed with the CRO that an amendment is n…" at bounding box center [781, 461] width 1461 height 668
click at [110, 89] on button "Overview" at bounding box center [99, 107] width 96 height 38
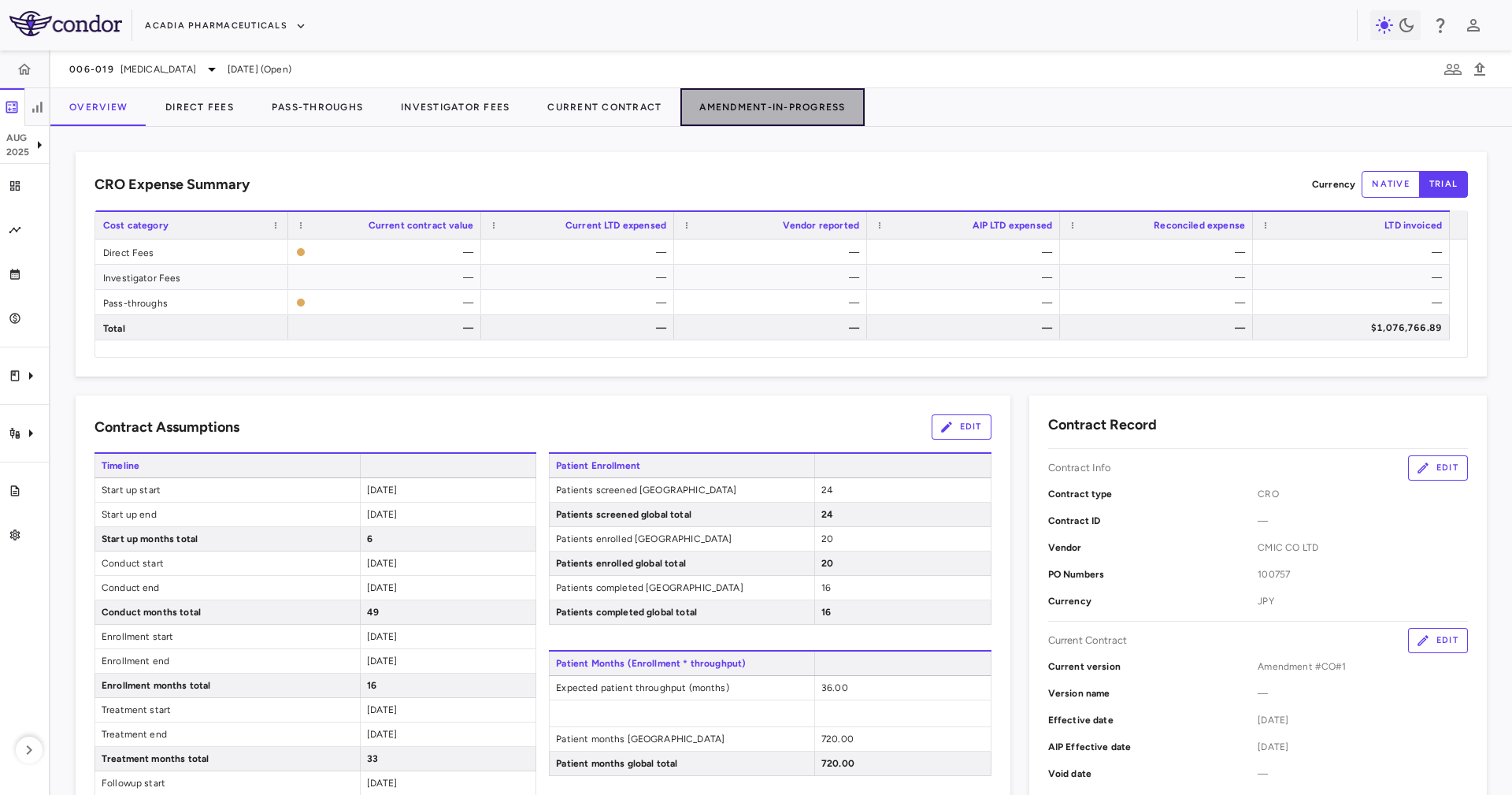
click at [809, 120] on button "Amendment-In-Progress" at bounding box center [772, 107] width 184 height 38
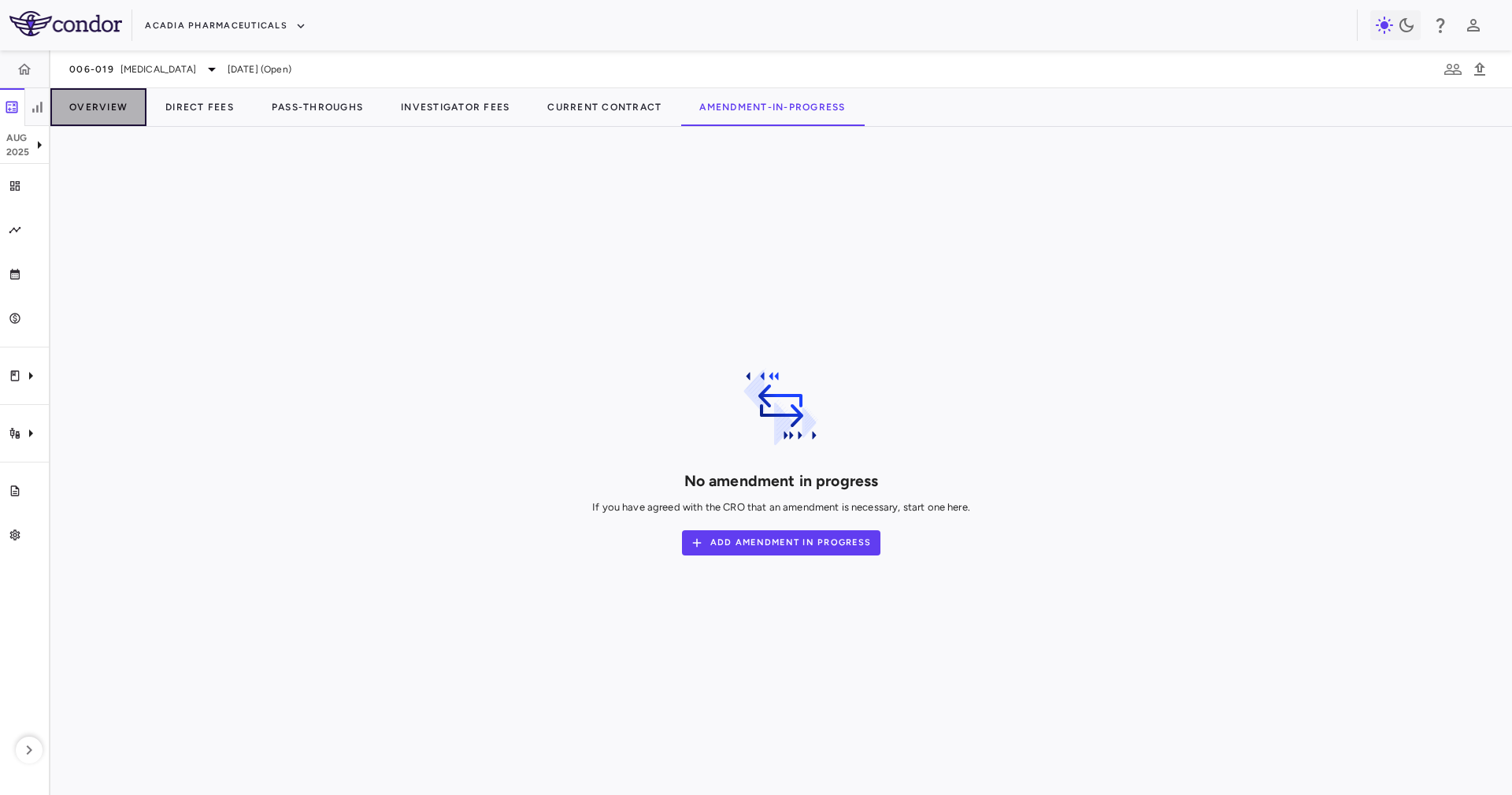
click at [126, 110] on button "Overview" at bounding box center [99, 107] width 96 height 38
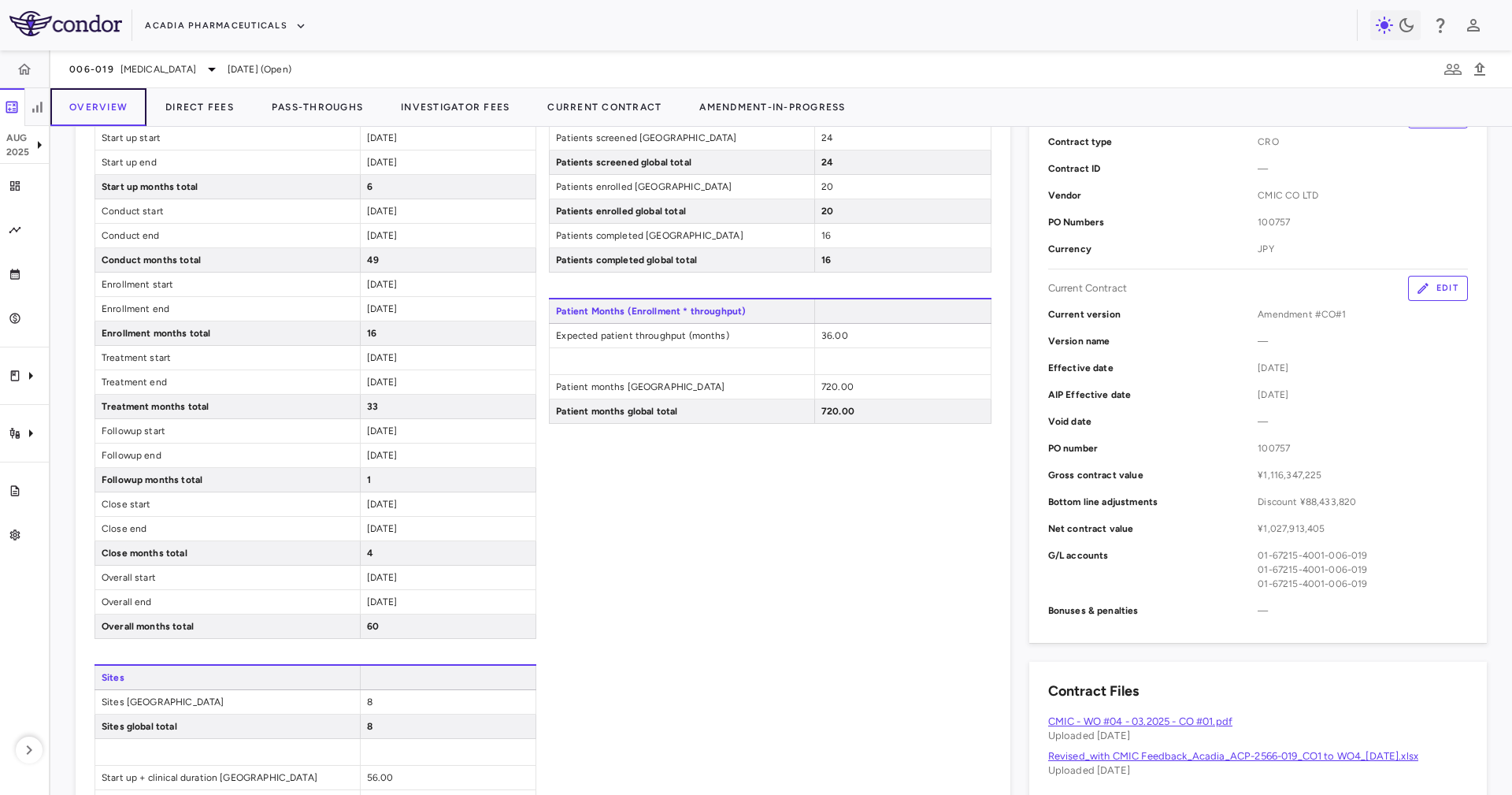
scroll to position [717, 0]
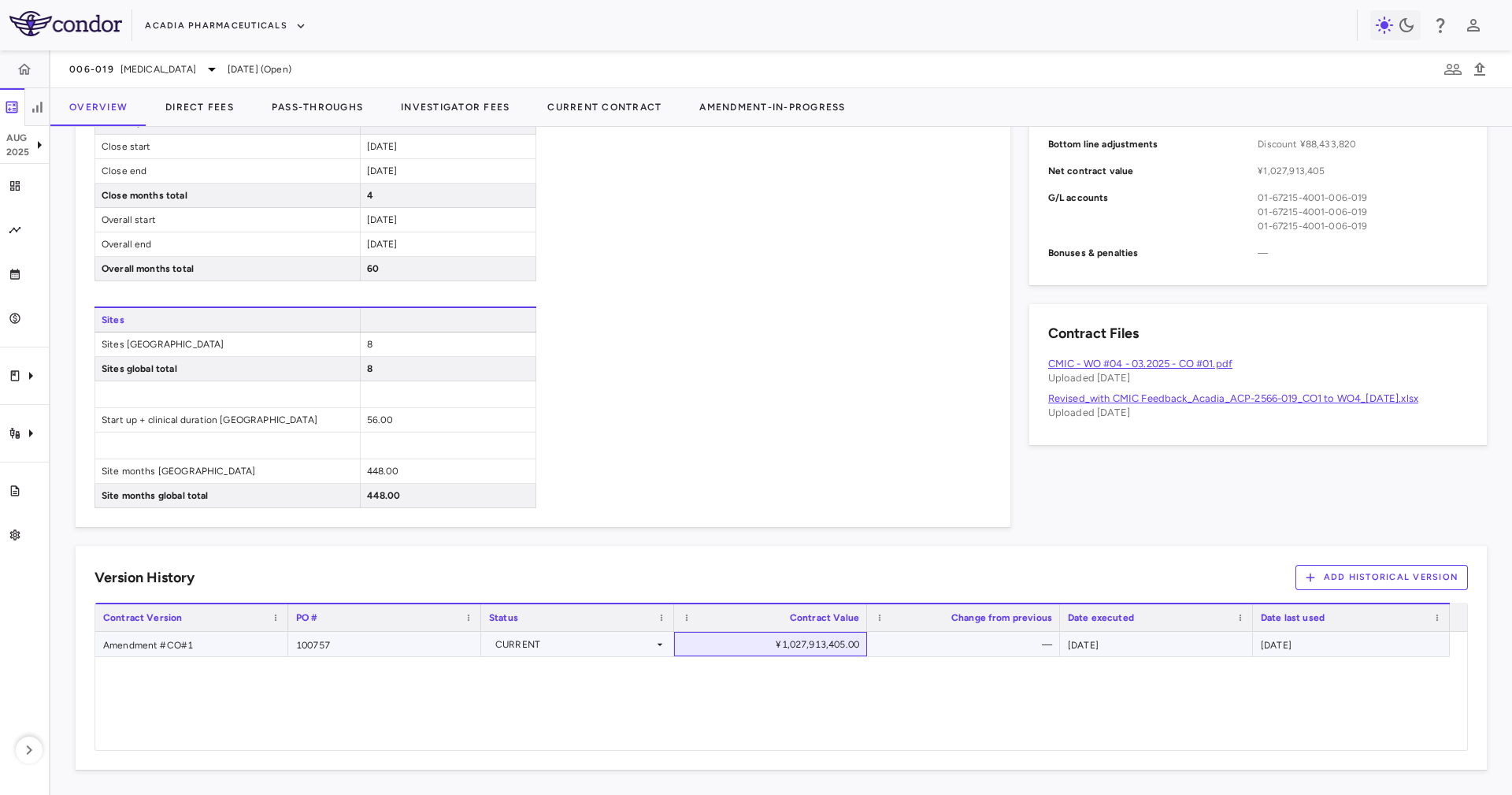
drag, startPoint x: 834, startPoint y: 648, endPoint x: 925, endPoint y: 639, distance: 91.4
click at [923, 640] on div "Amendment #CO#1 100757 CURRENT ¥1,027,913,405.00 — [DATE] [DATE]" at bounding box center [773, 644] width 1355 height 25
click at [934, 650] on div "—" at bounding box center [967, 644] width 171 height 25
click at [839, 651] on div "¥1,027,913,405.00" at bounding box center [773, 644] width 171 height 25
click at [881, 733] on div "Amendment #CO#1 100757 CURRENT ¥1,027,913,405.00 — [DATE] [DATE]" at bounding box center [773, 691] width 1355 height 118
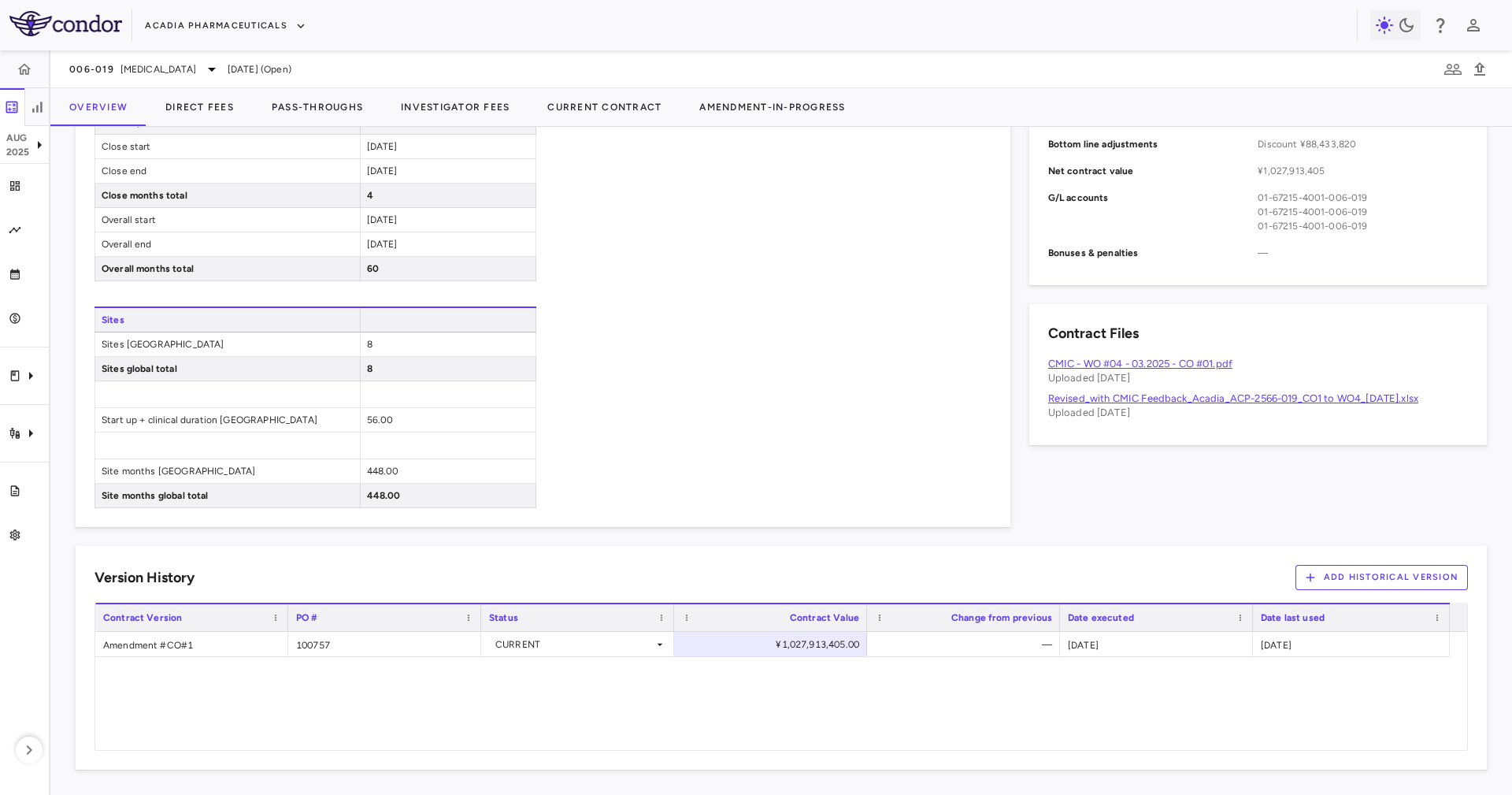
scroll to position [0, 0]
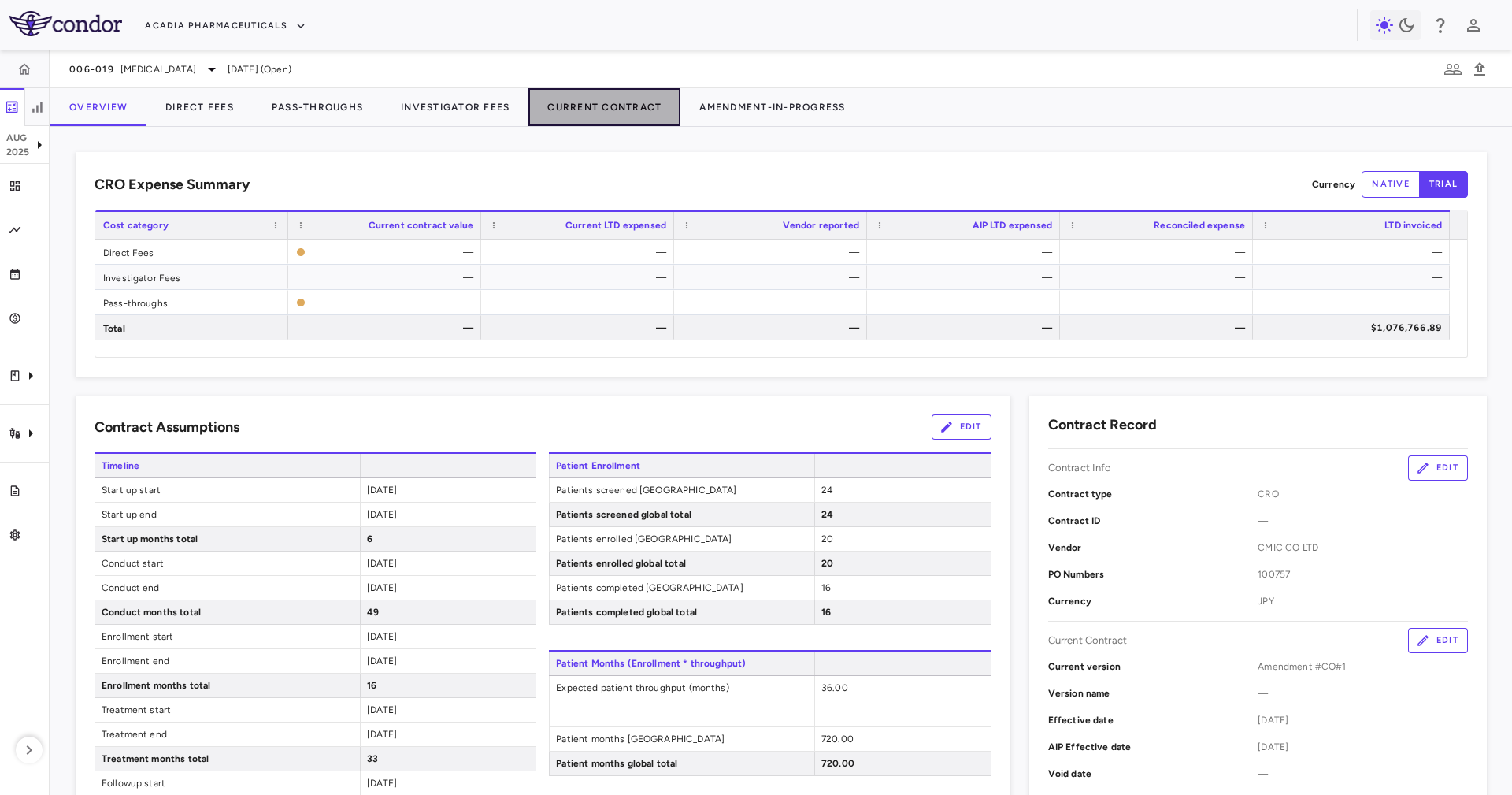
click at [619, 111] on button "Current Contract" at bounding box center [604, 107] width 152 height 38
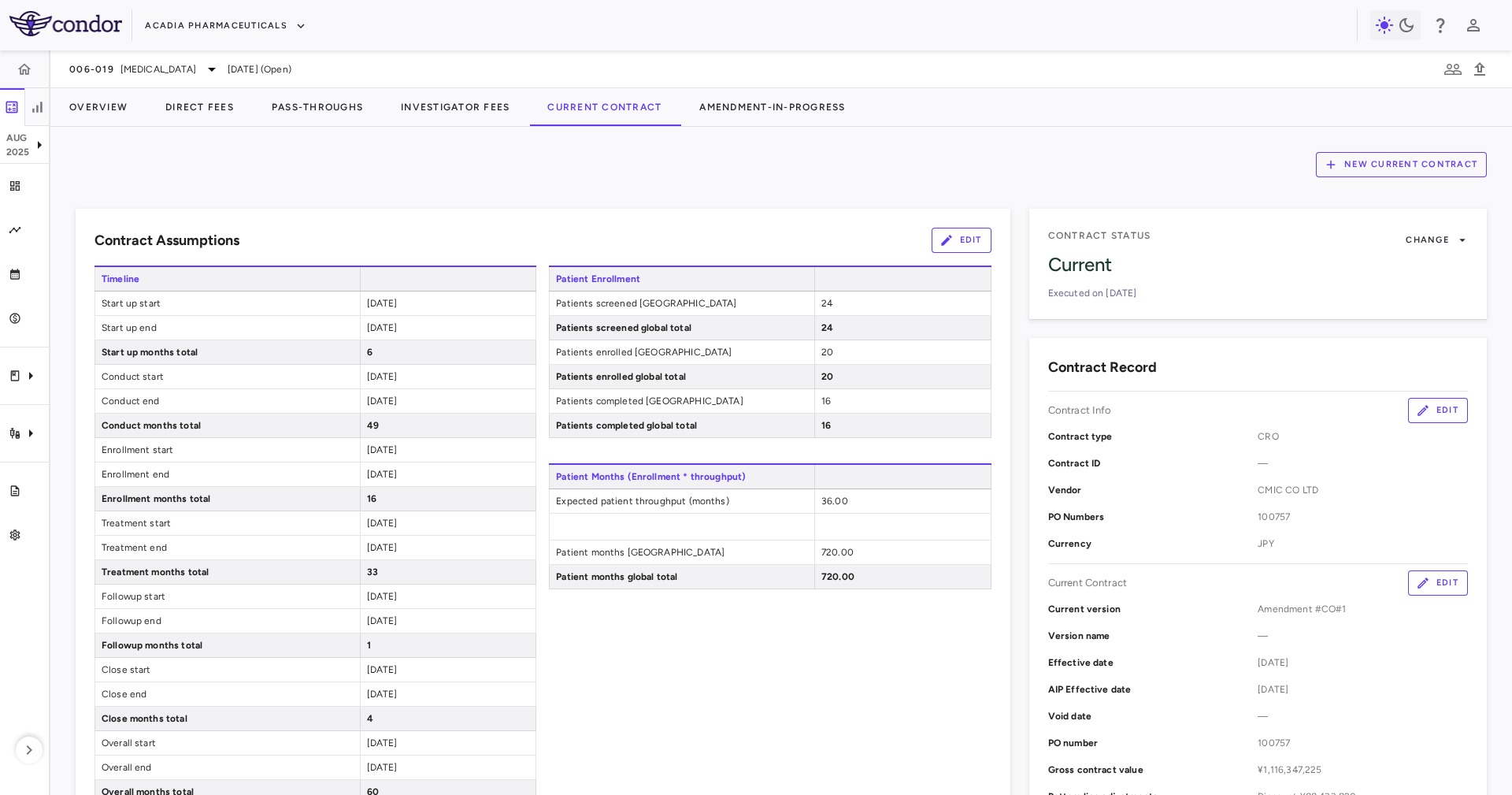
click at [851, 131] on div "New Current Contract Contract Assumptions Edit Timeline Start up start [DATE] S…" at bounding box center [781, 461] width 1461 height 668
click at [17, 154] on p "2025" at bounding box center [18, 152] width 24 height 14
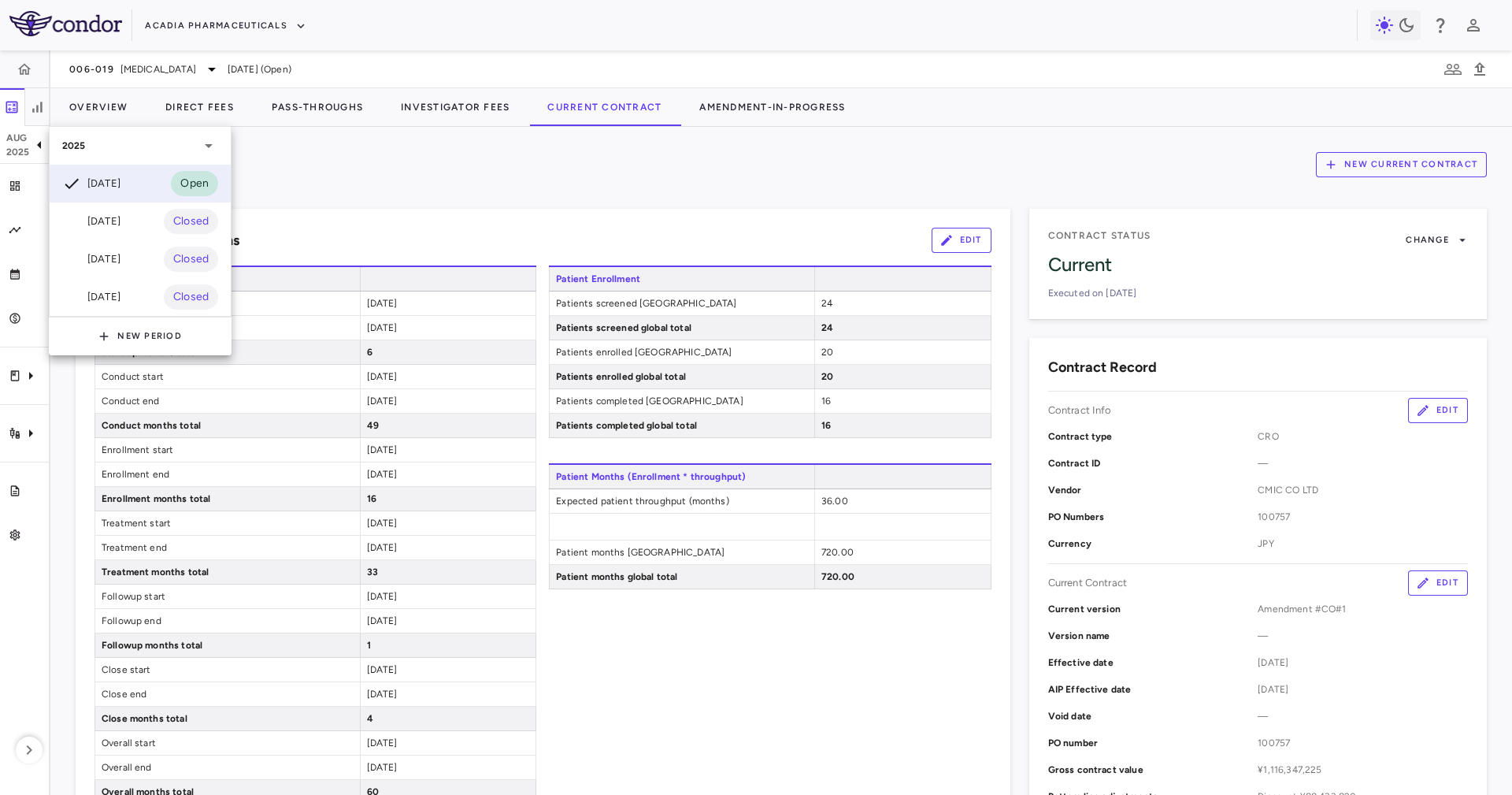
click at [475, 212] on div at bounding box center [756, 397] width 1512 height 795
